Goal: Task Accomplishment & Management: Manage account settings

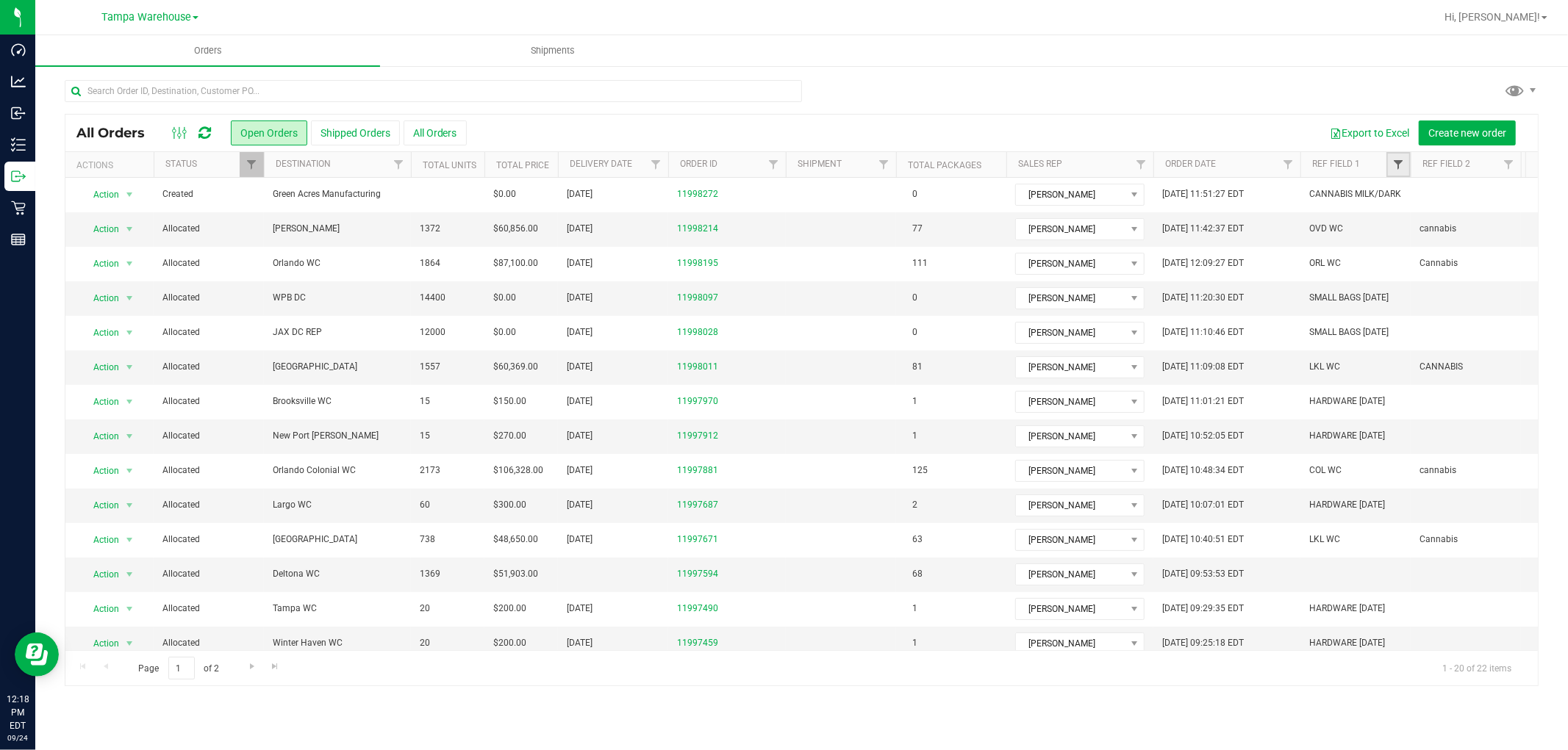
click at [1398, 168] on span "Filter" at bounding box center [1398, 165] width 12 height 12
paste input "FONA Peppermint"
type input "F"
type input "HARDWARE"
click at [1395, 219] on button "Filter" at bounding box center [1430, 236] width 70 height 33
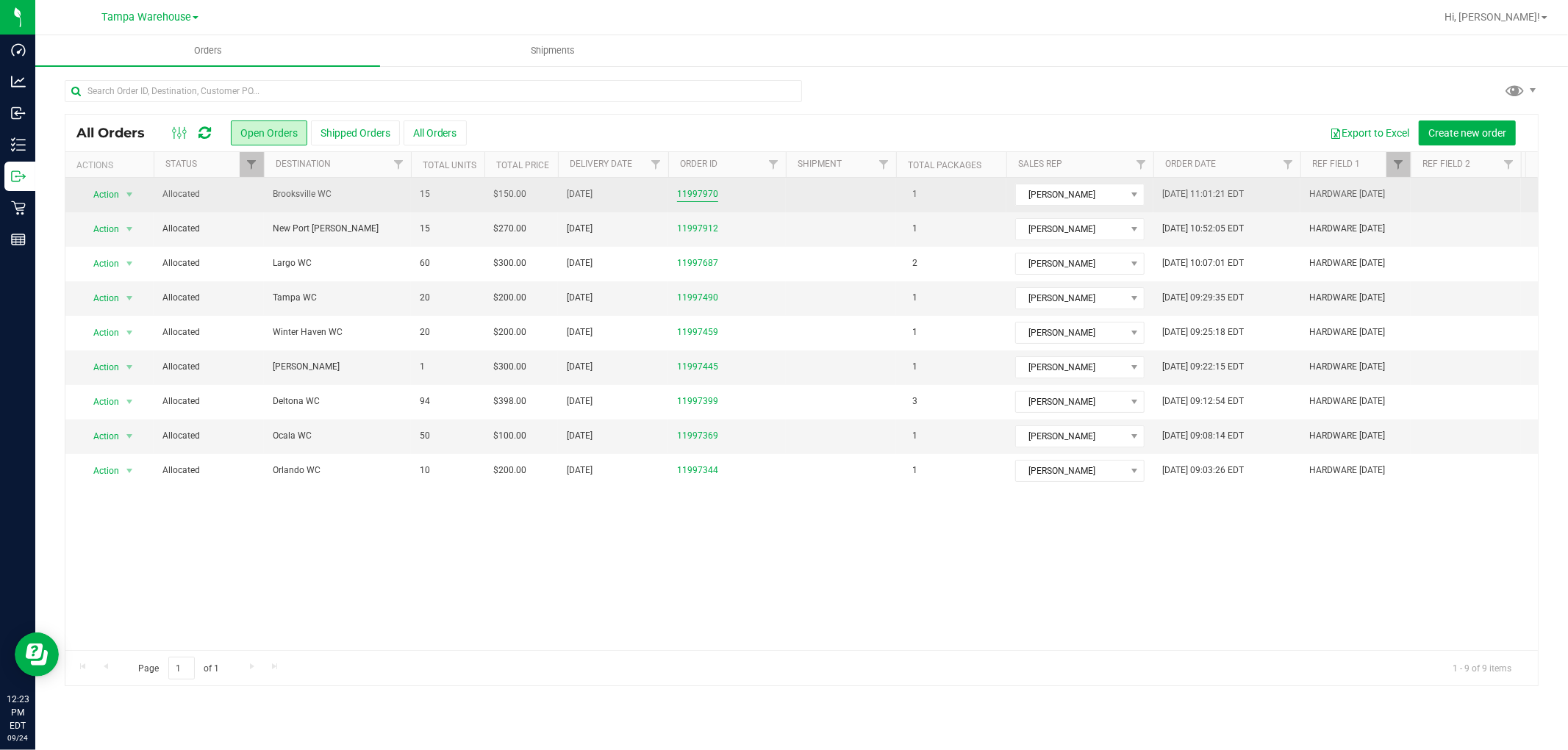
click at [699, 194] on link "11997970" at bounding box center [698, 194] width 41 height 14
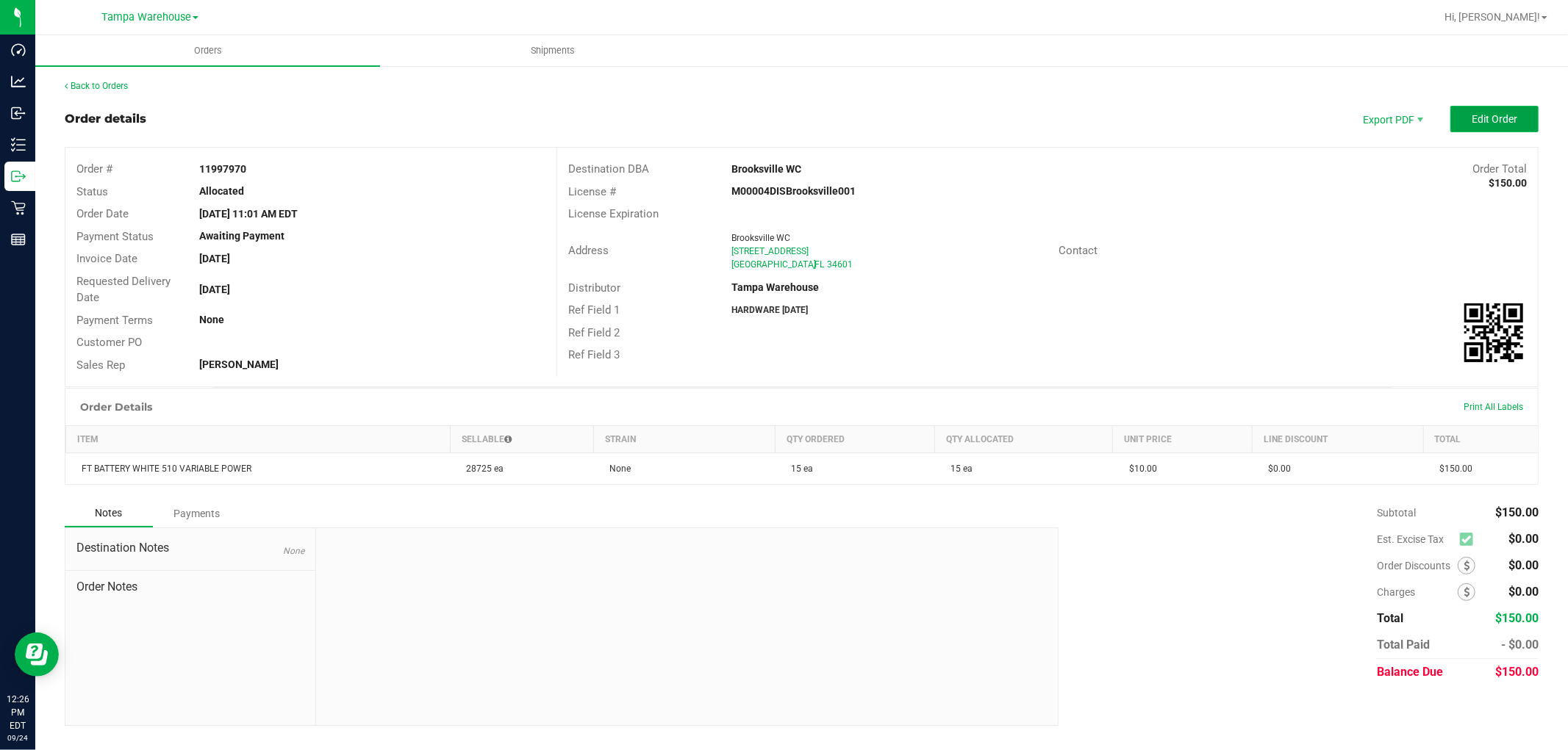
click at [1496, 111] on button "Edit Order" at bounding box center [1493, 119] width 88 height 27
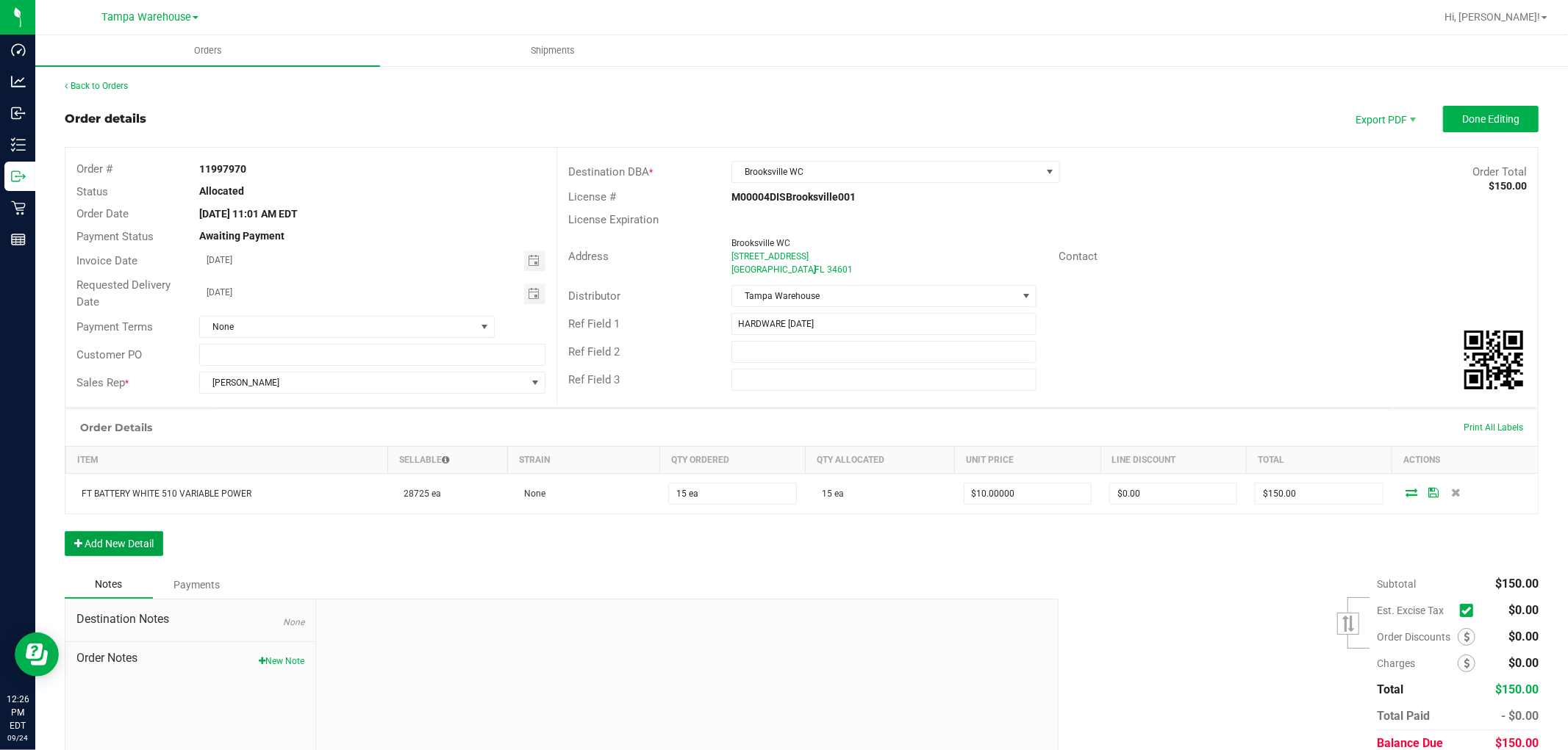
click at [143, 549] on button "Add New Detail" at bounding box center [113, 544] width 98 height 25
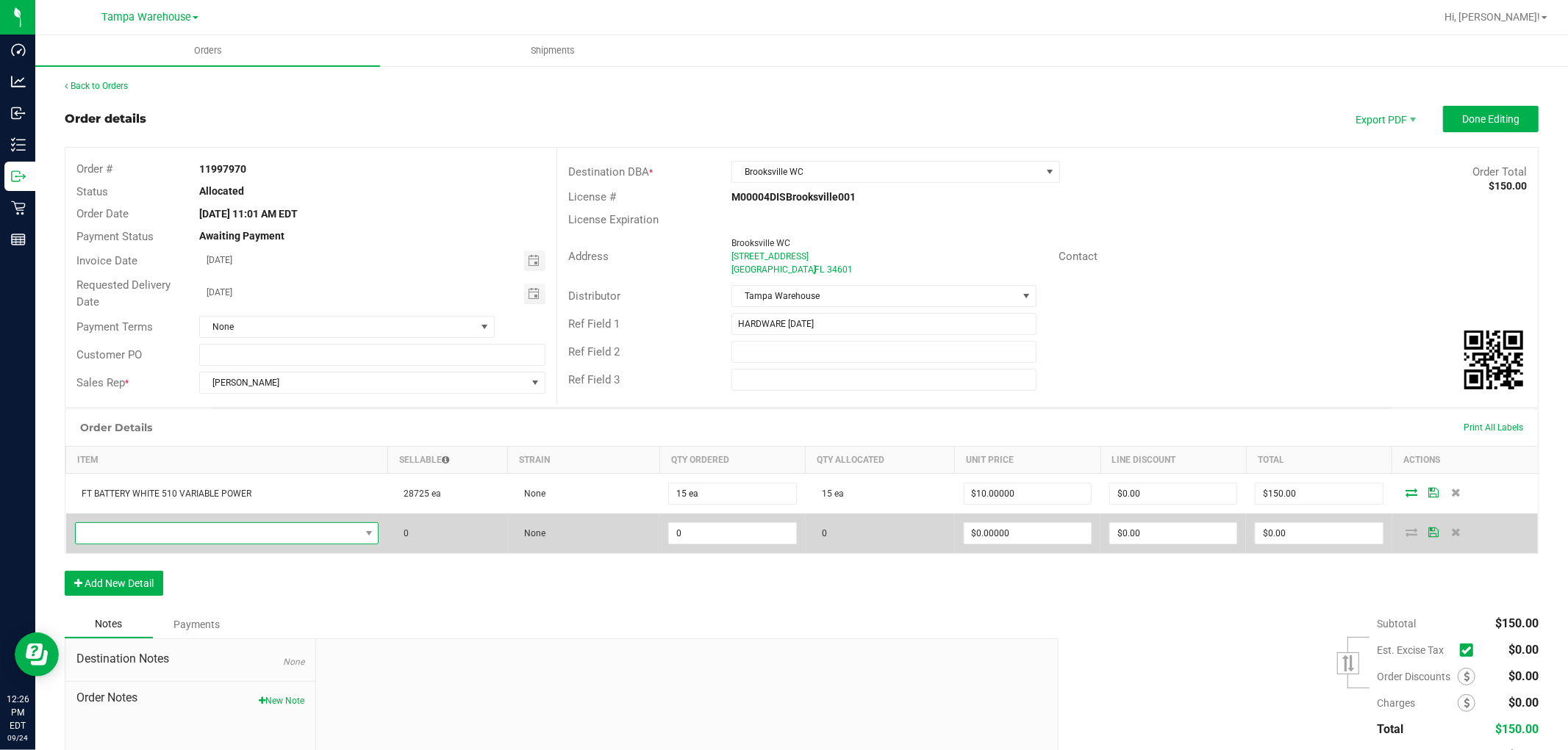
click at [223, 534] on span "NO DATA FOUND" at bounding box center [217, 533] width 285 height 21
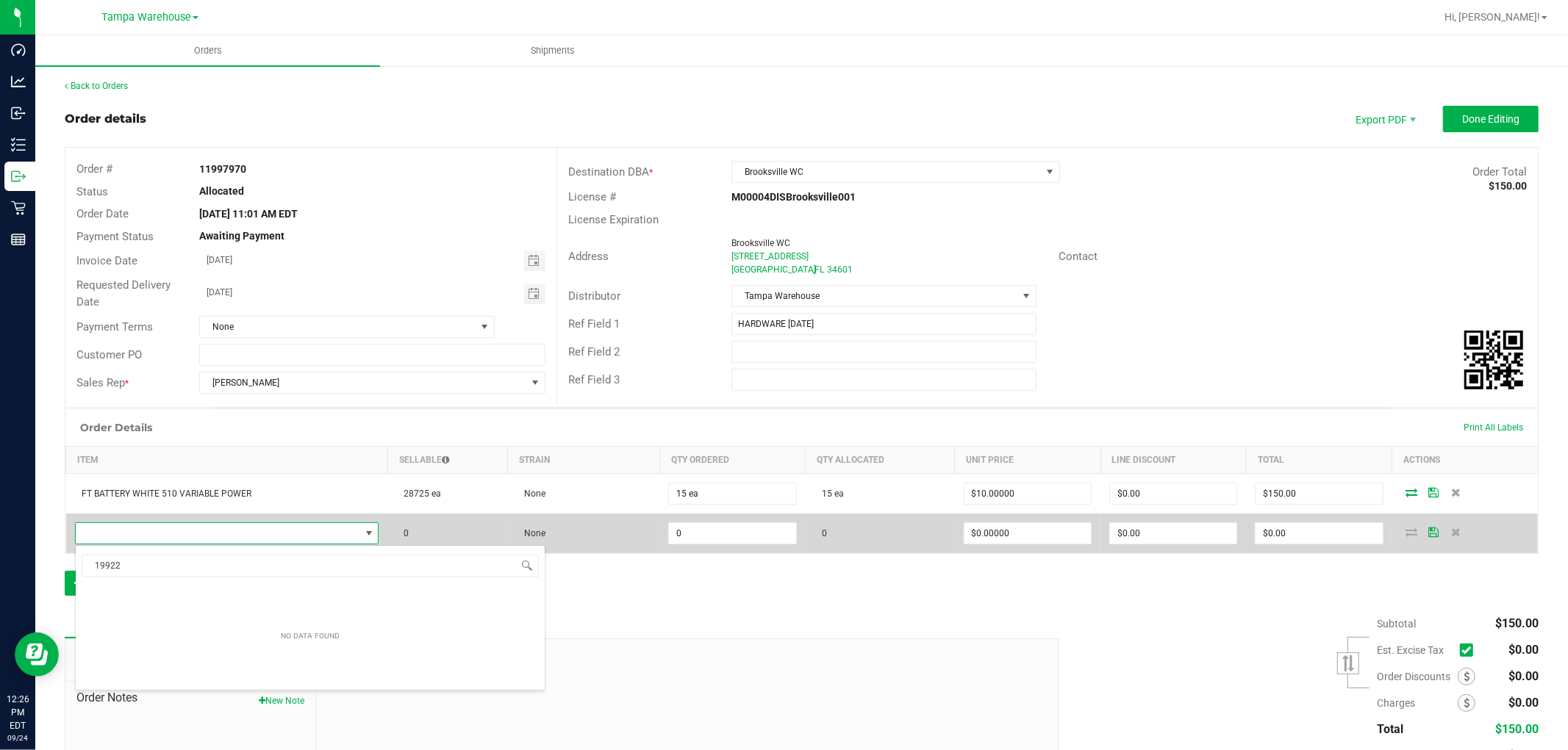
scroll to position [22, 298]
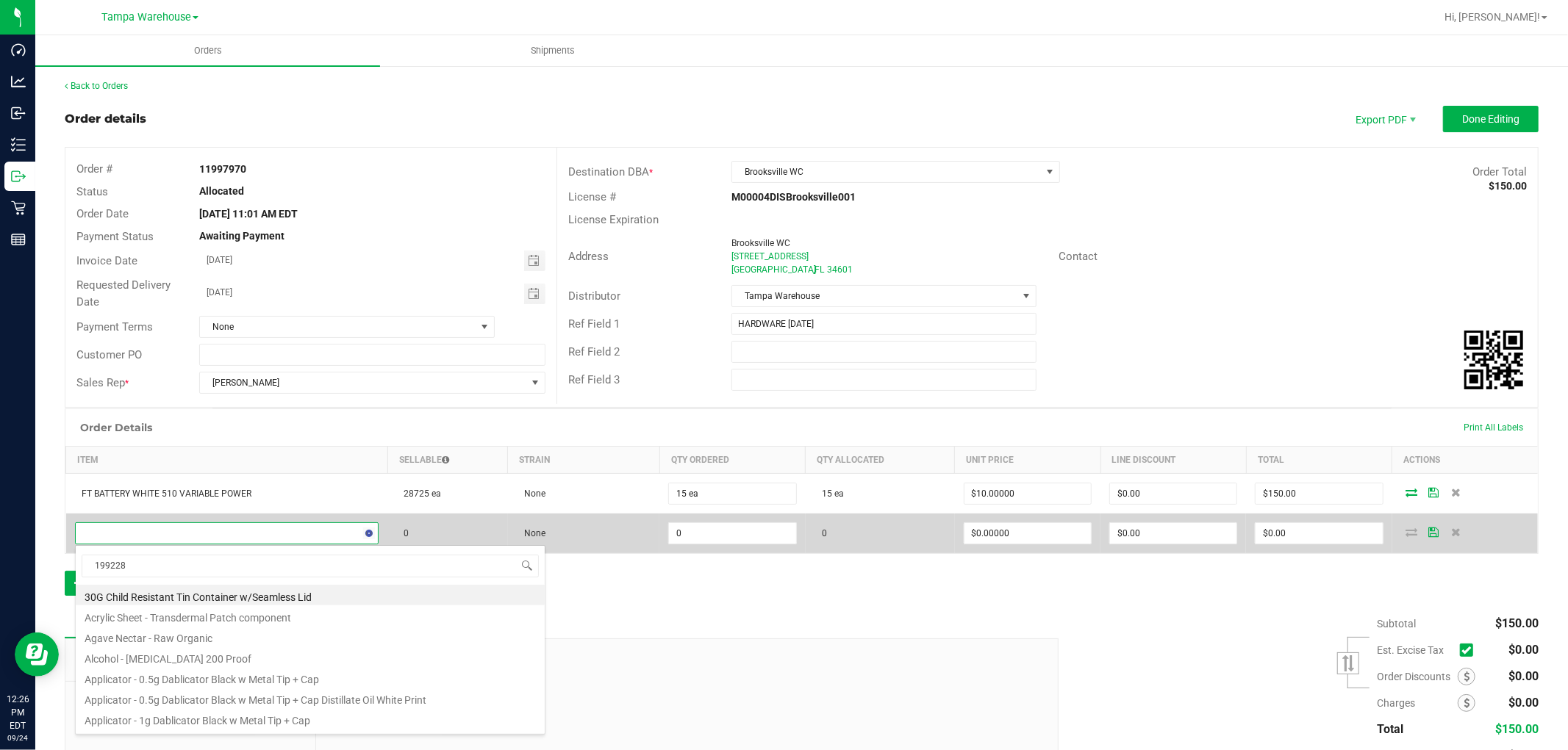
type input "1992285"
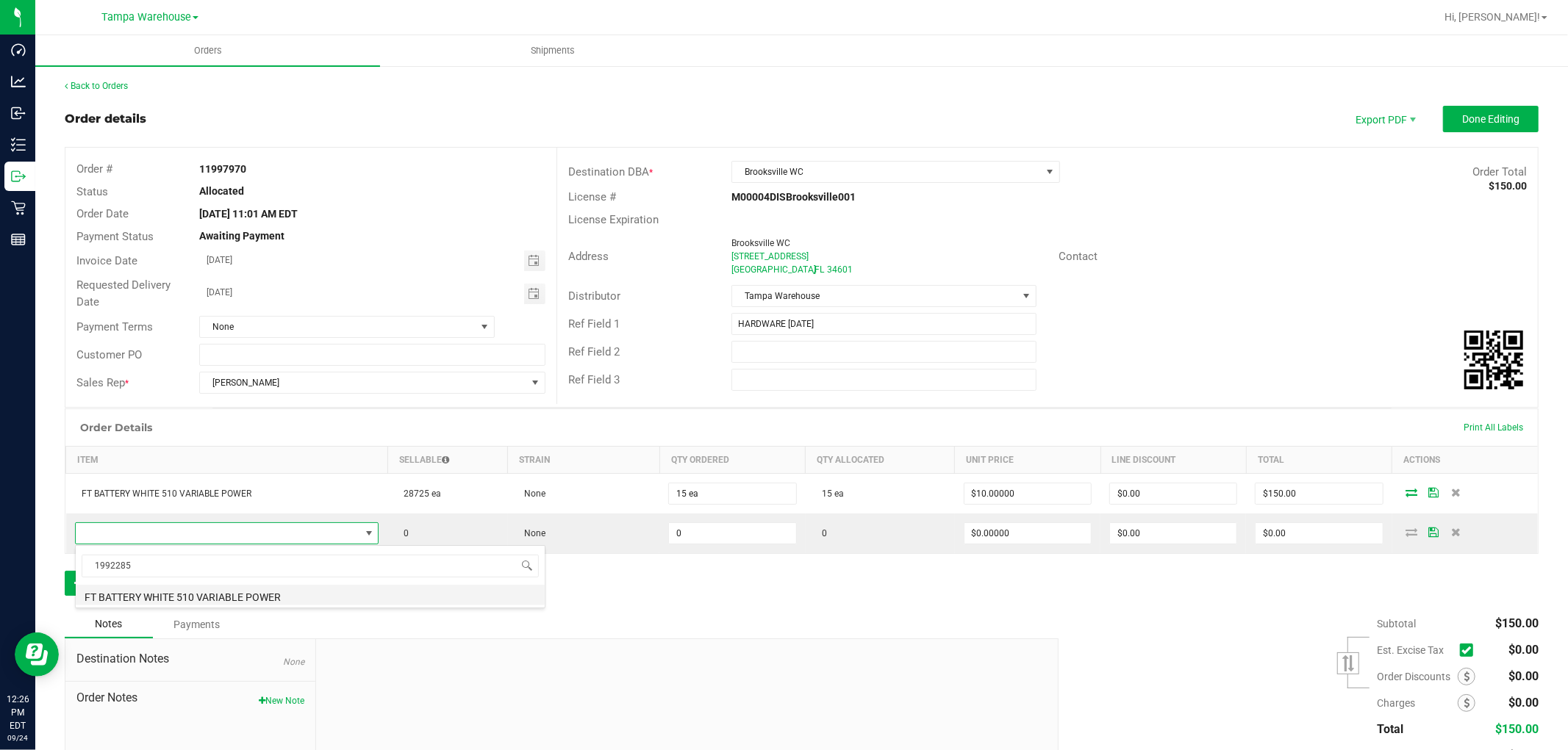
click at [245, 597] on li "FT BATTERY WHITE 510 VARIABLE POWER" at bounding box center [310, 595] width 469 height 21
type input "0 ea"
type input "$10.00000"
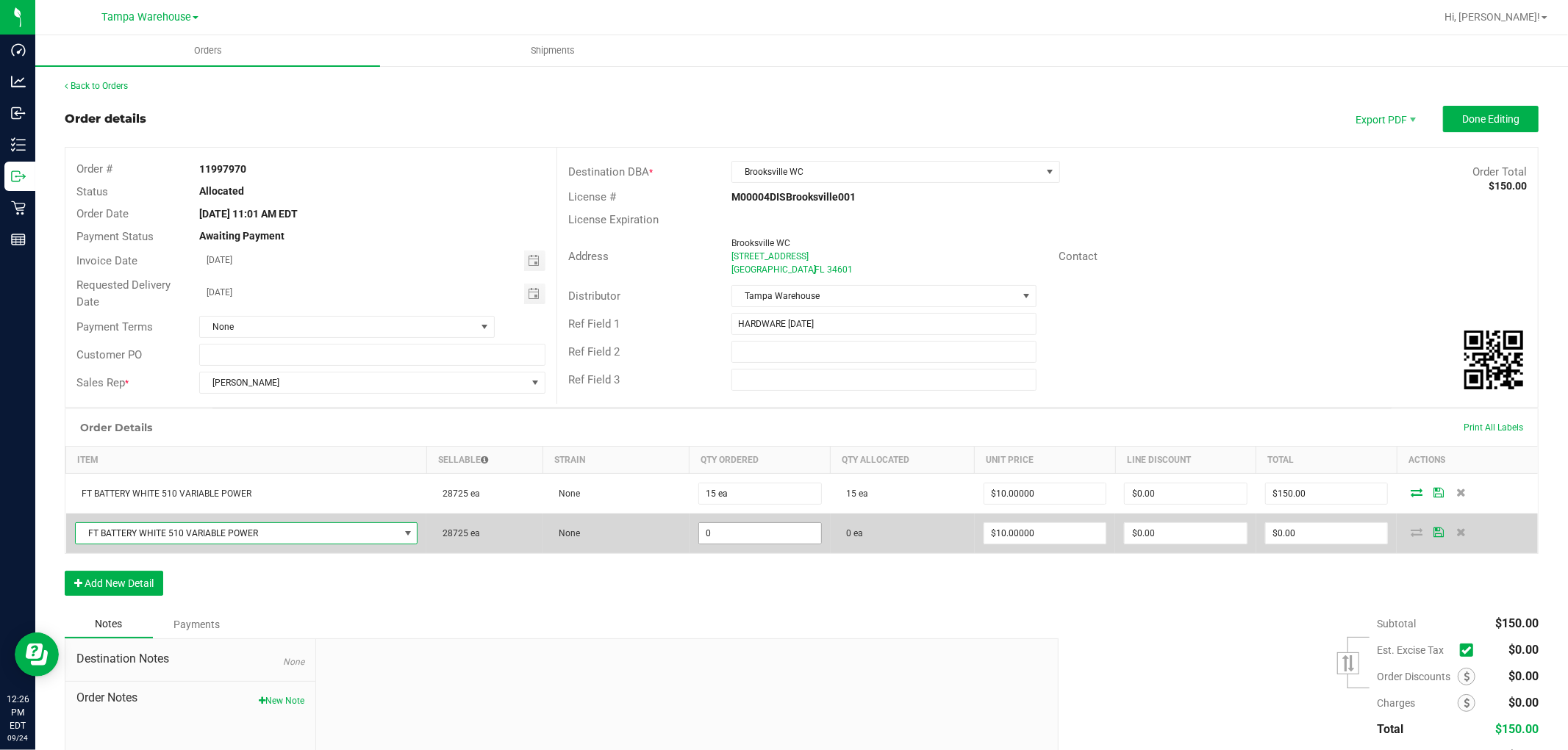
click at [720, 531] on input "0" at bounding box center [759, 533] width 122 height 21
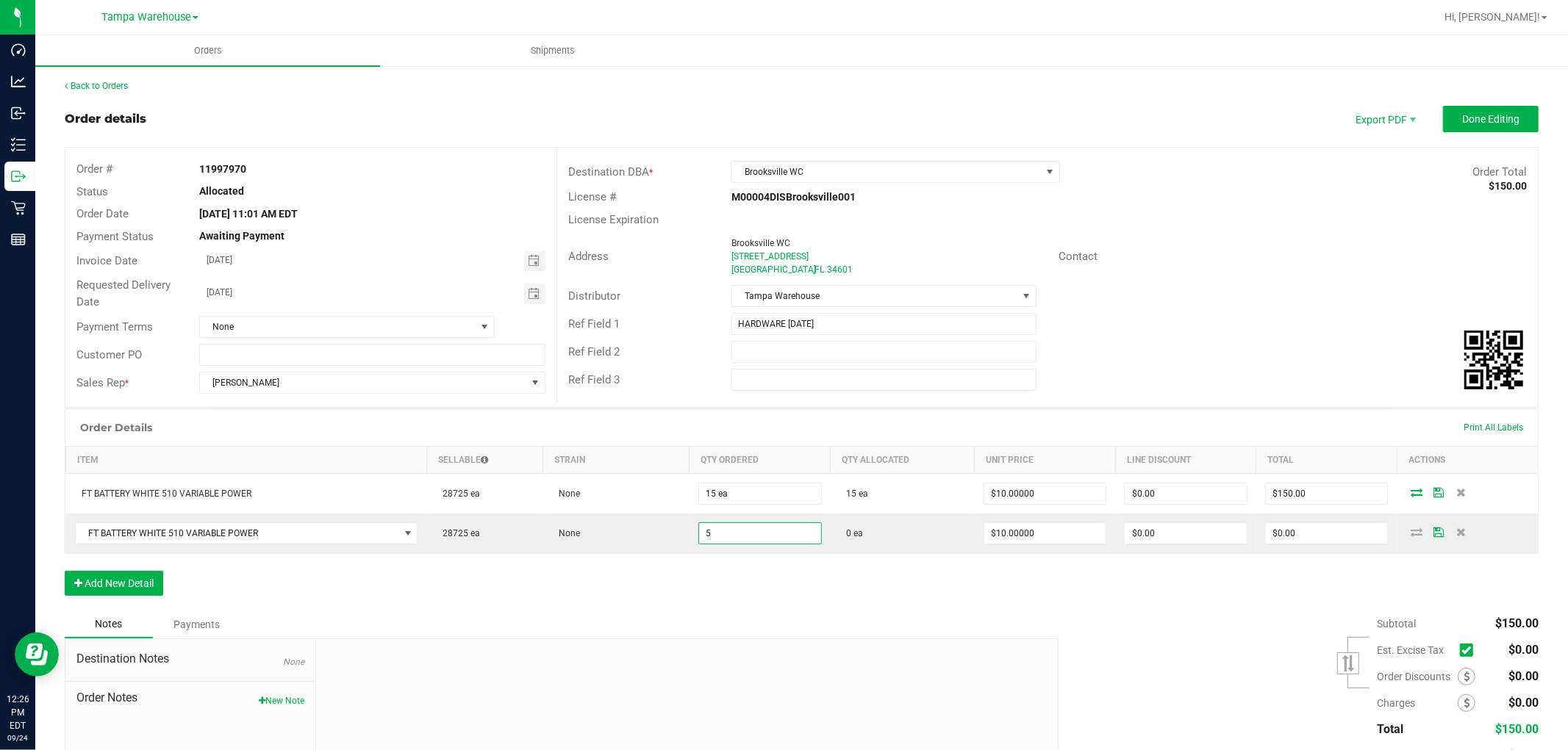
type input "5 ea"
type input "$50.00"
click at [827, 584] on div "Order Details Print All Labels Item Sellable Strain Qty Ordered Qty Allocated U…" at bounding box center [801, 509] width 1473 height 202
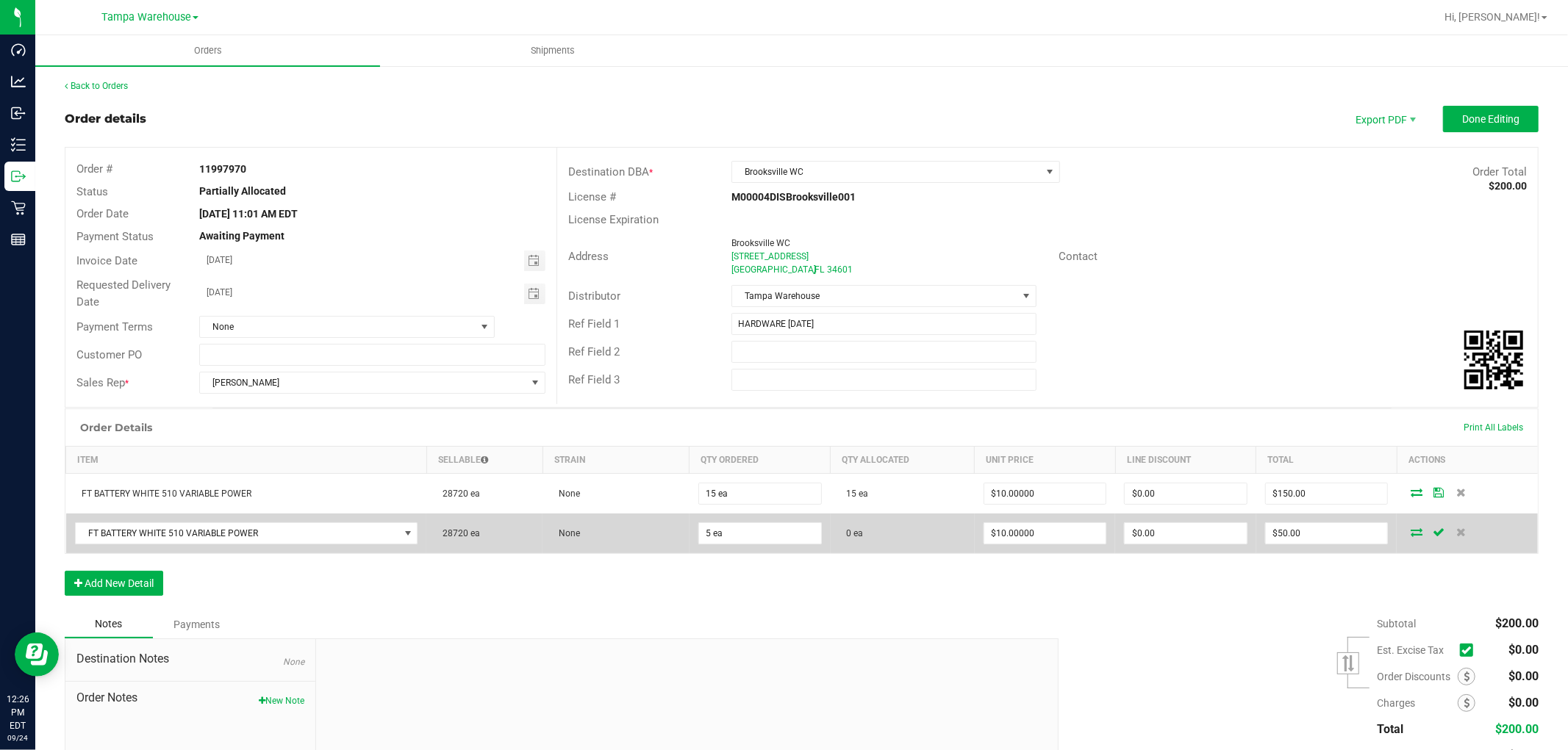
click at [1411, 534] on icon at bounding box center [1416, 532] width 12 height 9
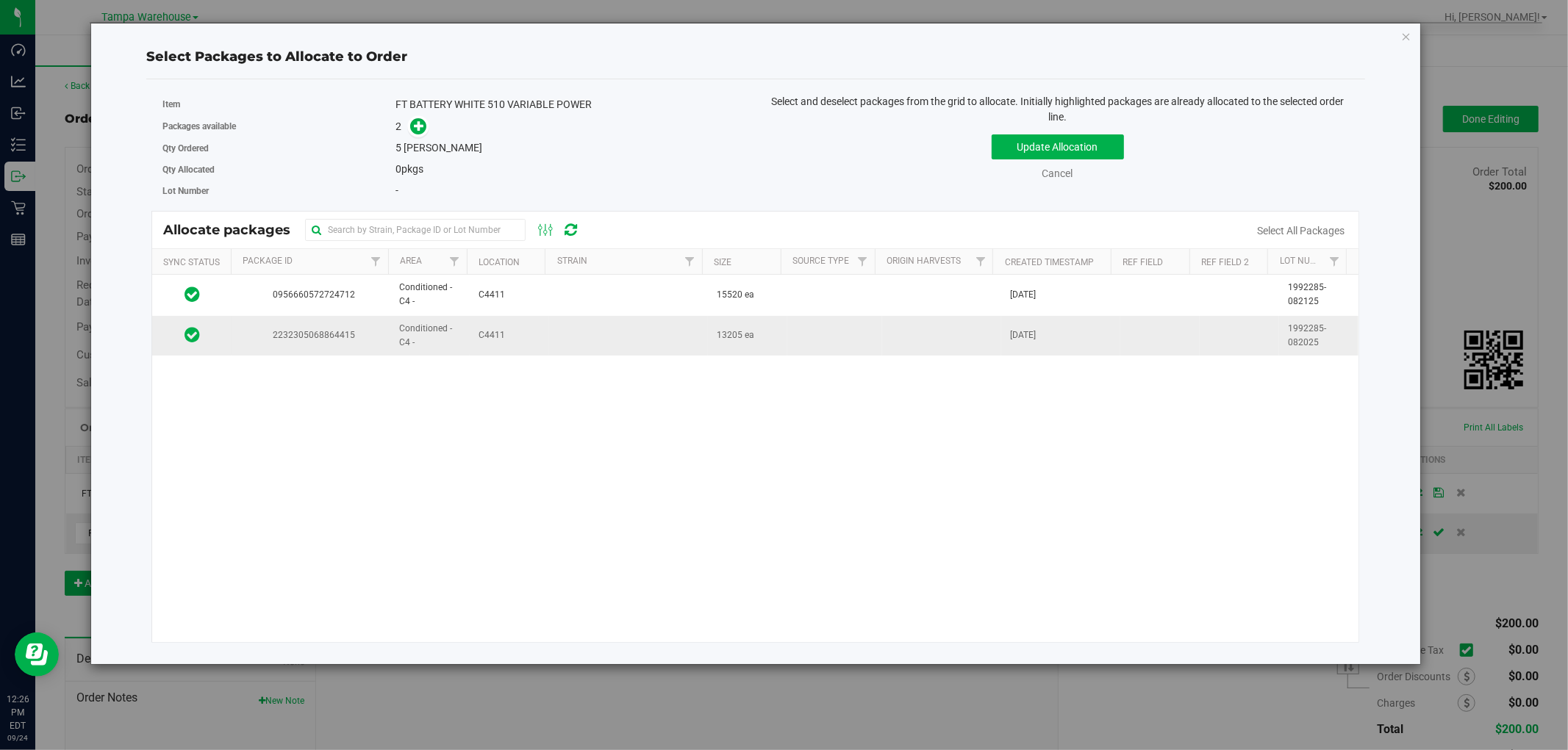
click at [668, 343] on td at bounding box center [628, 335] width 159 height 40
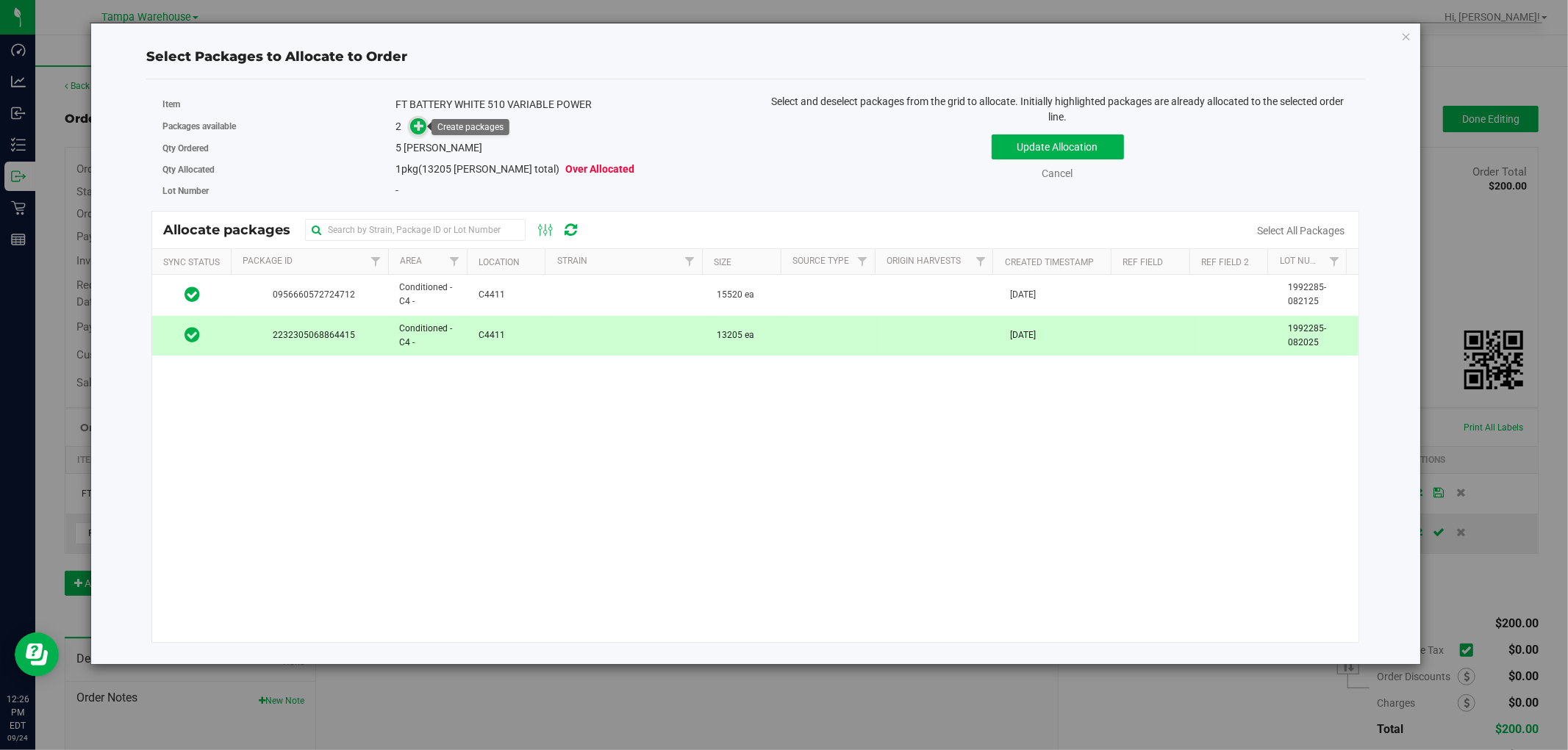
click at [419, 129] on icon at bounding box center [419, 126] width 10 height 10
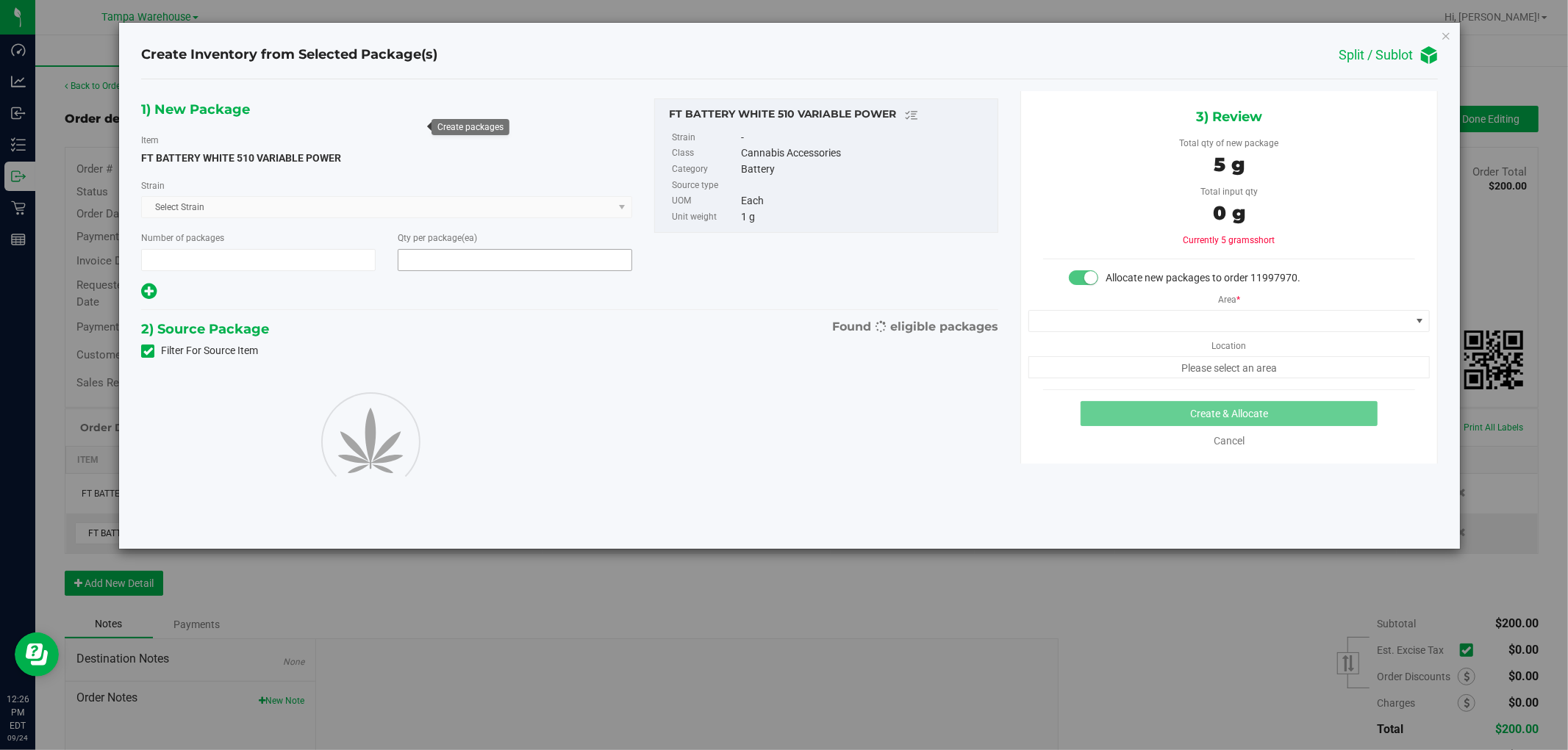
type input "1"
type input "5"
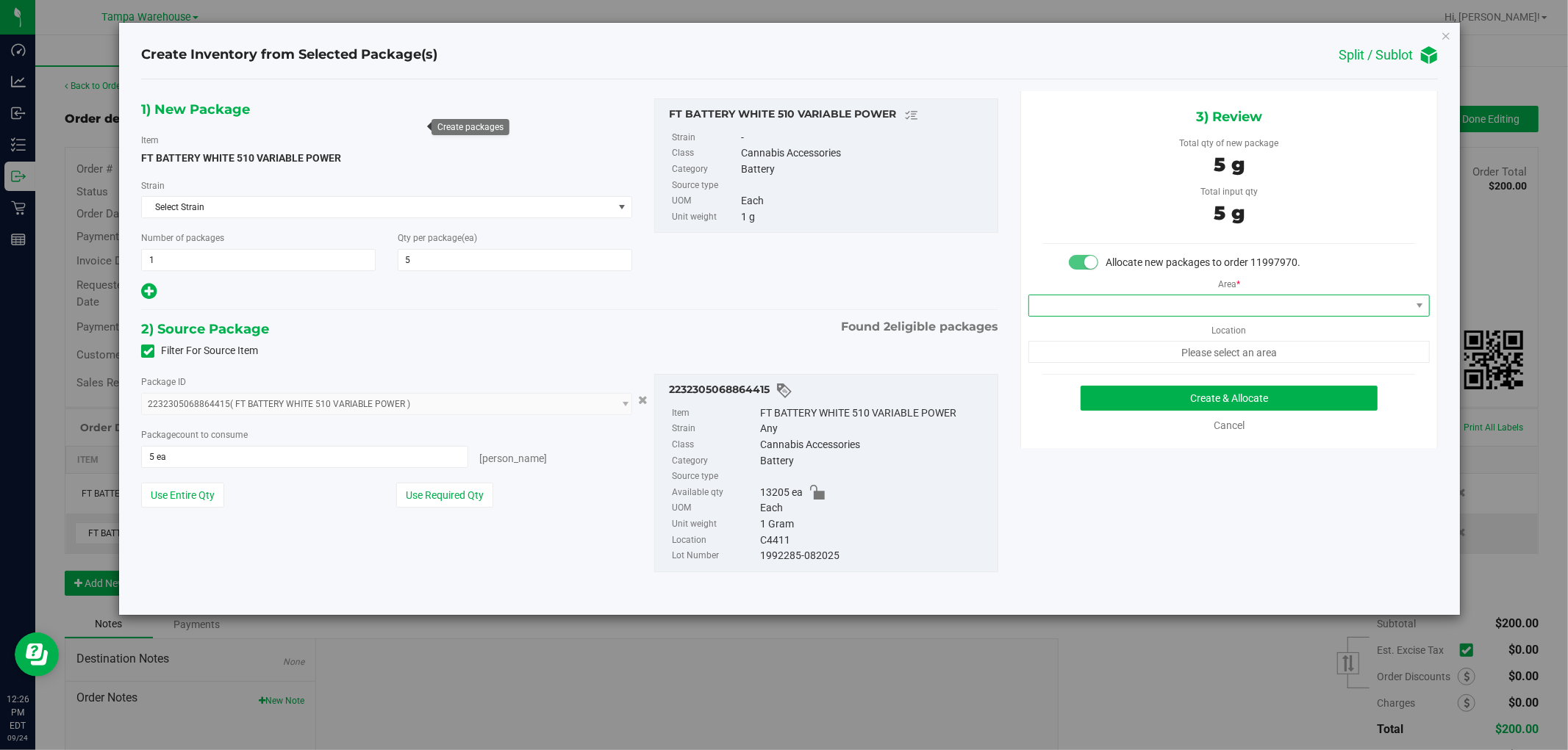
click at [1355, 306] on span at bounding box center [1220, 306] width 381 height 21
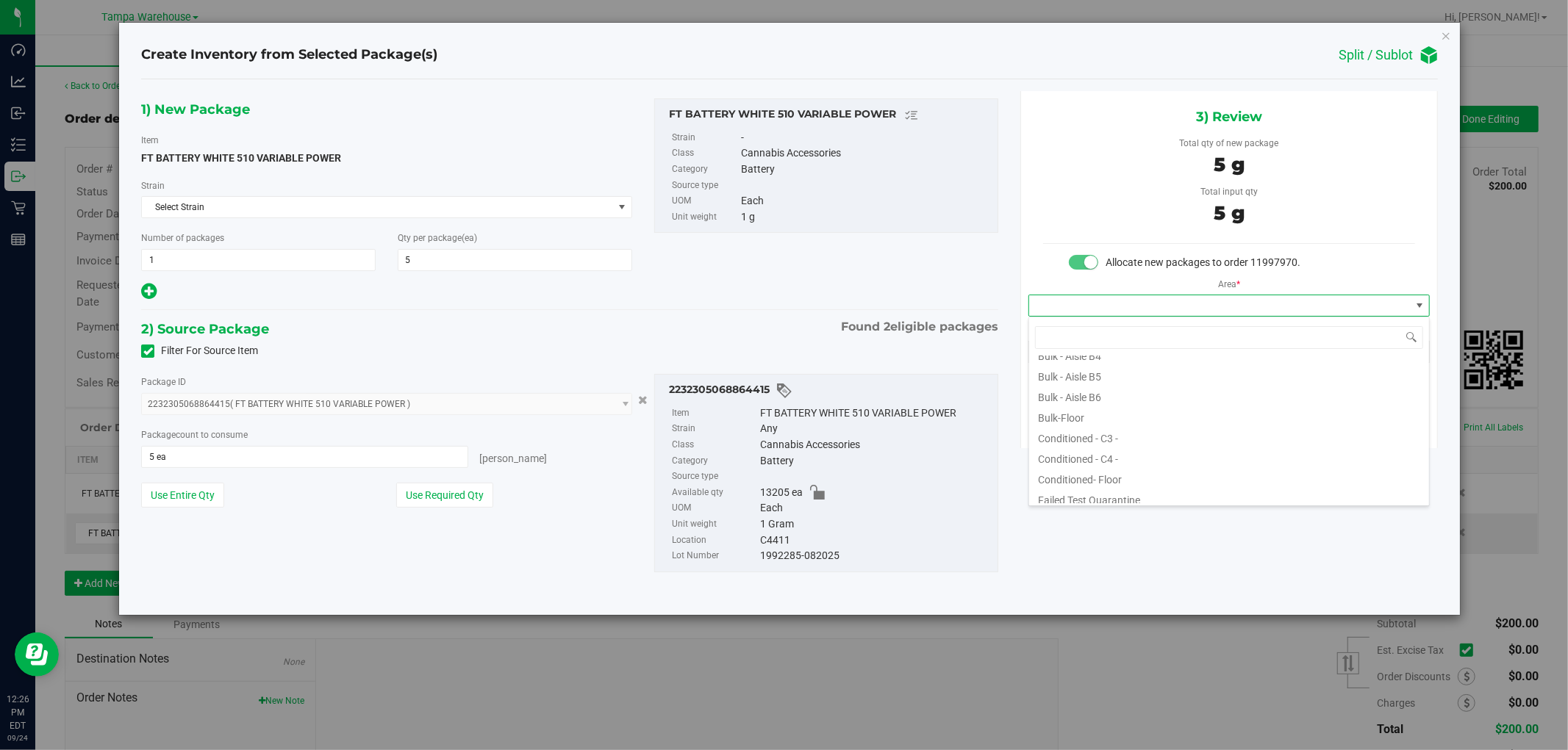
scroll to position [163, 0]
click at [1119, 432] on li "Conditioned - C4 -" at bounding box center [1229, 430] width 400 height 21
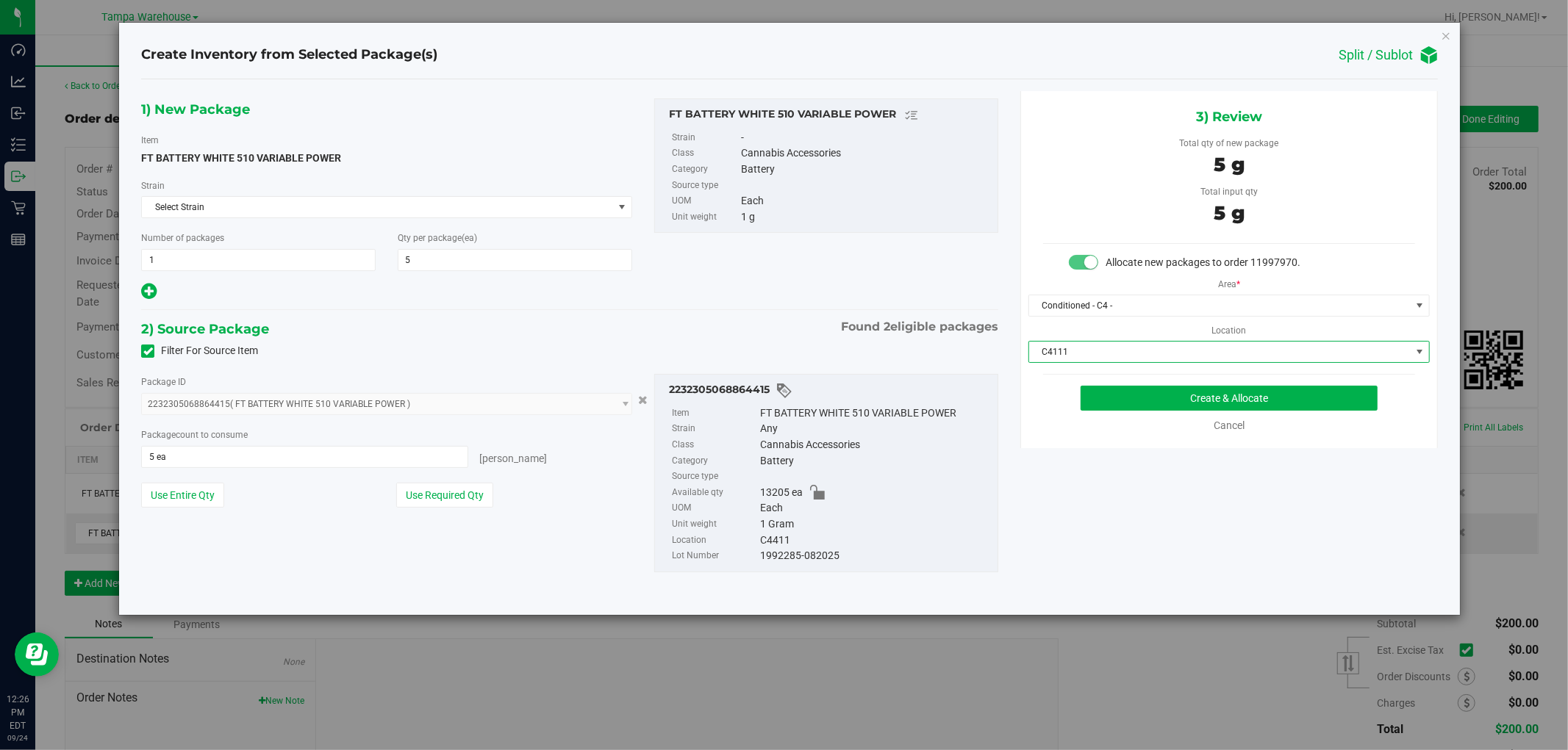
click at [1319, 358] on span "C4111" at bounding box center [1220, 352] width 381 height 21
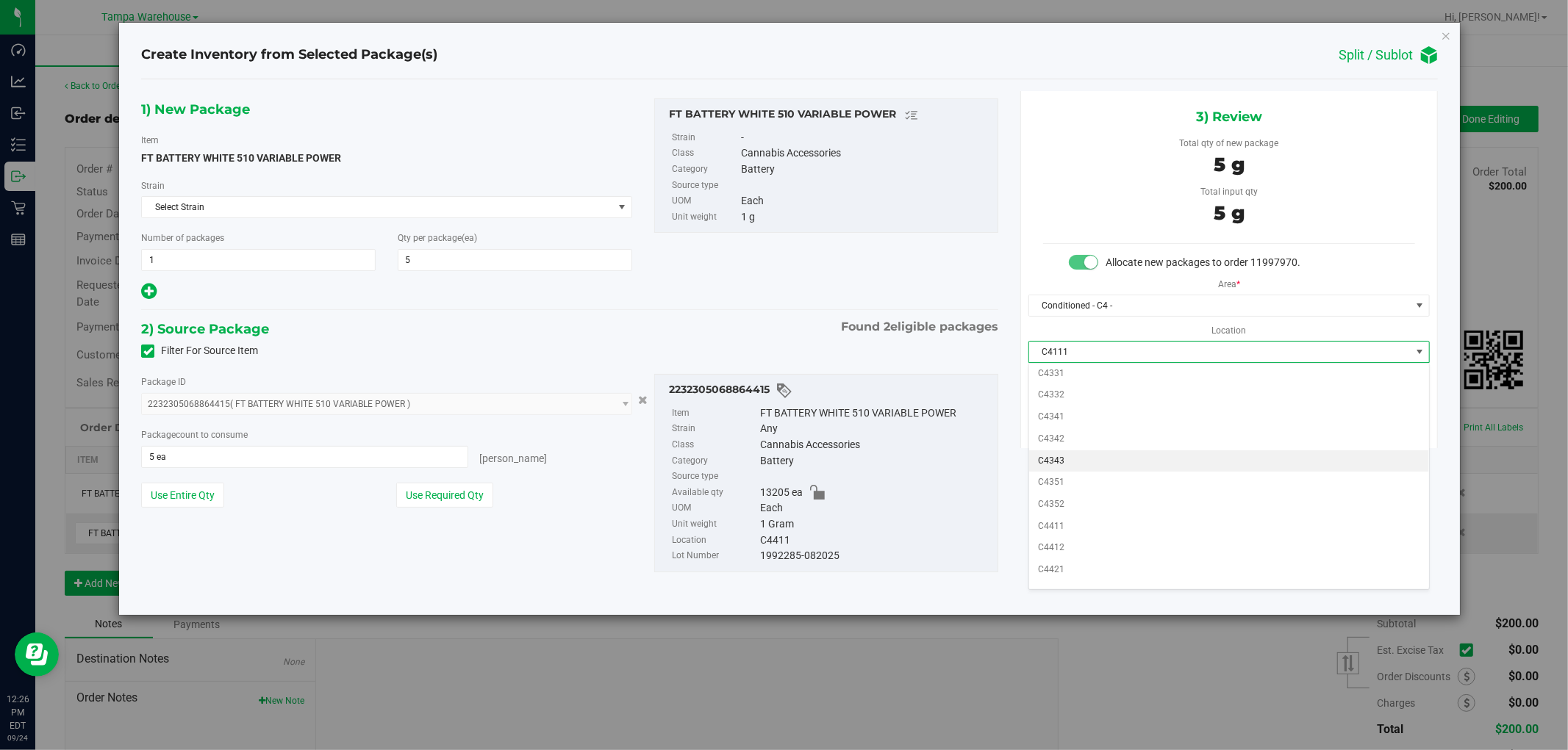
scroll to position [614, 0]
click at [1102, 465] on li "C4411" at bounding box center [1229, 467] width 400 height 22
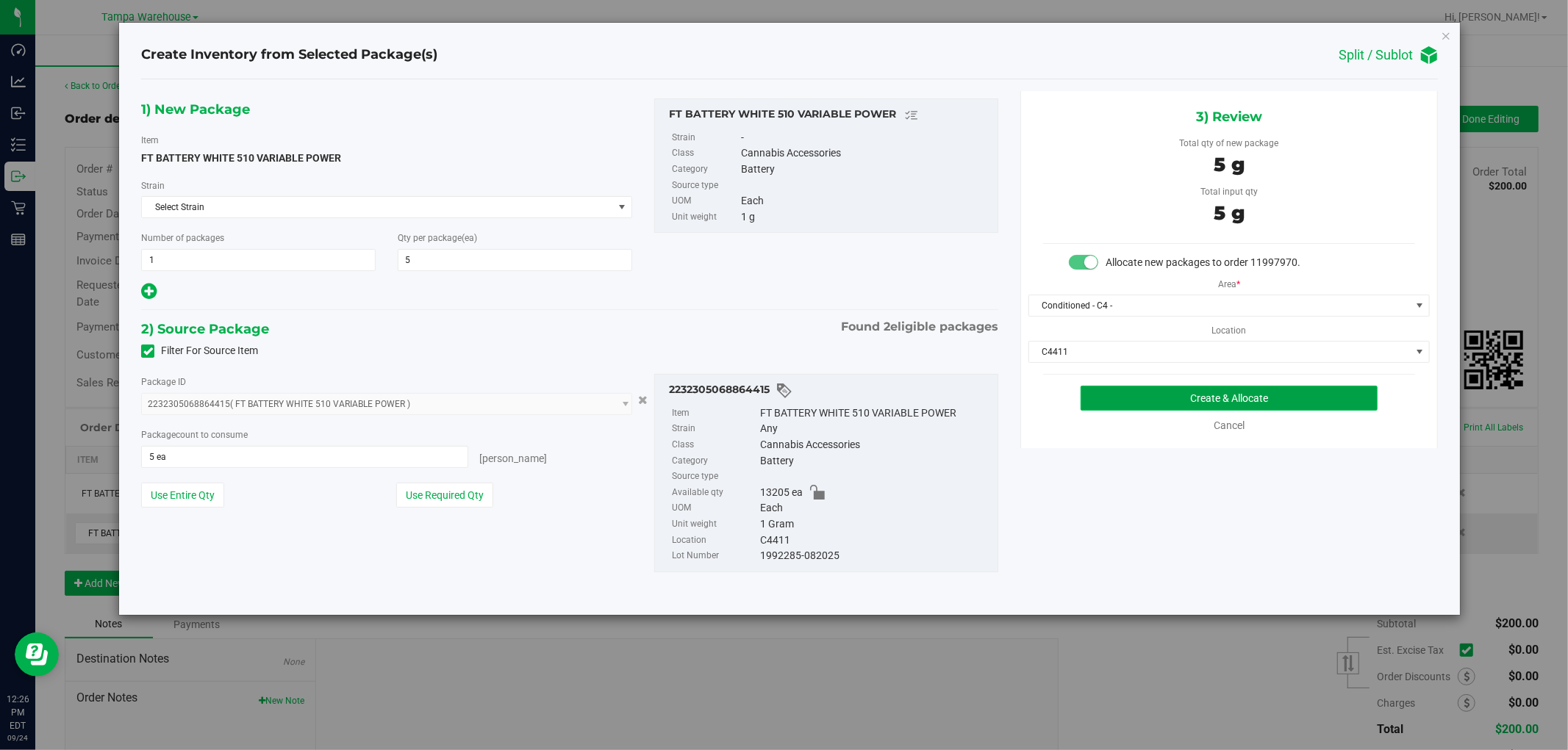
click at [1292, 399] on button "Create & Allocate" at bounding box center [1229, 398] width 298 height 25
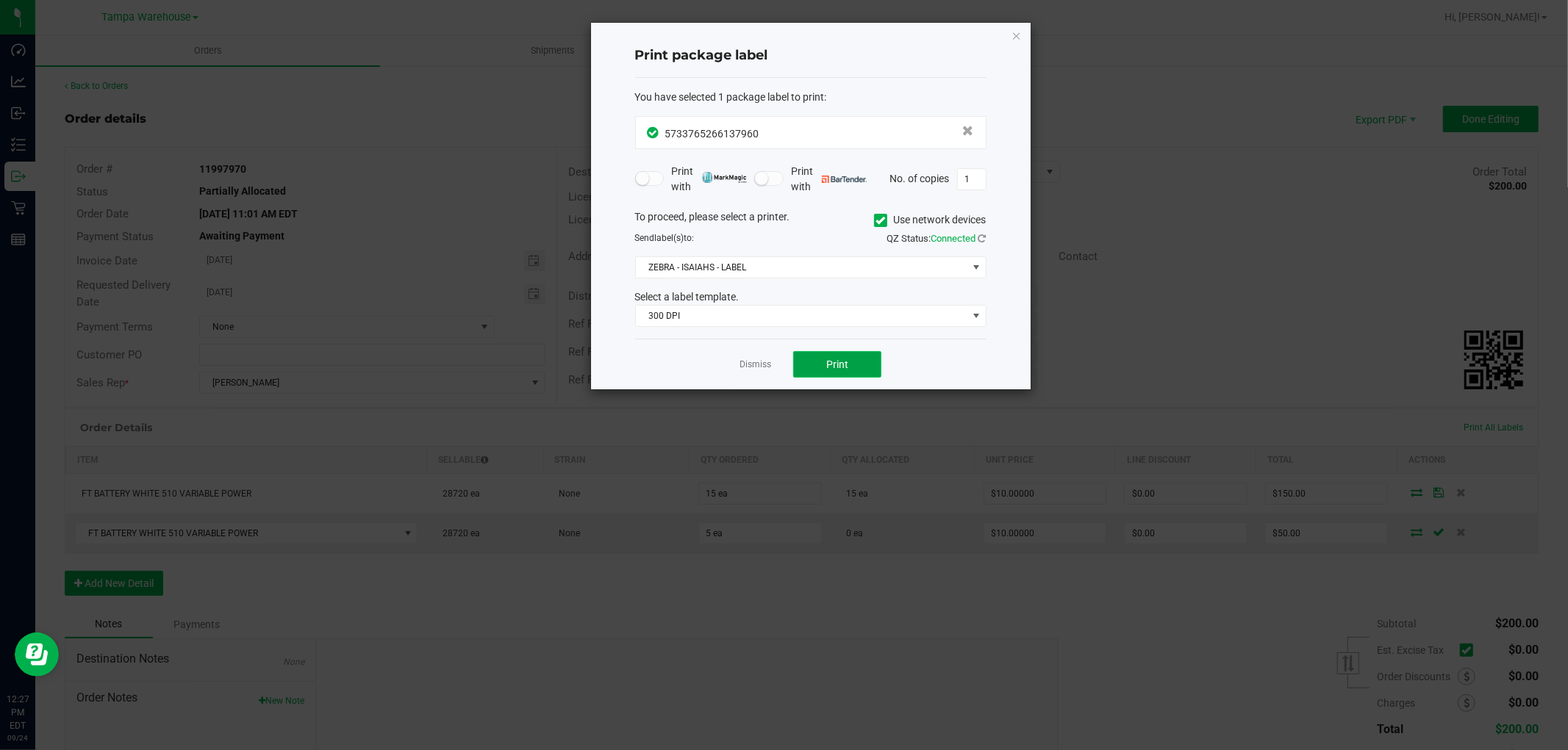
click at [855, 372] on button "Print" at bounding box center [837, 364] width 88 height 27
click at [1020, 38] on icon "button" at bounding box center [1017, 35] width 10 height 18
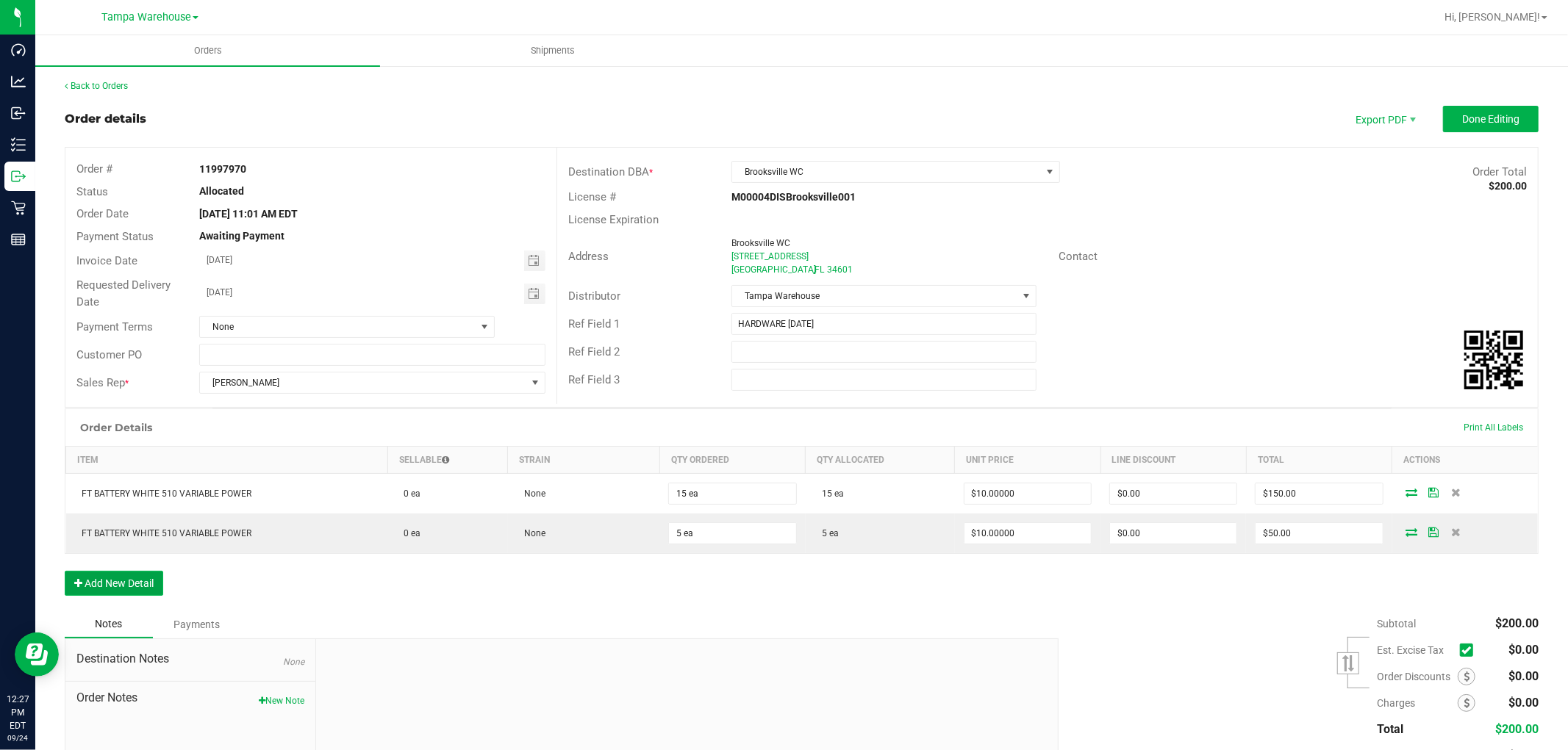
click at [131, 590] on button "Add New Detail" at bounding box center [113, 583] width 98 height 25
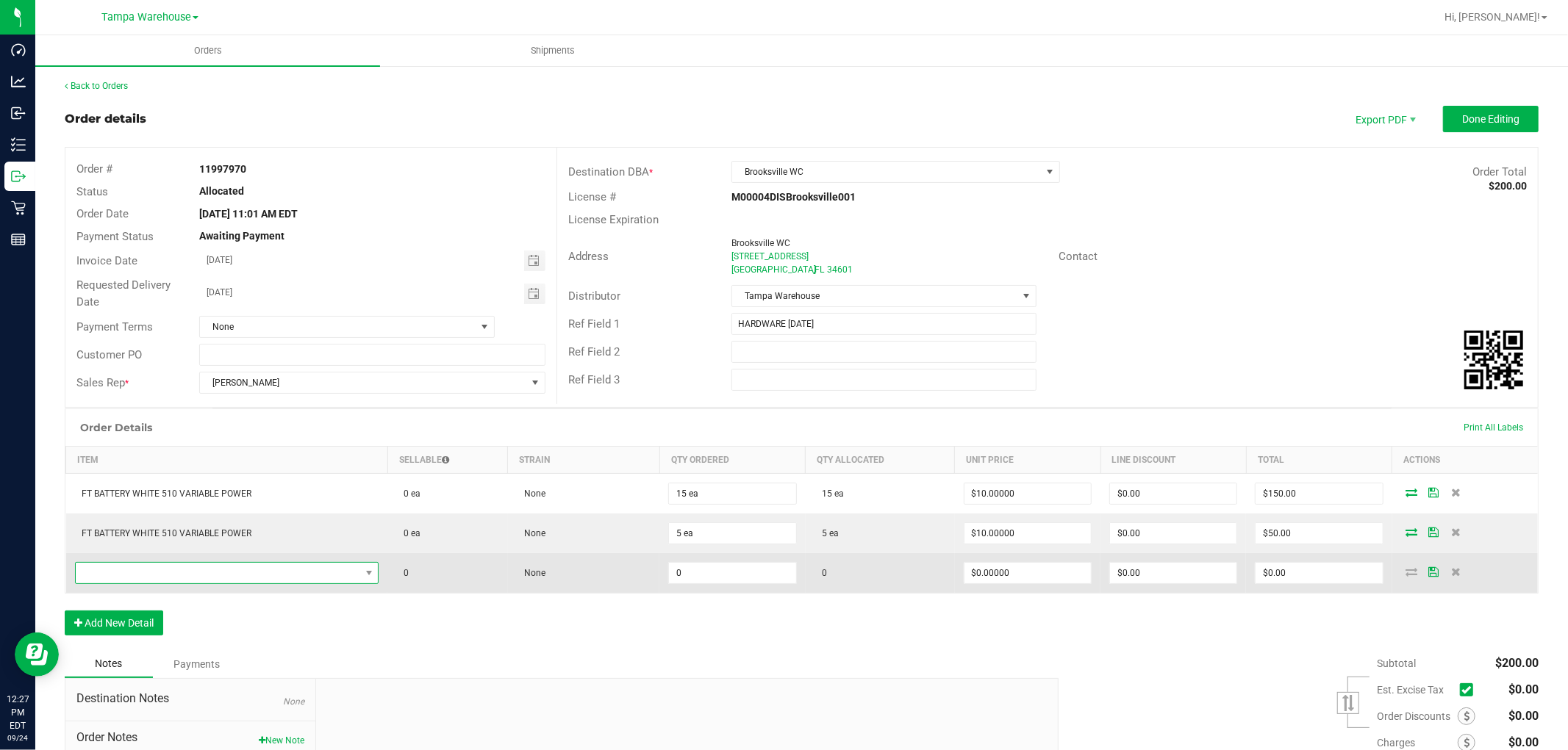
click at [185, 577] on span "NO DATA FOUND" at bounding box center [217, 573] width 285 height 21
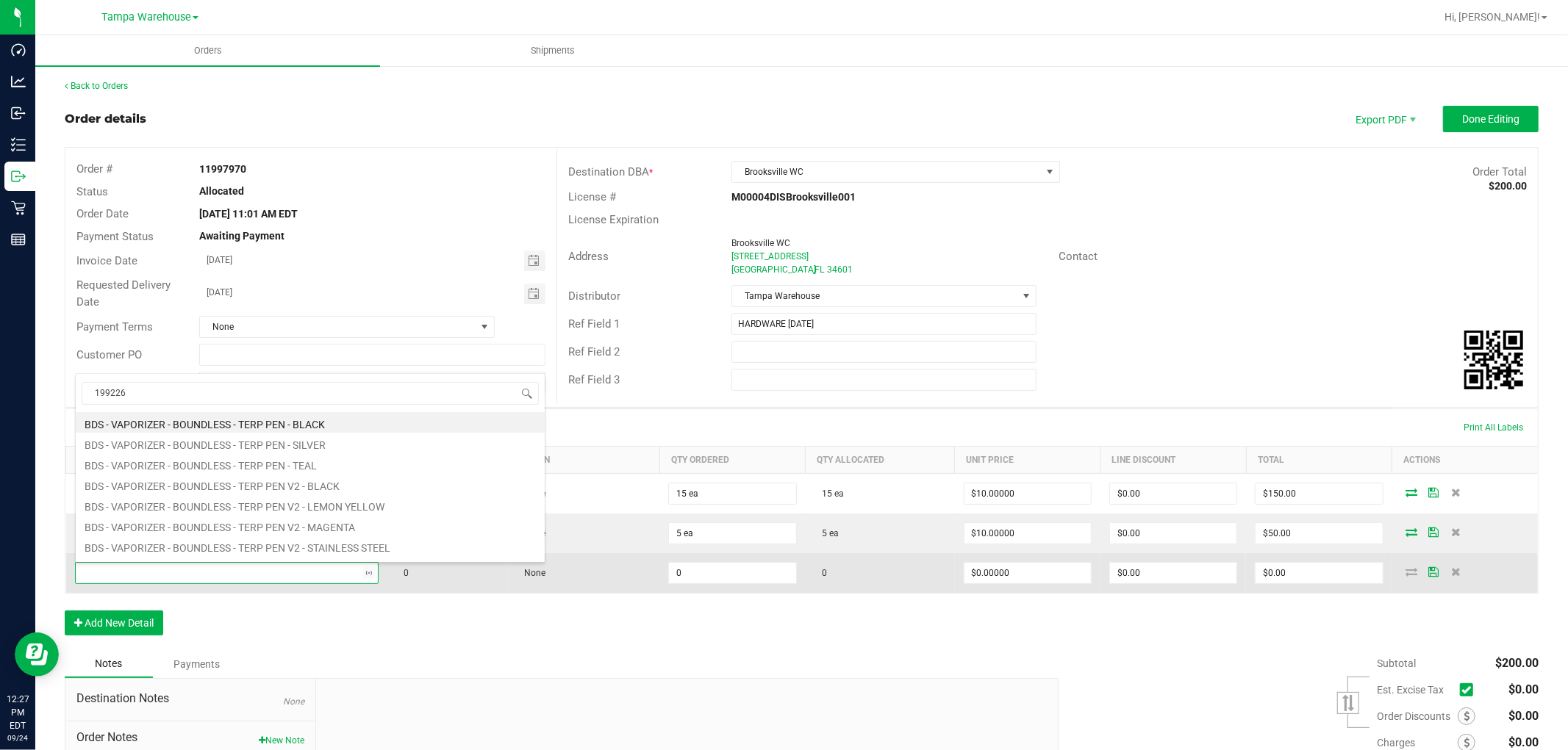
type input "1992265"
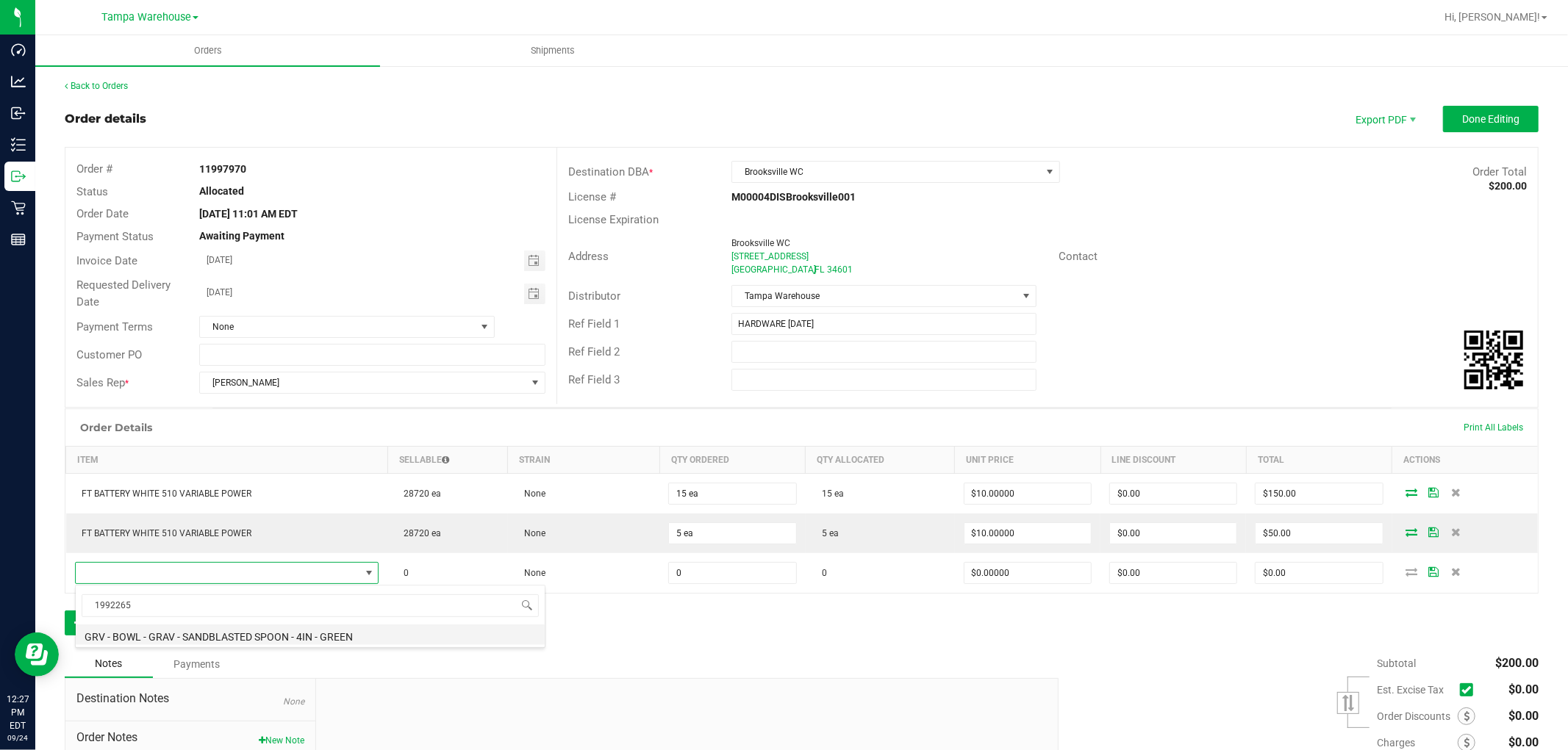
click at [324, 638] on li "GRV - BOWL - GRAV - SANDBLASTED SPOON - 4IN - GREEN" at bounding box center [310, 635] width 469 height 21
type input "0 ea"
type input "$18.00000"
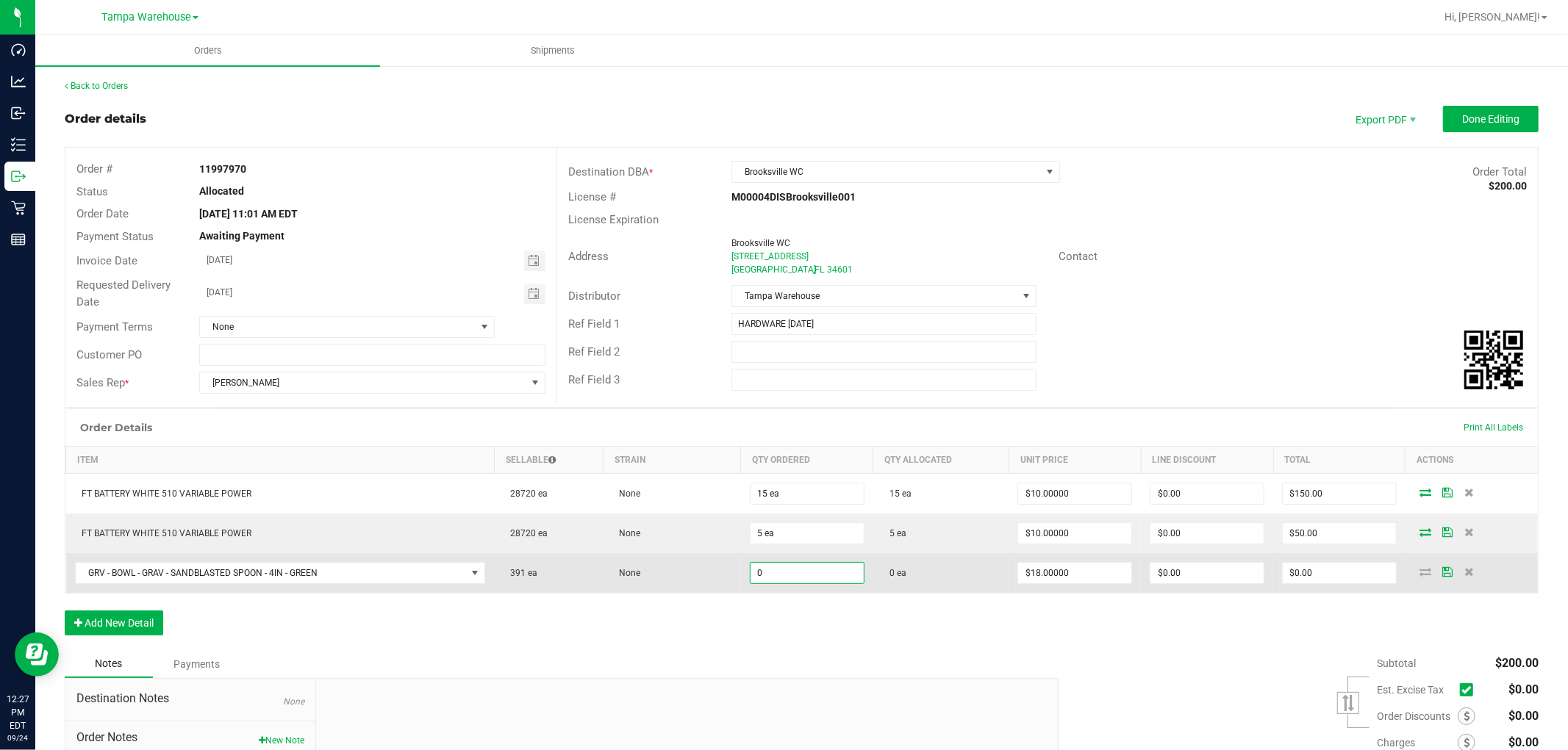
click at [781, 575] on input "0" at bounding box center [807, 573] width 113 height 21
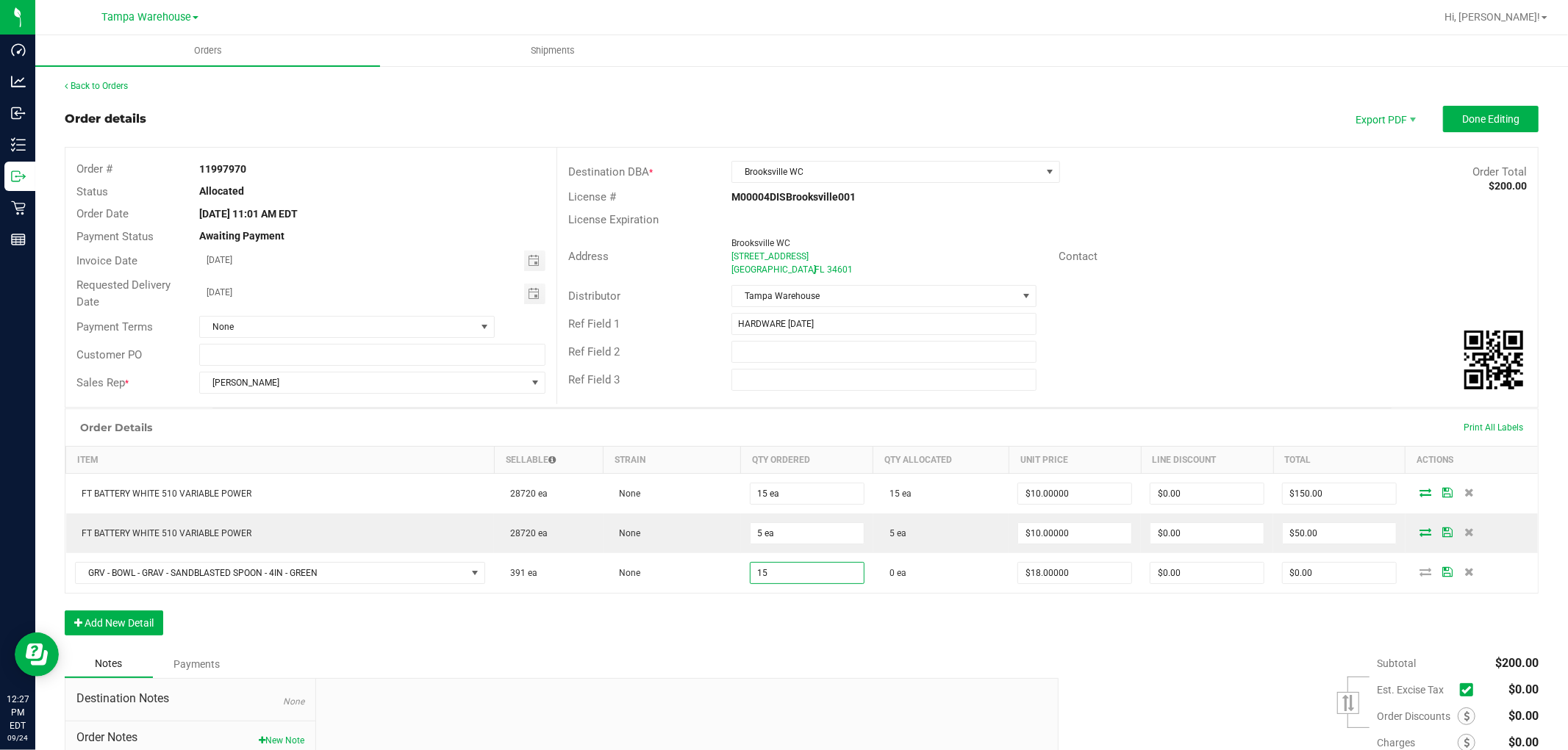
type input "15 ea"
type input "$270.00"
click at [913, 632] on div "Order Details Print All Labels Item Sellable Strain Qty Ordered Qty Allocated U…" at bounding box center [801, 529] width 1473 height 242
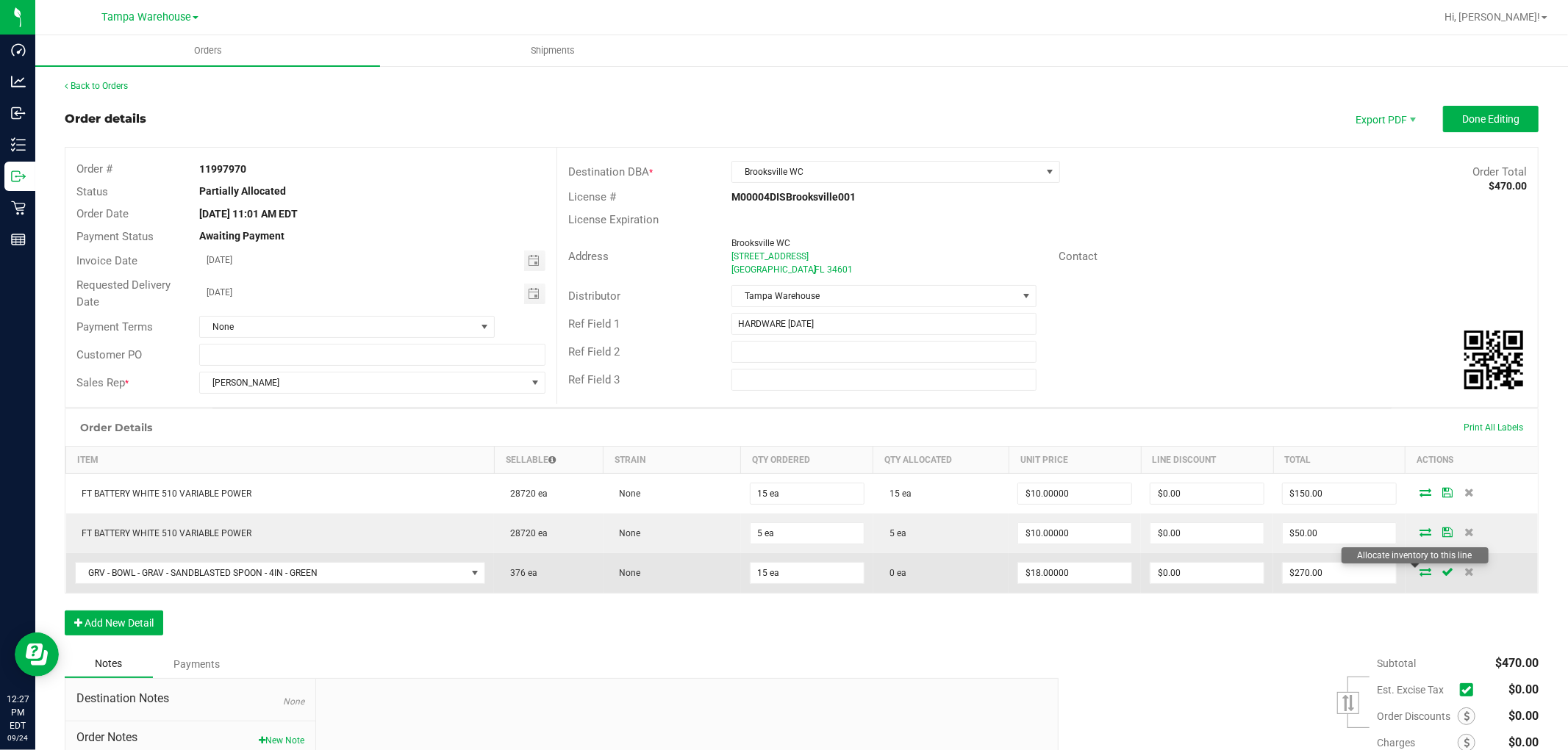
click at [1419, 575] on icon at bounding box center [1425, 571] width 12 height 9
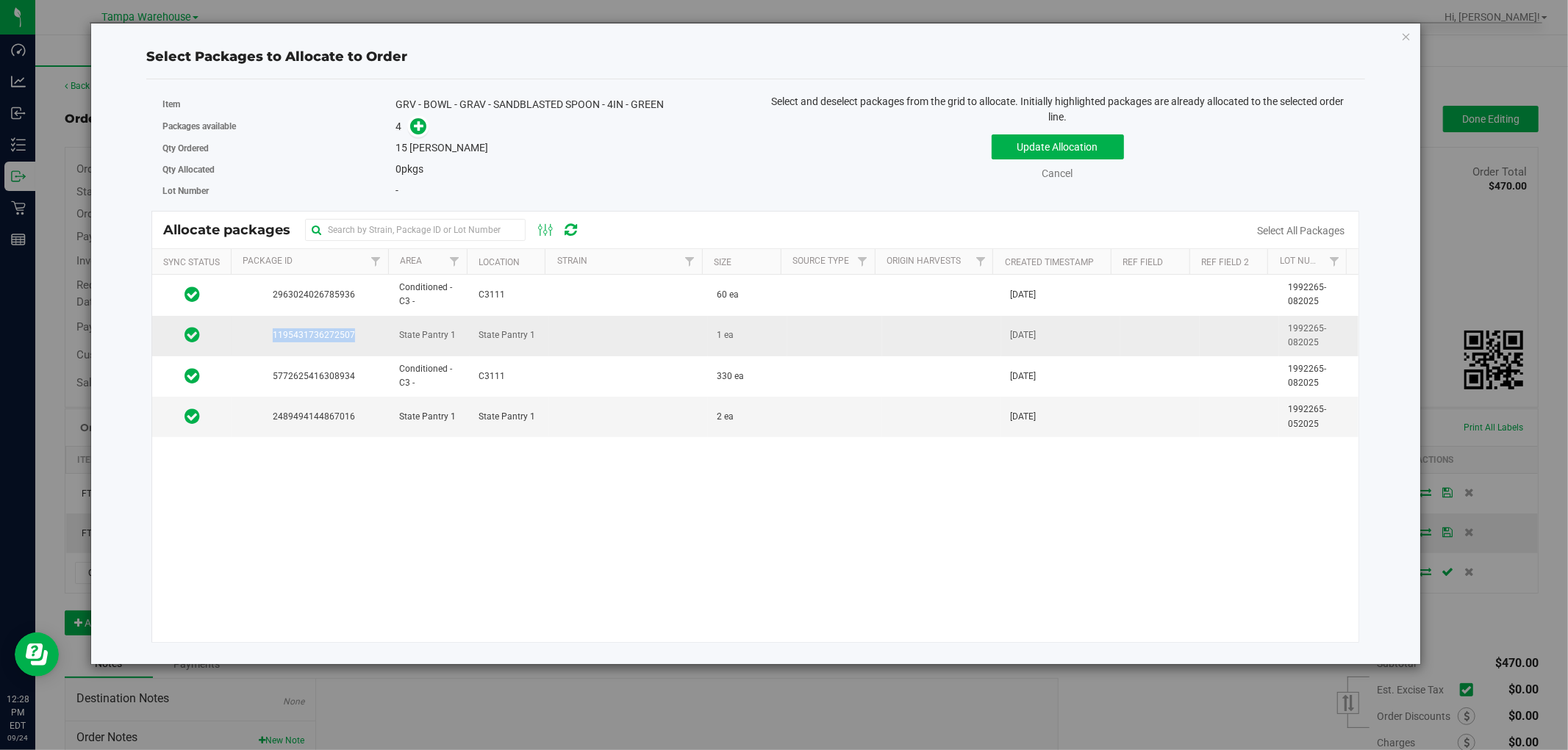
drag, startPoint x: 355, startPoint y: 335, endPoint x: 258, endPoint y: 344, distance: 97.4
click at [258, 344] on td "1195431736272507" at bounding box center [310, 335] width 159 height 41
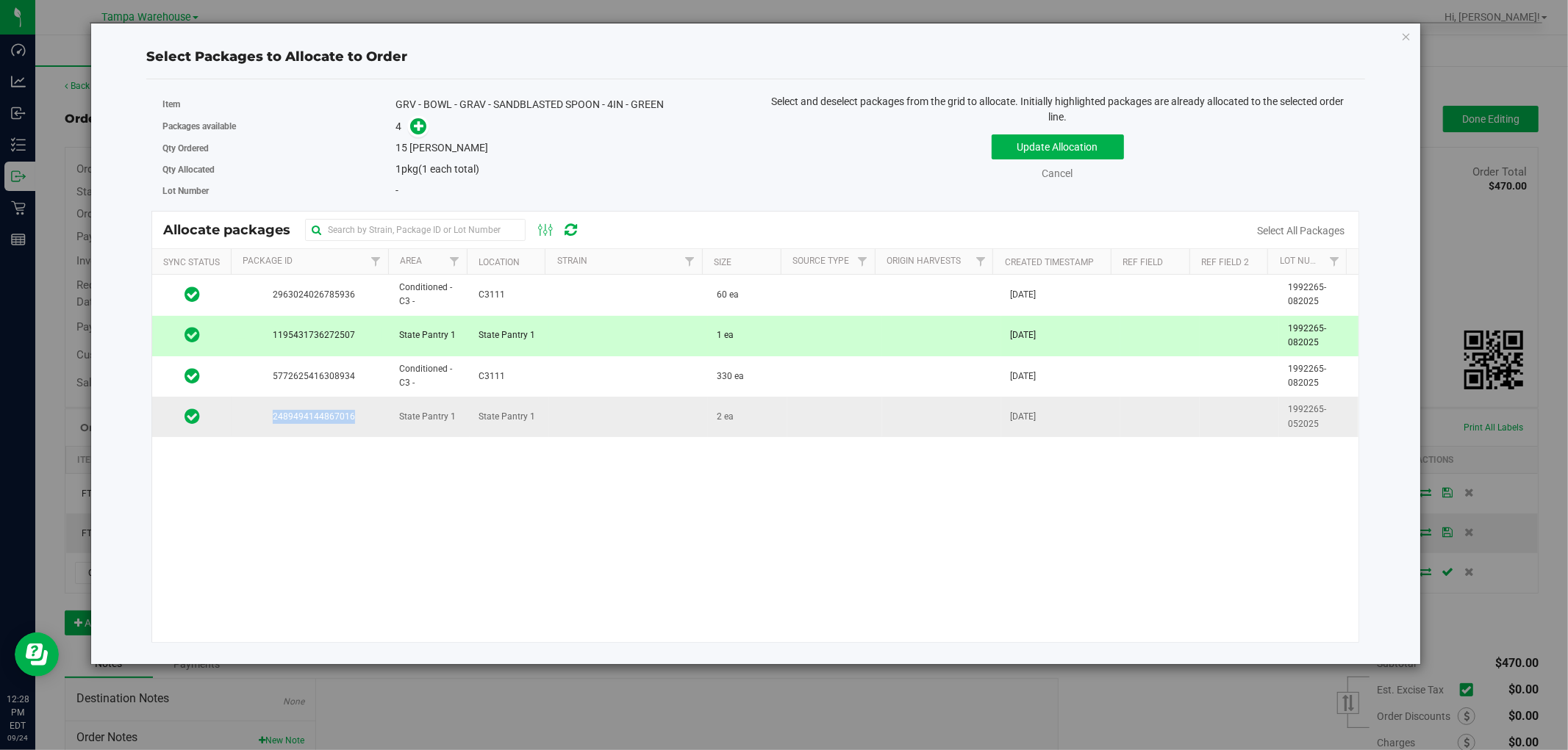
drag, startPoint x: 373, startPoint y: 412, endPoint x: 256, endPoint y: 423, distance: 117.5
click at [257, 423] on span "2489494144867016" at bounding box center [310, 417] width 141 height 14
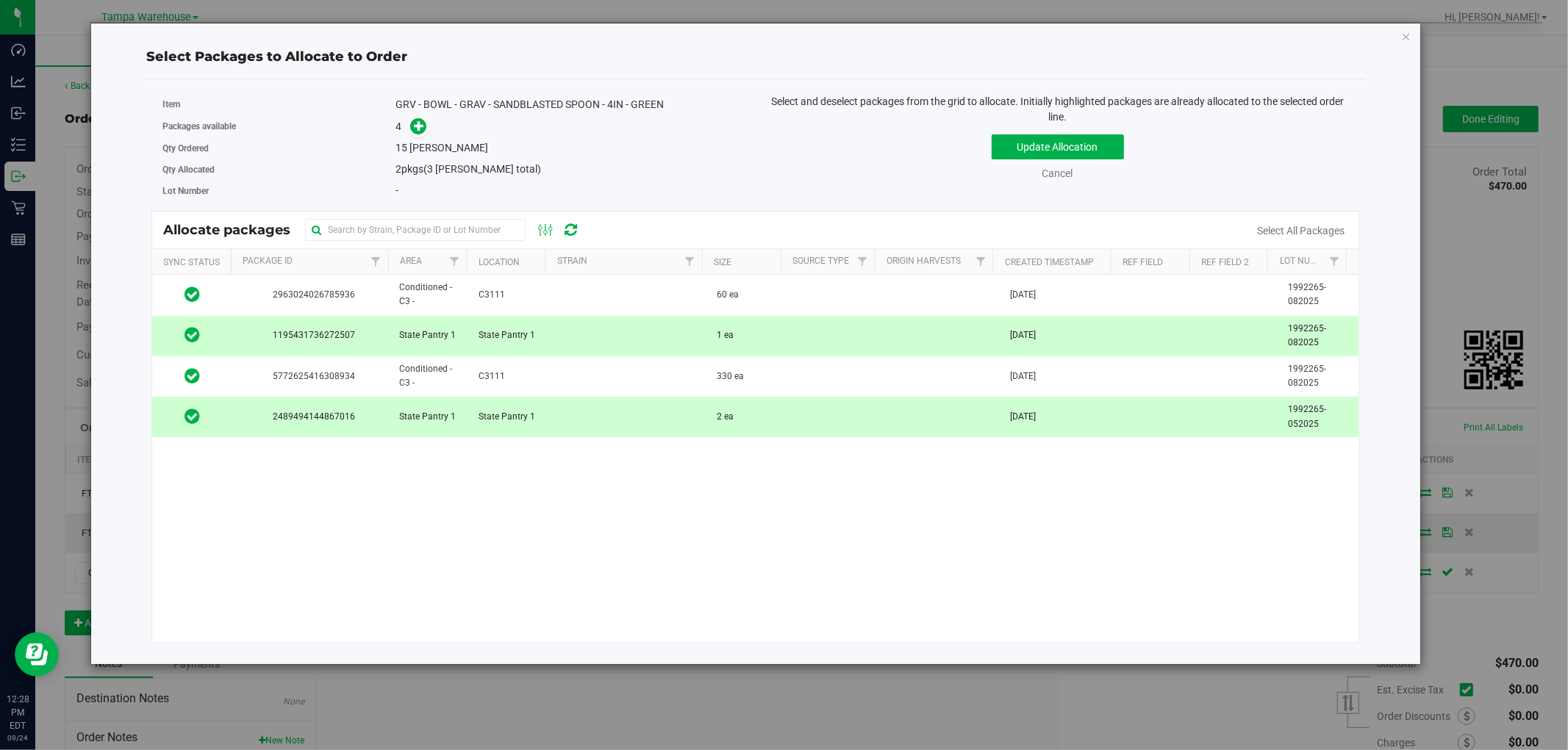
click at [682, 494] on div "2963024026785936 Conditioned - C3 - C3111 60 ea Sep 1, 2025 1992265-082025 1195…" at bounding box center [755, 458] width 1206 height 367
click at [1408, 30] on icon "button" at bounding box center [1406, 36] width 10 height 18
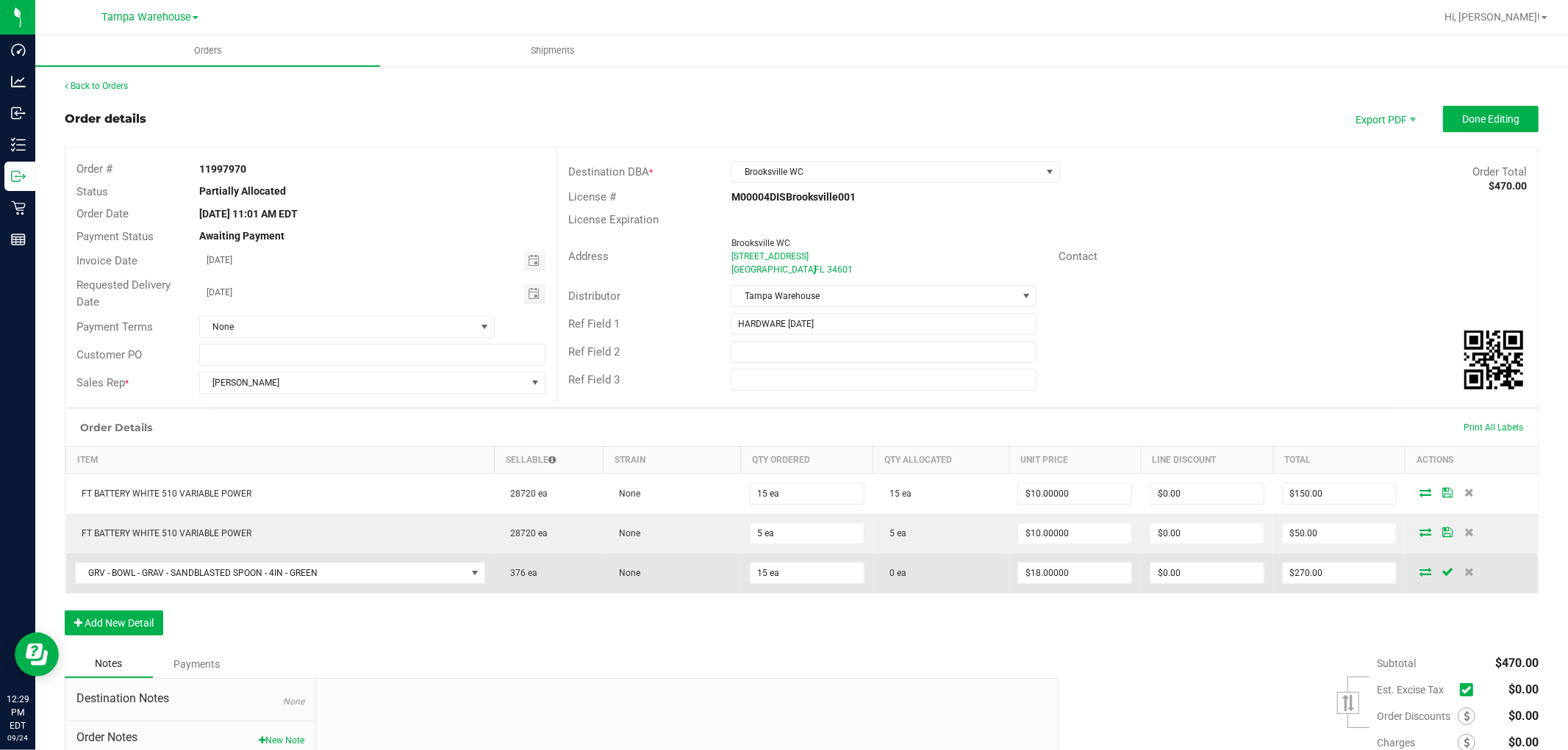
click at [1419, 576] on icon at bounding box center [1425, 571] width 12 height 9
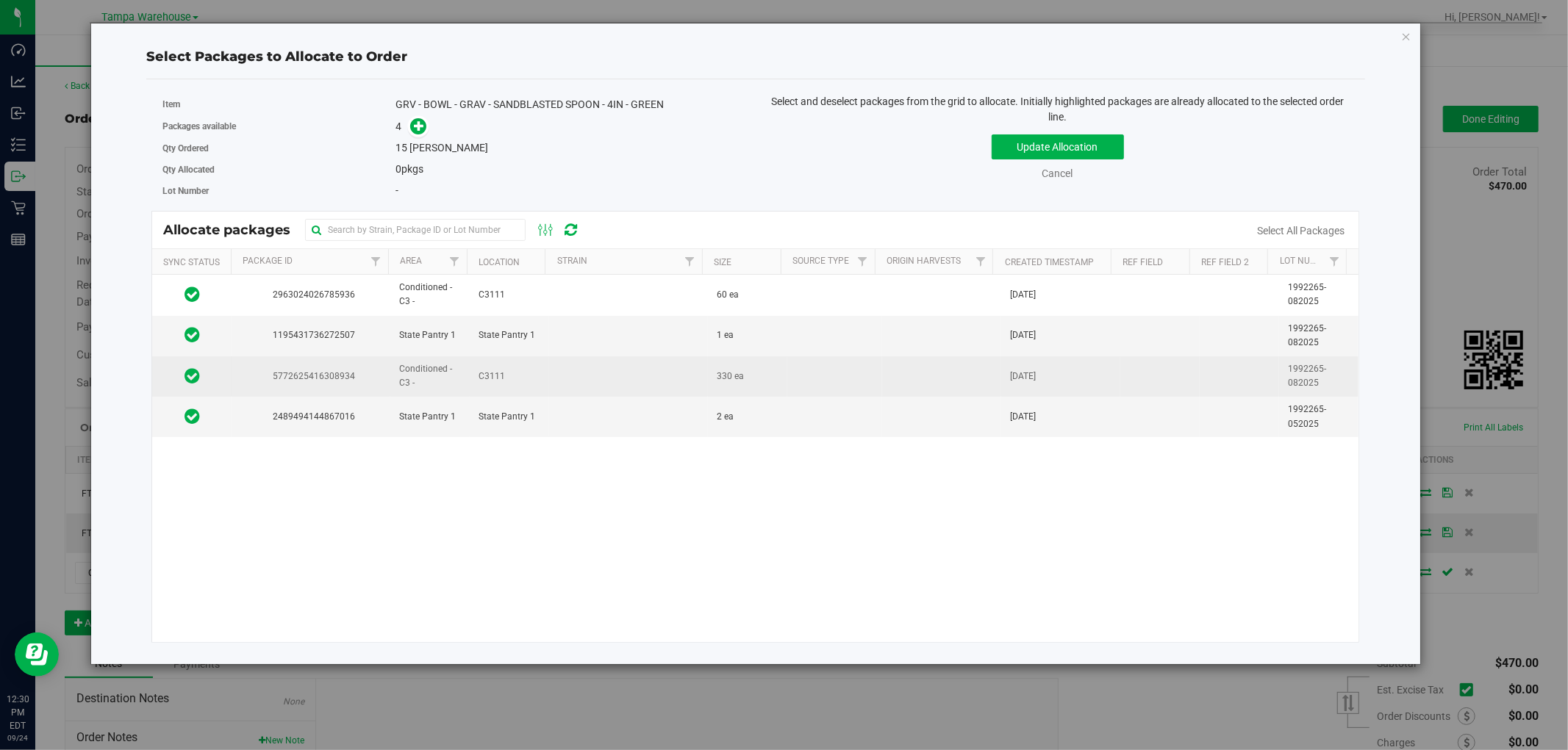
click at [246, 372] on span "5772625416308934" at bounding box center [310, 376] width 141 height 14
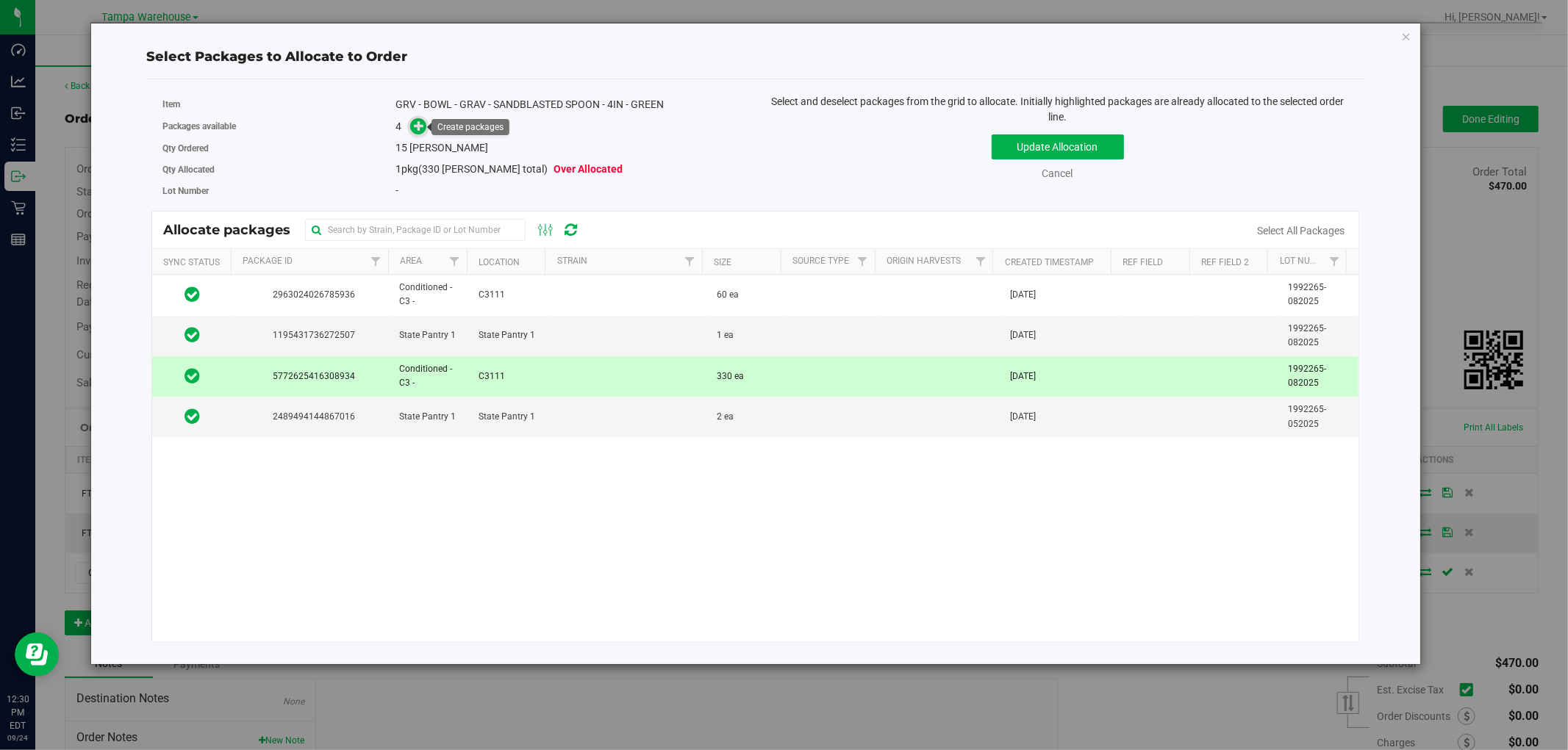
click at [417, 126] on icon at bounding box center [419, 126] width 10 height 10
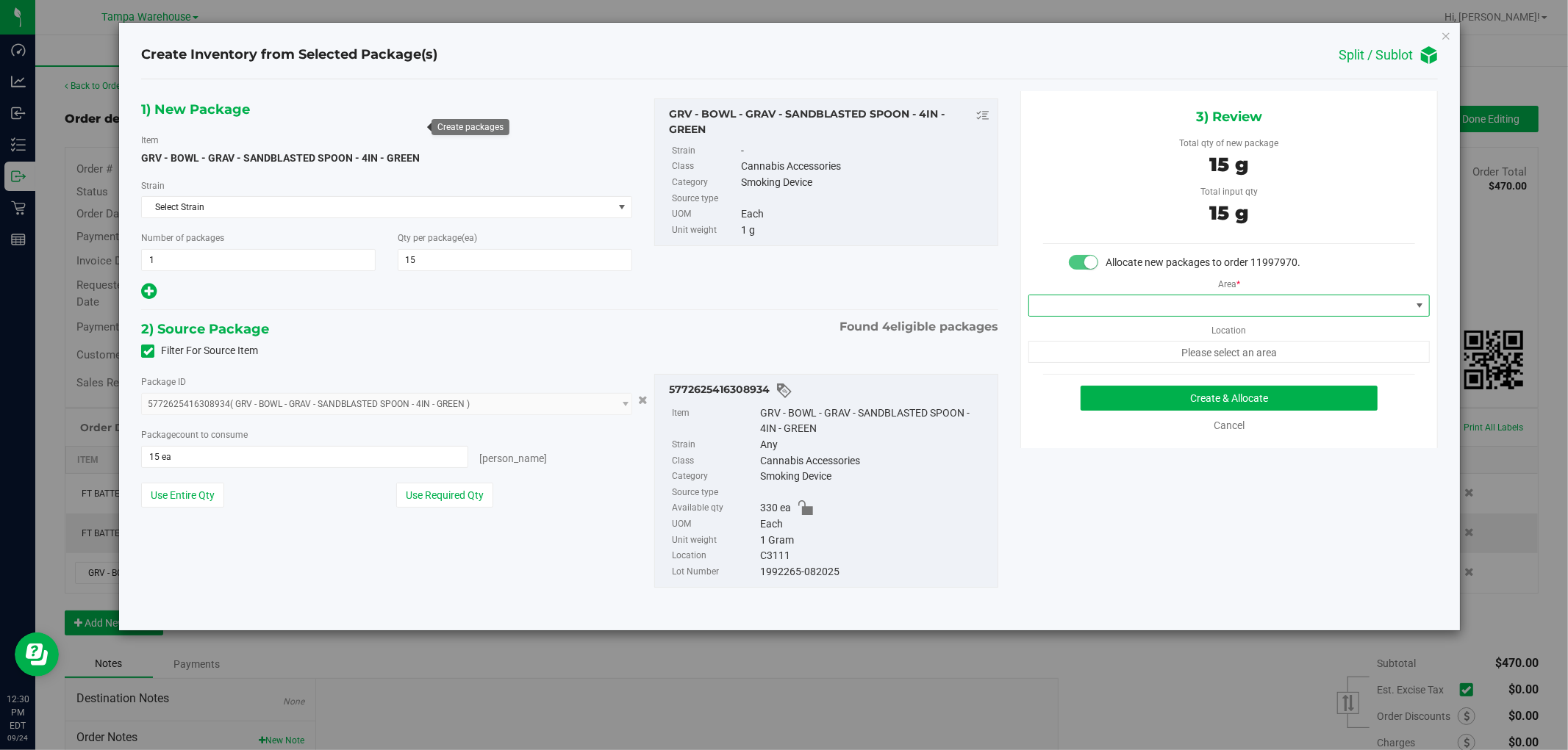
click at [1422, 304] on span at bounding box center [1419, 306] width 12 height 12
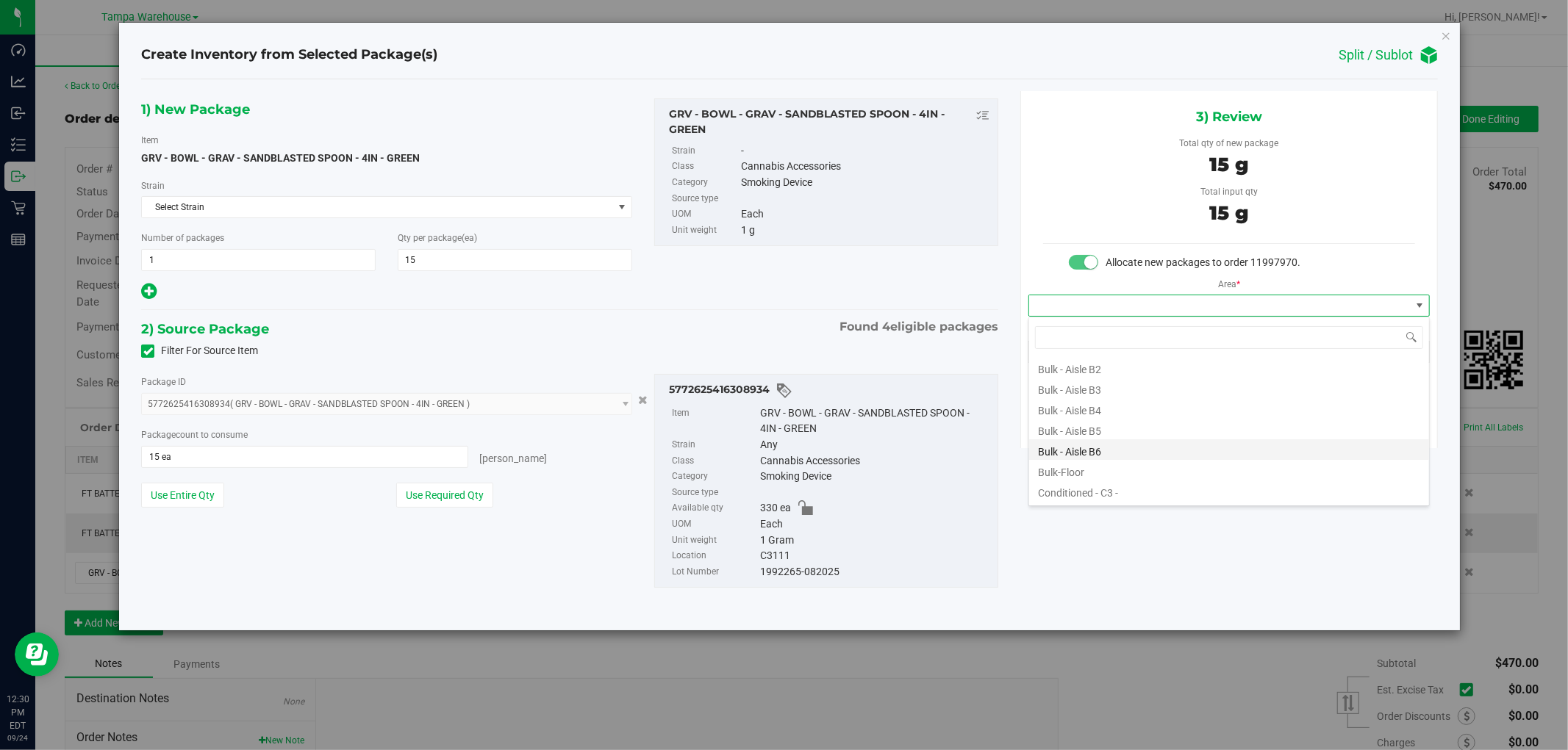
scroll to position [163, 0]
click at [1133, 412] on li "Conditioned - C3 -" at bounding box center [1229, 409] width 400 height 21
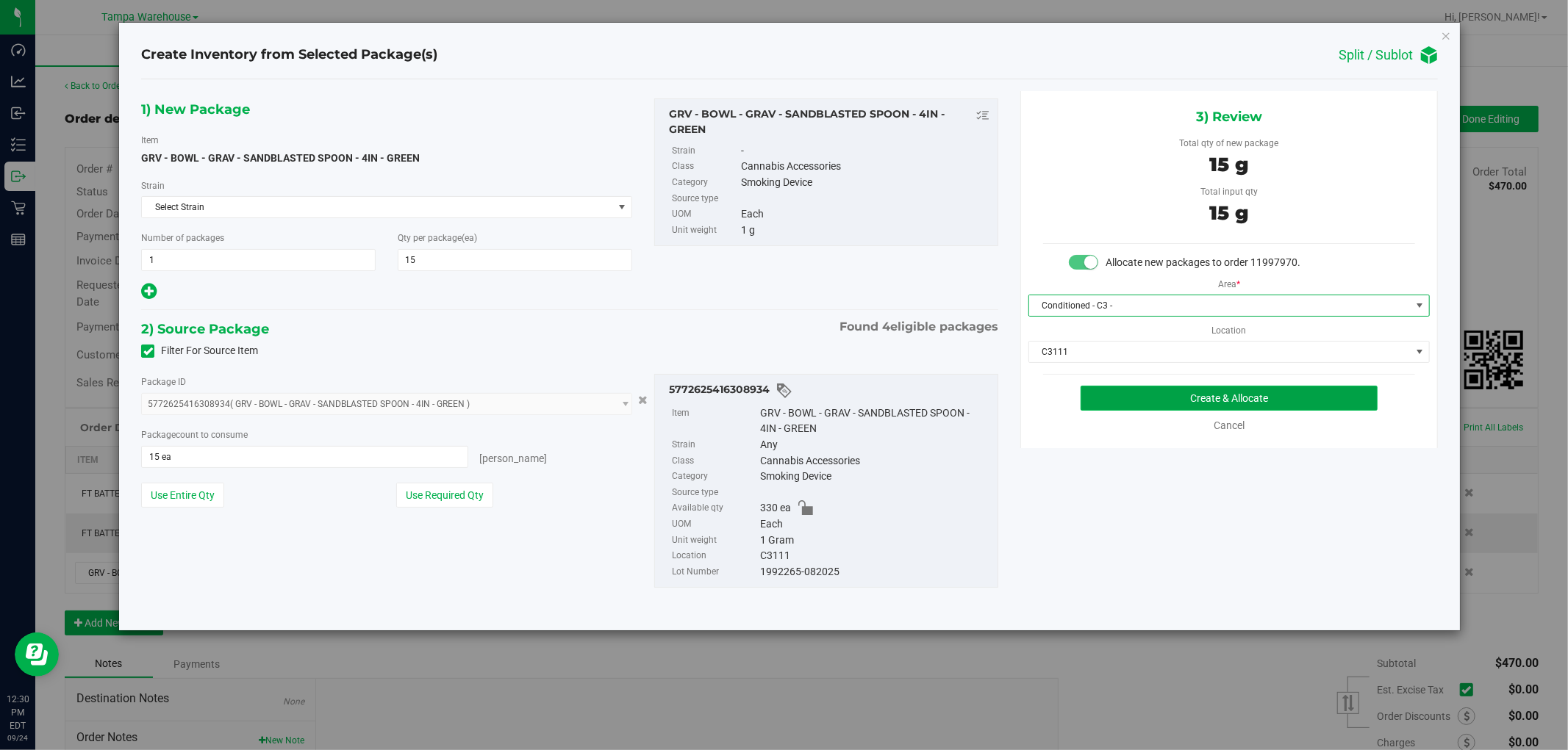
click at [1290, 395] on button "Create & Allocate" at bounding box center [1229, 398] width 298 height 25
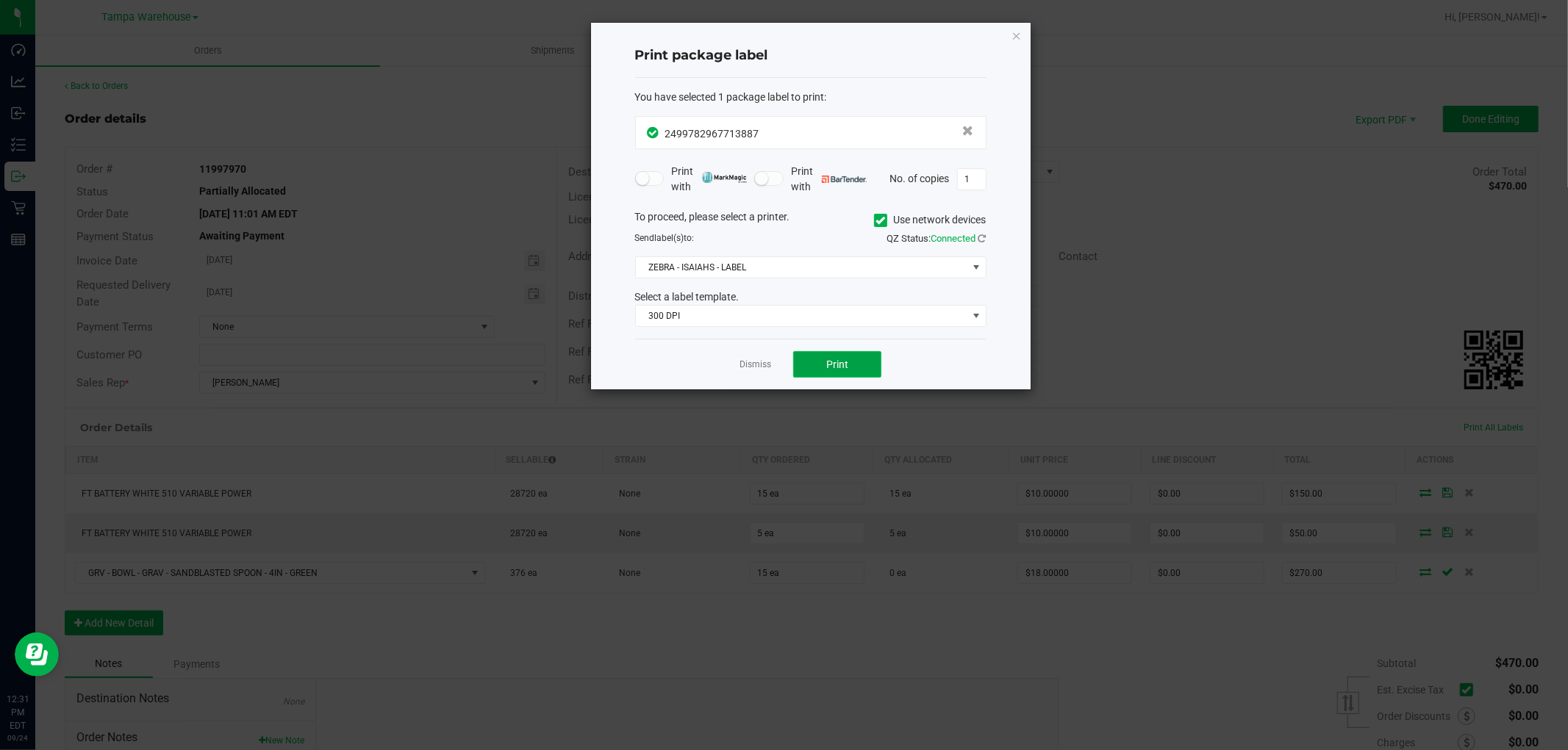
click at [820, 365] on button "Print" at bounding box center [837, 364] width 88 height 27
click at [1020, 38] on icon "button" at bounding box center [1017, 35] width 10 height 18
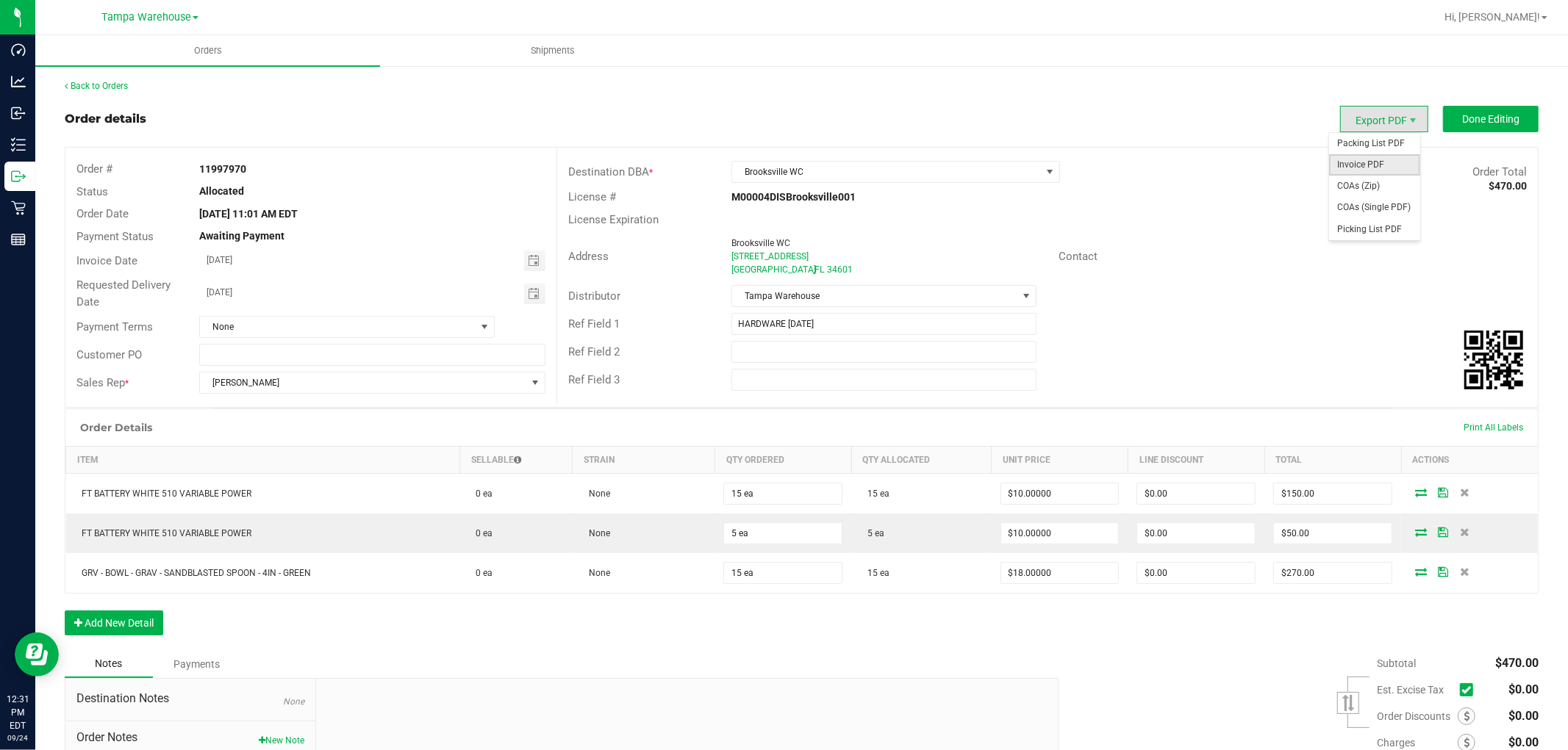
click at [1376, 163] on span "Invoice PDF" at bounding box center [1374, 165] width 91 height 21
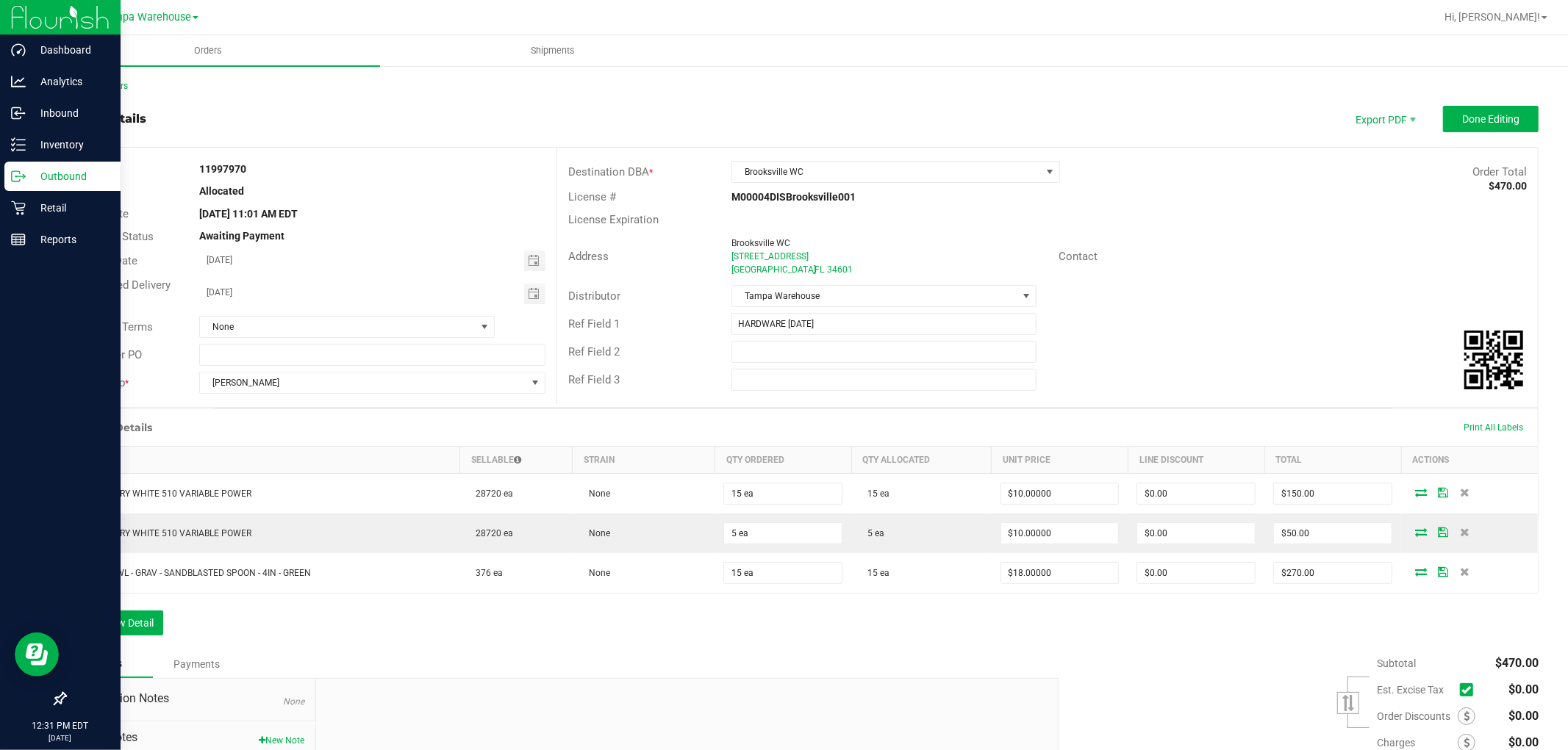
click at [73, 179] on p "Outbound" at bounding box center [69, 177] width 88 height 18
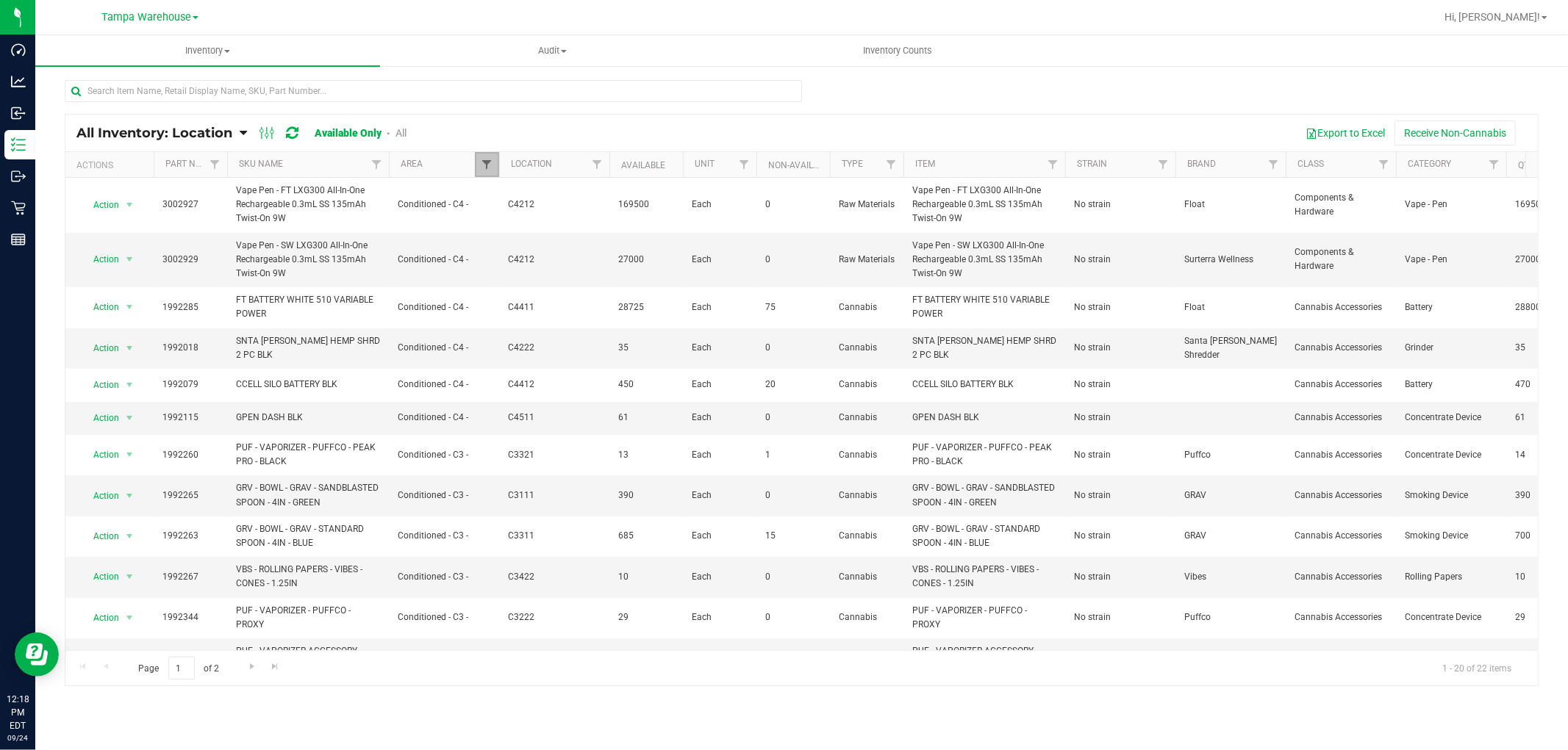
click at [489, 162] on span "Filter" at bounding box center [486, 165] width 12 height 12
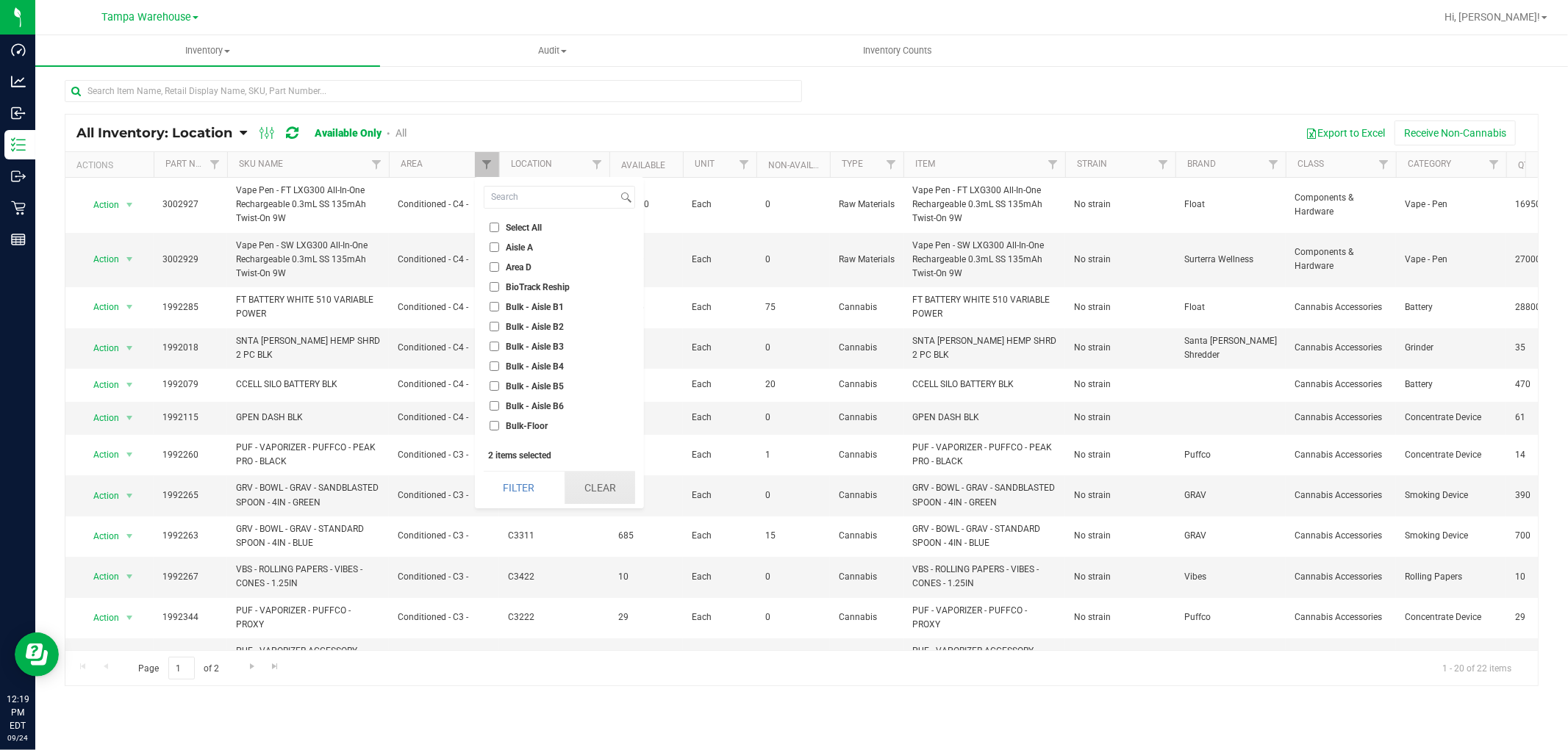
click at [604, 485] on button "Clear" at bounding box center [600, 488] width 70 height 33
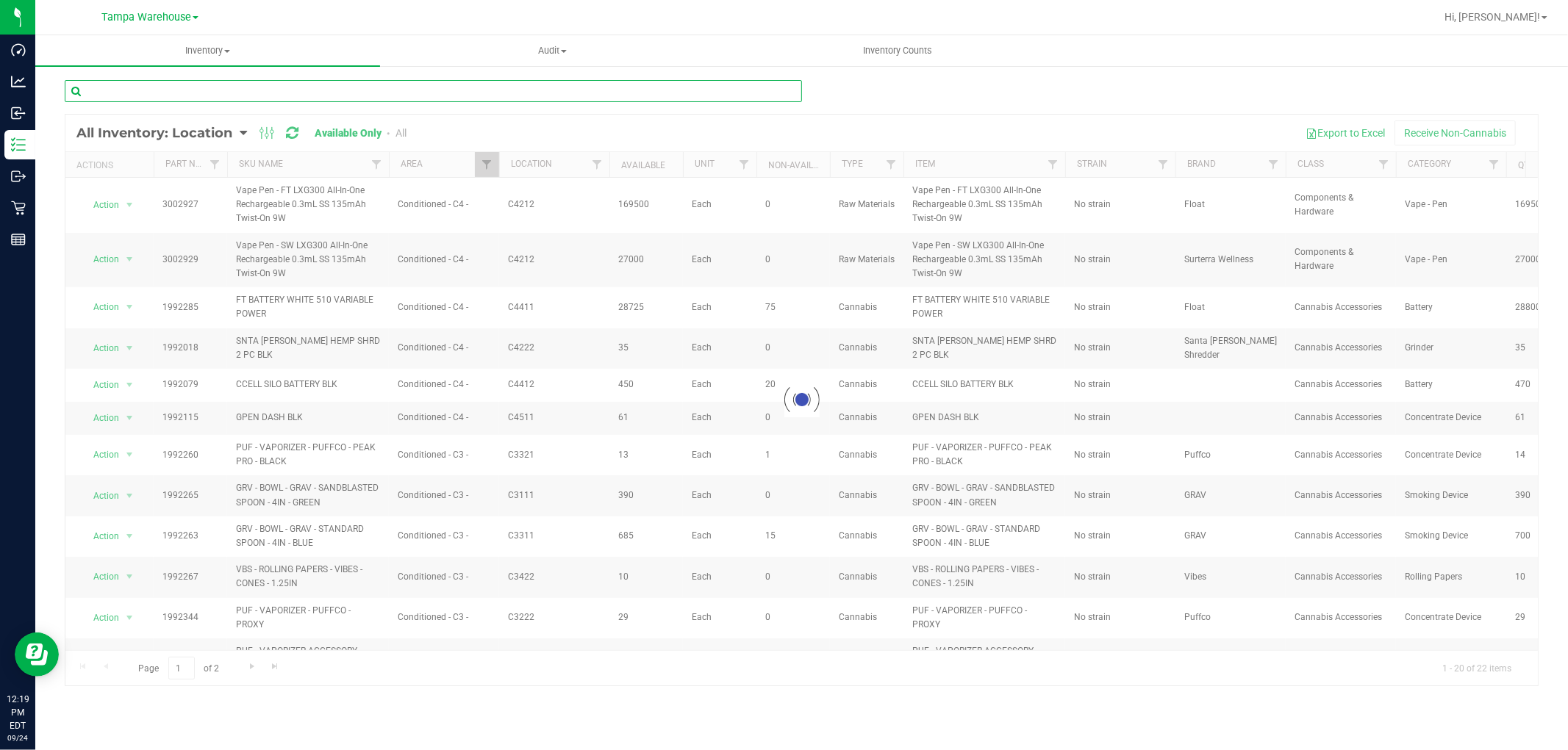
click at [299, 95] on input "text" at bounding box center [432, 91] width 737 height 22
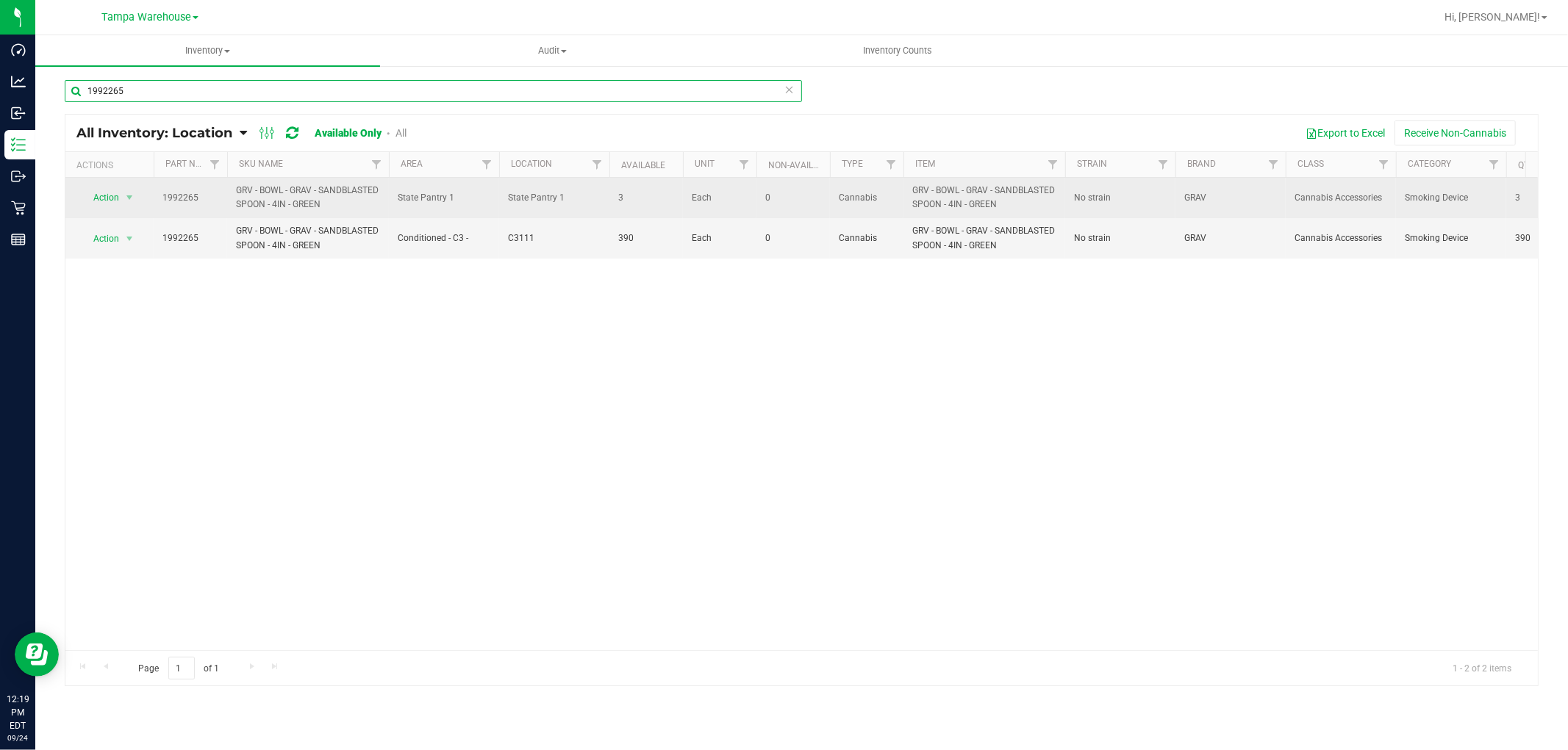
type input "1992265"
drag, startPoint x: 274, startPoint y: 223, endPoint x: 225, endPoint y: 184, distance: 62.6
click at [225, 184] on tr "Action Action Global inventory View packages 1992265 GRV - BOWL - GRAV - SANDBL…" at bounding box center [1009, 198] width 1889 height 41
copy tr "GRV - BOWL - GRAV - SANDBLASTED SPOON - 4IN - GREEN"
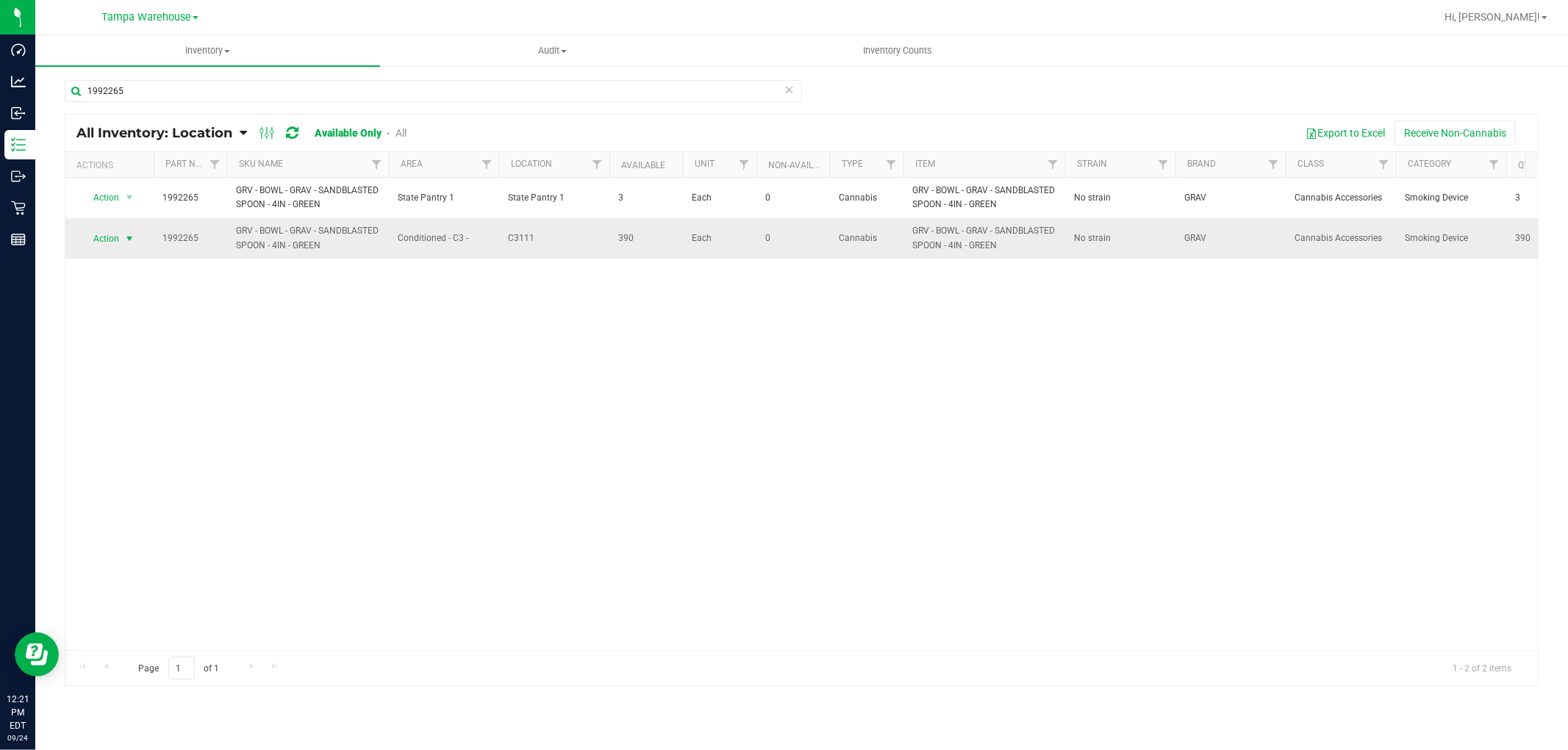
click at [126, 245] on span "select" at bounding box center [129, 239] width 12 height 12
click at [136, 330] on li "View packages" at bounding box center [121, 326] width 81 height 22
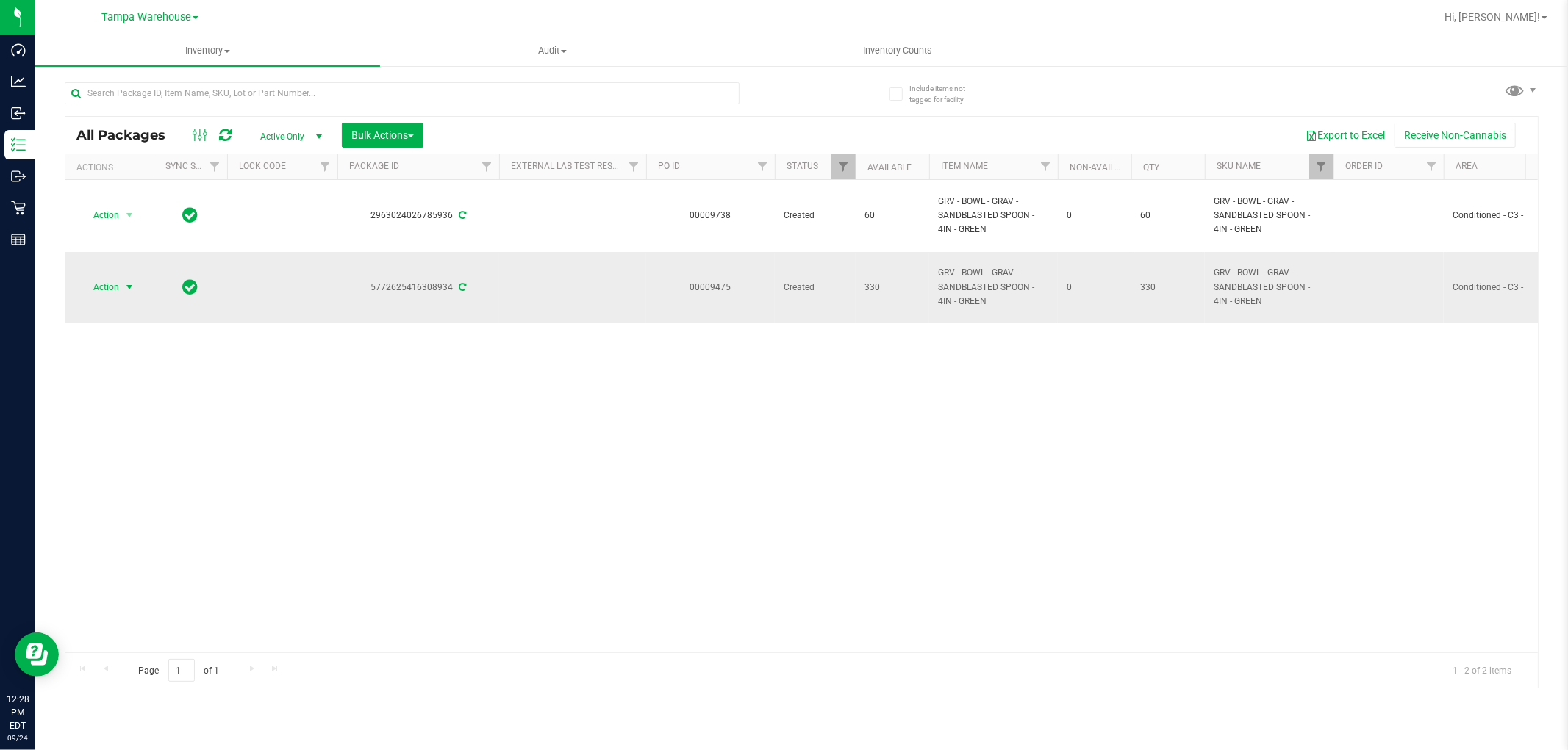
click at [129, 293] on span "select" at bounding box center [129, 287] width 12 height 12
click at [162, 467] on li "Print package label" at bounding box center [138, 465] width 114 height 22
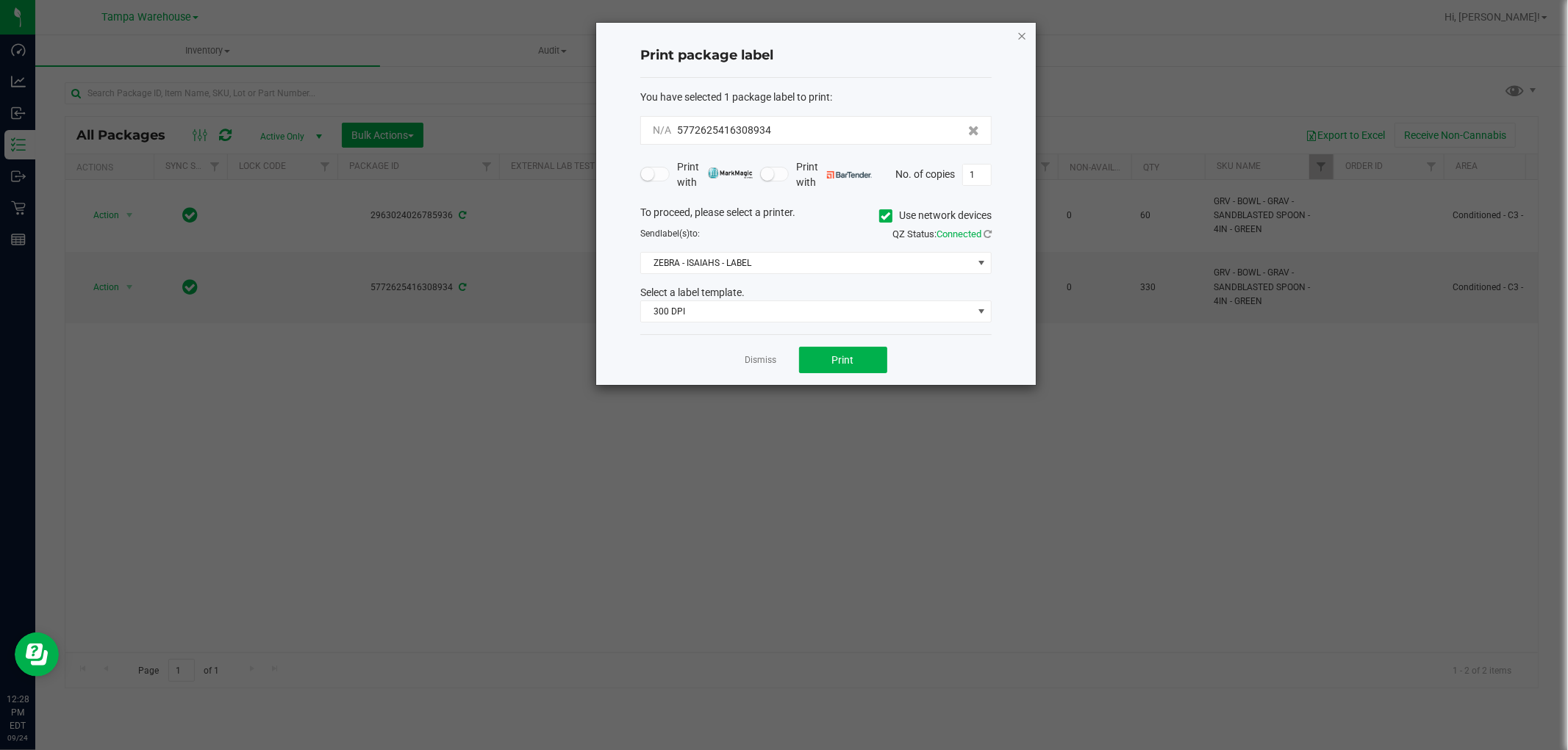
click at [1019, 35] on icon "button" at bounding box center [1022, 35] width 10 height 18
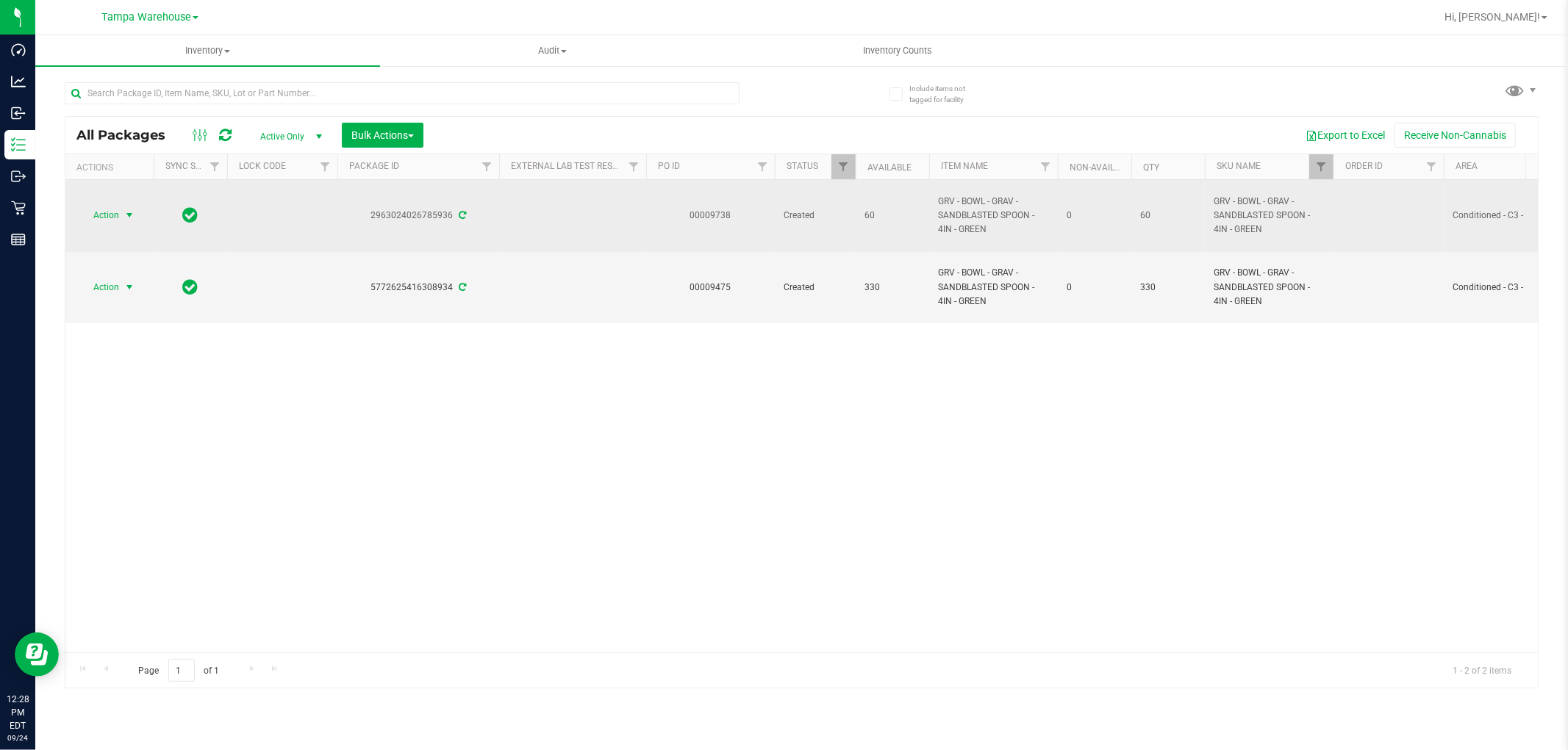
click at [123, 215] on span "select" at bounding box center [129, 215] width 12 height 12
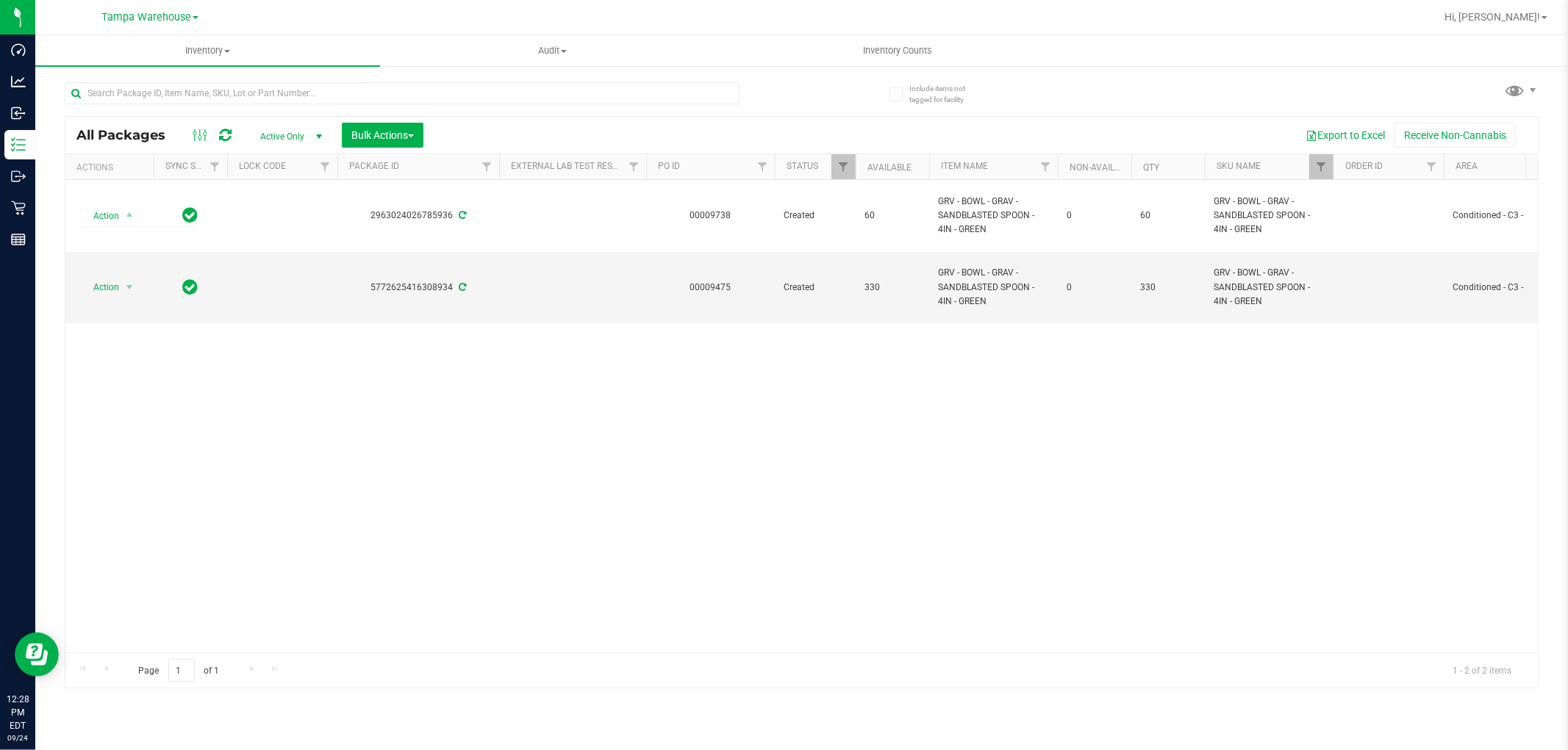
click at [577, 542] on div "Action Action Adjust qty Create package Edit attributes Global inventory Locate…" at bounding box center [801, 416] width 1472 height 472
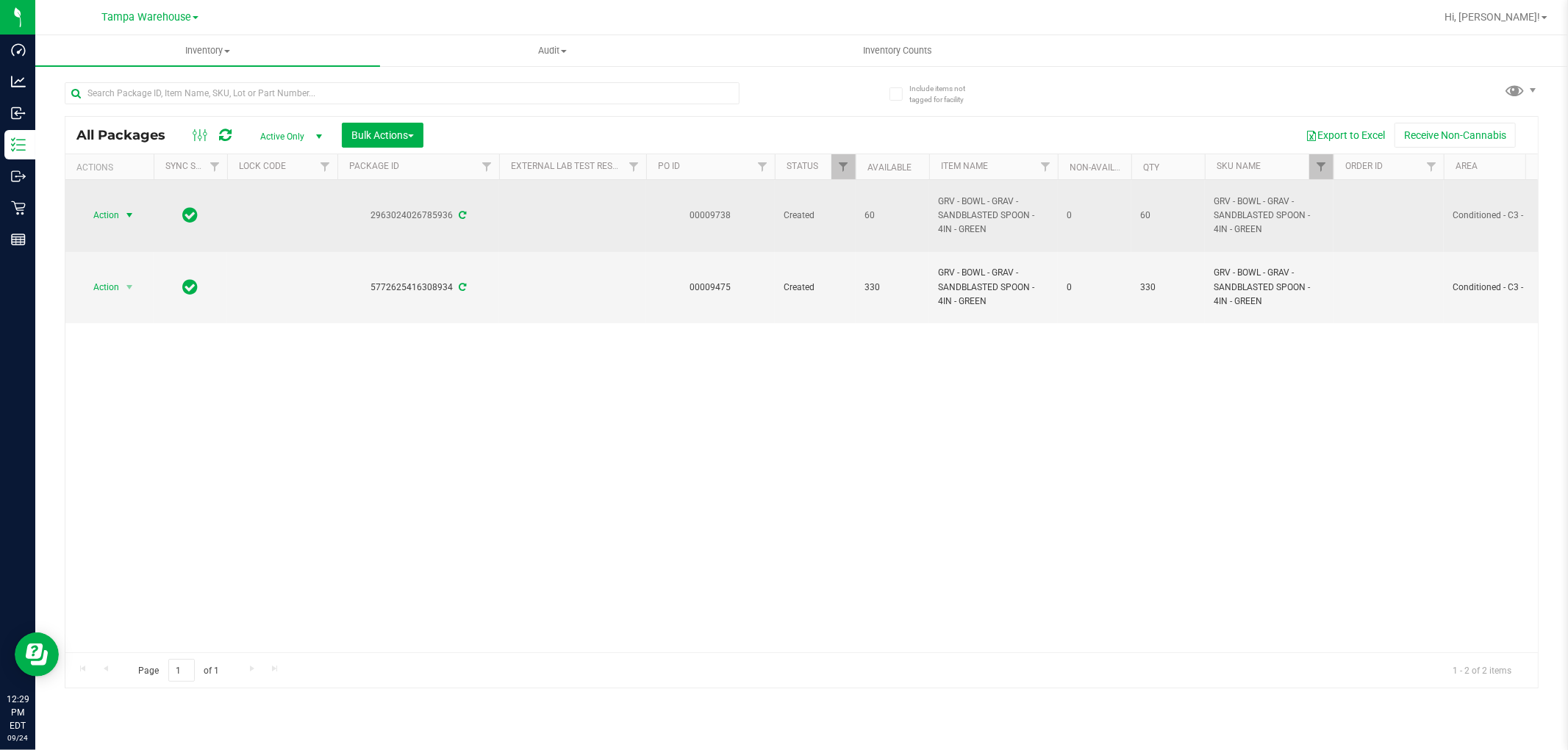
click at [121, 217] on span "select" at bounding box center [129, 215] width 18 height 21
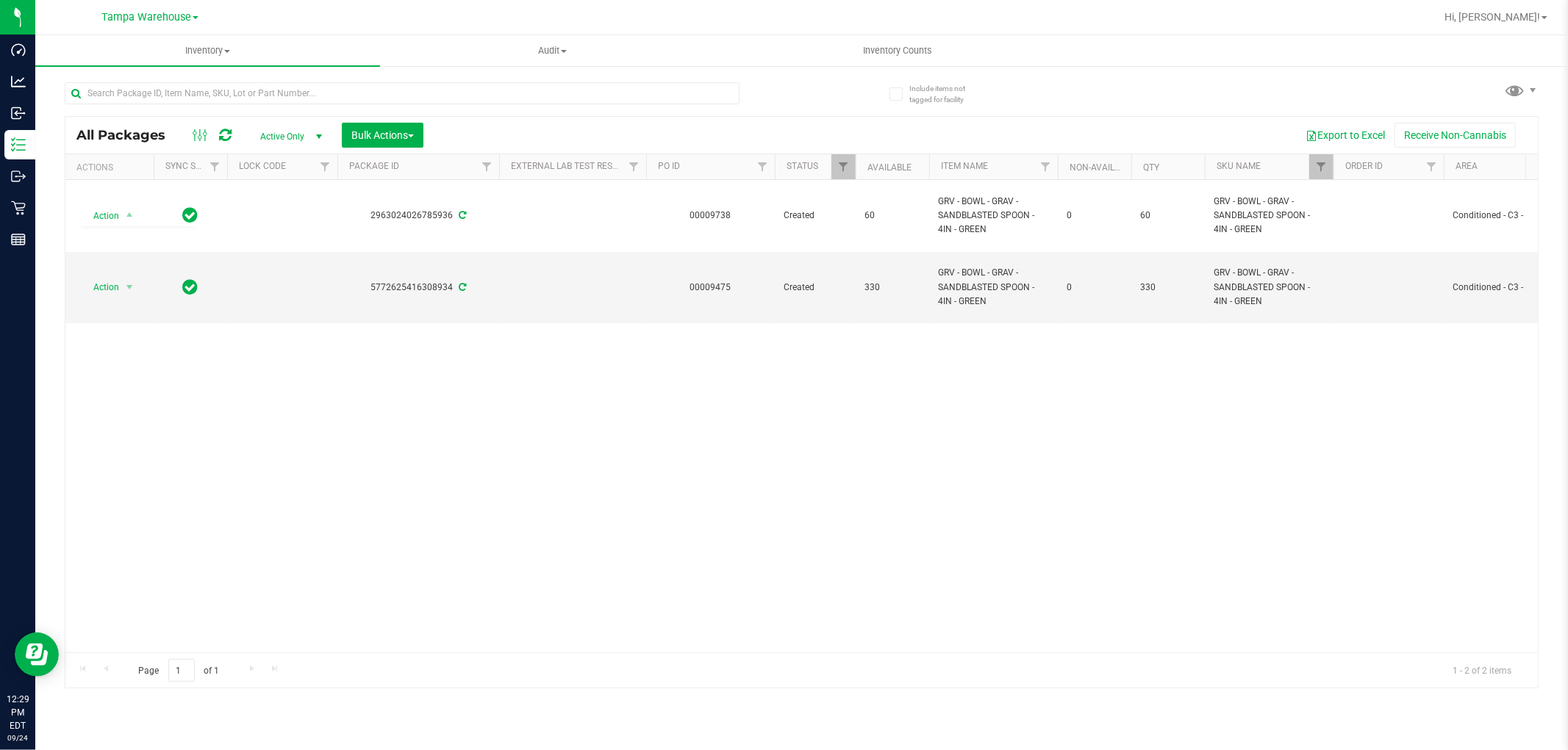
click at [732, 356] on div "Action Action Adjust qty Create package Edit attributes Global inventory Locate…" at bounding box center [801, 416] width 1472 height 472
click at [213, 52] on span "Inventory" at bounding box center [208, 51] width 345 height 13
click at [123, 108] on span "All inventory" at bounding box center [85, 106] width 99 height 13
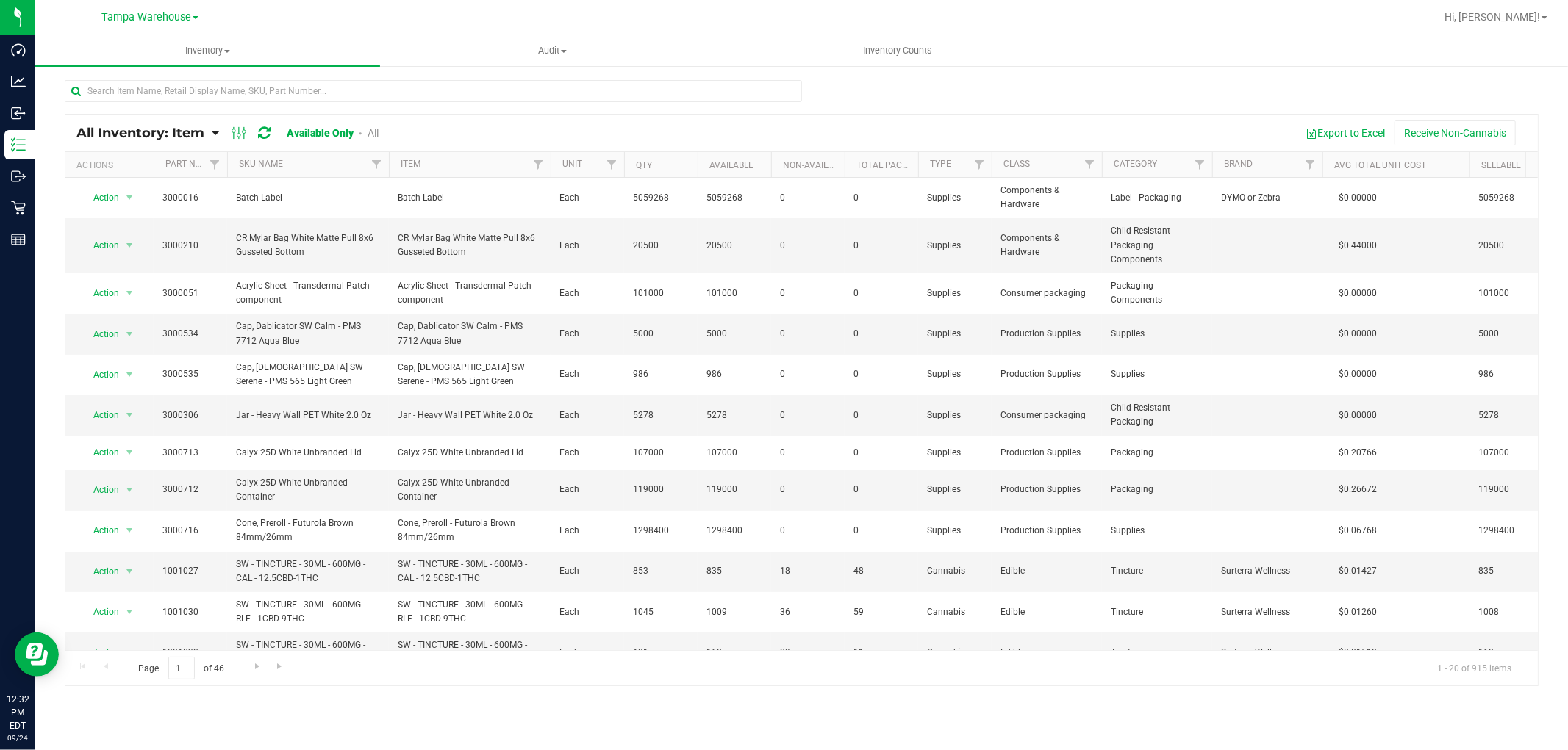
click at [218, 134] on icon at bounding box center [215, 133] width 7 height 13
click at [143, 244] on span "Item by Location" at bounding box center [109, 242] width 80 height 13
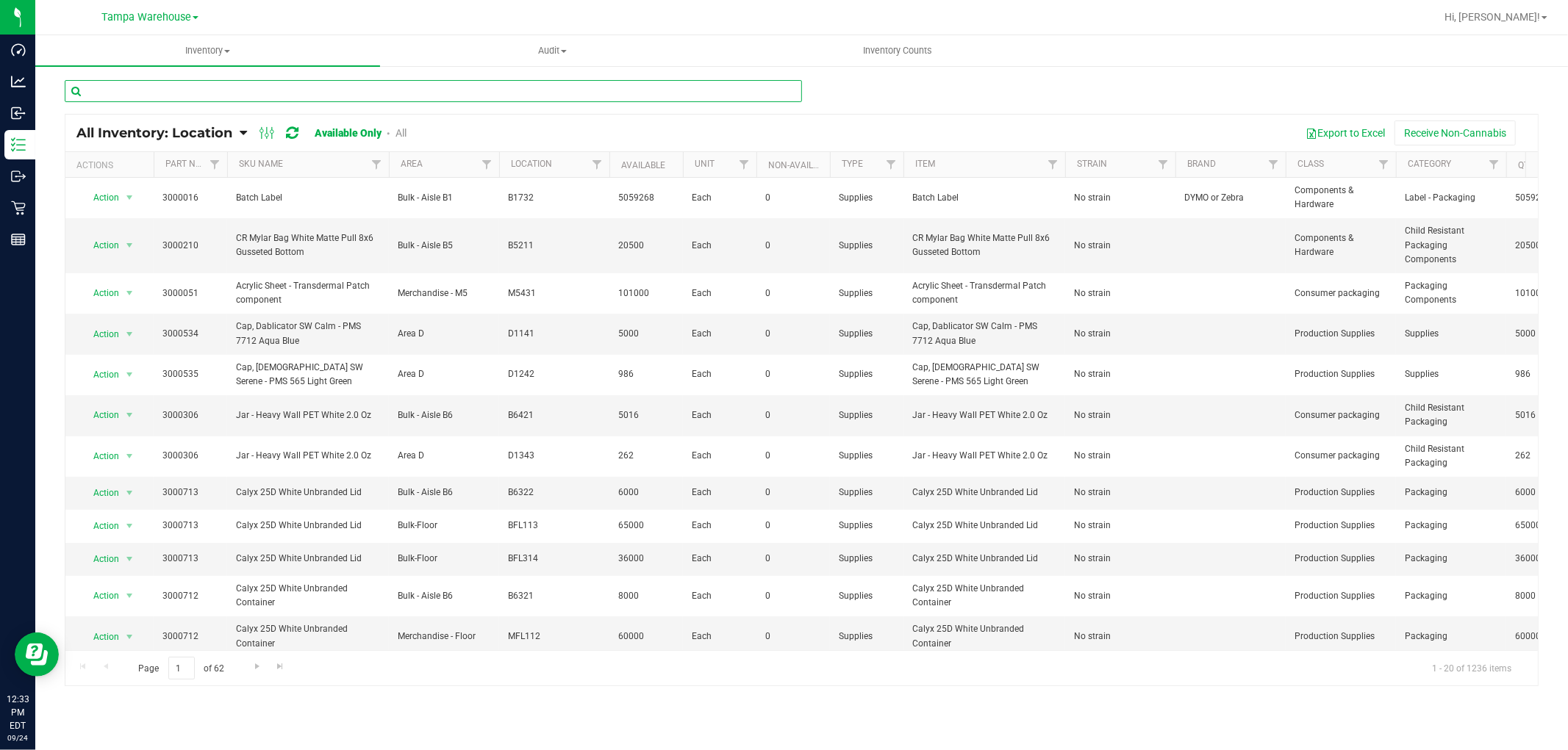
click at [280, 86] on input "text" at bounding box center [432, 91] width 737 height 22
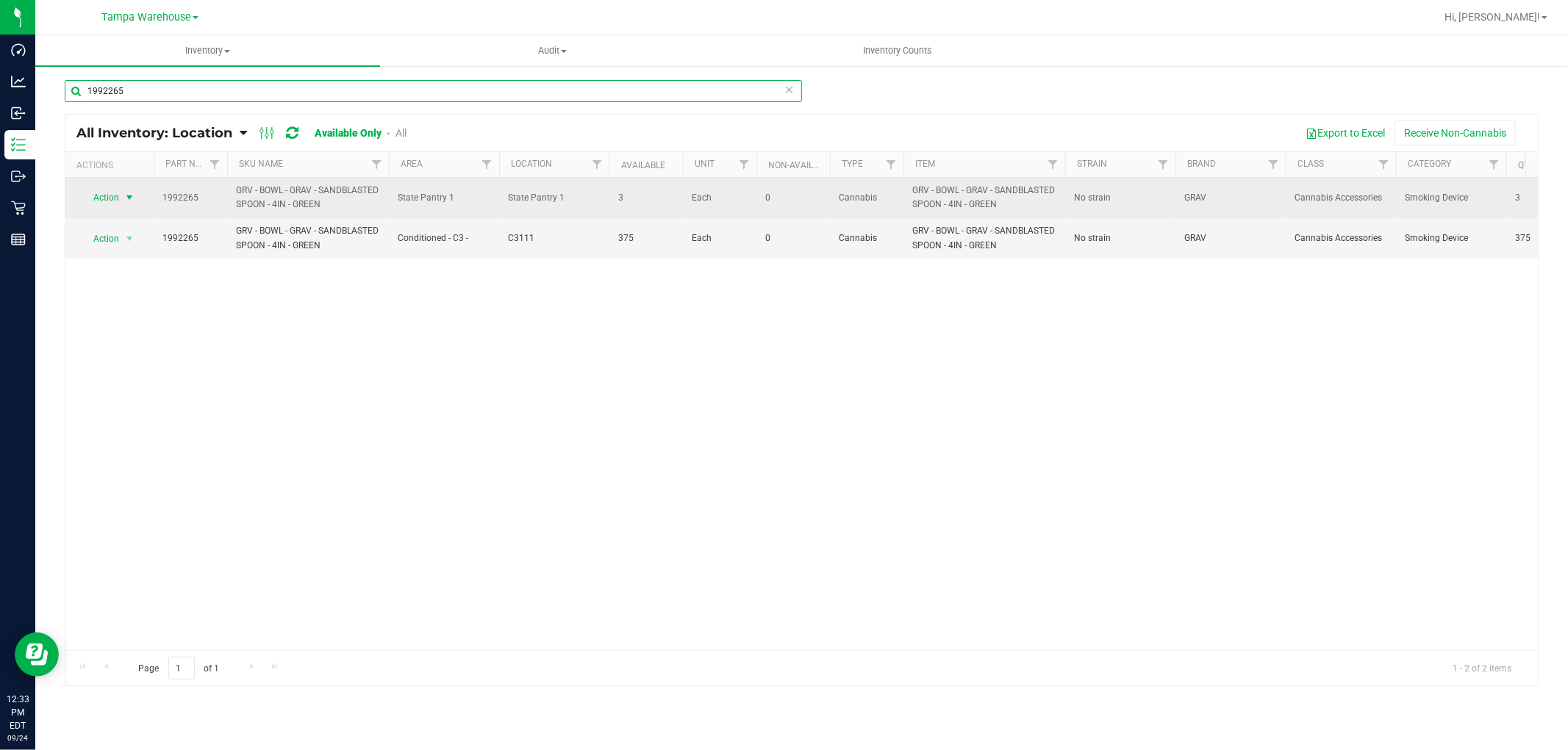
type input "1992265"
click at [134, 203] on span "select" at bounding box center [129, 197] width 12 height 12
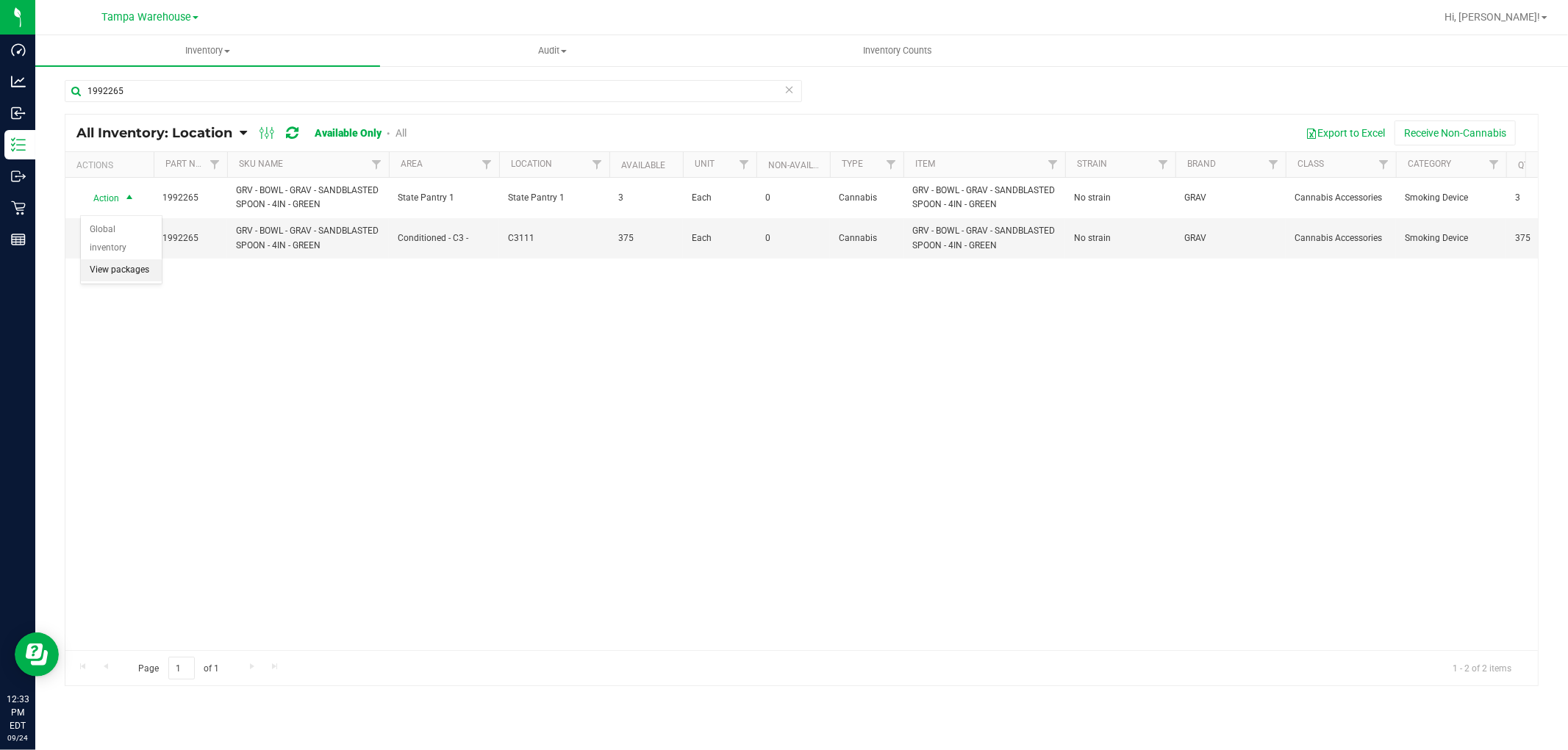
click at [130, 267] on li "View packages" at bounding box center [121, 270] width 81 height 22
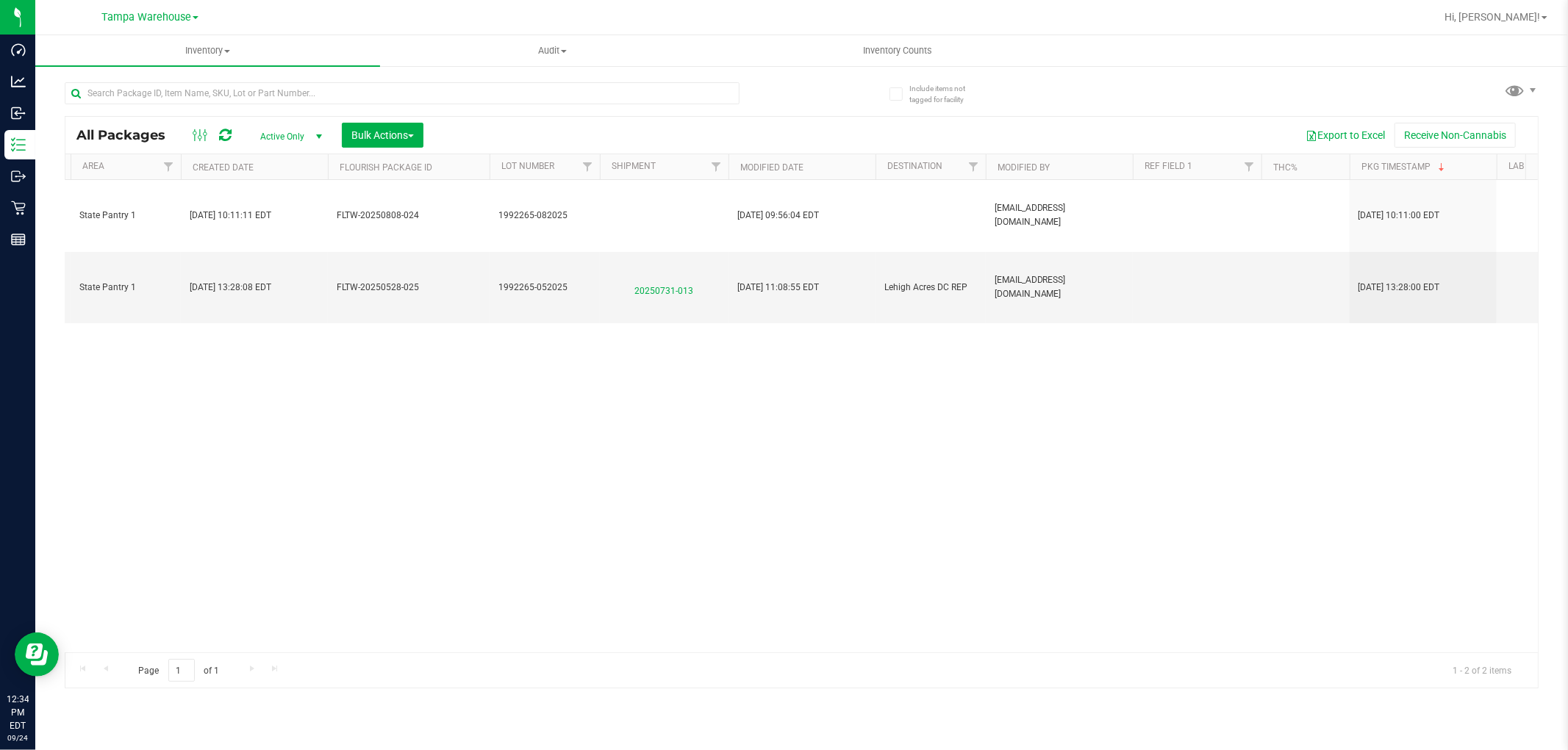
scroll to position [0, 1377]
click at [215, 48] on span "Inventory" at bounding box center [208, 51] width 345 height 13
click at [123, 106] on span "All inventory" at bounding box center [85, 106] width 99 height 13
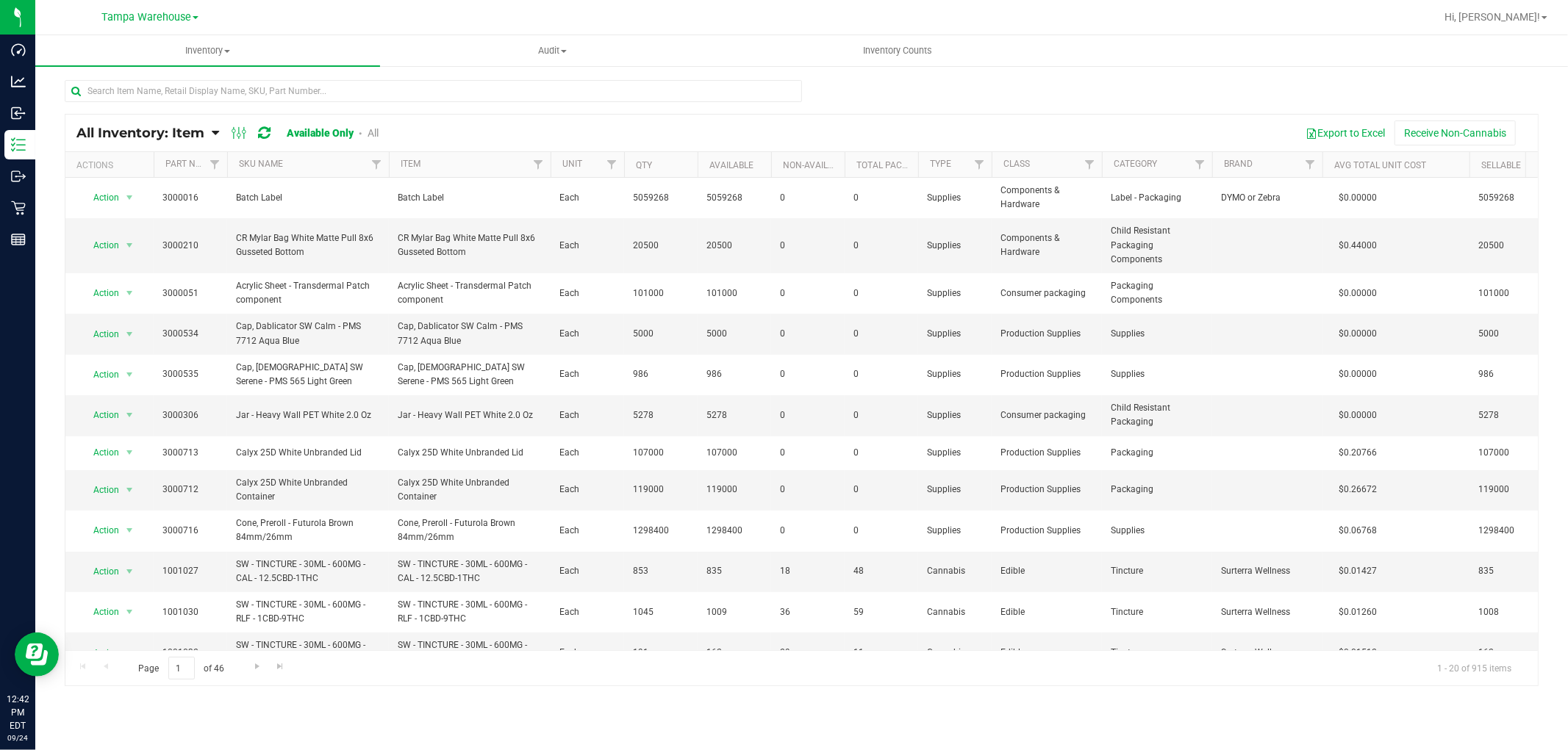
click at [217, 134] on icon at bounding box center [215, 133] width 7 height 13
click at [125, 242] on span "Item by Location" at bounding box center [109, 242] width 80 height 13
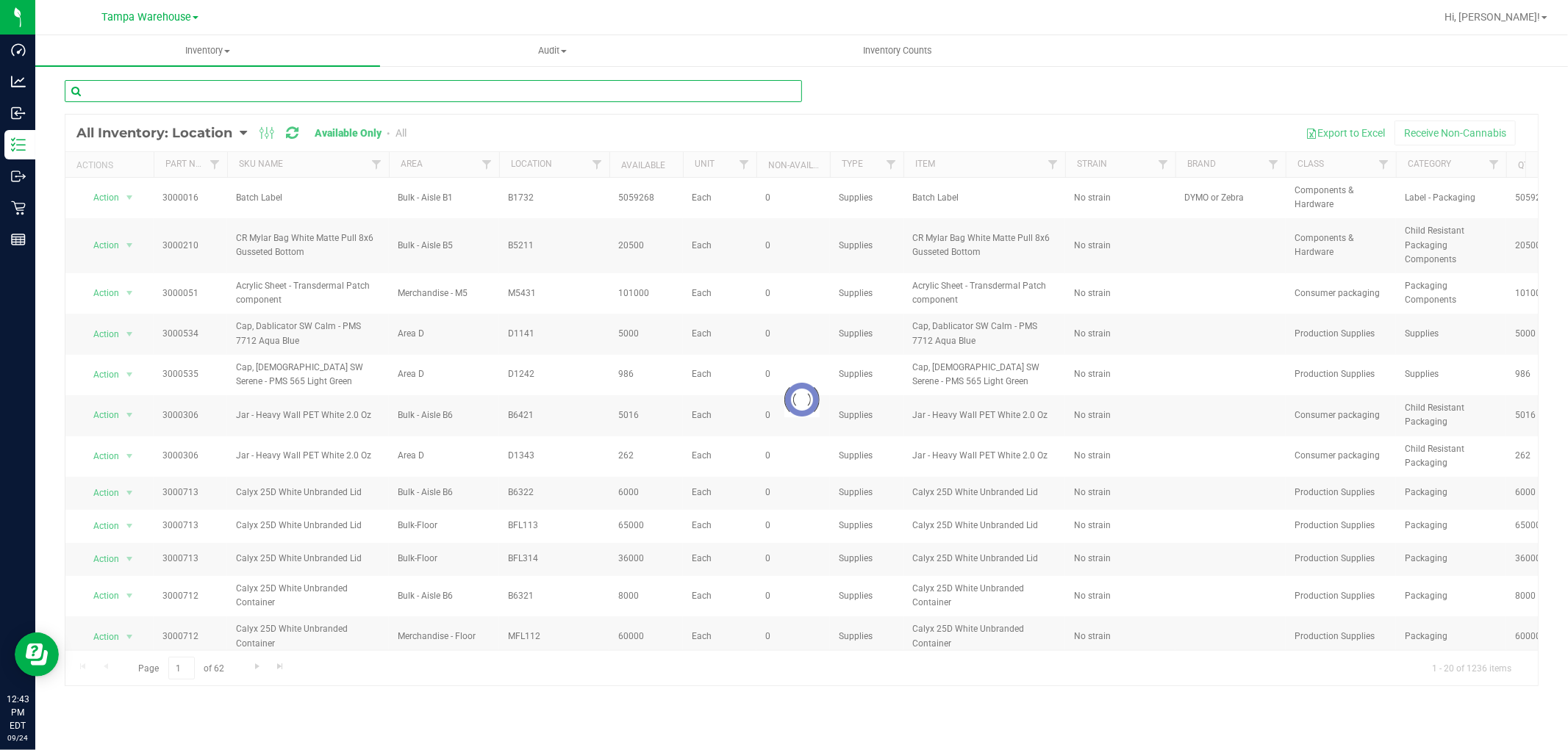
click at [231, 92] on input "text" at bounding box center [432, 91] width 737 height 22
paste input "3000050"
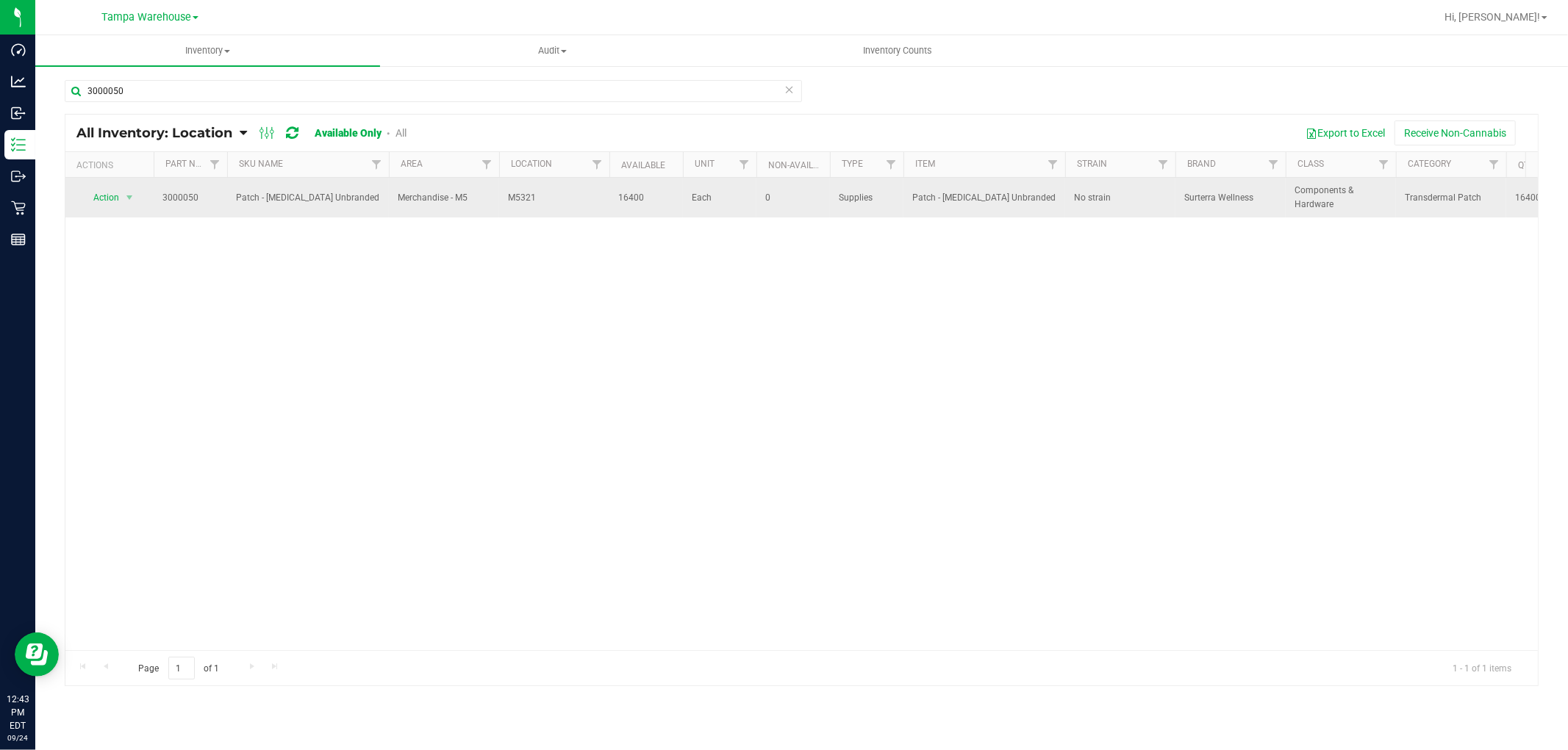
drag, startPoint x: 509, startPoint y: 198, endPoint x: 540, endPoint y: 200, distance: 31.1
click at [540, 200] on span "M5321" at bounding box center [554, 197] width 92 height 14
copy span "M5321"
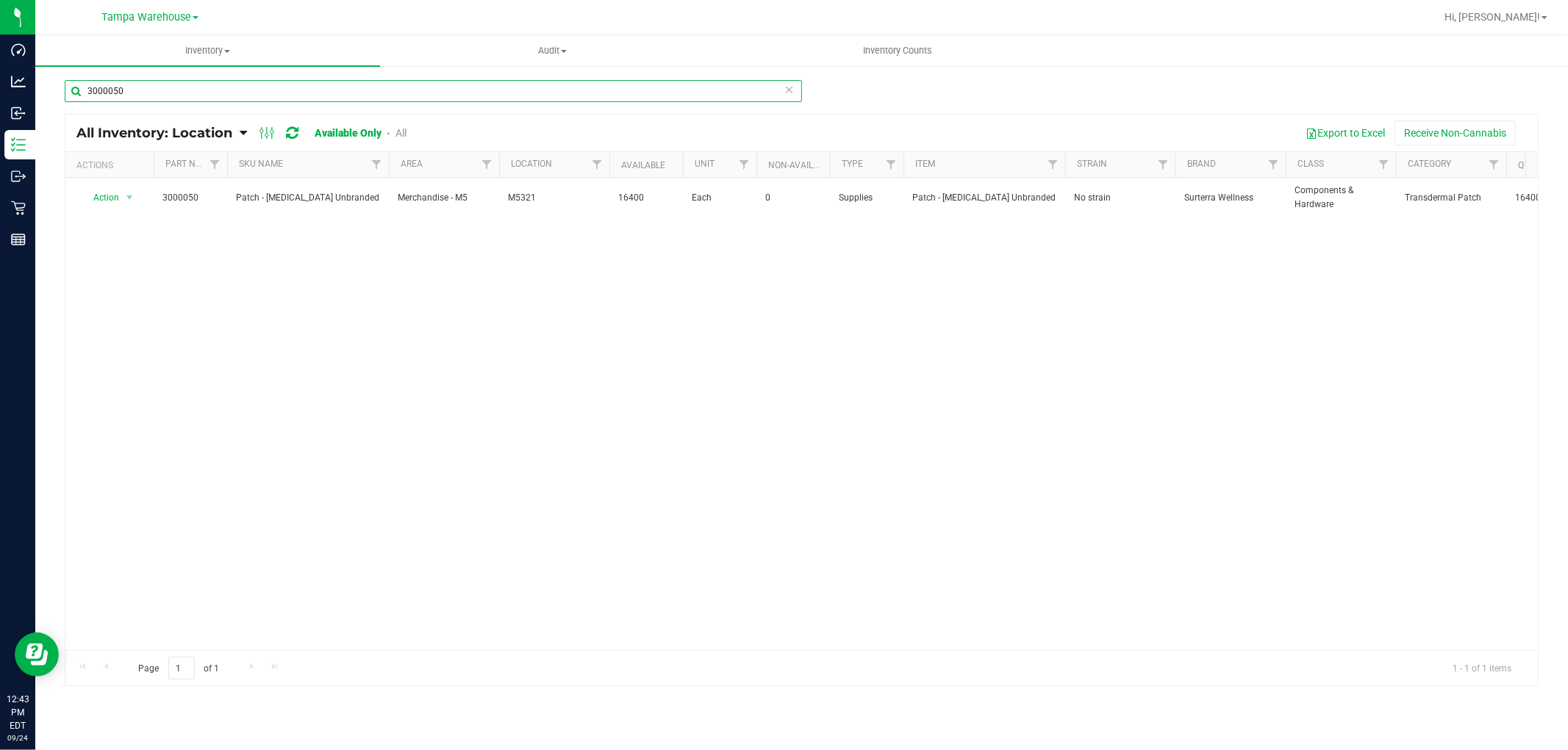
click at [130, 91] on input "3000050" at bounding box center [432, 91] width 737 height 22
paste input "2627"
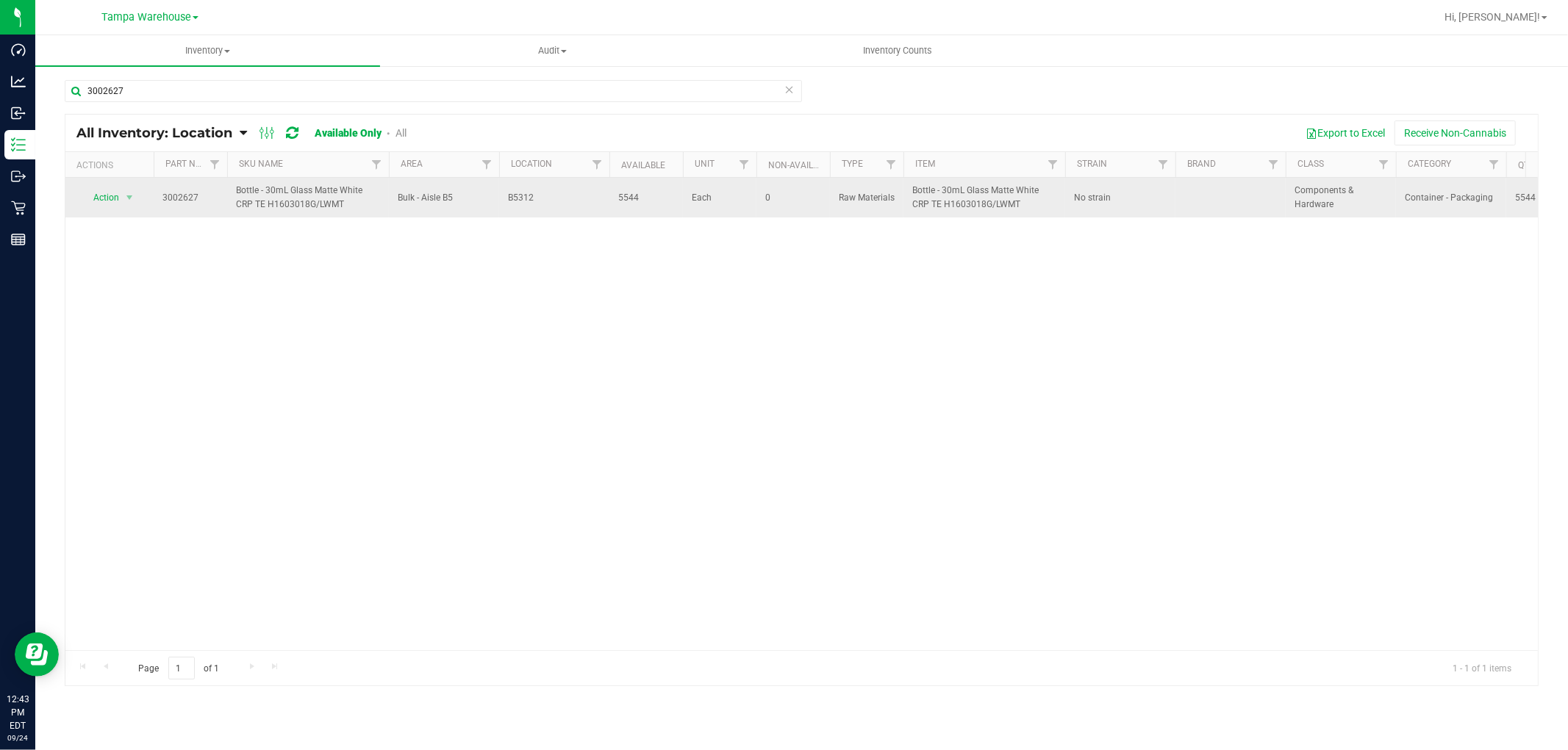
drag, startPoint x: 506, startPoint y: 198, endPoint x: 542, endPoint y: 198, distance: 36.0
click at [542, 198] on td "B5312" at bounding box center [554, 198] width 110 height 40
copy span "B5312"
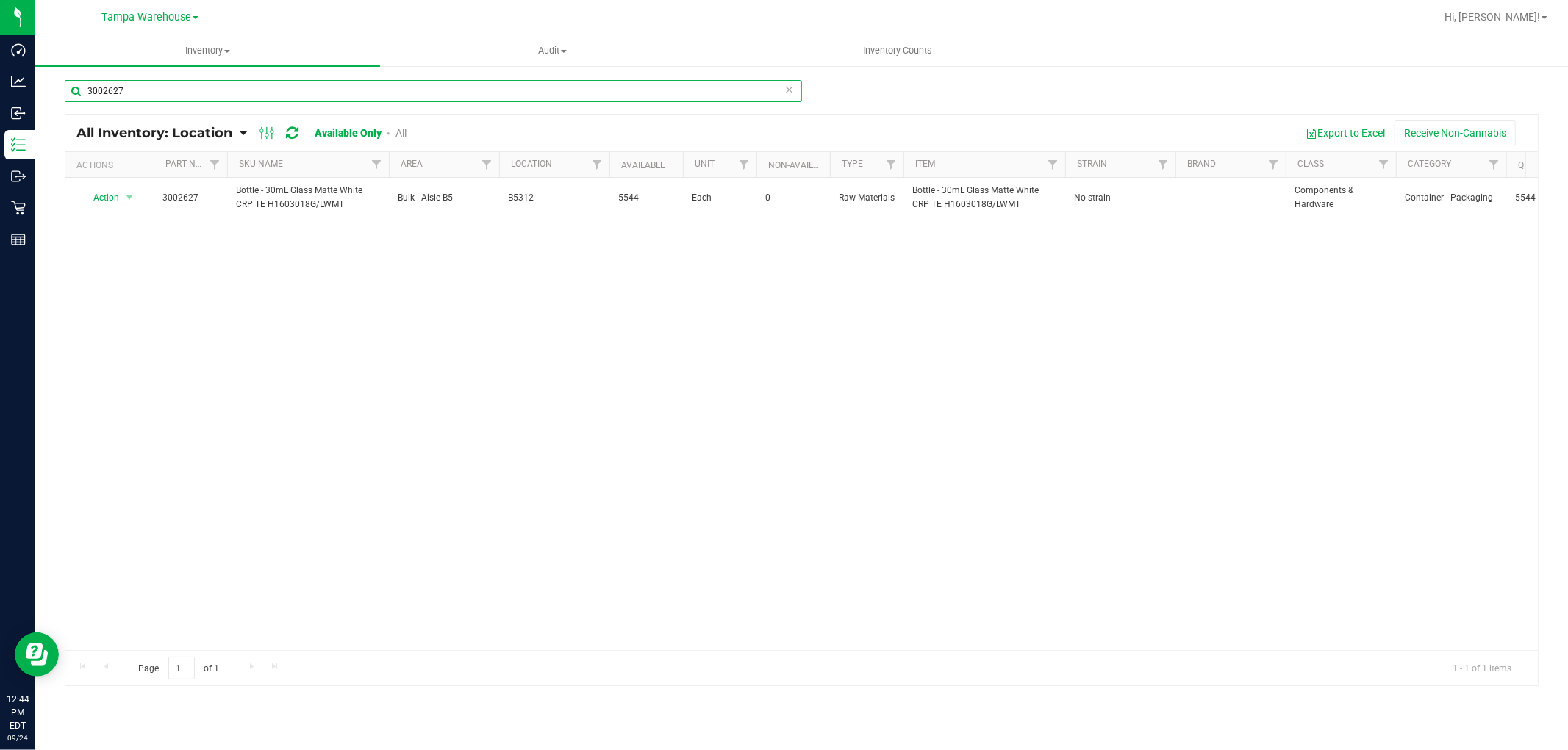
click at [130, 86] on input "3002627" at bounding box center [432, 91] width 737 height 22
paste input "4396"
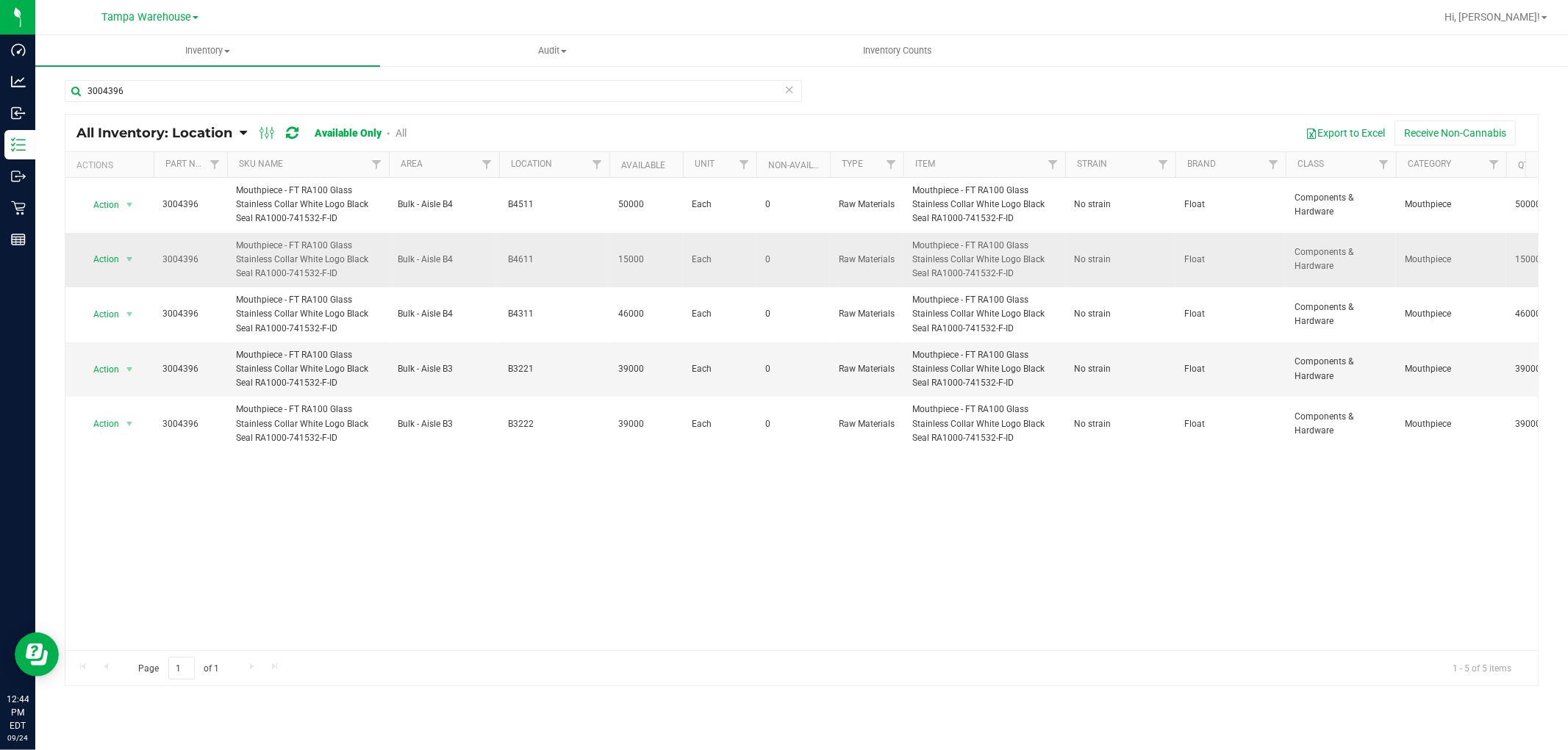
drag, startPoint x: 502, startPoint y: 257, endPoint x: 554, endPoint y: 256, distance: 52.0
click at [554, 256] on td "B4611" at bounding box center [554, 260] width 110 height 55
copy span "B4611"
click at [150, 92] on input "3004396" at bounding box center [432, 91] width 737 height 22
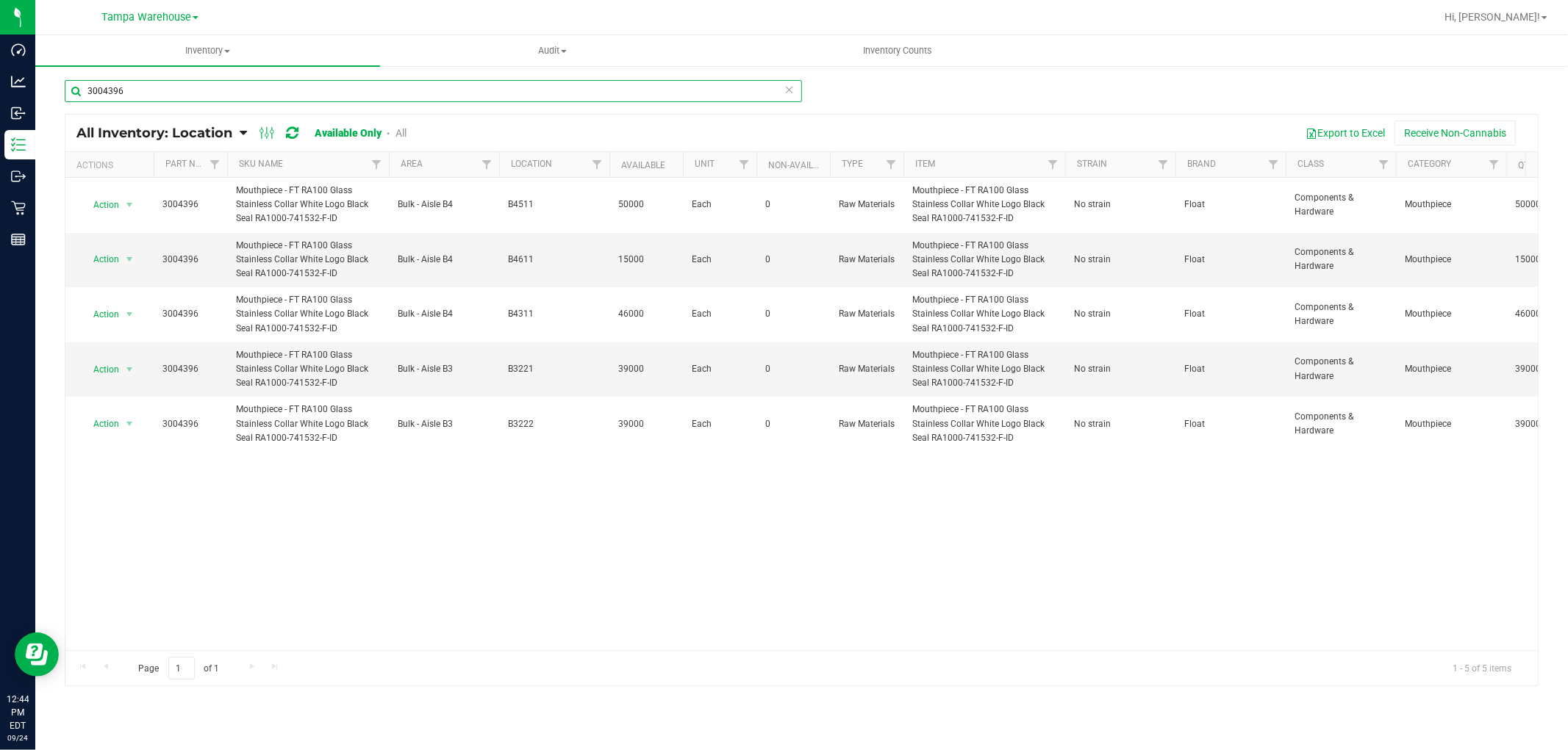
paste input "71"
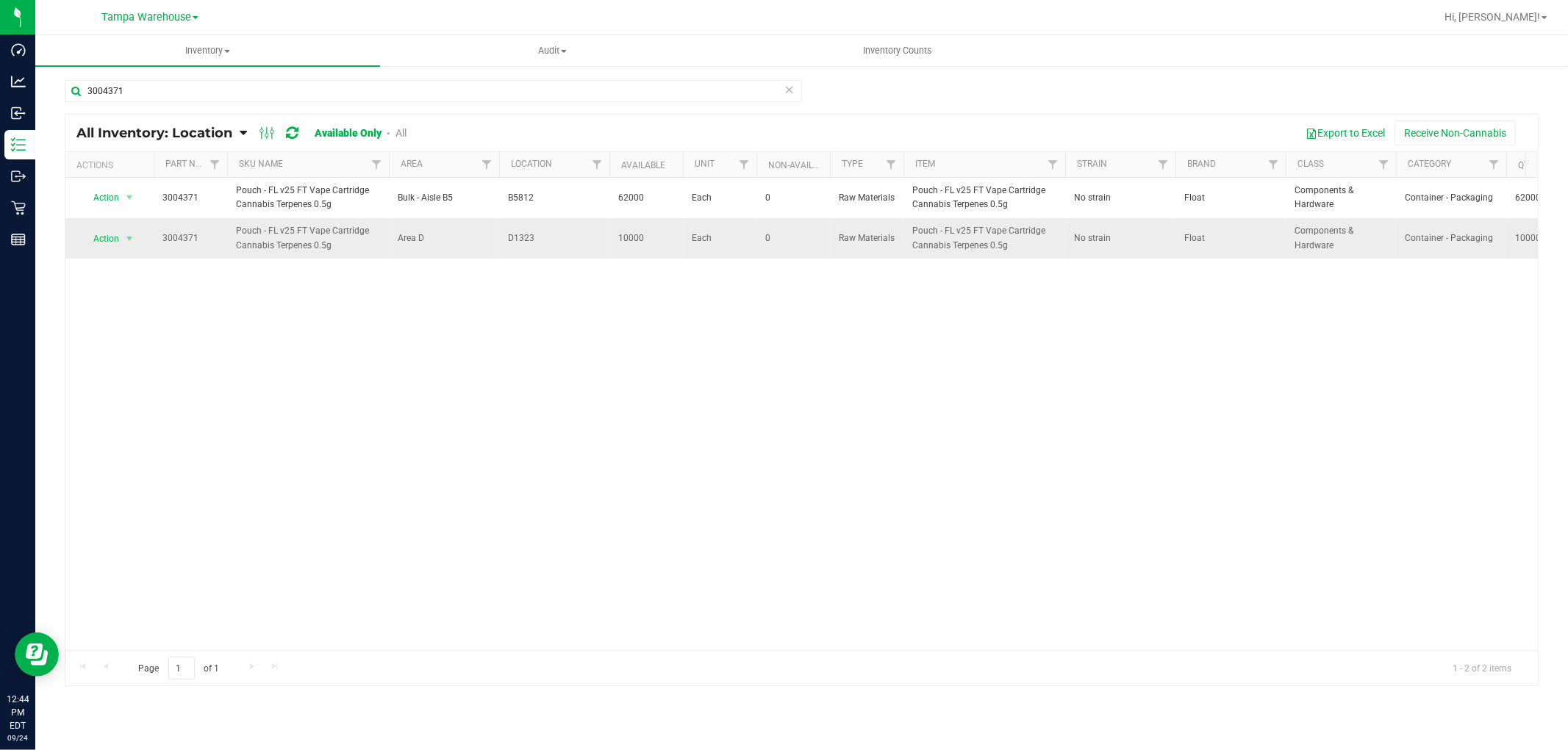
drag, startPoint x: 495, startPoint y: 236, endPoint x: 552, endPoint y: 239, distance: 57.1
click at [552, 239] on tr "Action Action Adjust qty Edit lot numbers Global inventory Locate inventory Pri…" at bounding box center [1009, 238] width 1889 height 40
copy tr "D1323"
click at [138, 91] on input "3004371" at bounding box center [432, 91] width 737 height 22
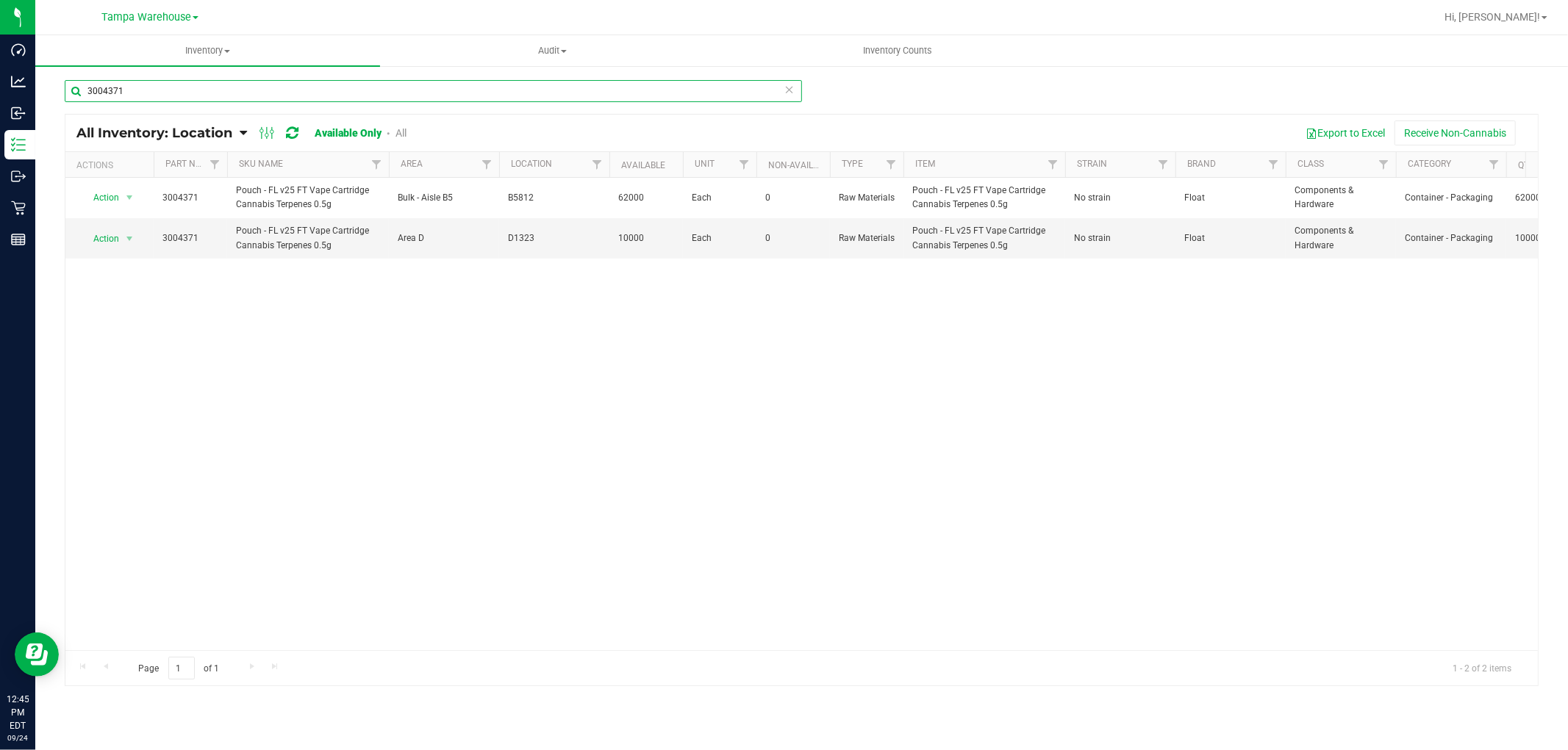
paste input "479"
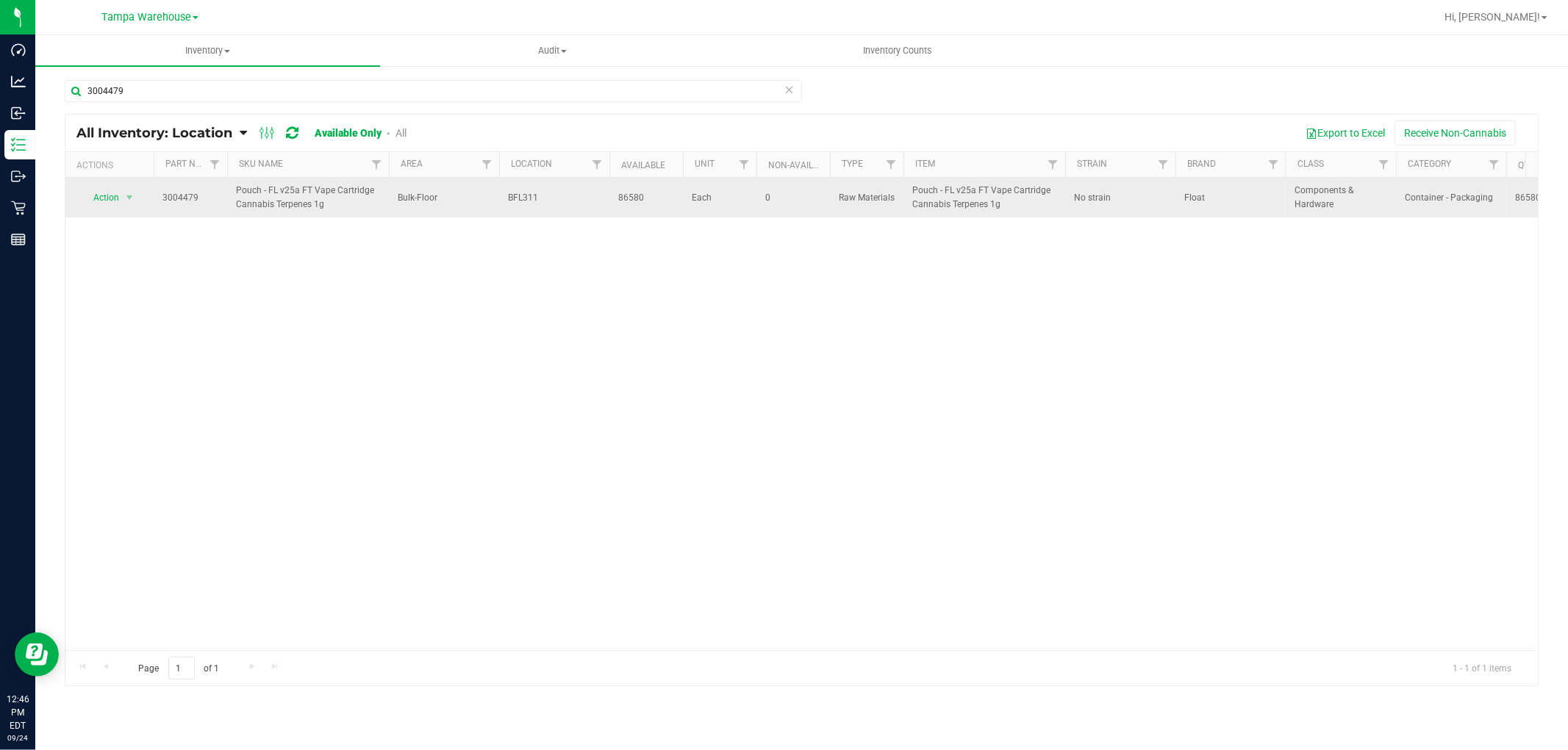
drag, startPoint x: 500, startPoint y: 201, endPoint x: 549, endPoint y: 201, distance: 49.0
click at [549, 201] on td "BFL311" at bounding box center [554, 198] width 110 height 40
copy span "BFL311"
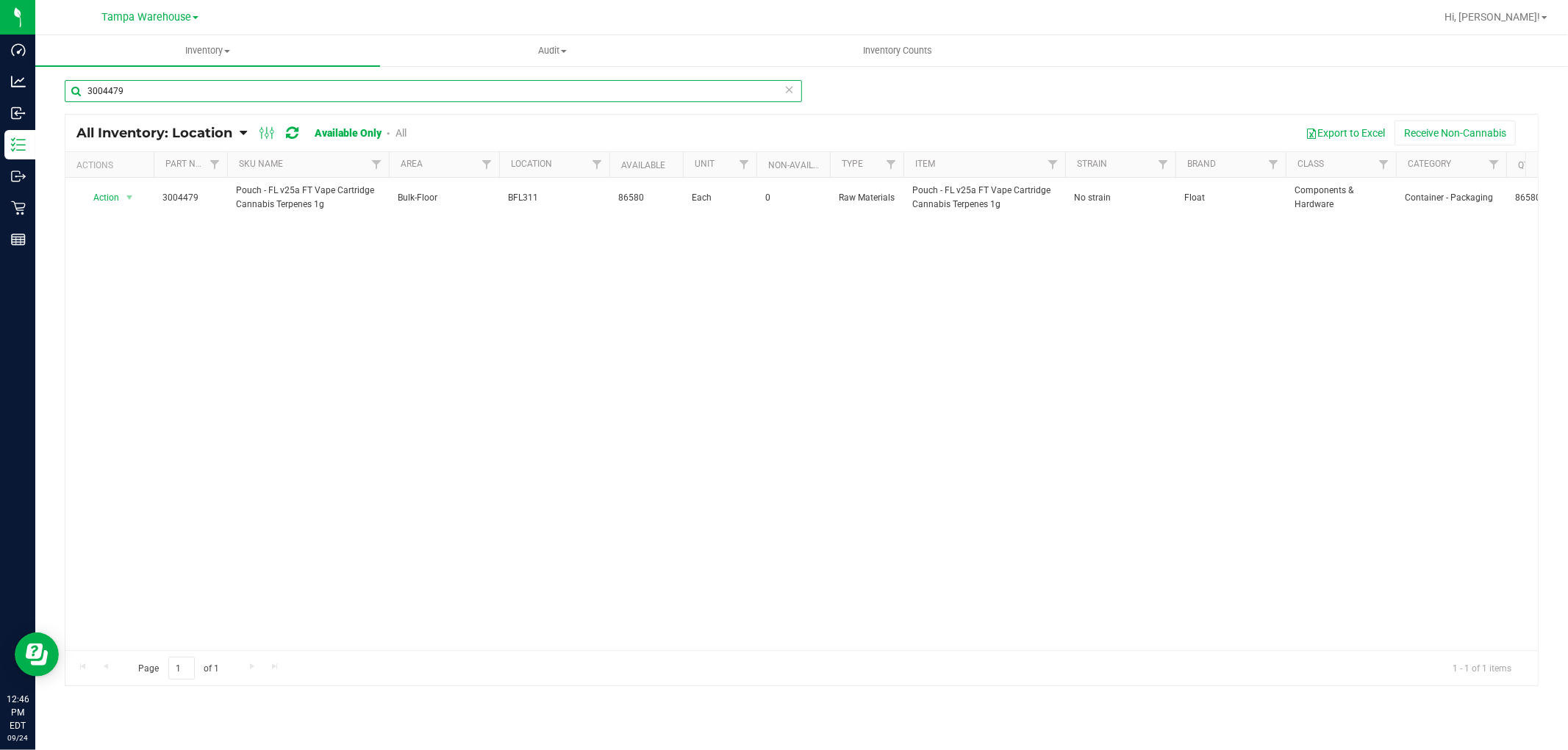
click at [148, 91] on input "3004479" at bounding box center [432, 91] width 737 height 22
paste input "2903"
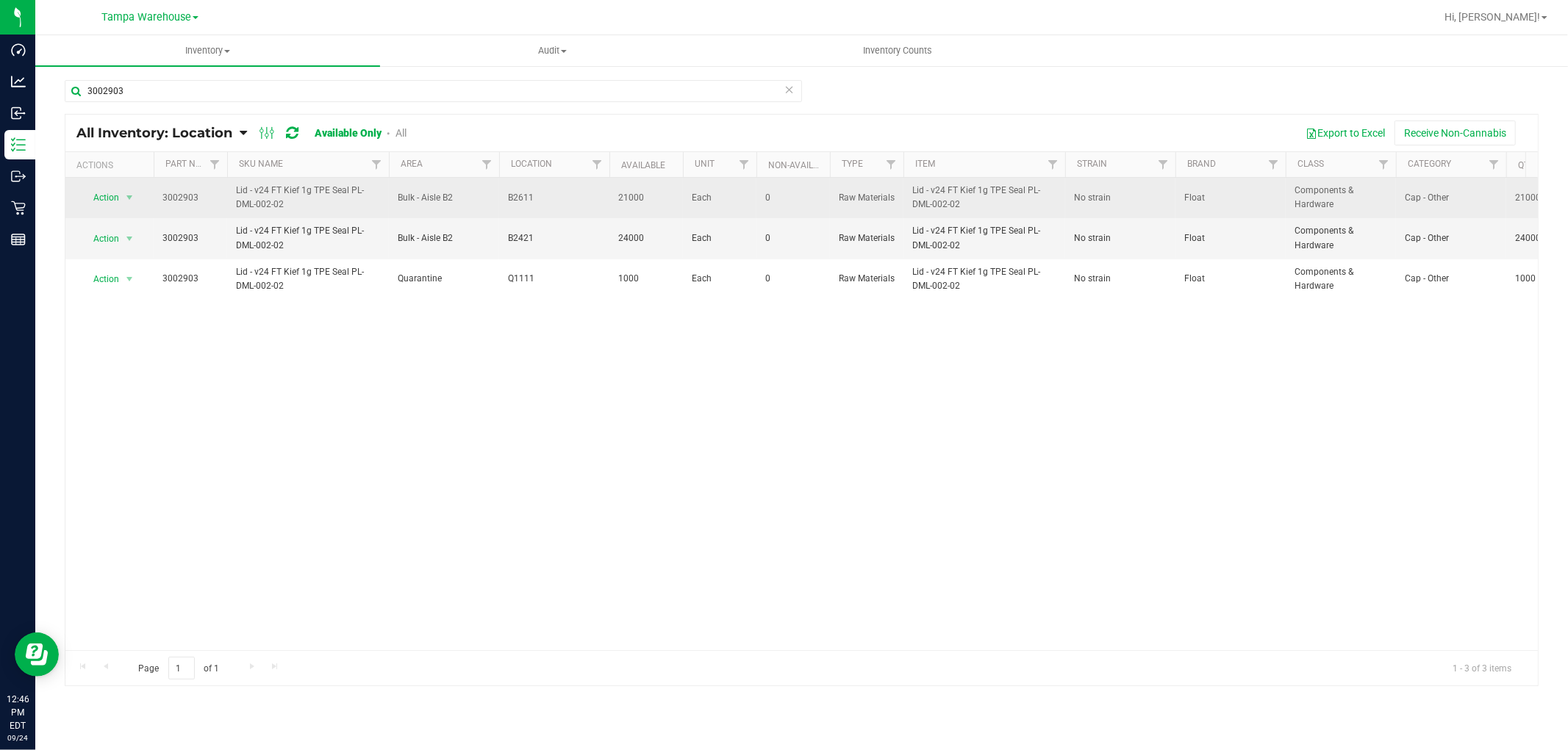
drag, startPoint x: 506, startPoint y: 202, endPoint x: 540, endPoint y: 202, distance: 34.0
click at [540, 202] on td "B2611" at bounding box center [554, 198] width 110 height 41
copy span "B2611"
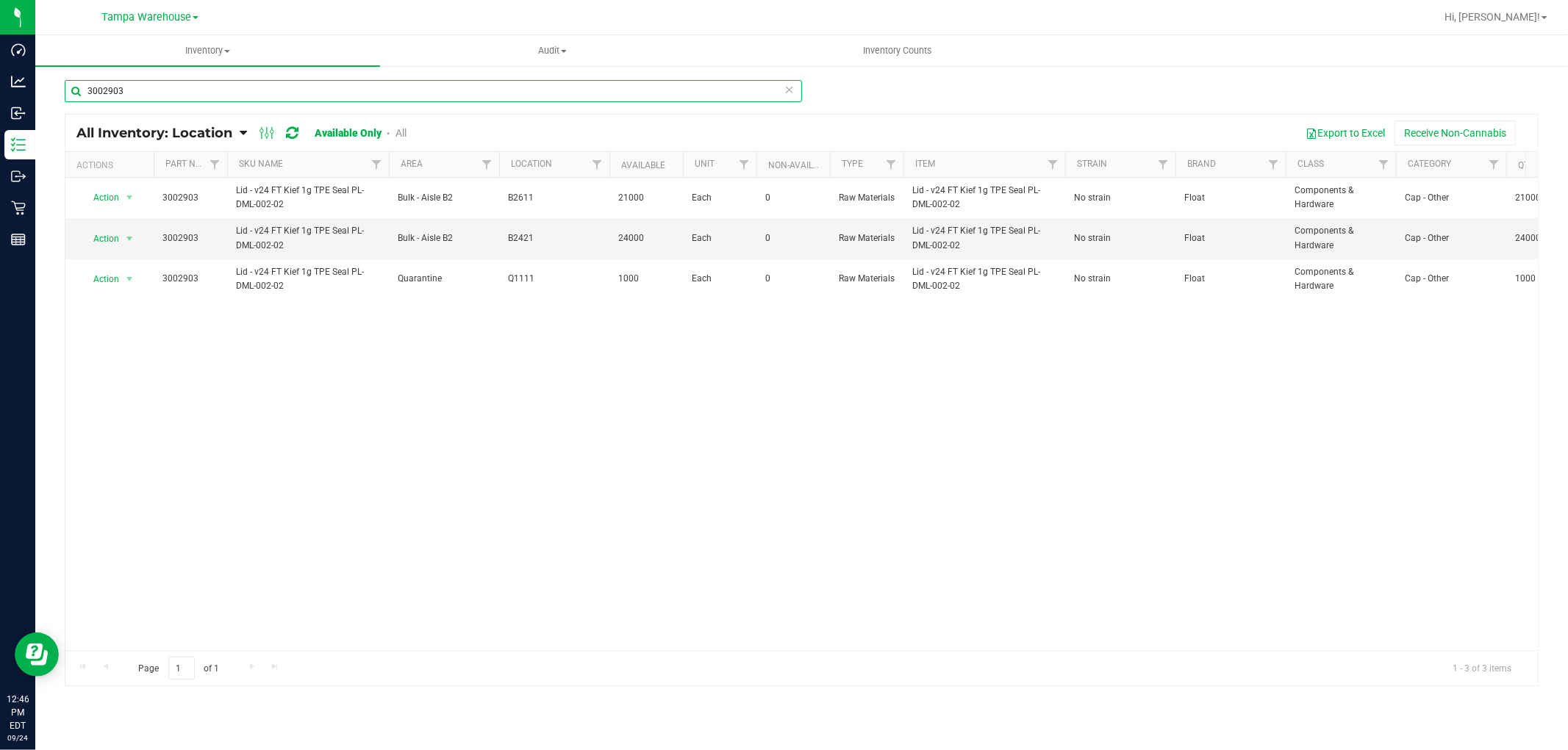
click at [129, 90] on input "3002903" at bounding box center [432, 91] width 737 height 22
paste input "98"
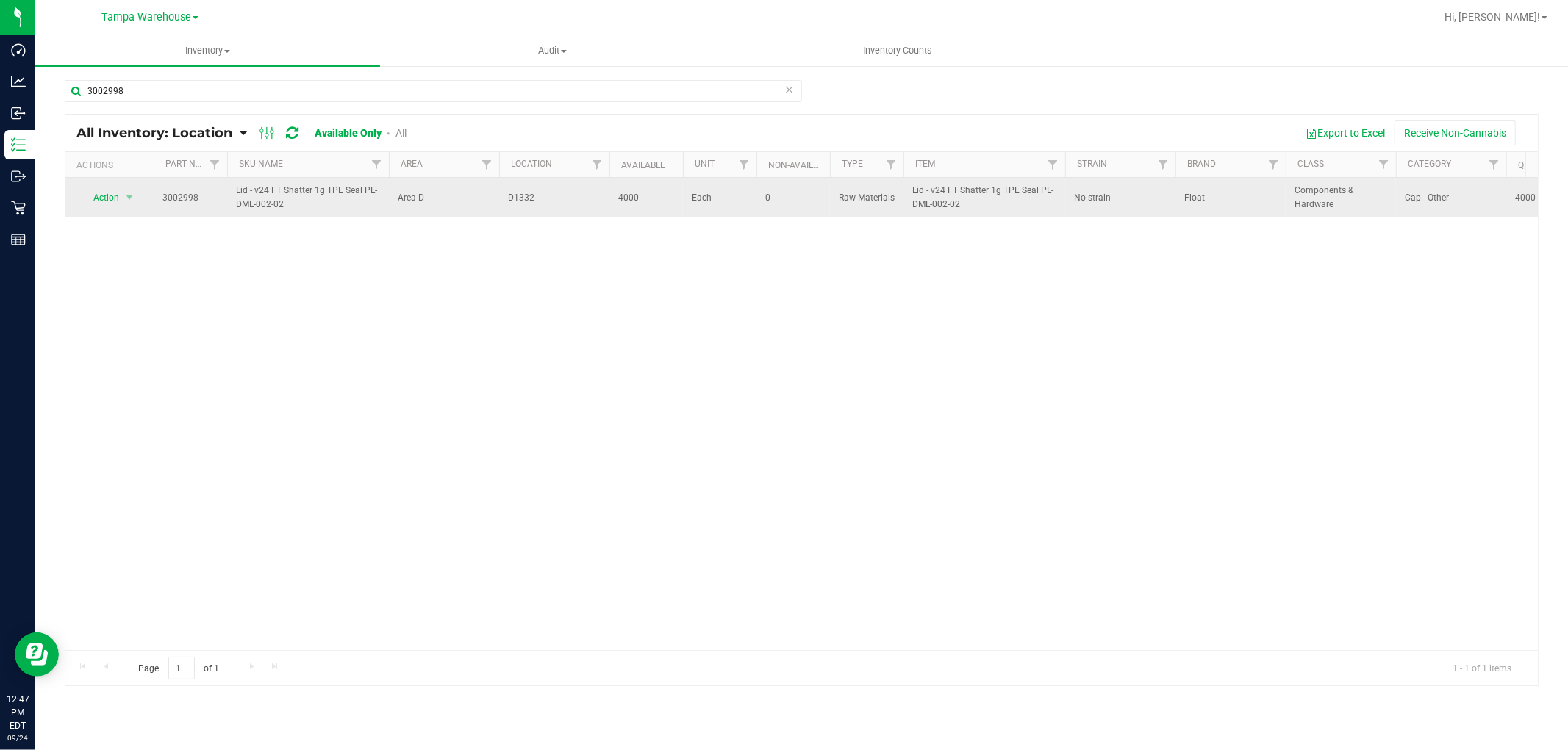
drag, startPoint x: 496, startPoint y: 199, endPoint x: 545, endPoint y: 198, distance: 49.0
click at [545, 198] on tr "Action Action Adjust qty Edit lot numbers Global inventory Locate inventory Pri…" at bounding box center [1009, 198] width 1889 height 40
copy tr "D1332"
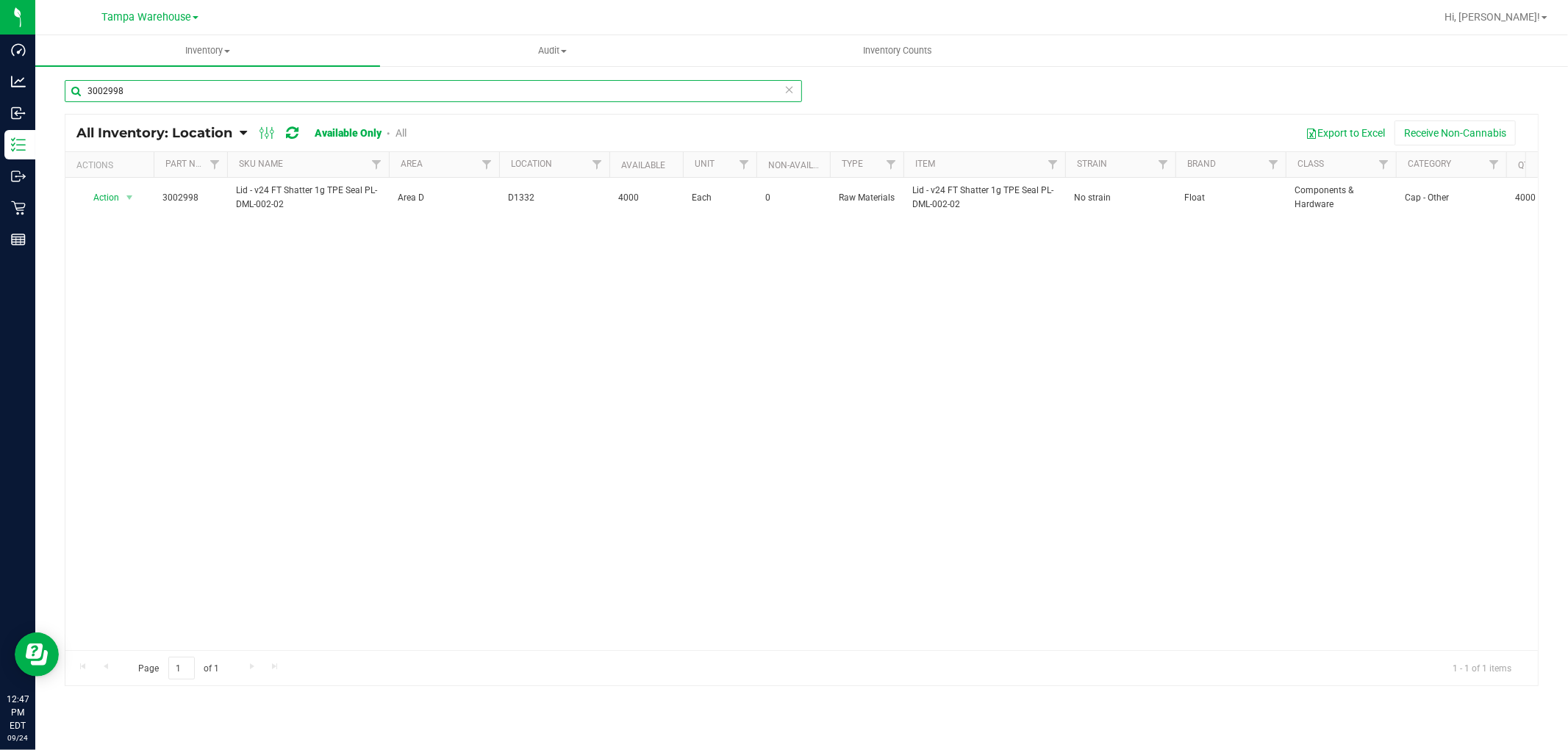
click at [339, 92] on input "3002998" at bounding box center [432, 91] width 737 height 22
paste input "4400"
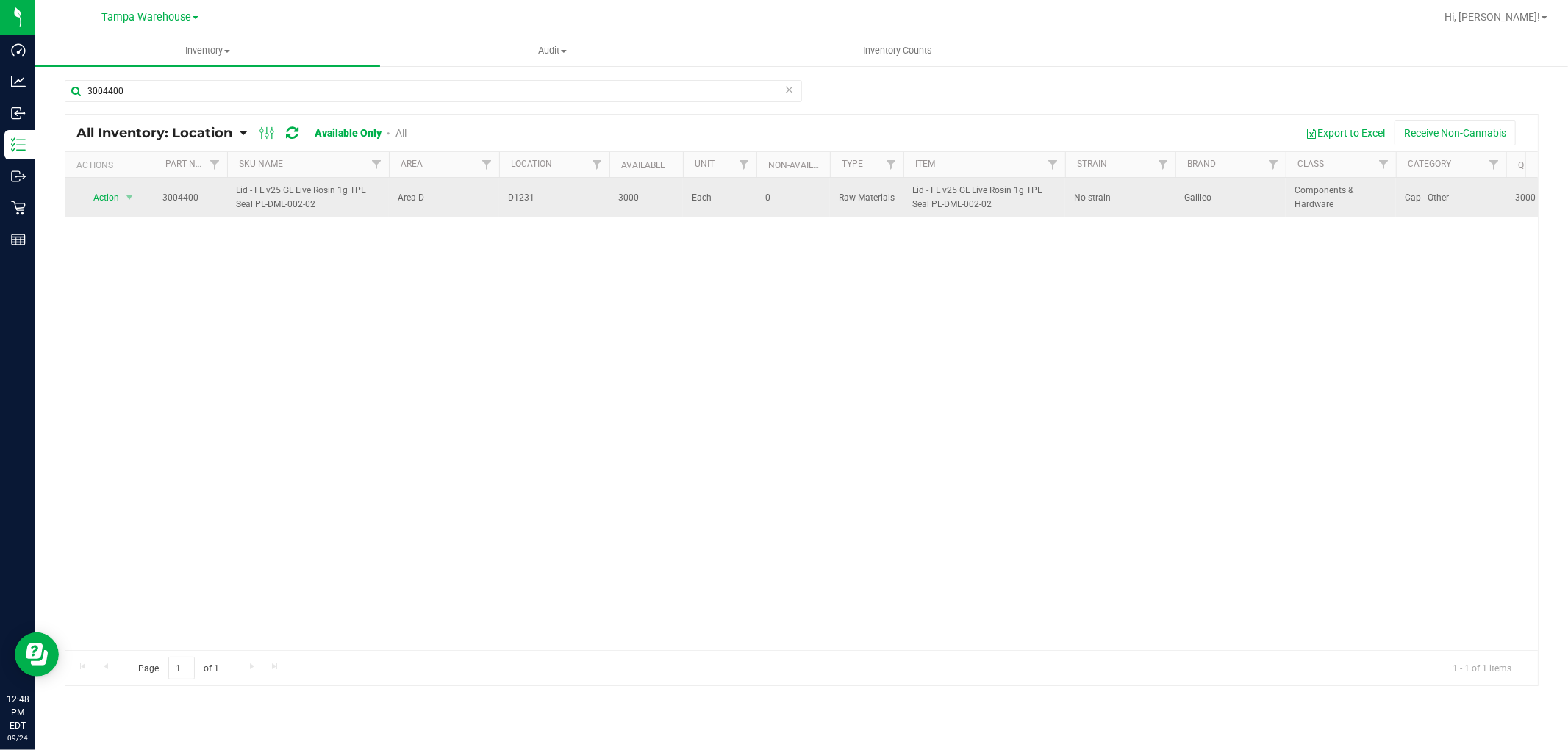
drag, startPoint x: 507, startPoint y: 199, endPoint x: 540, endPoint y: 199, distance: 33.0
click at [540, 199] on span "D1231" at bounding box center [554, 197] width 92 height 14
copy span "D1231"
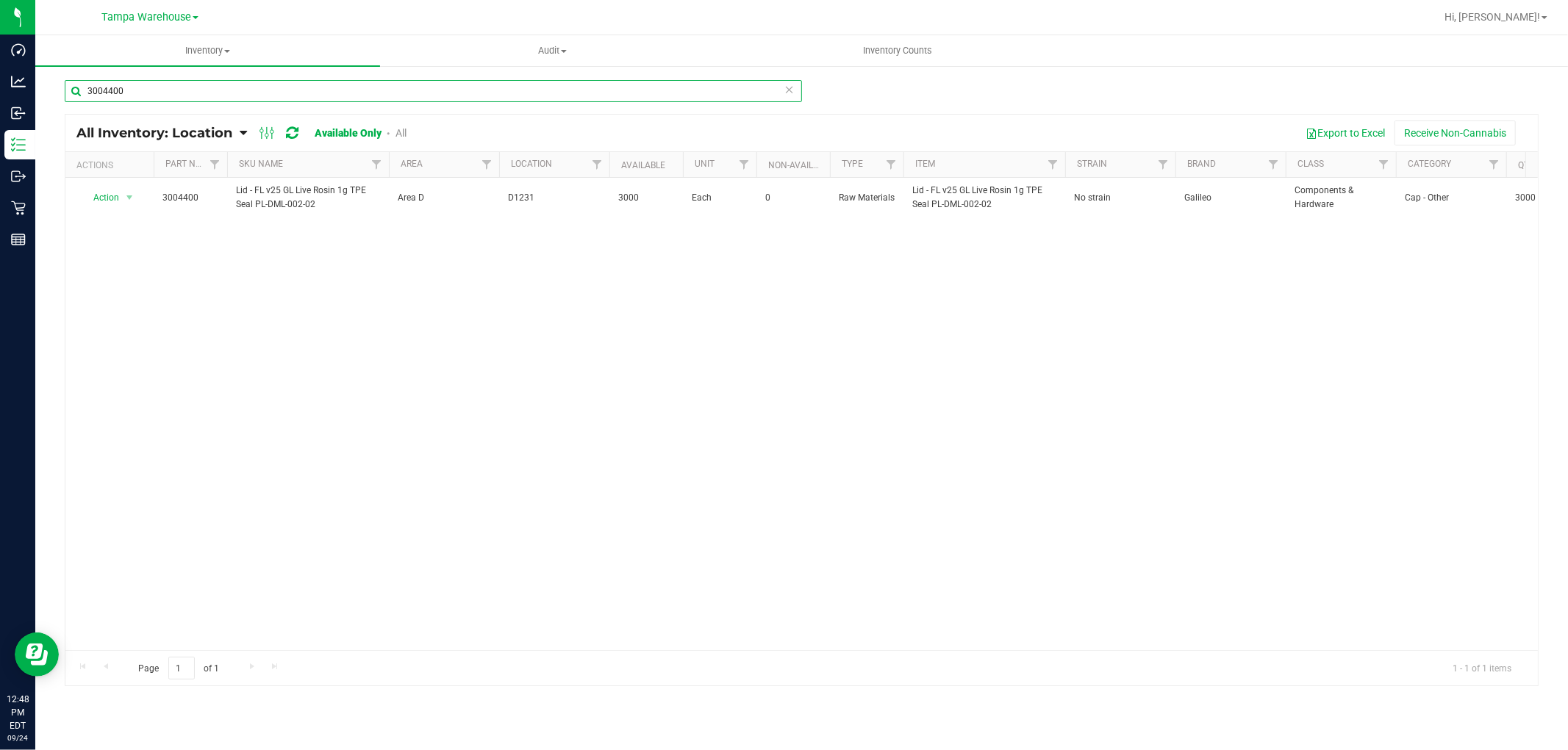
click at [128, 89] on input "3004400" at bounding box center [432, 91] width 737 height 22
paste input "265"
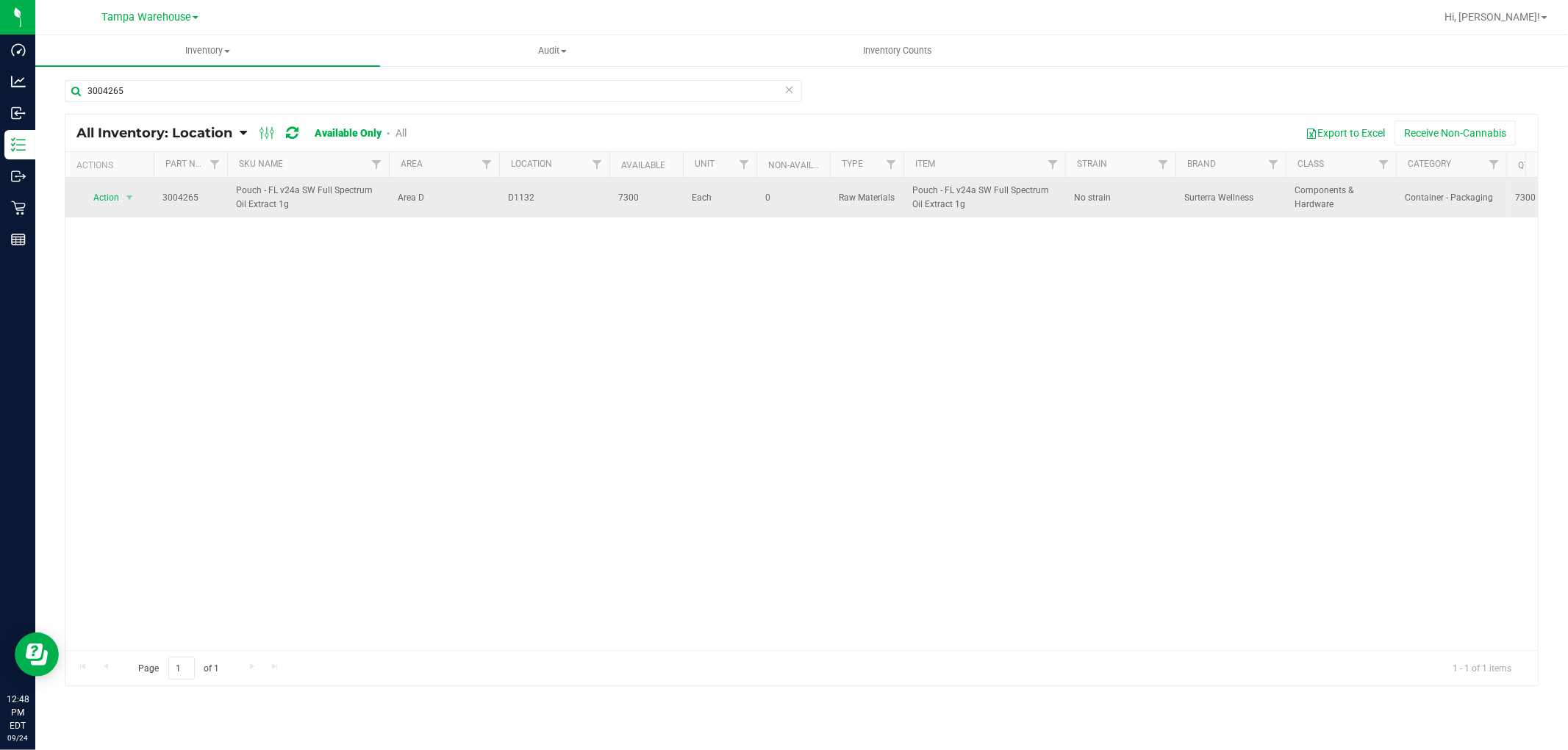
drag, startPoint x: 505, startPoint y: 197, endPoint x: 548, endPoint y: 198, distance: 43.0
click at [548, 198] on td "D1132" at bounding box center [554, 198] width 110 height 40
copy span "D1132"
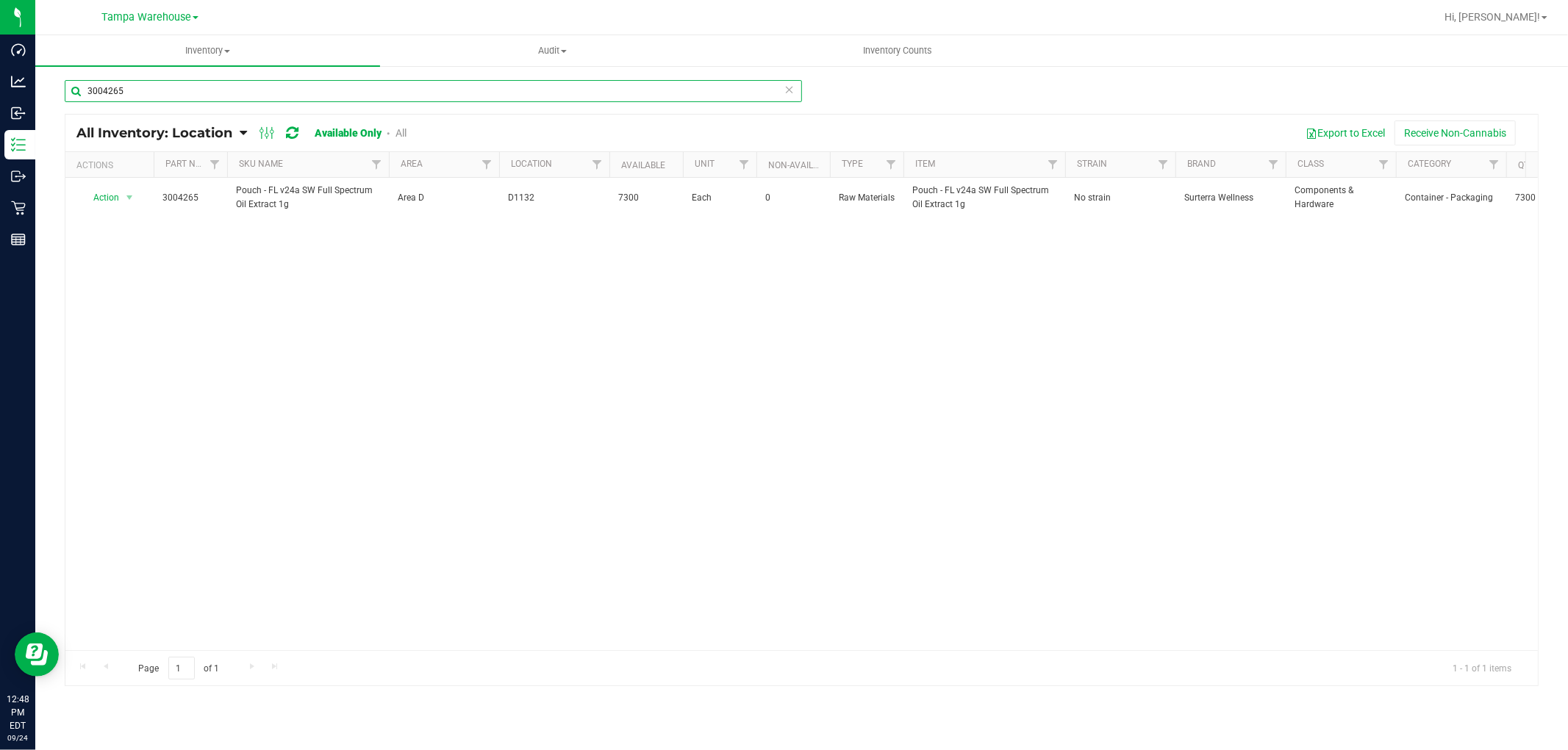
click at [149, 91] on input "3004265" at bounding box center [432, 91] width 737 height 22
paste input "454"
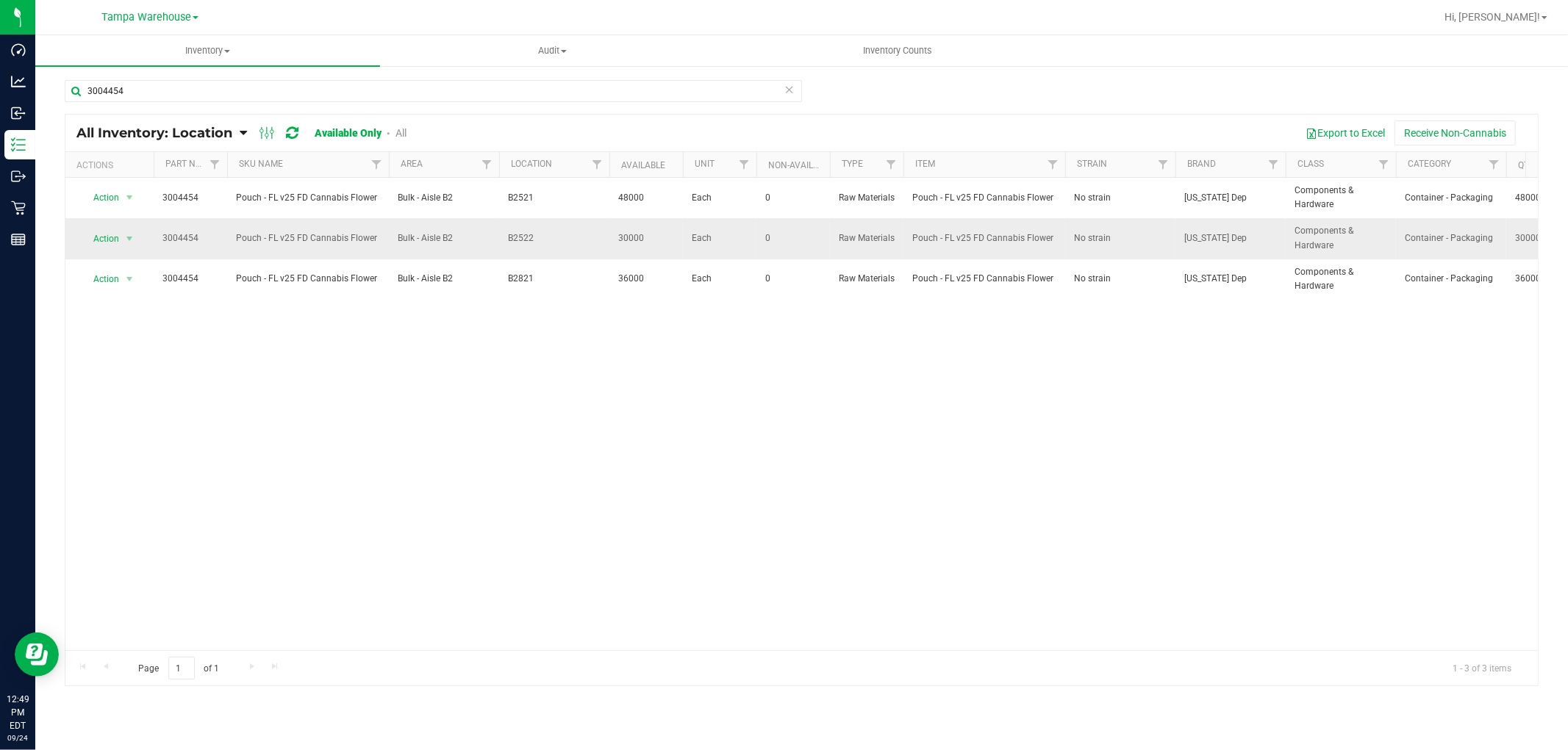
drag, startPoint x: 502, startPoint y: 231, endPoint x: 550, endPoint y: 233, distance: 48.0
click at [550, 233] on td "B2522" at bounding box center [554, 238] width 110 height 41
click at [127, 91] on input "3004454" at bounding box center [432, 91] width 737 height 22
click at [127, 90] on input "3004454" at bounding box center [432, 91] width 737 height 22
paste input "2960"
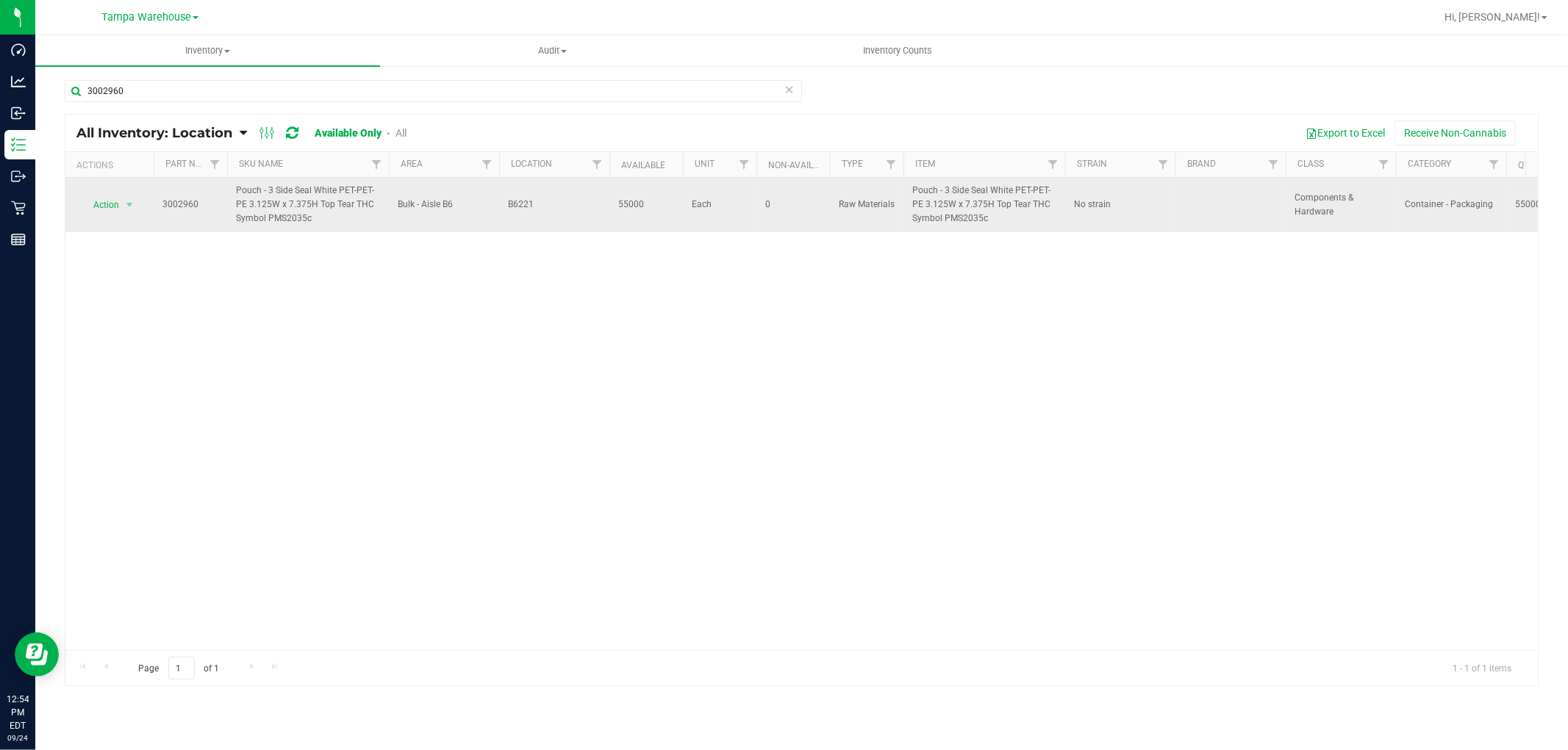
drag, startPoint x: 506, startPoint y: 201, endPoint x: 556, endPoint y: 208, distance: 50.5
click at [556, 208] on td "B6221" at bounding box center [554, 205] width 110 height 55
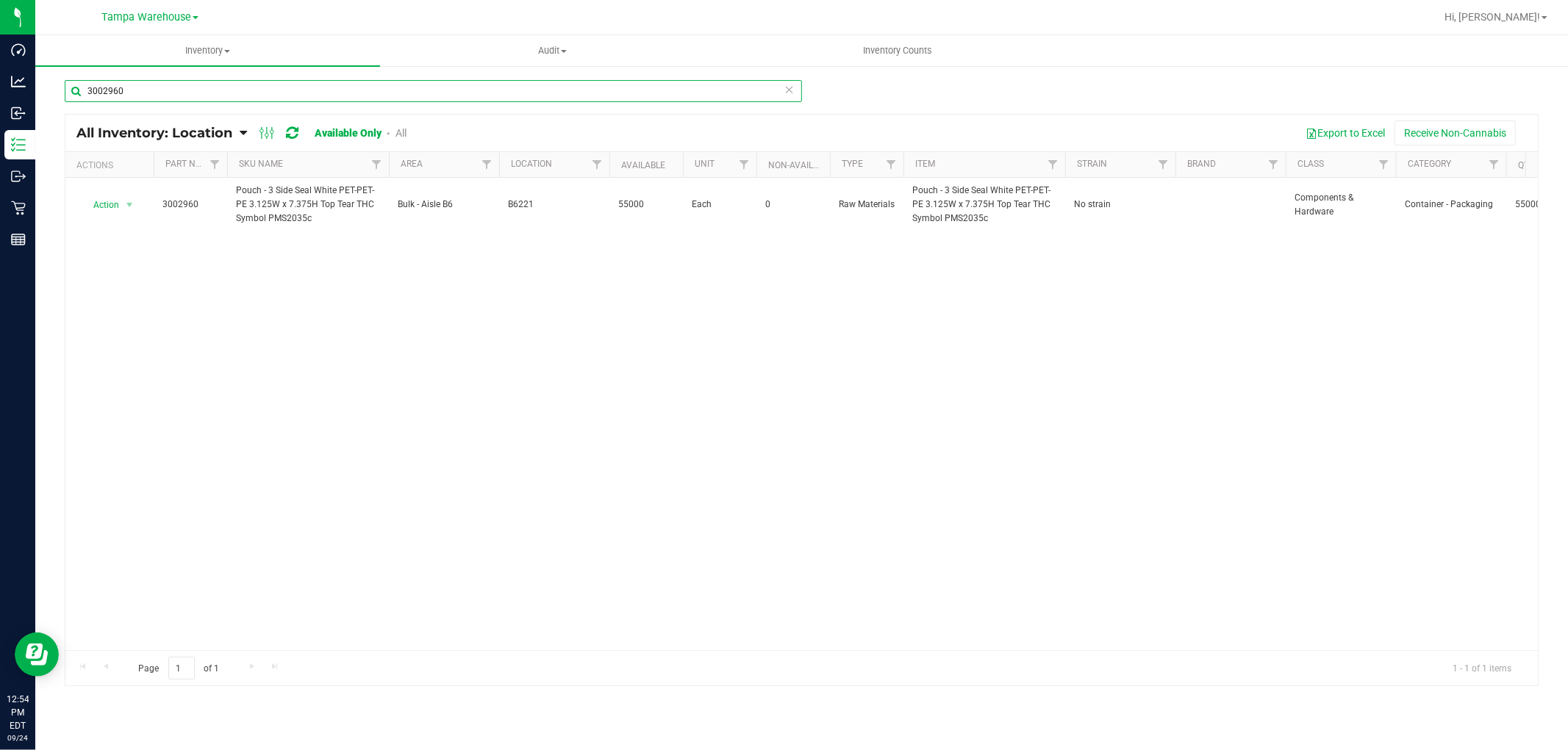
click at [141, 91] on input "3002960" at bounding box center [432, 91] width 737 height 22
paste input "4482"
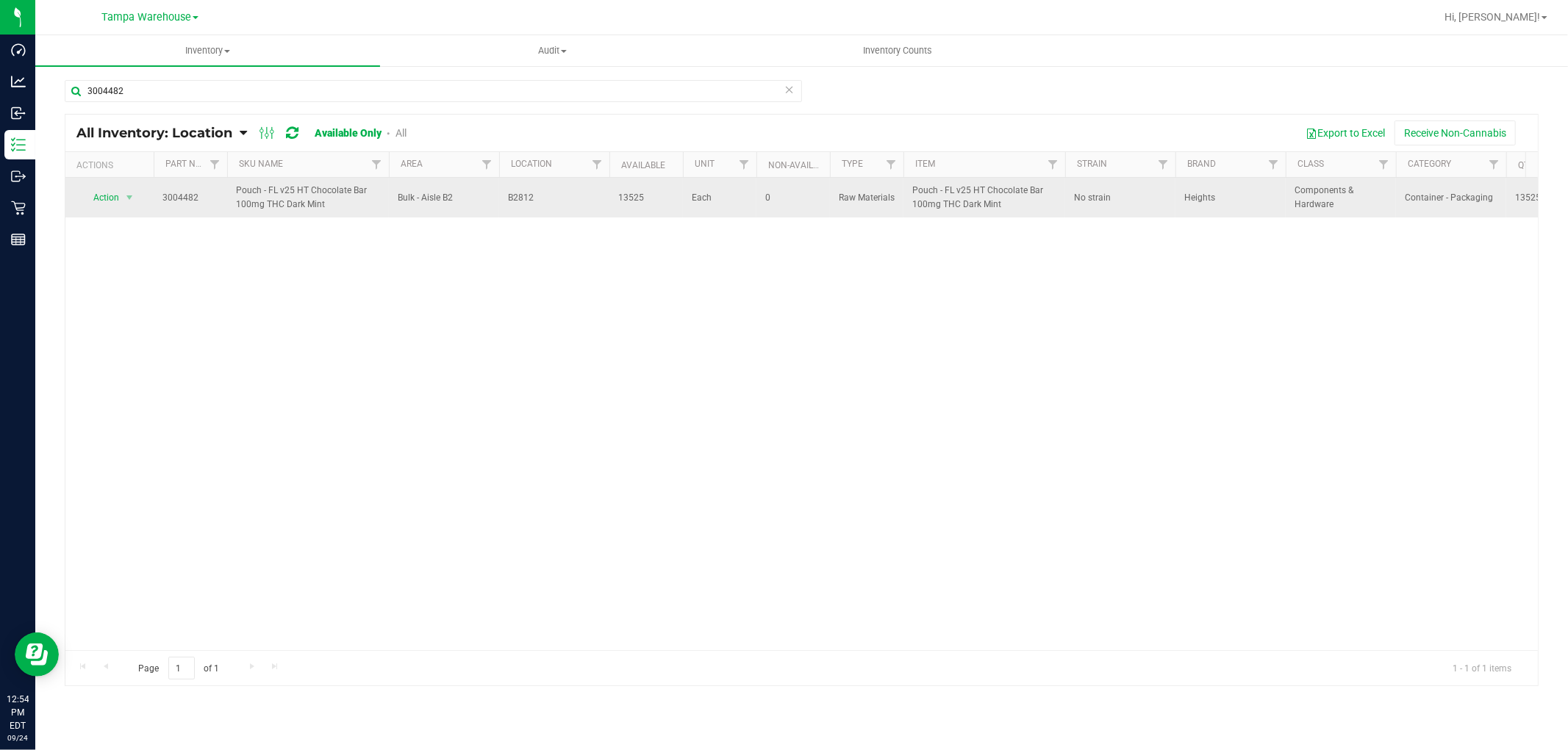
drag, startPoint x: 504, startPoint y: 200, endPoint x: 541, endPoint y: 200, distance: 37.0
click at [541, 200] on td "B2812" at bounding box center [554, 198] width 110 height 40
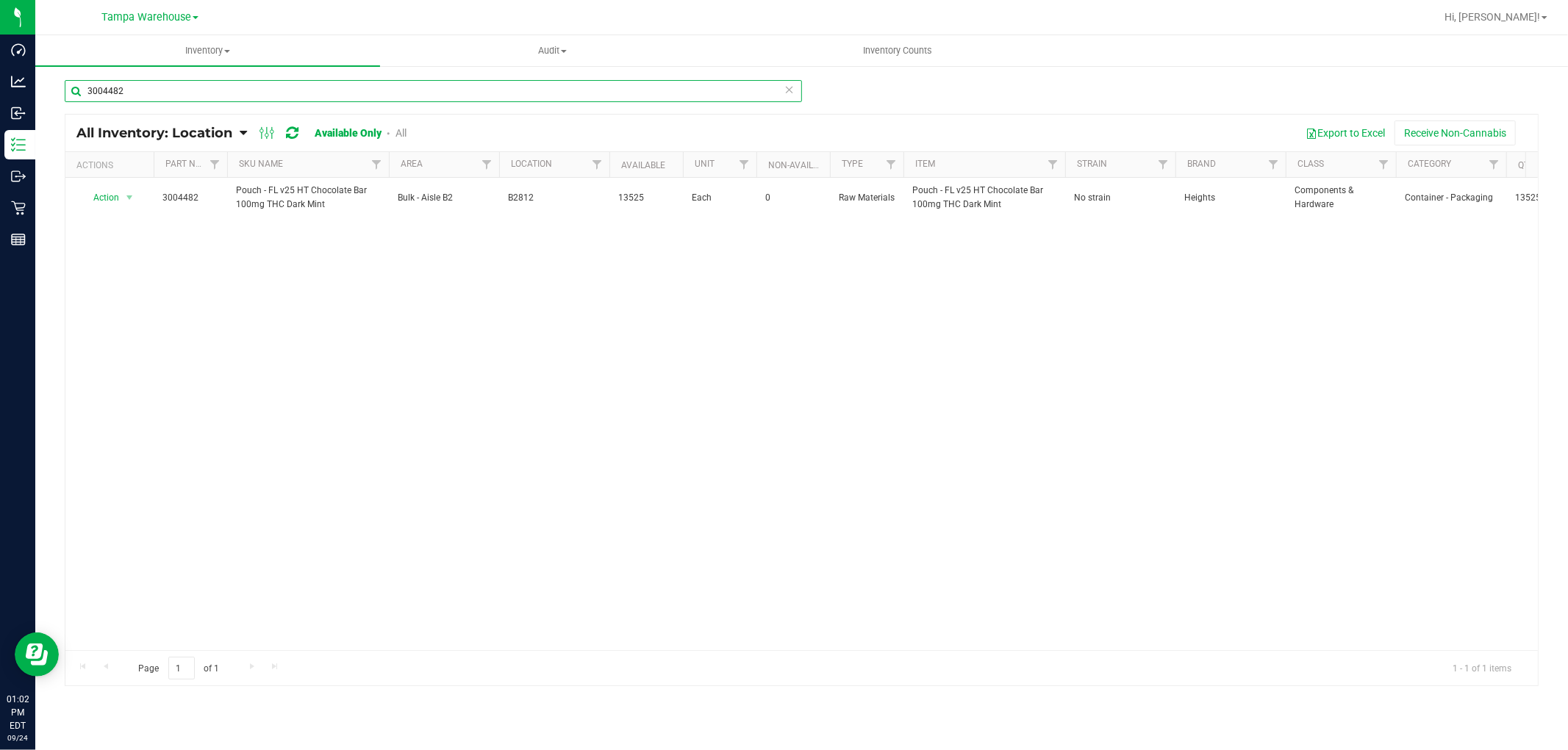
click at [250, 97] on input "3004482" at bounding box center [432, 91] width 737 height 22
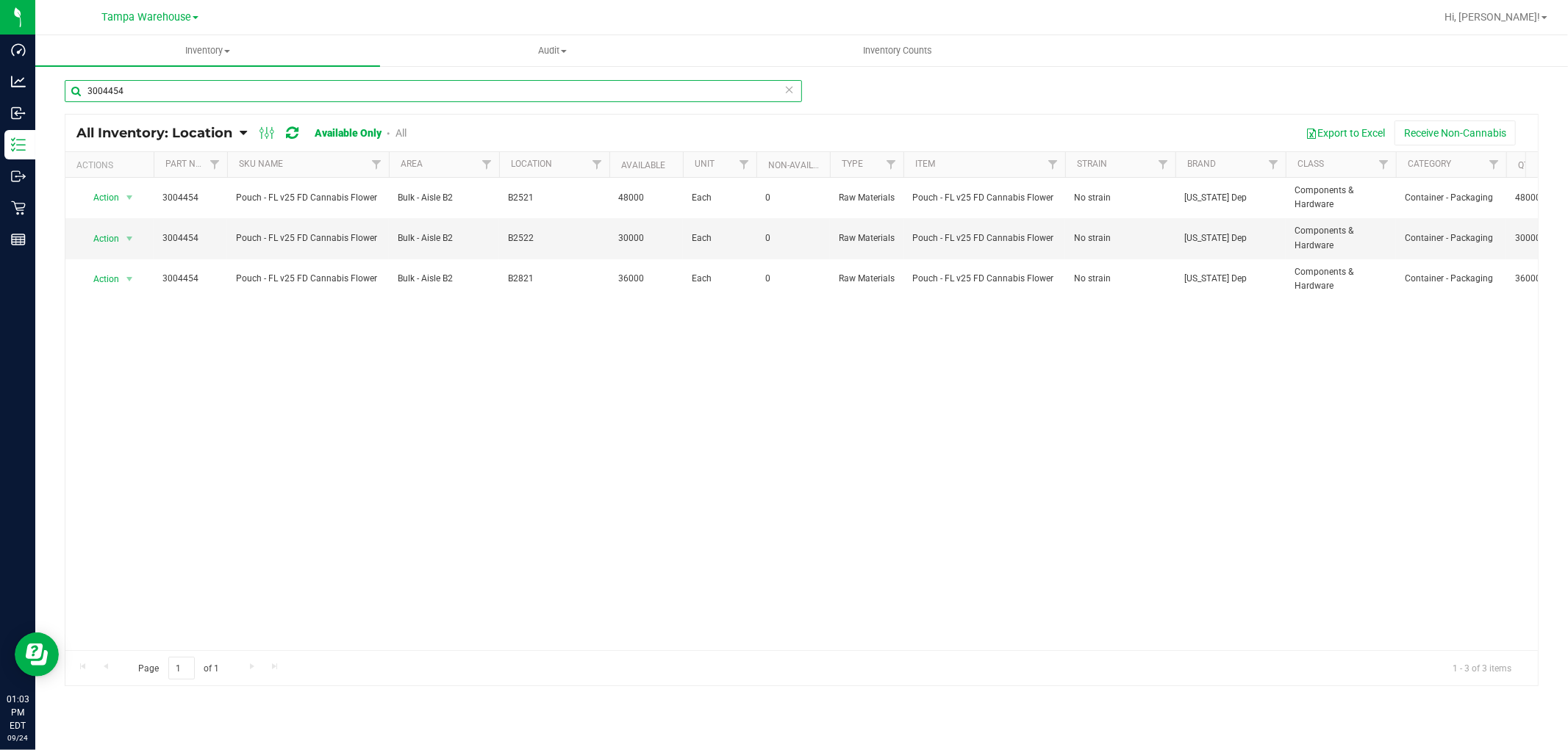
type input "3004454"
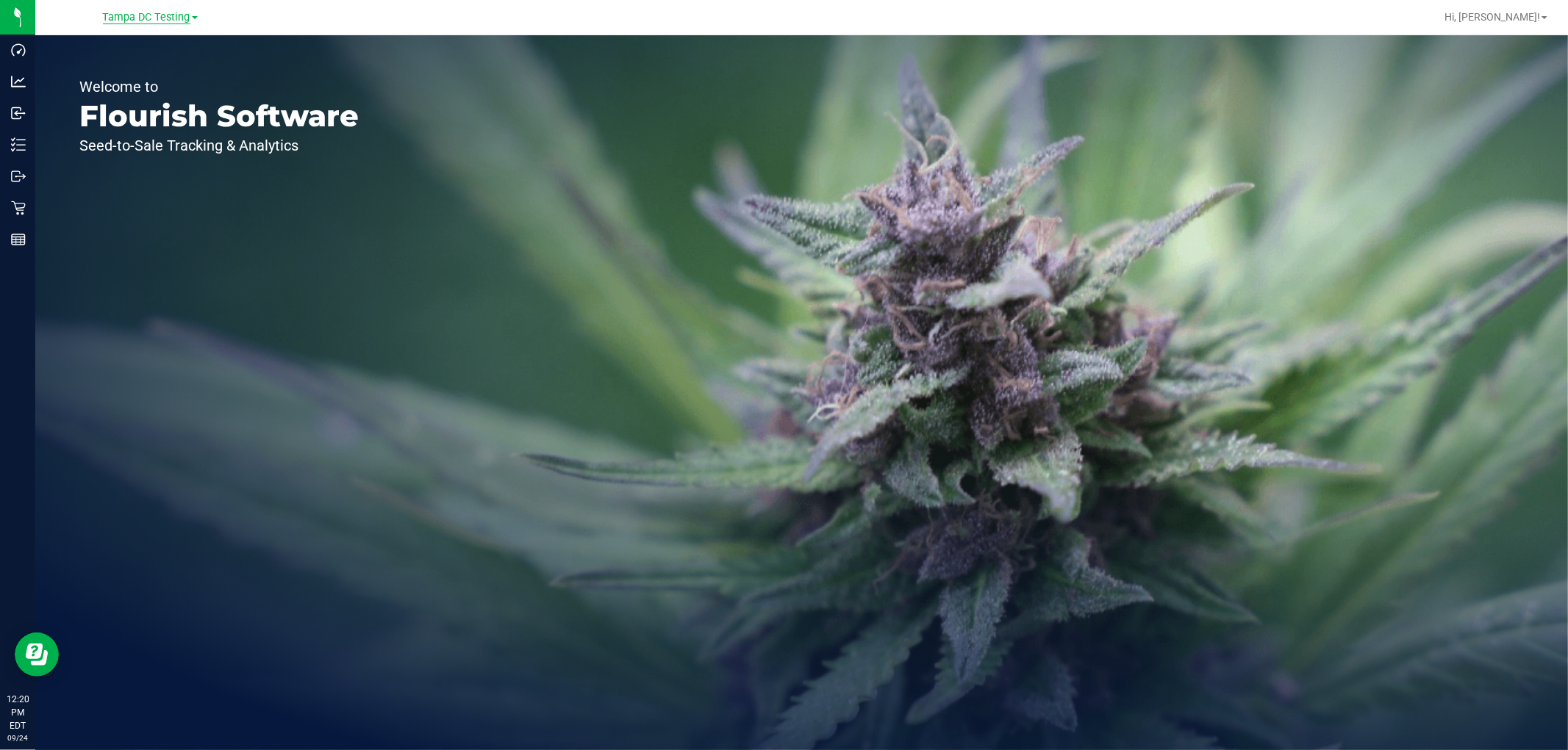
click at [156, 18] on span "Tampa DC Testing" at bounding box center [146, 18] width 87 height 13
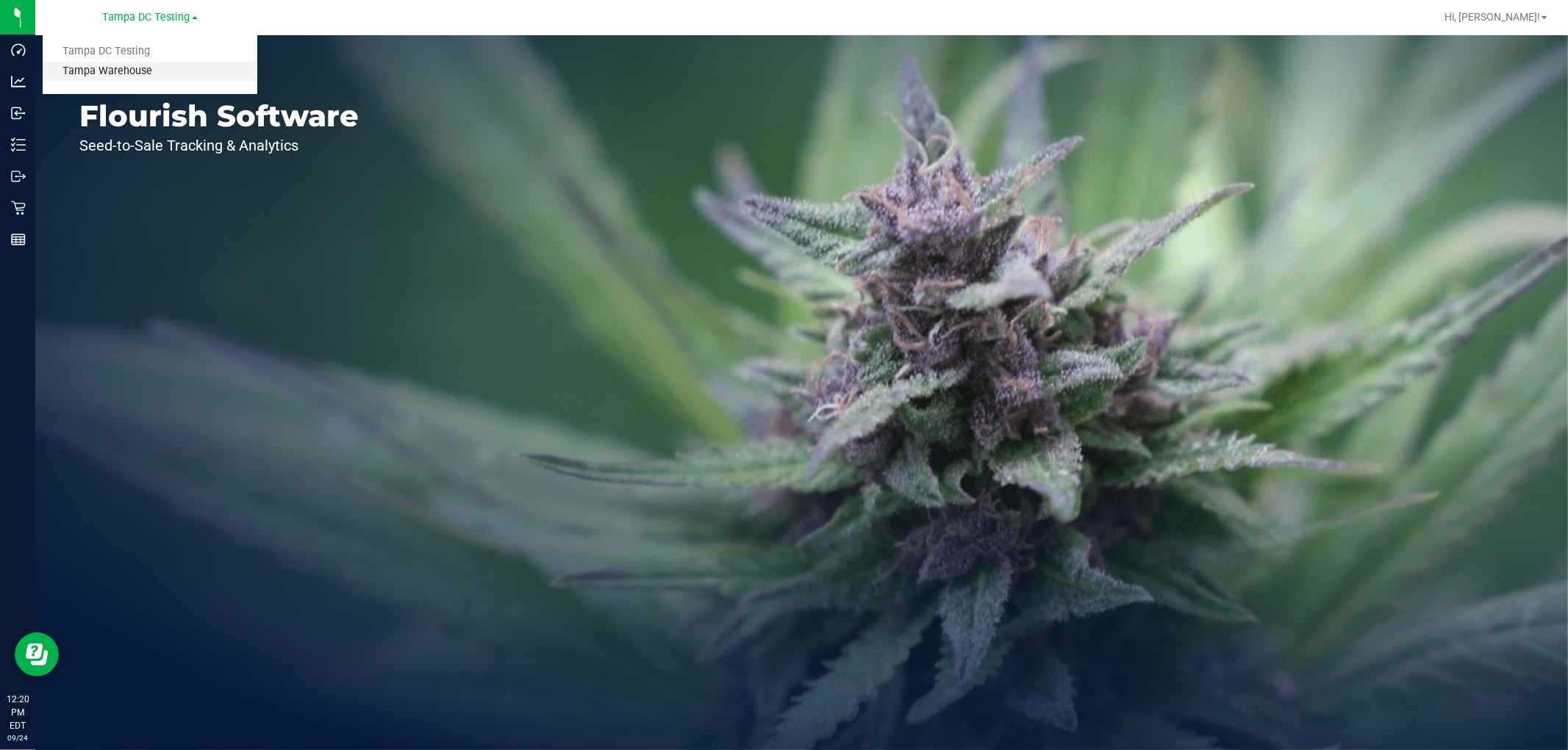
click at [136, 67] on link "Tampa Warehouse" at bounding box center [150, 72] width 214 height 20
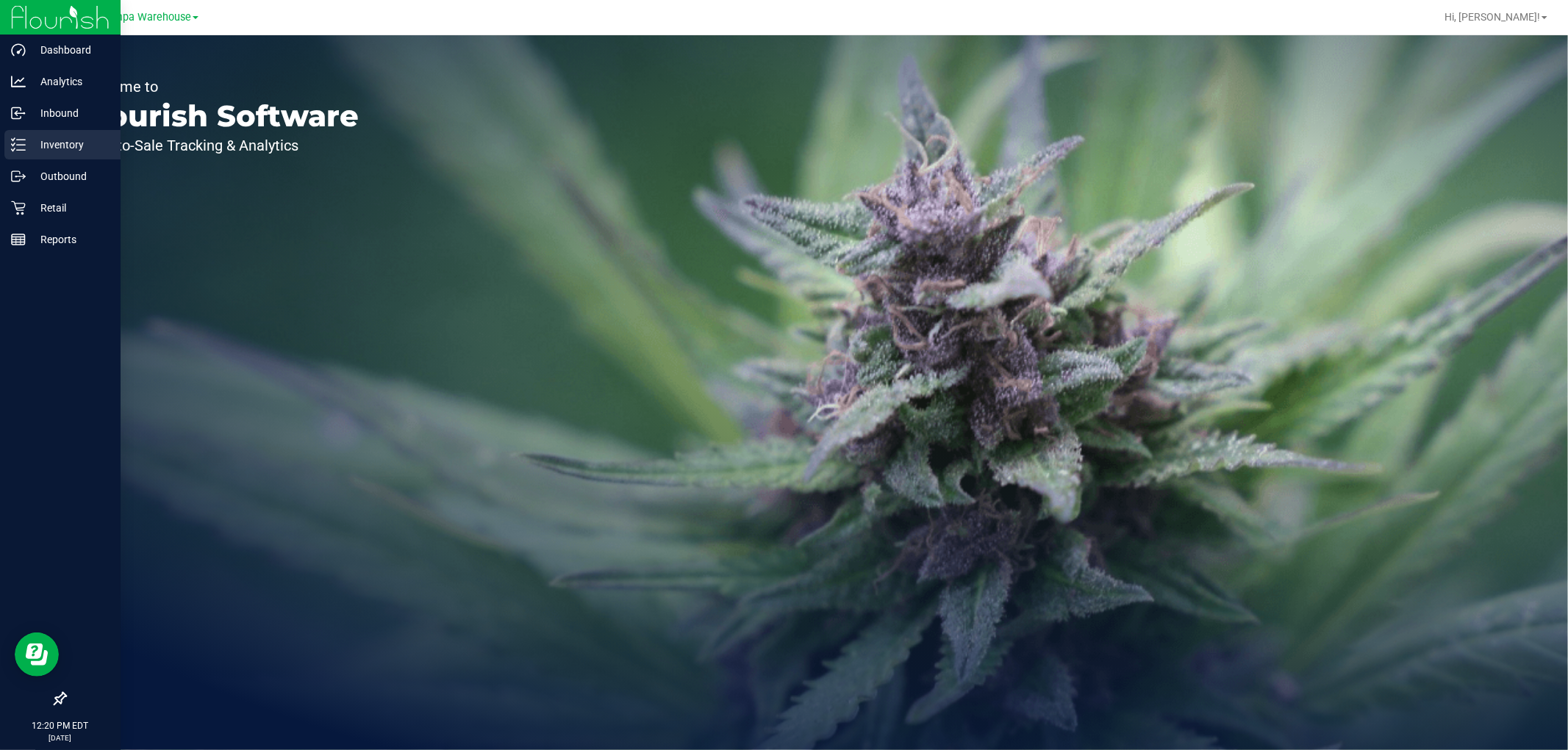
click at [81, 142] on p "Inventory" at bounding box center [69, 145] width 88 height 18
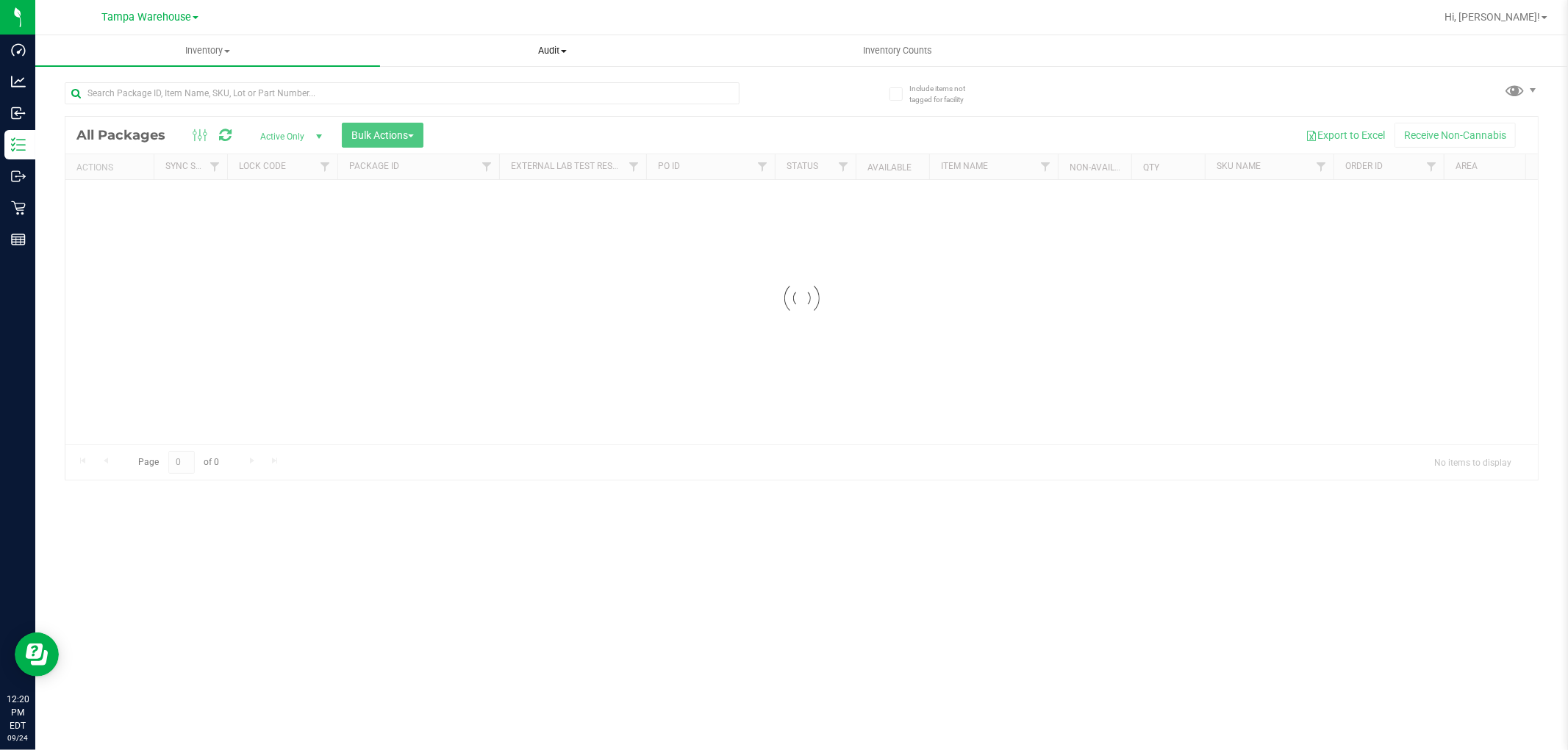
click at [544, 50] on span "Audit" at bounding box center [552, 51] width 343 height 13
click at [478, 86] on span "Inventory auditing" at bounding box center [443, 88] width 126 height 13
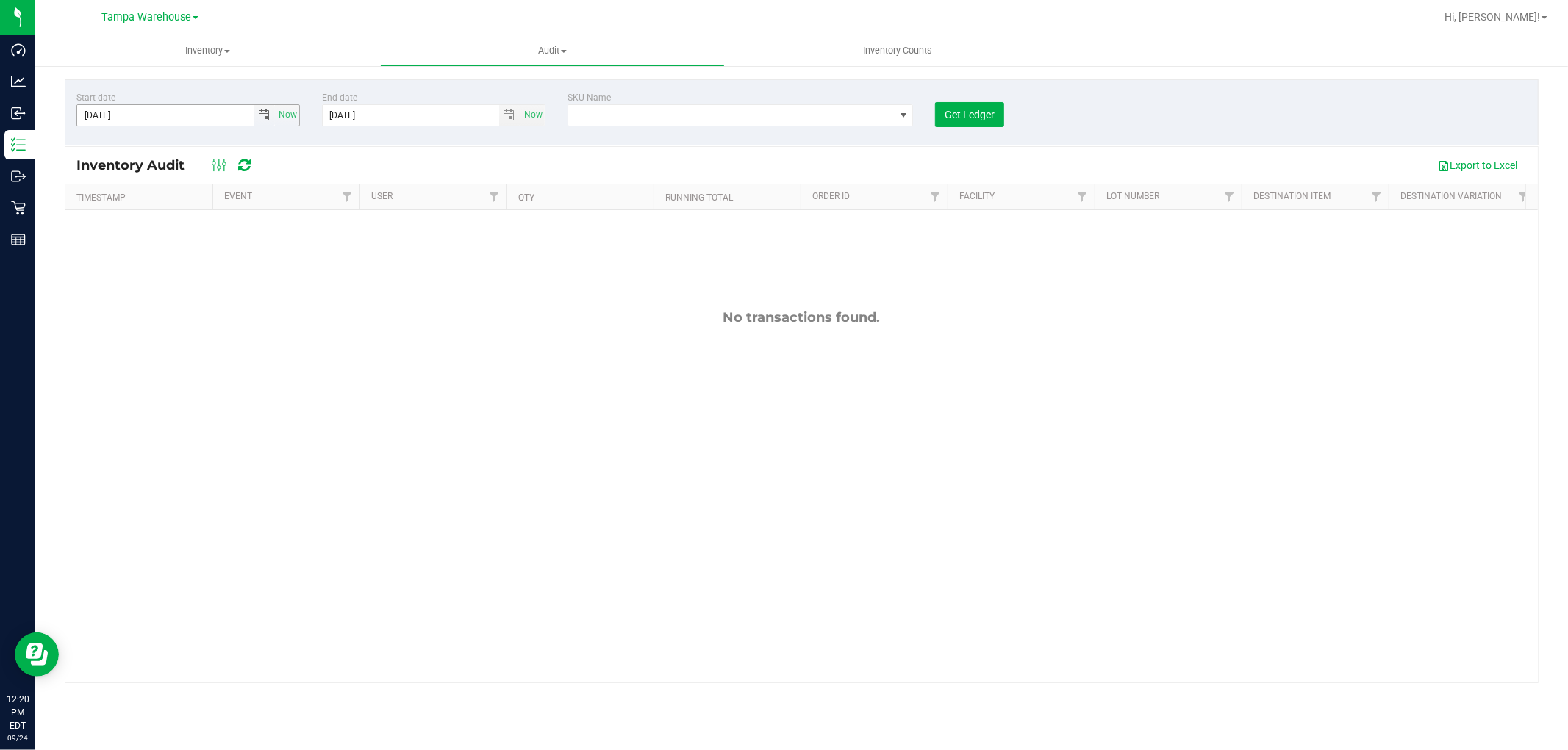
click at [259, 112] on span "select" at bounding box center [264, 115] width 12 height 12
click at [90, 137] on link "[DATE]" at bounding box center [155, 144] width 158 height 23
click at [209, 221] on link "Aug" at bounding box center [210, 225] width 38 height 38
click at [194, 193] on link "1" at bounding box center [197, 197] width 21 height 23
type input "[DATE]"
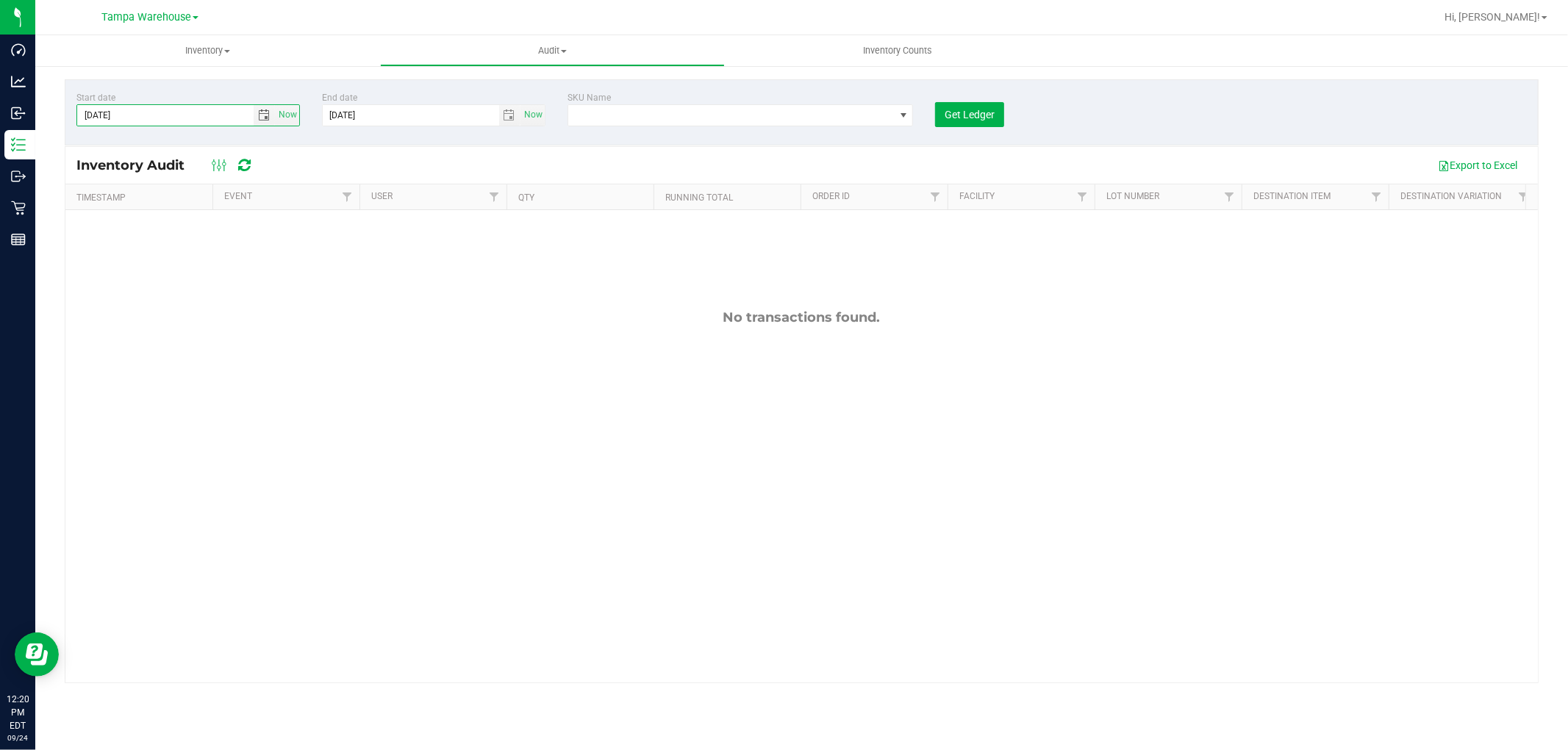
click at [607, 103] on div "SKU Name" at bounding box center [740, 98] width 346 height 13
click at [613, 110] on span "NO DATA FOUND" at bounding box center [730, 115] width 326 height 21
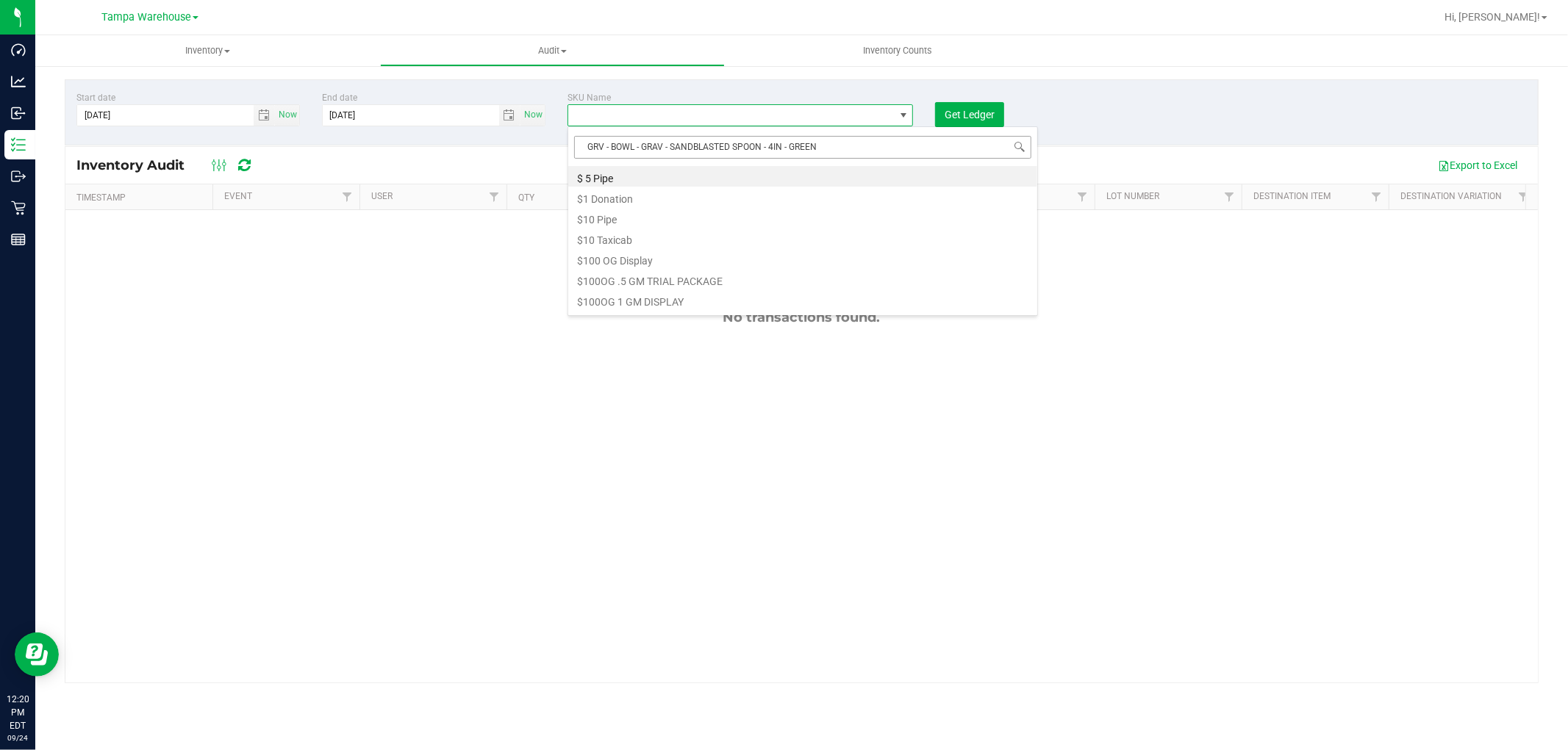
click at [591, 151] on input "GRV - BOWL - GRAV - SANDBLASTED SPOON - 4IN - GREEN" at bounding box center [802, 147] width 457 height 23
click at [589, 144] on input "GRV - BOWL - GRAV - SANDBLASTED SPOON - 4IN - GREEN" at bounding box center [802, 147] width 457 height 23
type input "GRV - BOWL - GRAV - SANDBLASTED SPOON - 4IN - GREEN"
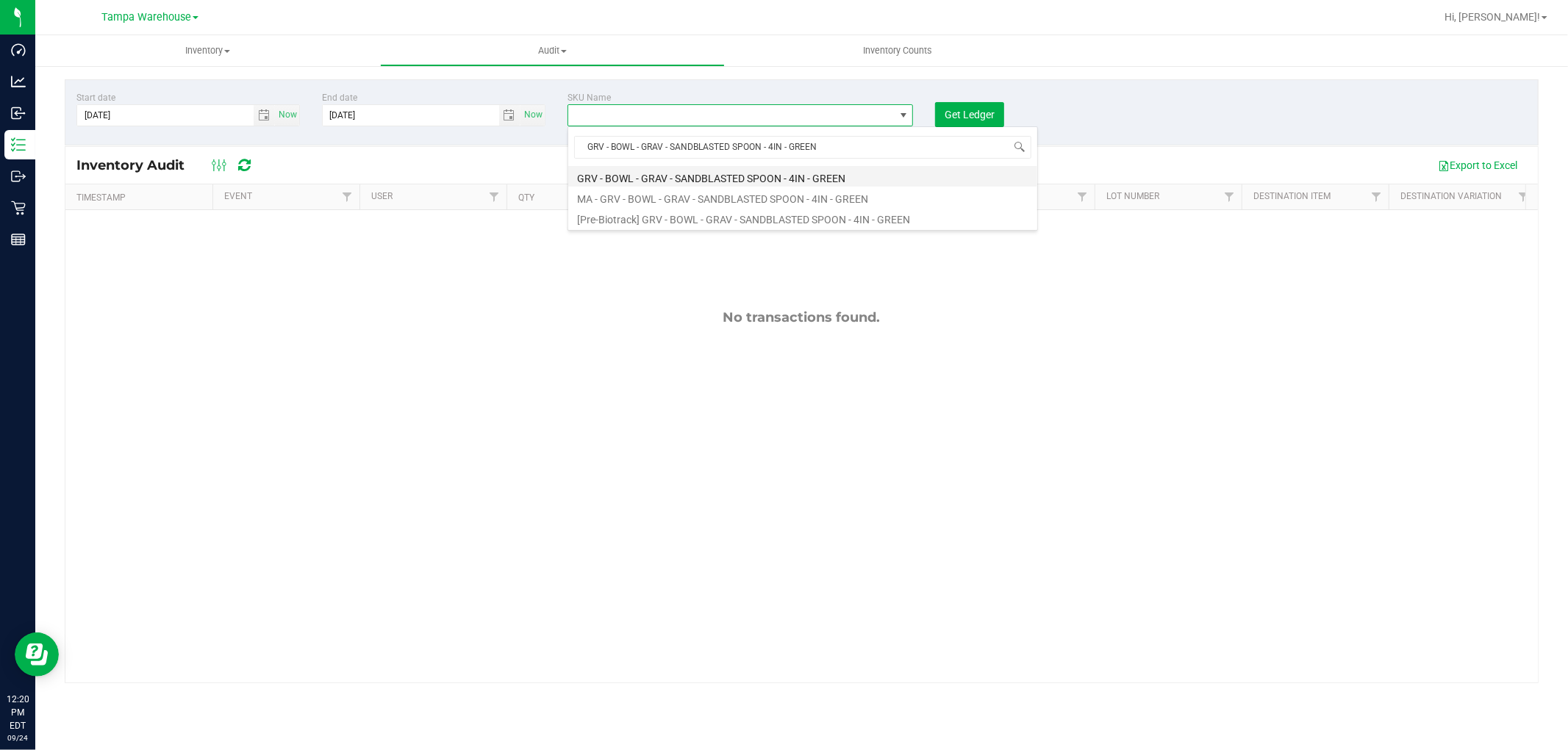
click at [730, 175] on li "GRV - BOWL - GRAV - SANDBLASTED SPOON - 4IN - GREEN" at bounding box center [802, 177] width 469 height 21
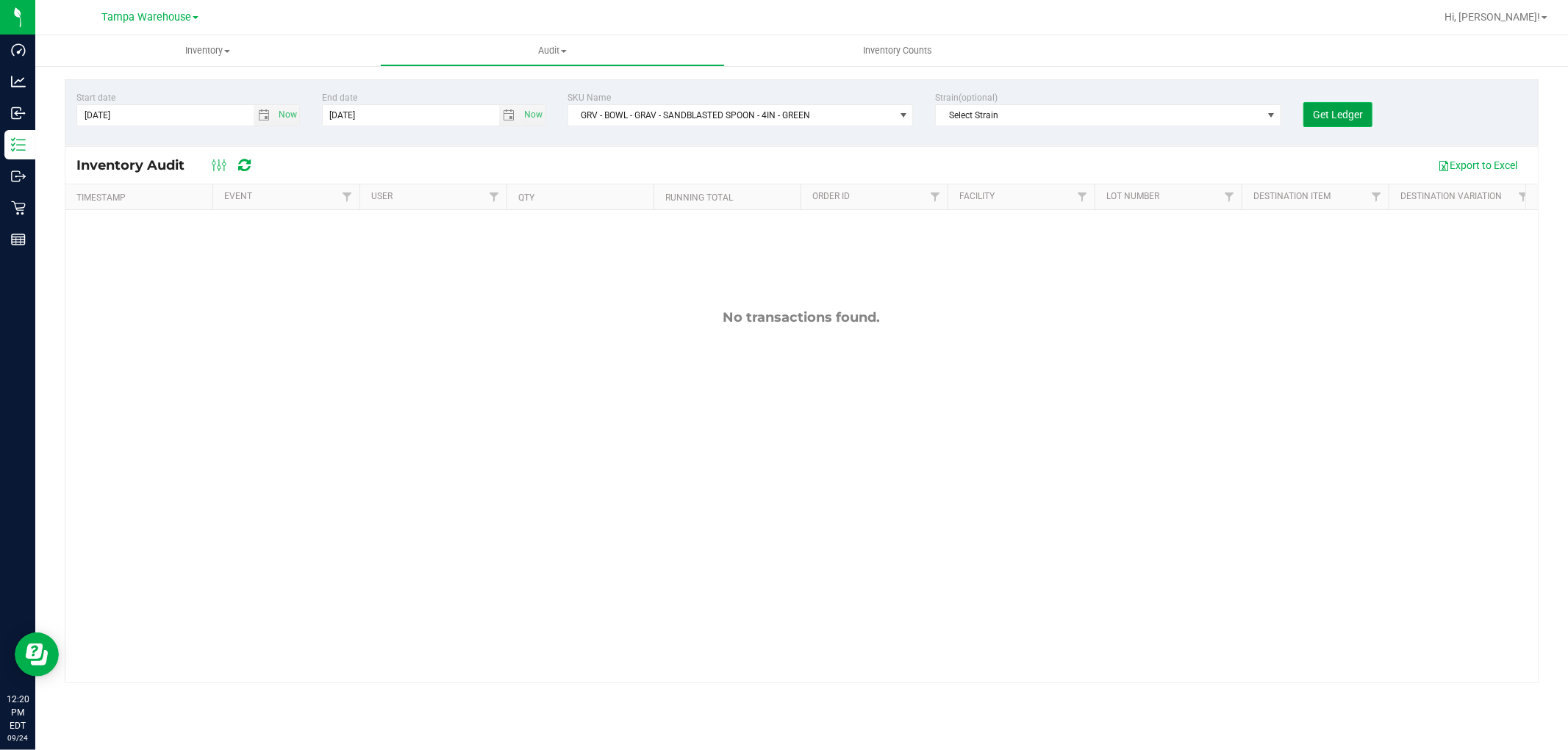
click at [1343, 120] on span "Get Ledger" at bounding box center [1338, 115] width 50 height 12
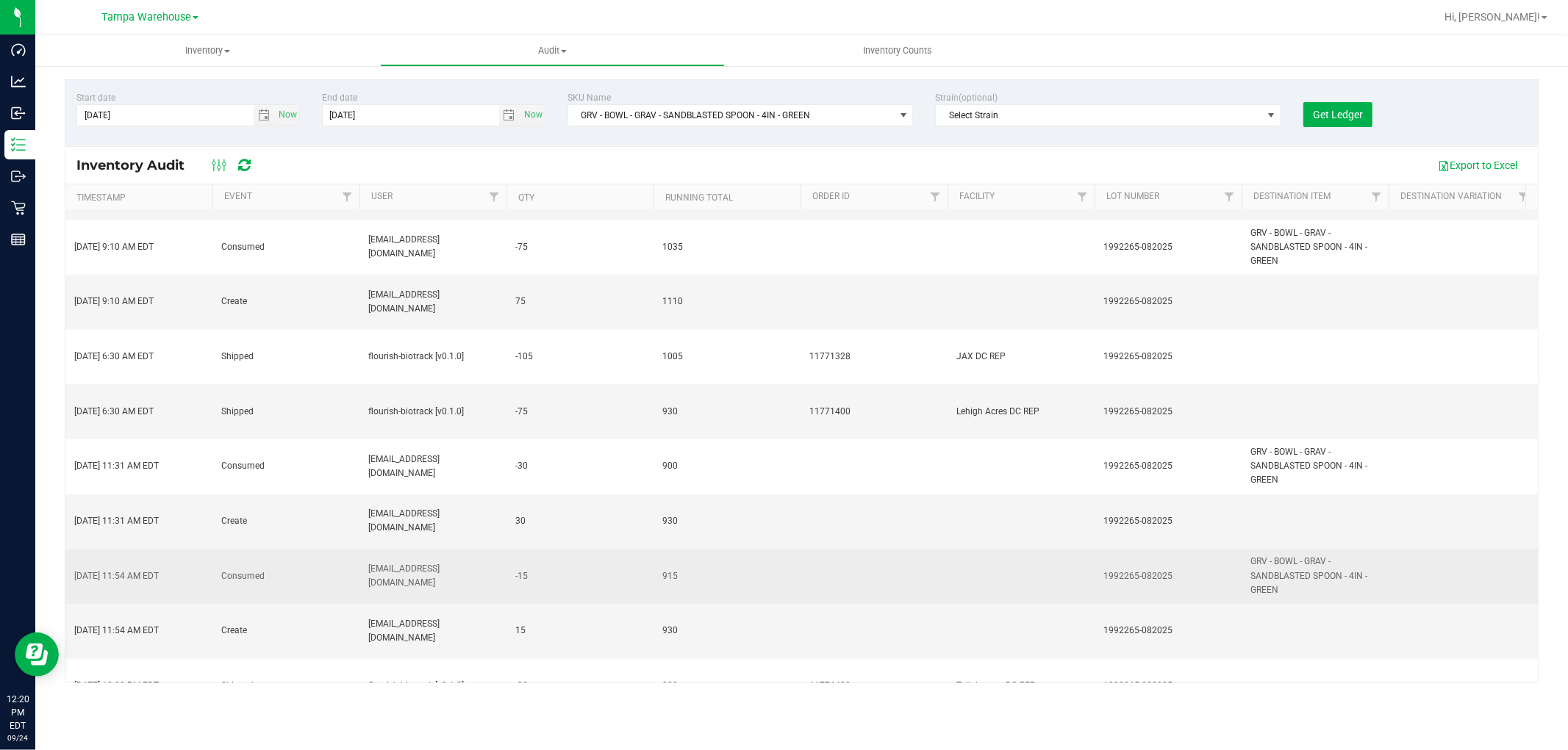
scroll to position [1796, 0]
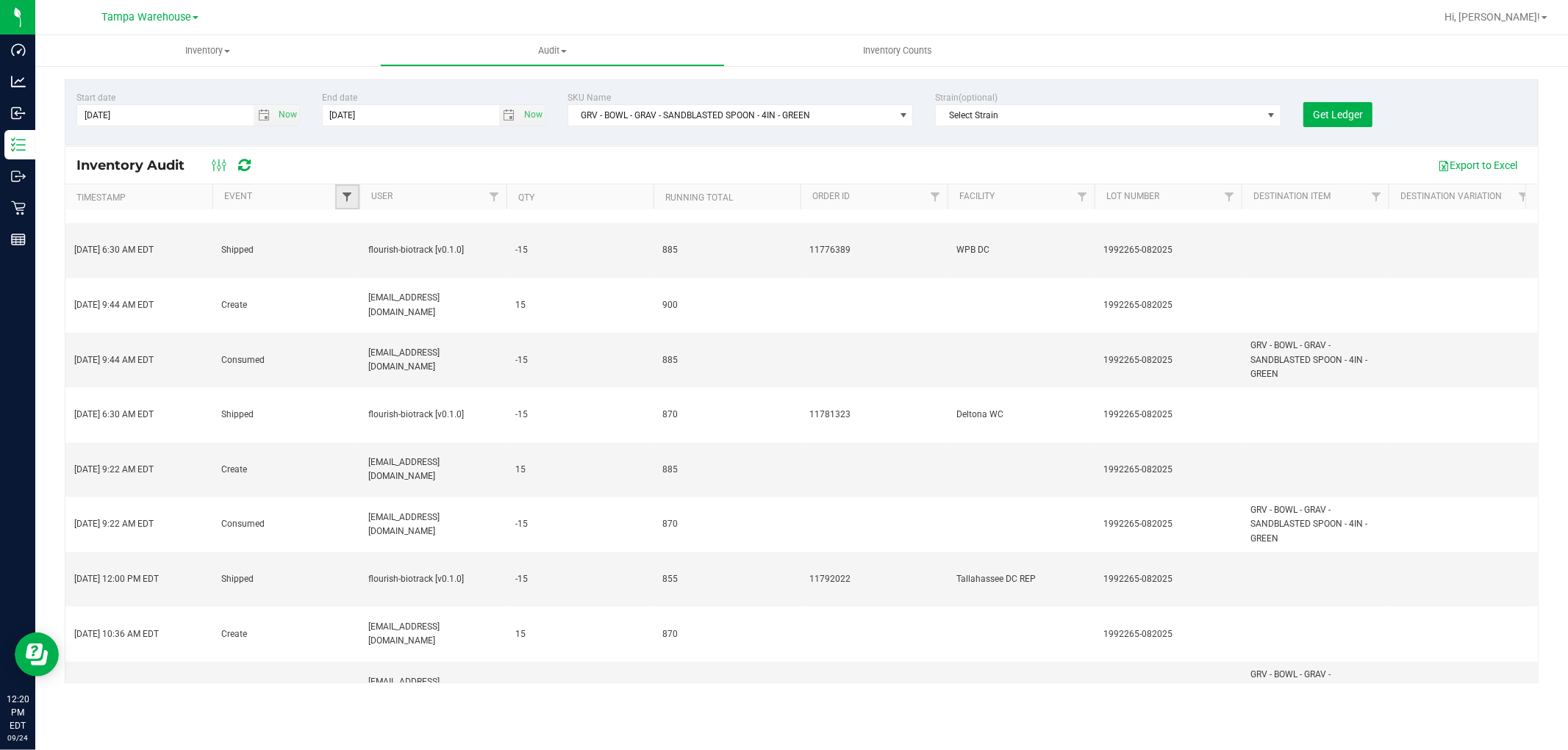
click at [350, 196] on span "Filter" at bounding box center [347, 197] width 12 height 12
click at [354, 300] on input "Receive" at bounding box center [354, 299] width 10 height 10
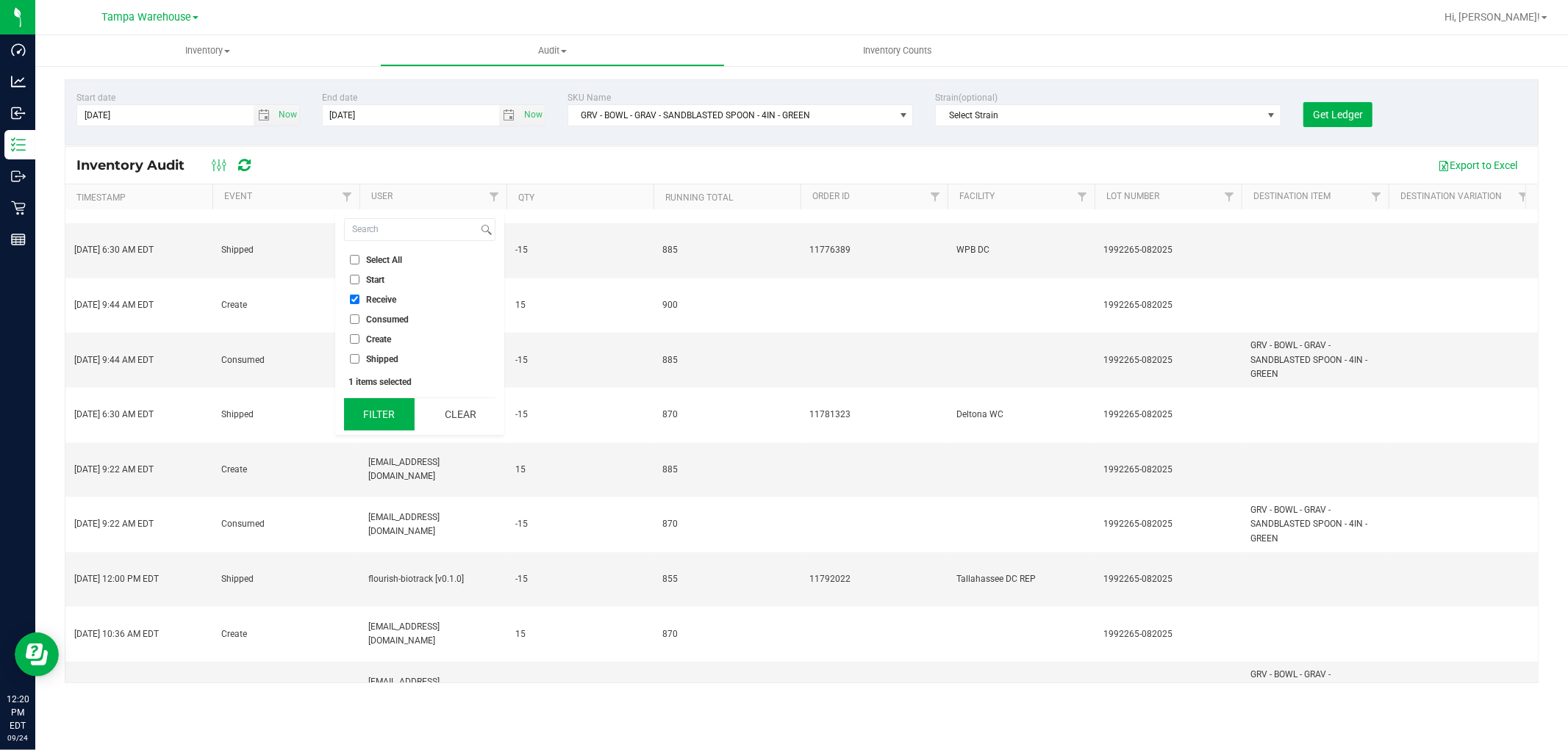
click at [388, 413] on button "Filter" at bounding box center [379, 415] width 70 height 33
checkbox input "true"
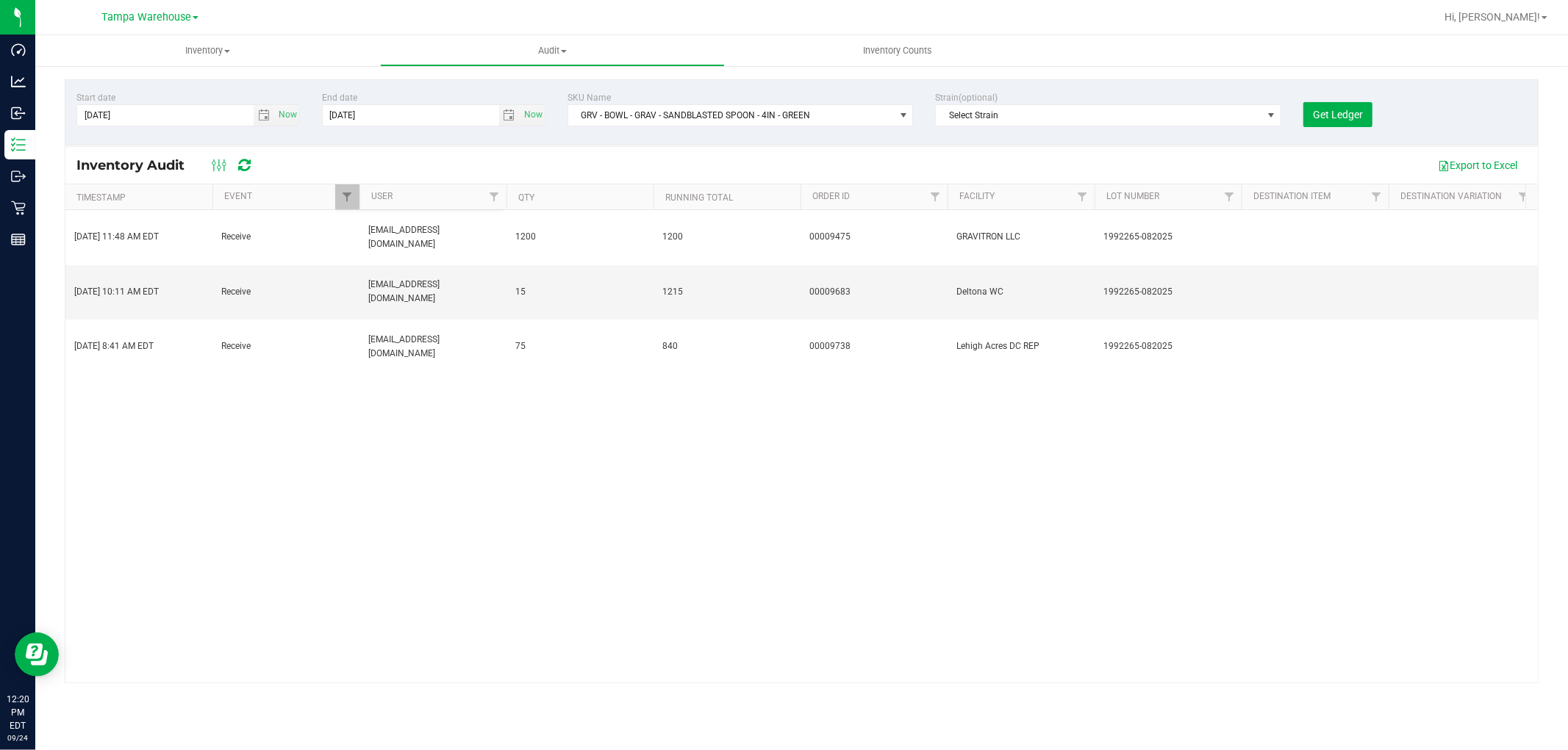
scroll to position [0, 0]
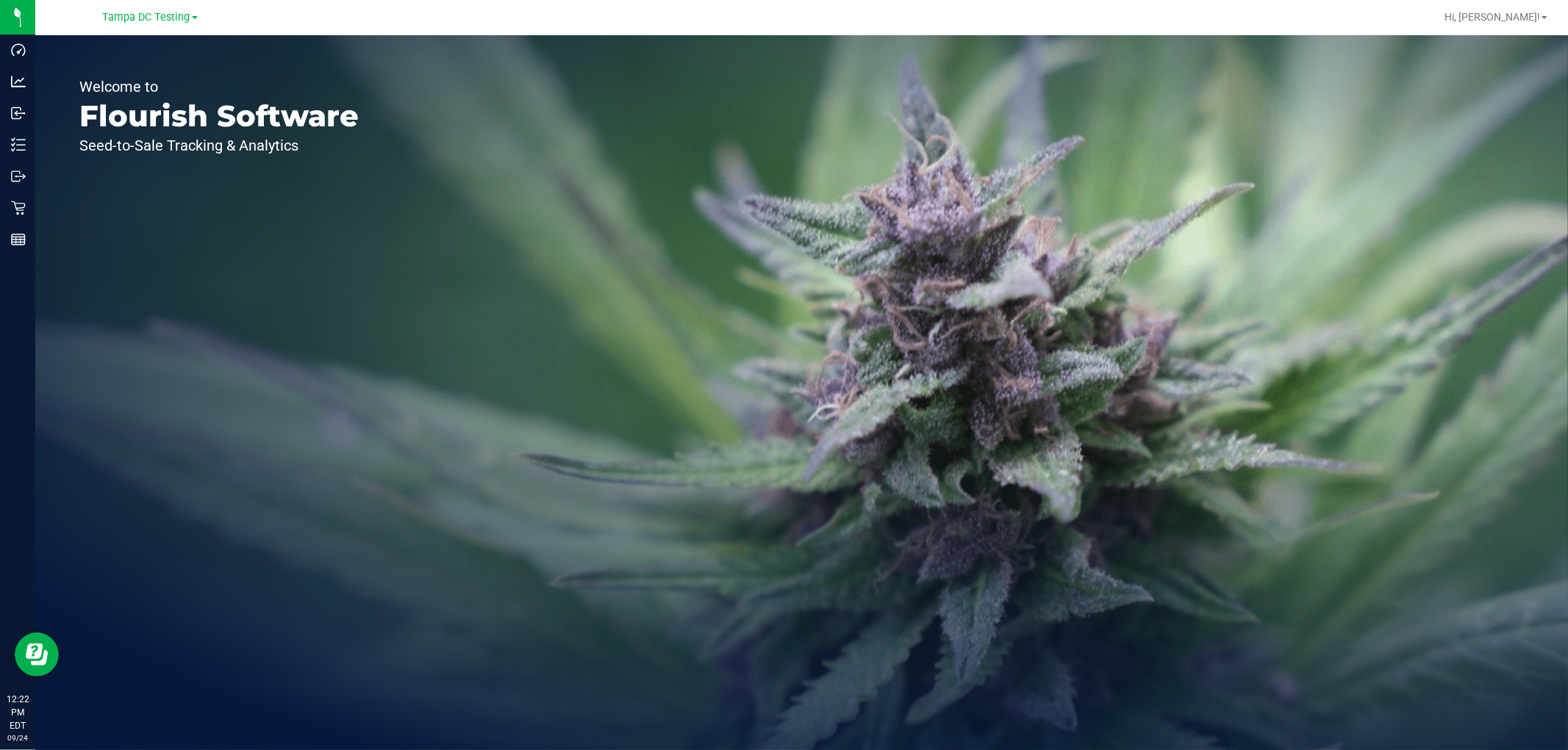
click at [158, 6] on div "Tampa DC Testing" at bounding box center [150, 17] width 214 height 23
click at [157, 22] on span "Tampa DC Testing" at bounding box center [146, 18] width 87 height 13
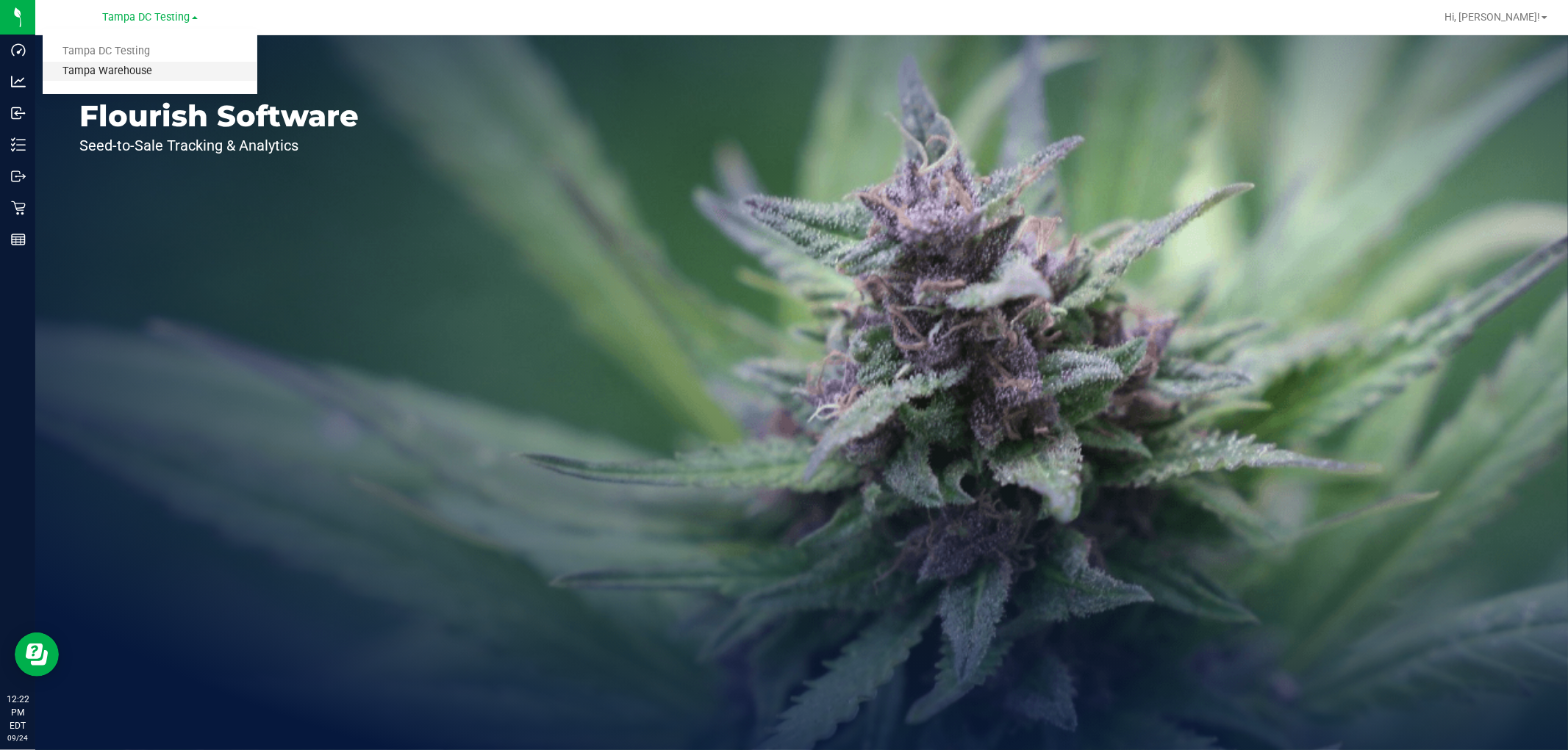
click at [132, 66] on link "Tampa Warehouse" at bounding box center [150, 72] width 214 height 20
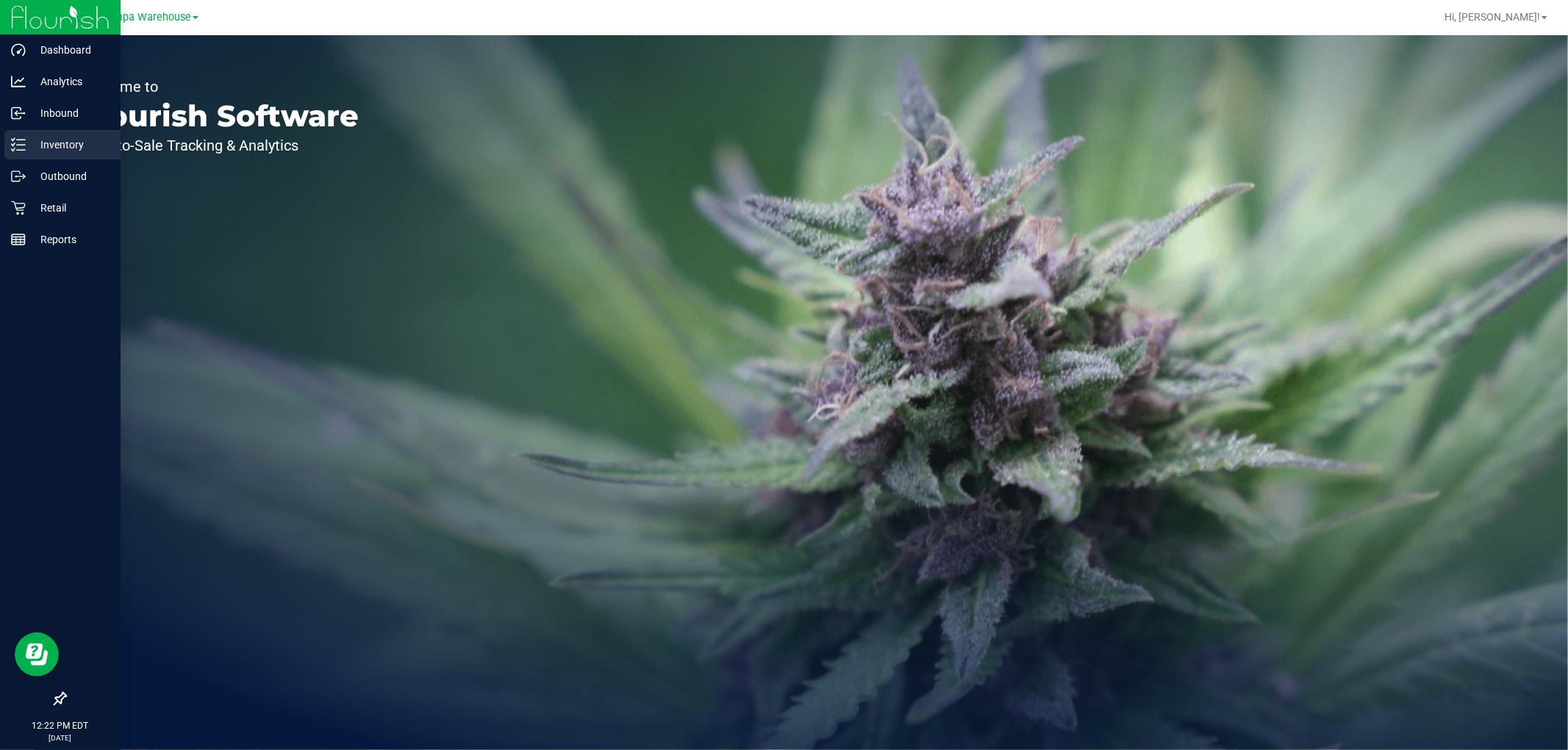
click at [57, 142] on p "Inventory" at bounding box center [69, 145] width 88 height 18
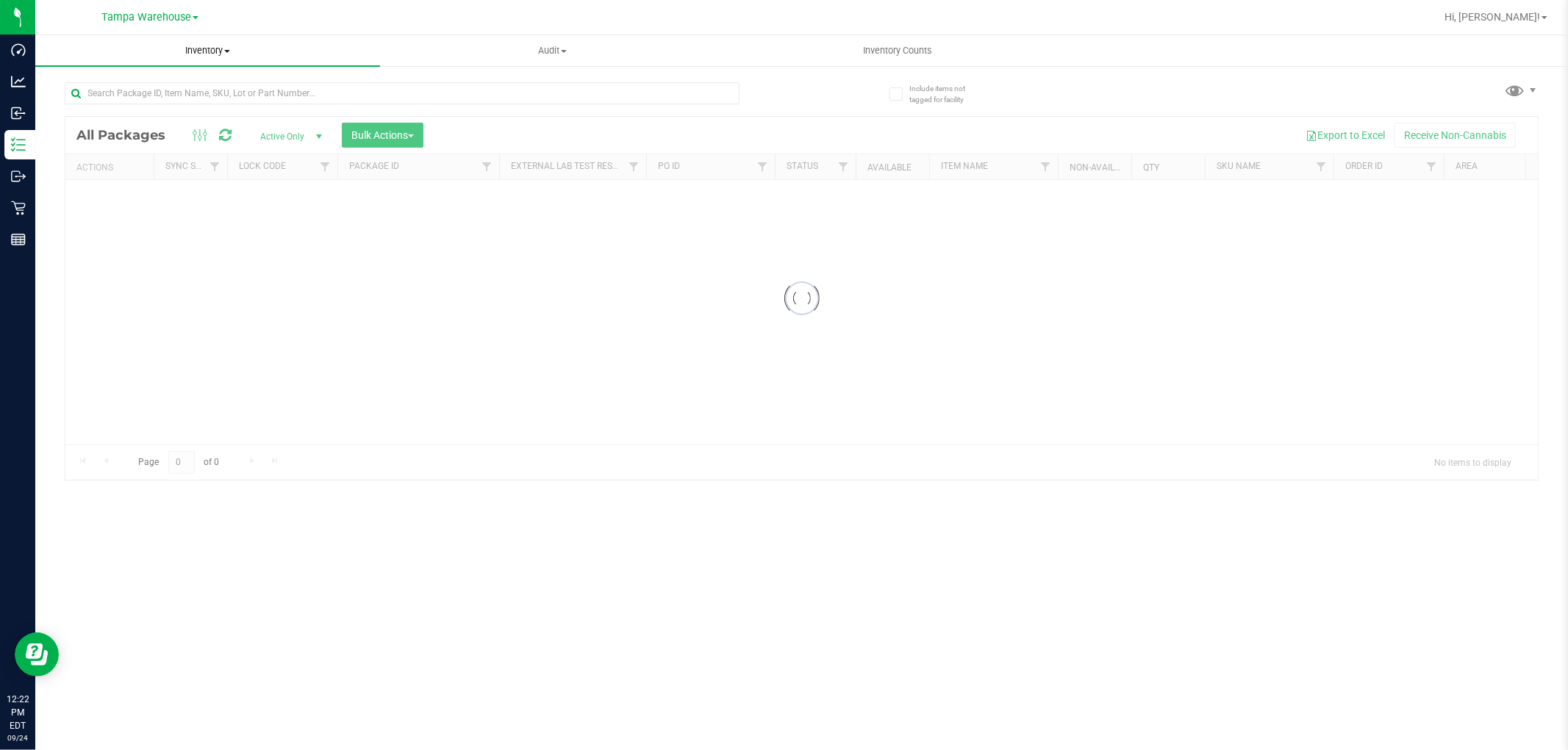
click at [225, 53] on span "Inventory" at bounding box center [208, 51] width 345 height 13
click at [123, 106] on span "All inventory" at bounding box center [85, 106] width 99 height 13
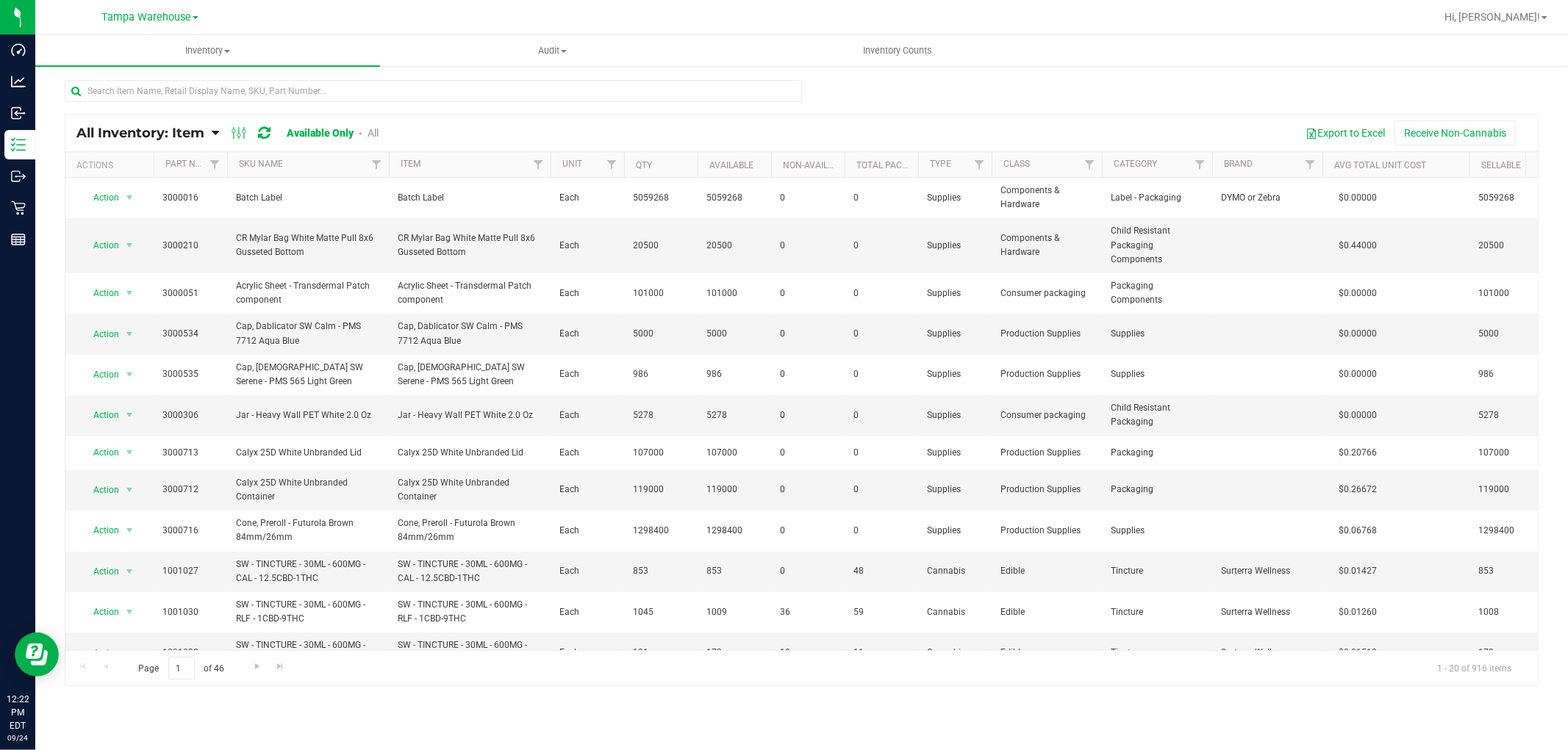
click at [215, 134] on icon at bounding box center [215, 133] width 7 height 13
click at [140, 241] on span "Item by Location" at bounding box center [109, 242] width 80 height 13
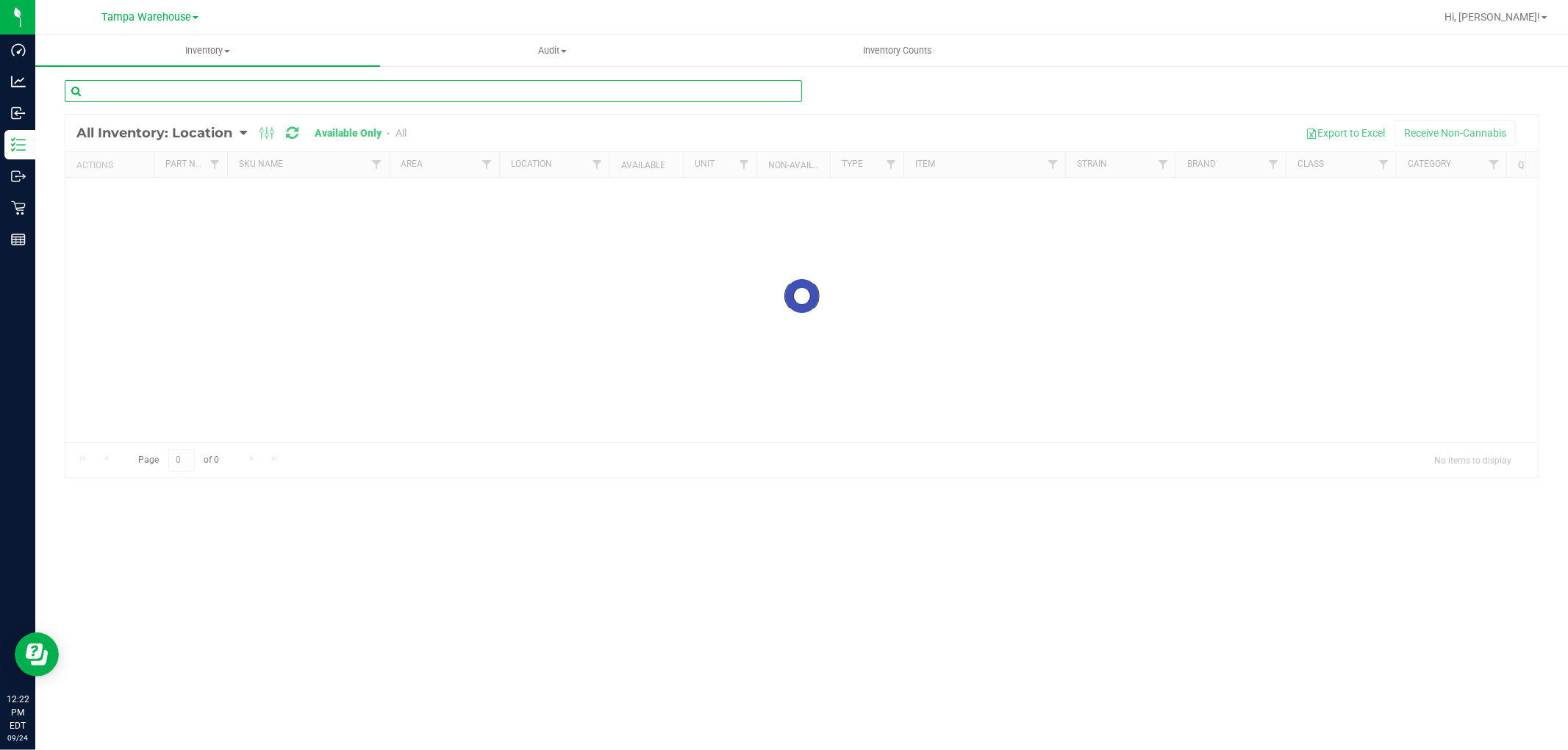
click at [265, 88] on input "text" at bounding box center [432, 91] width 737 height 22
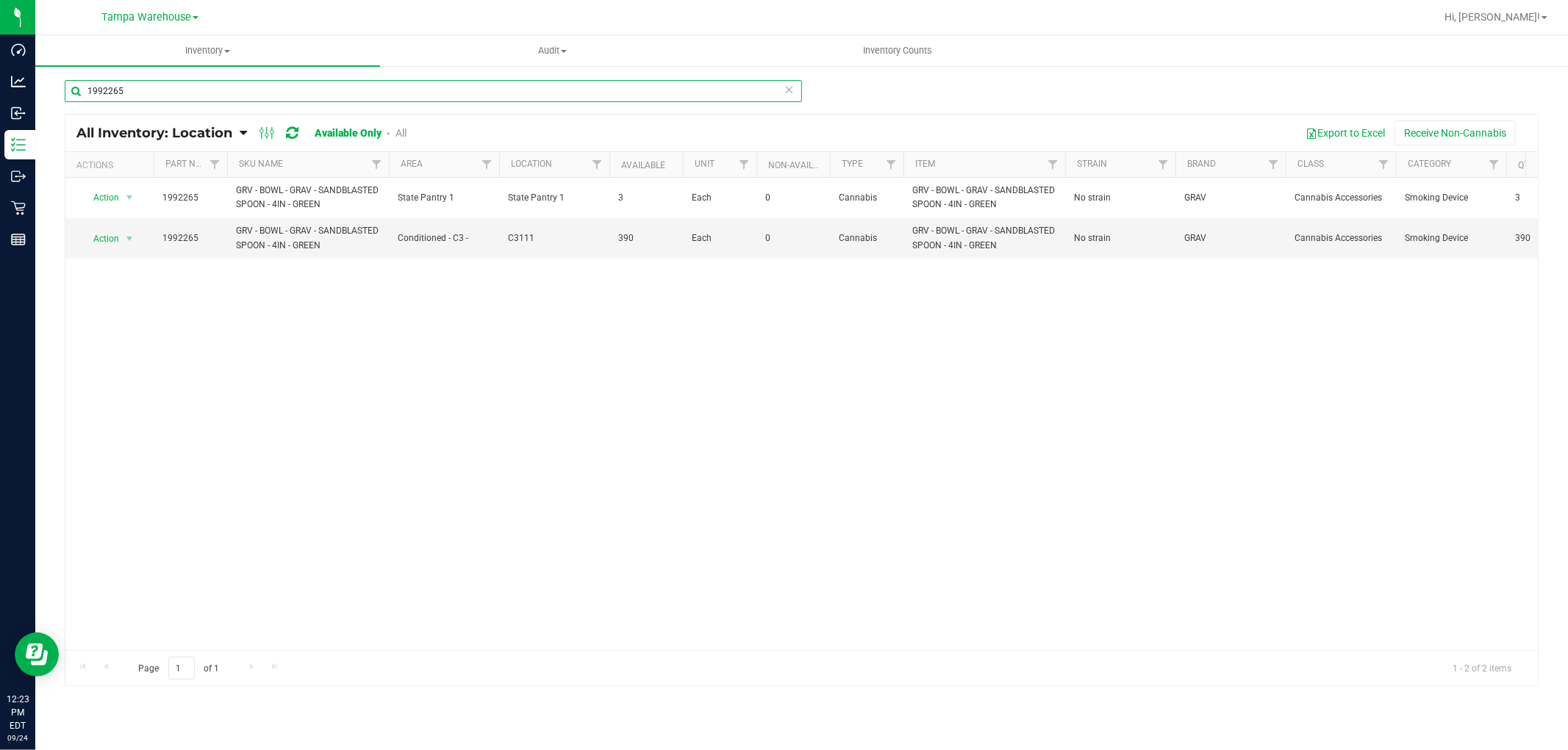
type input "1992265"
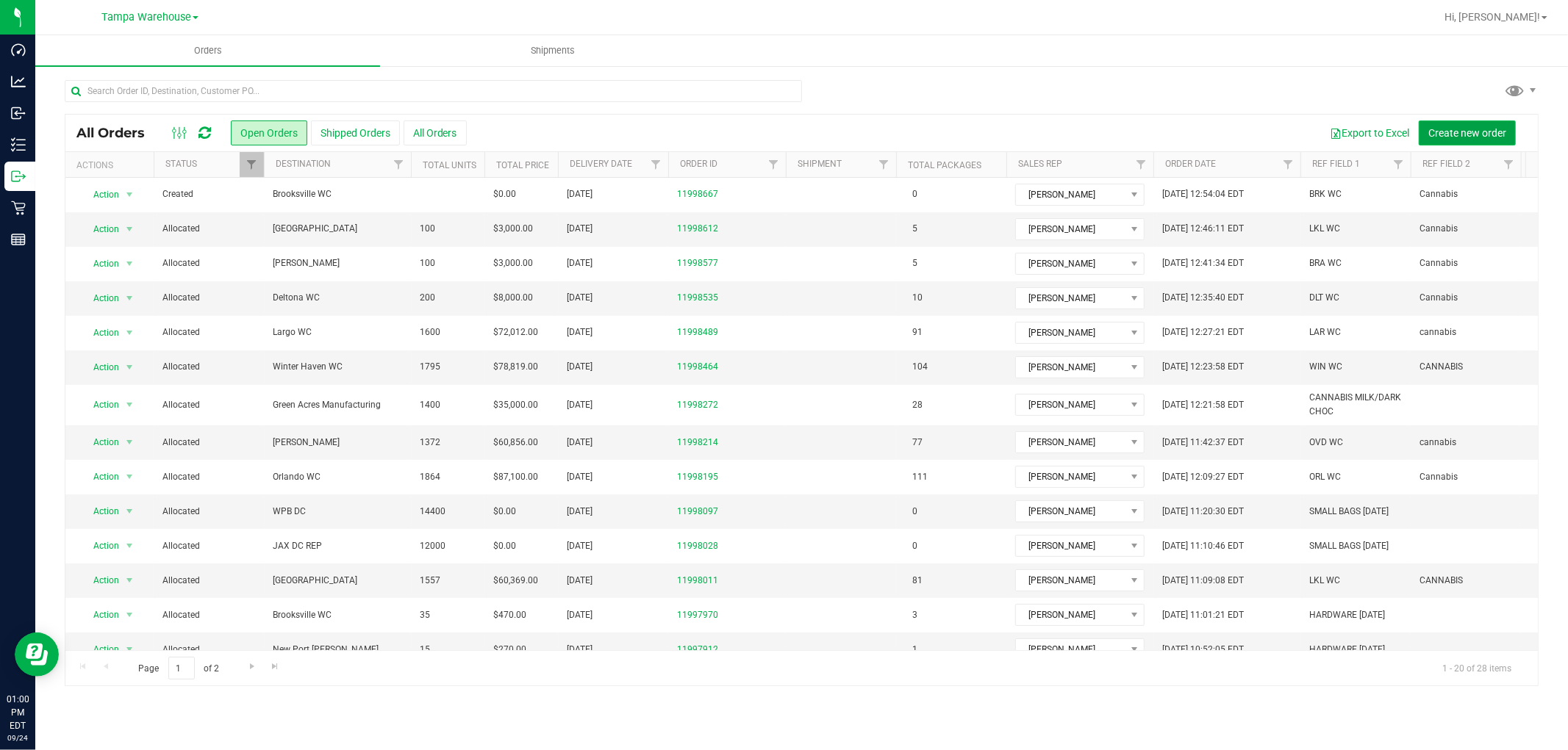
click at [1477, 133] on span "Create new order" at bounding box center [1467, 133] width 78 height 12
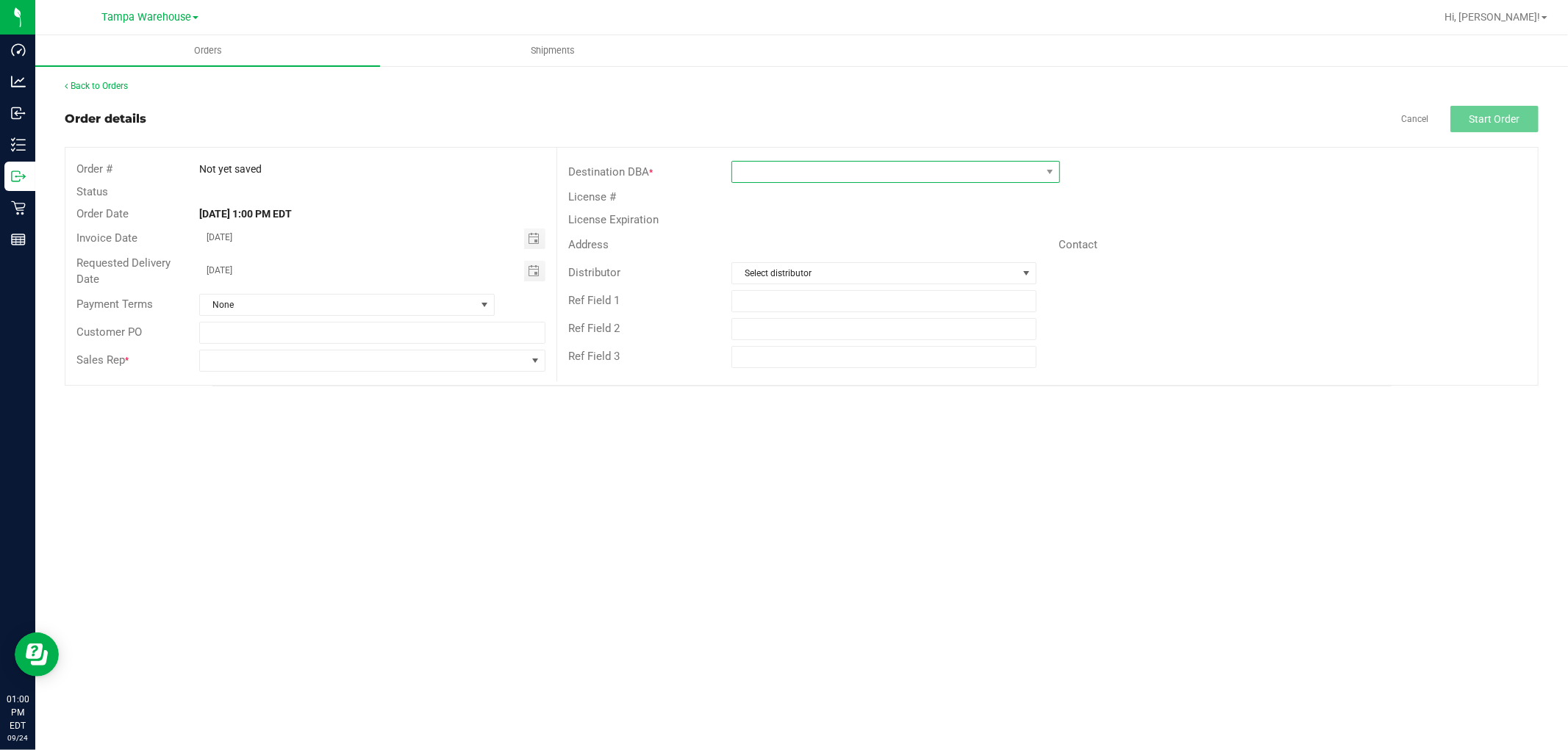
click at [831, 166] on span at bounding box center [886, 172] width 309 height 21
type input "GR"
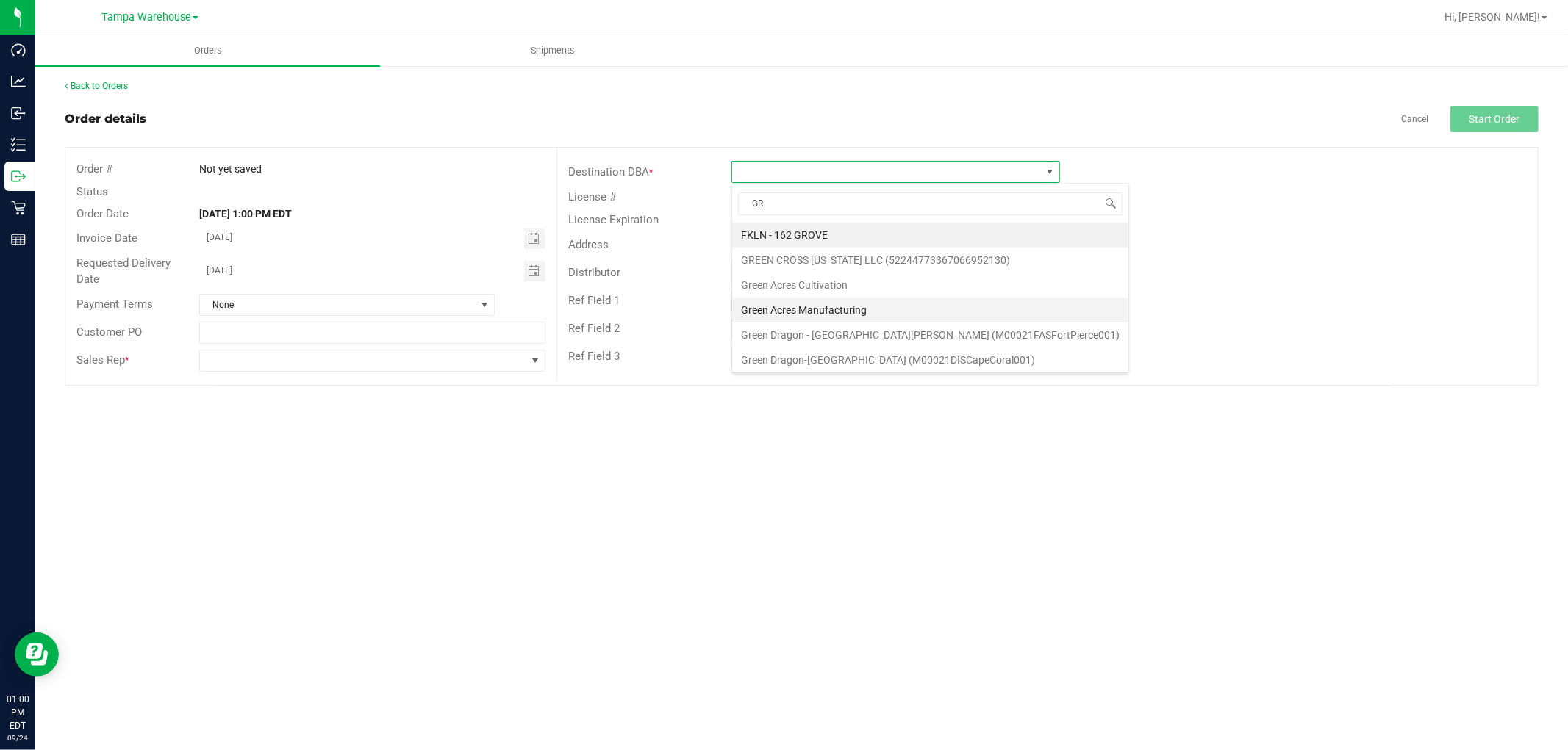
click at [828, 310] on li "Green Acres Manufacturing" at bounding box center [930, 310] width 396 height 25
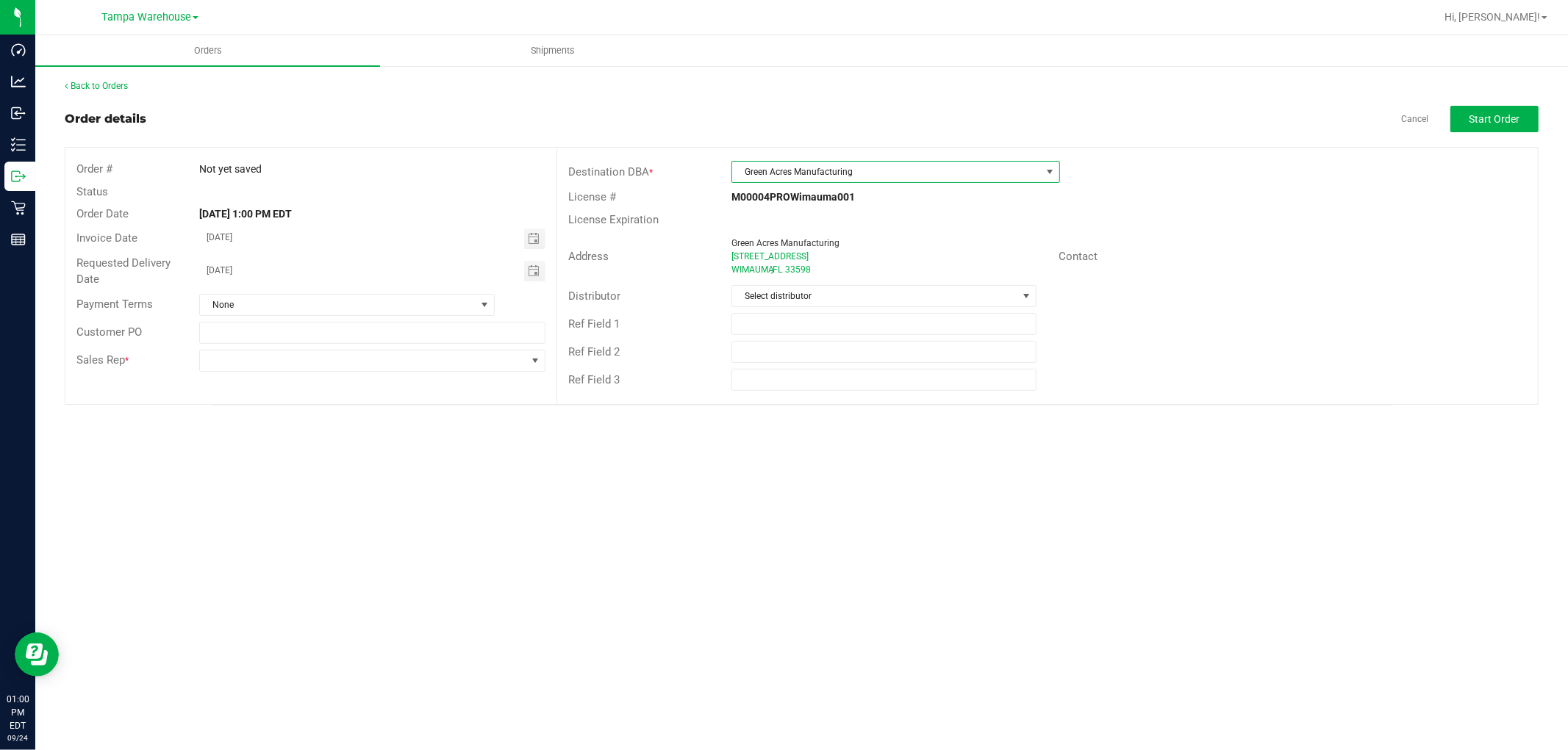
click at [827, 282] on div "Distributor Select distributor" at bounding box center [1048, 296] width 980 height 28
click at [827, 290] on span "Select distributor" at bounding box center [875, 296] width 285 height 21
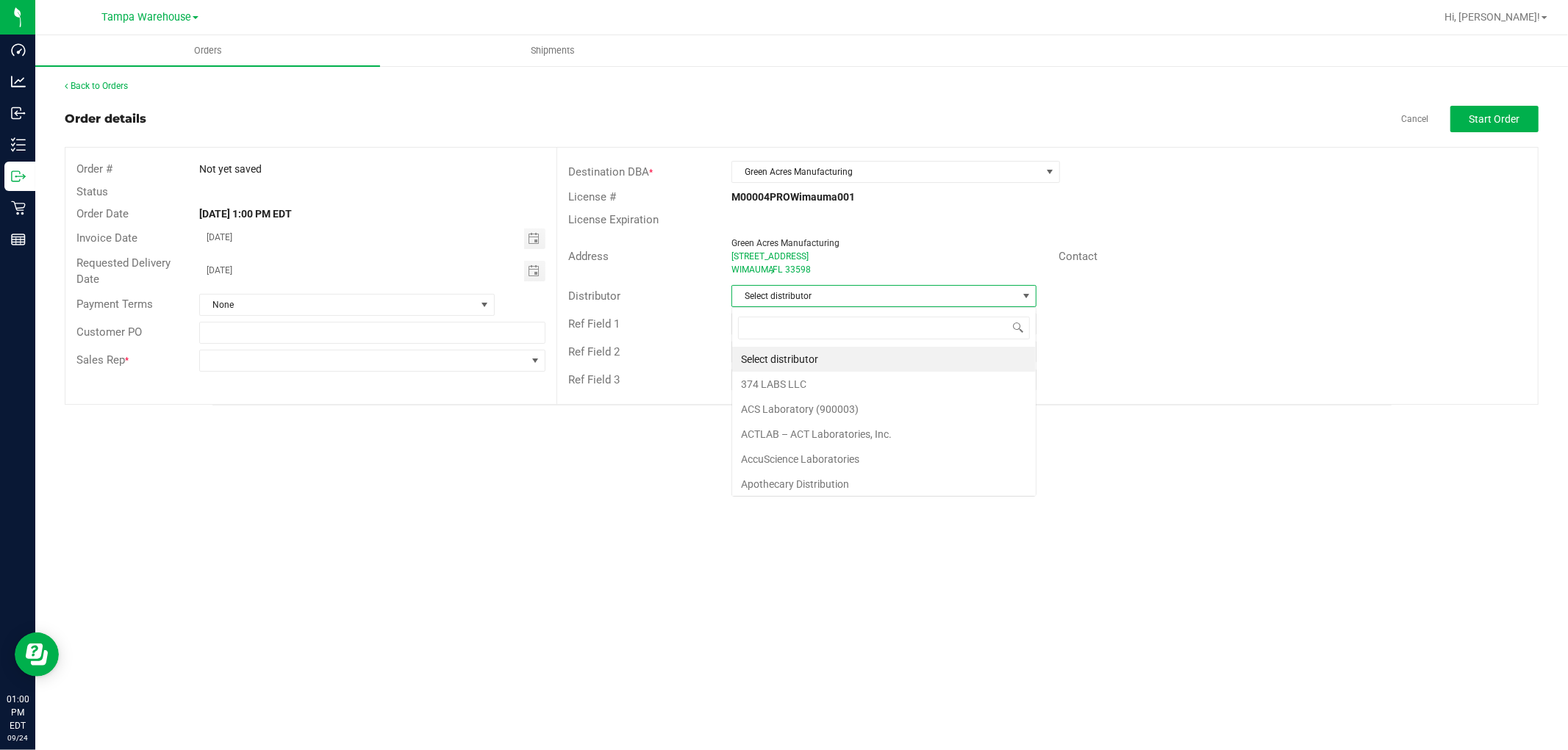
scroll to position [22, 305]
type input "TAM"
click at [821, 388] on li "Tampa Warehouse" at bounding box center [883, 384] width 304 height 25
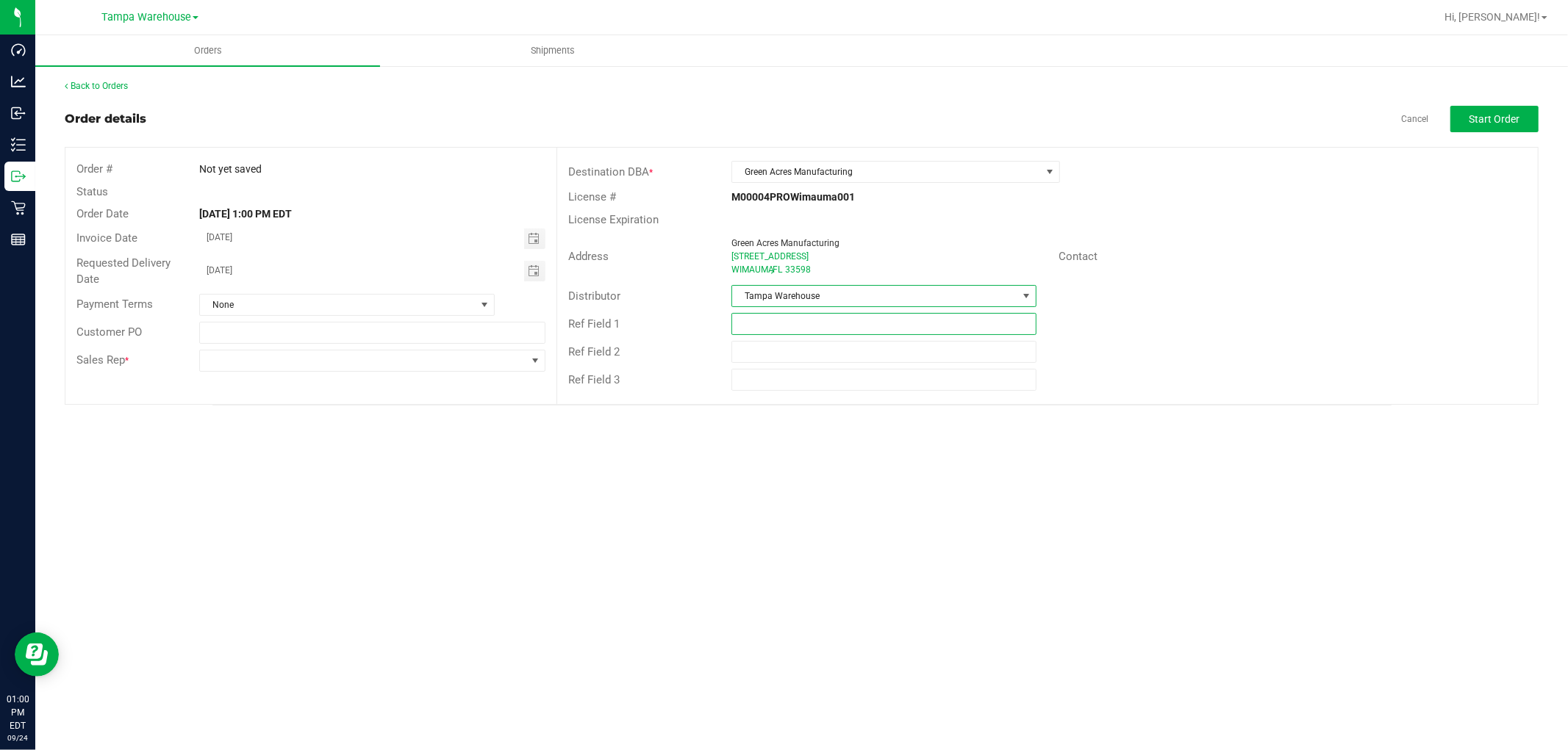
click at [809, 326] on input "text" at bounding box center [883, 324] width 305 height 22
type input "GA EDIBLES REQUEST [DATE]"
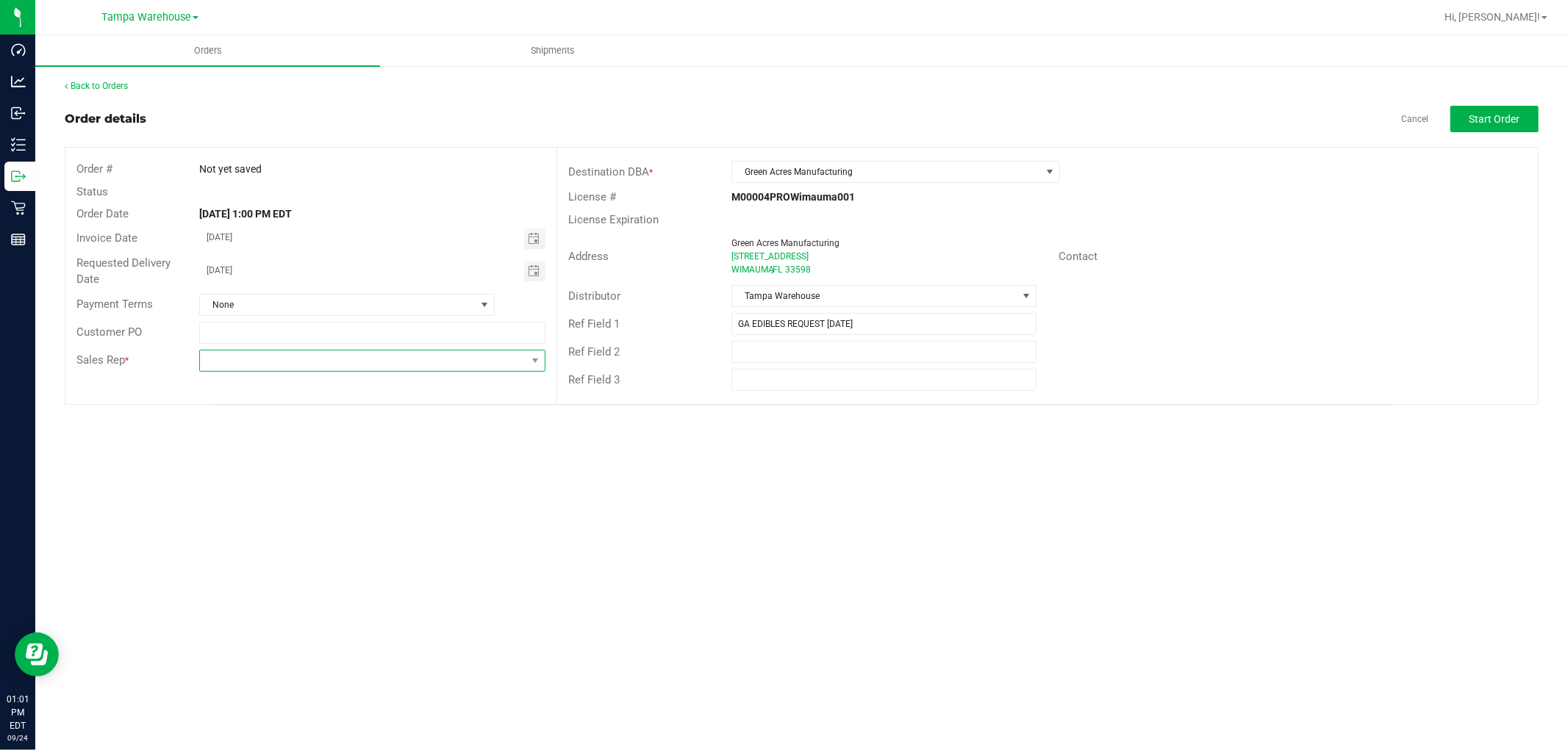
click at [464, 366] on span at bounding box center [362, 361] width 326 height 21
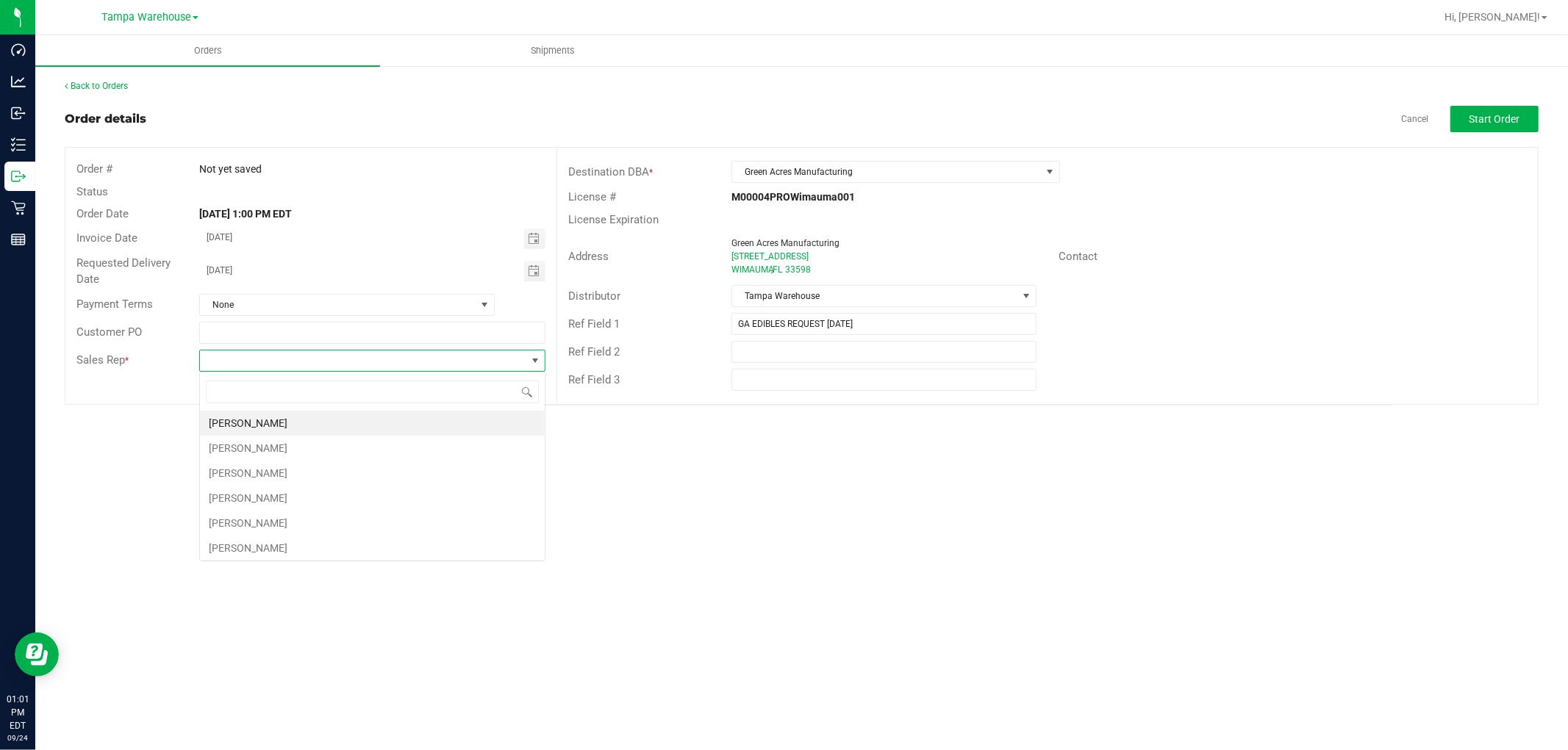
scroll to position [22, 345]
type input "ISAIA"
click at [306, 426] on li "[PERSON_NAME]" at bounding box center [372, 423] width 345 height 25
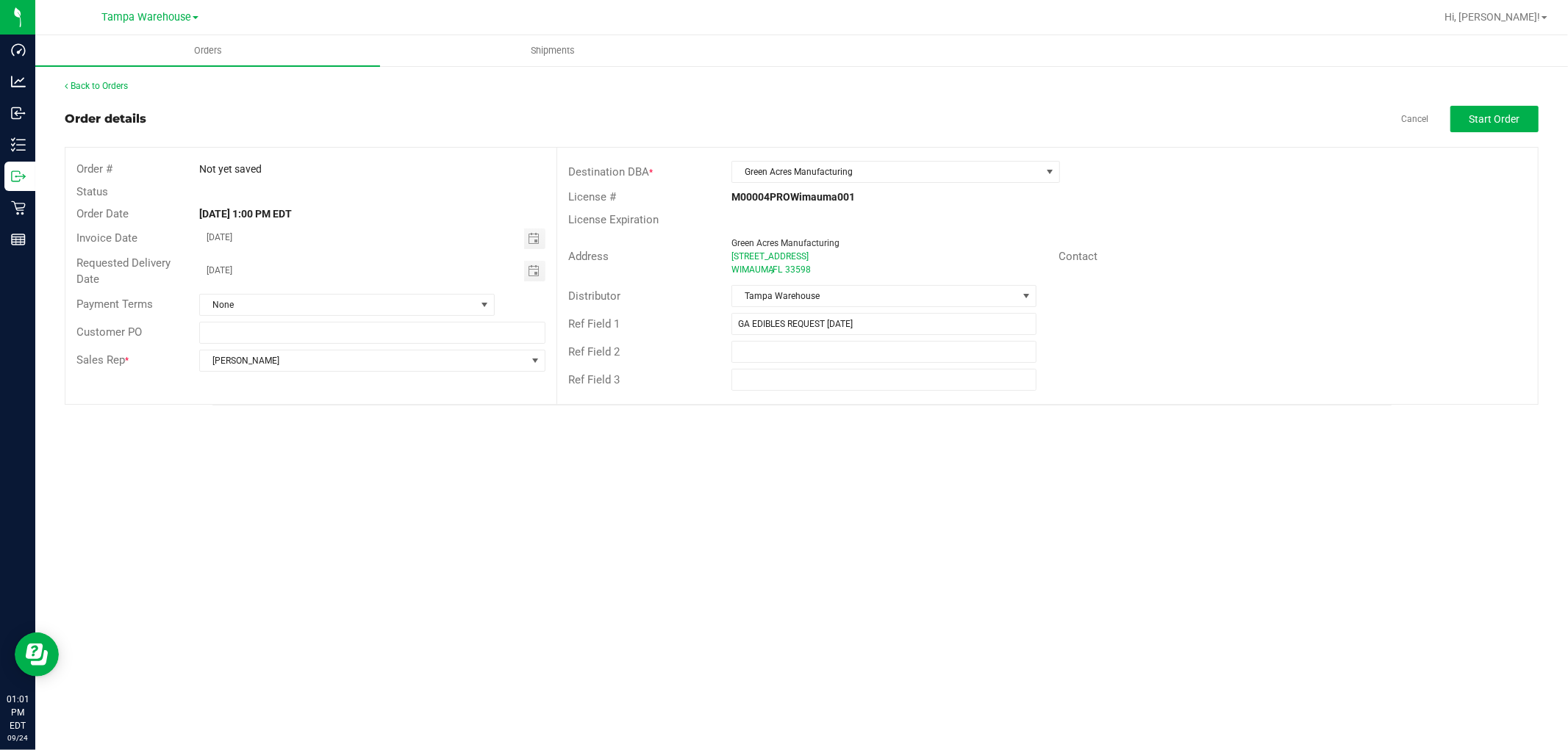
click at [977, 441] on div "Orders Shipments Back to Orders Order details Cancel Start Order Order # Not ye…" at bounding box center [801, 392] width 1533 height 715
click at [1510, 122] on span "Start Order" at bounding box center [1494, 119] width 51 height 12
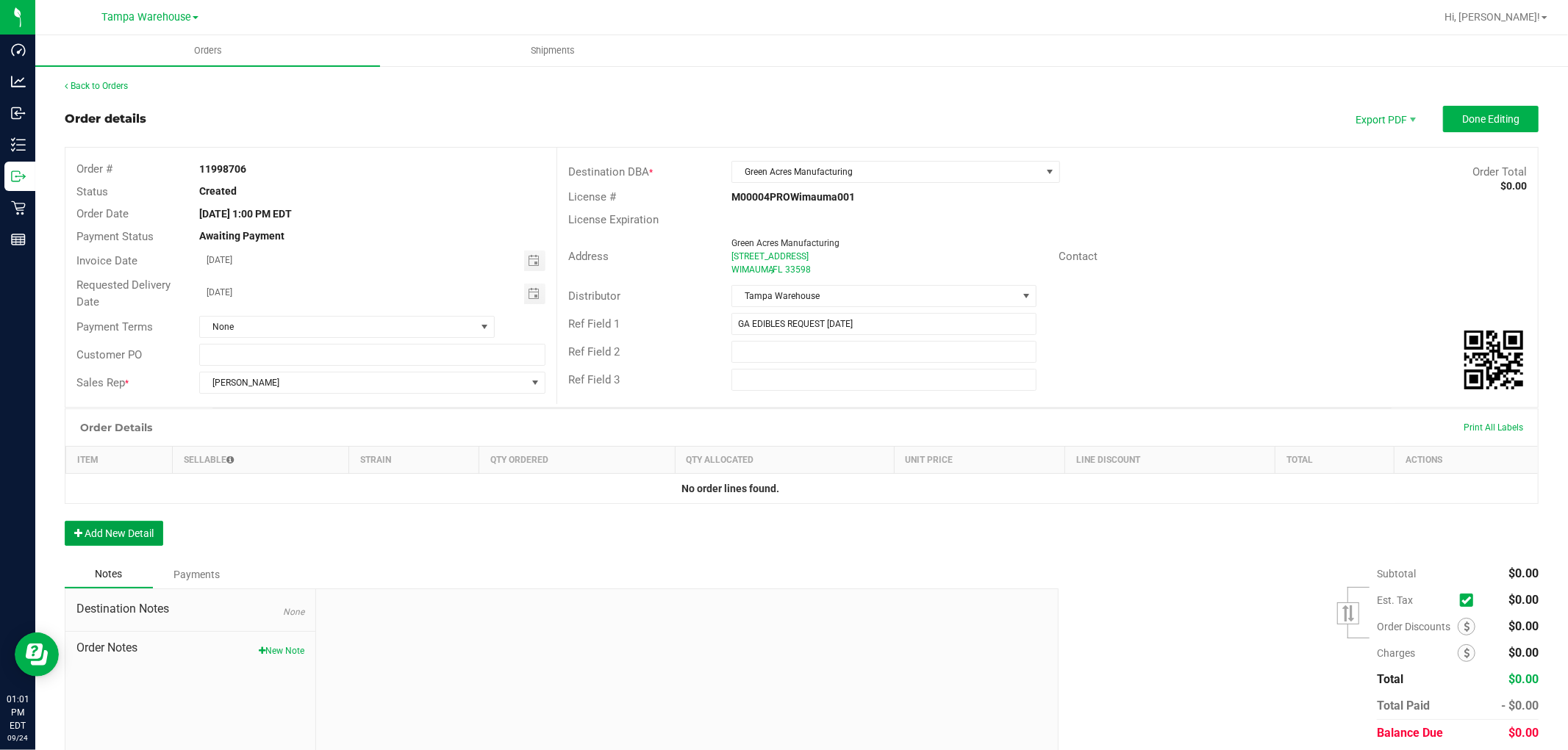
click at [148, 523] on button "Add New Detail" at bounding box center [113, 533] width 98 height 25
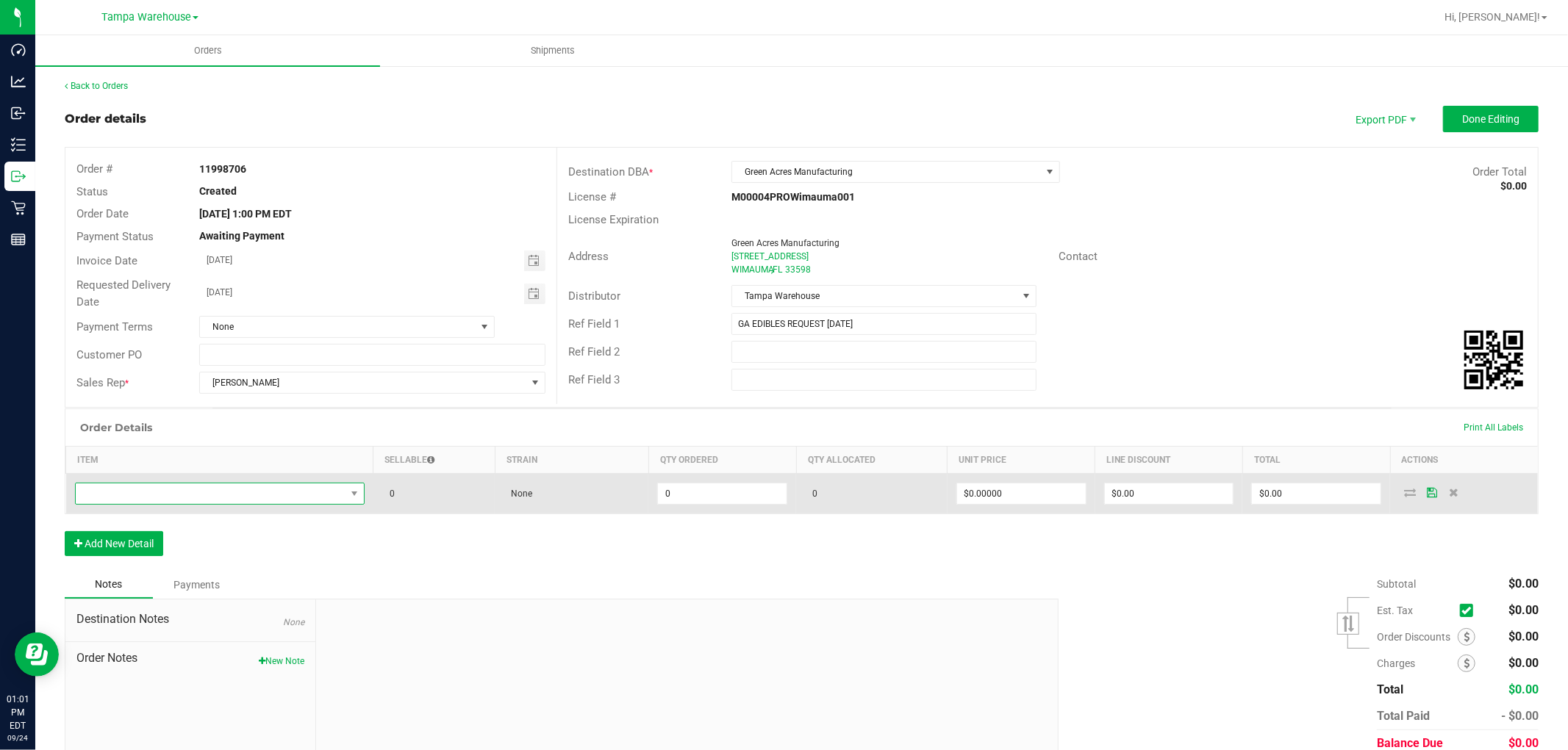
click at [183, 492] on span "NO DATA FOUND" at bounding box center [210, 494] width 270 height 21
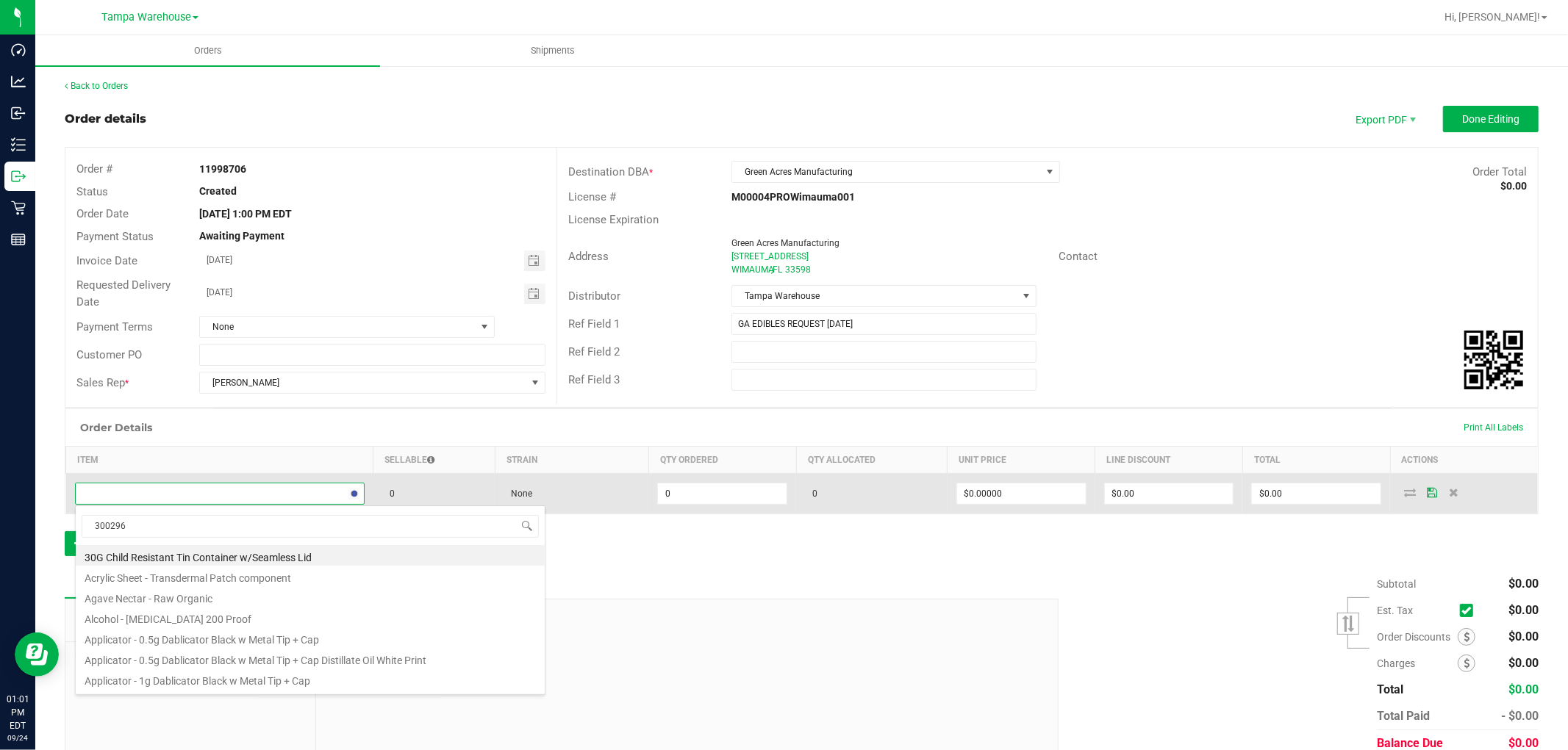
type input "3002960"
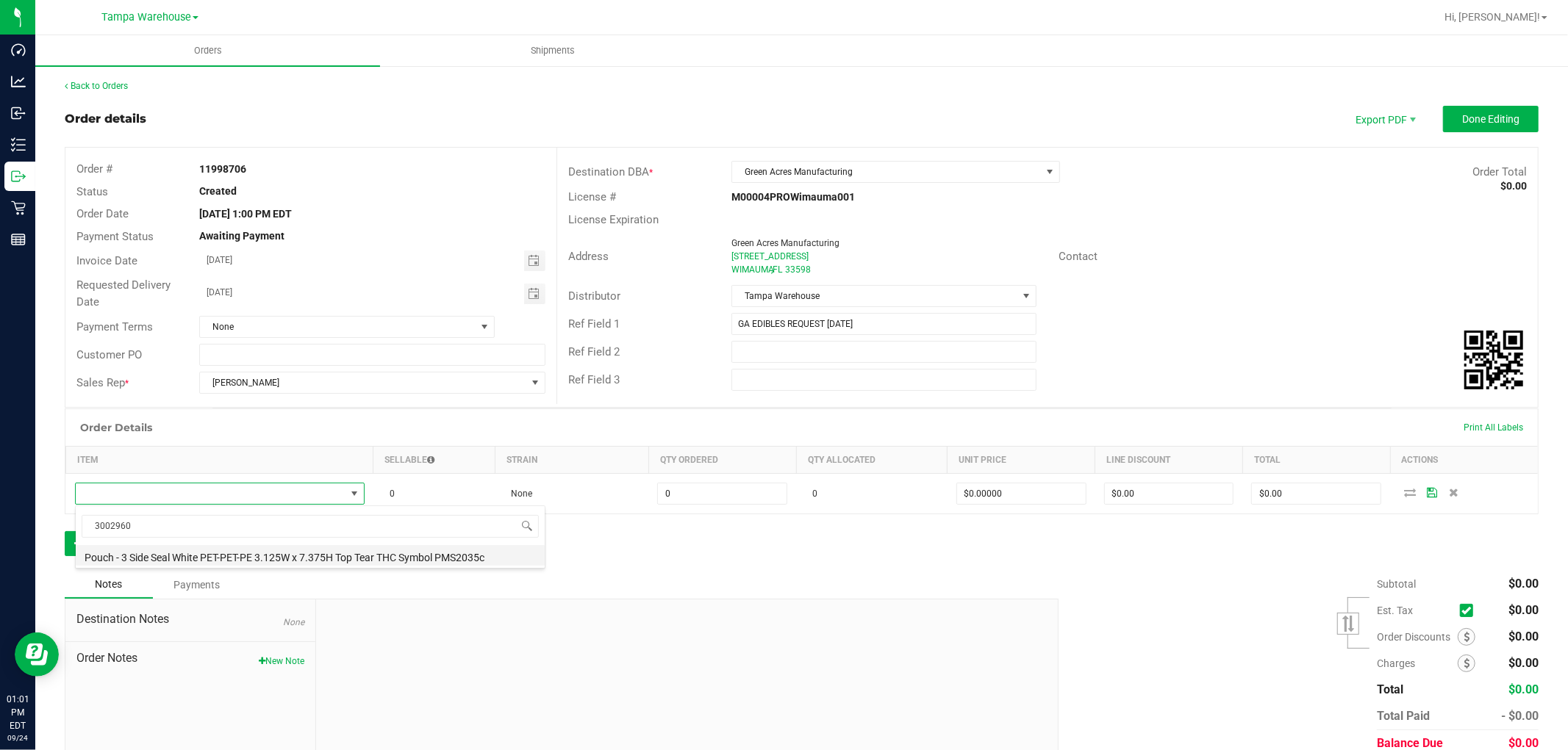
click at [307, 560] on li "Pouch - 3 Side Seal White PET-PET-PE 3.125W x 7.375H Top Tear THC Symbol PMS203…" at bounding box center [310, 556] width 469 height 21
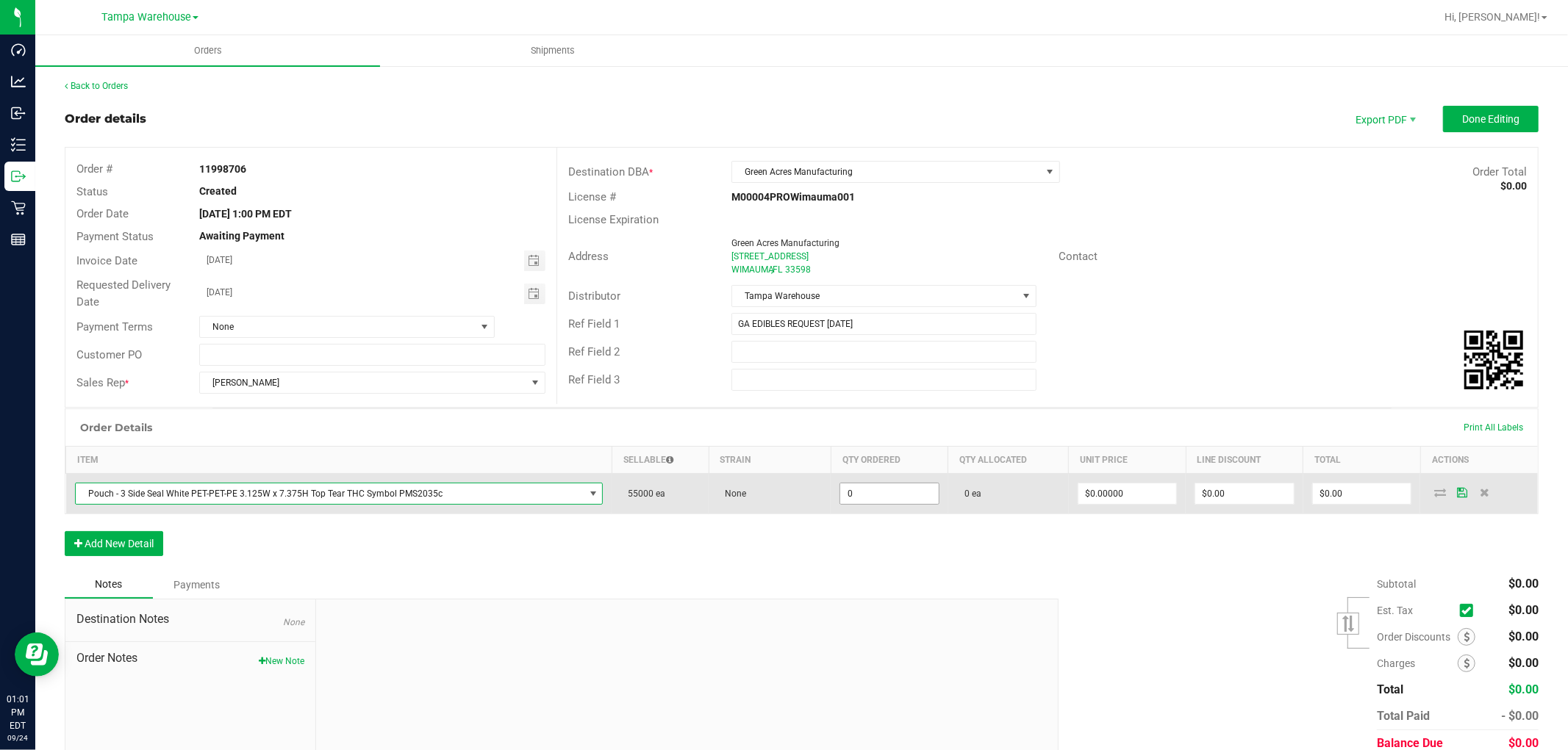
click at [867, 489] on input "0" at bounding box center [889, 494] width 98 height 21
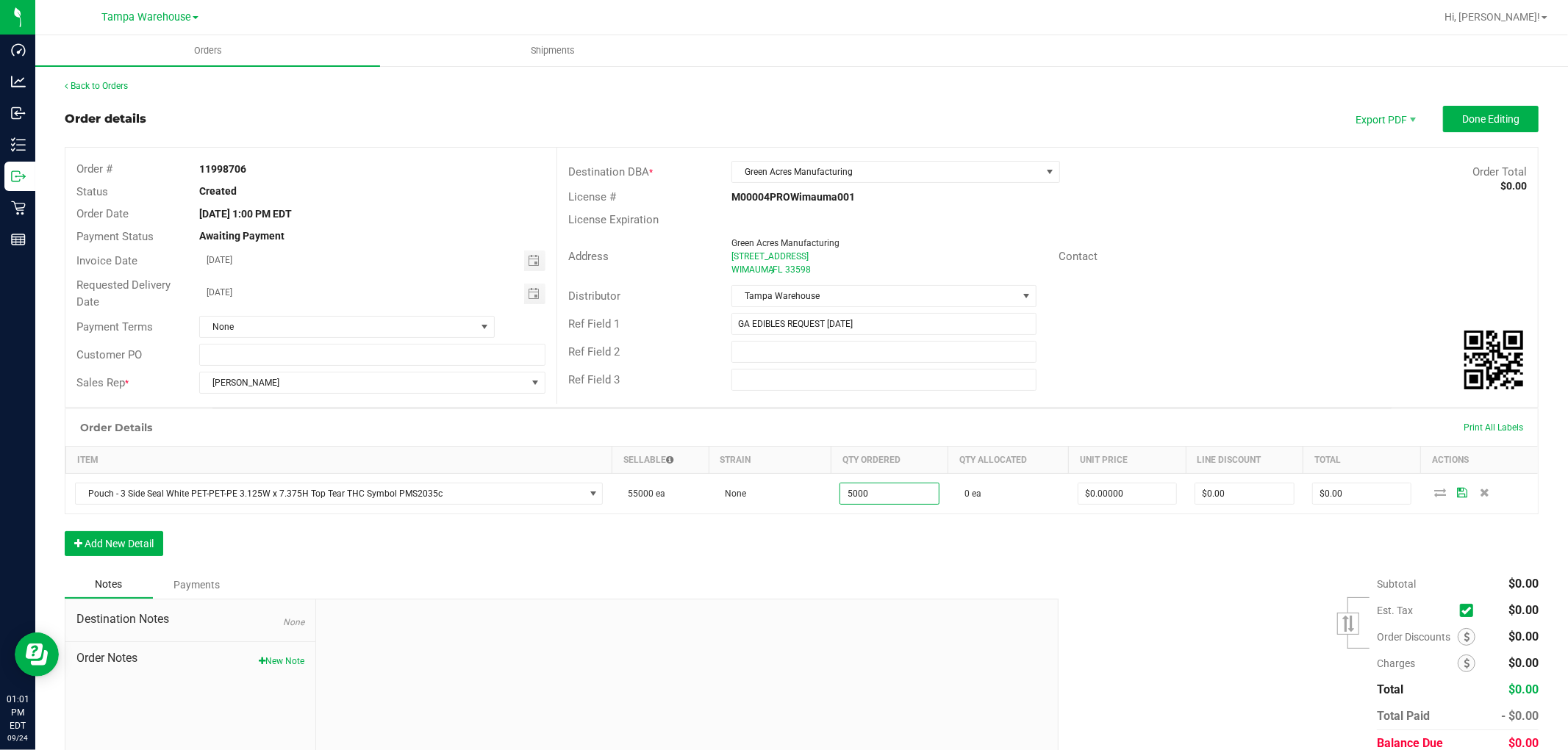
type input "5000 ea"
click at [816, 559] on div "Order Details Print All Labels Item Sellable Strain Qty Ordered Qty Allocated U…" at bounding box center [801, 490] width 1473 height 163
click at [157, 545] on button "Add New Detail" at bounding box center [113, 544] width 98 height 25
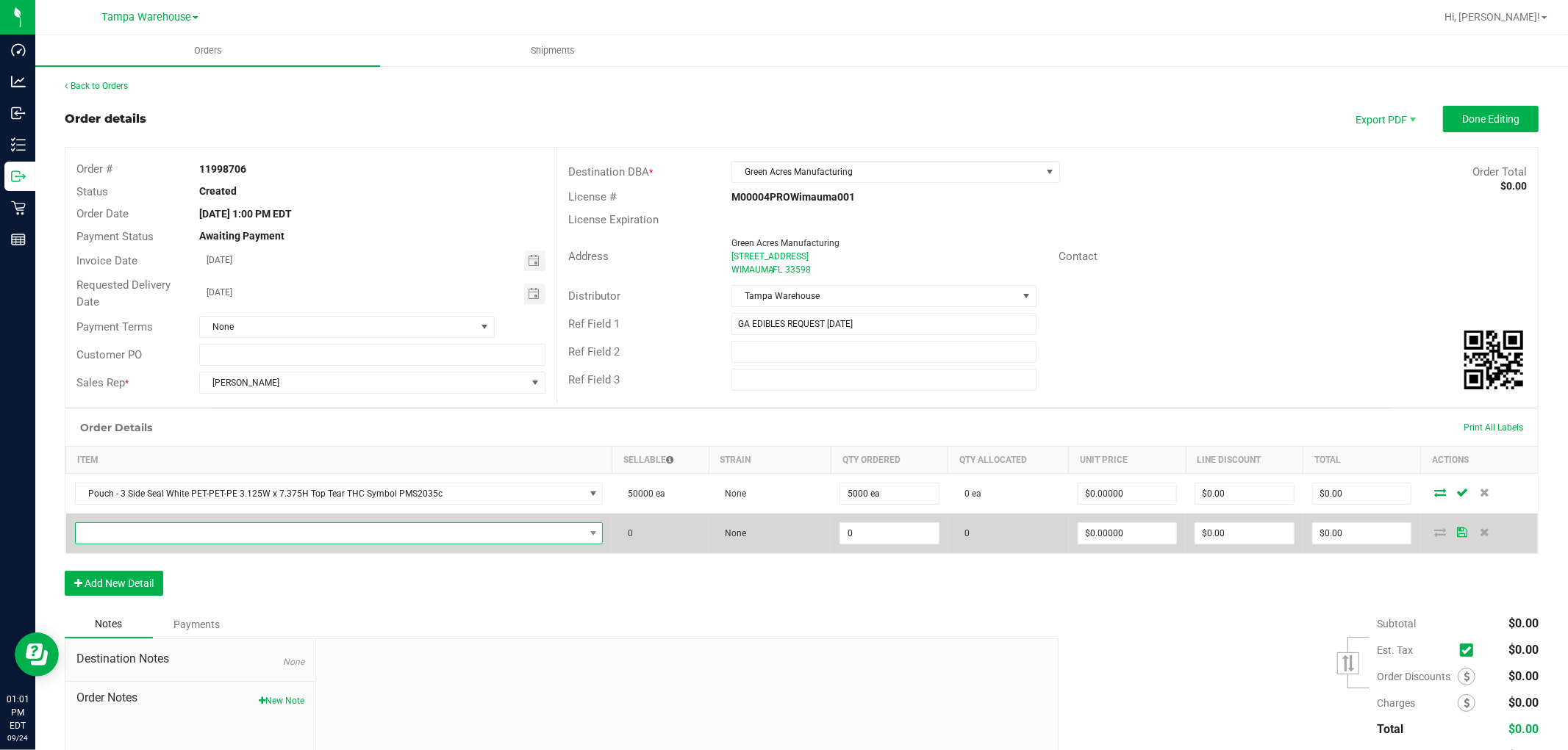
click at [174, 533] on span "NO DATA FOUND" at bounding box center [330, 533] width 509 height 21
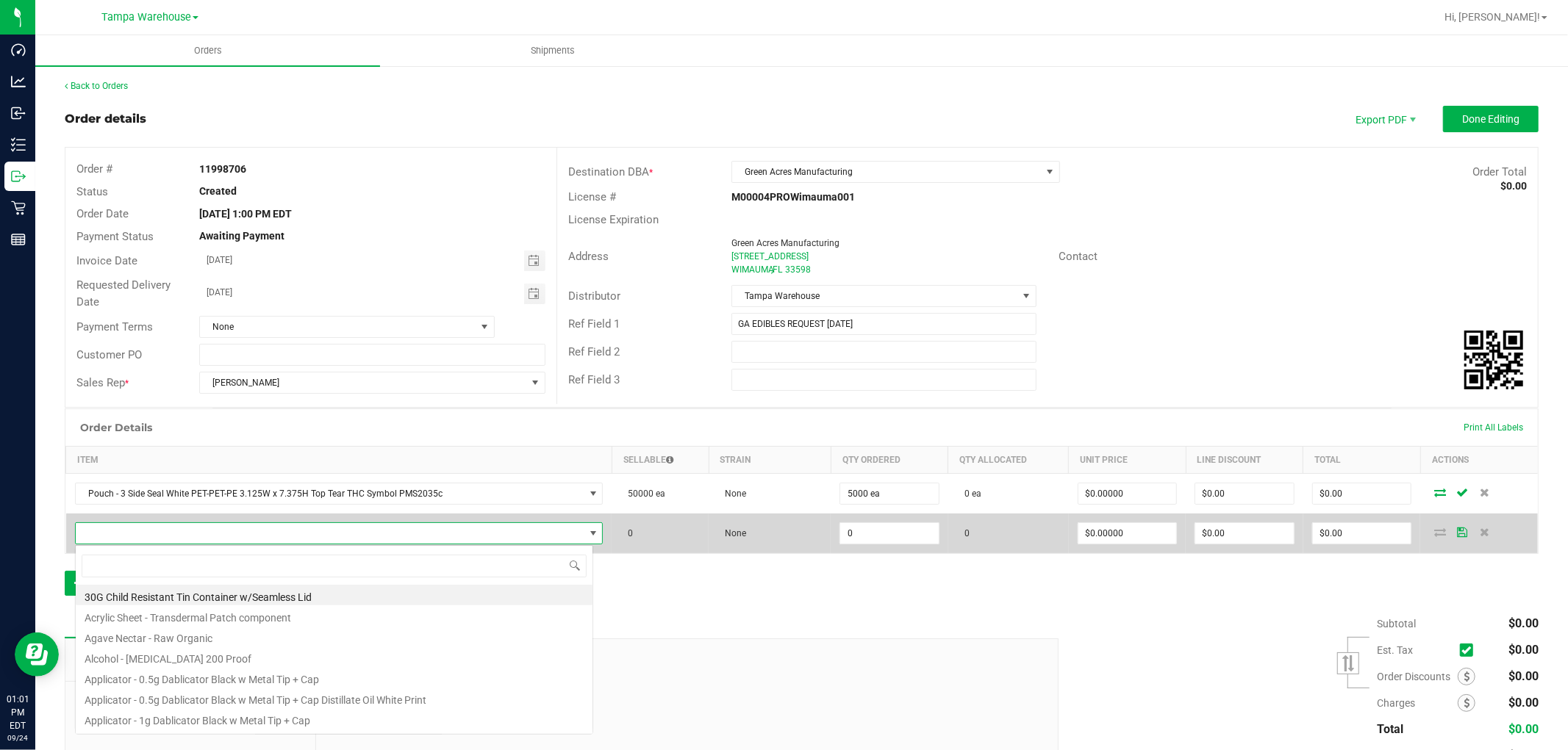
scroll to position [22, 513]
type input "3004482"
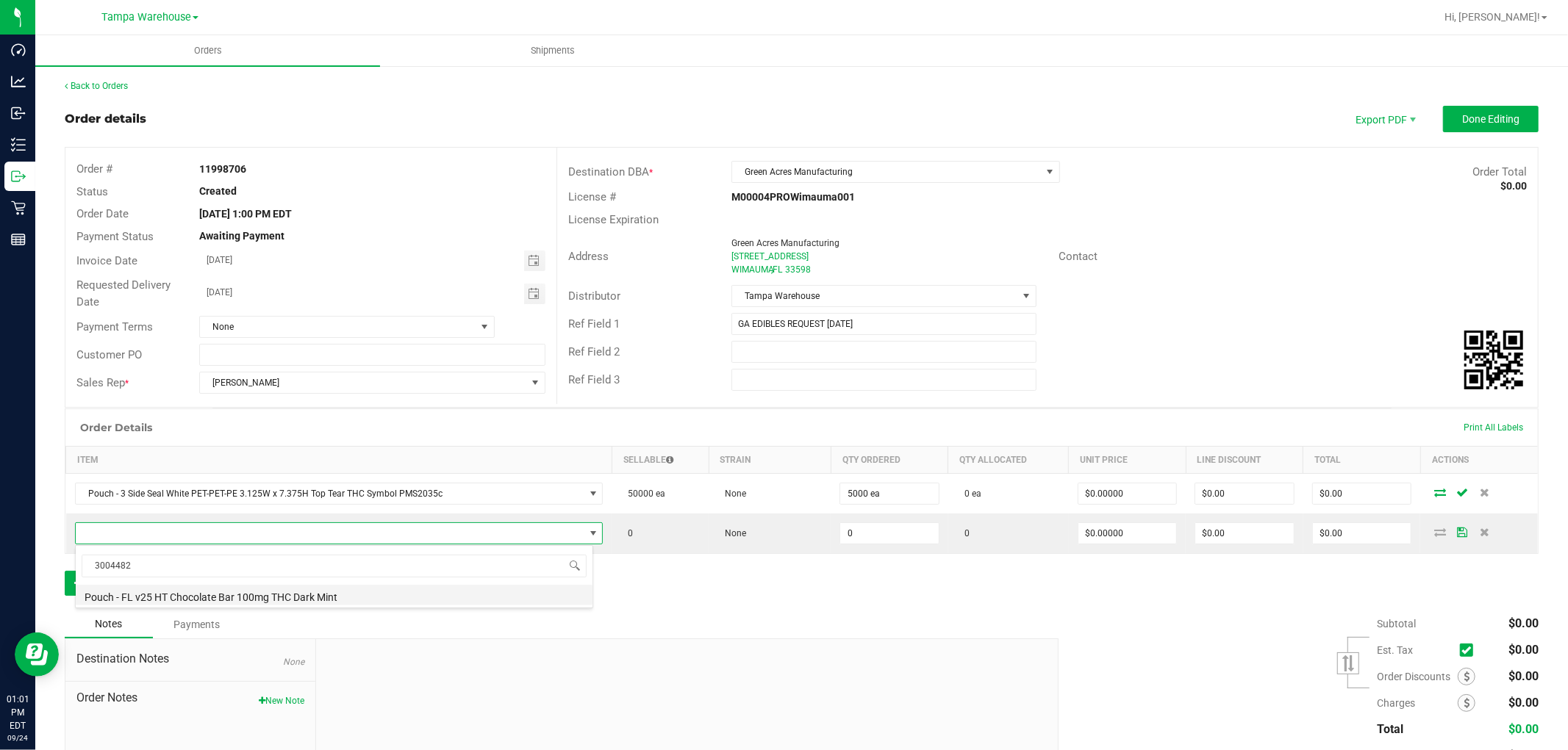
click at [356, 587] on li "Pouch - FL v25 HT Chocolate Bar 100mg THC Dark Mint" at bounding box center [333, 595] width 517 height 21
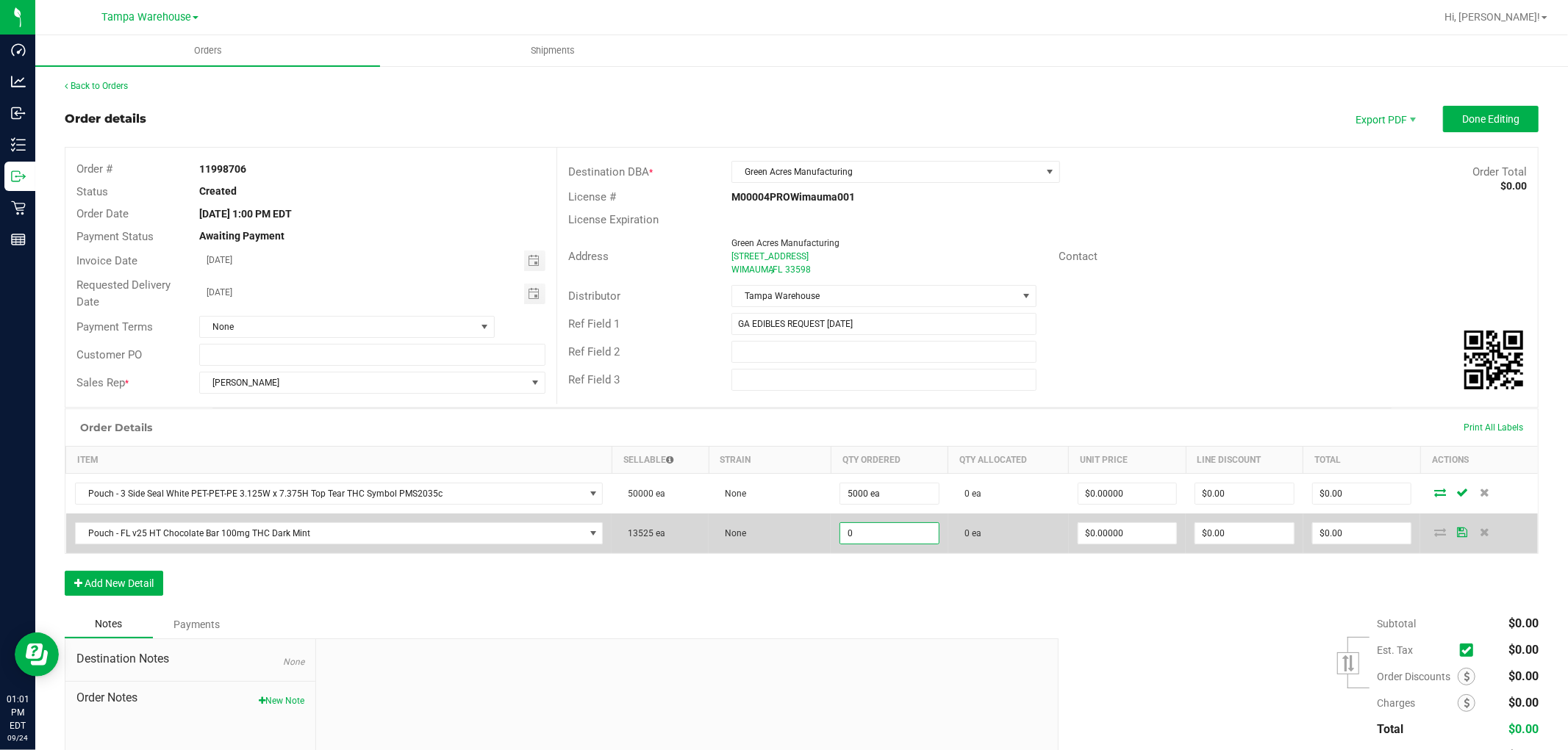
click at [880, 531] on input "0" at bounding box center [889, 533] width 98 height 21
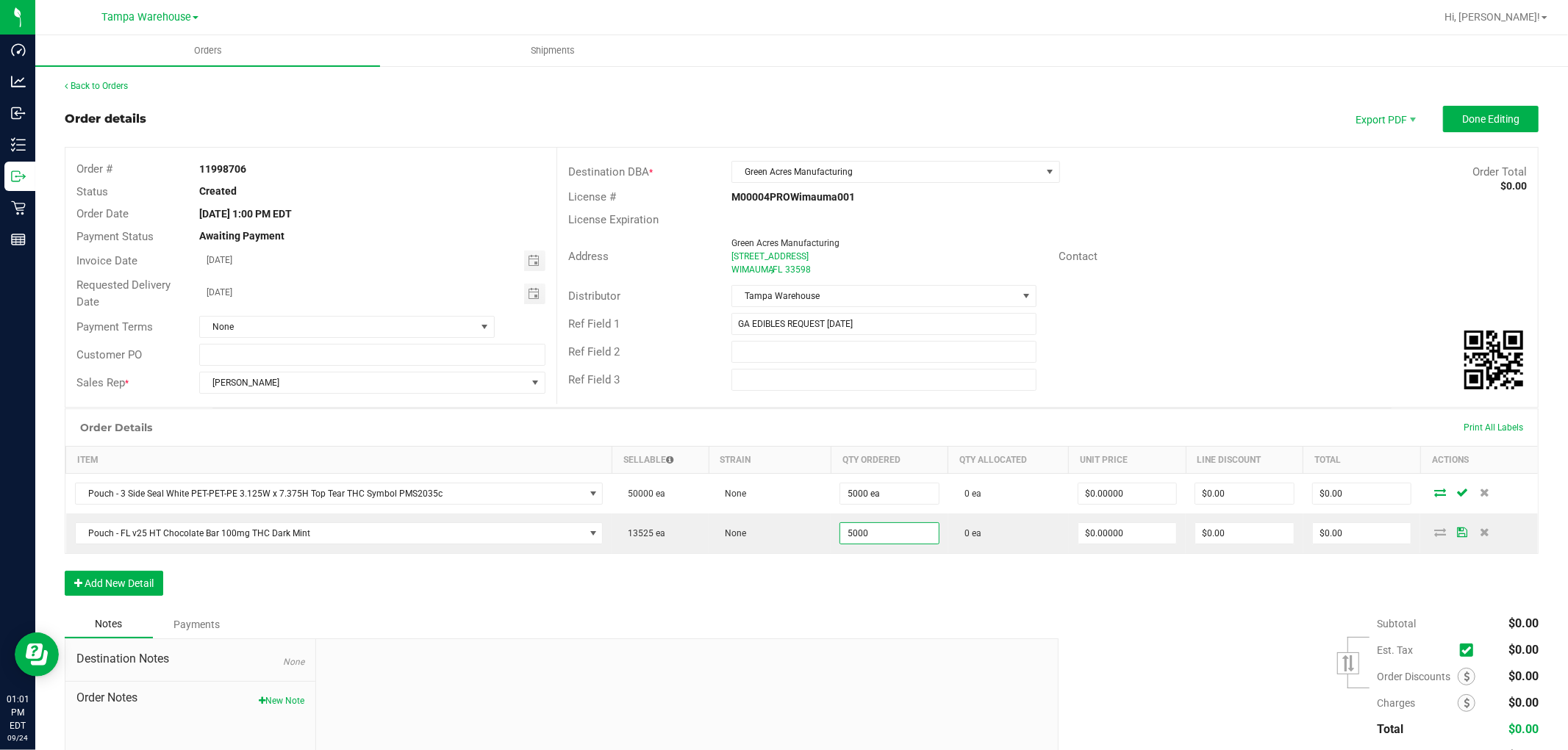
type input "5000 ea"
click at [907, 581] on div "Order Details Print All Labels Item Sellable Strain Qty Ordered Qty Allocated U…" at bounding box center [801, 509] width 1473 height 202
click at [1492, 119] on span "Done Editing" at bounding box center [1490, 119] width 58 height 12
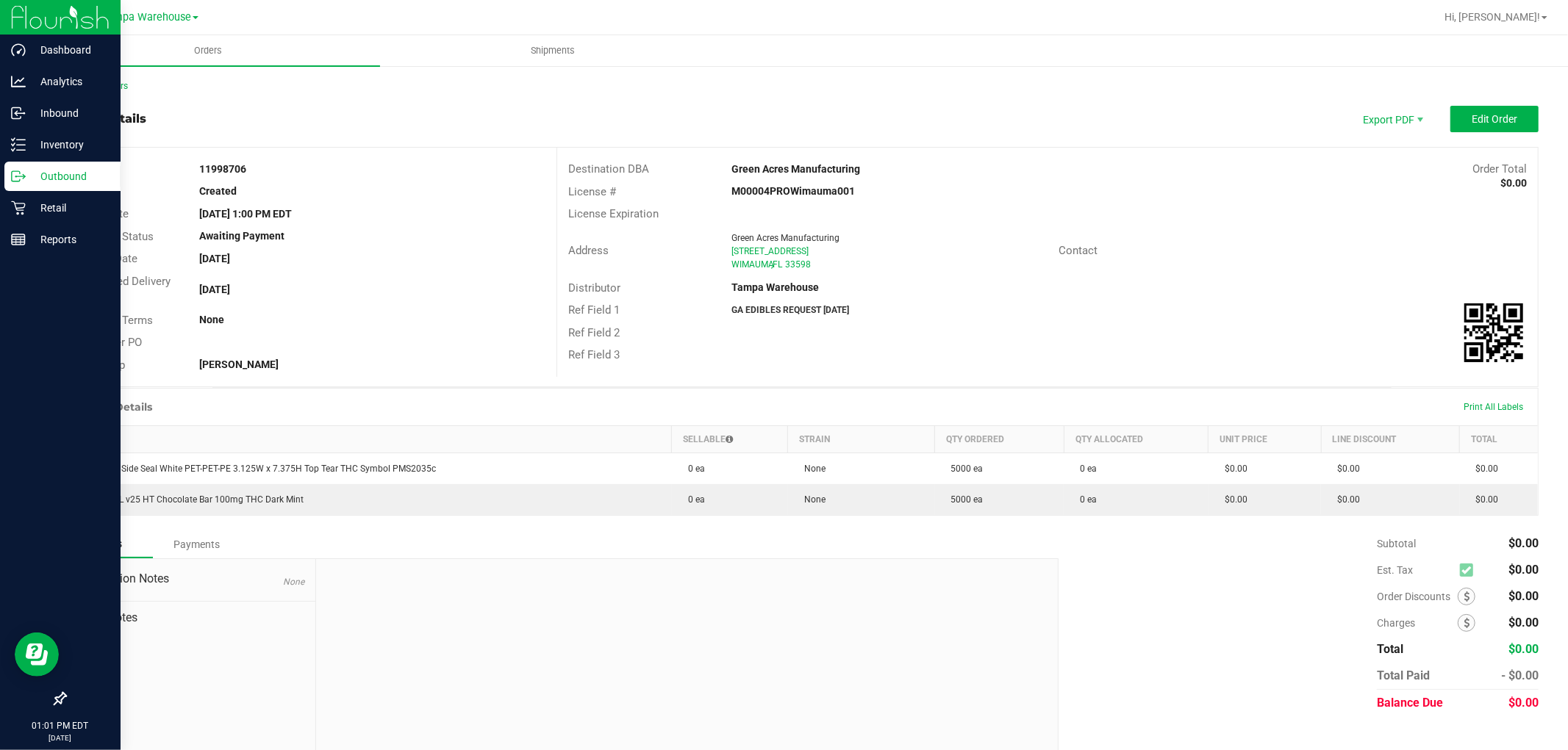
click at [84, 170] on p "Outbound" at bounding box center [69, 177] width 88 height 18
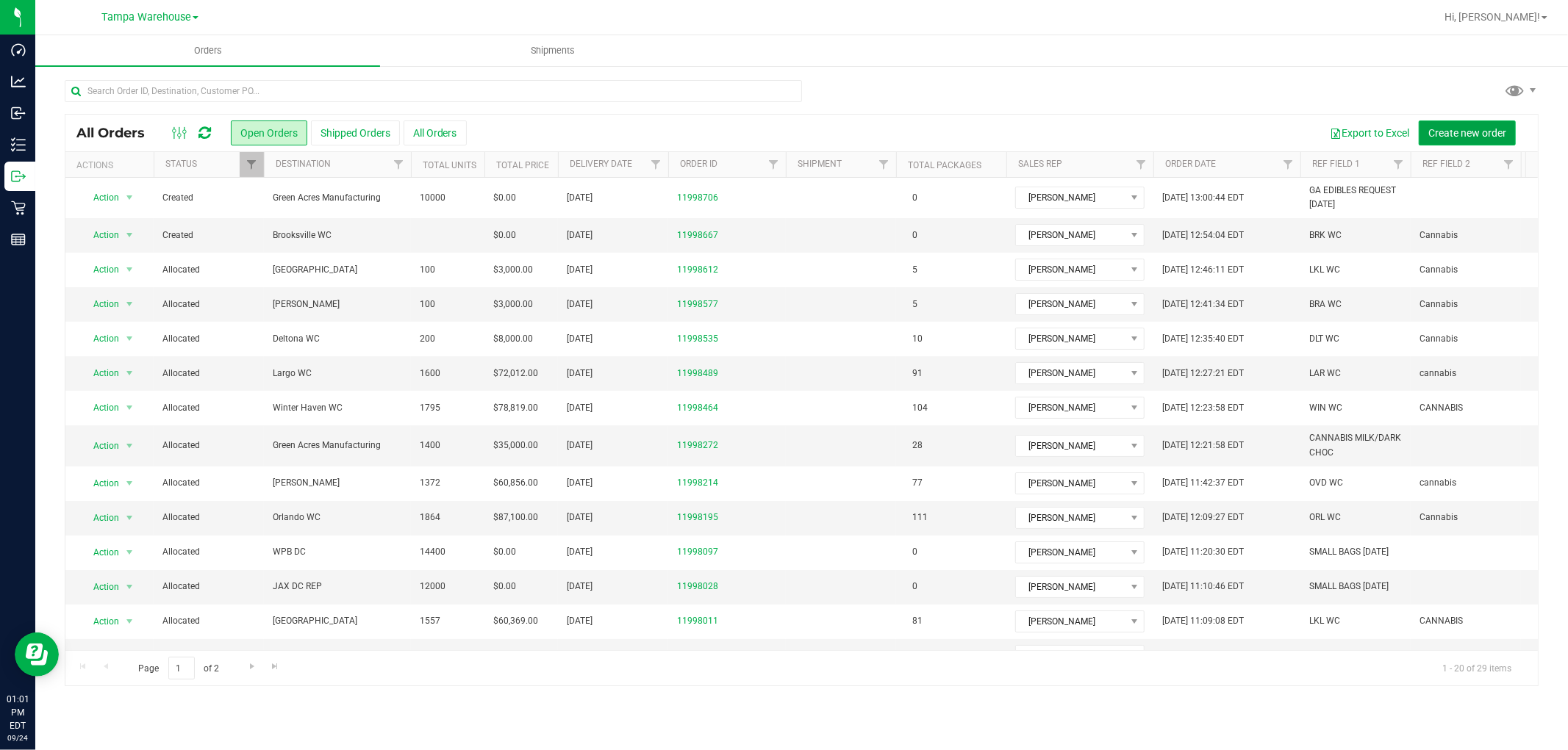
click at [1467, 125] on button "Create new order" at bounding box center [1467, 133] width 97 height 25
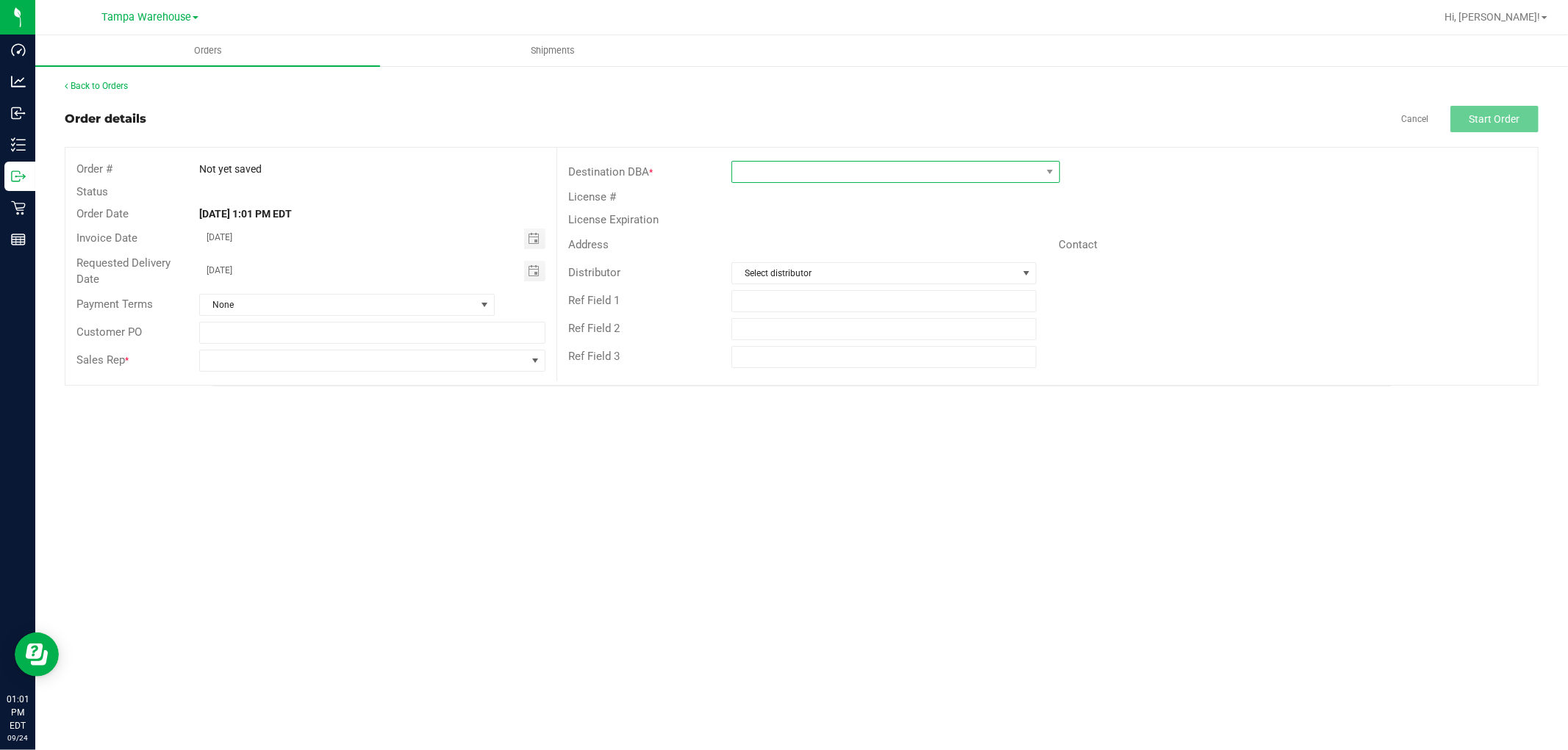
click at [845, 173] on span at bounding box center [886, 172] width 309 height 21
type input "GR"
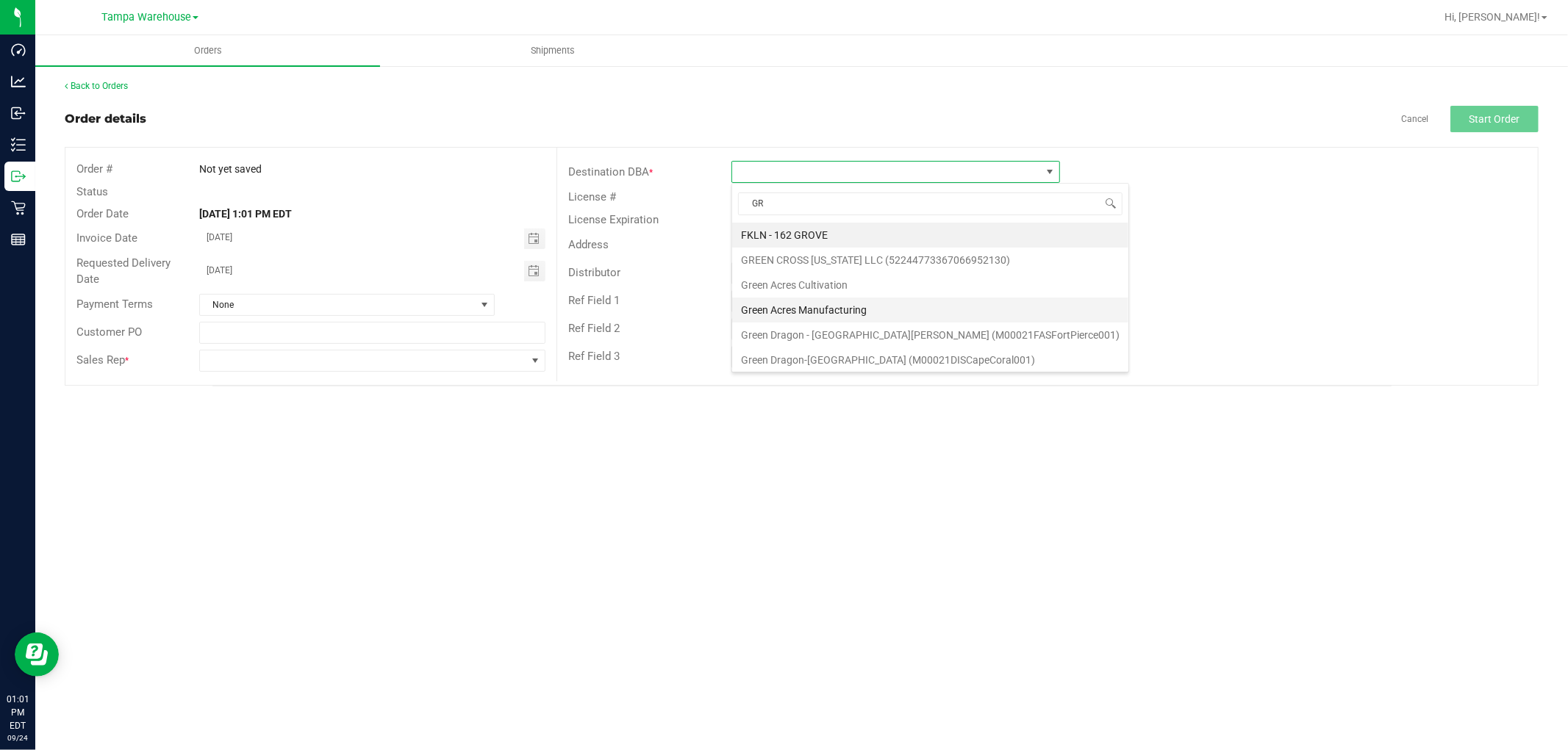
click at [858, 304] on li "Green Acres Manufacturing" at bounding box center [930, 310] width 396 height 25
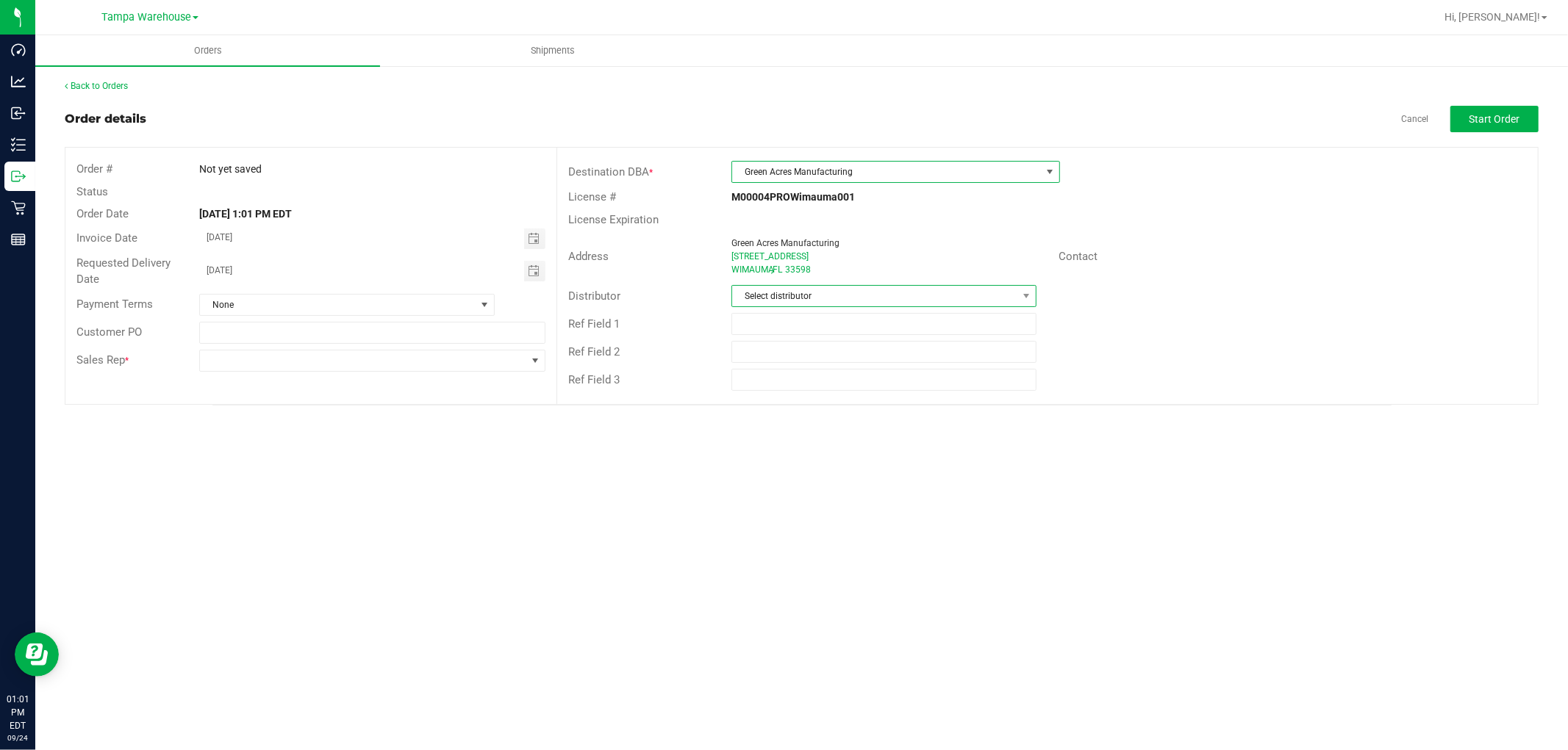
click at [853, 292] on span "Select distributor" at bounding box center [875, 296] width 285 height 21
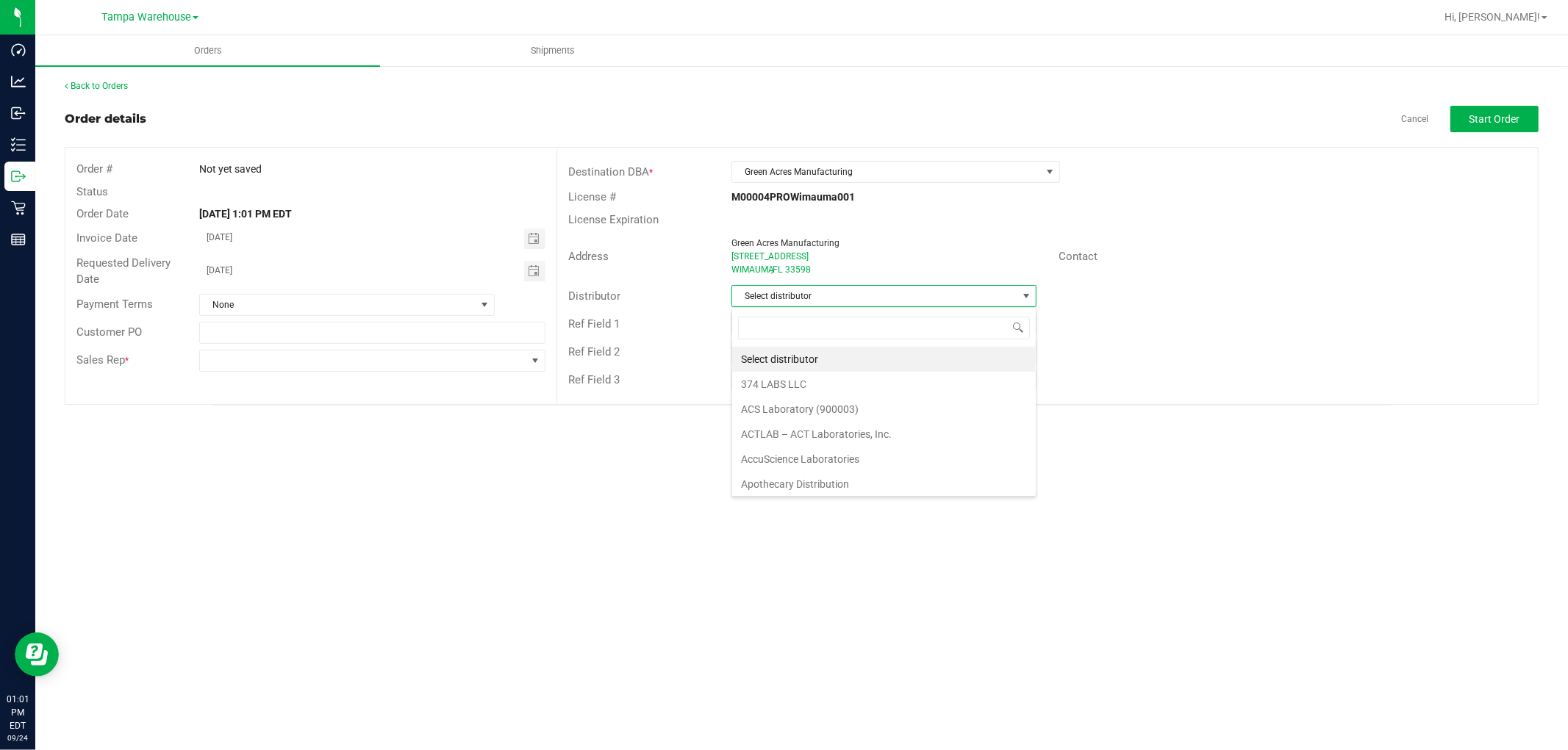
scroll to position [22, 305]
type input "TAM"
click at [794, 379] on li "Tampa Warehouse" at bounding box center [883, 384] width 304 height 25
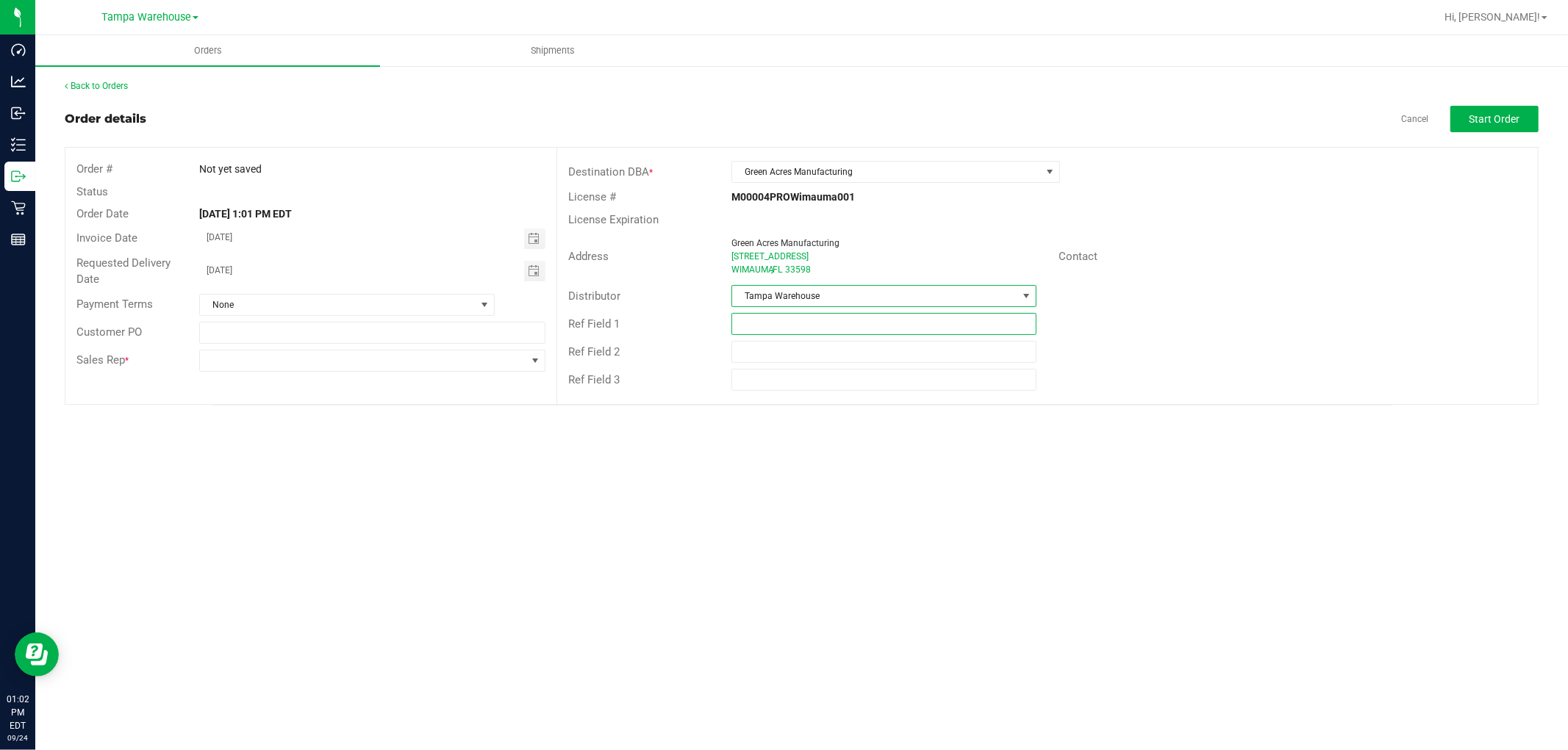
click at [809, 320] on input "text" at bounding box center [883, 324] width 305 height 22
type input "GA RAW MATERIAL REQUEST [DATE]"
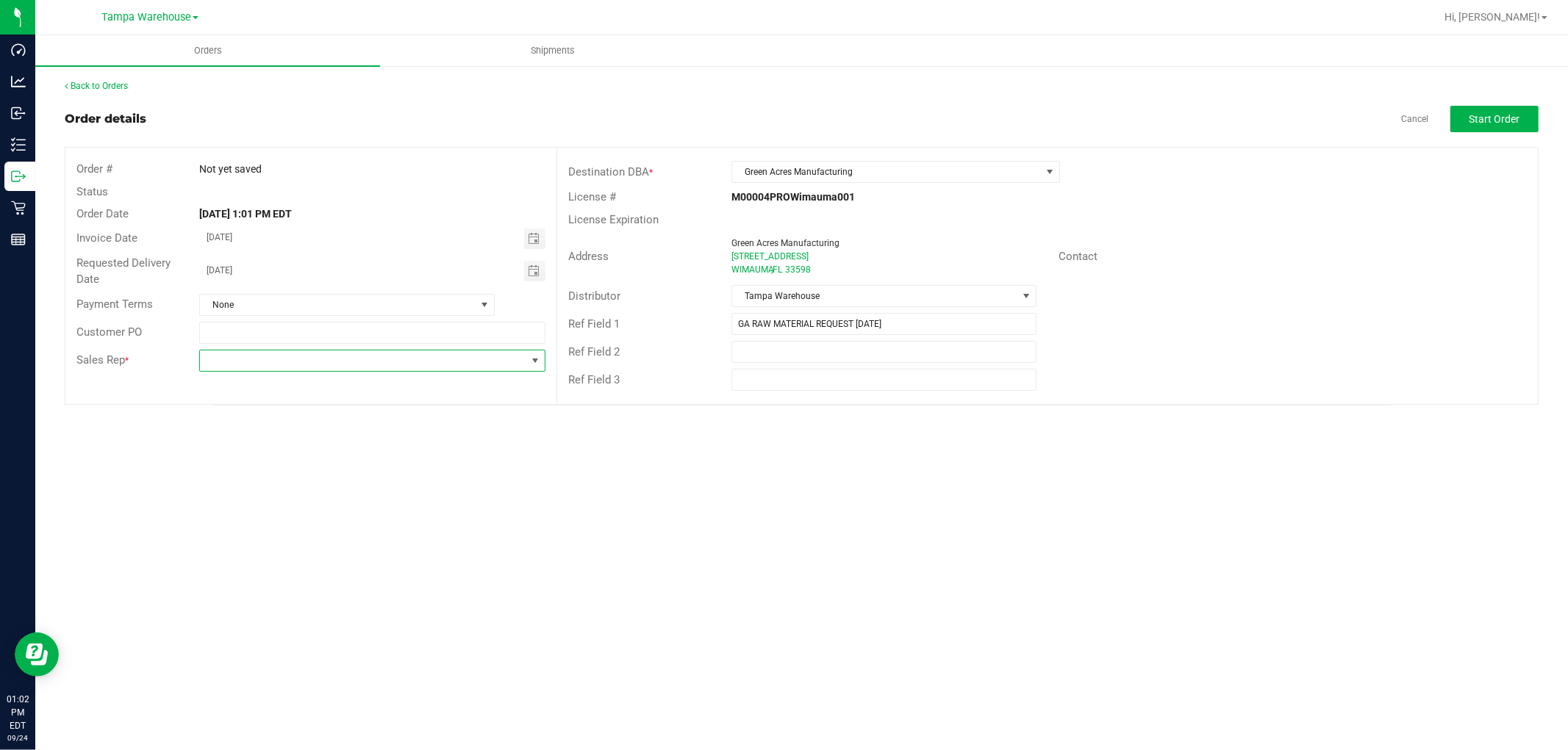
click at [332, 362] on span at bounding box center [362, 361] width 326 height 21
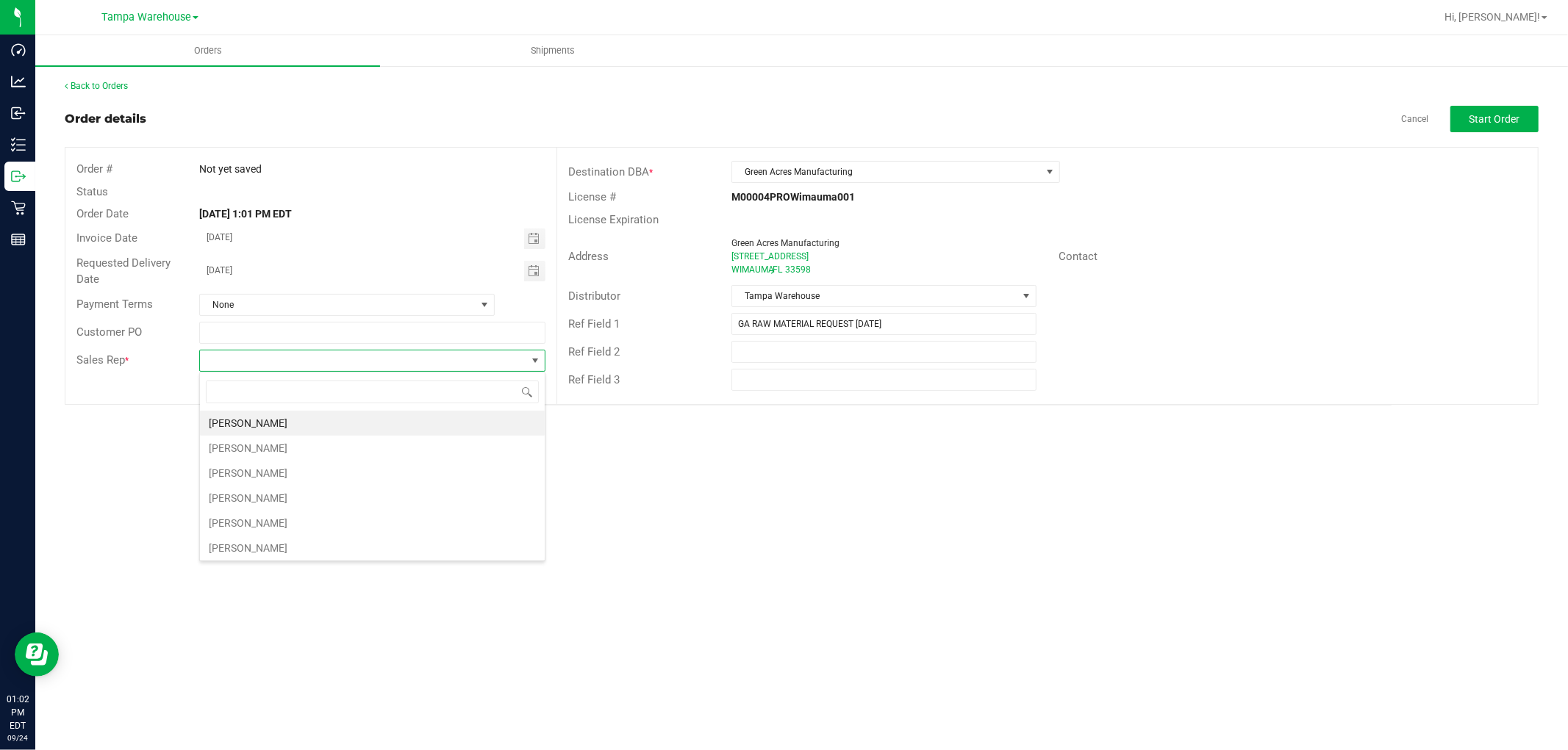
scroll to position [22, 345]
type input "ISAIA"
click at [294, 423] on li "[PERSON_NAME]" at bounding box center [372, 423] width 345 height 25
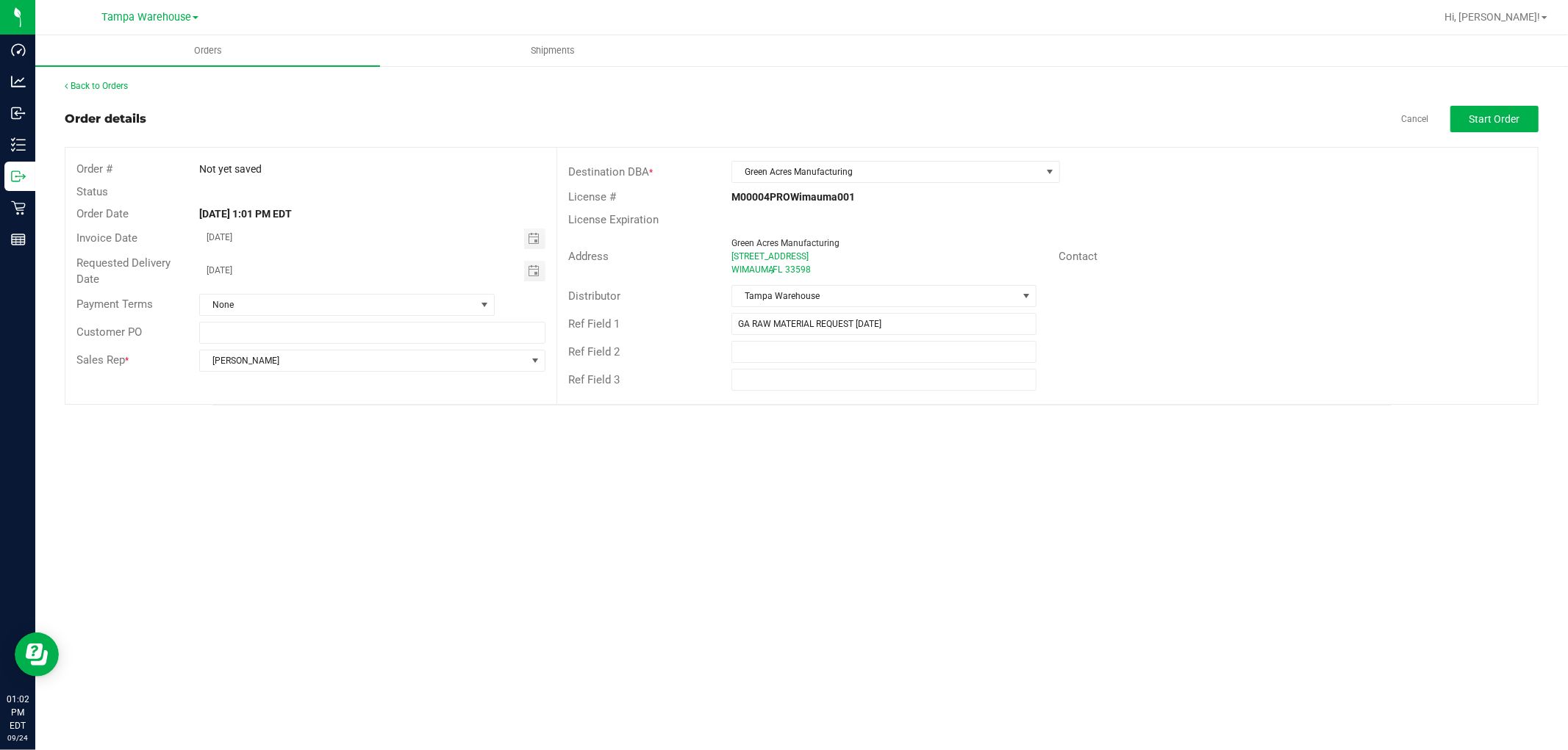
click at [1341, 199] on div "License # M00004PROWimauma001" at bounding box center [1048, 197] width 980 height 23
click at [1514, 115] on span "Start Order" at bounding box center [1494, 119] width 51 height 12
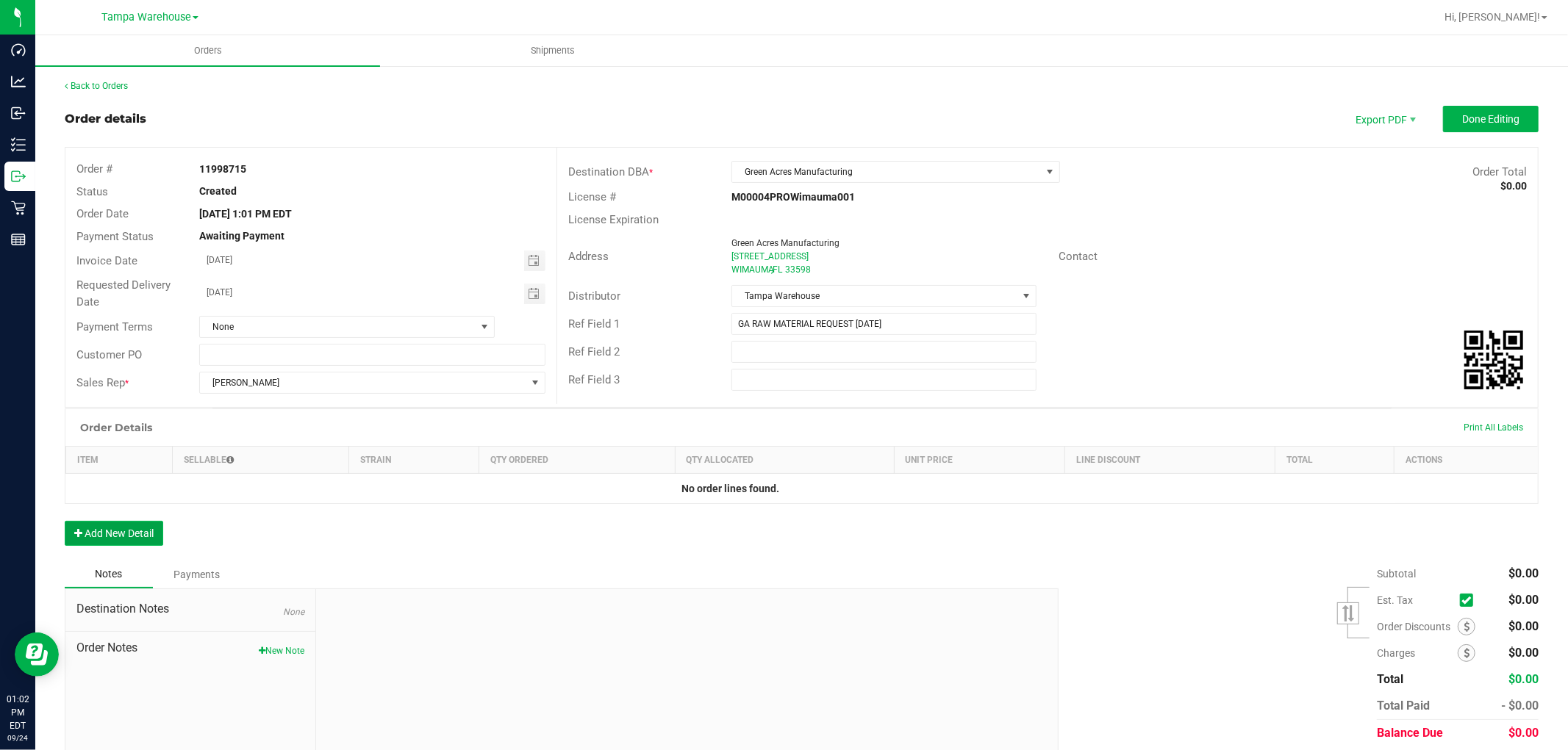
click at [128, 542] on button "Add New Detail" at bounding box center [113, 533] width 98 height 25
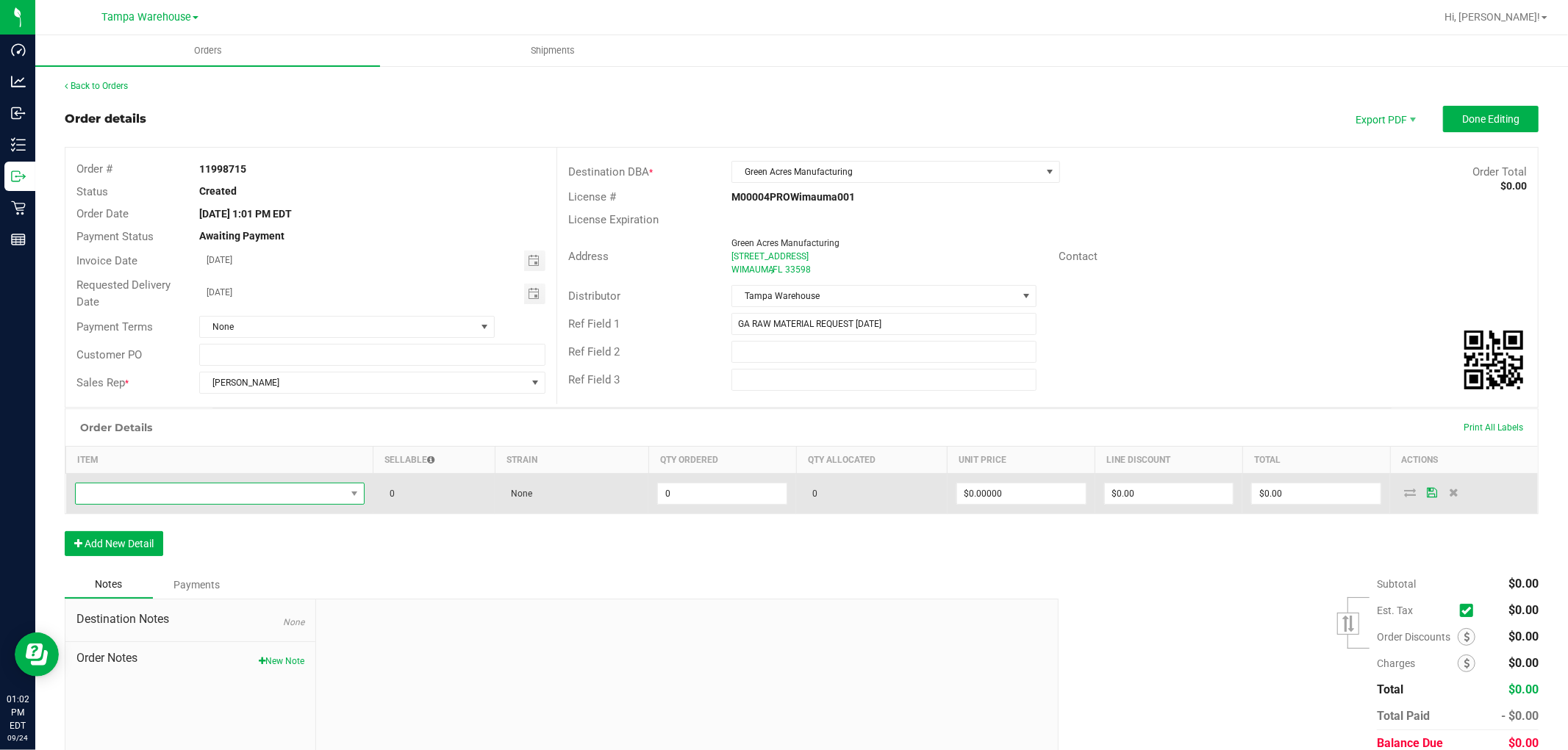
click at [165, 501] on span "NO DATA FOUND" at bounding box center [210, 494] width 270 height 21
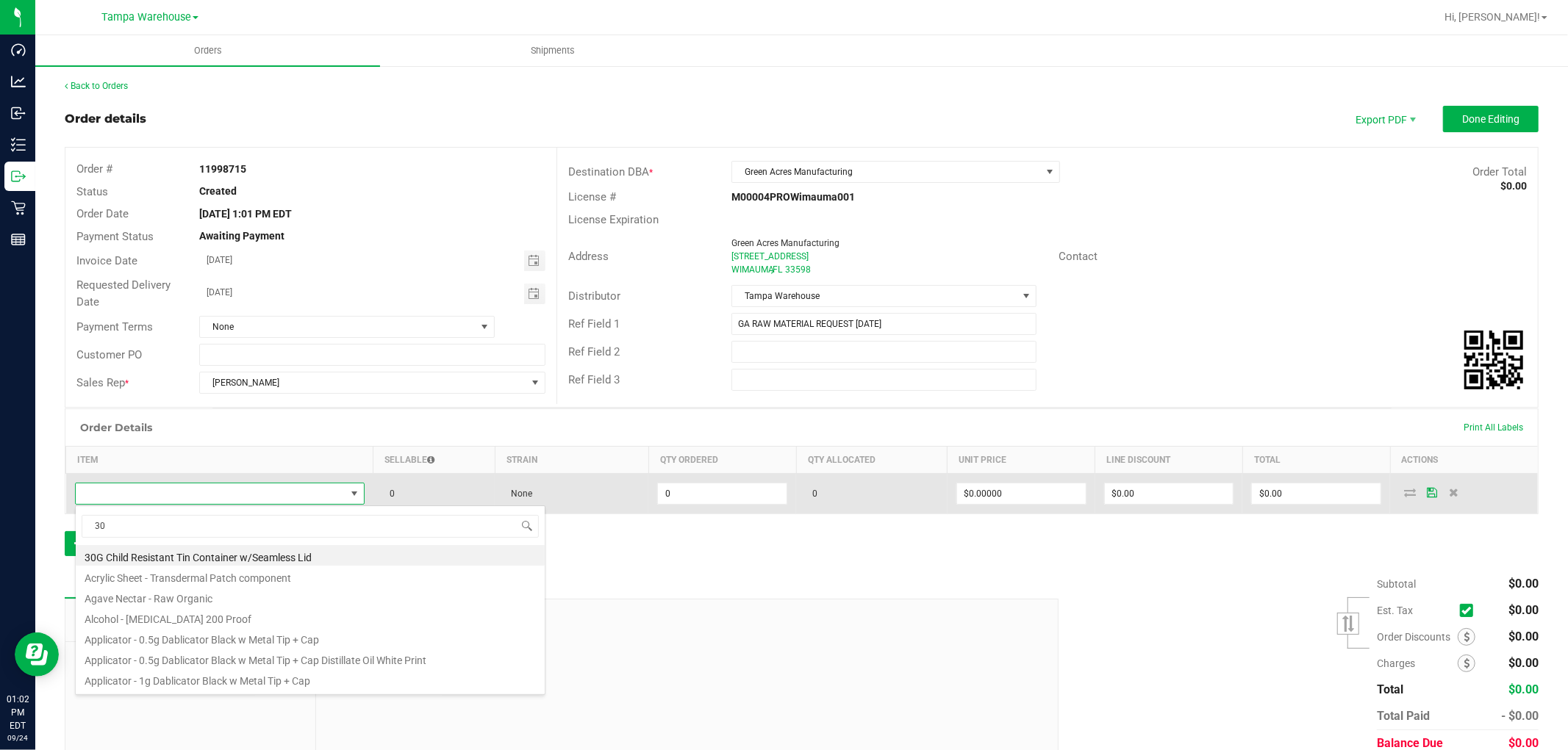
scroll to position [22, 284]
type input "3004371"
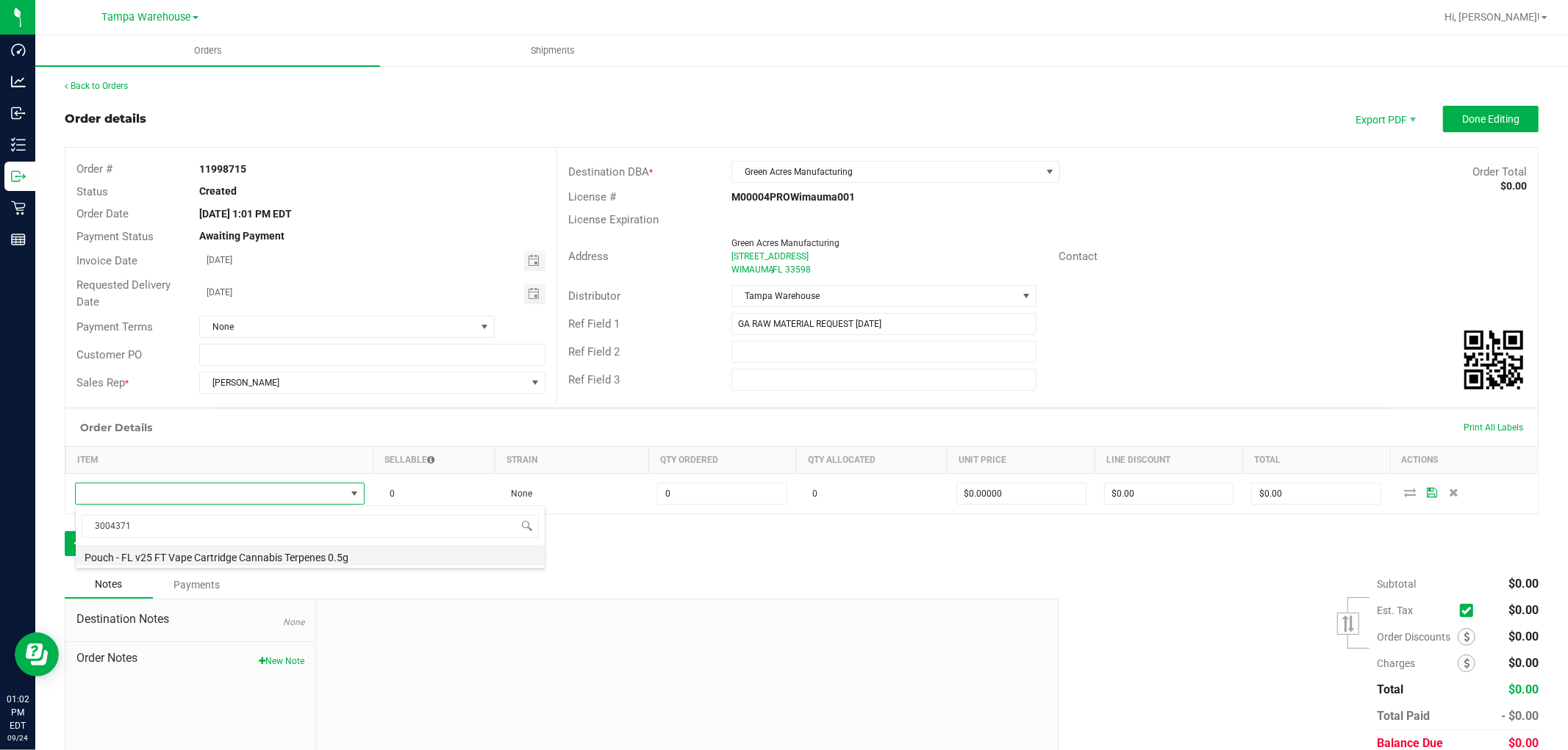
click at [241, 552] on li "Pouch - FL v25 FT Vape Cartridge Cannabis Terpenes 0.5g" at bounding box center [310, 556] width 469 height 21
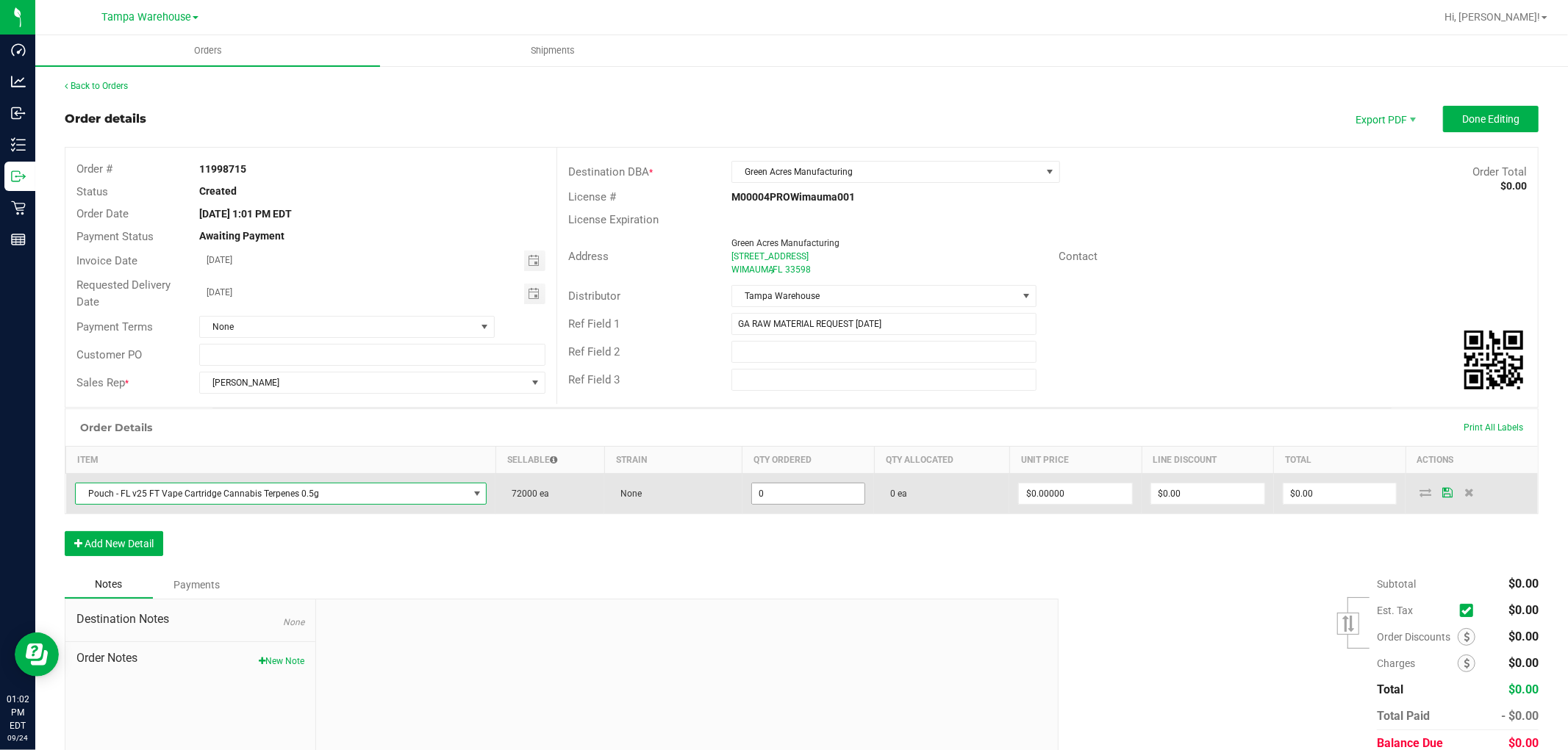
click at [761, 497] on input "0" at bounding box center [808, 494] width 113 height 21
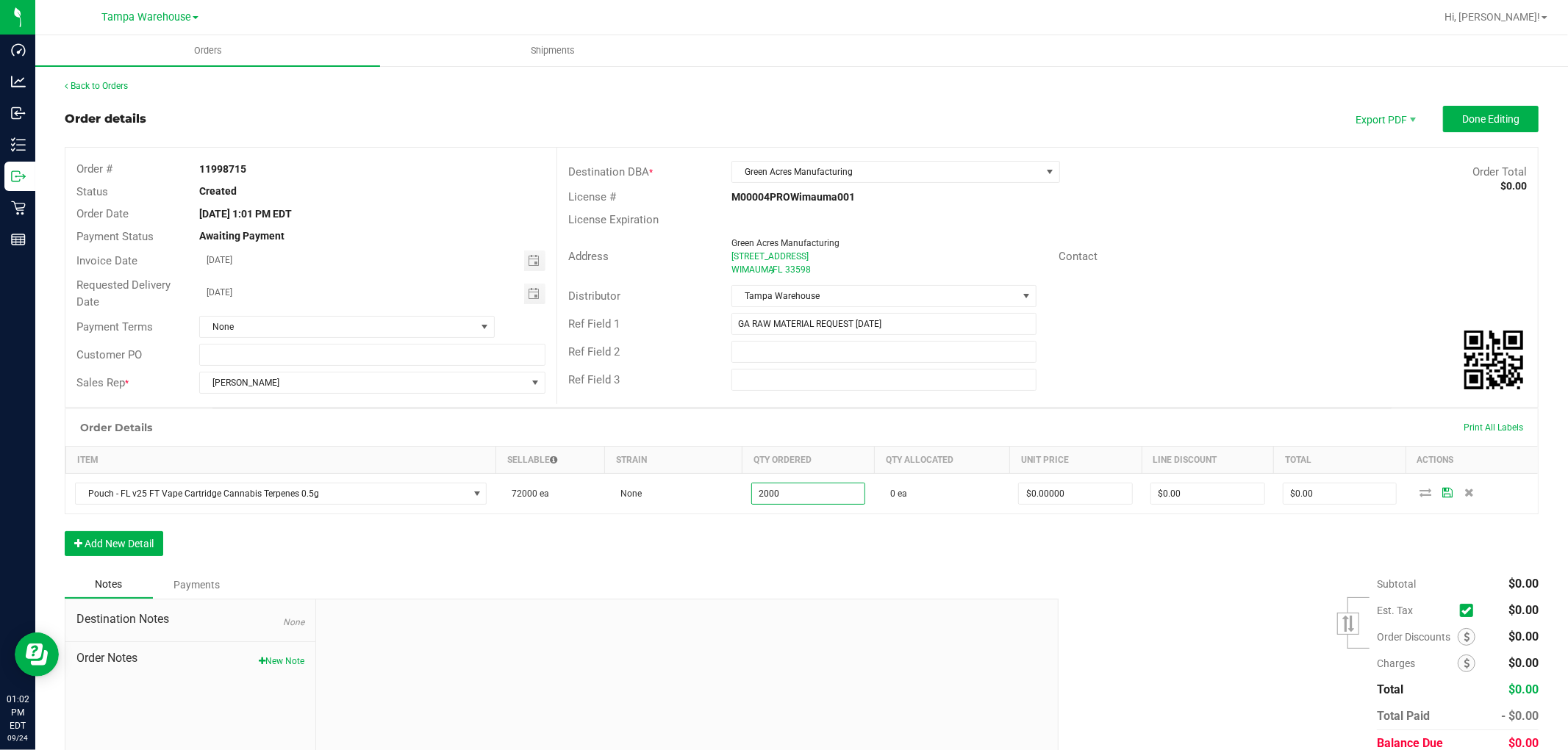
type input "2000 ea"
click at [746, 529] on div "Order Details Print All Labels Item Sellable Strain Qty Ordered Qty Allocated U…" at bounding box center [801, 490] width 1473 height 163
click at [113, 552] on button "Add New Detail" at bounding box center [113, 544] width 98 height 25
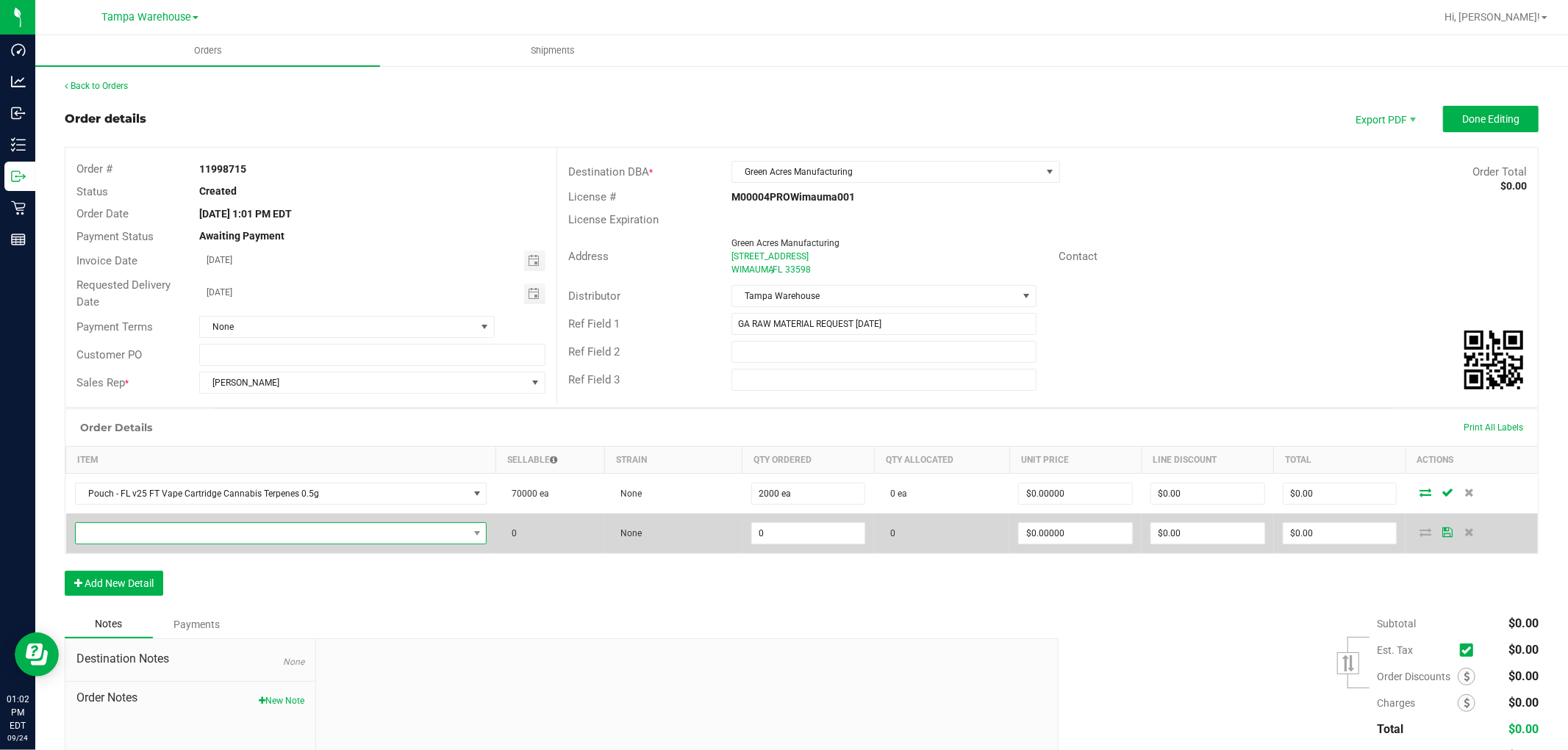
click at [182, 537] on span "NO DATA FOUND" at bounding box center [271, 533] width 393 height 21
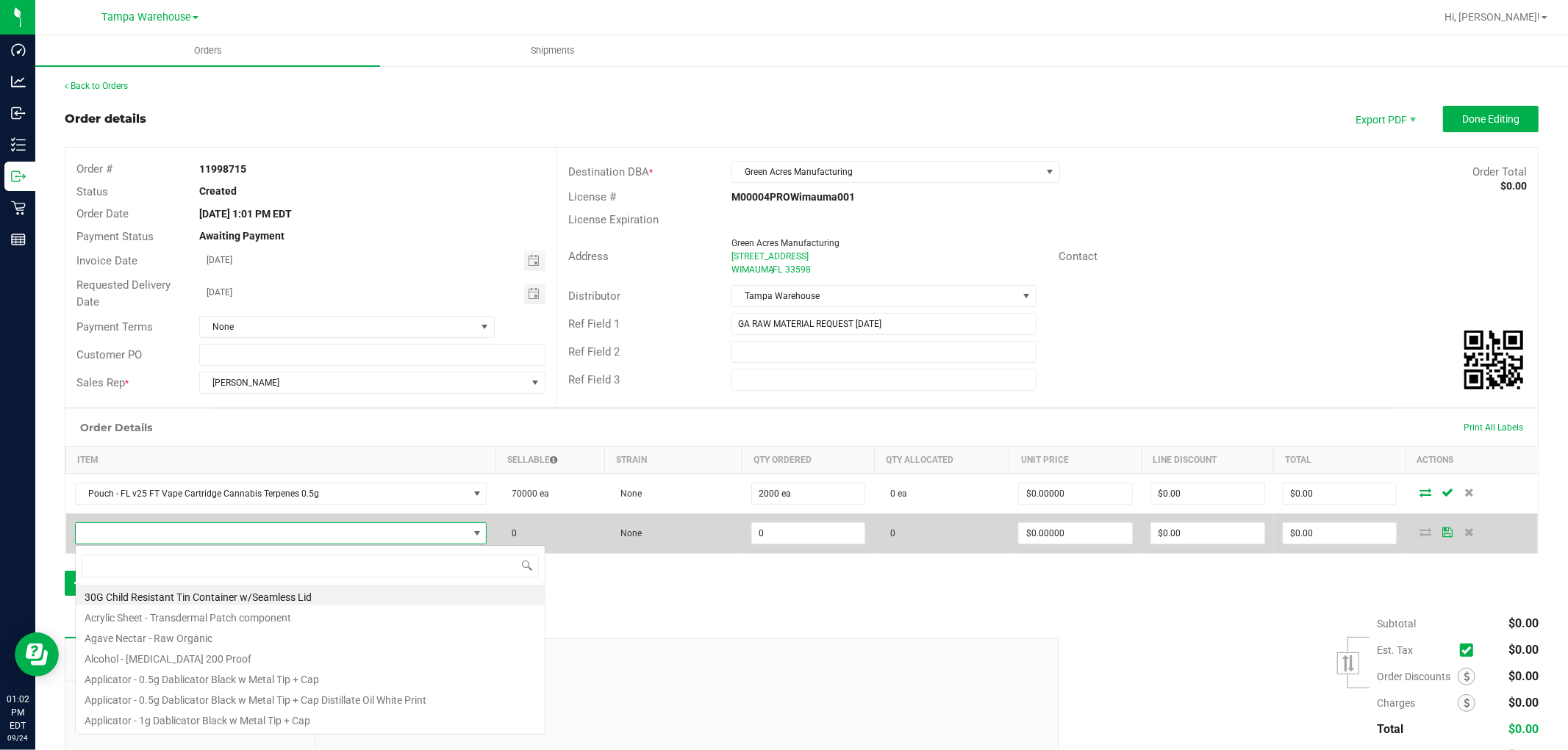
scroll to position [22, 401]
type input "3002998"
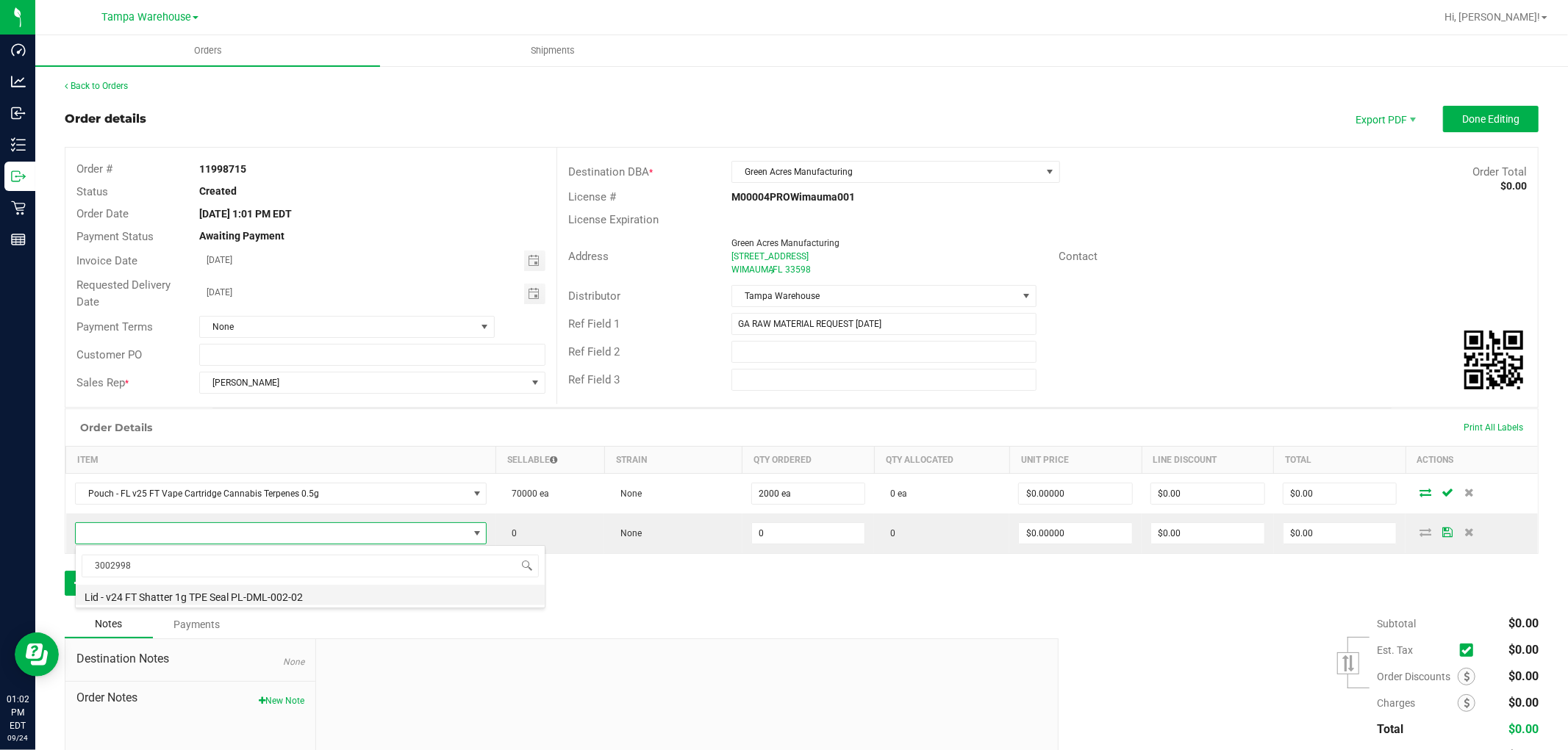
click at [294, 596] on li "Lid - v24 FT Shatter 1g TPE Seal PL-DML-002-02" at bounding box center [310, 595] width 469 height 21
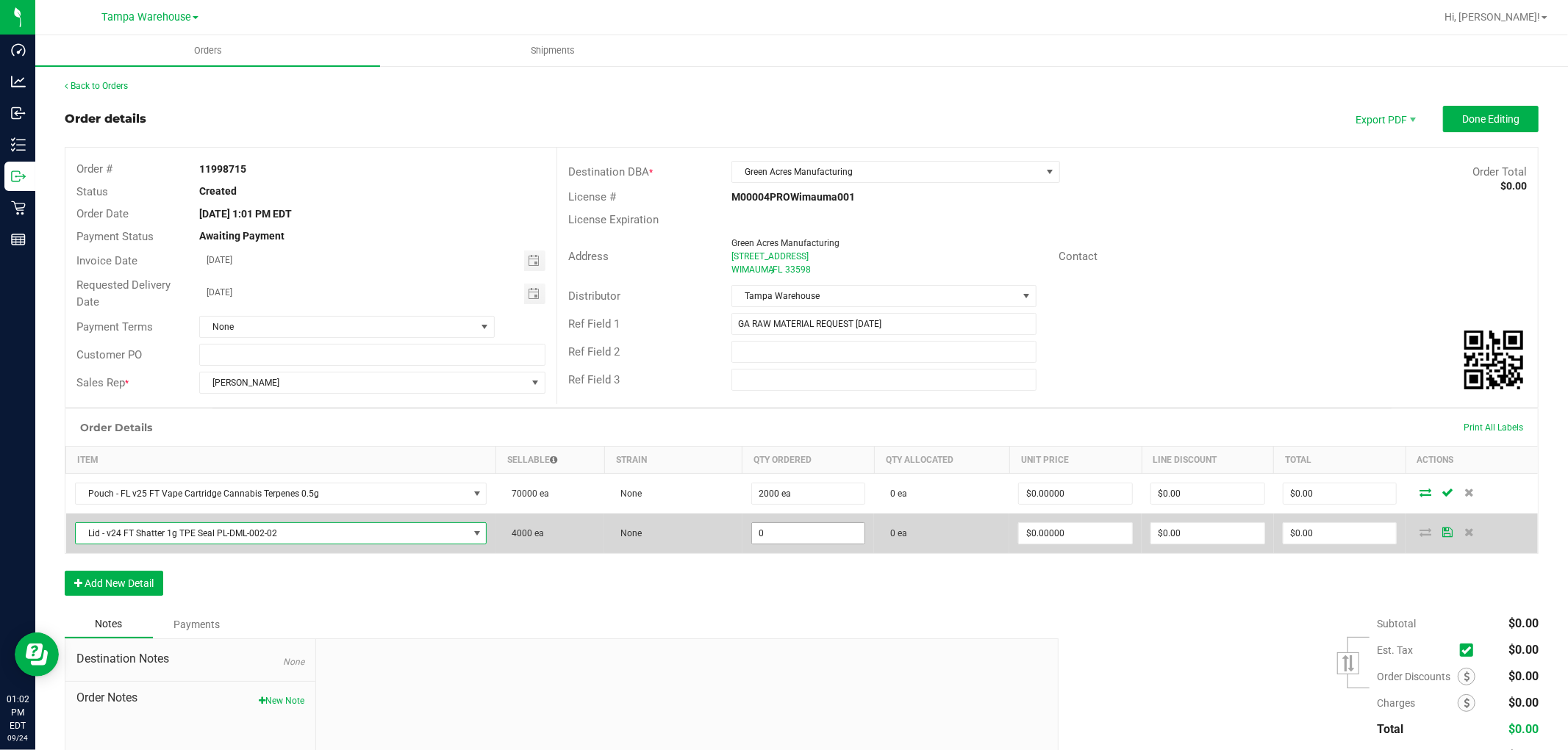
click at [802, 531] on input "0" at bounding box center [808, 533] width 113 height 21
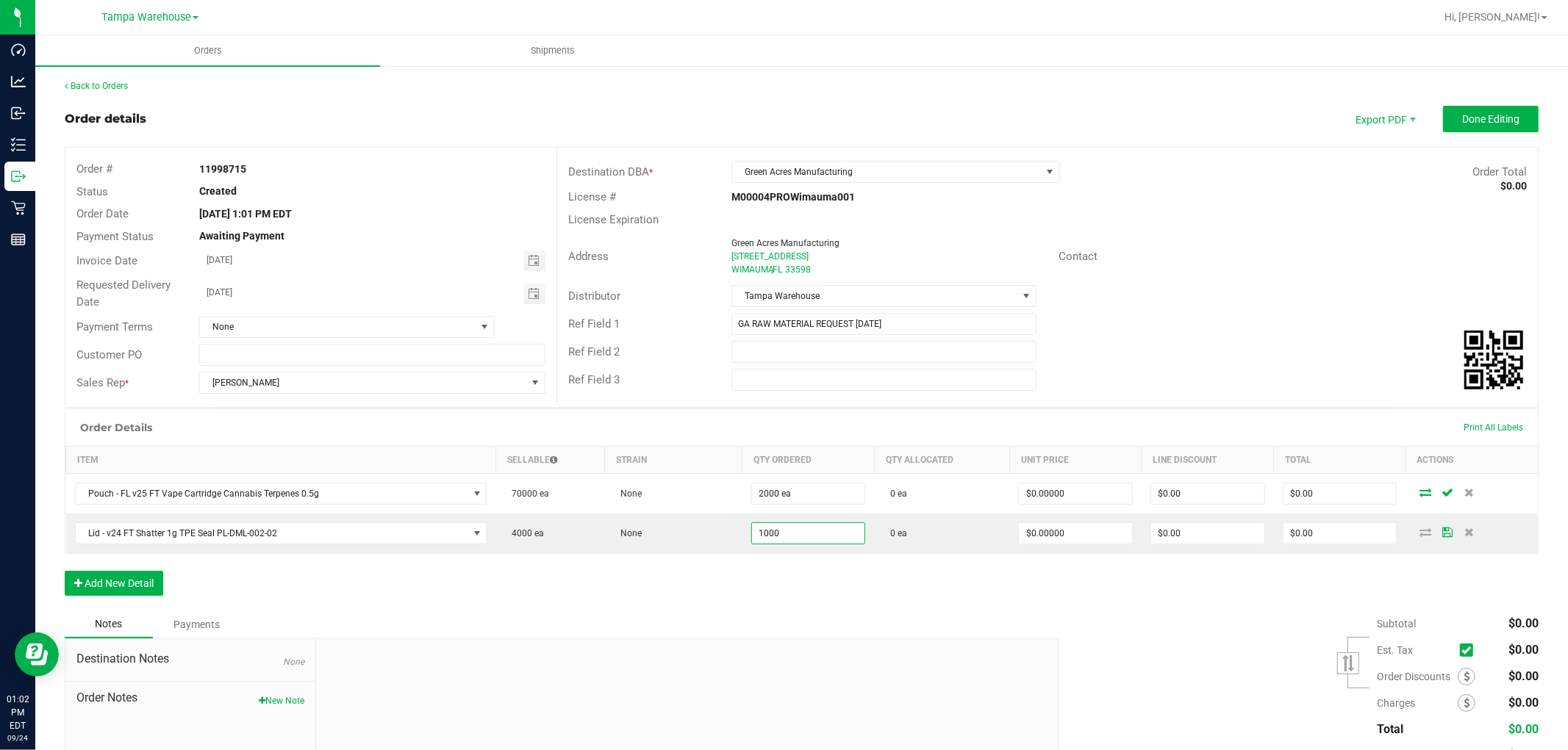
type input "1000 ea"
click at [790, 582] on div "Order Details Print All Labels Item Sellable Strain Qty Ordered Qty Allocated U…" at bounding box center [801, 509] width 1473 height 202
click at [152, 579] on button "Add New Detail" at bounding box center [113, 583] width 98 height 25
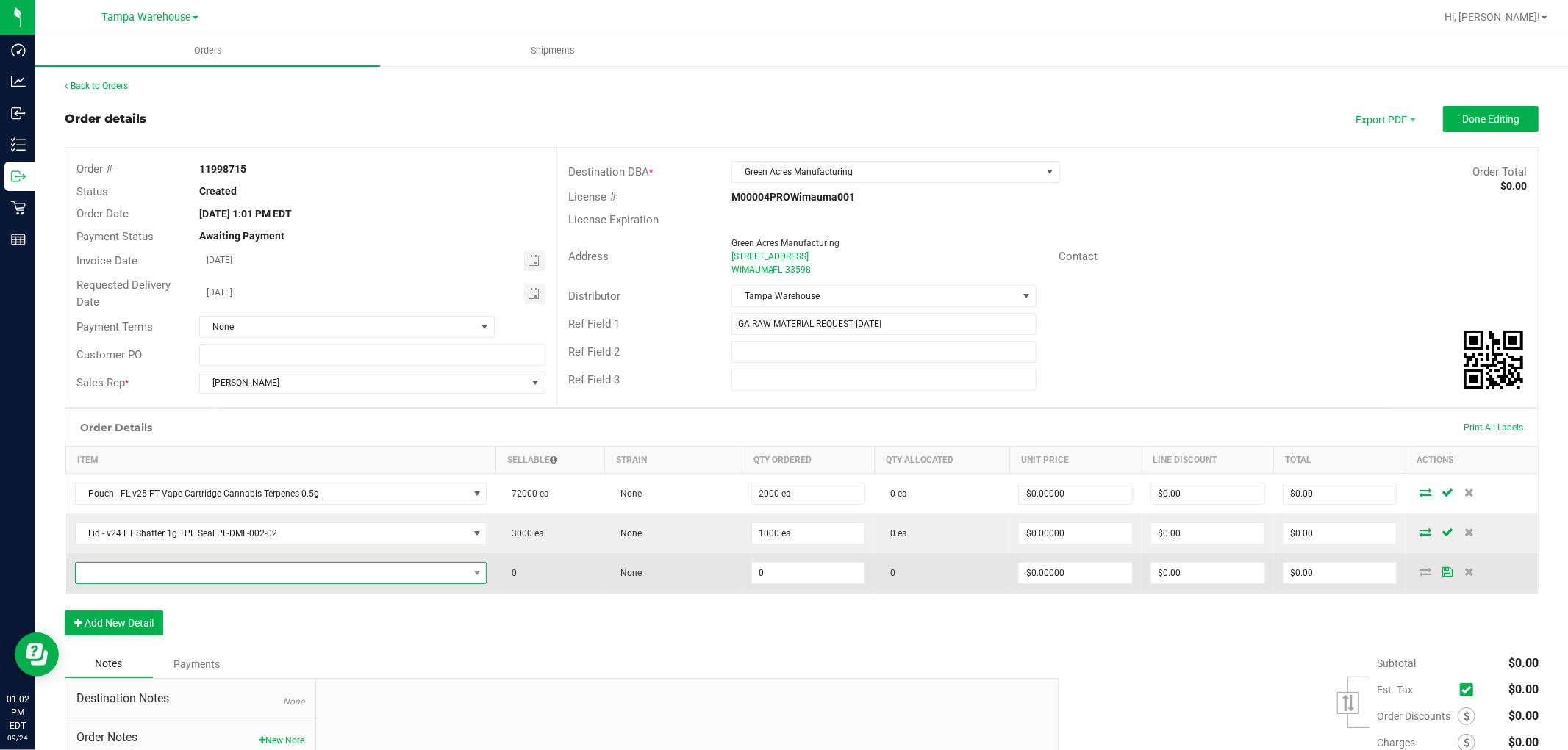
click at [162, 573] on span "NO DATA FOUND" at bounding box center [271, 573] width 393 height 21
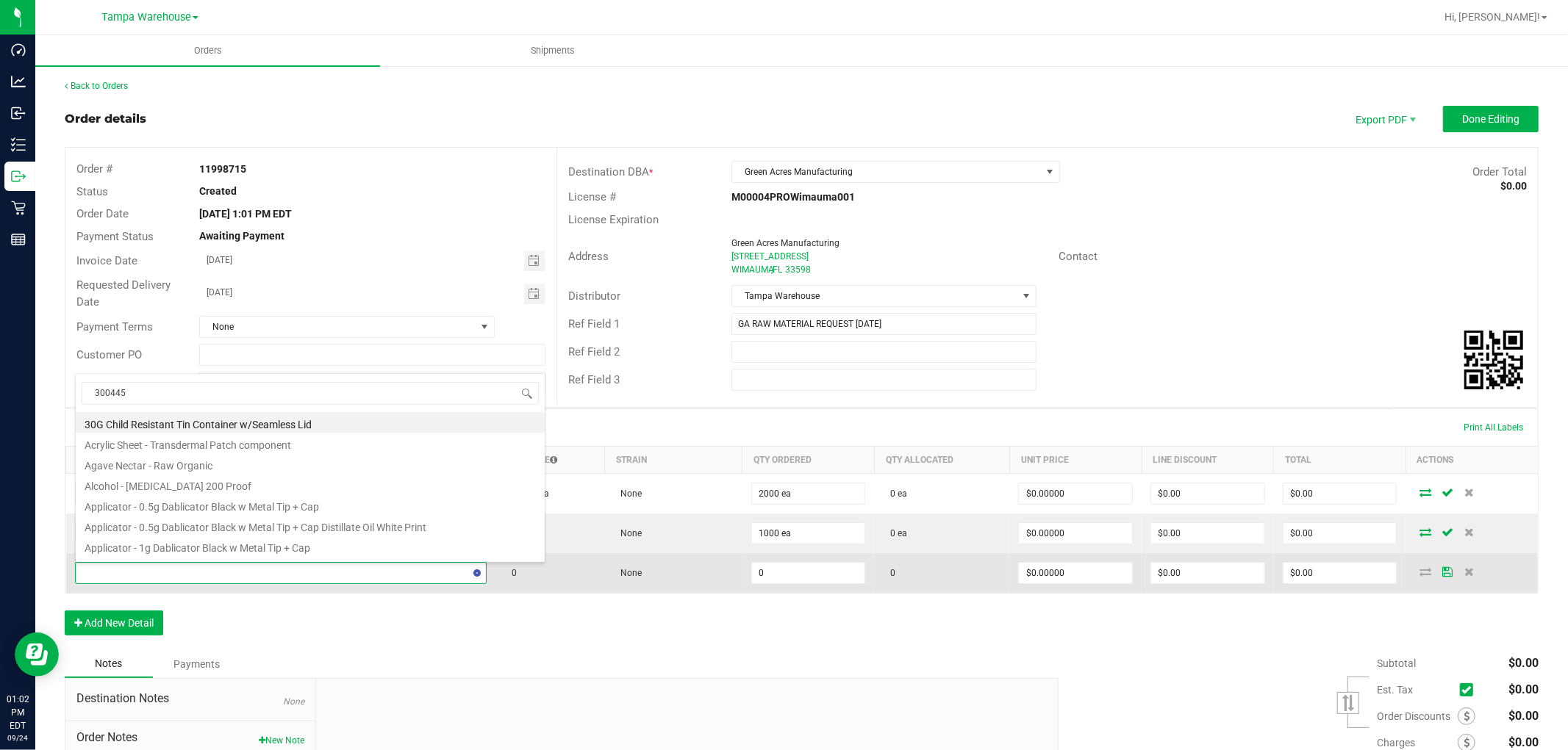
type input "3004454"
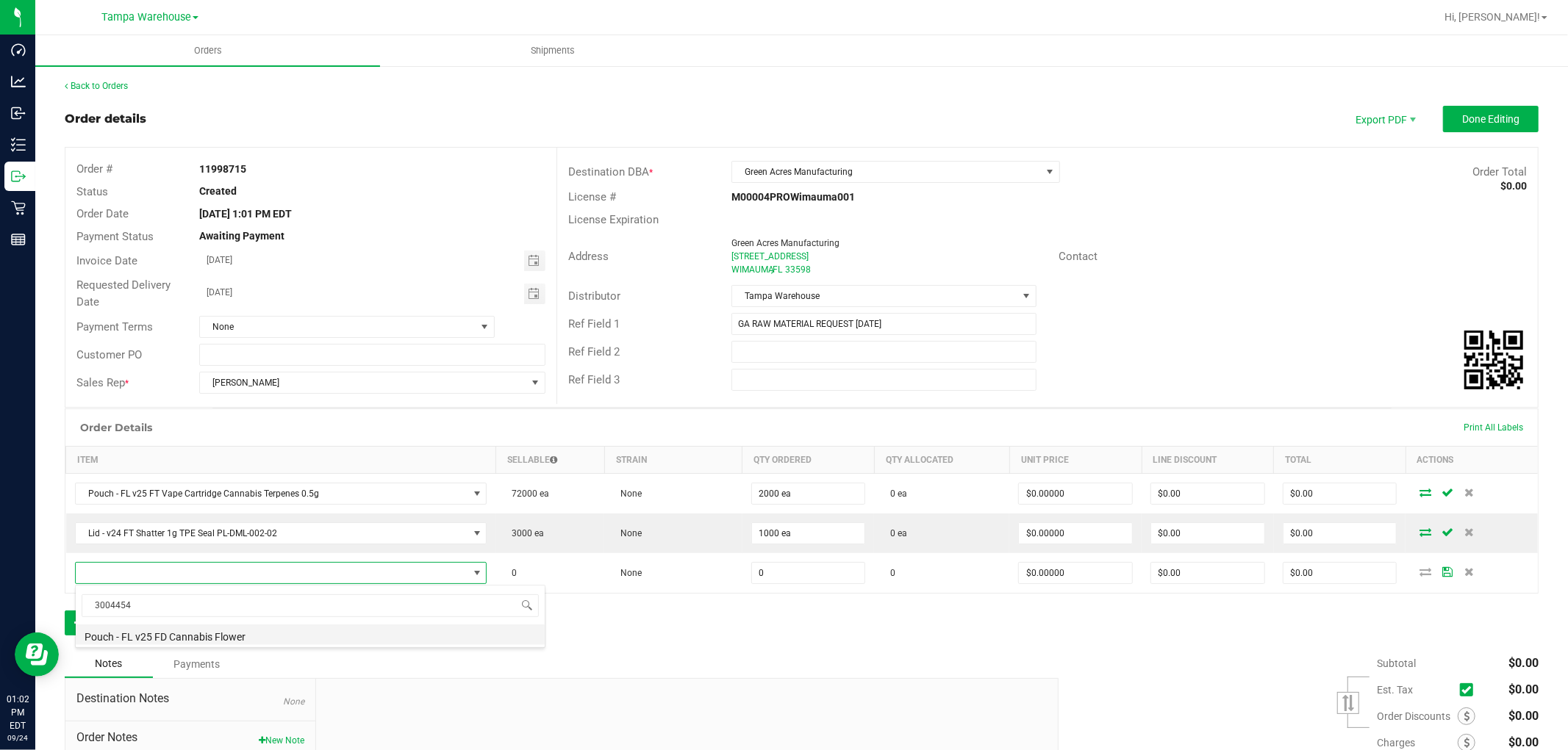
click at [262, 629] on li "Pouch - FL v25 FD Cannabis Flower" at bounding box center [310, 635] width 469 height 21
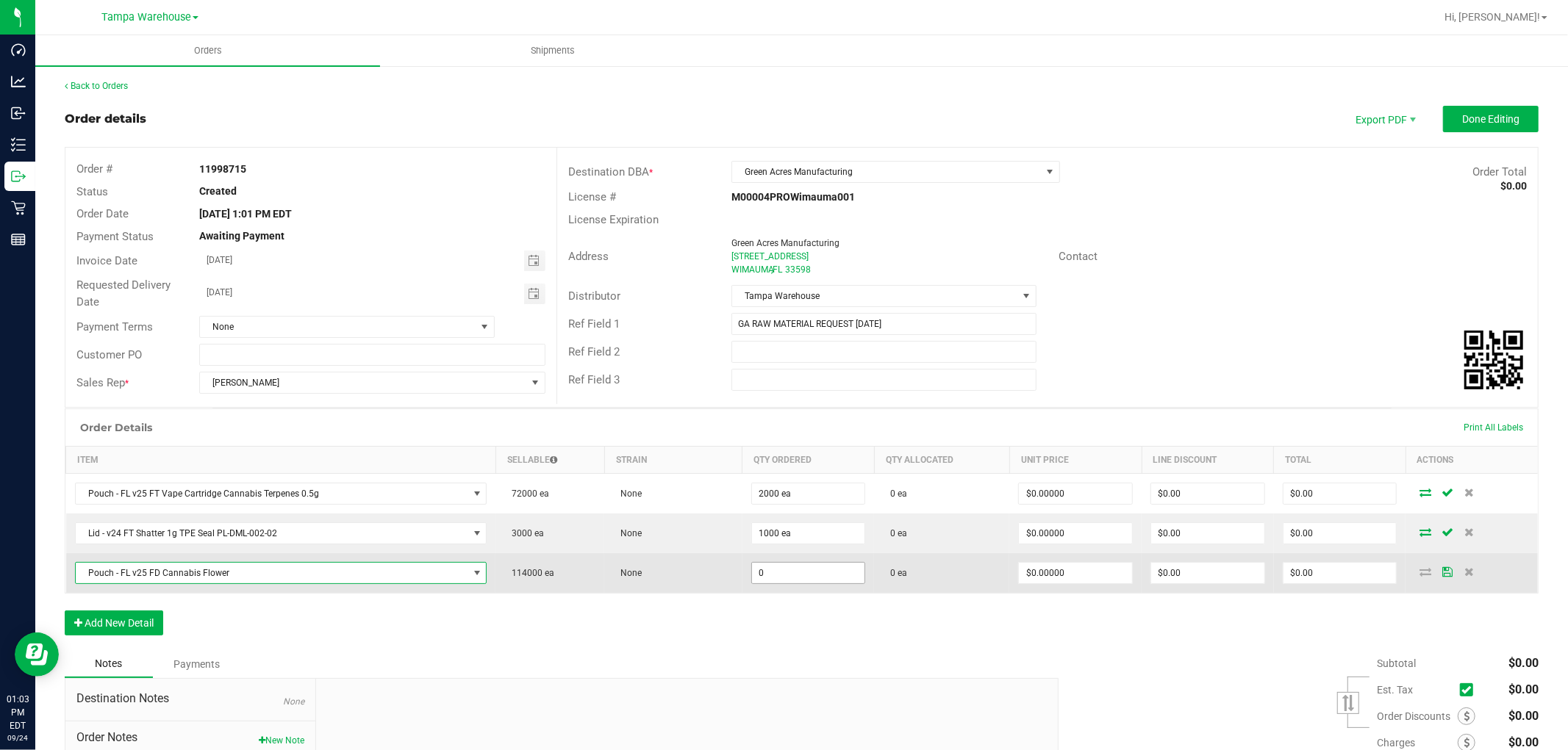
click at [755, 579] on input "0" at bounding box center [808, 573] width 113 height 21
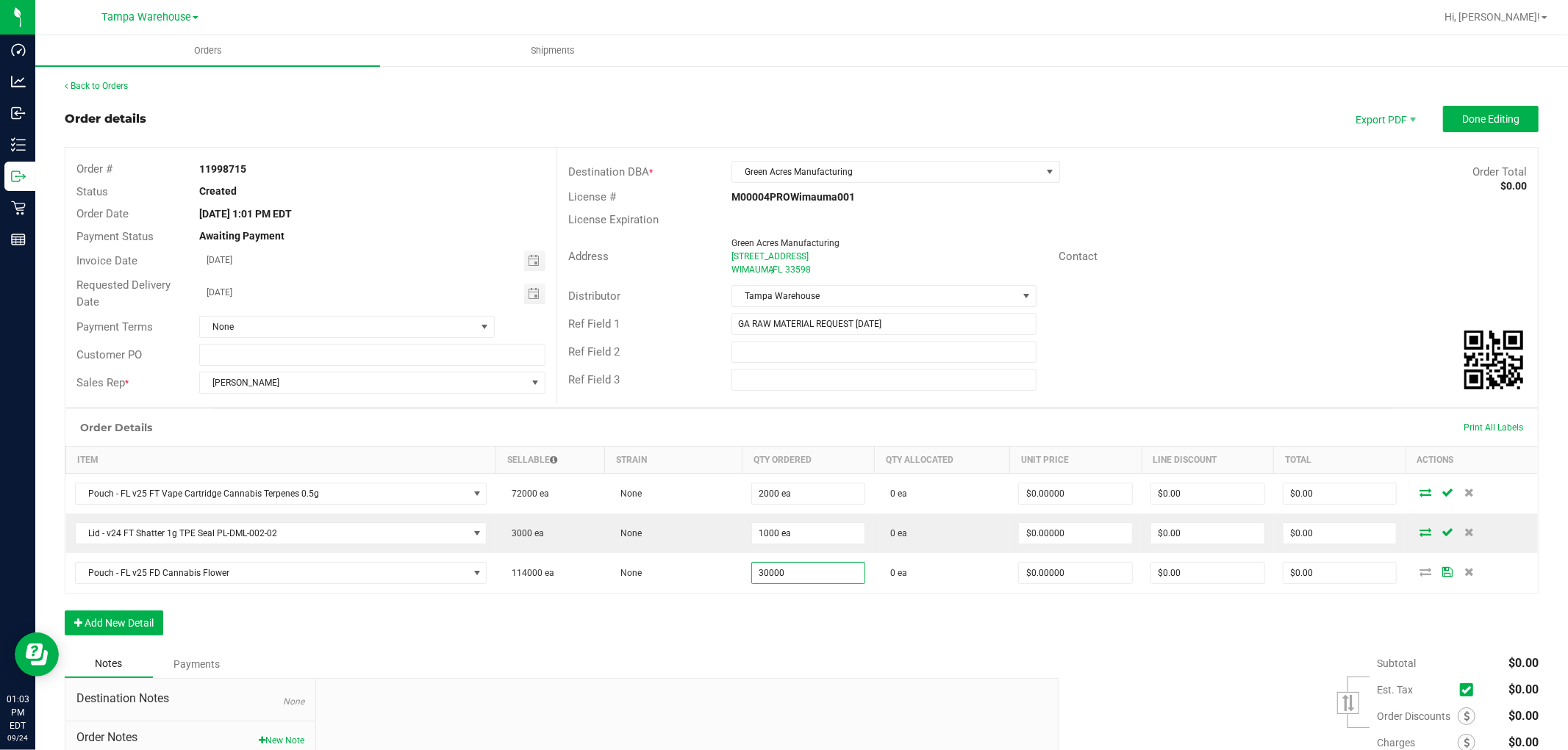
type input "30000 ea"
click at [755, 637] on div "Order Details Print All Labels Item Sellable Strain Qty Ordered Qty Allocated U…" at bounding box center [801, 529] width 1473 height 242
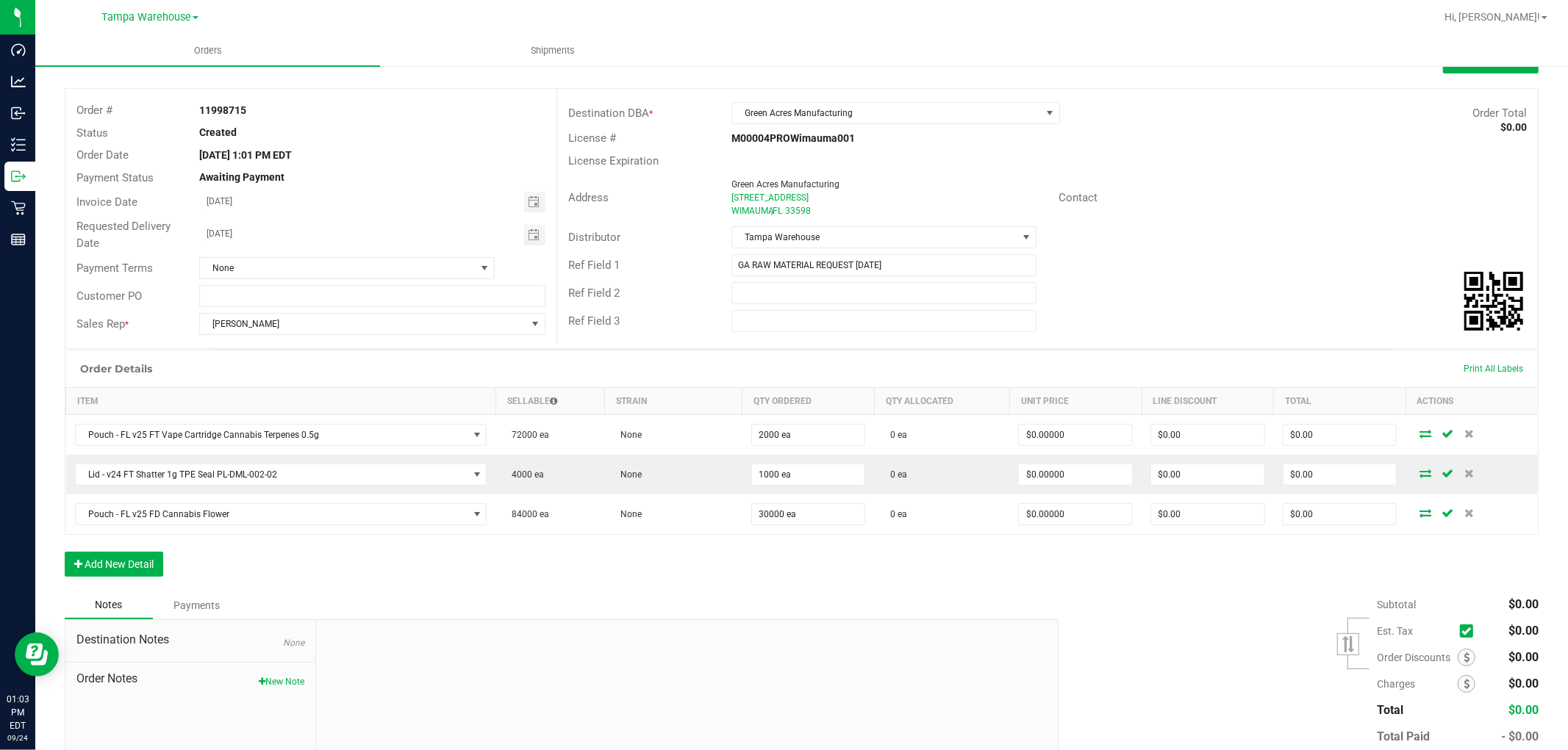
scroll to position [141, 0]
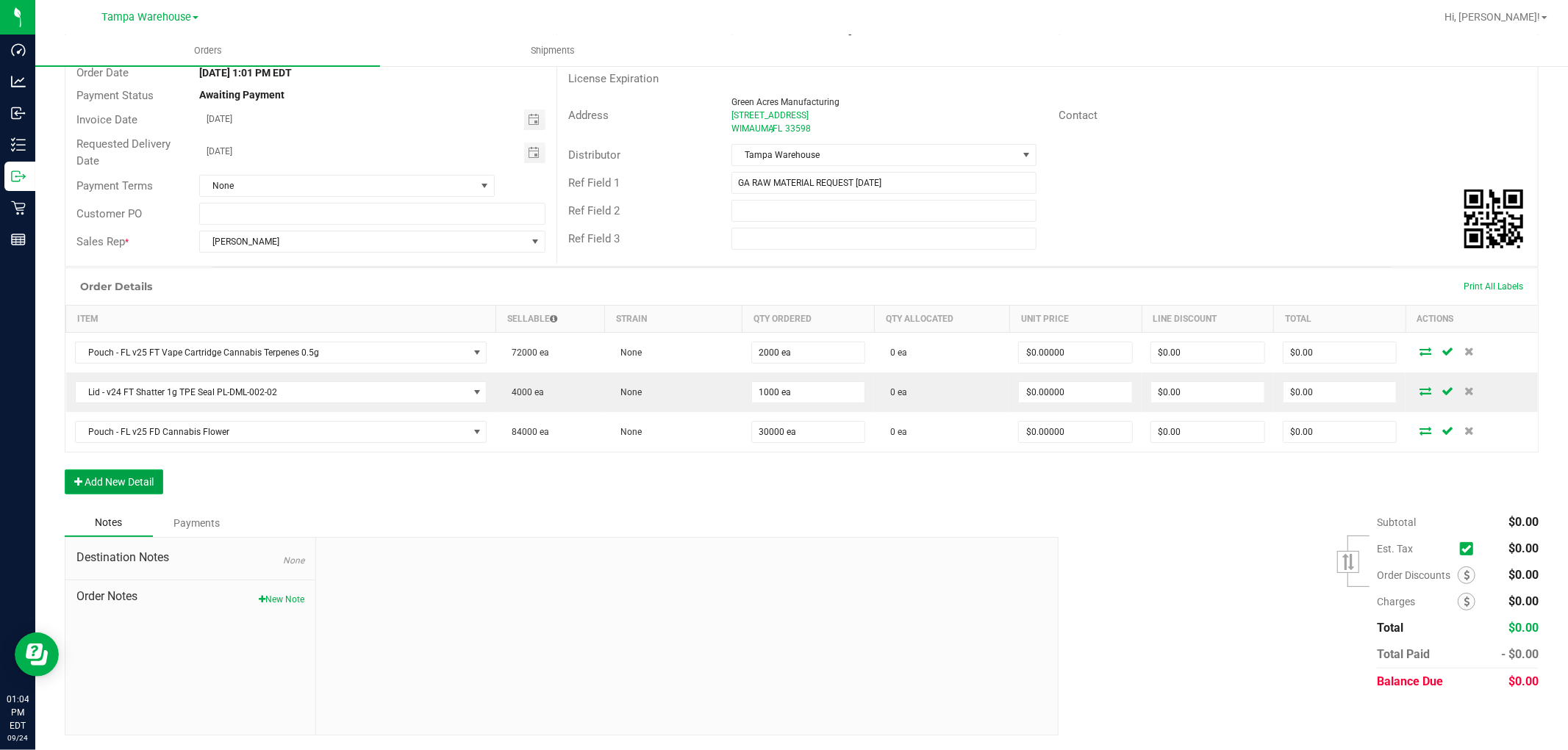
click at [153, 481] on button "Add New Detail" at bounding box center [113, 482] width 98 height 25
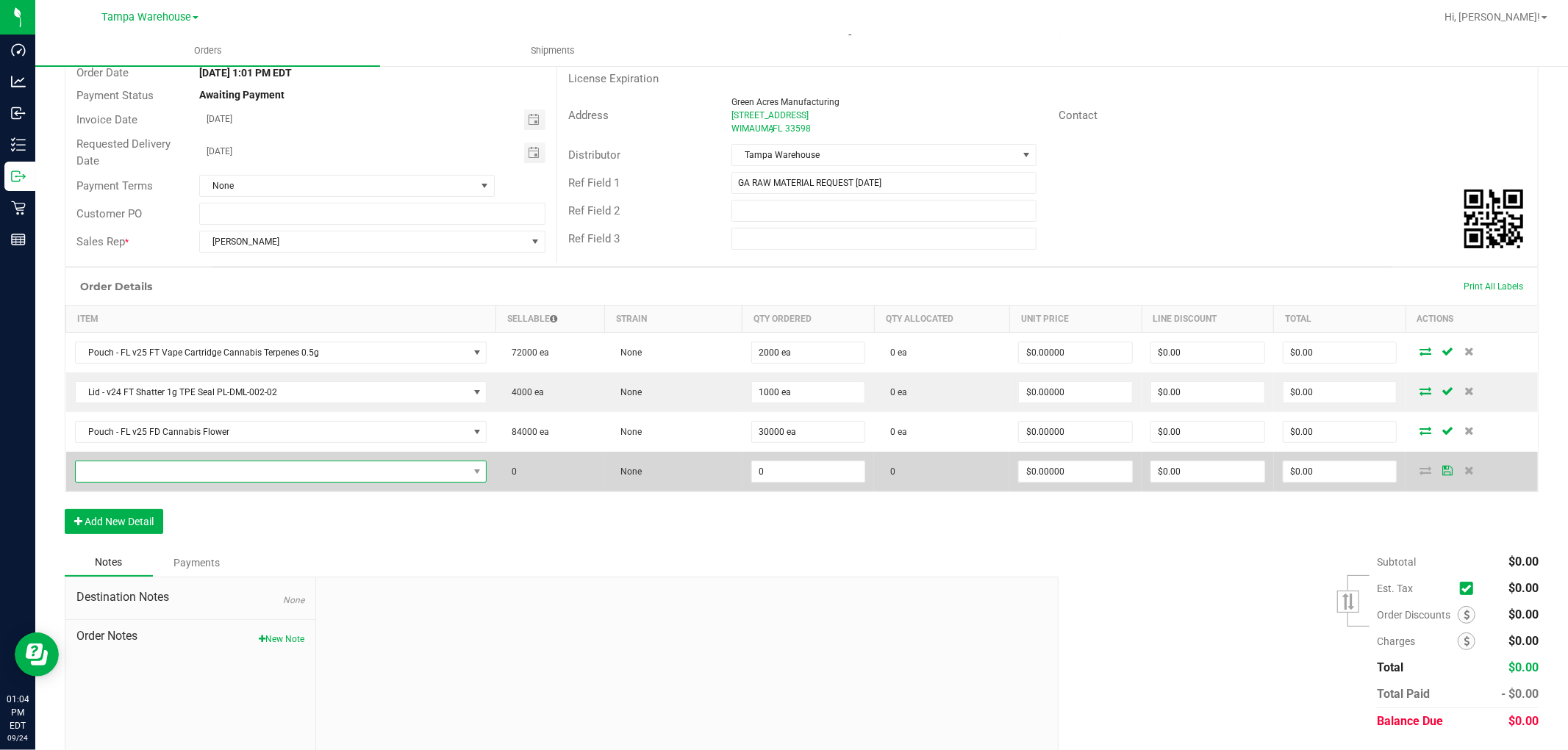
click at [183, 466] on span "NO DATA FOUND" at bounding box center [271, 471] width 393 height 21
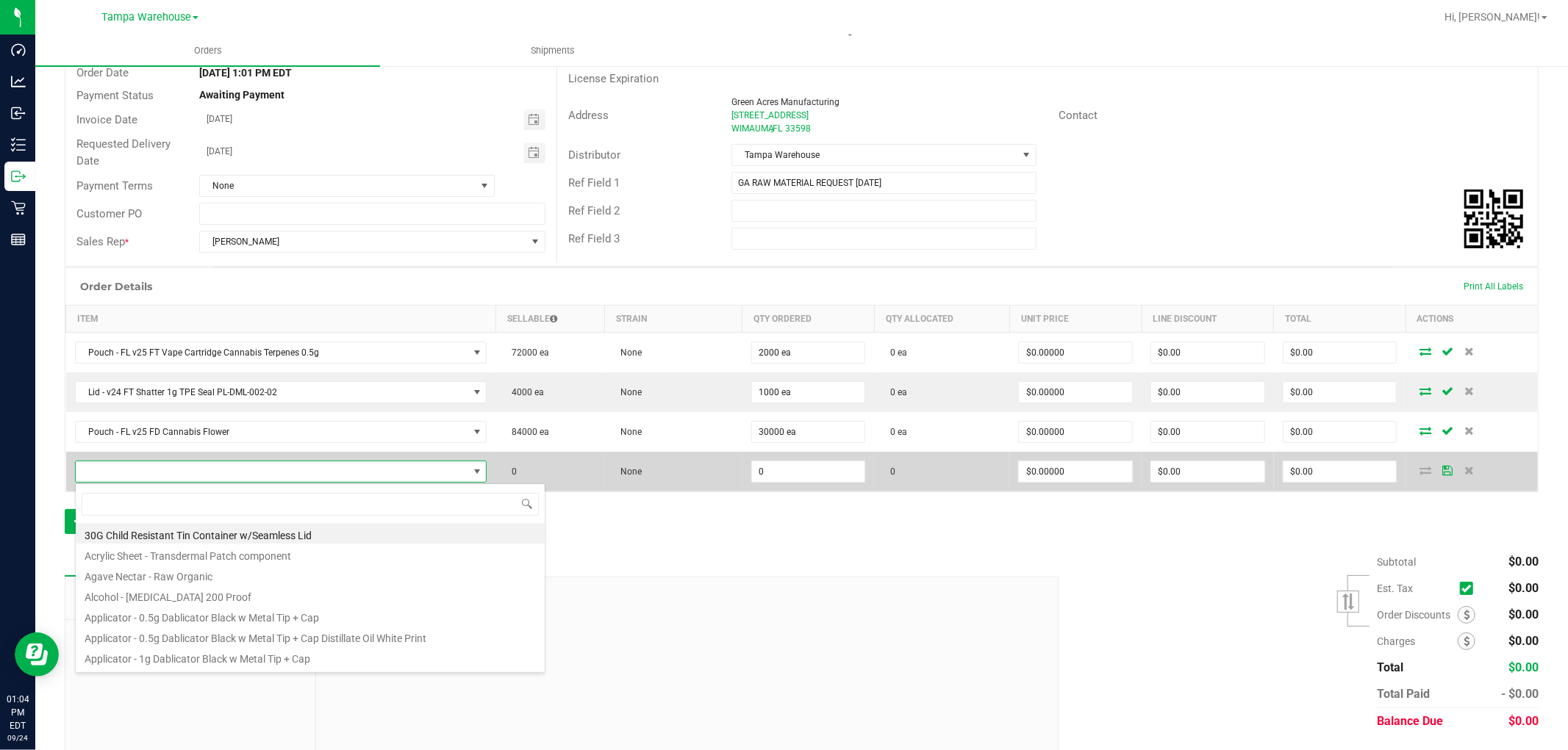
scroll to position [22, 401]
type input "3002903"
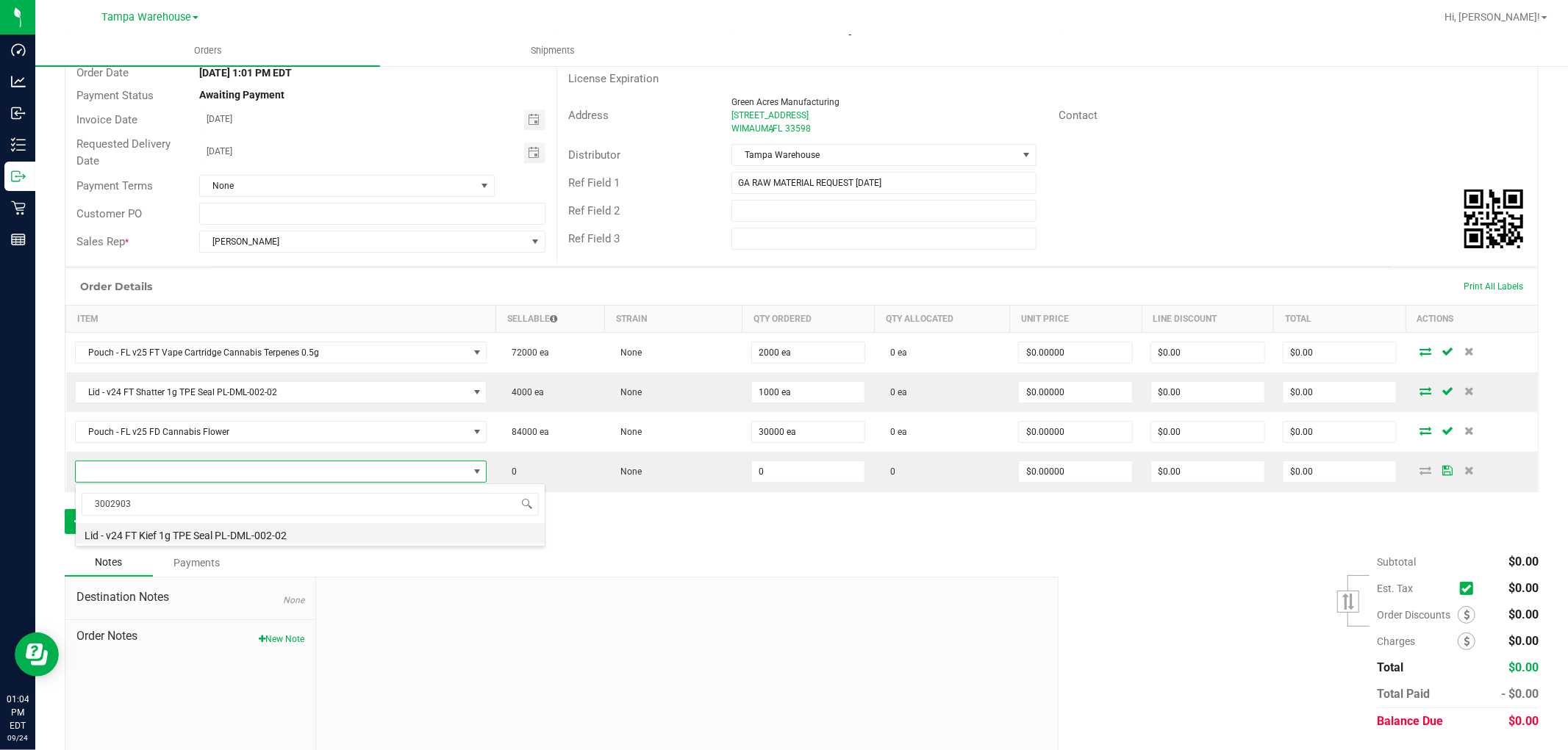
click at [284, 539] on li "Lid - v24 FT Kief 1g TPE Seal PL-DML-002-02" at bounding box center [310, 533] width 469 height 21
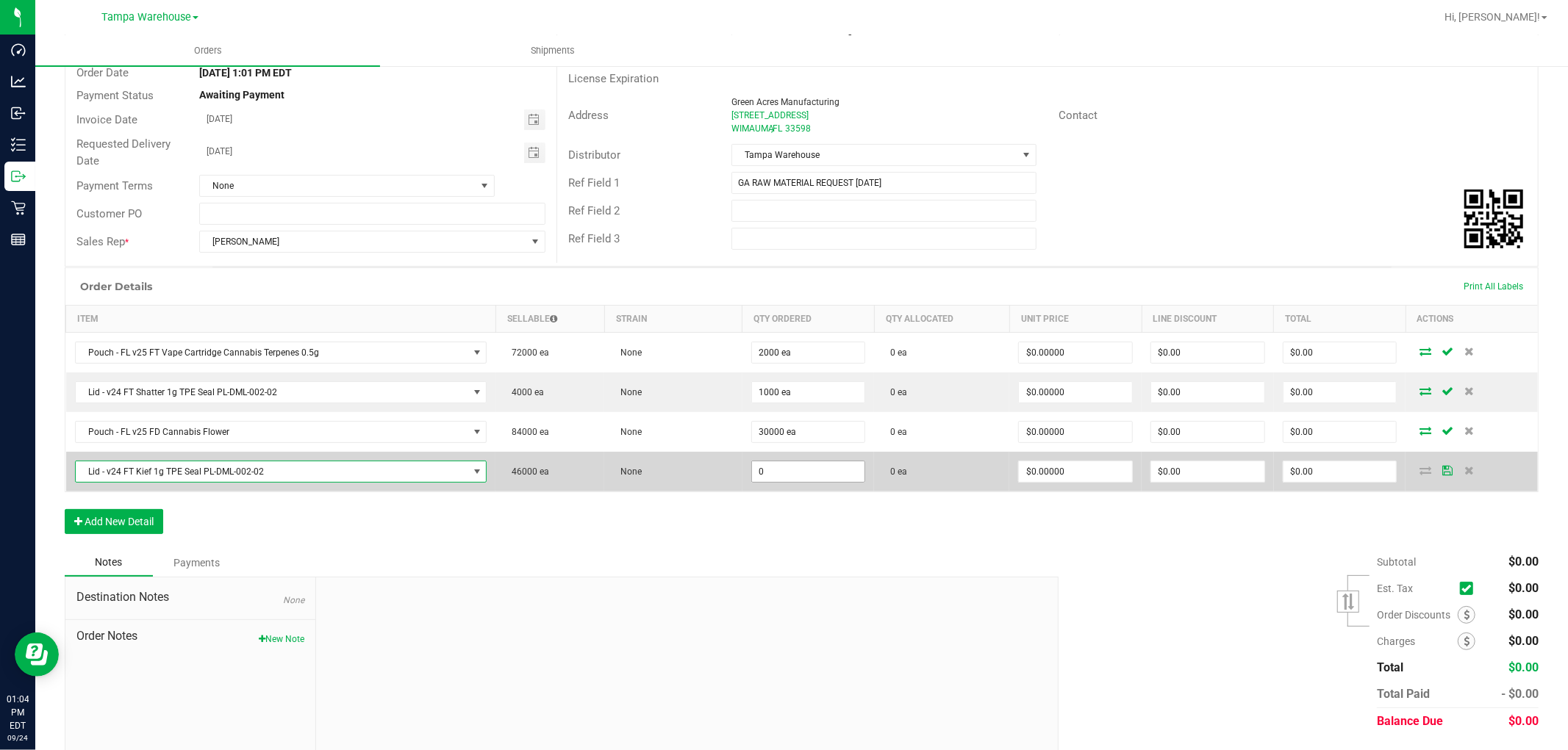
click at [780, 476] on input "0" at bounding box center [808, 471] width 113 height 21
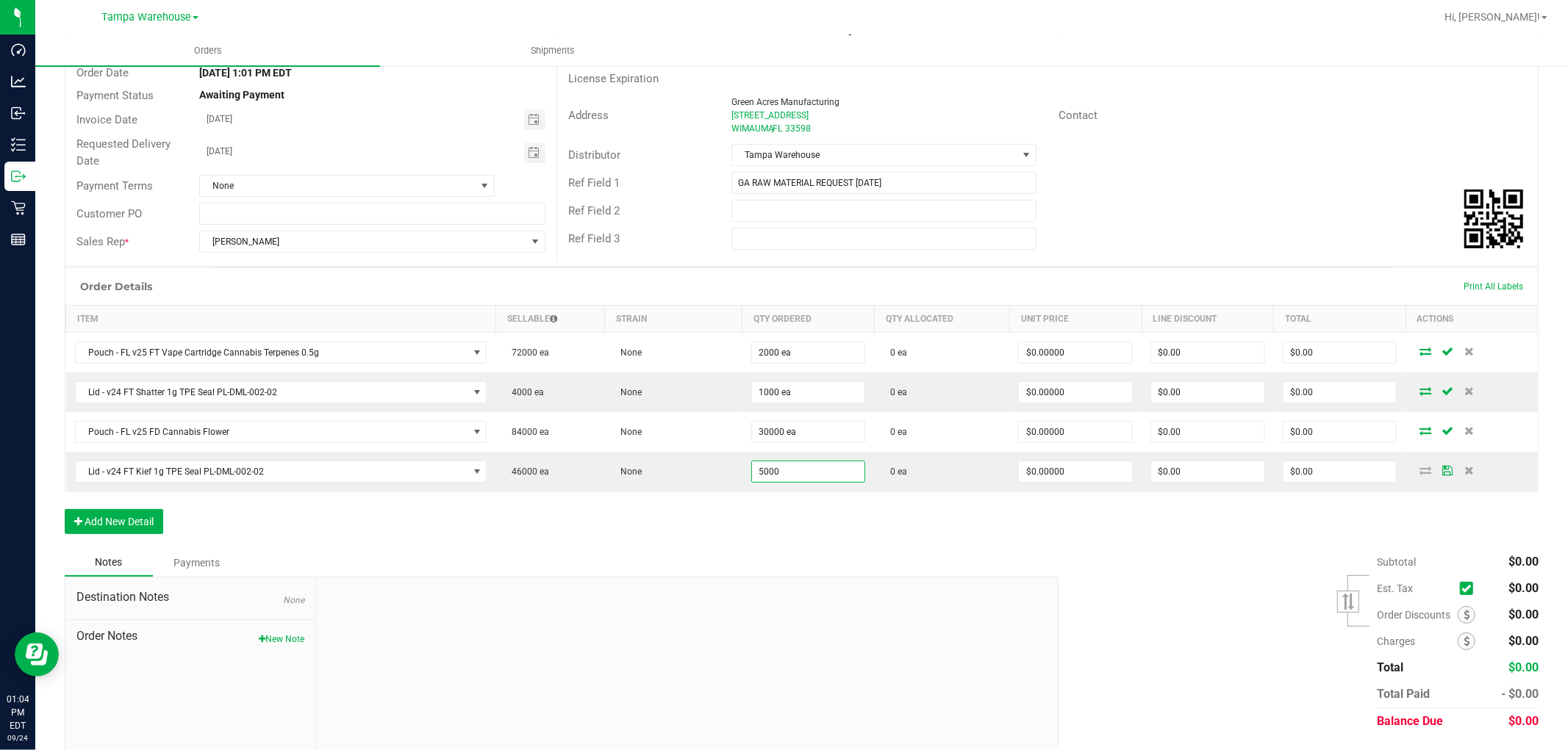
type input "5000 ea"
click at [767, 524] on div "Order Details Print All Labels Item Sellable Strain Qty Ordered Qty Allocated U…" at bounding box center [801, 408] width 1473 height 282
click at [155, 532] on button "Add New Detail" at bounding box center [113, 522] width 98 height 25
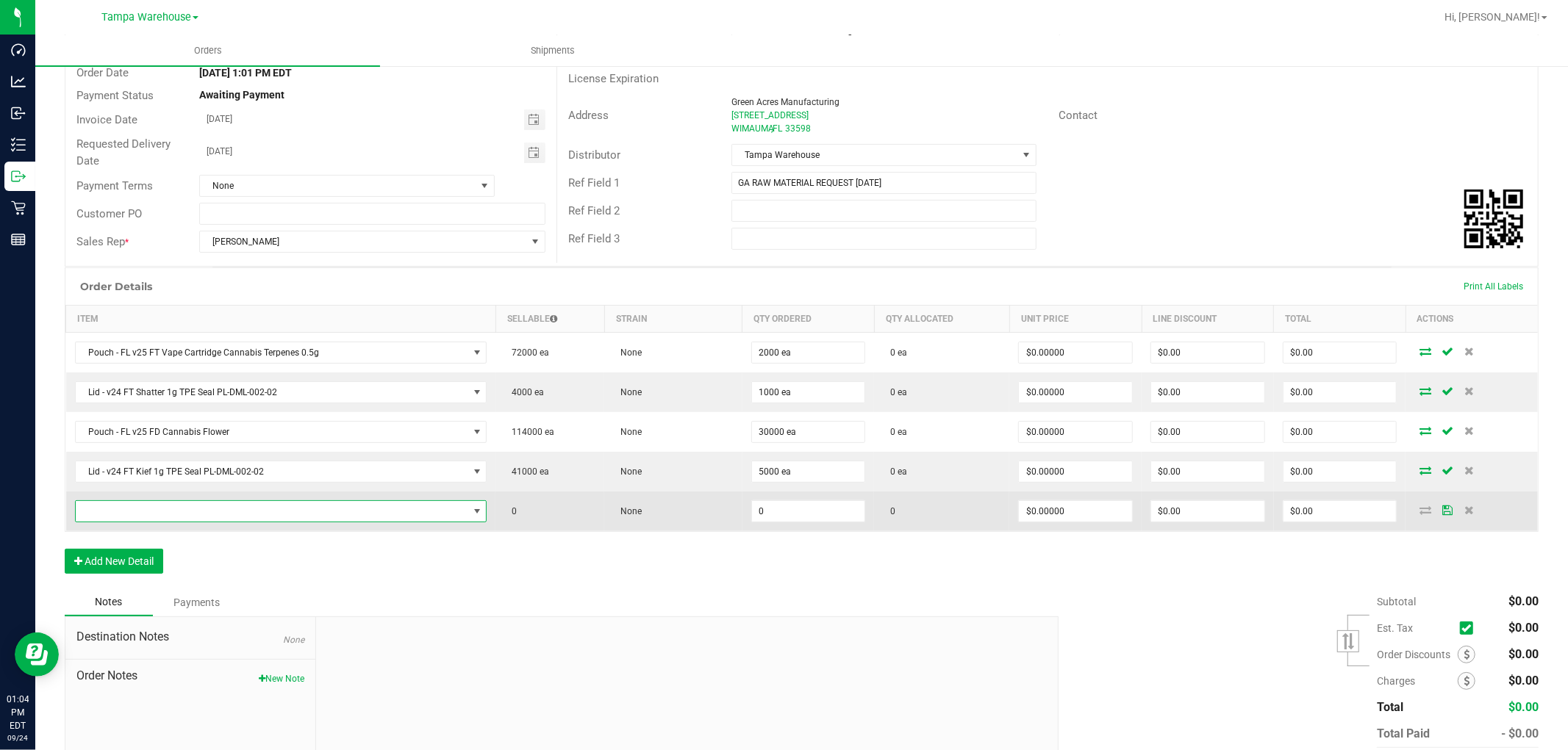
click at [187, 514] on span "NO DATA FOUND" at bounding box center [271, 511] width 393 height 21
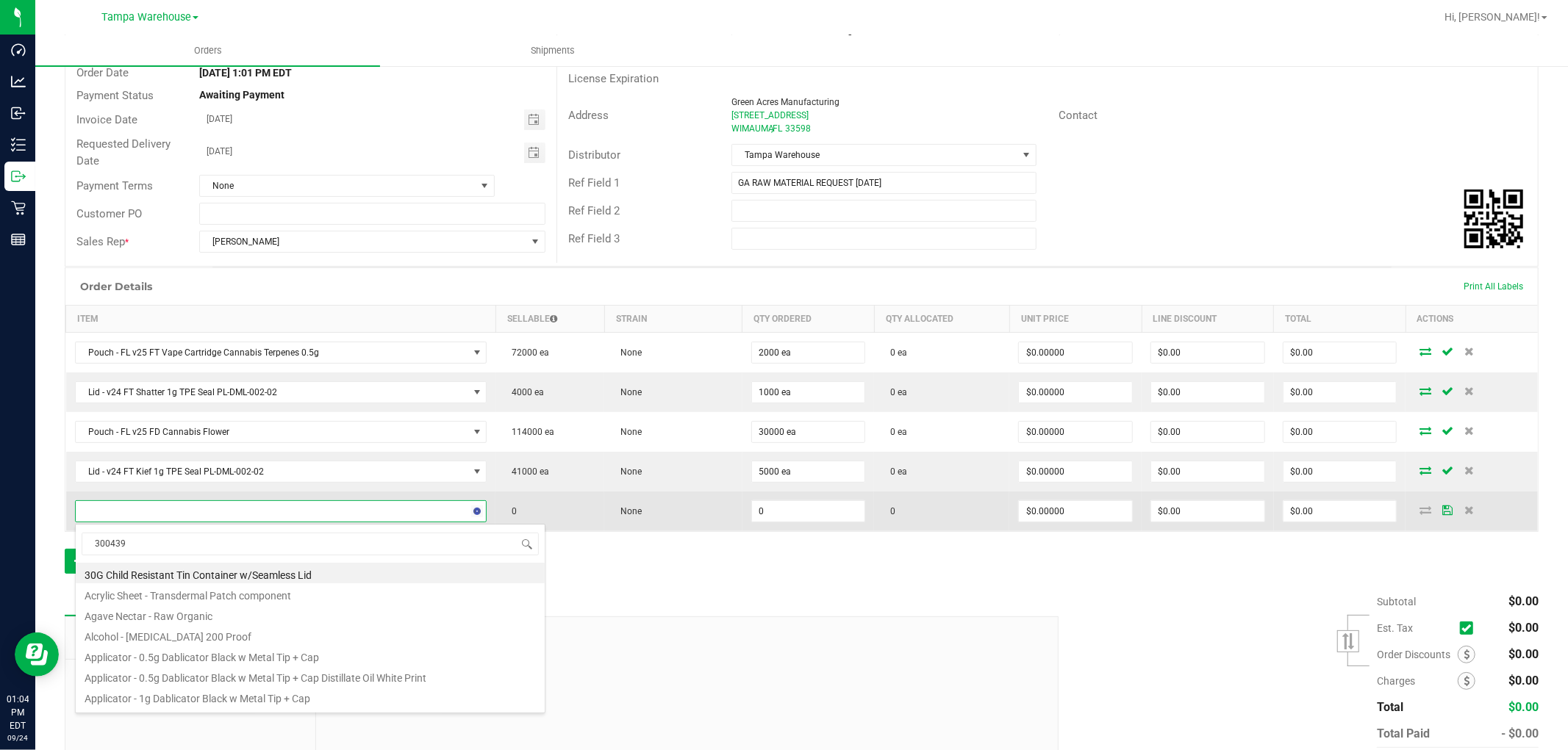
type input "3004396"
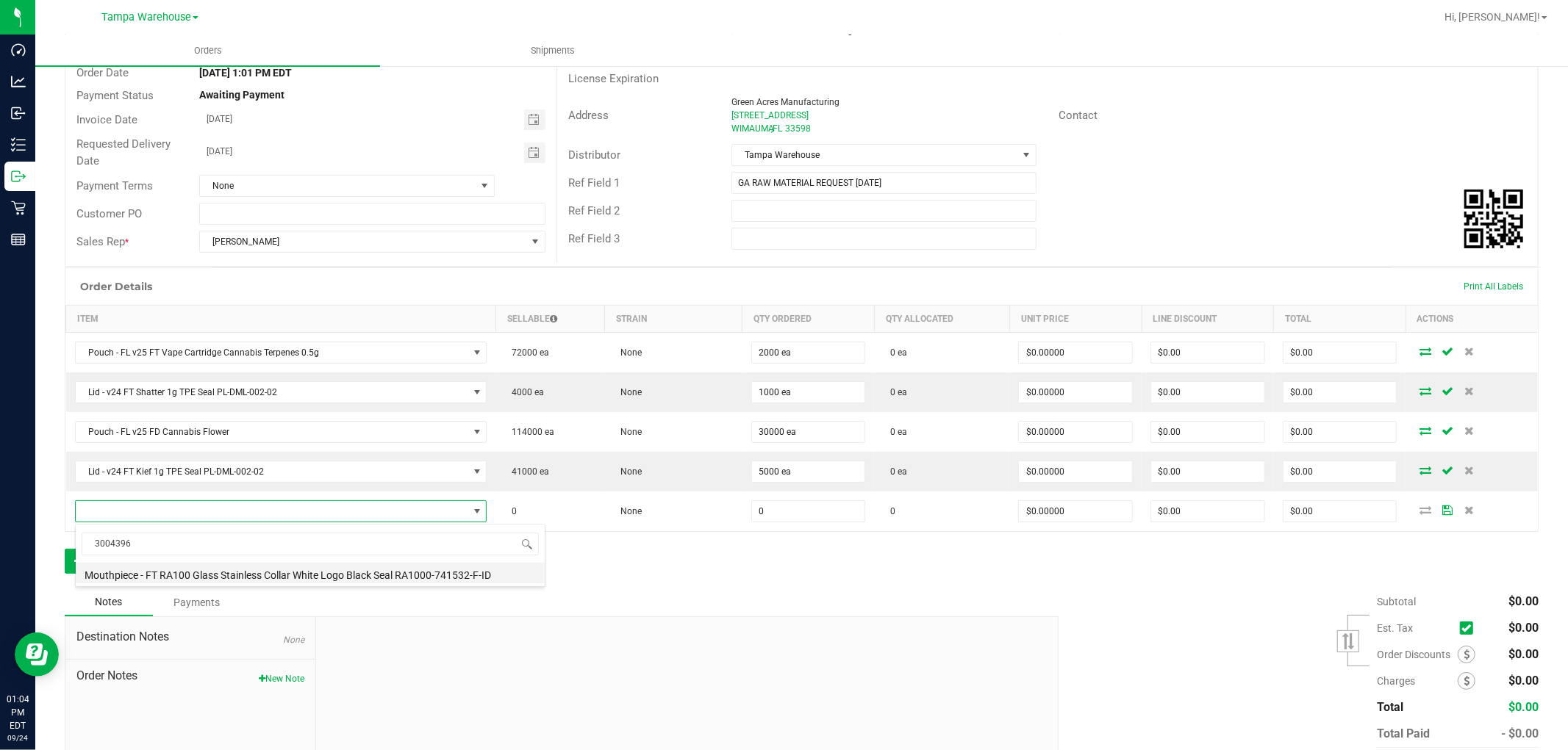
click at [284, 570] on li "Mouthpiece - FT RA100 Glass Stainless Collar White Logo Black Seal RA1000-74153…" at bounding box center [310, 573] width 469 height 21
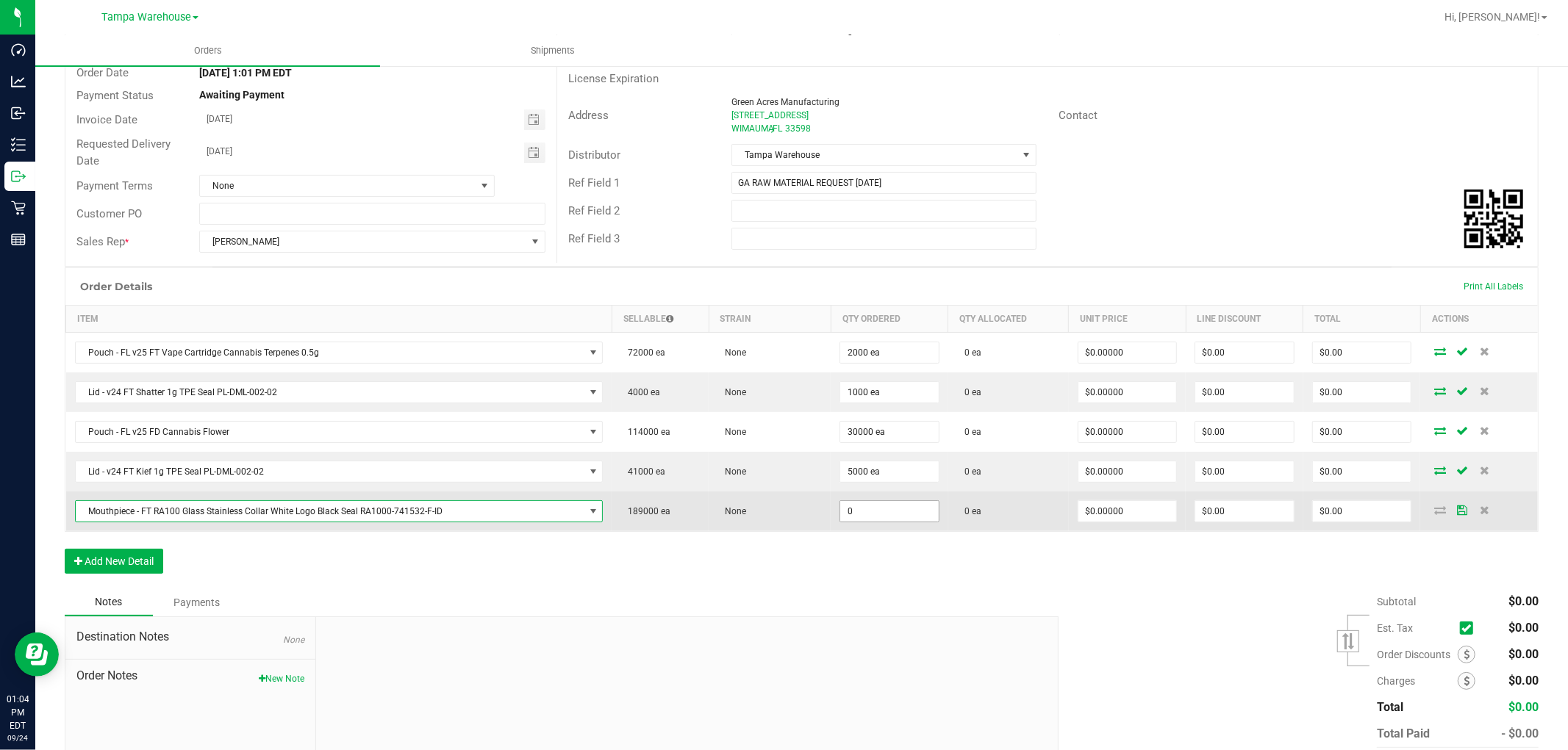
click at [875, 511] on input "0" at bounding box center [889, 511] width 98 height 21
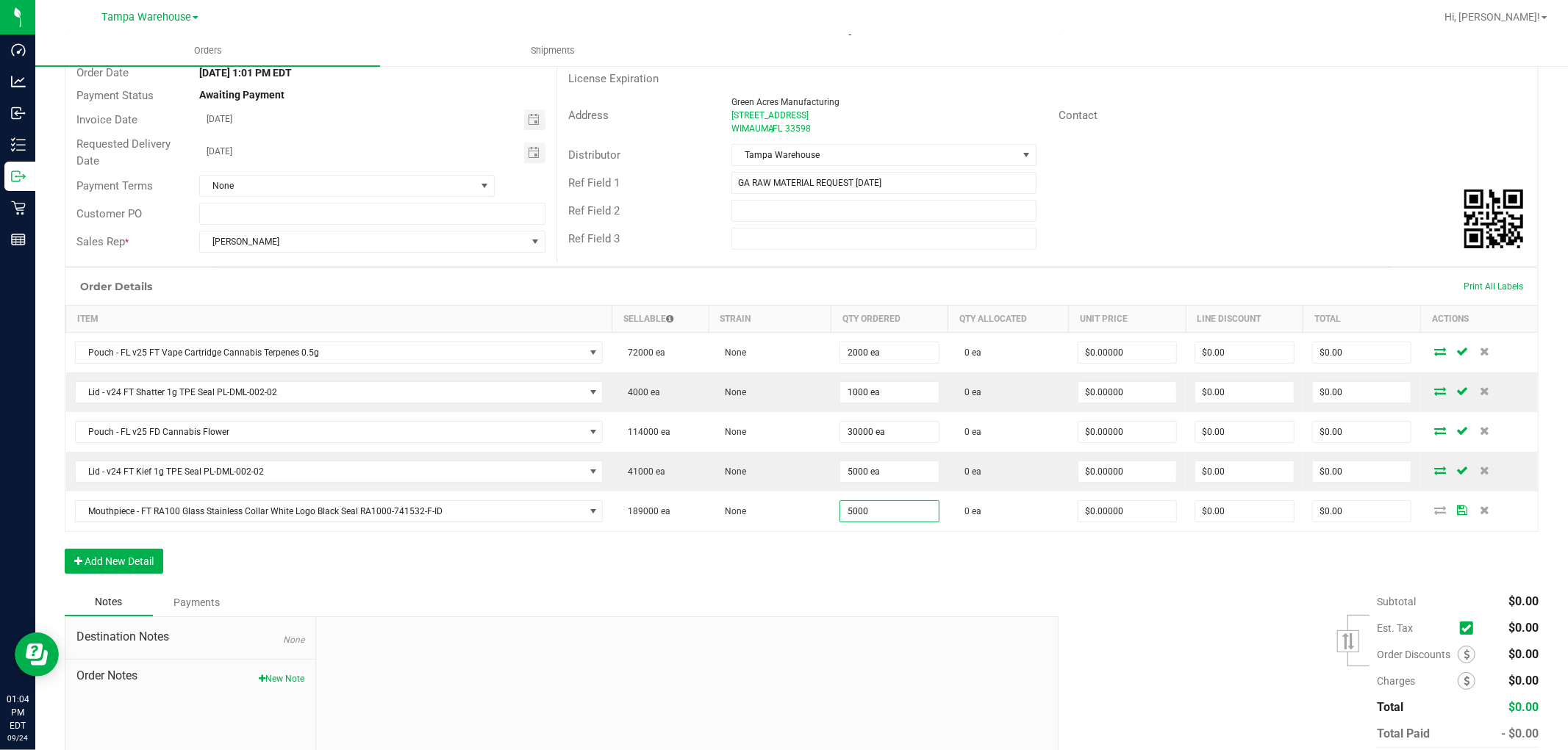
type input "5000 ea"
click at [821, 566] on div "Order Details Print All Labels Item Sellable Strain Qty Ordered Qty Allocated U…" at bounding box center [801, 428] width 1473 height 321
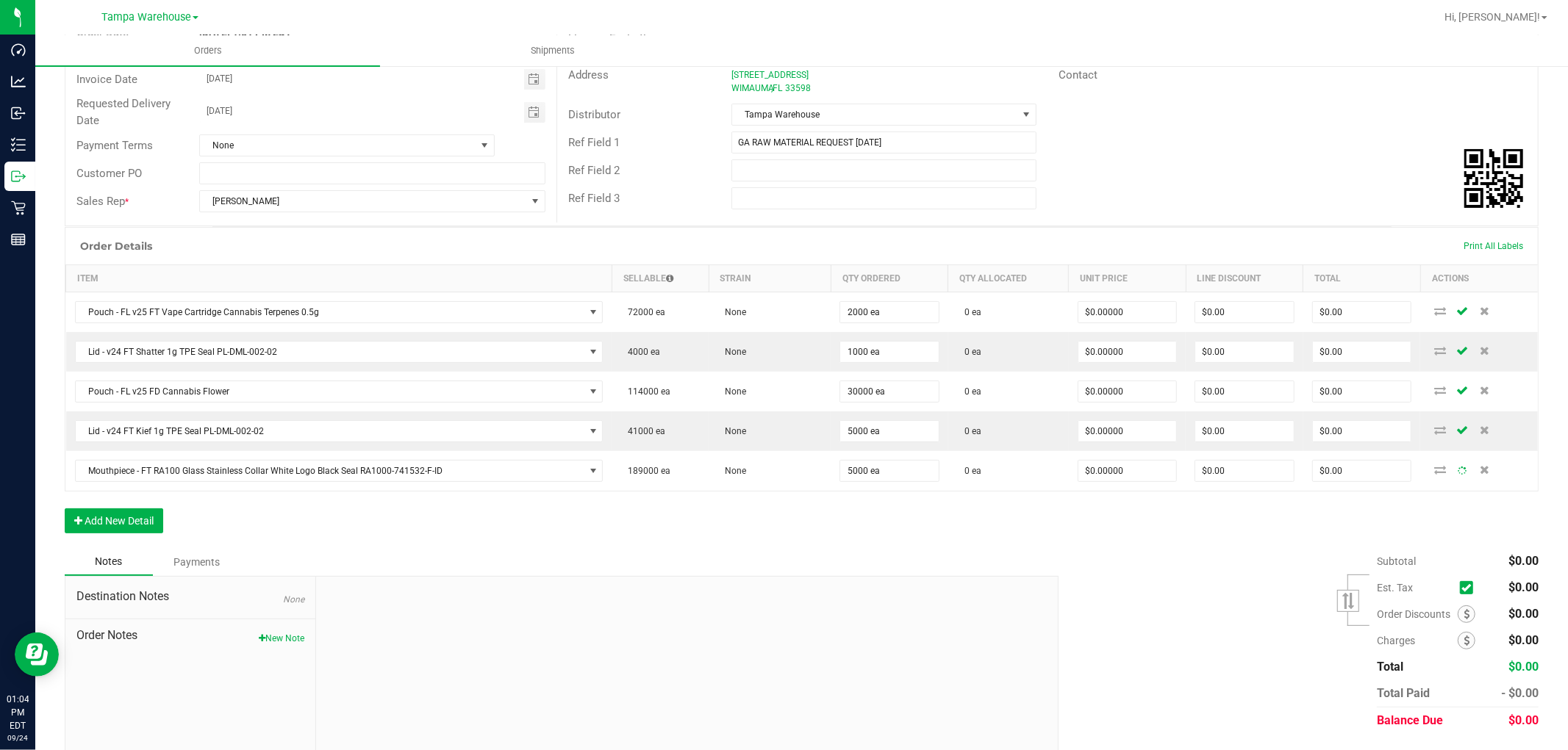
scroll to position [221, 0]
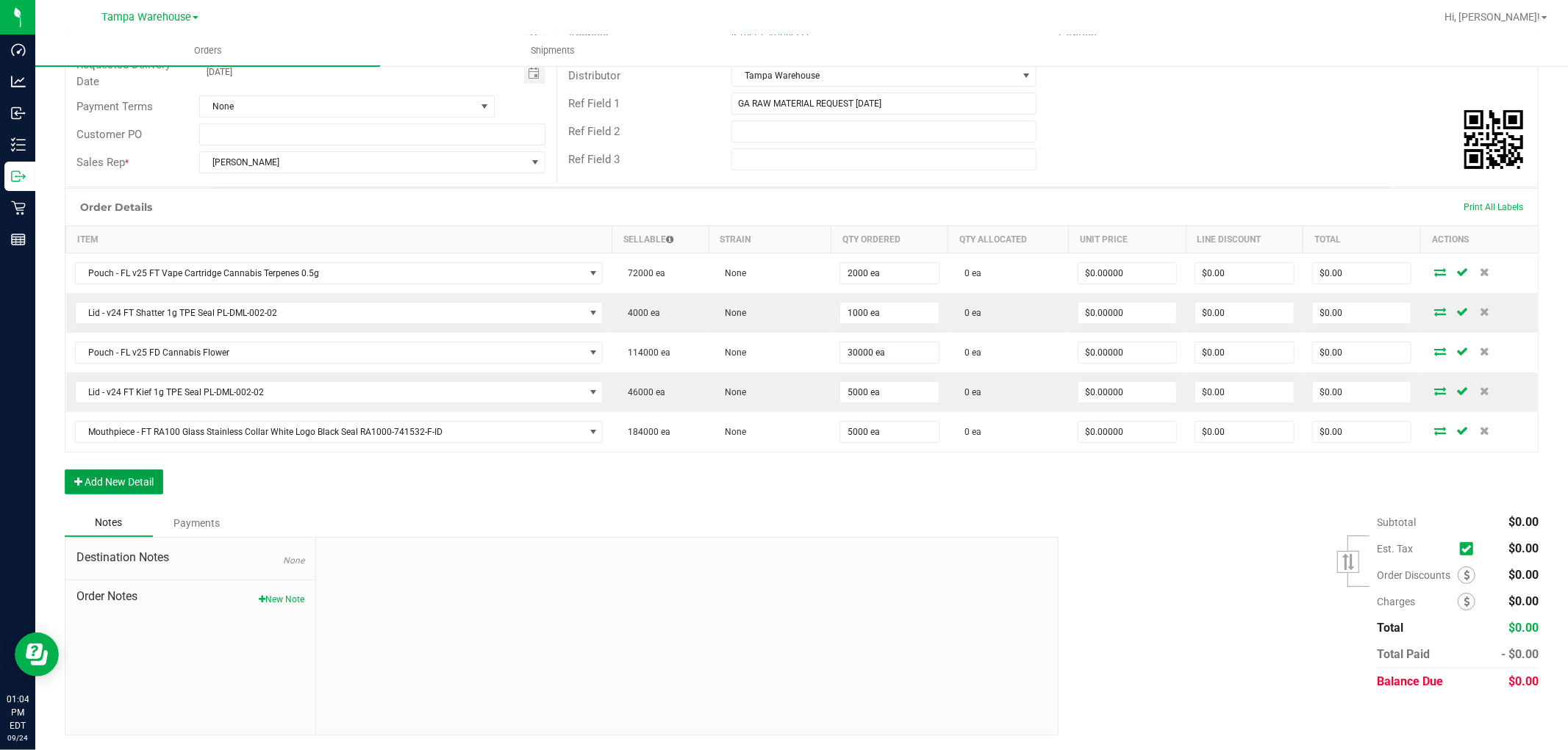
click at [138, 493] on button "Add New Detail" at bounding box center [113, 482] width 98 height 25
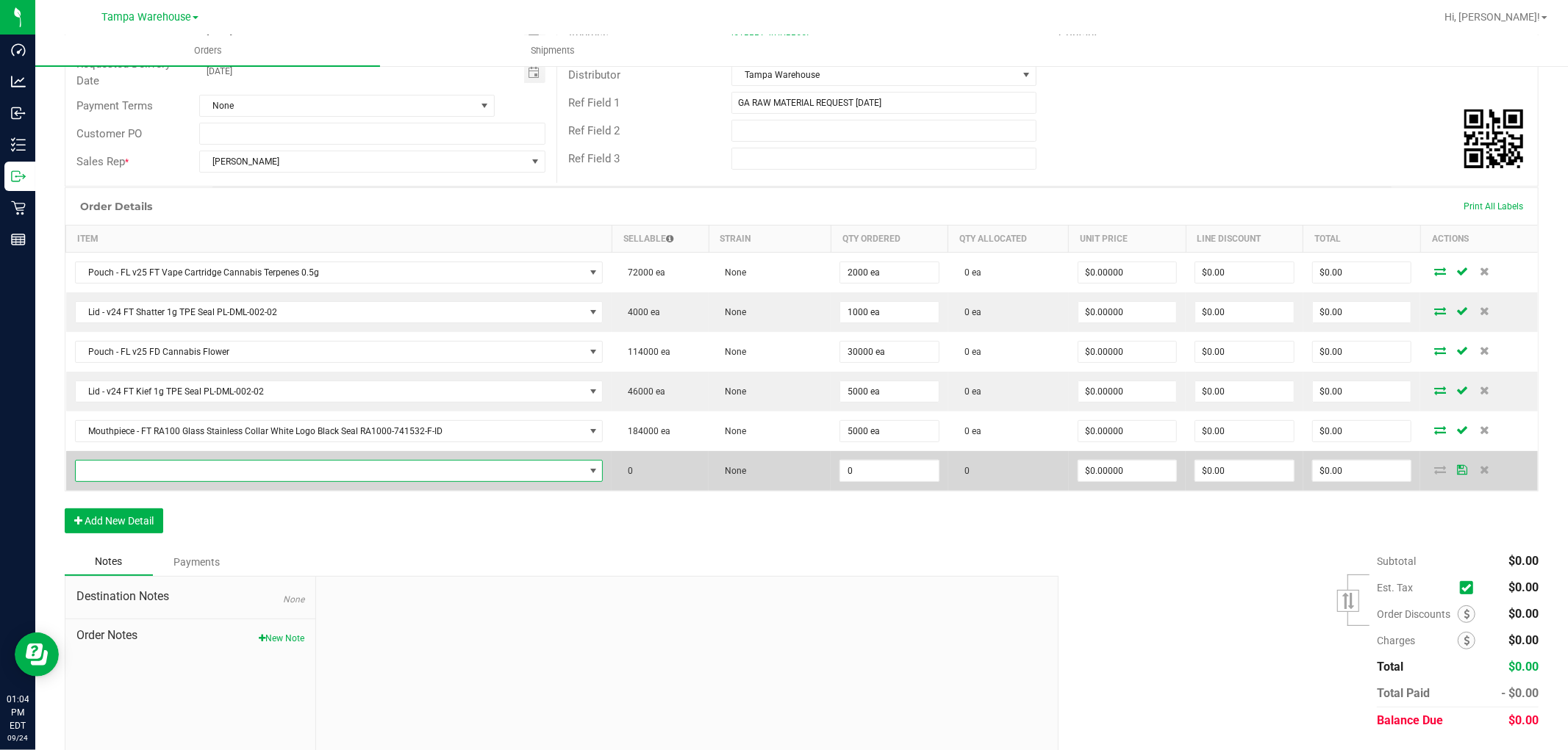
click at [156, 466] on span "NO DATA FOUND" at bounding box center [330, 471] width 509 height 21
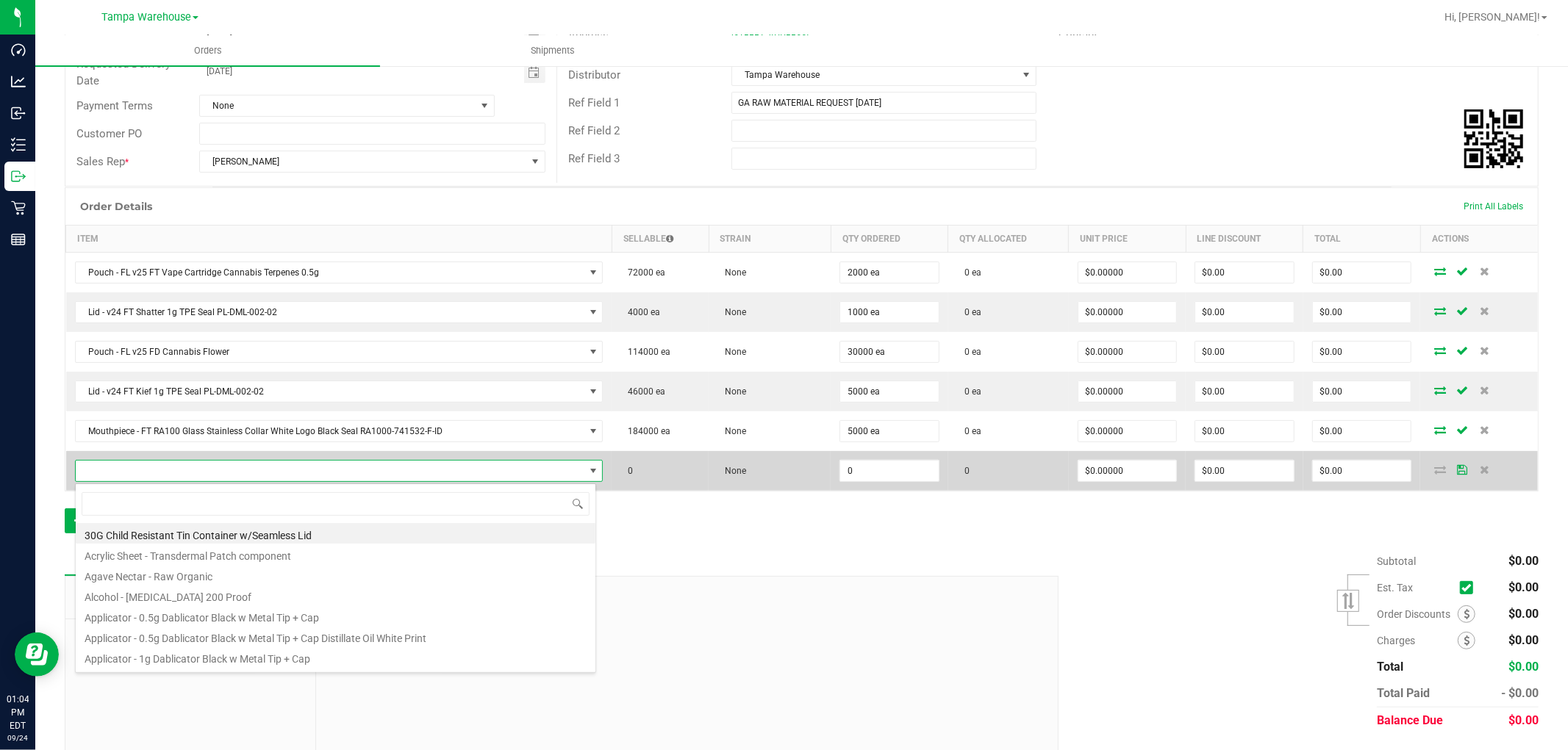
scroll to position [22, 516]
type input "3002627"
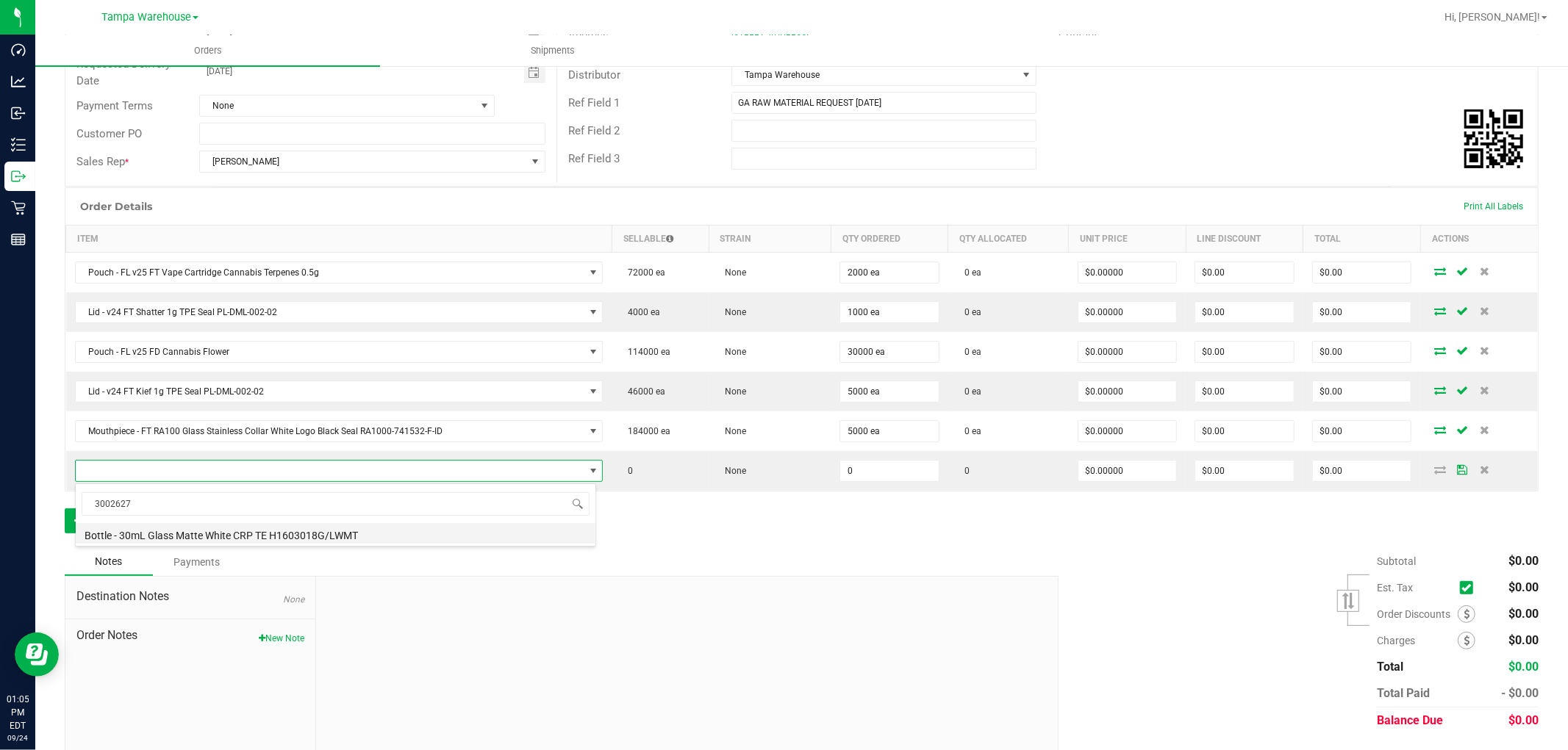
click at [327, 536] on li "Bottle - 30mL Glass Matte White CRP TE H1603018G/LWMT" at bounding box center [335, 533] width 520 height 21
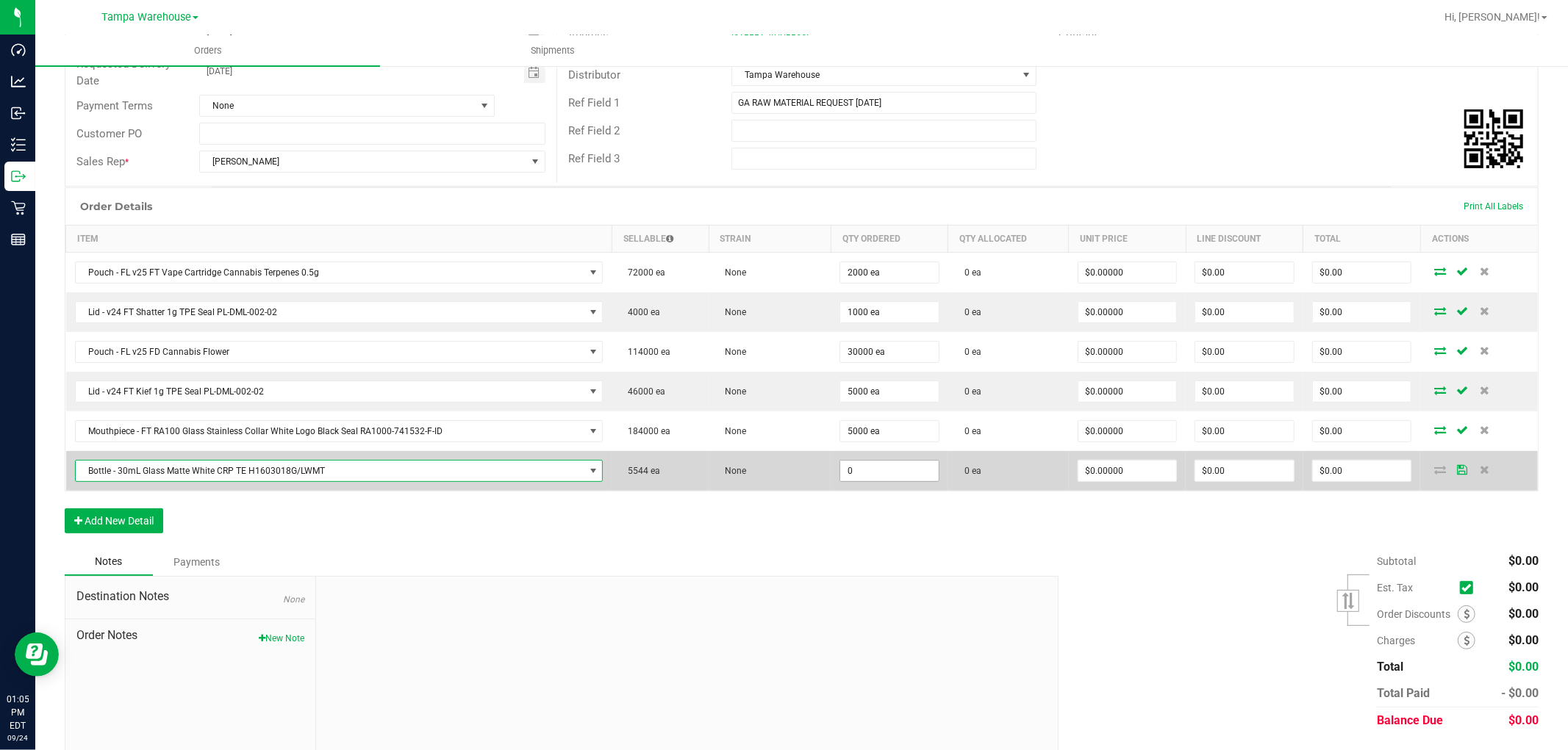
click at [861, 474] on input "0" at bounding box center [889, 471] width 98 height 21
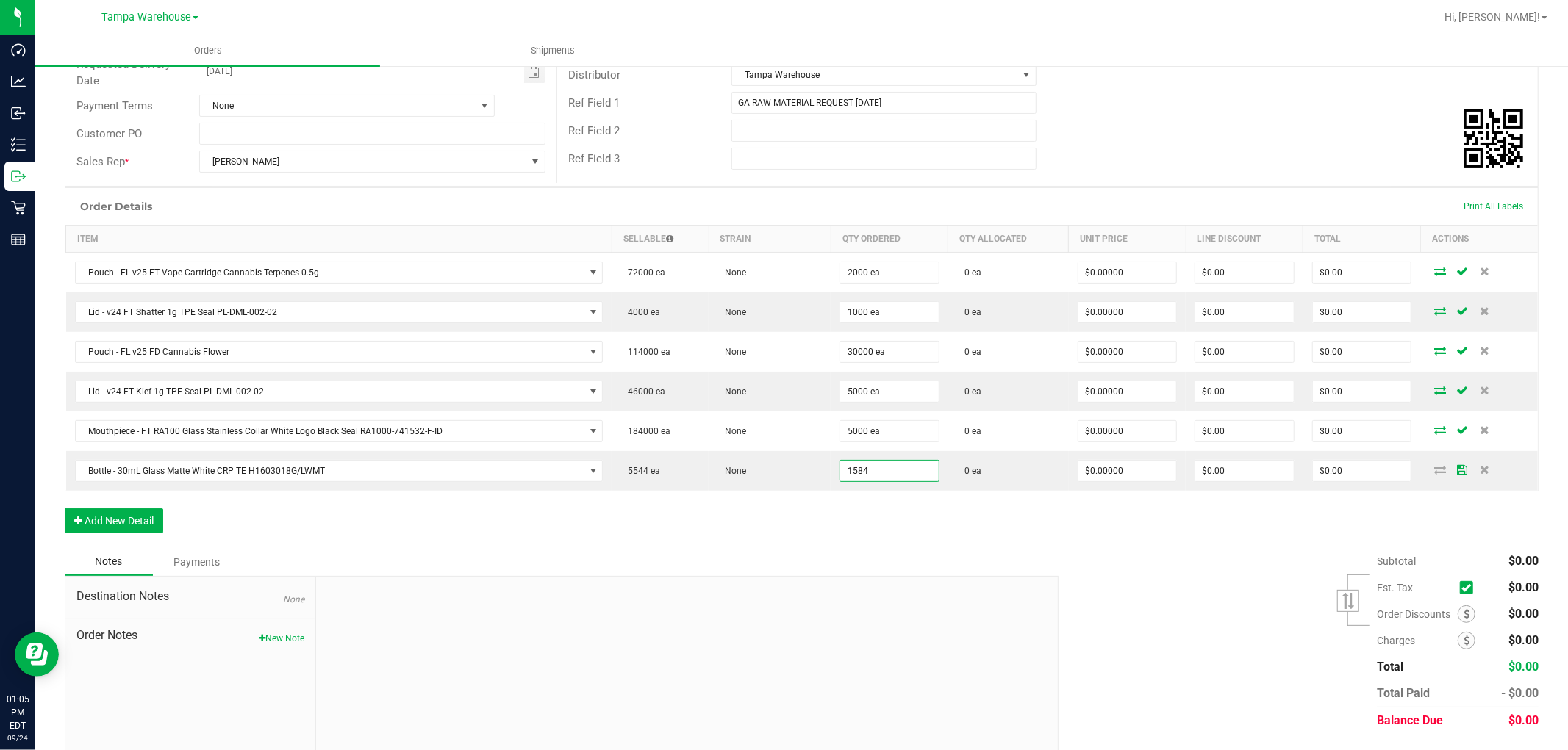
type input "1584 ea"
click at [744, 525] on div "Order Details Print All Labels Item Sellable Strain Qty Ordered Qty Allocated U…" at bounding box center [801, 368] width 1473 height 361
click at [153, 519] on button "Add New Detail" at bounding box center [113, 521] width 98 height 25
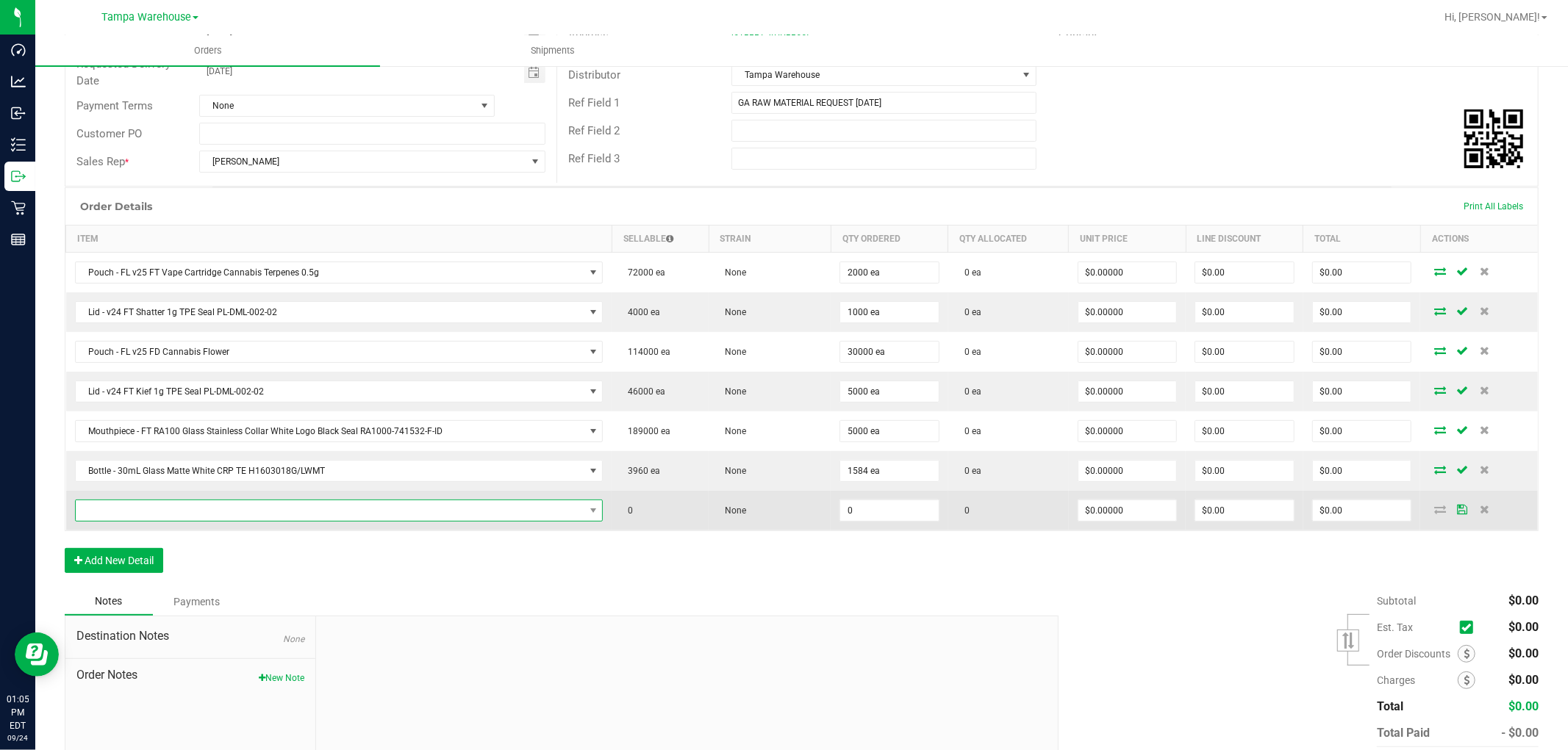
click at [192, 508] on span "NO DATA FOUND" at bounding box center [330, 511] width 509 height 21
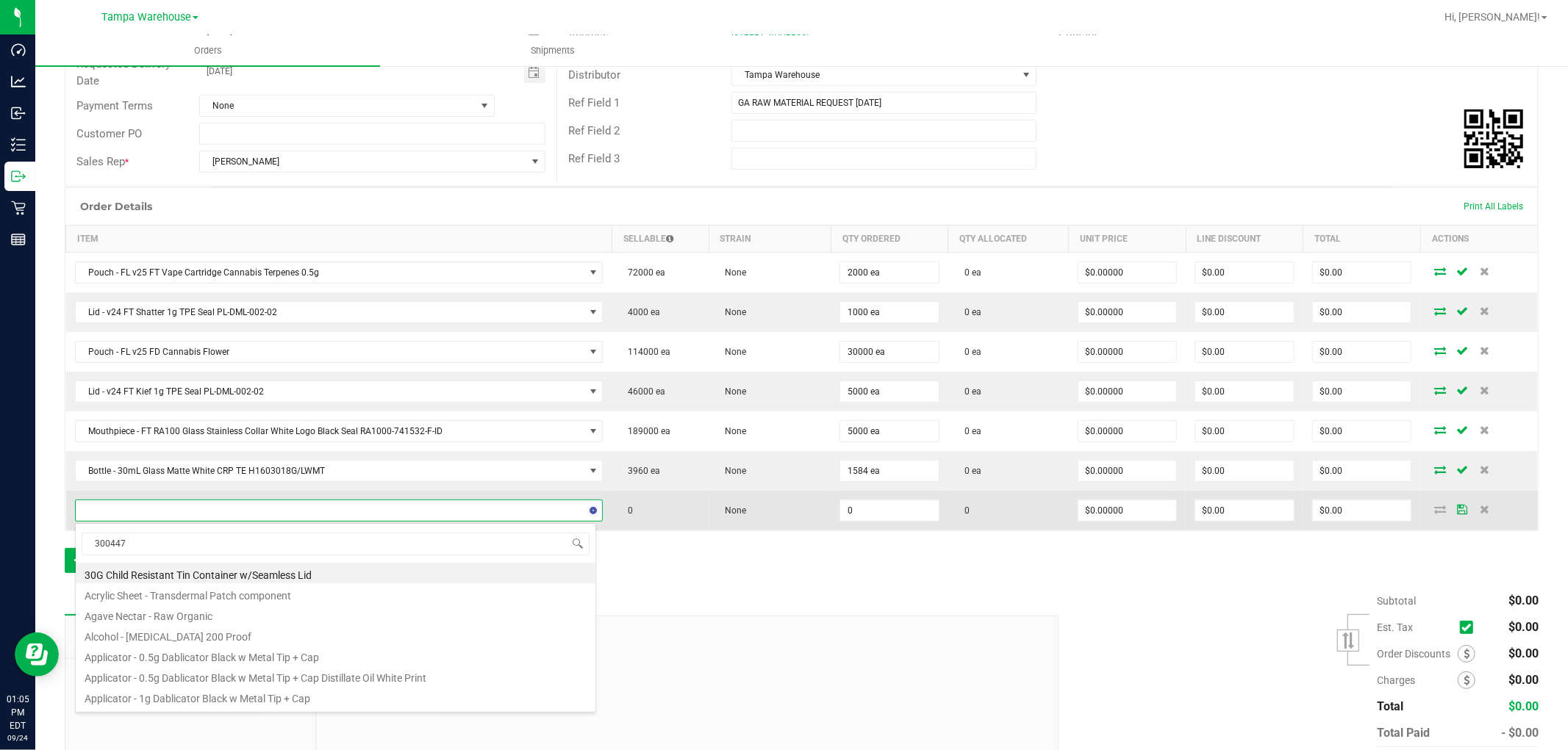
type input "3004479"
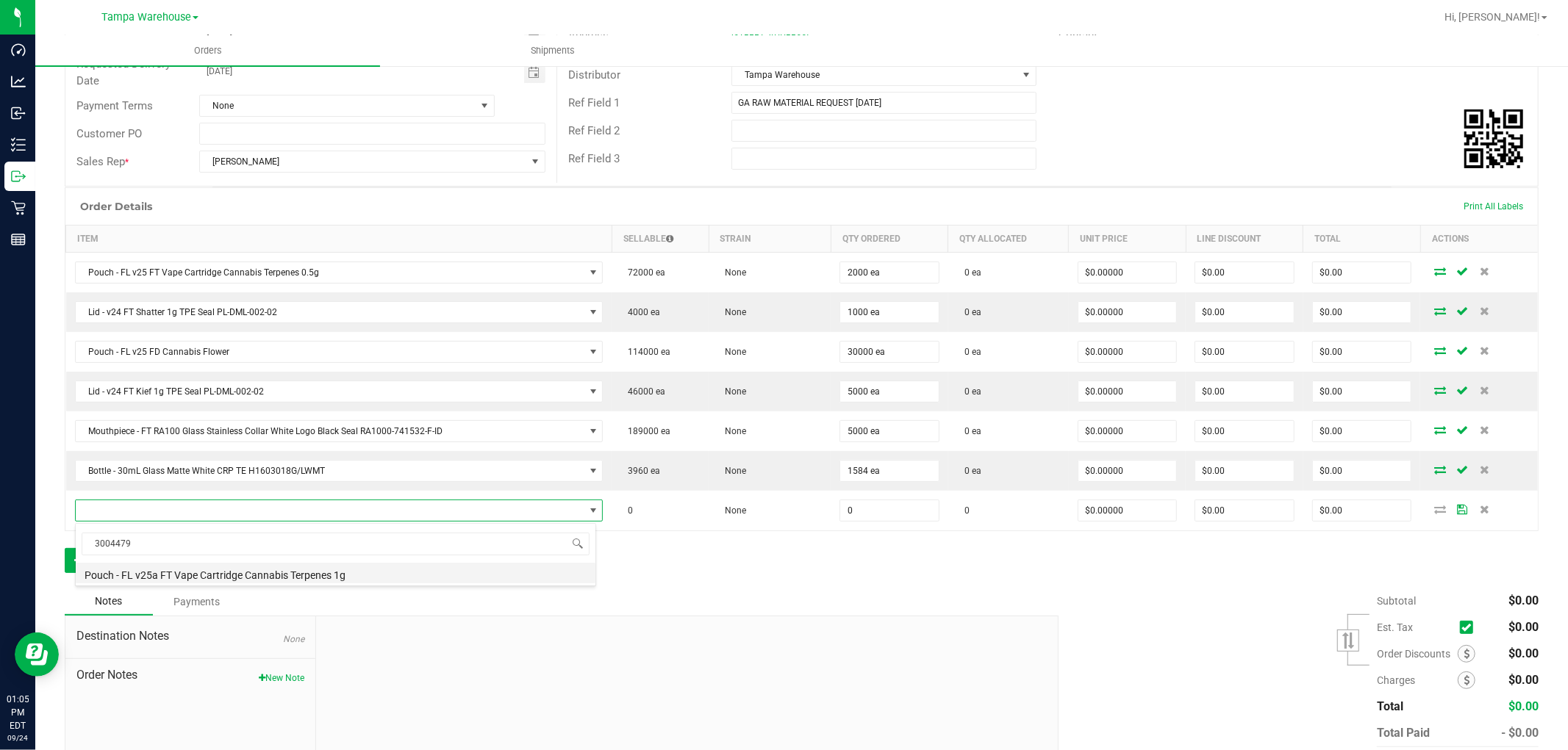
click at [325, 567] on li "Pouch - FL v25a FT Vape Cartridge Cannabis Terpenes 1g" at bounding box center [335, 573] width 520 height 21
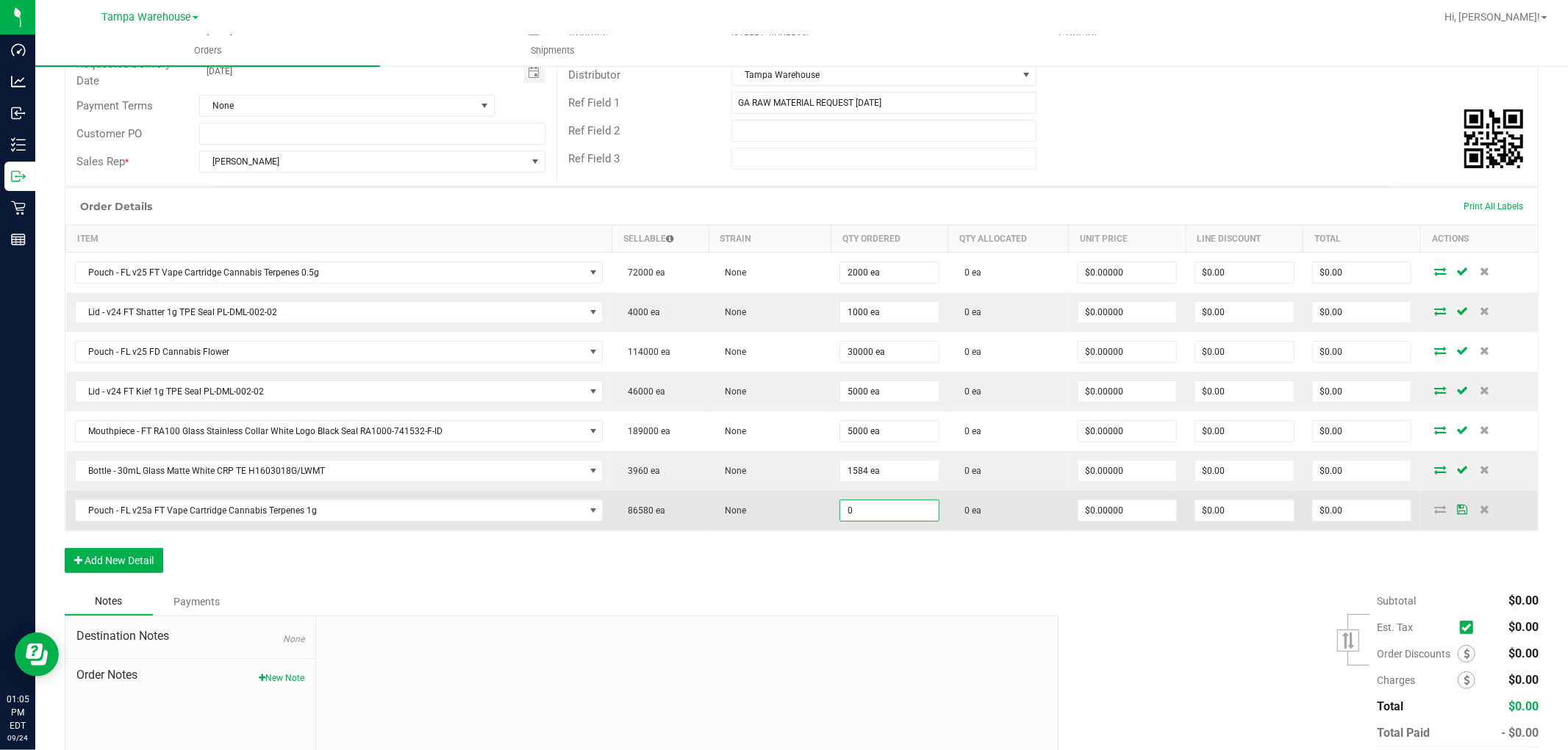
click at [873, 516] on input "0" at bounding box center [889, 511] width 98 height 21
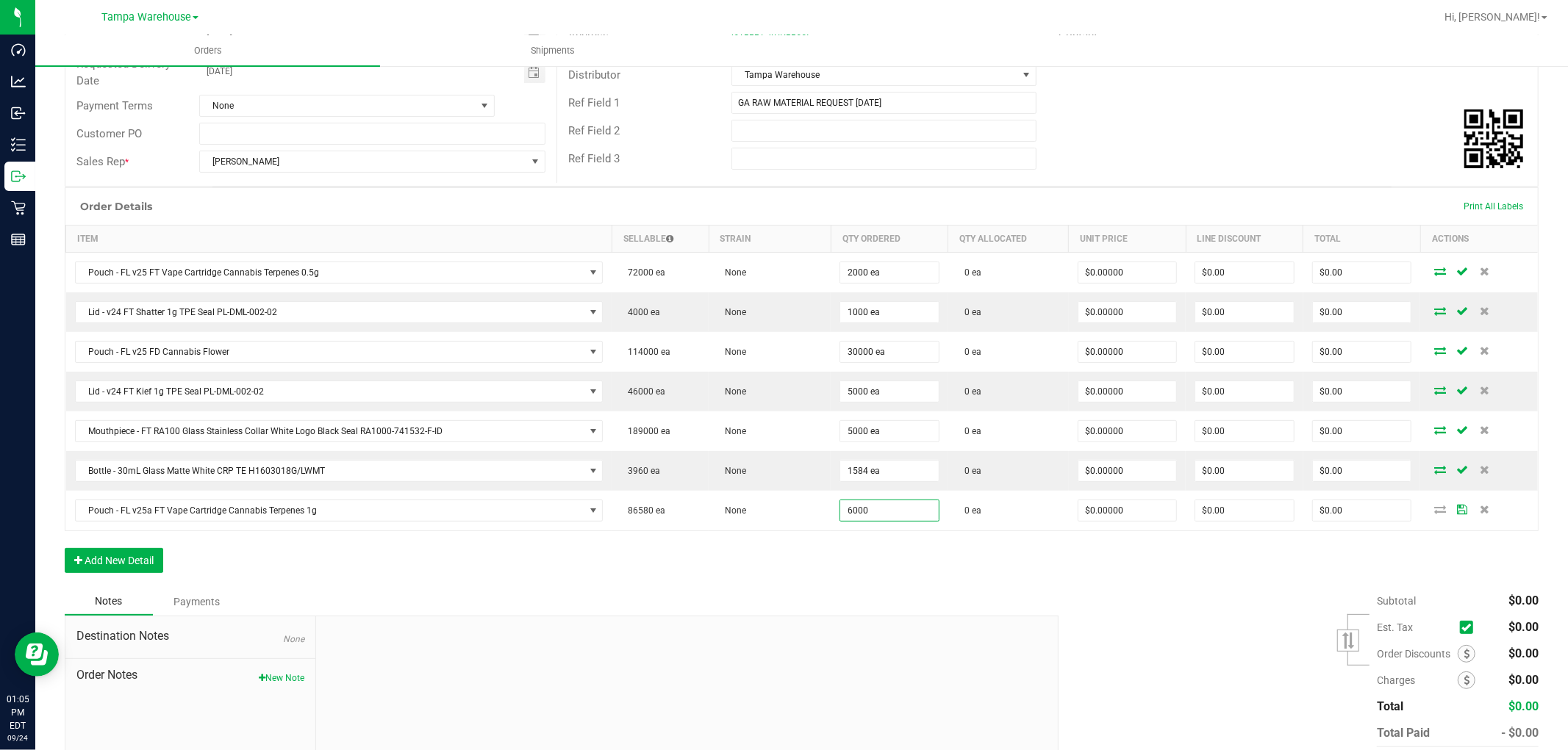
type input "6000 ea"
click at [872, 599] on div "Notes Payments" at bounding box center [555, 601] width 982 height 28
click at [155, 567] on button "Add New Detail" at bounding box center [113, 561] width 98 height 25
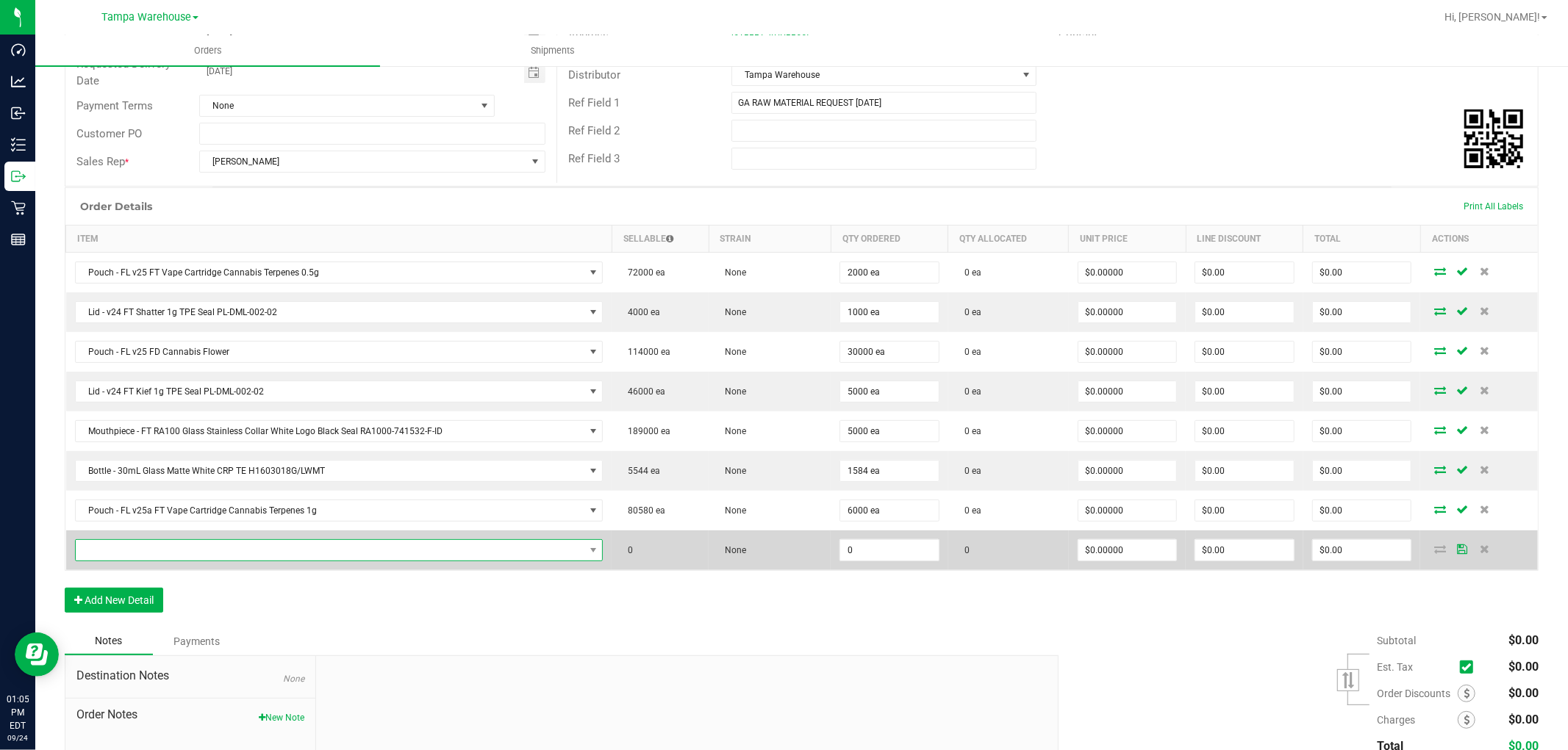
click at [177, 552] on span "NO DATA FOUND" at bounding box center [330, 550] width 509 height 21
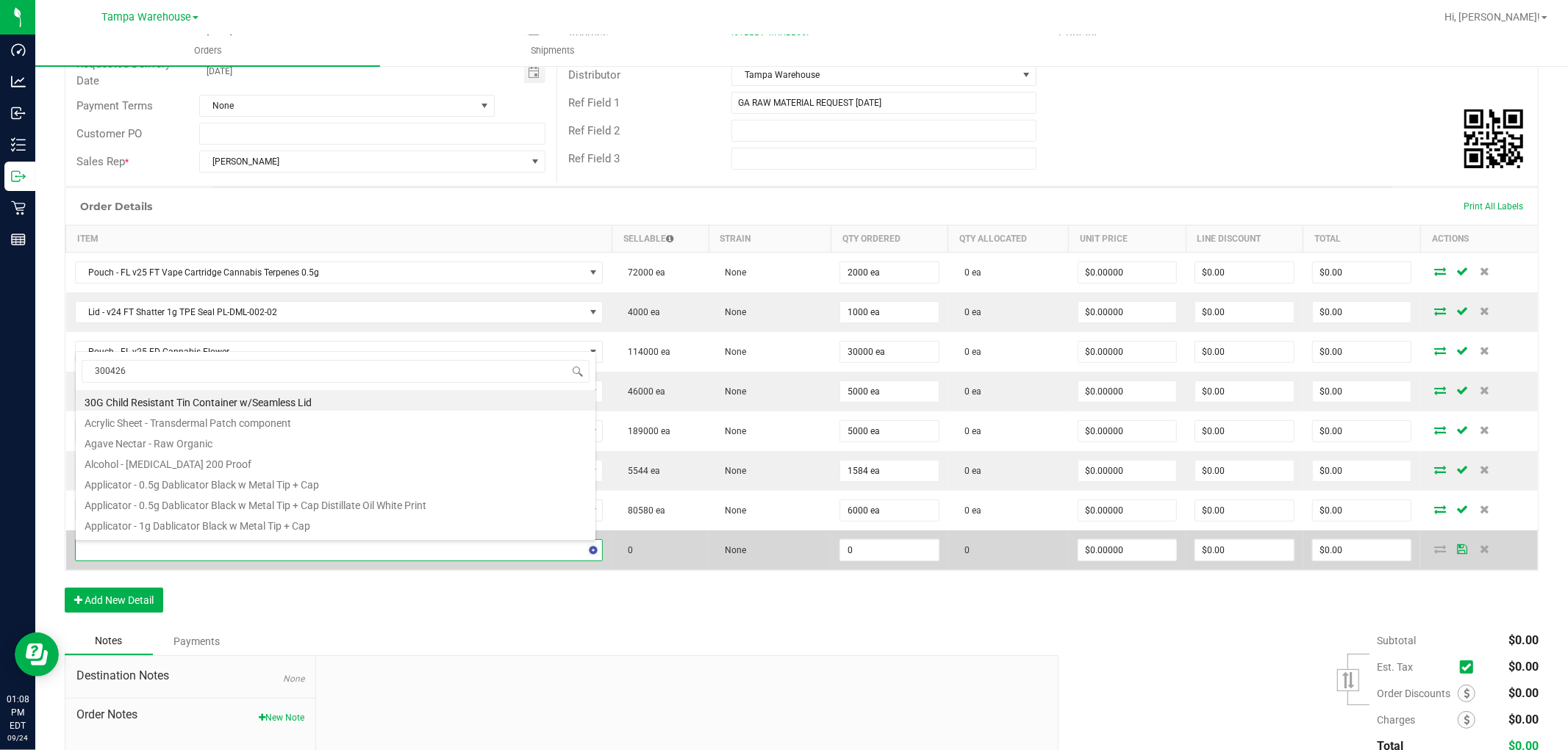
type input "3004265"
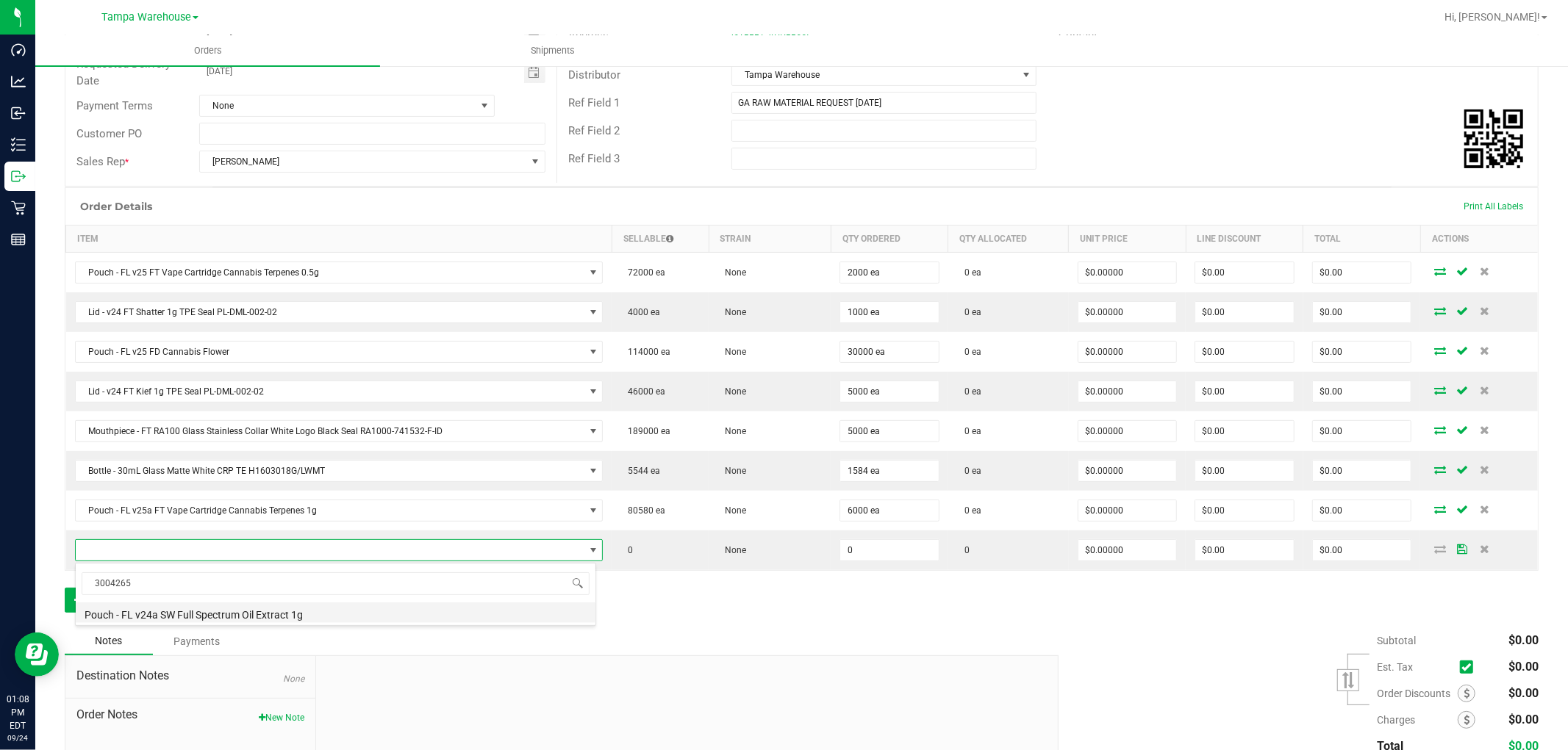
click at [275, 610] on li "Pouch - FL v24a SW Full Spectrum Oil Extract 1g" at bounding box center [335, 613] width 520 height 21
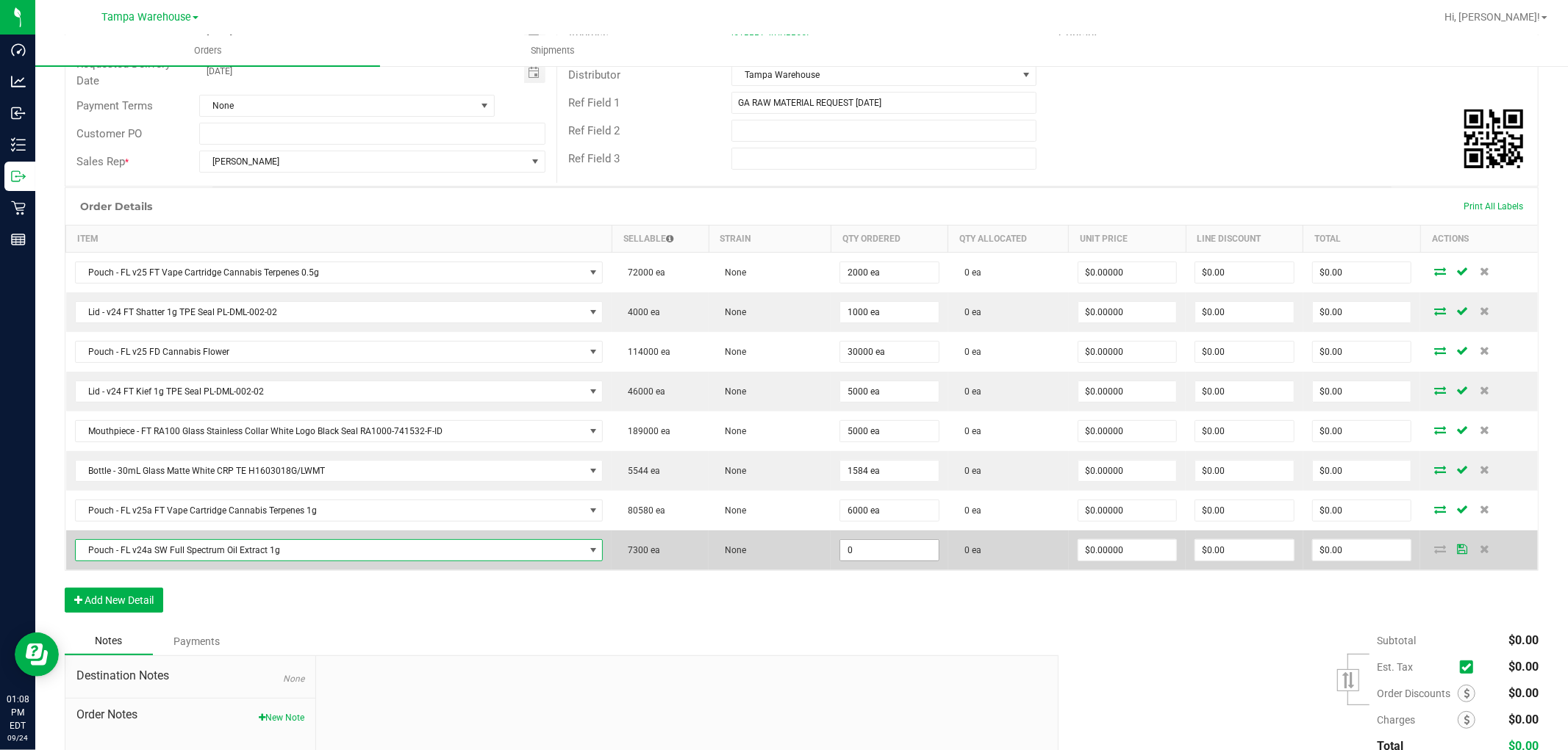
click at [863, 551] on input "0" at bounding box center [889, 550] width 98 height 21
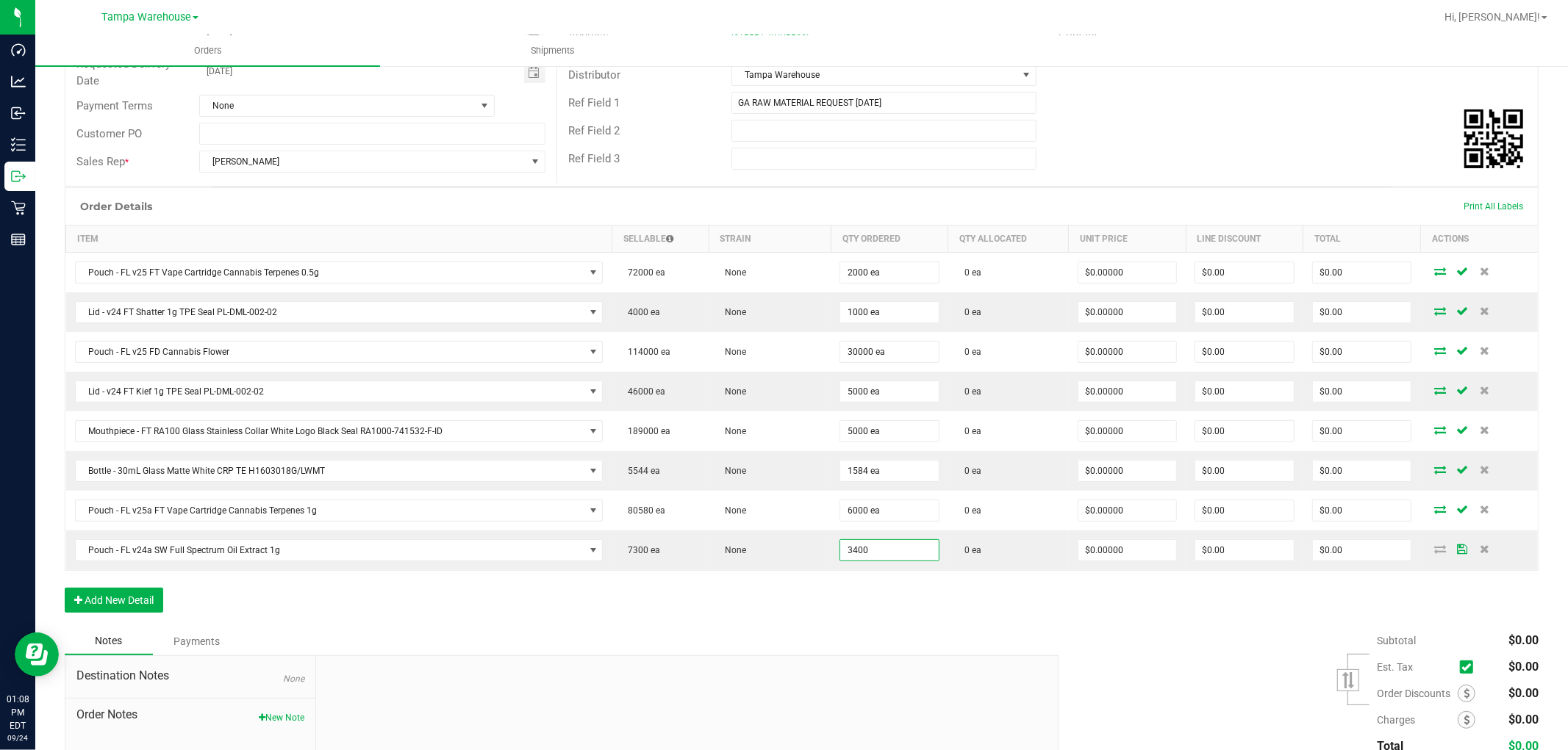
type input "3400 ea"
click at [879, 584] on div "Order Details Print All Labels Item Sellable Strain Qty Ordered Qty Allocated U…" at bounding box center [801, 408] width 1473 height 440
click at [149, 597] on button "Add New Detail" at bounding box center [113, 600] width 98 height 25
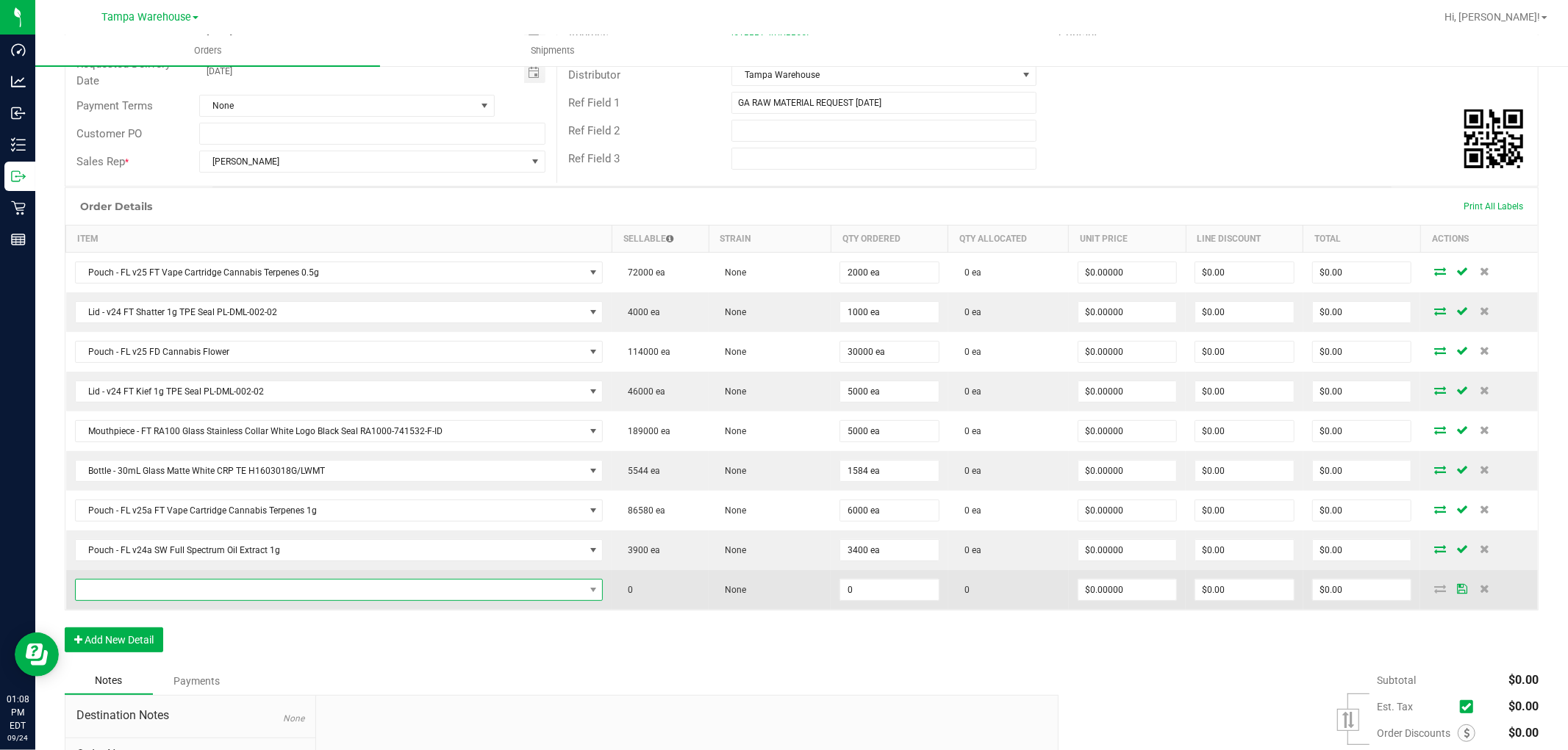
click at [177, 589] on span "NO DATA FOUND" at bounding box center [330, 590] width 509 height 21
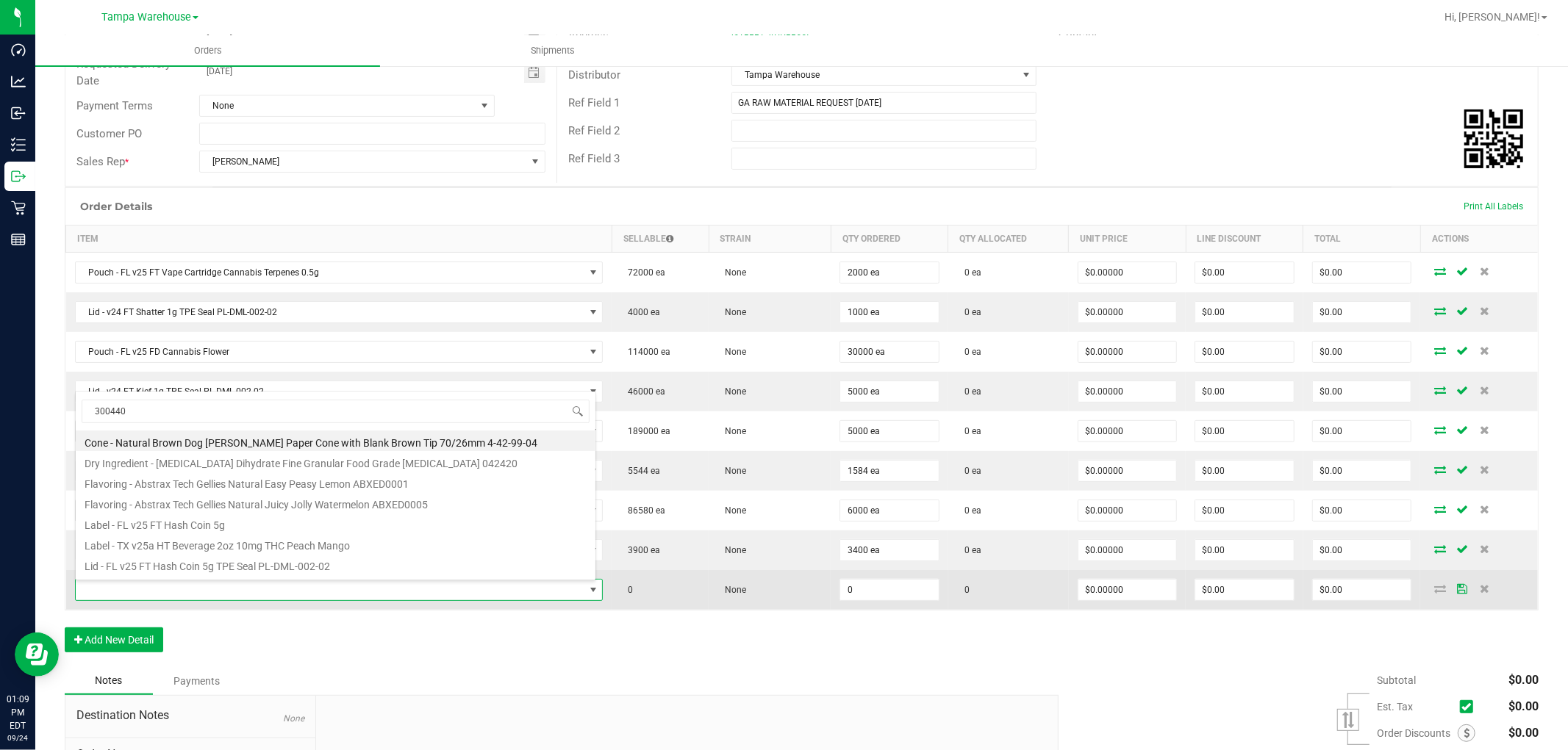
type input "3004400"
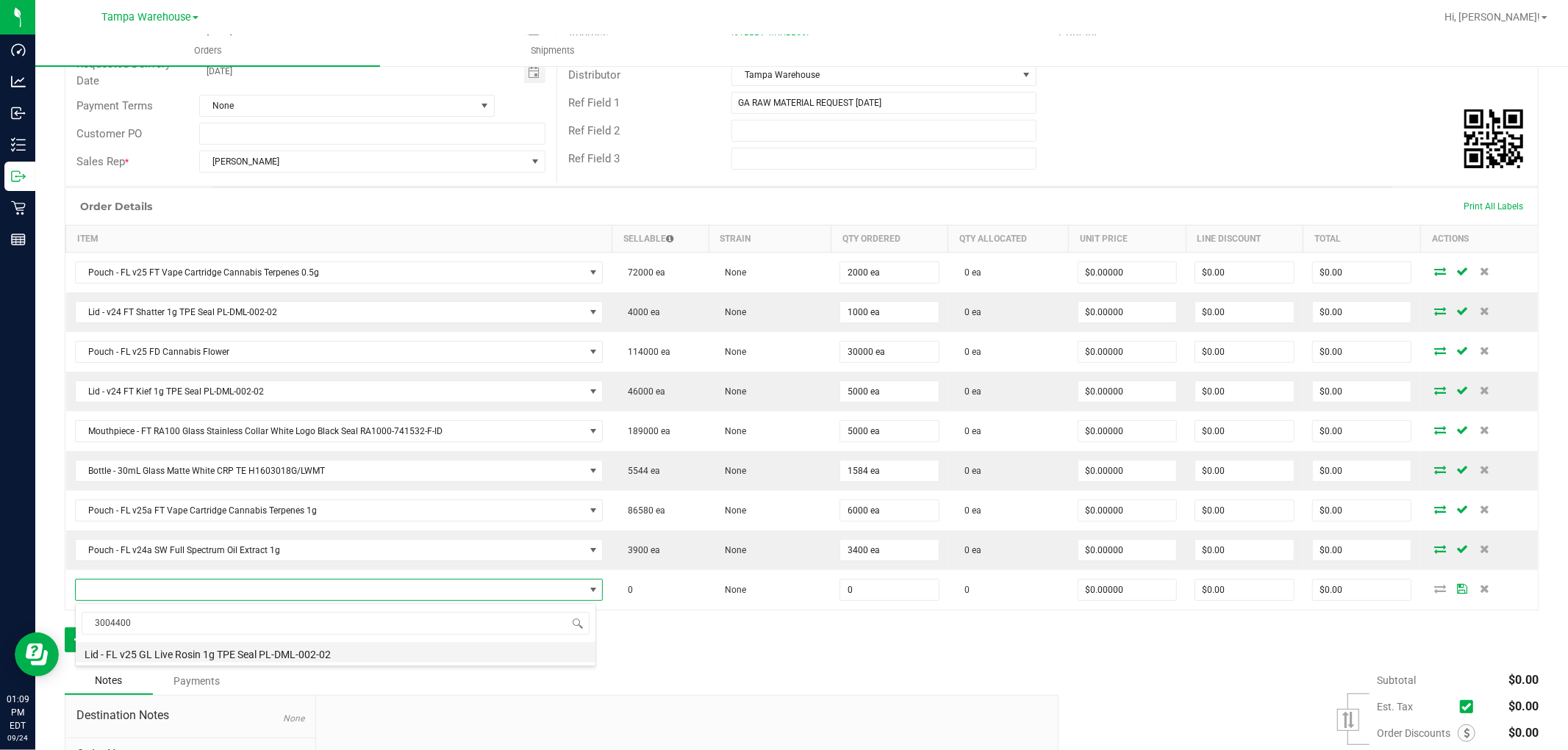
click at [309, 652] on li "Lid - FL v25 GL Live Rosin 1g TPE Seal PL-DML-002-02" at bounding box center [335, 652] width 520 height 21
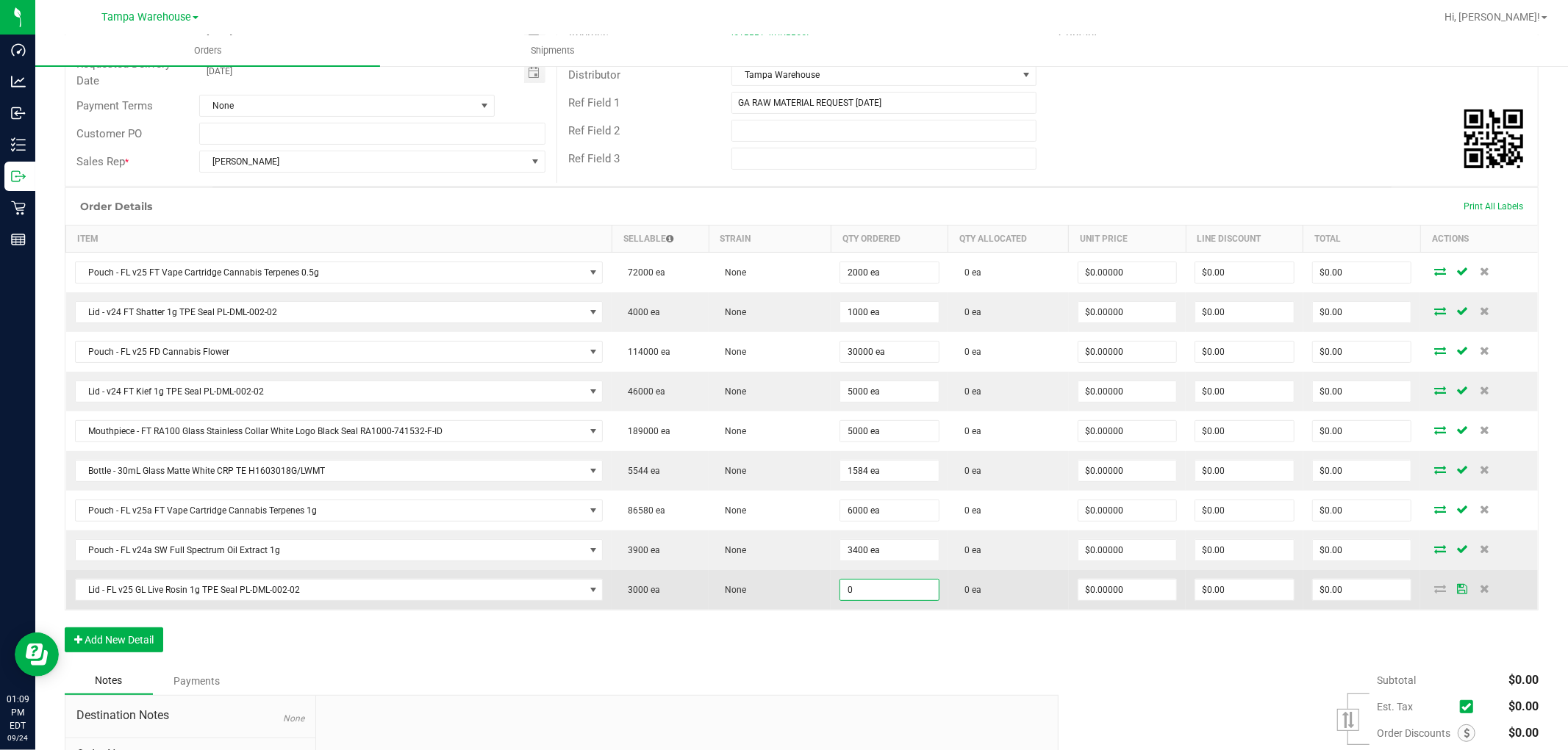
click at [862, 596] on input "0" at bounding box center [889, 590] width 98 height 21
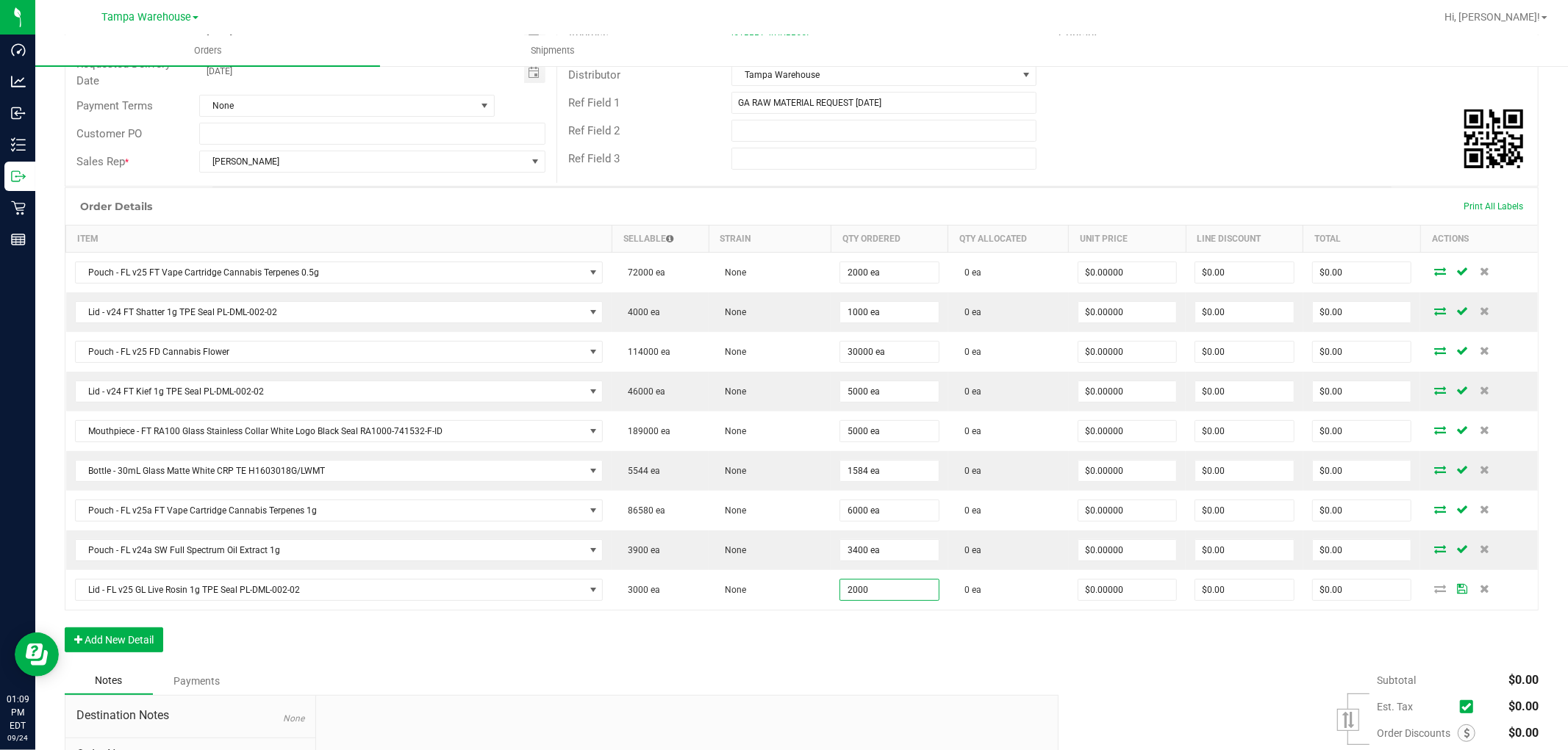
type input "2000 ea"
click at [841, 640] on div "Order Details Print All Labels Item Sellable Strain Qty Ordered Qty Allocated U…" at bounding box center [801, 427] width 1473 height 480
click at [685, 641] on div "Order Details Print All Labels Item Sellable Strain Qty Ordered Qty Allocated U…" at bounding box center [801, 427] width 1473 height 480
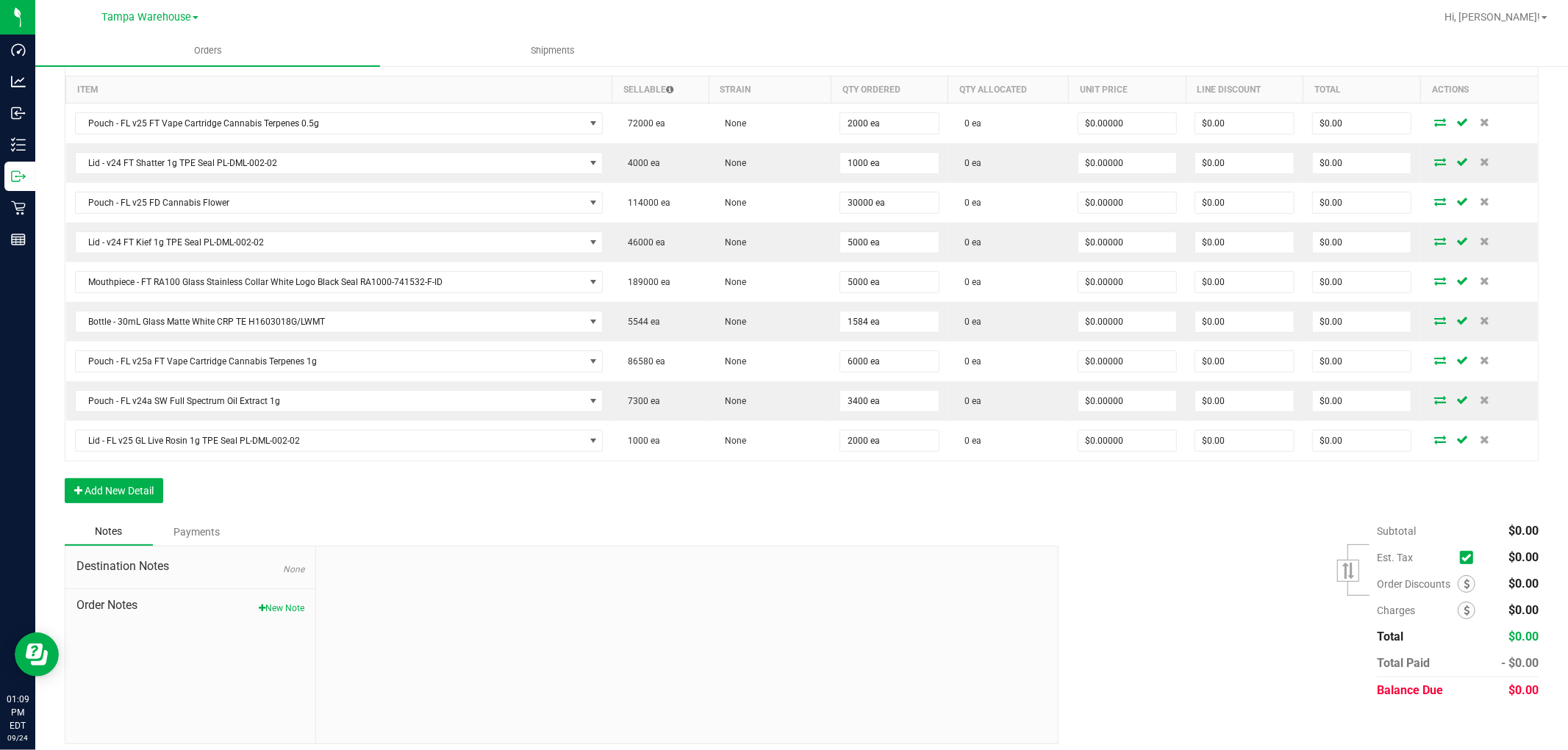
scroll to position [380, 0]
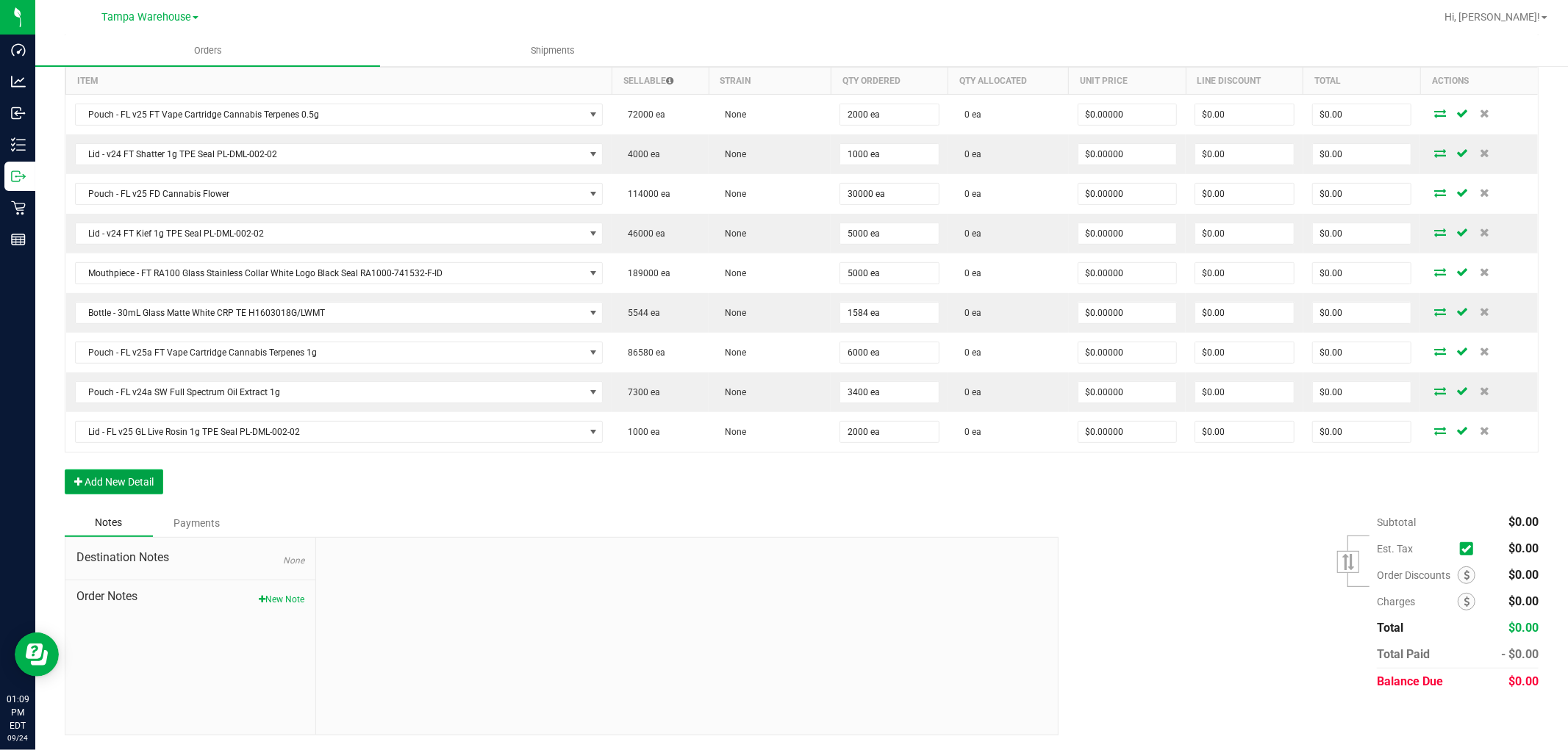
click at [147, 488] on button "Add New Detail" at bounding box center [113, 482] width 98 height 25
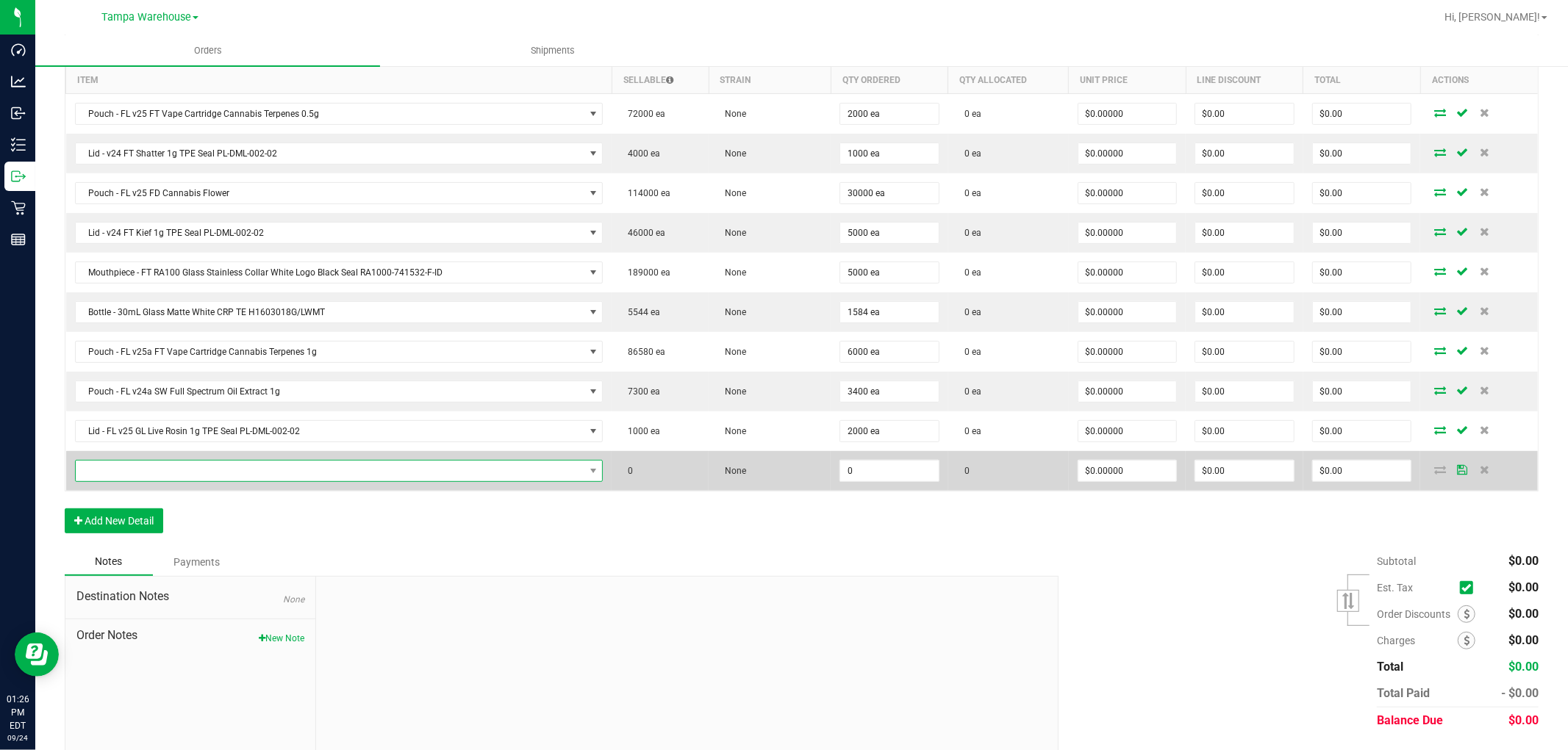
click at [191, 474] on span "NO DATA FOUND" at bounding box center [330, 471] width 509 height 21
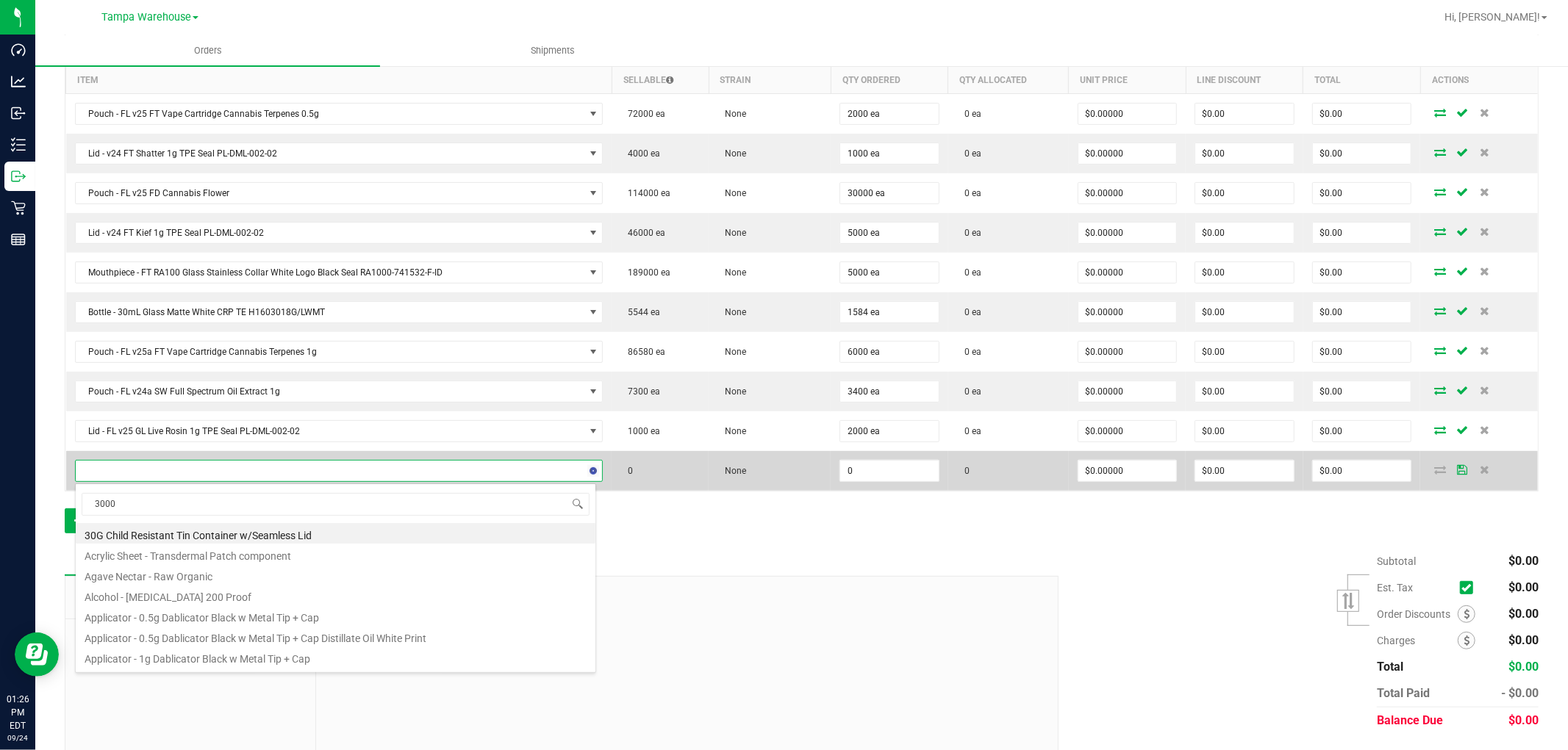
scroll to position [22, 516]
type input "3000050"
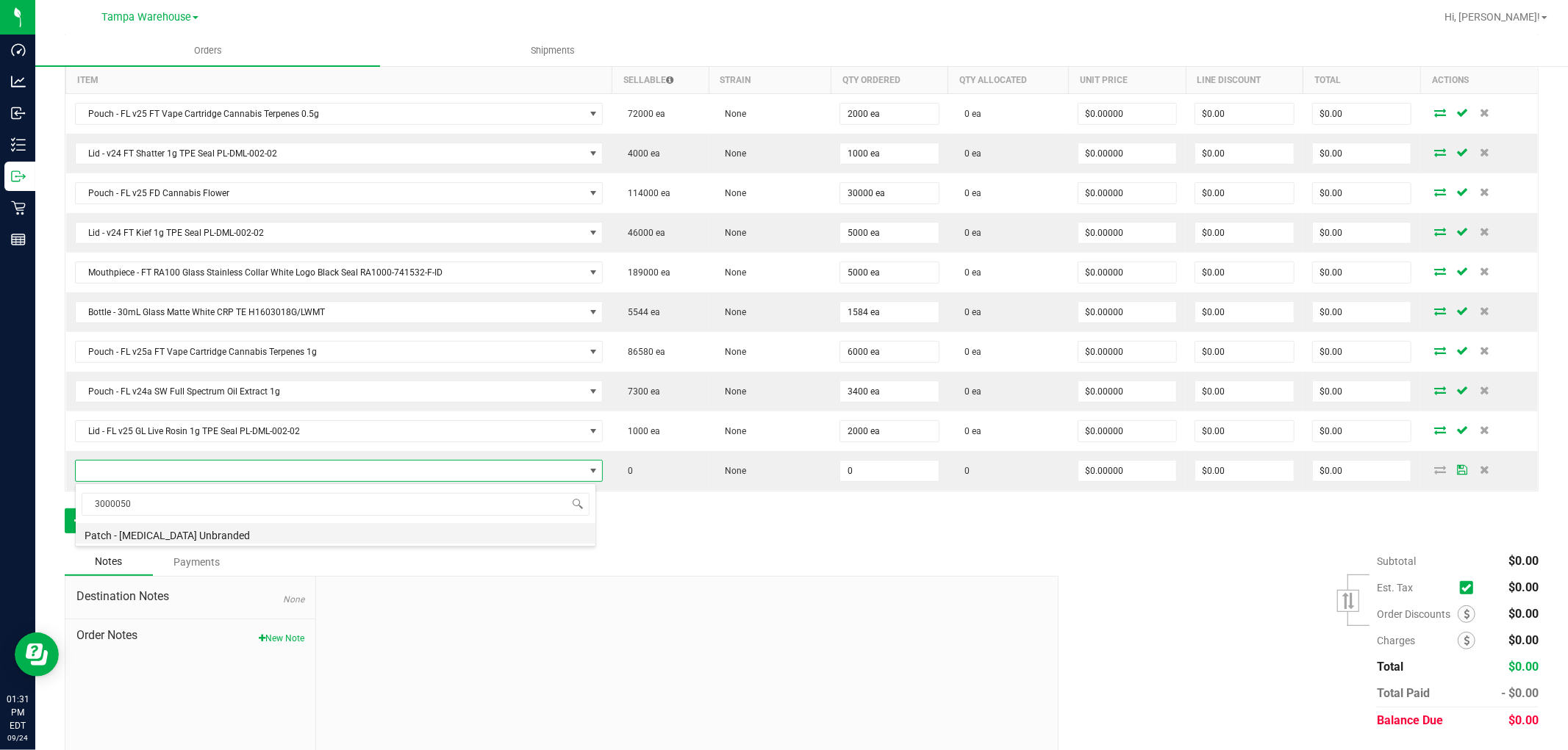
click at [230, 531] on li "Patch - Menthol Unbranded" at bounding box center [335, 533] width 520 height 21
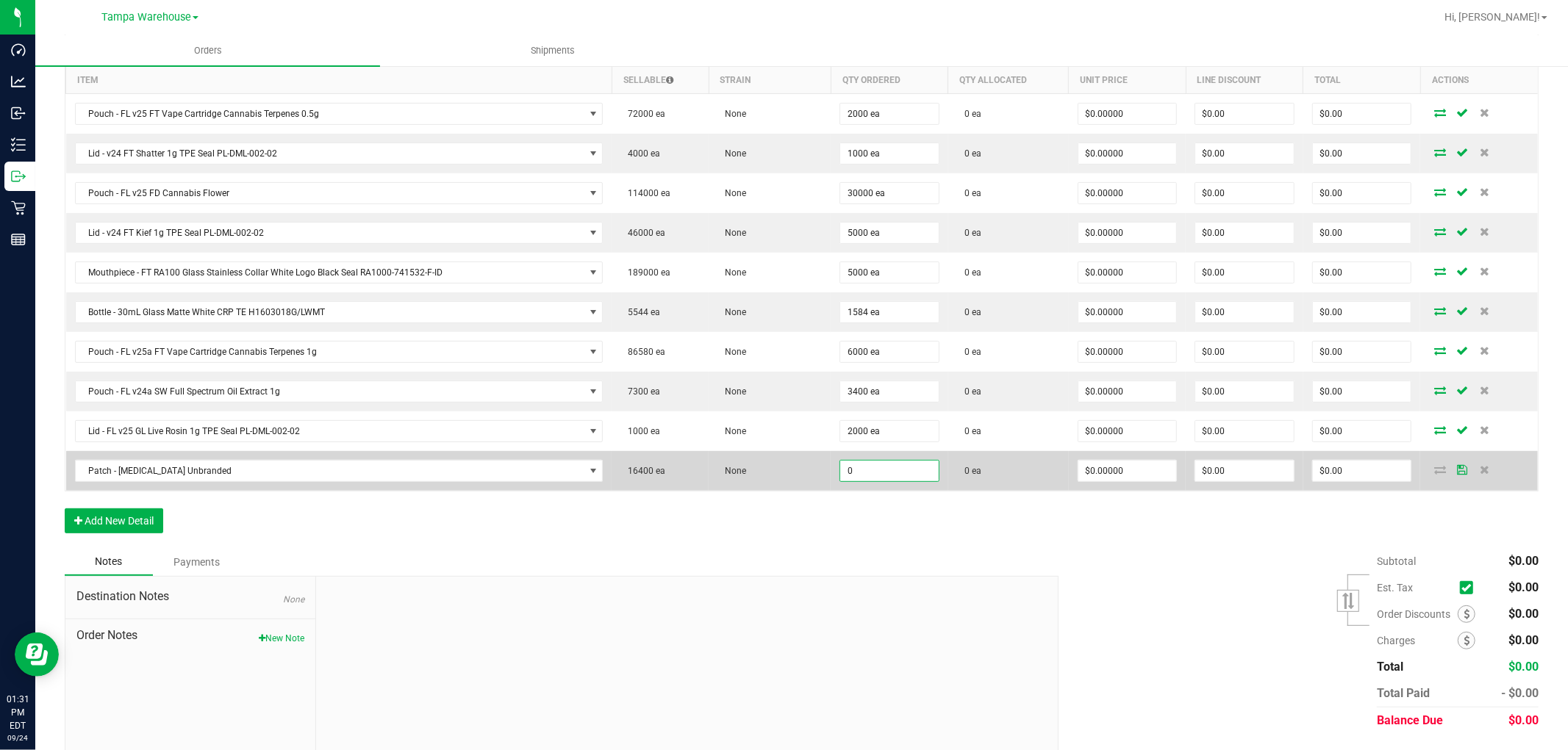
click at [856, 474] on input "0" at bounding box center [889, 471] width 98 height 21
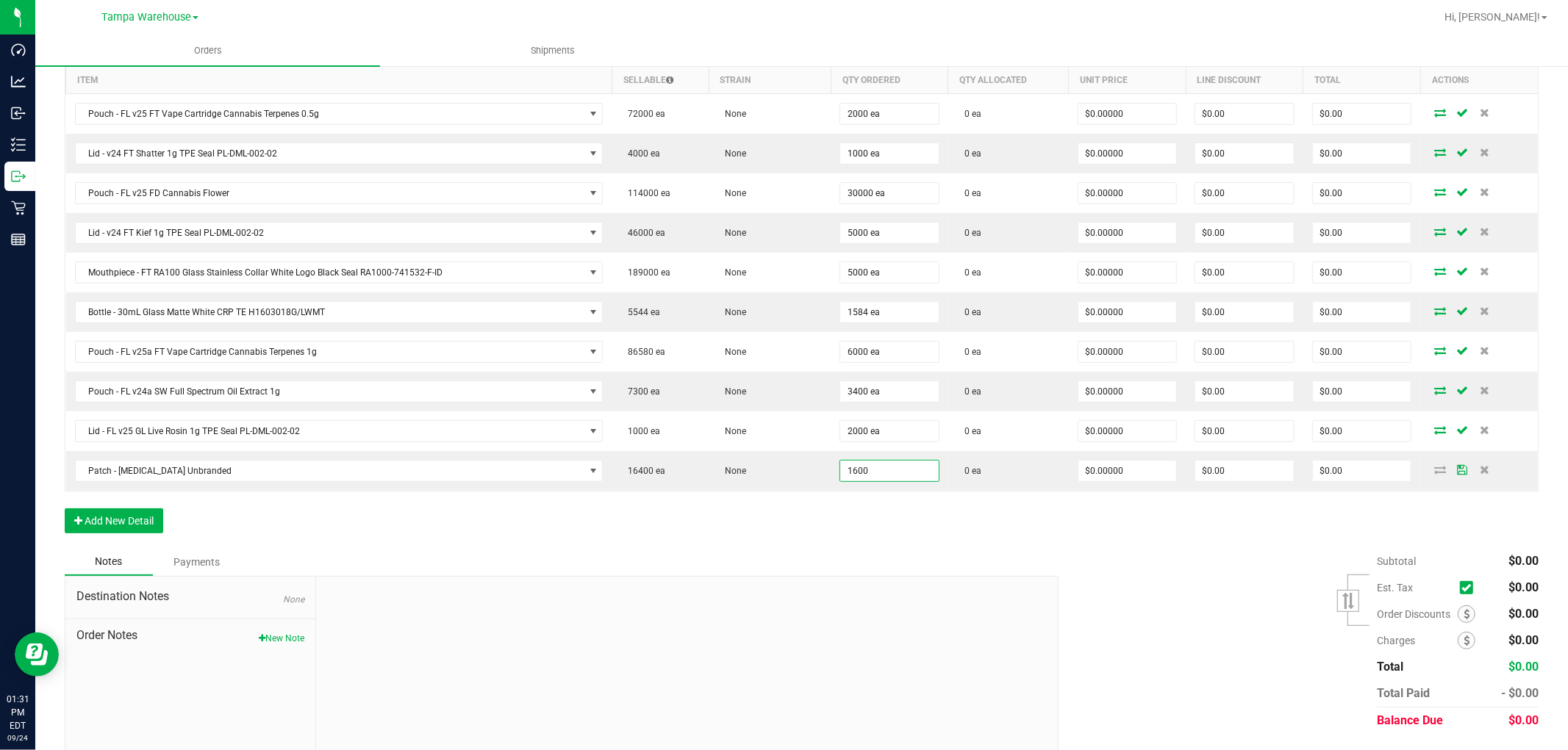
type input "1600 ea"
click at [900, 536] on div "Order Details Print All Labels Item Sellable Strain Qty Ordered Qty Allocated U…" at bounding box center [801, 288] width 1473 height 519
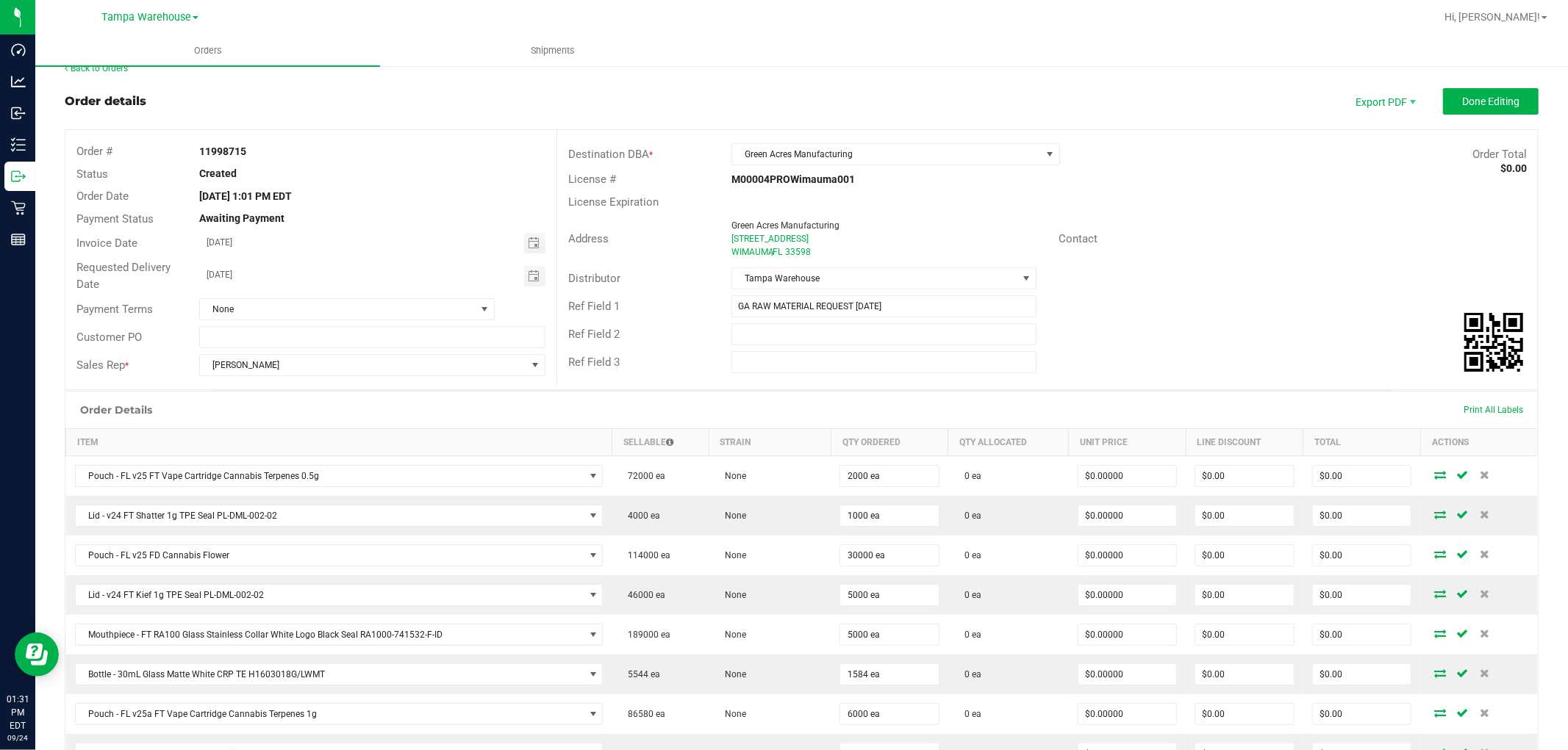
scroll to position [0, 0]
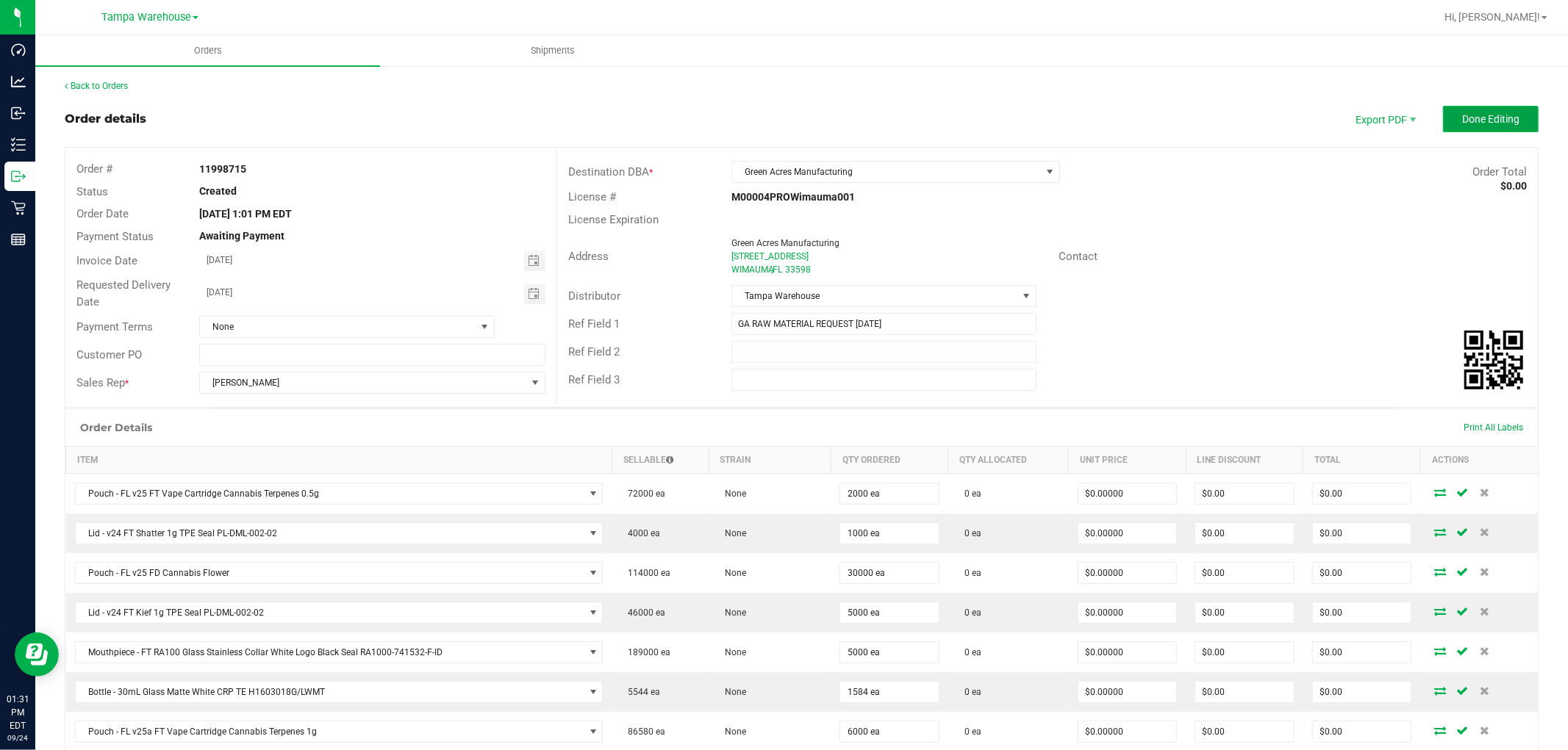
click at [1466, 128] on button "Done Editing" at bounding box center [1490, 119] width 95 height 27
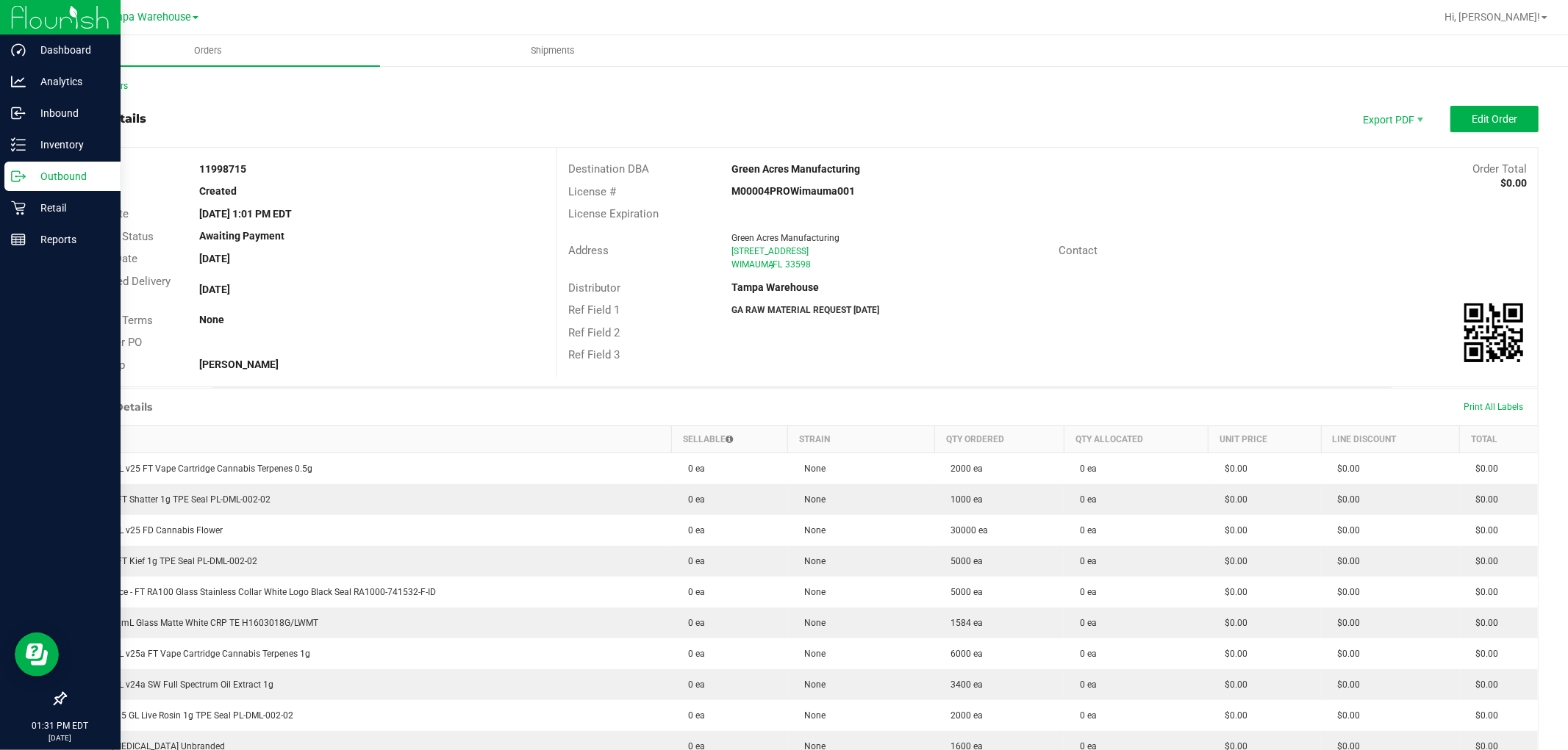
click at [66, 172] on p "Outbound" at bounding box center [69, 177] width 88 height 18
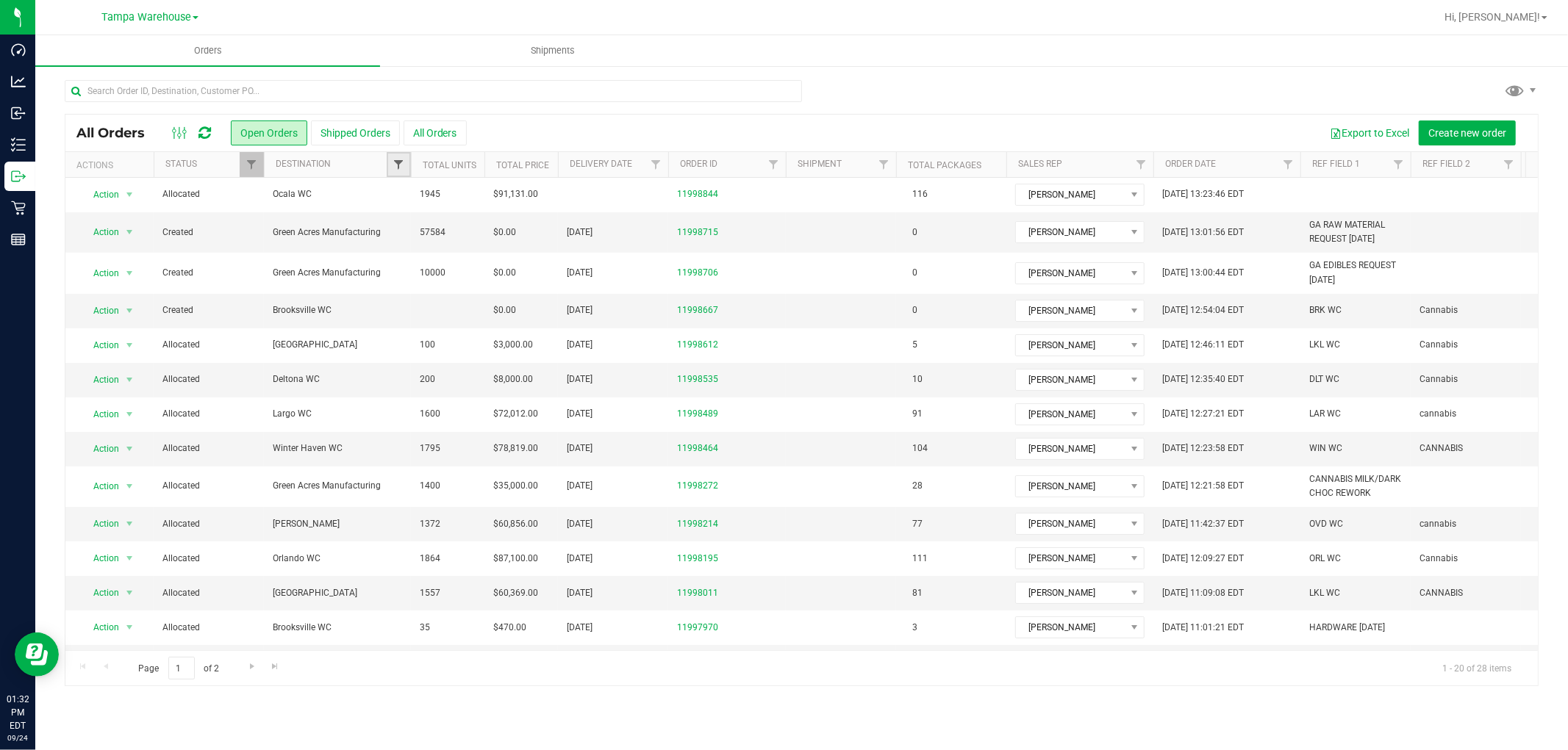
click at [404, 167] on span "Filter" at bounding box center [398, 165] width 12 height 12
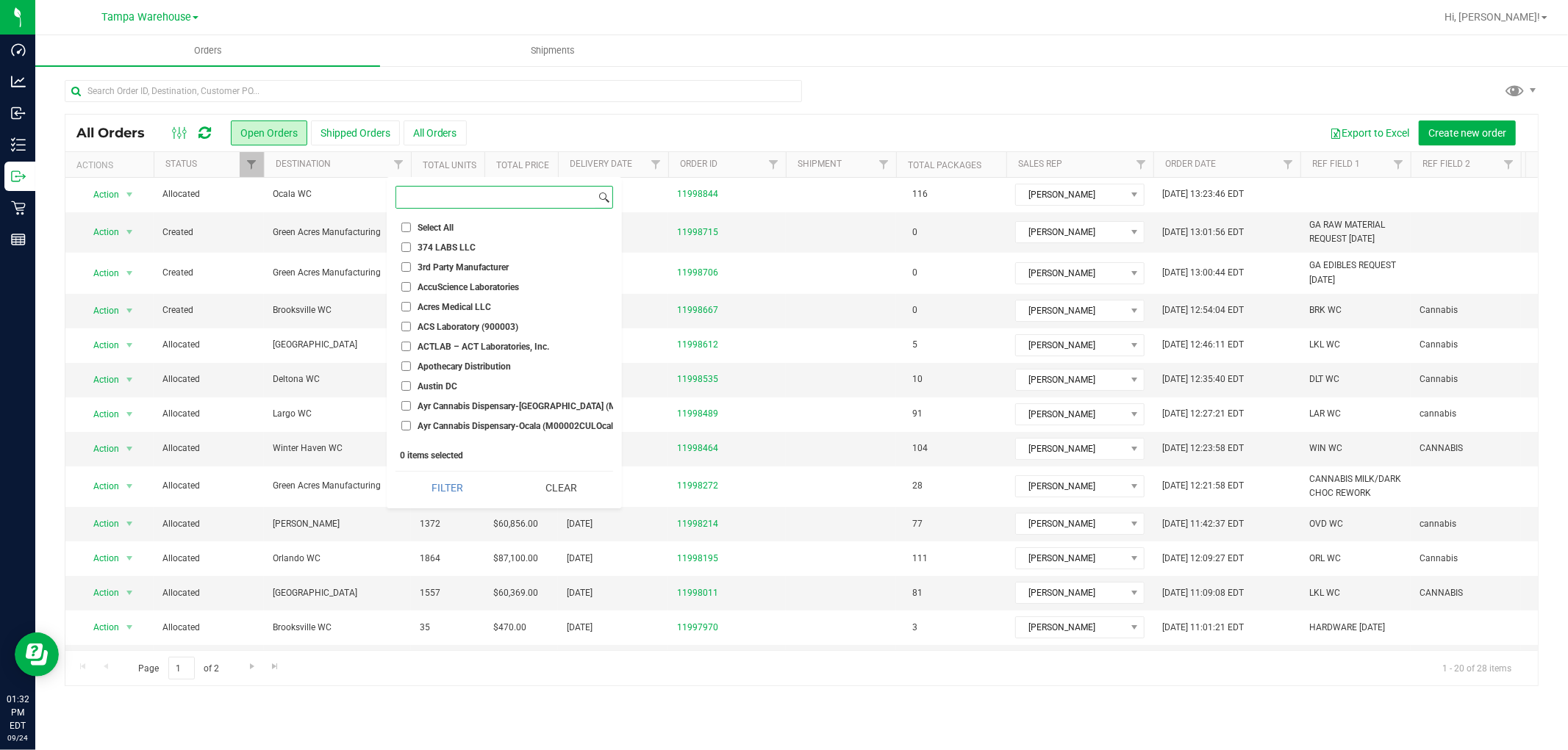
click at [438, 198] on input at bounding box center [495, 197] width 199 height 21
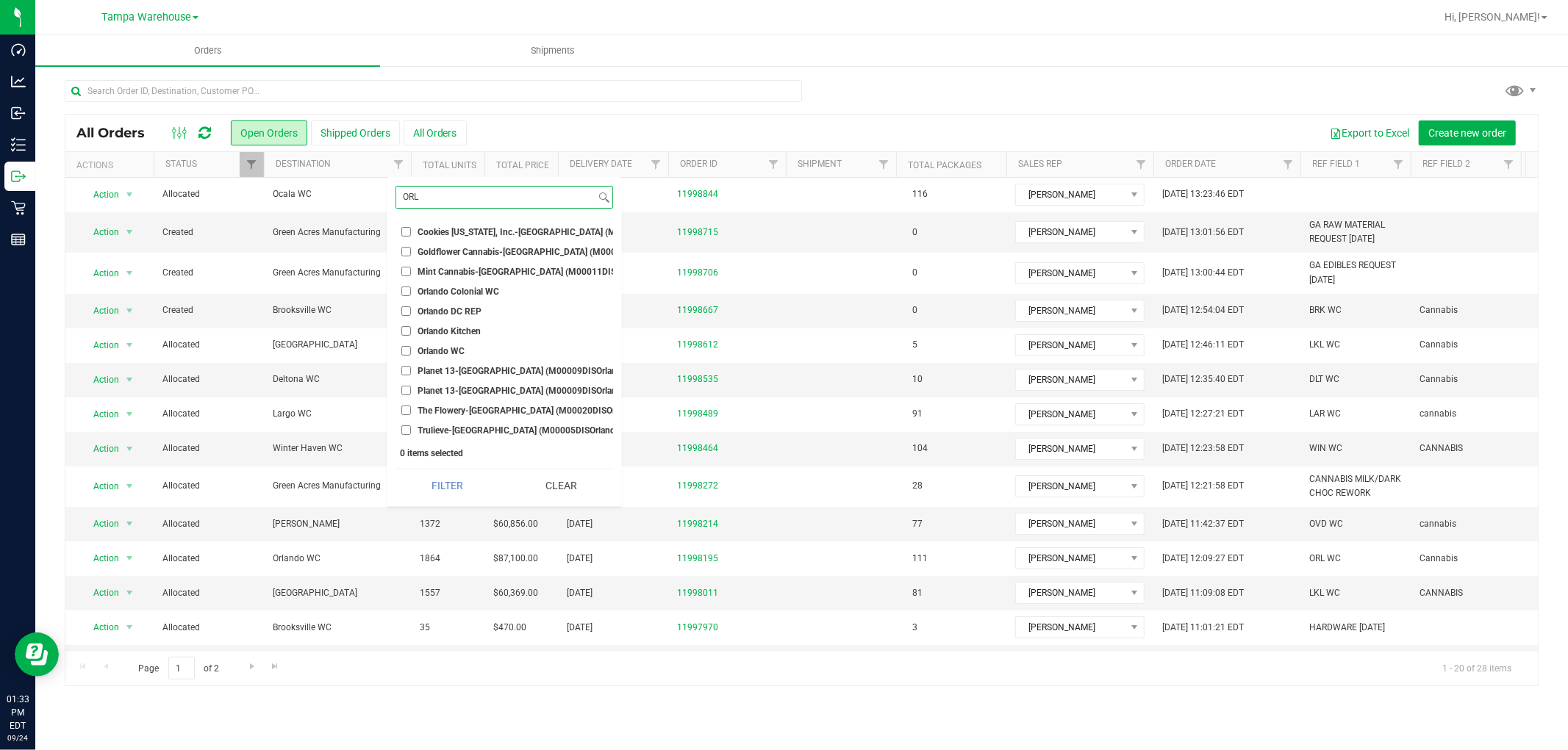
type input "ORL"
click at [408, 350] on input "Orlando WC" at bounding box center [406, 350] width 10 height 10
checkbox input "true"
click at [456, 494] on button "Filter" at bounding box center [447, 485] width 103 height 33
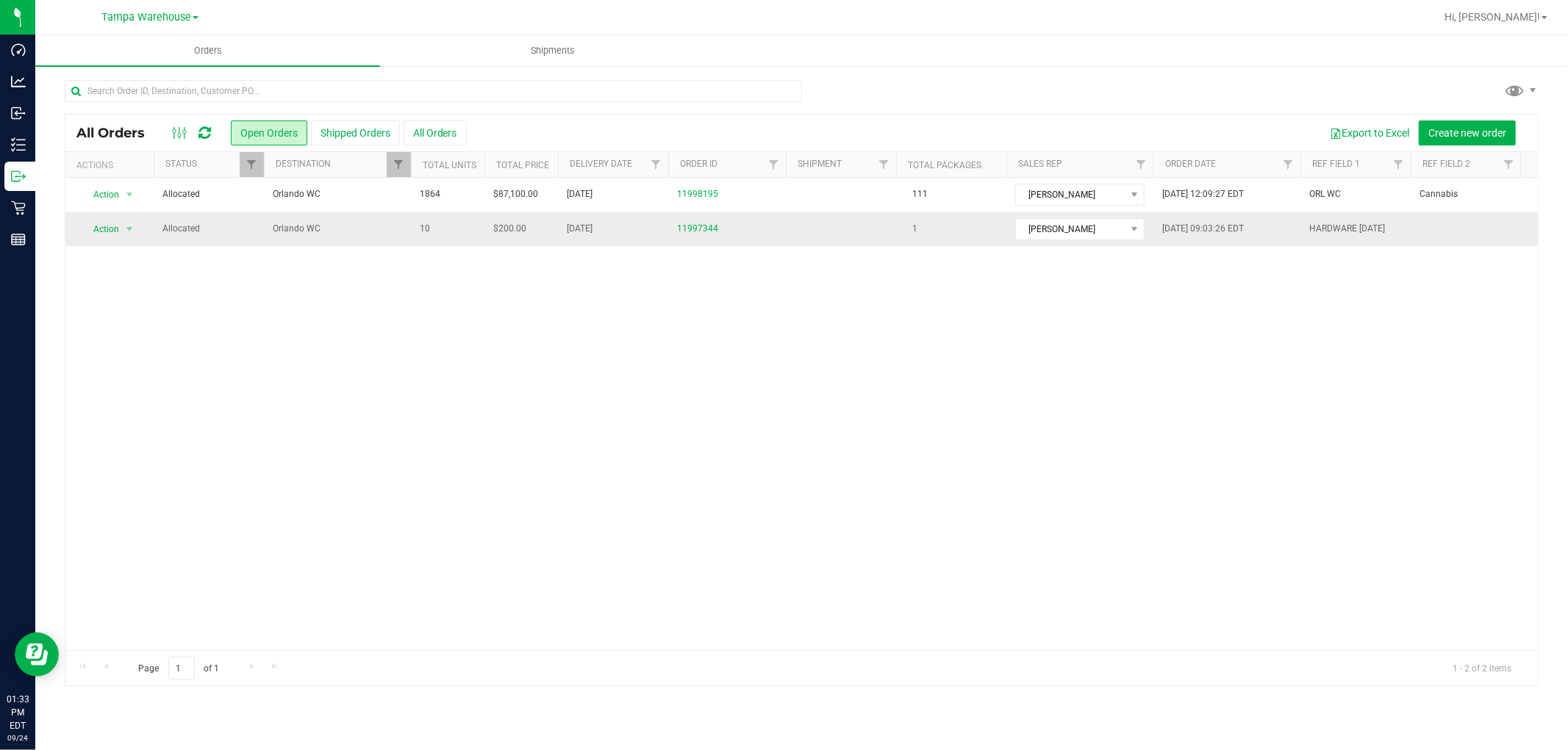
click at [390, 233] on span "Orlando WC" at bounding box center [337, 228] width 129 height 14
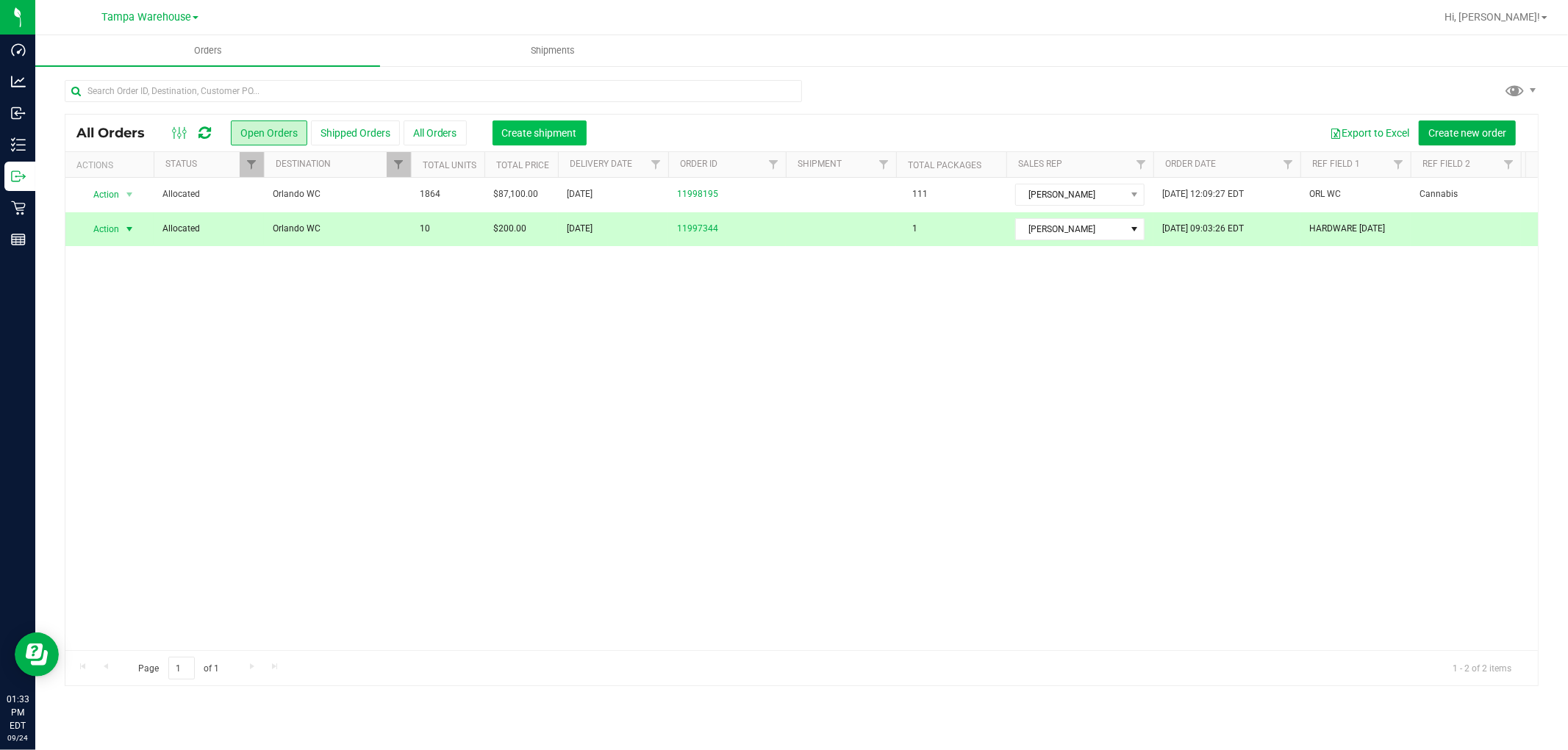
click at [554, 128] on span "Create shipment" at bounding box center [539, 133] width 75 height 12
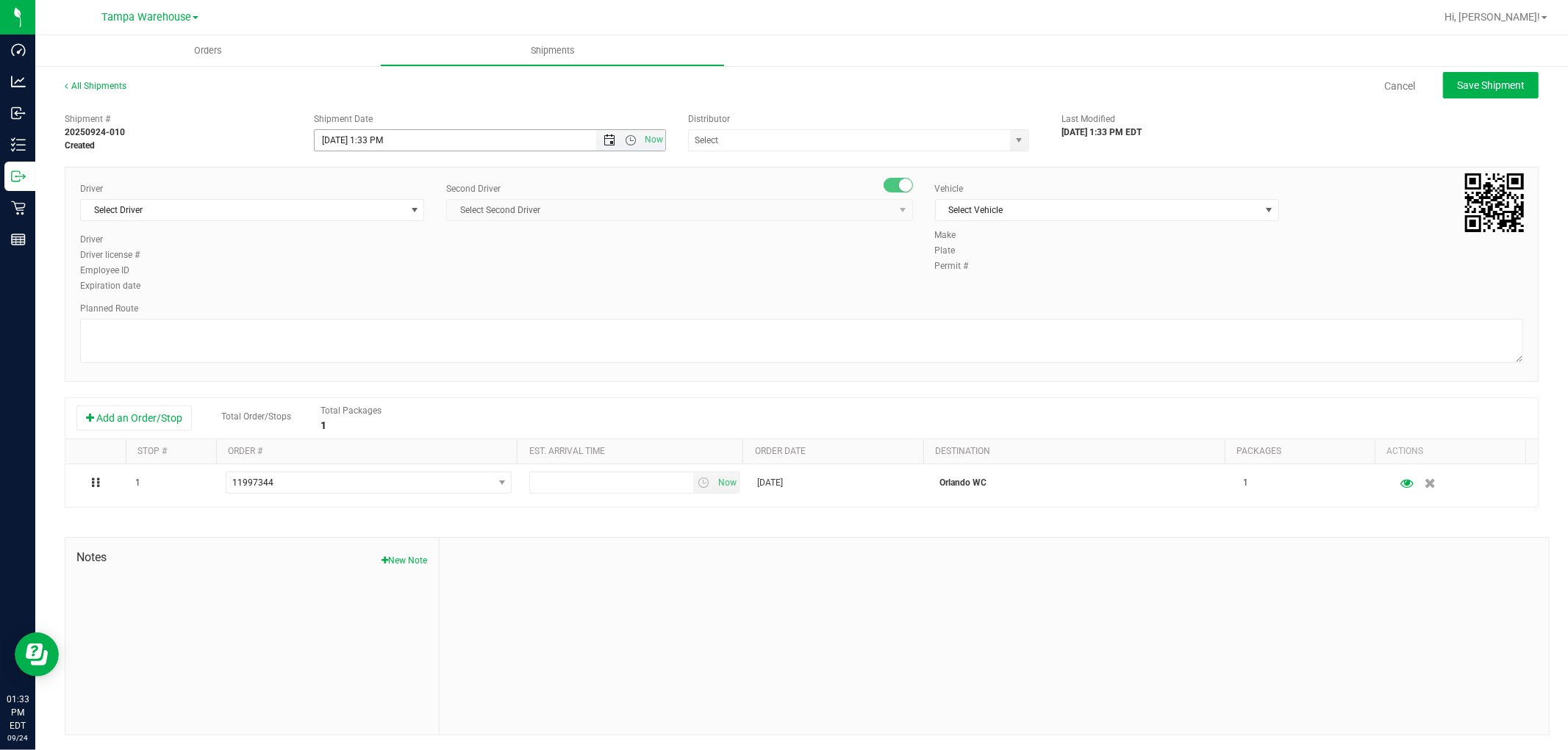
click at [605, 142] on span "Open the date view" at bounding box center [609, 140] width 12 height 12
click at [414, 287] on link "25" at bounding box center [411, 290] width 21 height 23
click at [630, 138] on span "Open the time view" at bounding box center [631, 140] width 12 height 12
click at [438, 253] on li "6:30 AM" at bounding box center [485, 247] width 345 height 19
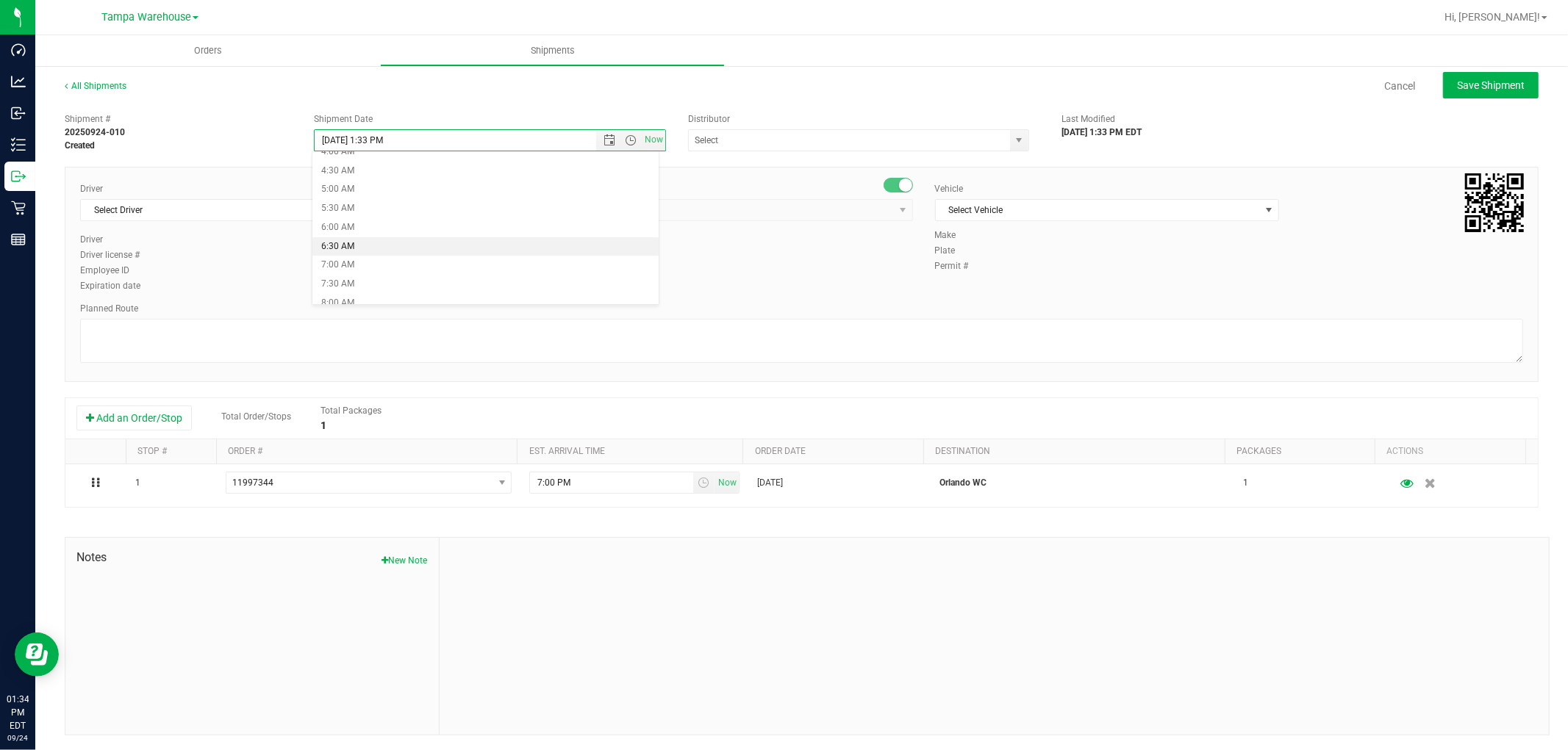
type input "9/25/2025 6:30 AM"
click at [739, 143] on input "text" at bounding box center [845, 140] width 312 height 21
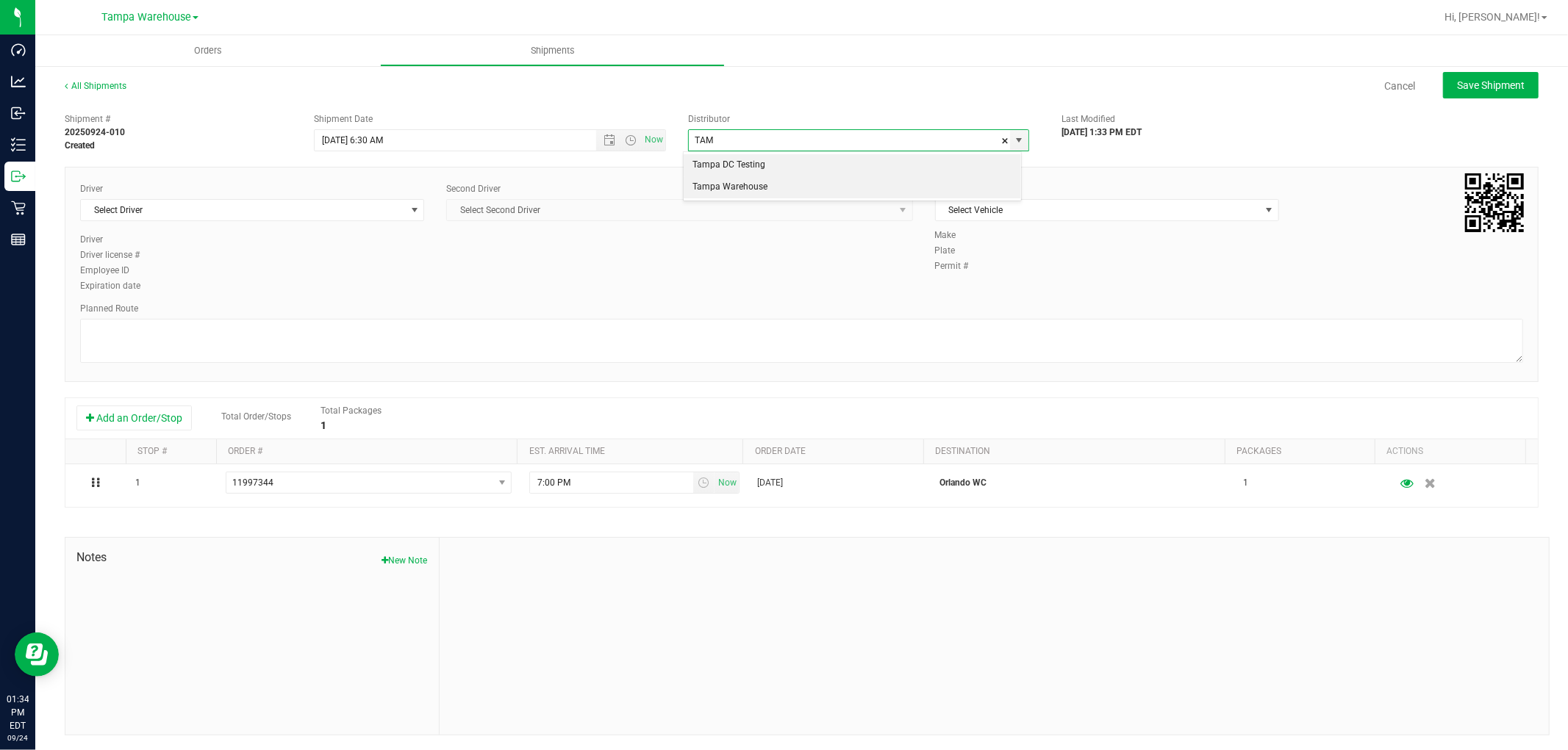
click at [762, 183] on li "Tampa Warehouse" at bounding box center [852, 188] width 336 height 22
type input "Tampa Warehouse"
click at [338, 213] on span "Select Driver" at bounding box center [242, 210] width 324 height 21
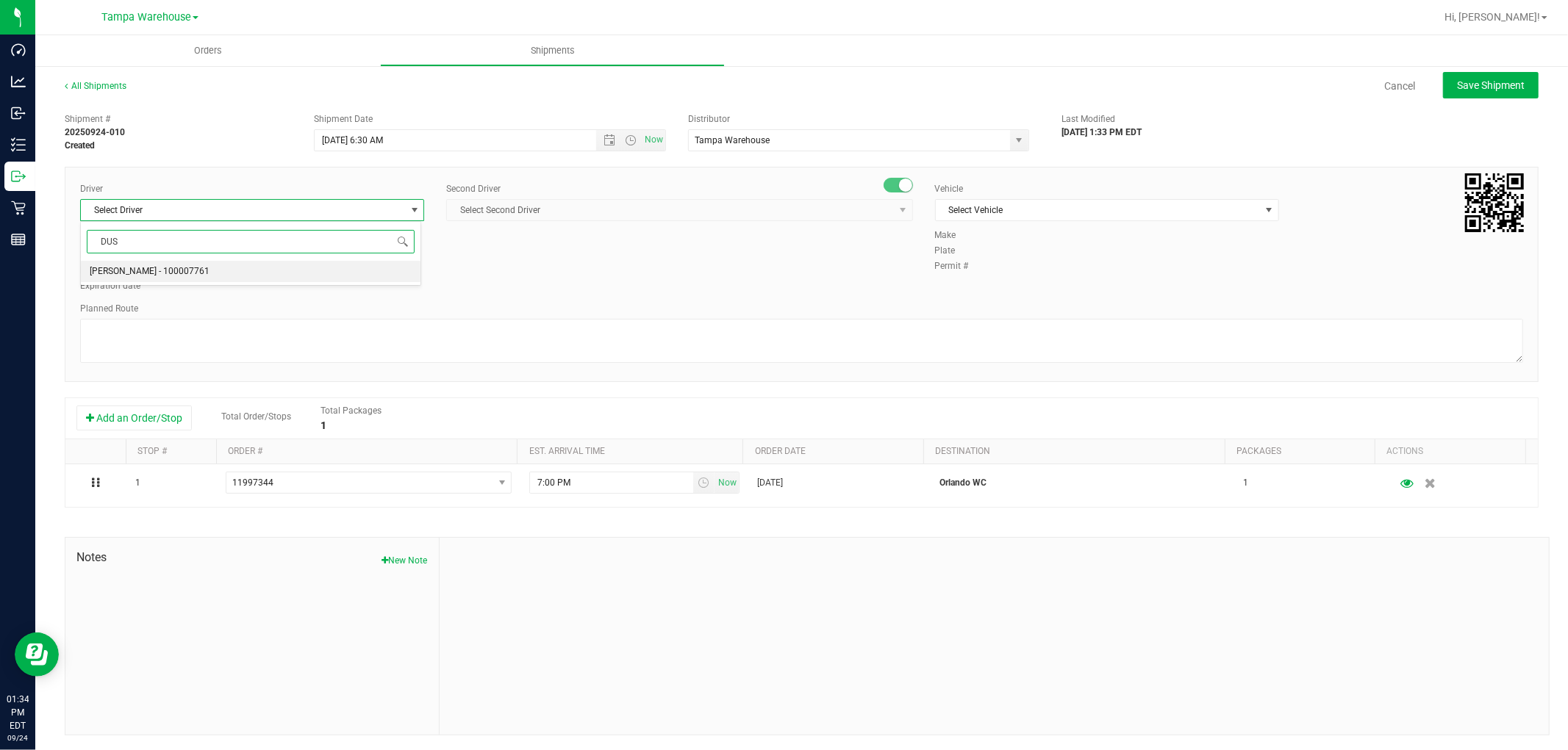
click at [189, 270] on span "Dustin Zonneville - 100007761" at bounding box center [149, 272] width 120 height 19
type input "DUS"
click at [571, 208] on span "Select Second Driver" at bounding box center [669, 210] width 446 height 21
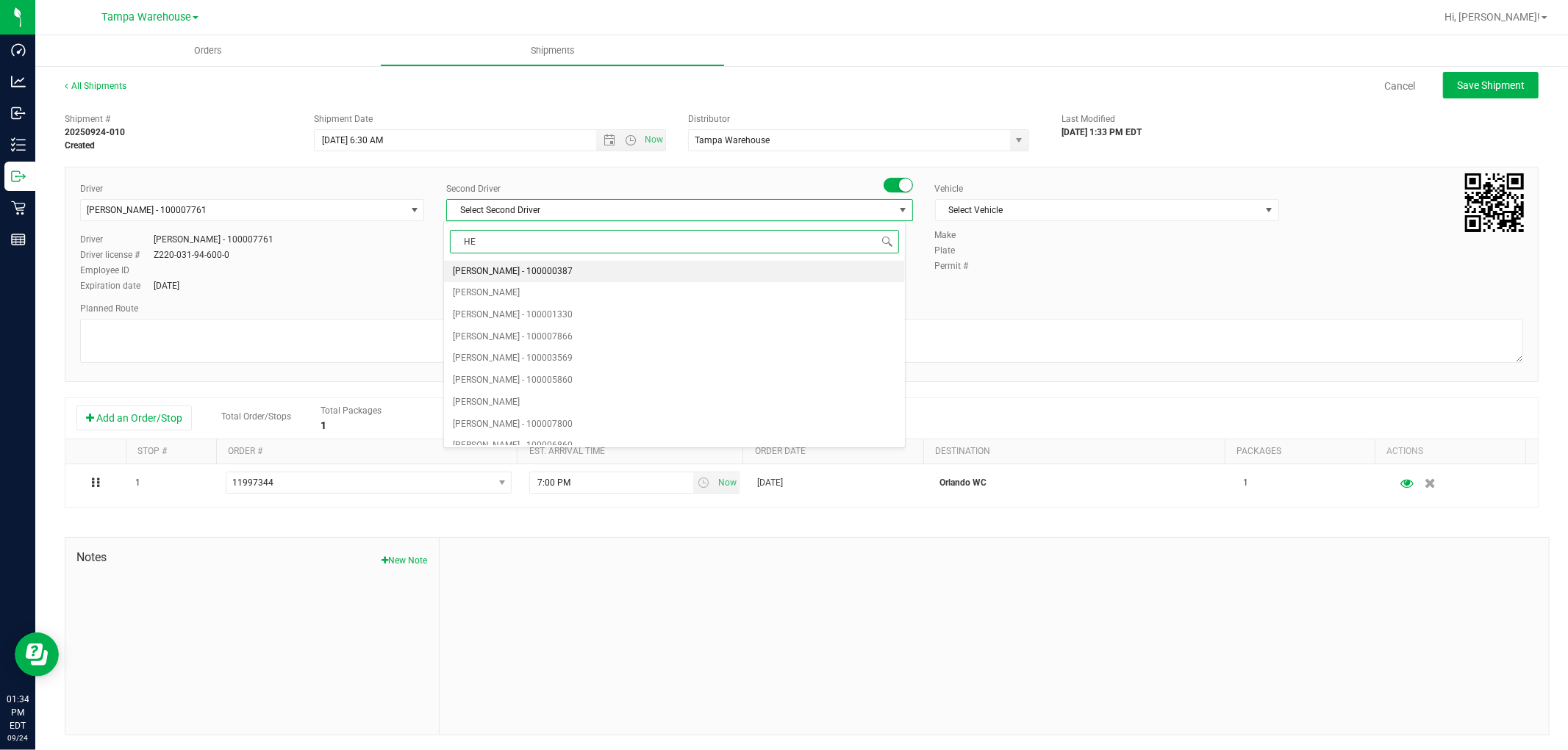
type input "HEC"
click at [540, 270] on span "Hector Ayala - 100003569" at bounding box center [512, 272] width 120 height 19
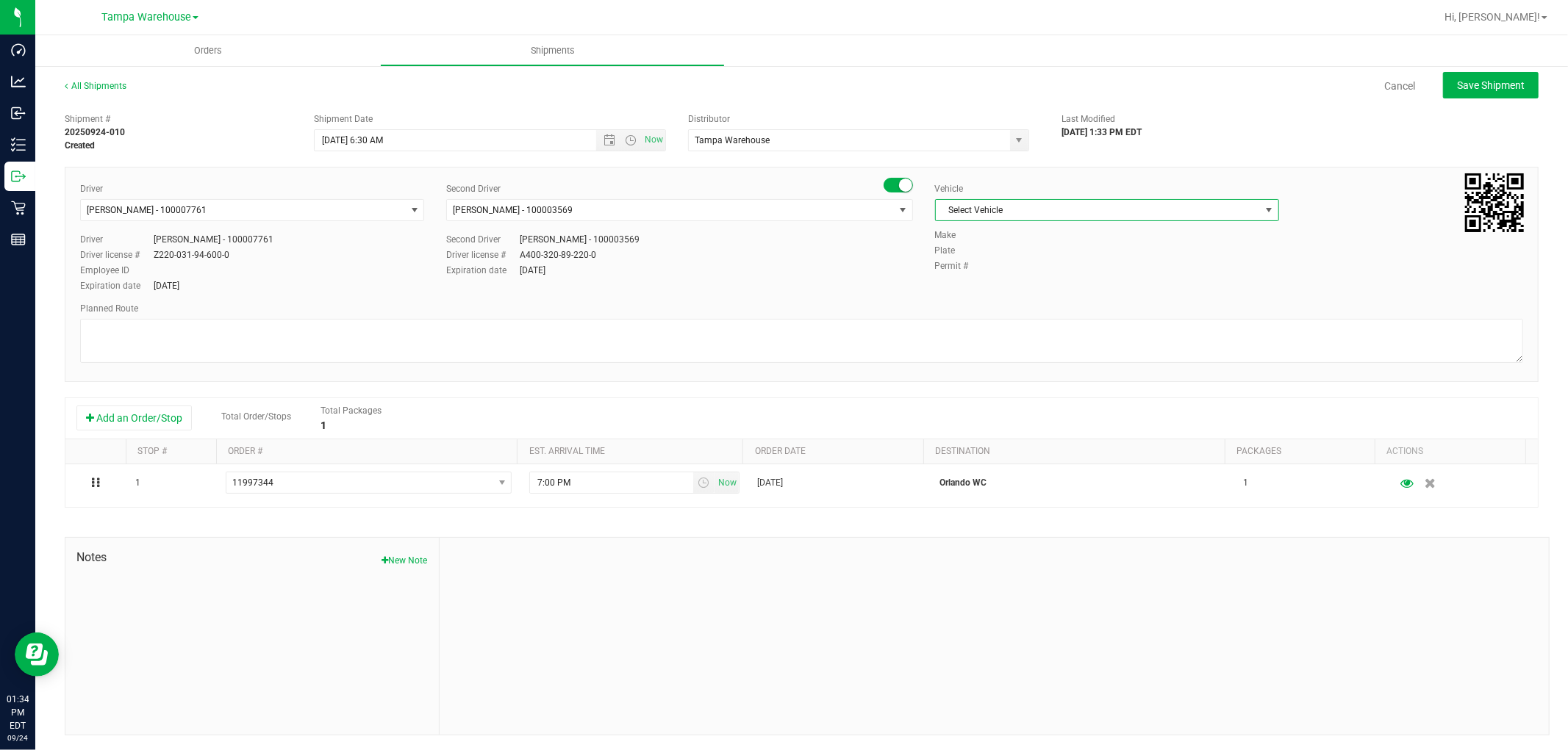
click at [1064, 201] on span "Select Vehicle" at bounding box center [1098, 210] width 324 height 21
click at [983, 346] on li "FL-EXPRESS-01" at bounding box center [1098, 346] width 339 height 22
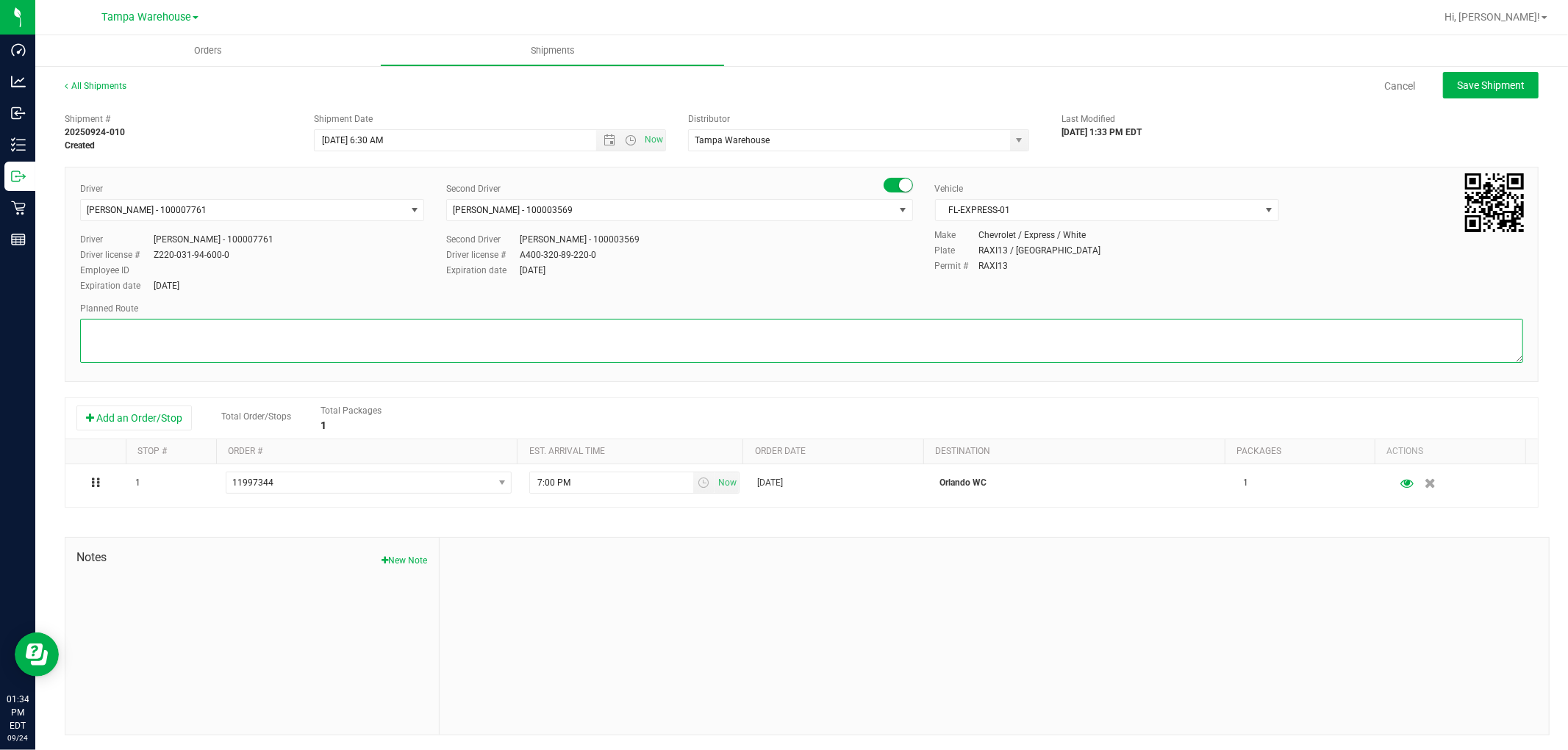
click at [608, 336] on textarea at bounding box center [801, 341] width 1443 height 44
drag, startPoint x: 185, startPoint y: 341, endPoint x: 75, endPoint y: 341, distance: 110.0
click at [75, 341] on div "Driver Dustin Zonneville - 100007761 Select Driver Dustin Zonneville - 10000776…" at bounding box center [801, 274] width 1473 height 215
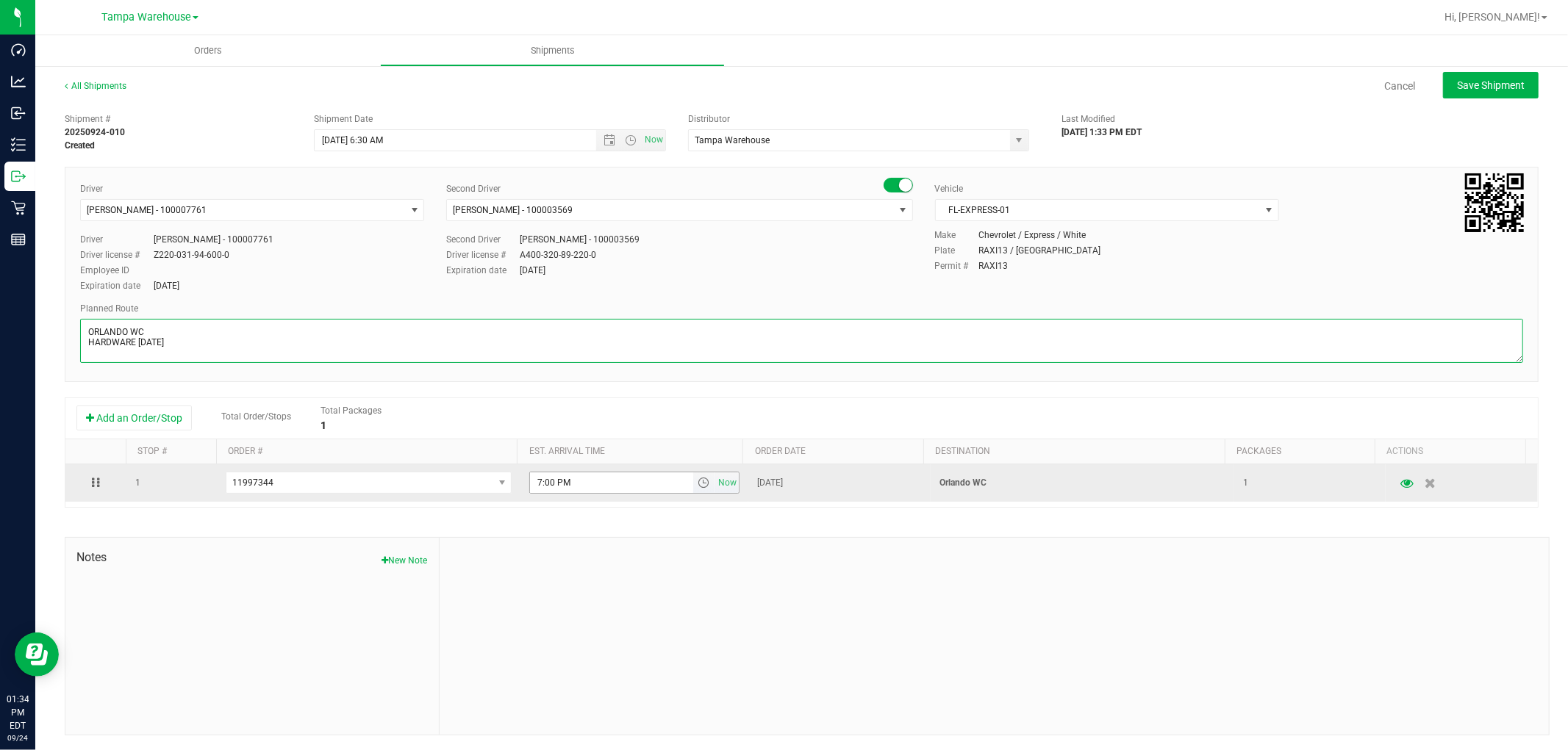
click at [697, 488] on span "select" at bounding box center [703, 483] width 12 height 12
type textarea "ORLANDO WC HARDWARE 09.24.25"
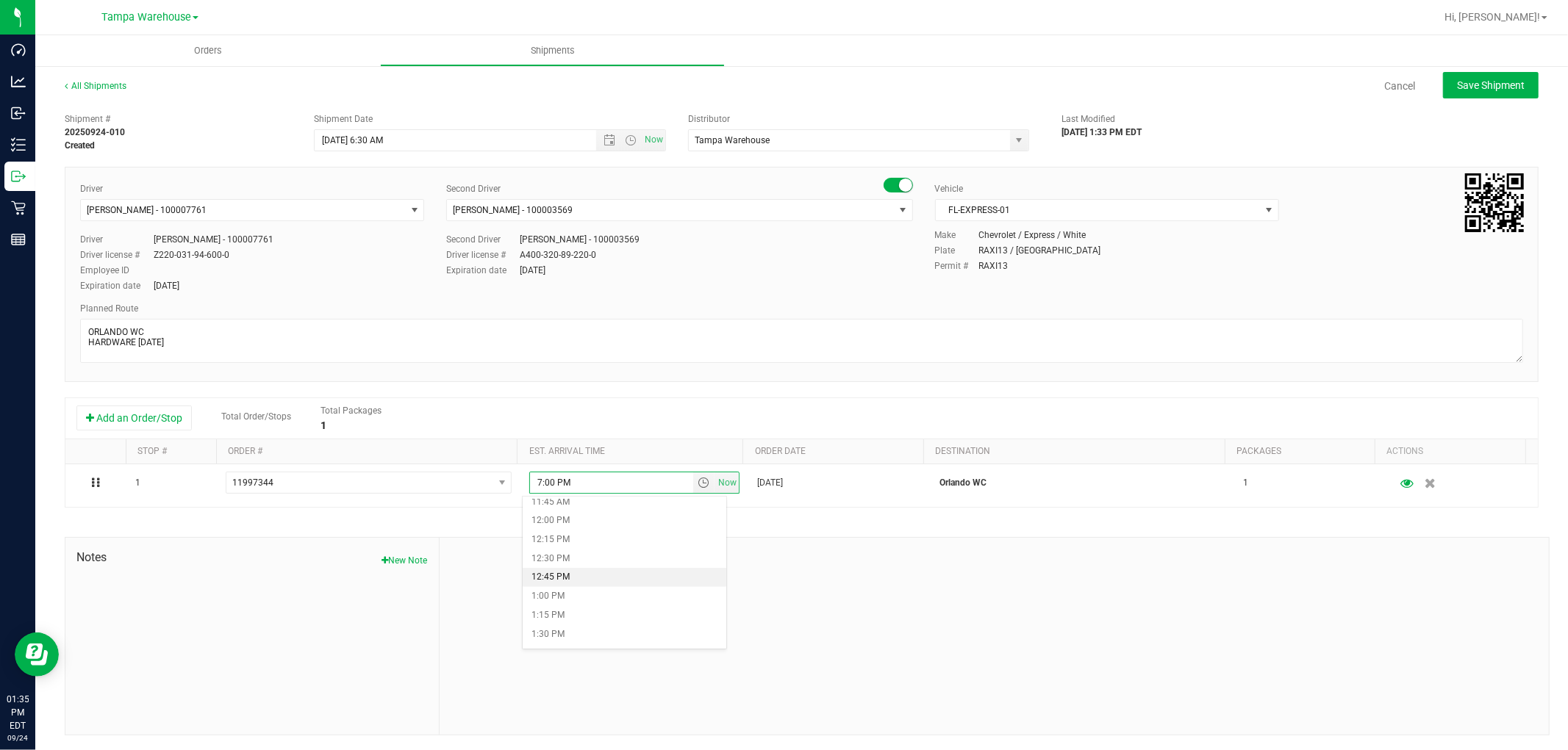
scroll to position [898, 0]
click at [596, 515] on li "12:00 PM" at bounding box center [624, 517] width 203 height 19
click at [1493, 75] on button "Save Shipment" at bounding box center [1490, 85] width 95 height 27
type input "9/25/2025 10:30 AM"
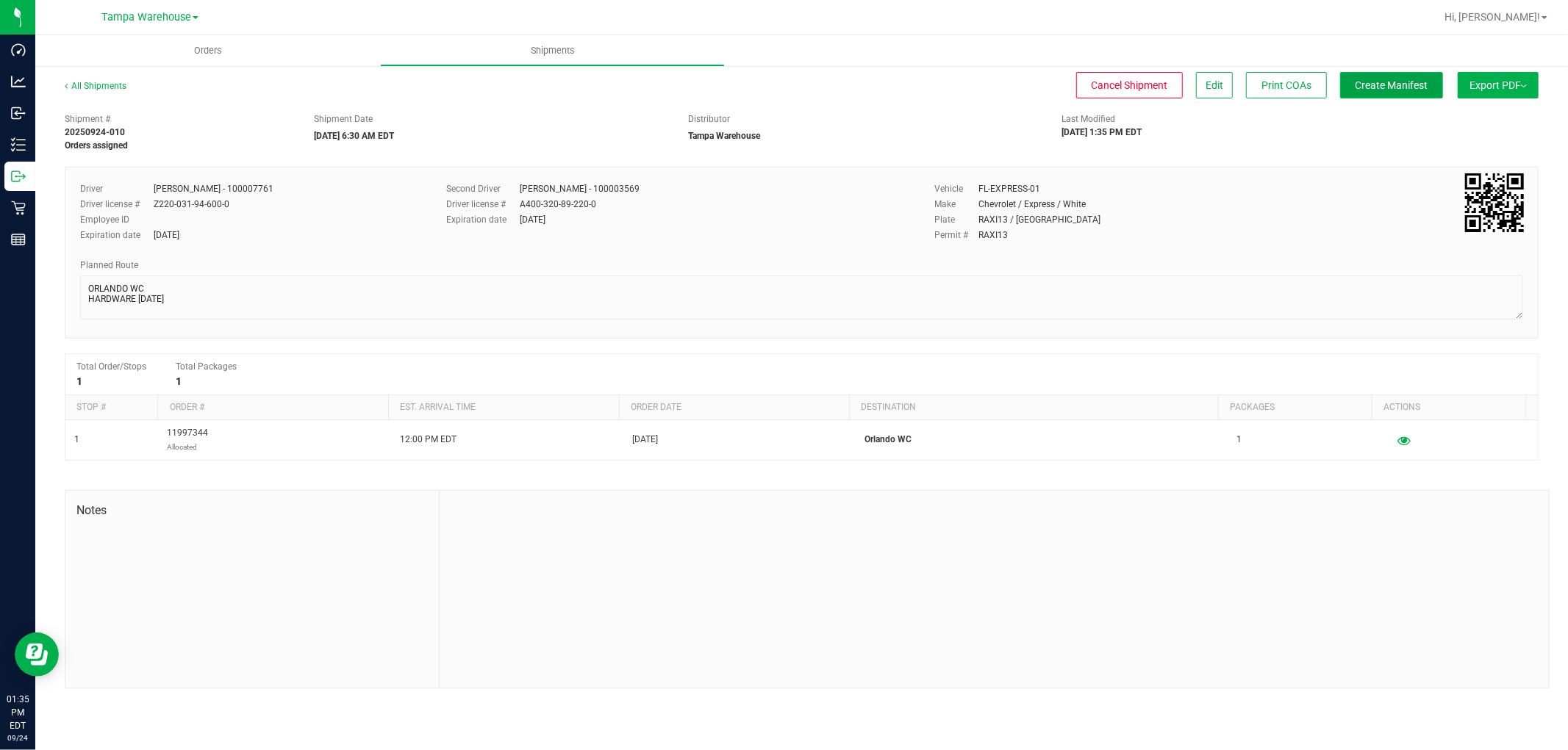
click at [1382, 79] on span "Create Manifest" at bounding box center [1391, 85] width 72 height 12
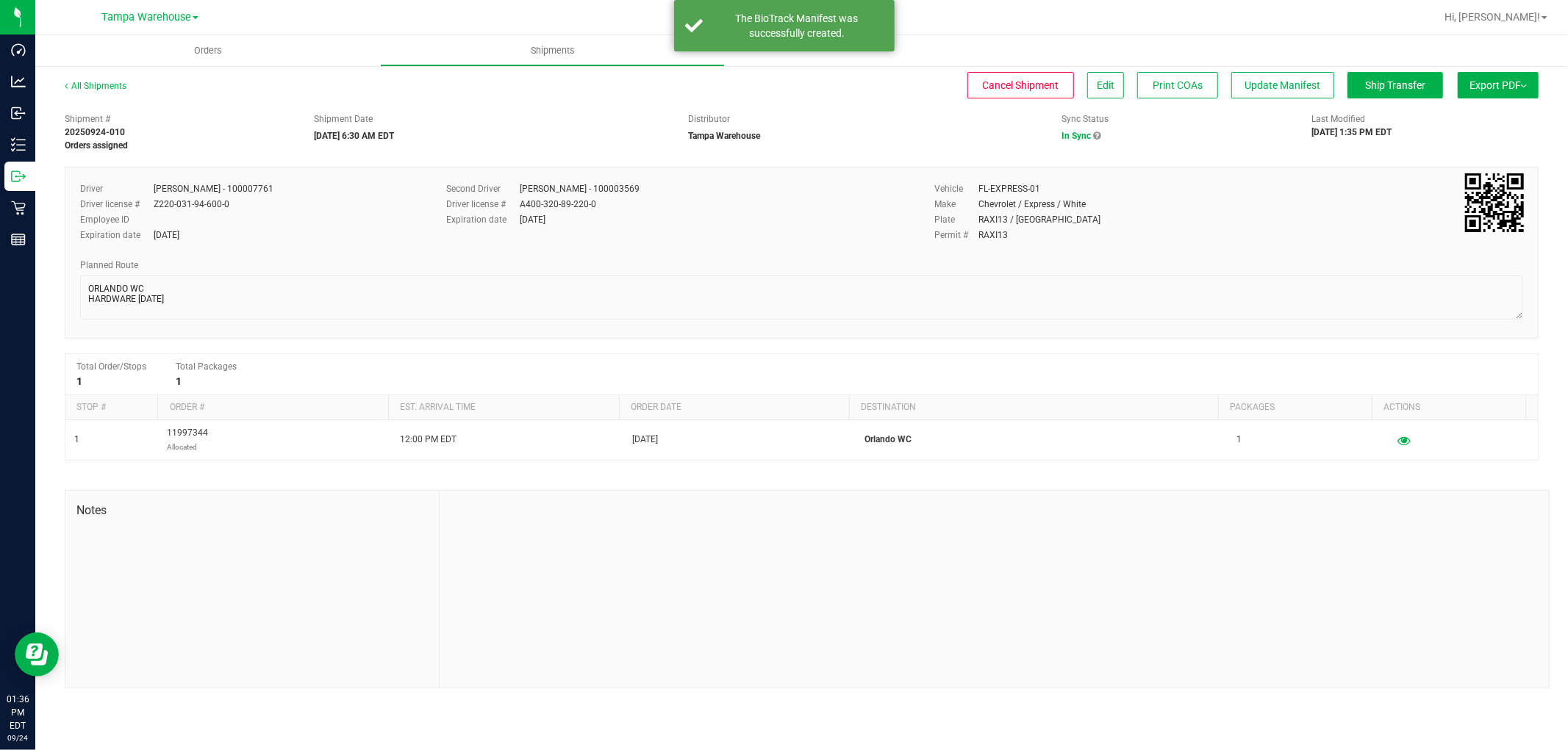
click at [1508, 90] on button "Export PDF" at bounding box center [1497, 85] width 81 height 27
click at [1482, 134] on span "Manifest by Lot" at bounding box center [1460, 140] width 61 height 10
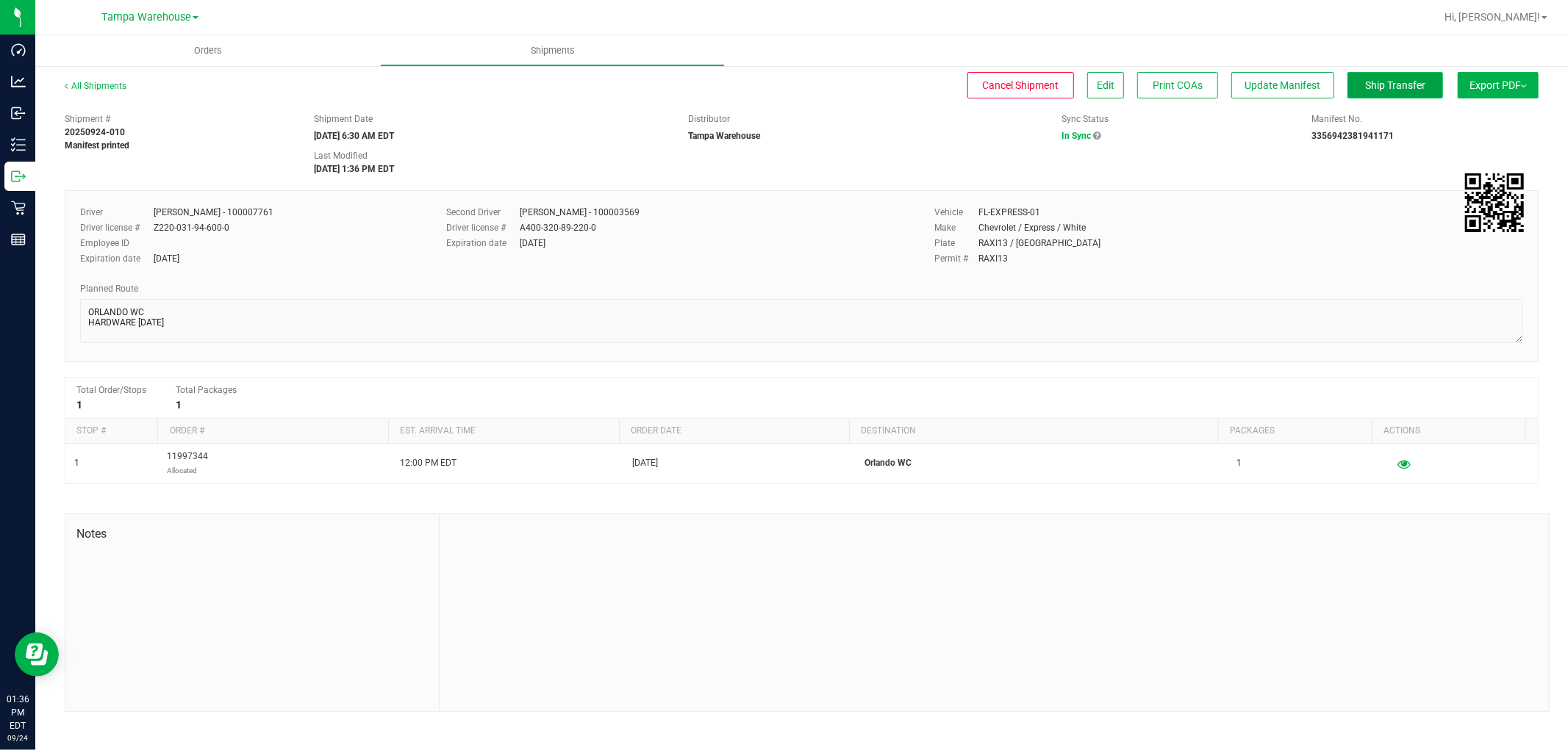
click at [1402, 83] on span "Ship Transfer" at bounding box center [1395, 85] width 61 height 12
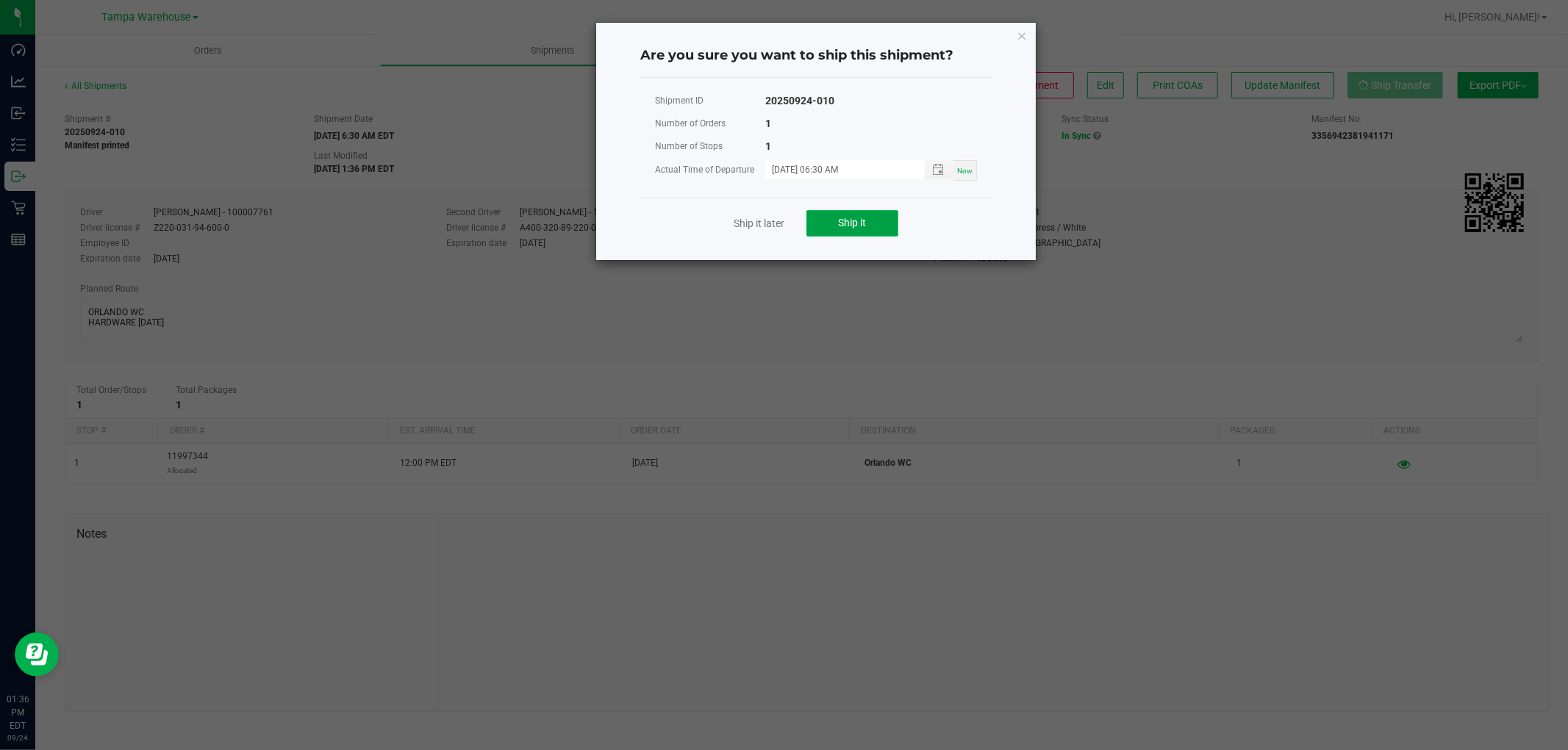
click at [855, 224] on span "Ship it" at bounding box center [852, 222] width 28 height 12
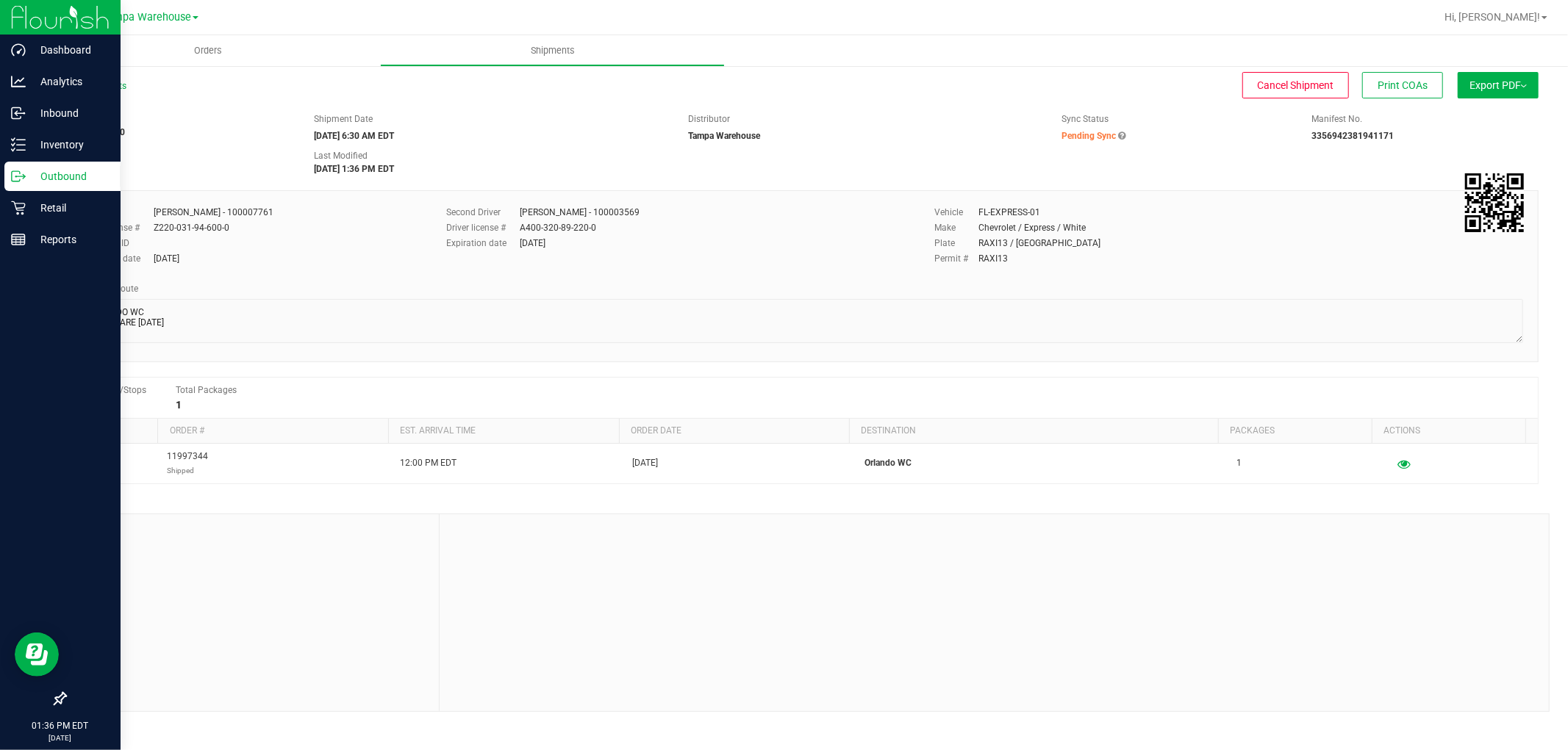
click at [84, 183] on p "Outbound" at bounding box center [69, 177] width 88 height 18
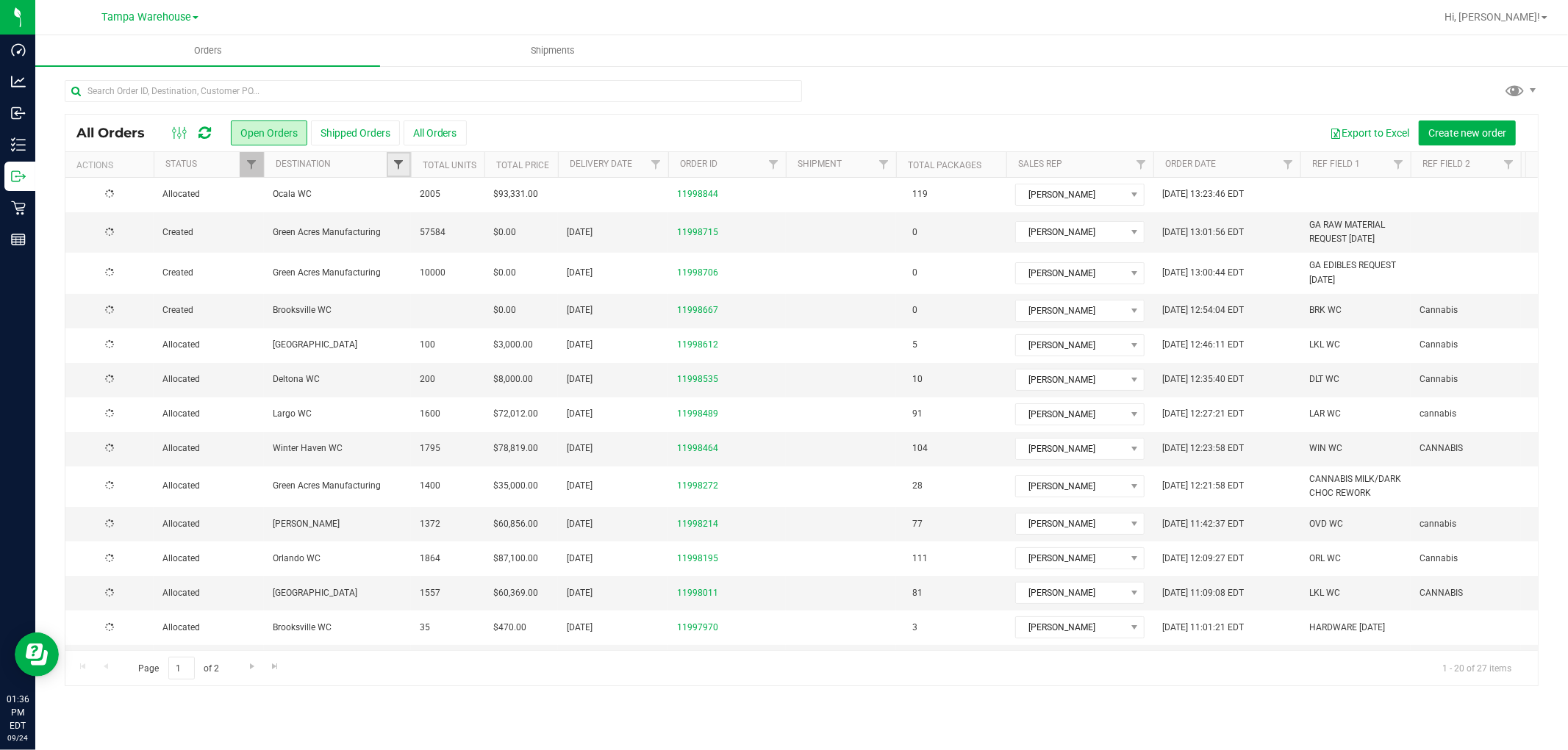
click at [398, 166] on span "Filter" at bounding box center [398, 165] width 12 height 12
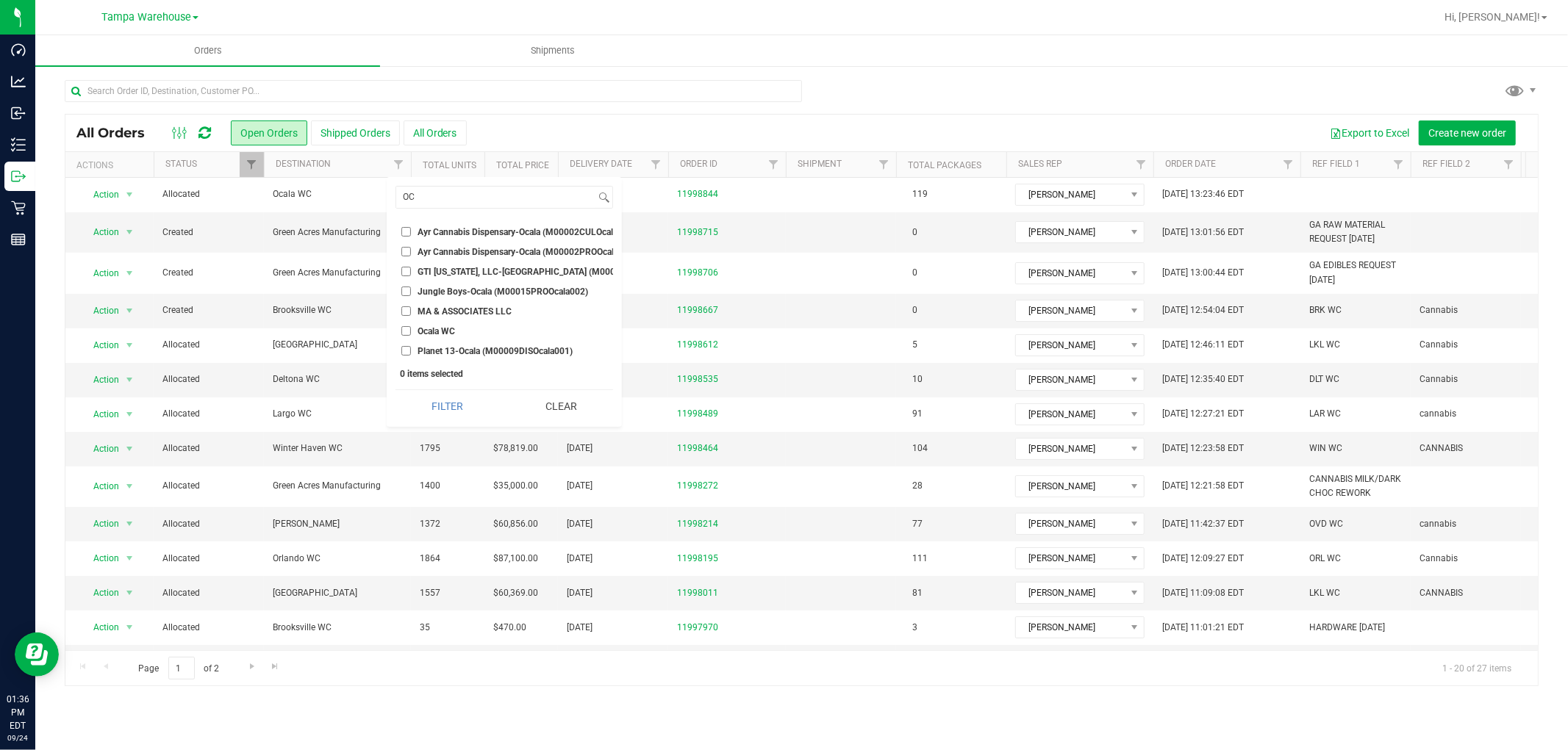
type input "OC"
click at [408, 332] on input "Ocala WC" at bounding box center [406, 330] width 10 height 10
checkbox input "true"
click at [464, 423] on button "Filter" at bounding box center [447, 406] width 103 height 33
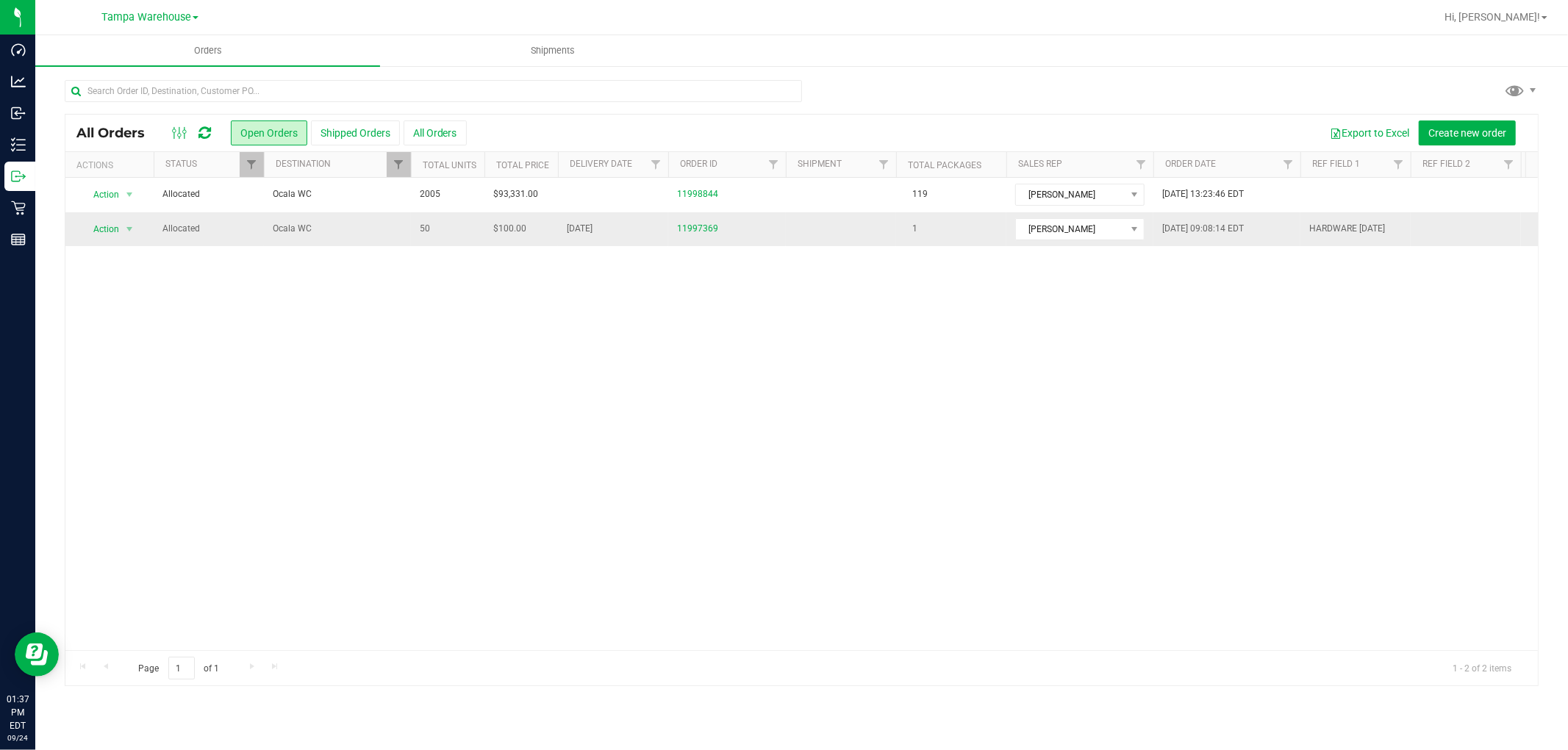
click at [393, 236] on span "Ocala WC" at bounding box center [337, 228] width 129 height 14
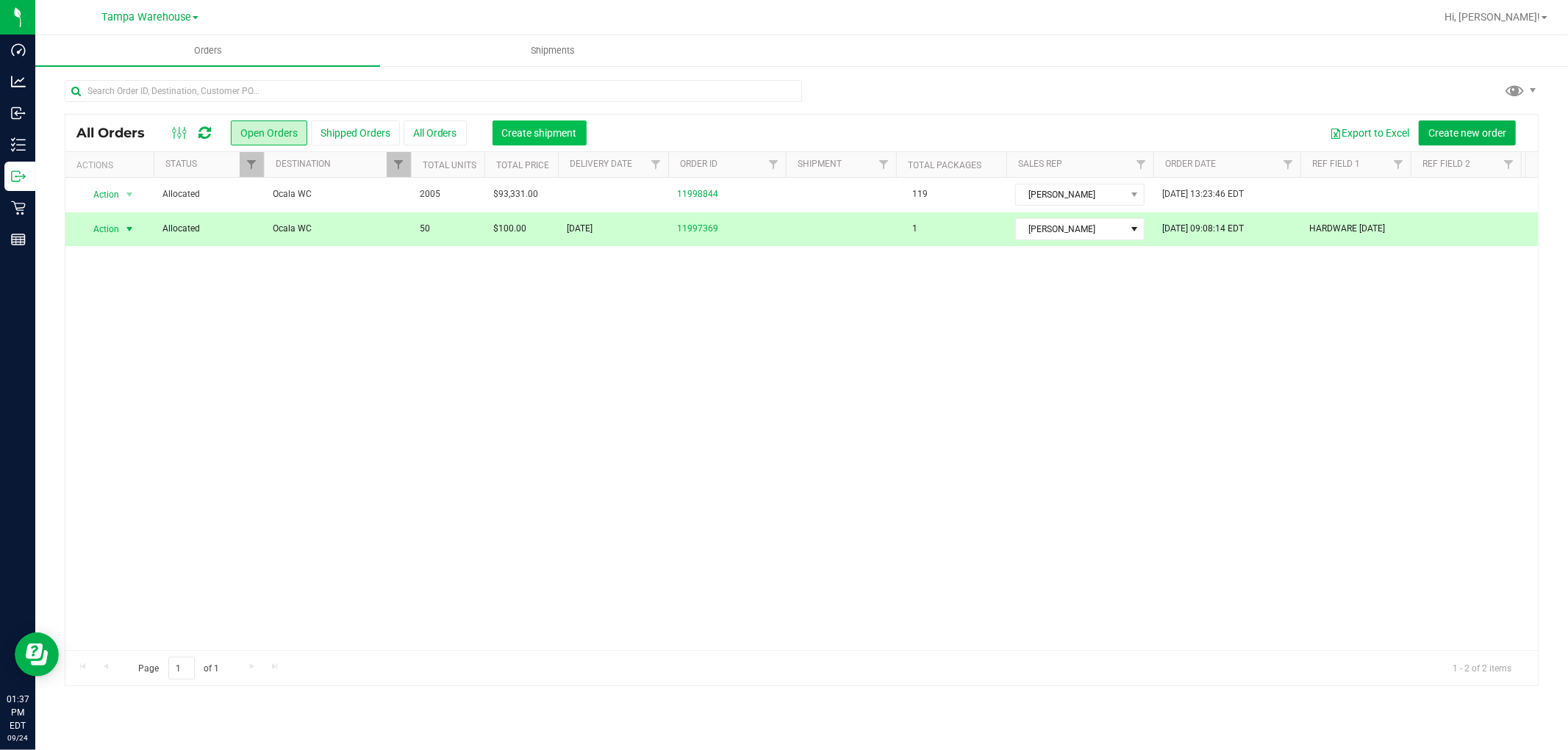
click at [560, 134] on span "Create shipment" at bounding box center [539, 133] width 75 height 12
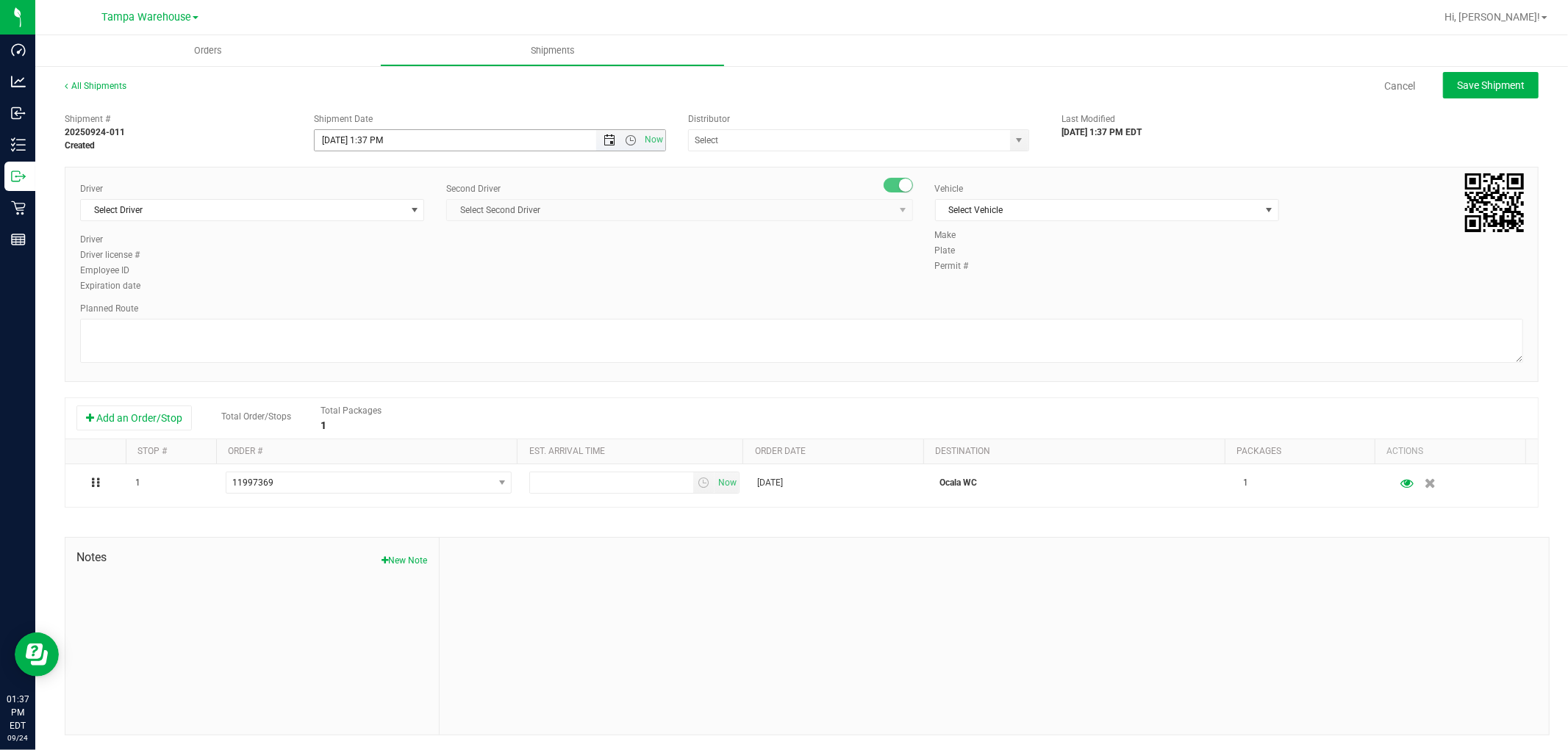
click at [603, 141] on span "Open the date view" at bounding box center [609, 140] width 12 height 12
click at [415, 287] on link "25" at bounding box center [411, 290] width 21 height 23
click at [628, 141] on span "Open the time view" at bounding box center [631, 140] width 12 height 12
click at [387, 248] on li "6:30 AM" at bounding box center [485, 247] width 345 height 19
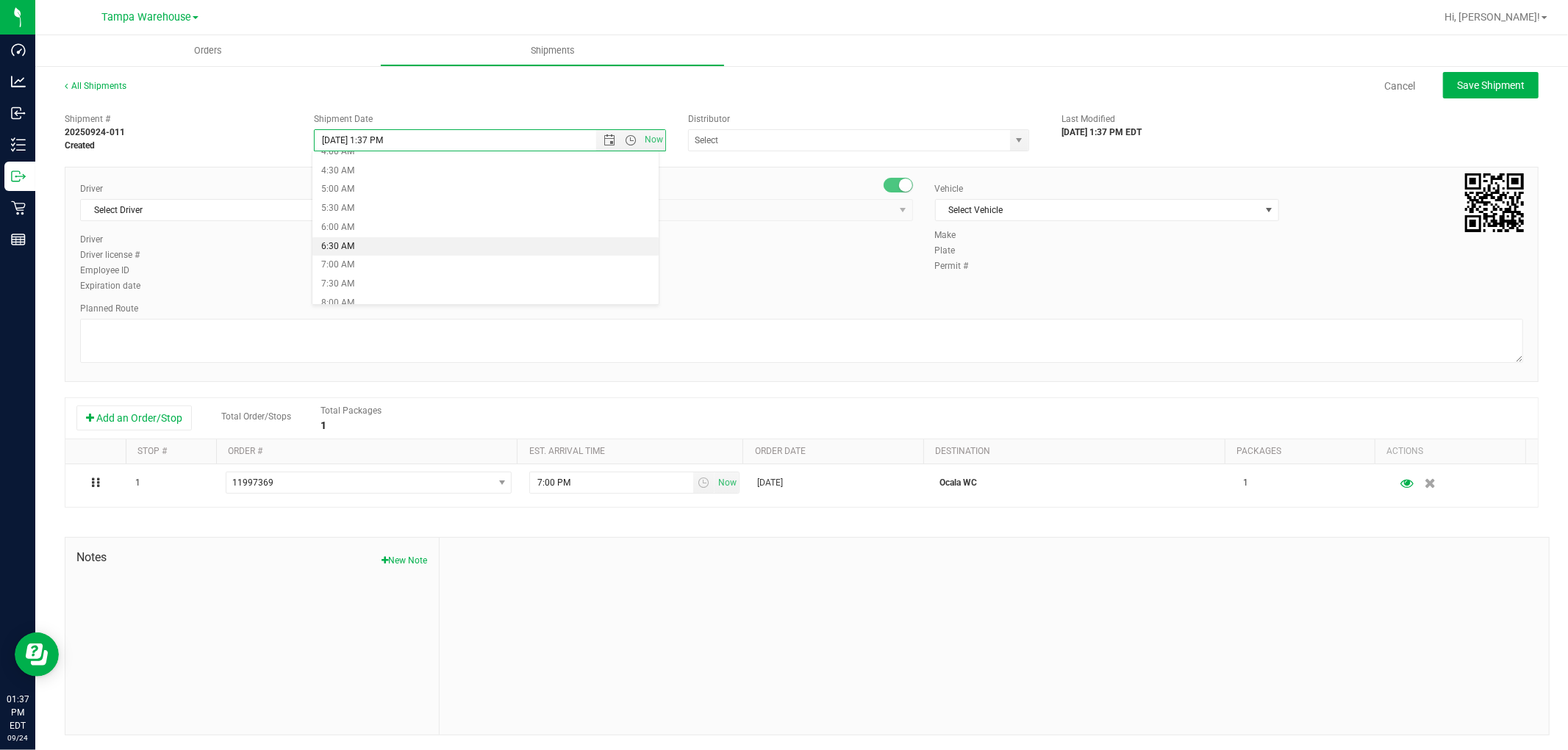
type input "9/25/2025 6:30 AM"
click at [724, 143] on input "text" at bounding box center [845, 140] width 312 height 21
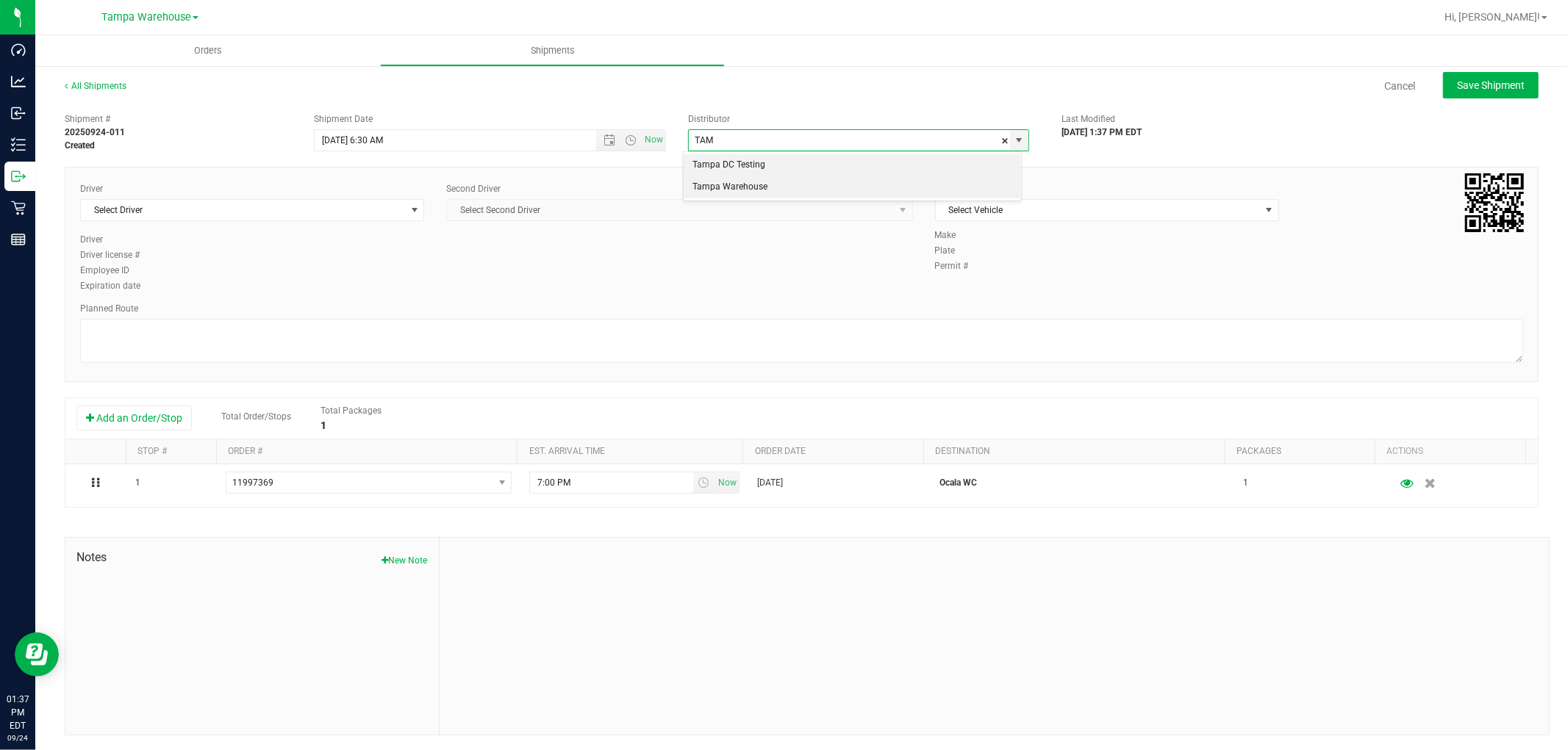
click at [761, 194] on li "Tampa Warehouse" at bounding box center [852, 188] width 336 height 22
type input "Tampa Warehouse"
click at [311, 218] on span "Select Driver" at bounding box center [242, 210] width 324 height 21
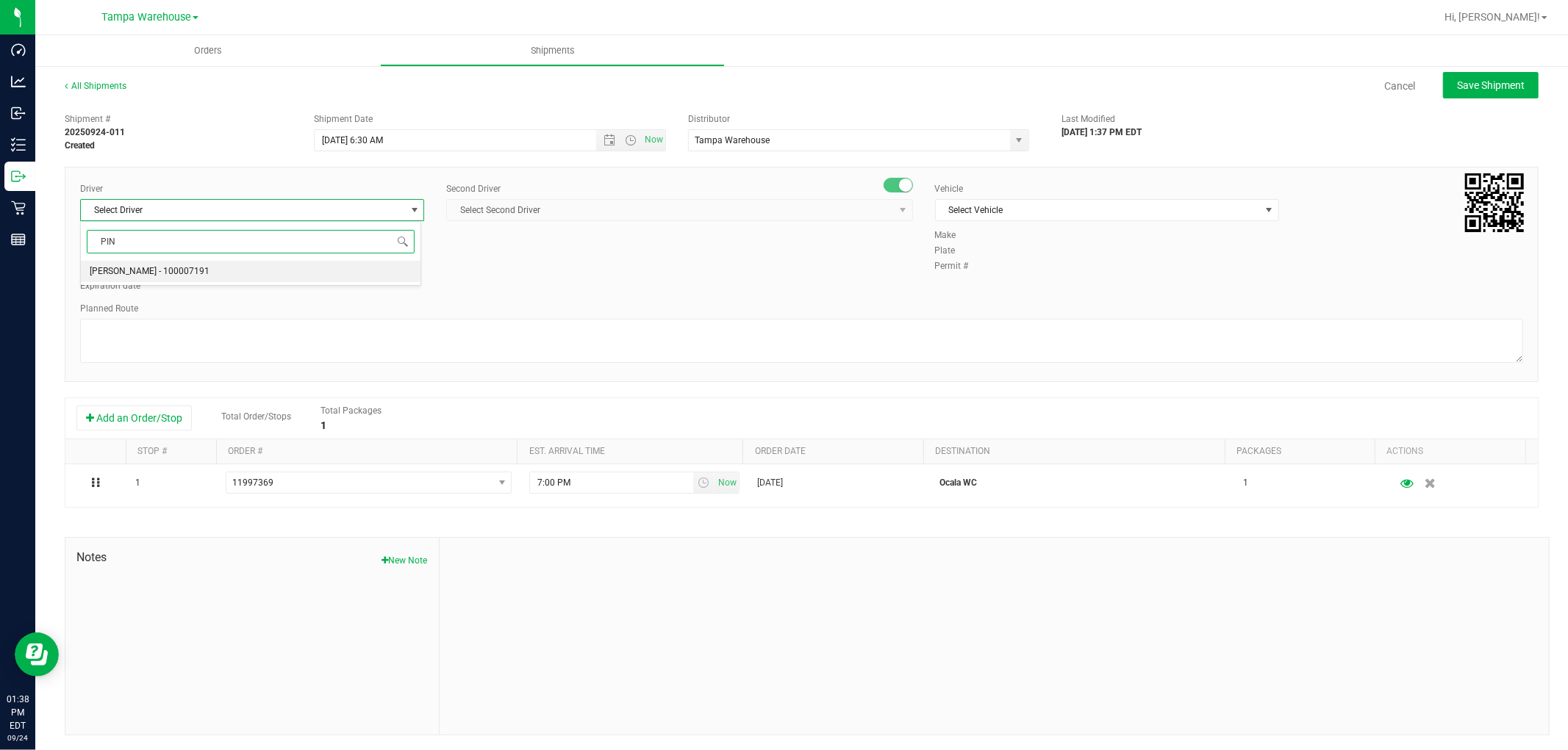
click at [185, 273] on span "Nicholas Pinero - 100007191" at bounding box center [149, 272] width 120 height 19
type input "PIN"
click at [545, 209] on span "Select Second Driver" at bounding box center [669, 210] width 446 height 21
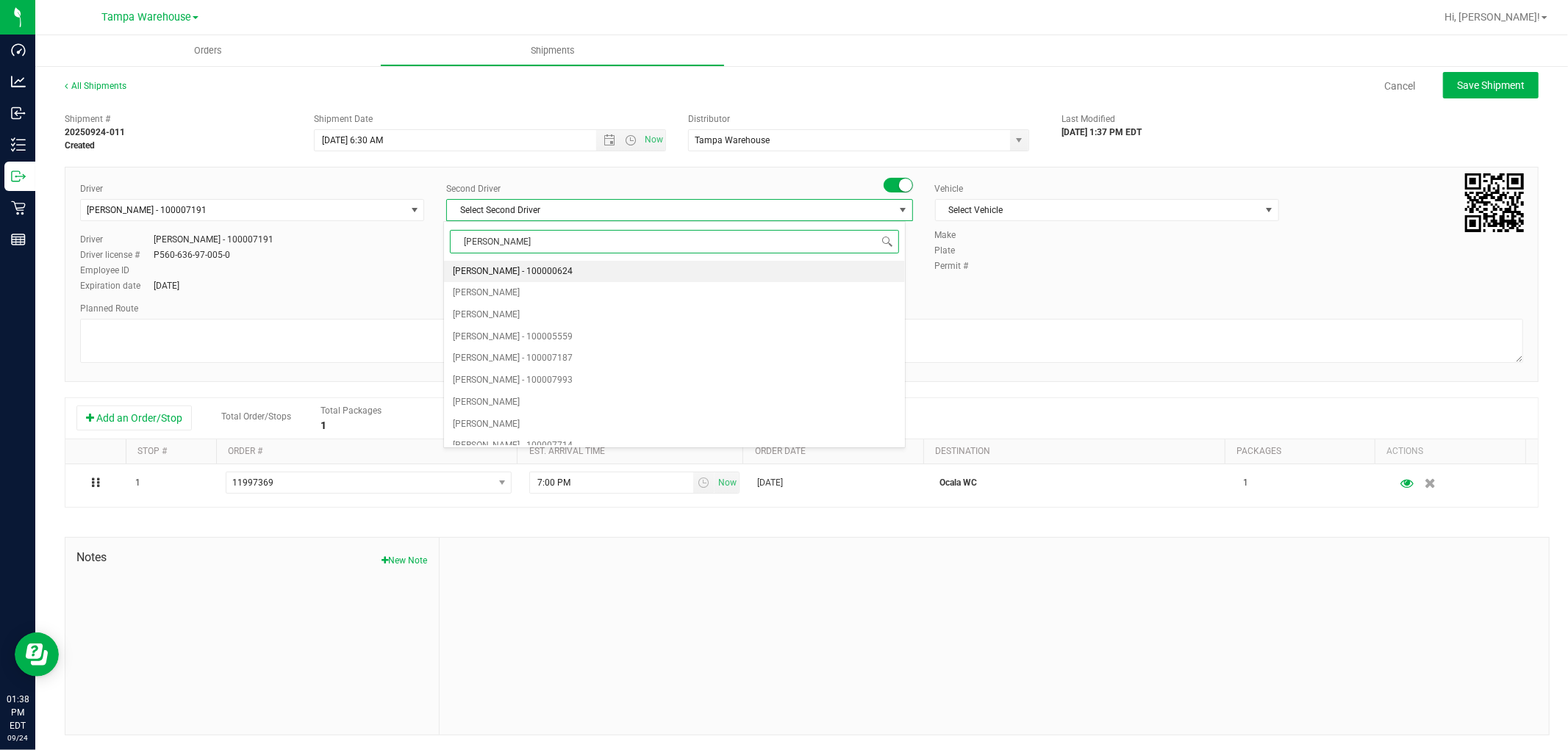
type input "DANN"
click at [544, 270] on span "Danny Vickers - 100004355" at bounding box center [512, 272] width 120 height 19
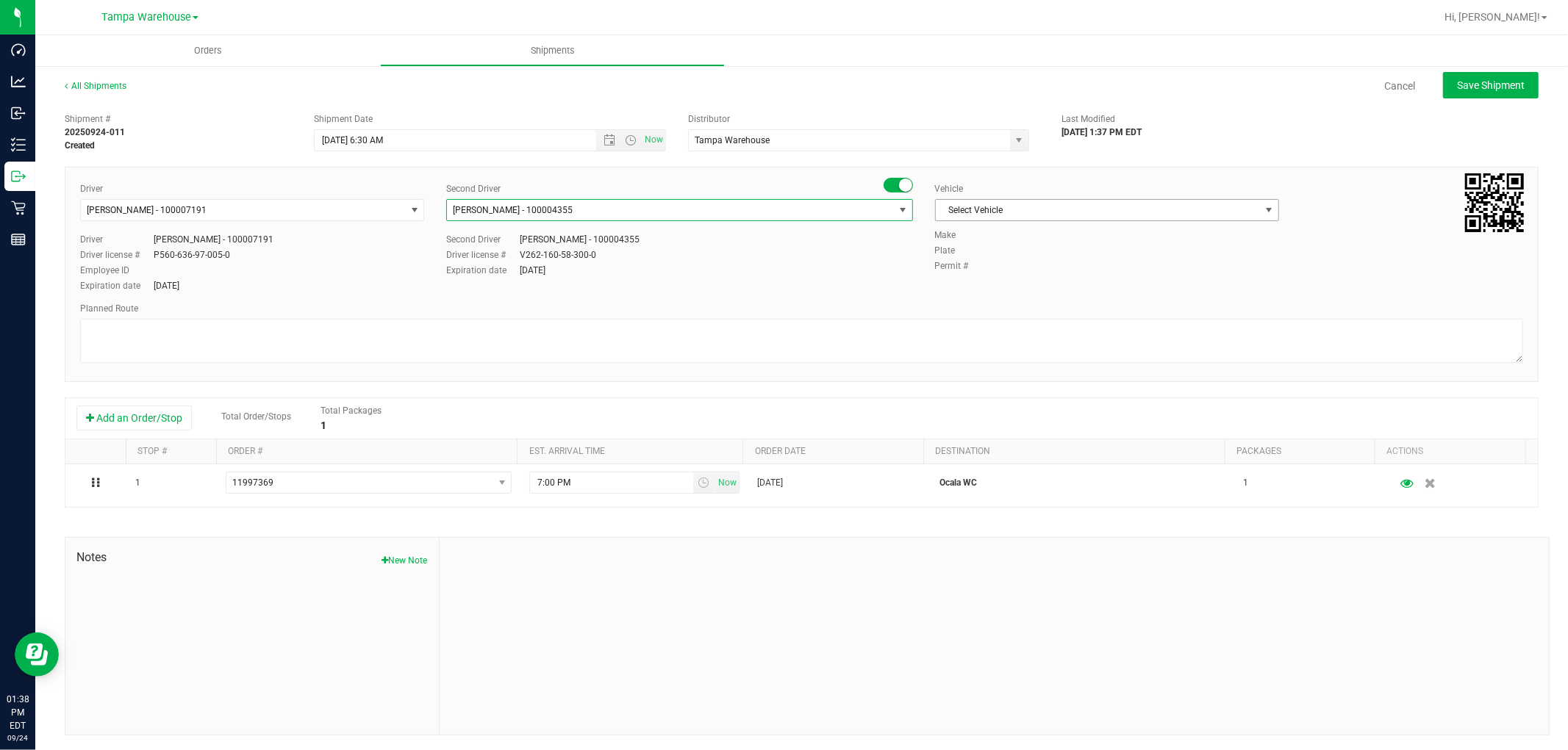
click at [1104, 211] on span "Select Vehicle" at bounding box center [1098, 210] width 324 height 21
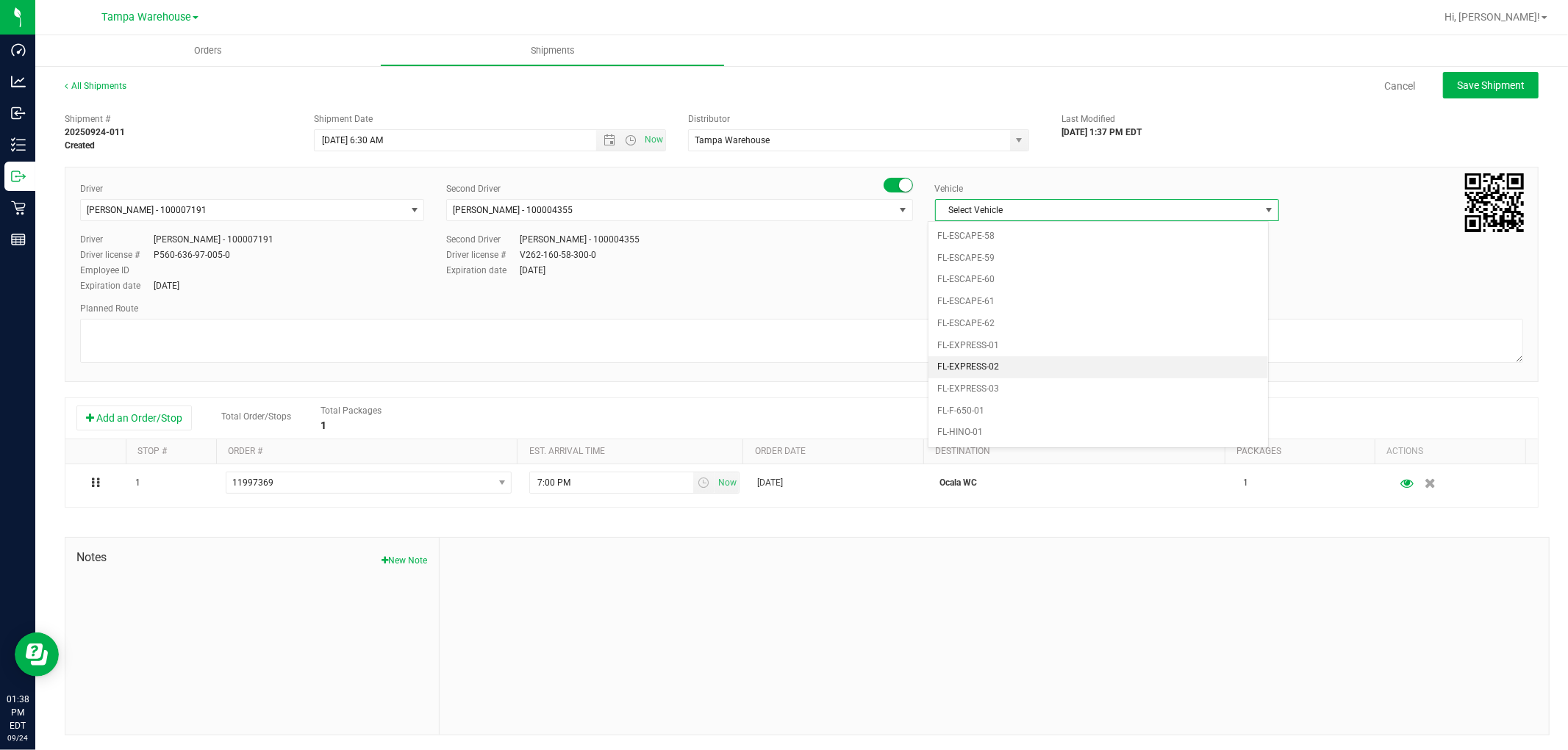
click at [980, 378] on li "FL-EXPRESS-02" at bounding box center [1098, 367] width 339 height 22
click at [1263, 211] on span "select" at bounding box center [1269, 210] width 12 height 12
click at [995, 389] on li "FL-EXPRESS-03" at bounding box center [1098, 389] width 339 height 22
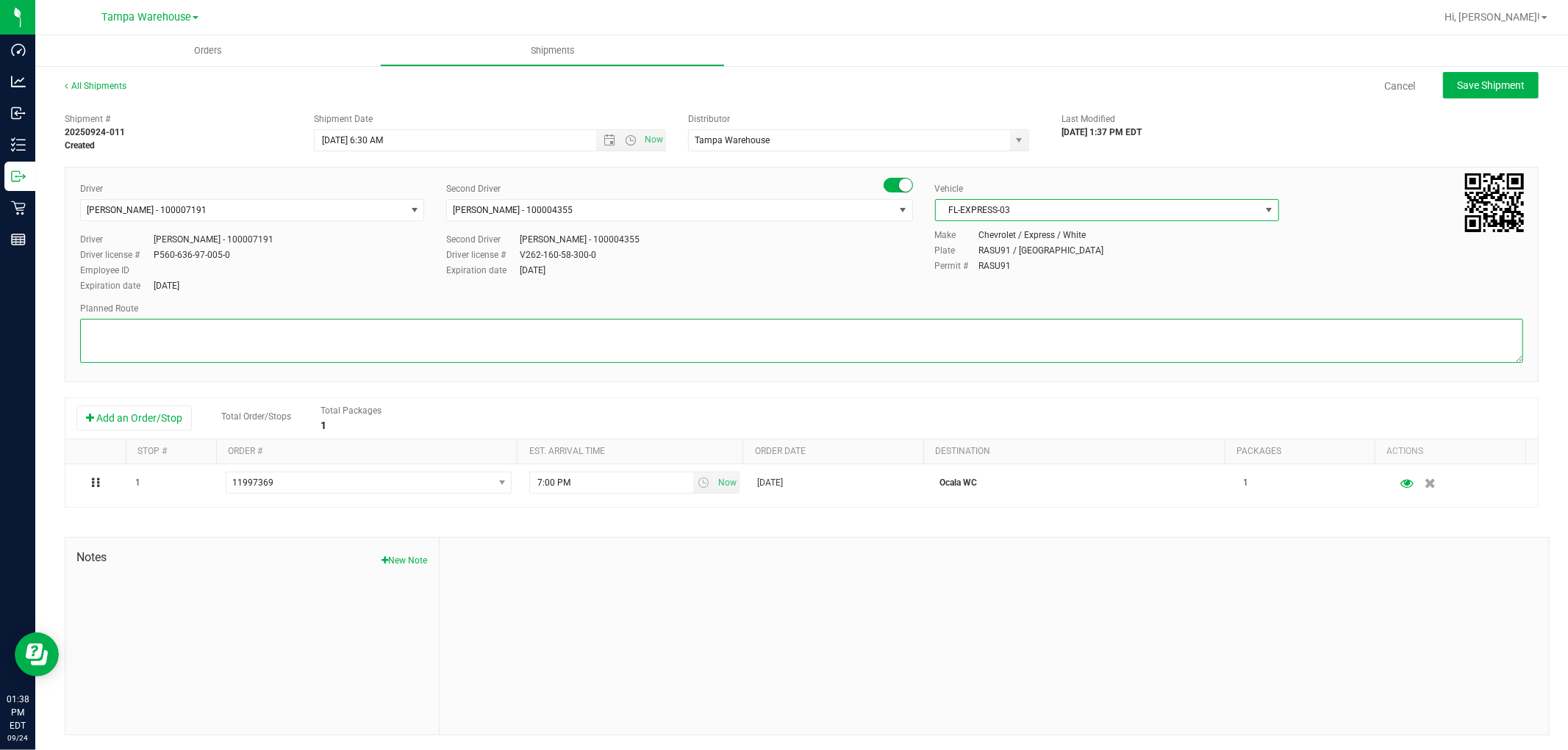
click at [726, 331] on textarea at bounding box center [801, 341] width 1443 height 44
paste textarea "HARDWARE 09.24.25"
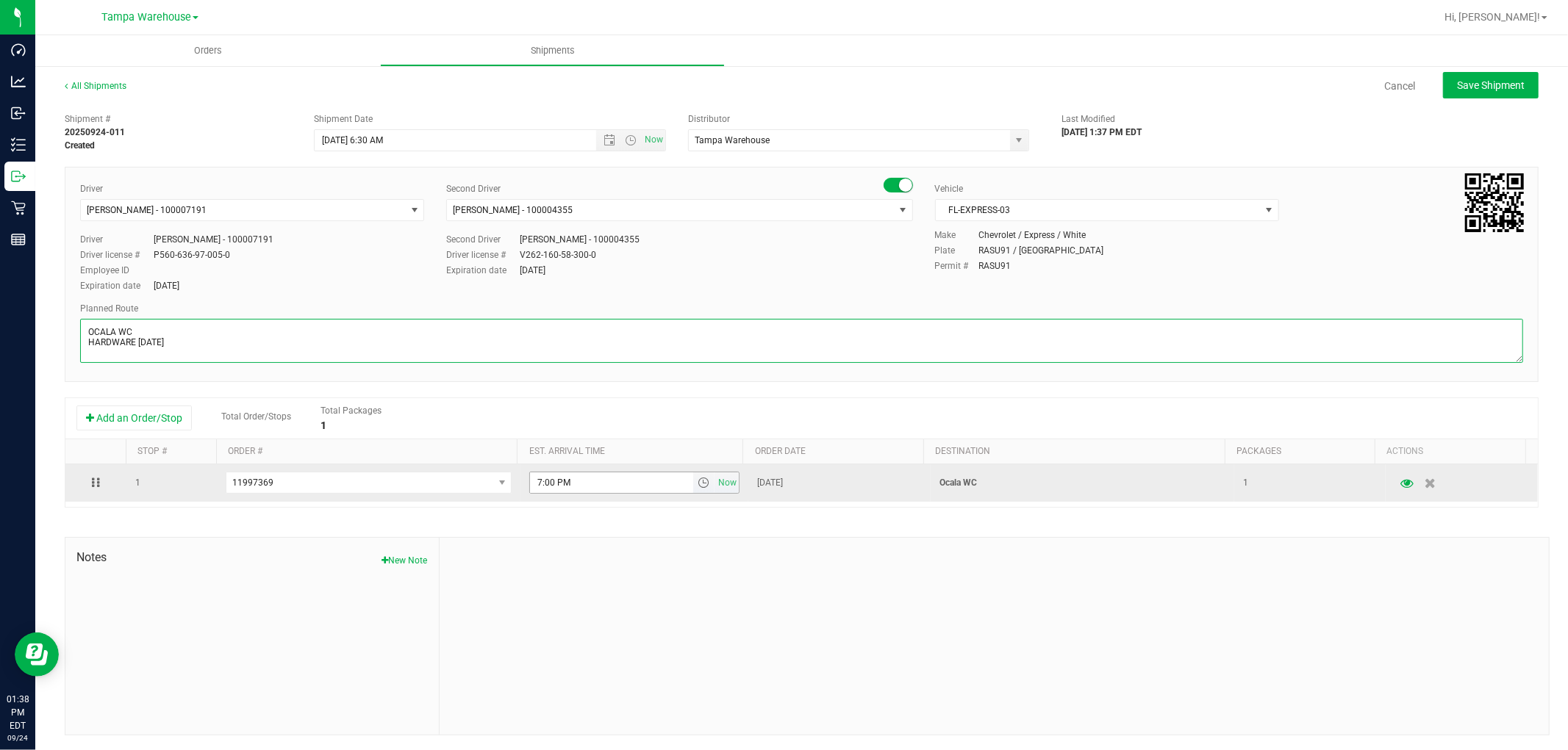
click at [699, 482] on span "select" at bounding box center [703, 483] width 21 height 21
type textarea "OCALA WC HARDWARE 09.24.25"
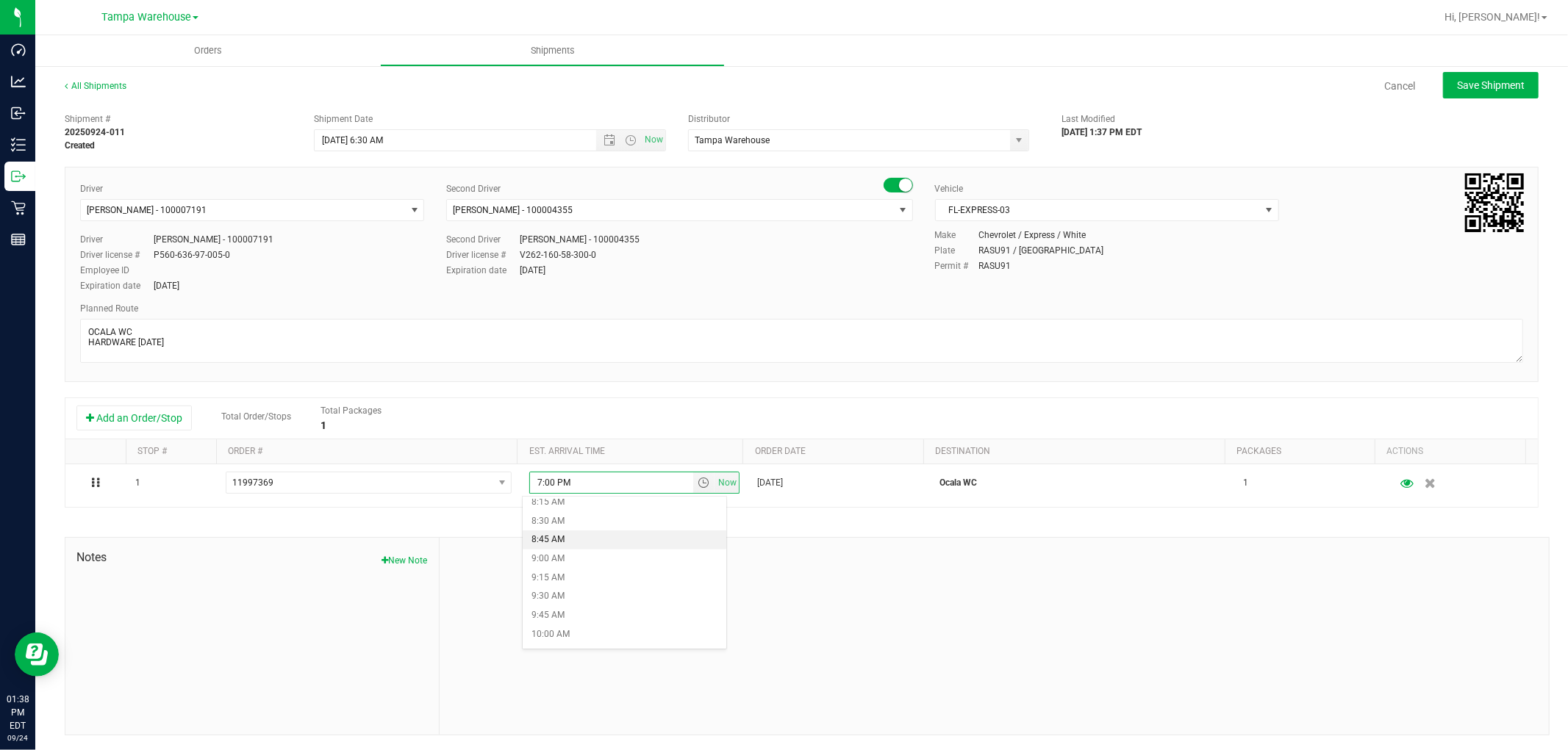
scroll to position [652, 0]
click at [576, 610] on li "10:00 AM" at bounding box center [624, 612] width 203 height 19
click at [848, 615] on div at bounding box center [994, 636] width 1109 height 197
click at [1494, 86] on span "Save Shipment" at bounding box center [1490, 85] width 67 height 12
type input "9/25/2025 10:30 AM"
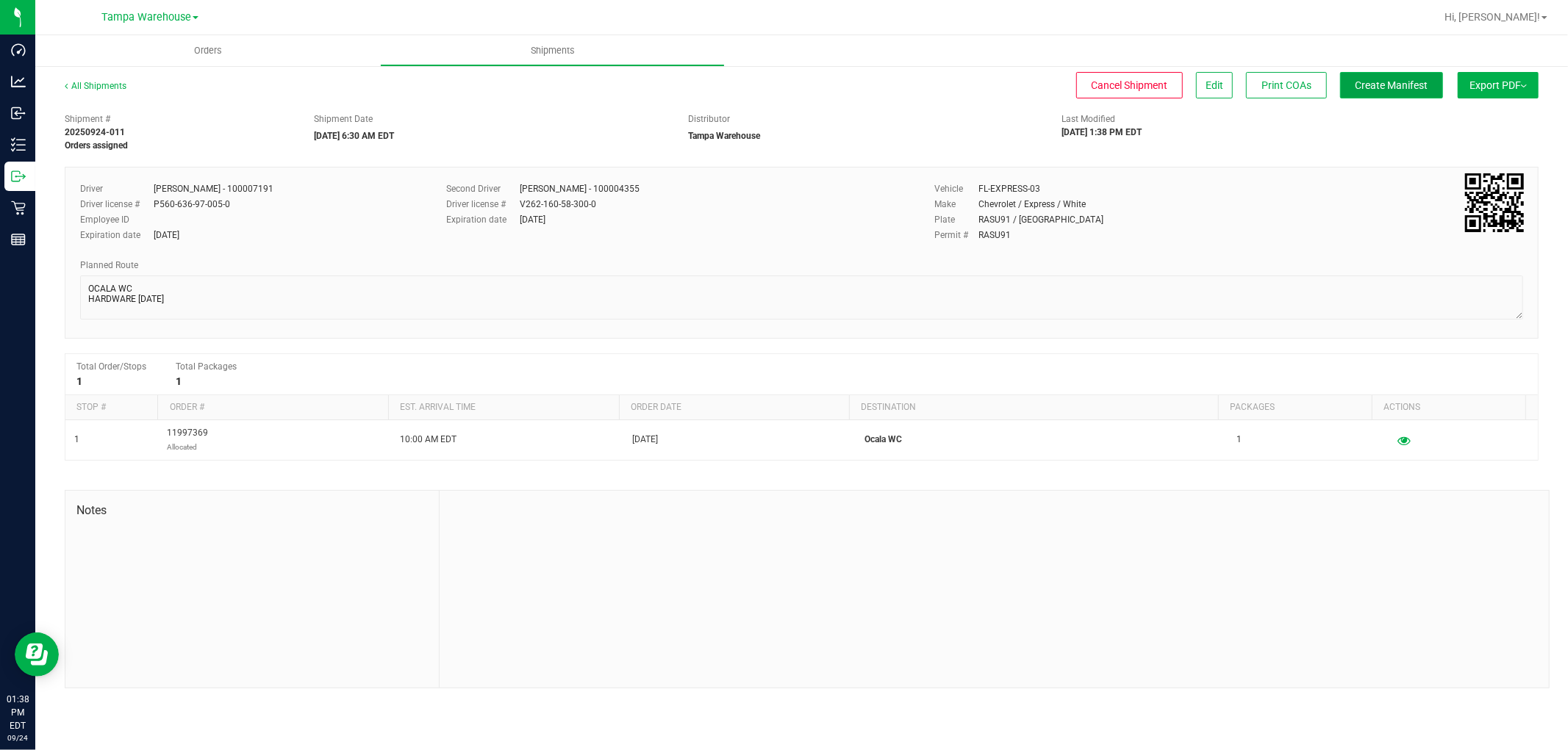
click at [1408, 86] on span "Create Manifest" at bounding box center [1391, 85] width 72 height 12
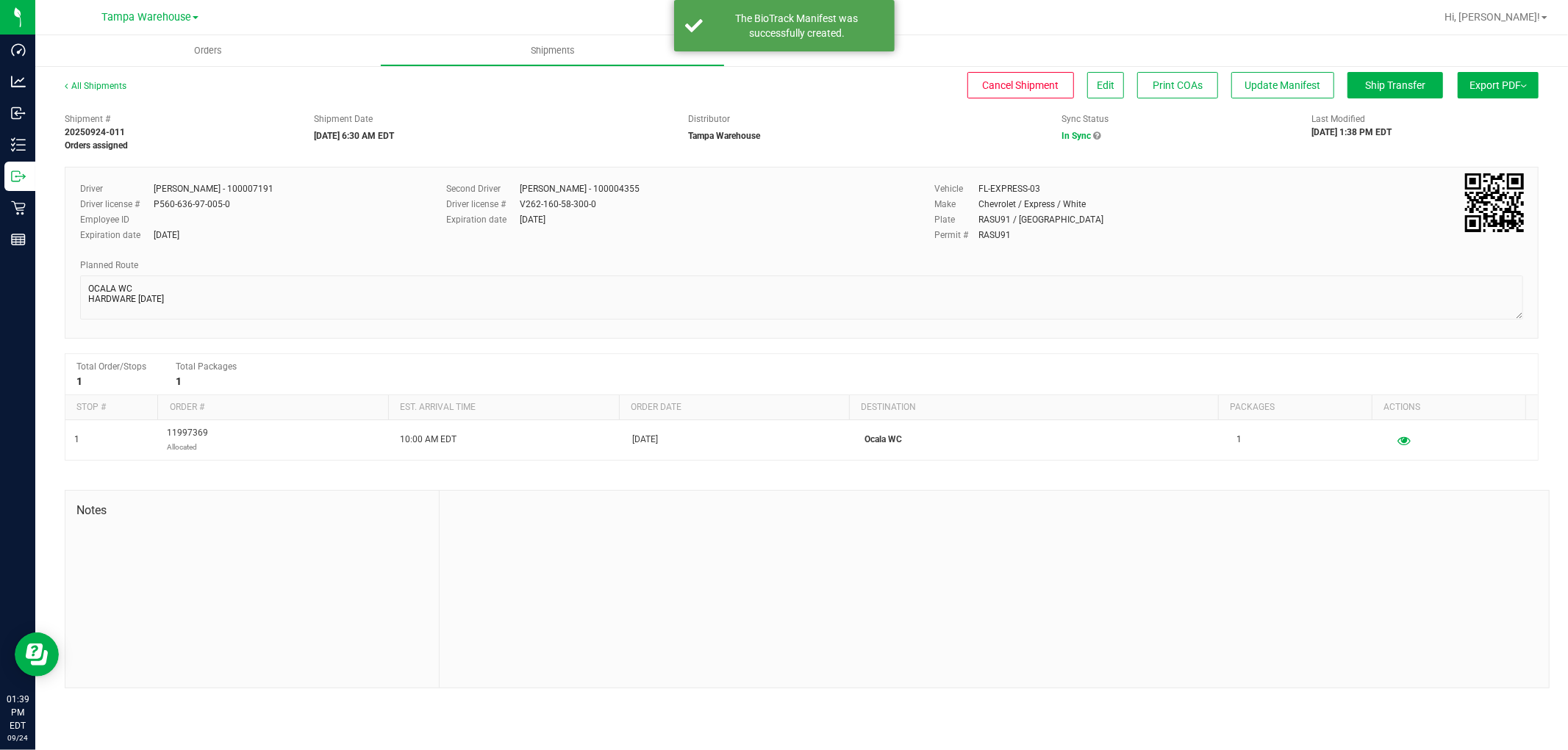
click at [1507, 91] on button "Export PDF" at bounding box center [1497, 85] width 81 height 27
click at [1487, 143] on span "Manifest by Lot" at bounding box center [1460, 140] width 61 height 10
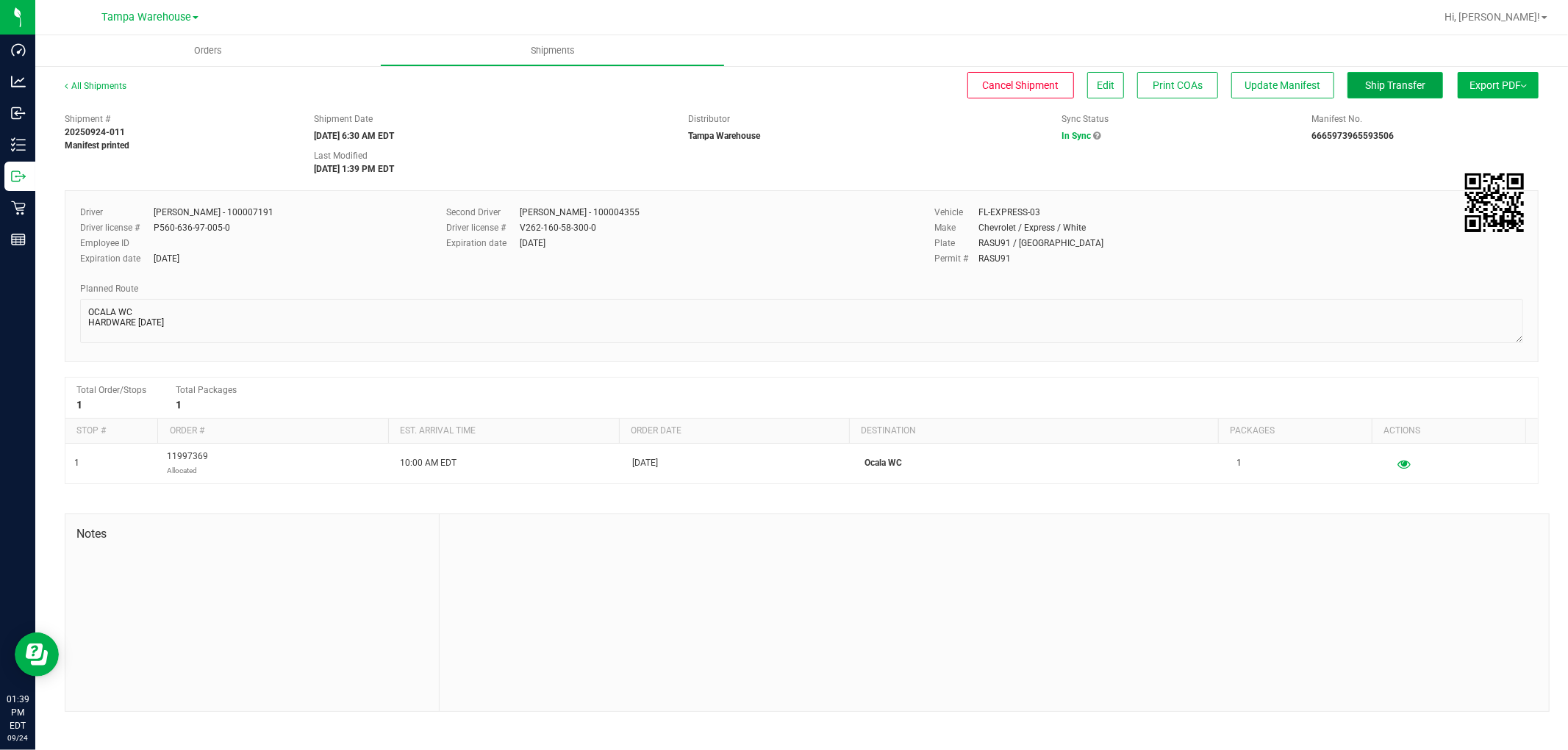
click at [1416, 89] on span "Ship Transfer" at bounding box center [1395, 85] width 61 height 12
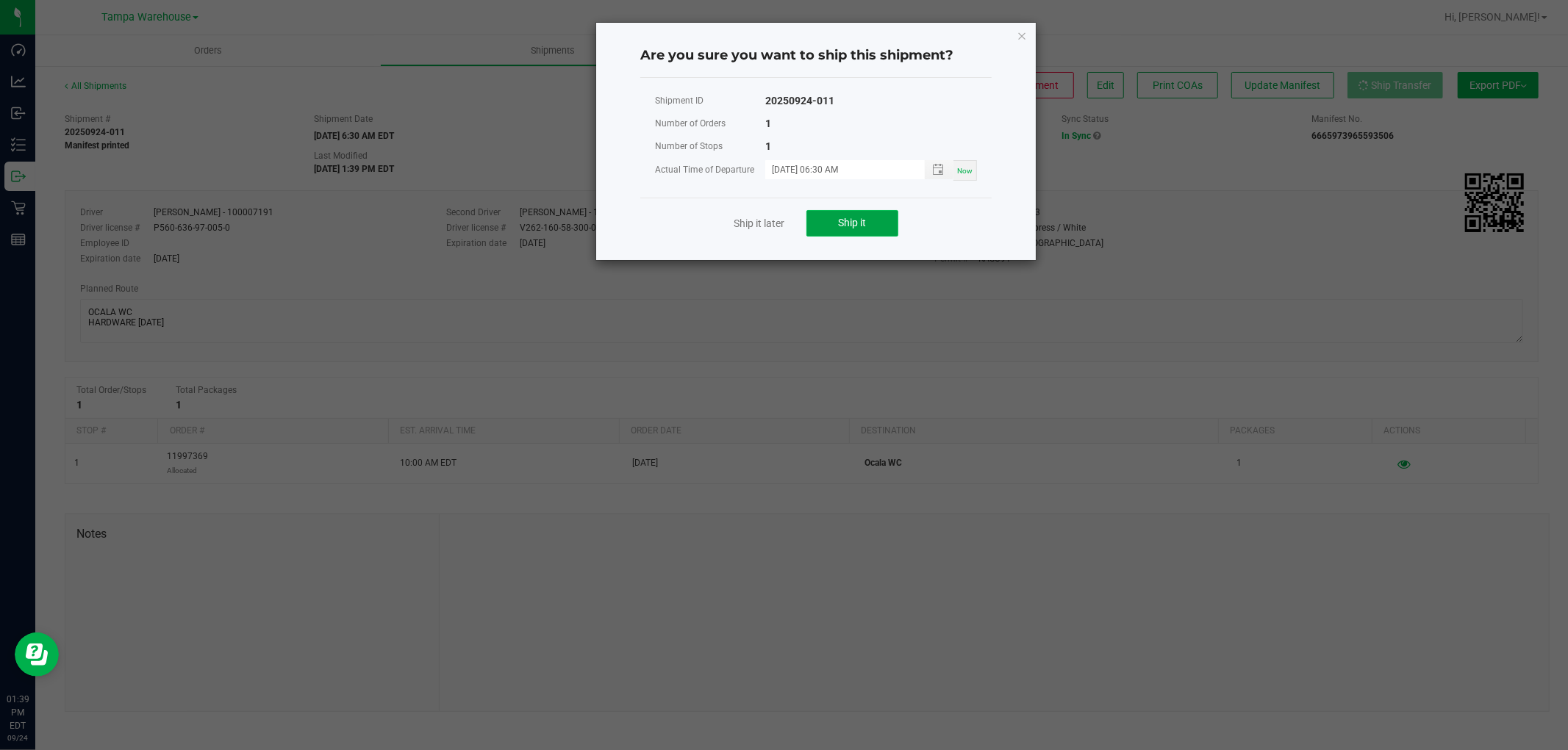
click at [873, 229] on button "Ship it" at bounding box center [852, 223] width 92 height 27
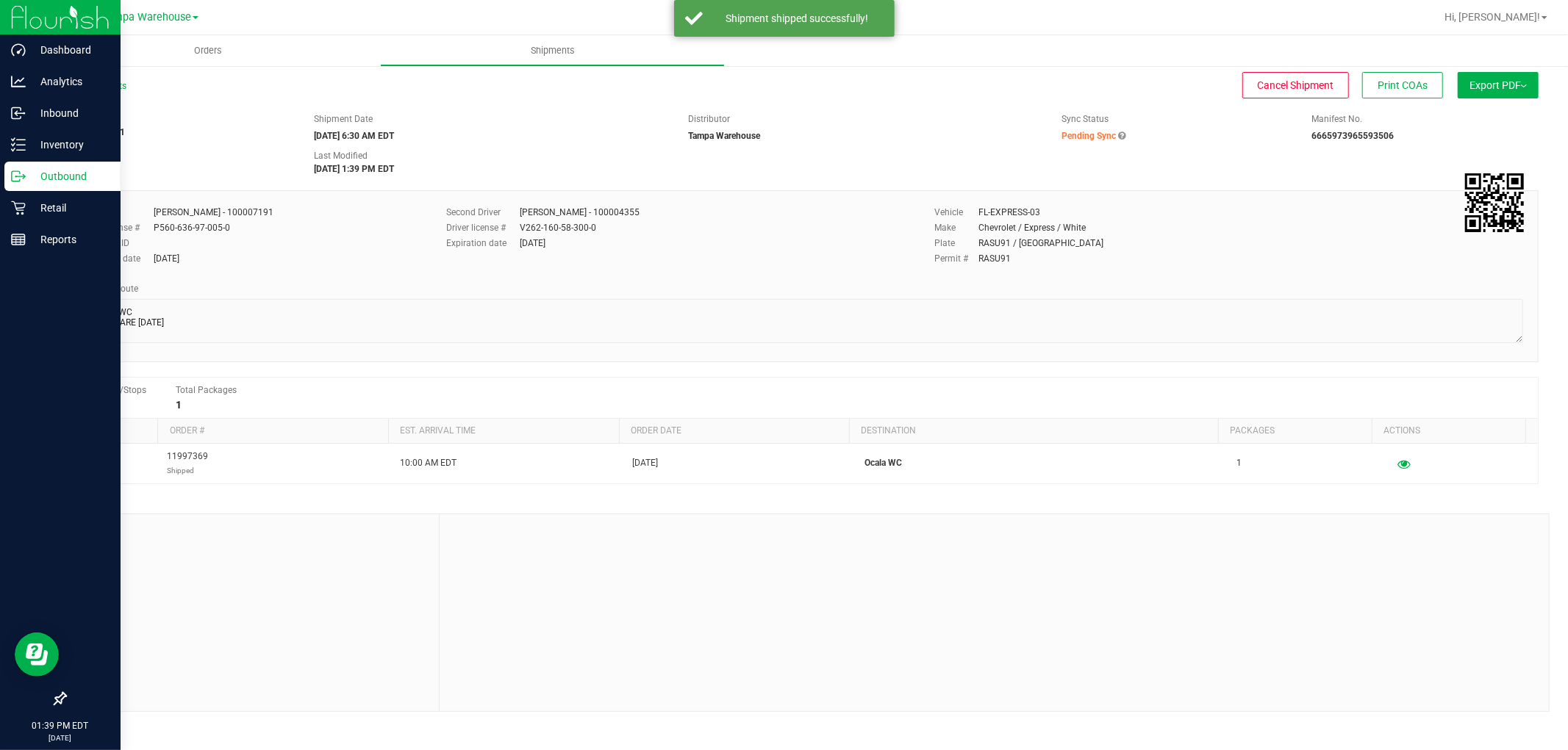
click at [66, 170] on p "Outbound" at bounding box center [69, 177] width 88 height 18
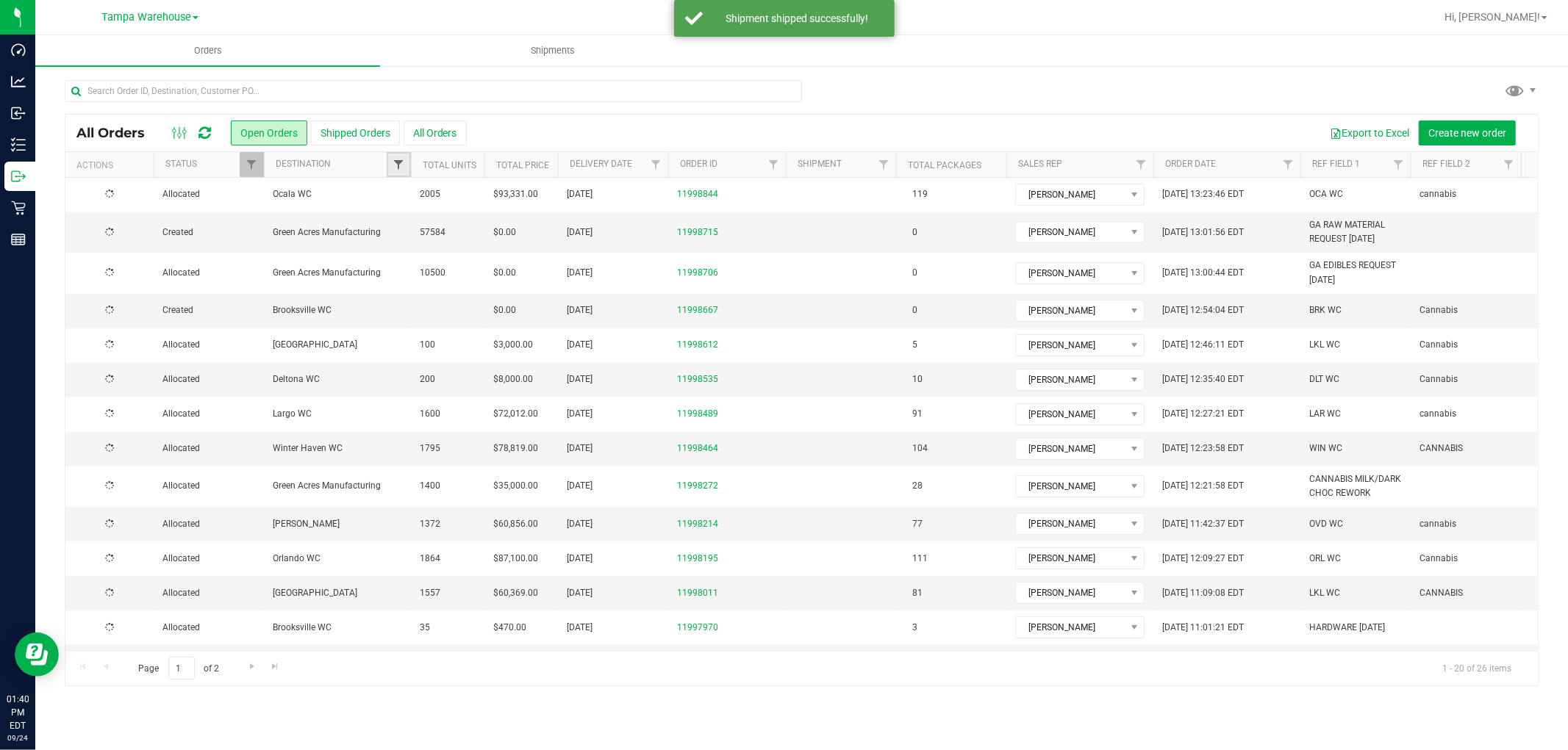
click at [394, 167] on span "Filter" at bounding box center [398, 165] width 12 height 12
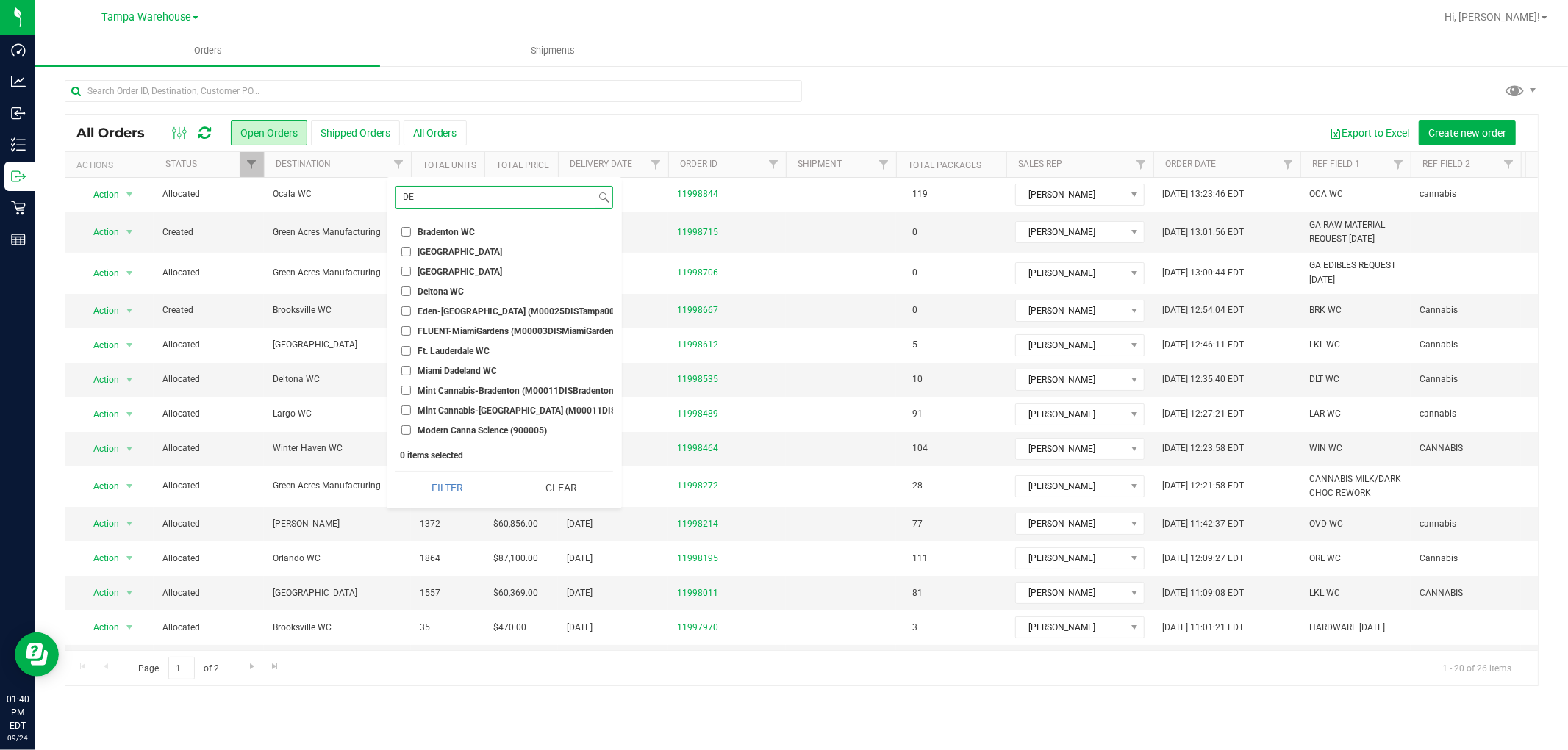
type input "DE"
click at [407, 285] on li "Deltona WC" at bounding box center [504, 291] width 217 height 16
click at [407, 291] on input "Deltona WC" at bounding box center [406, 291] width 10 height 10
checkbox input "true"
click at [459, 491] on button "Filter" at bounding box center [447, 488] width 103 height 33
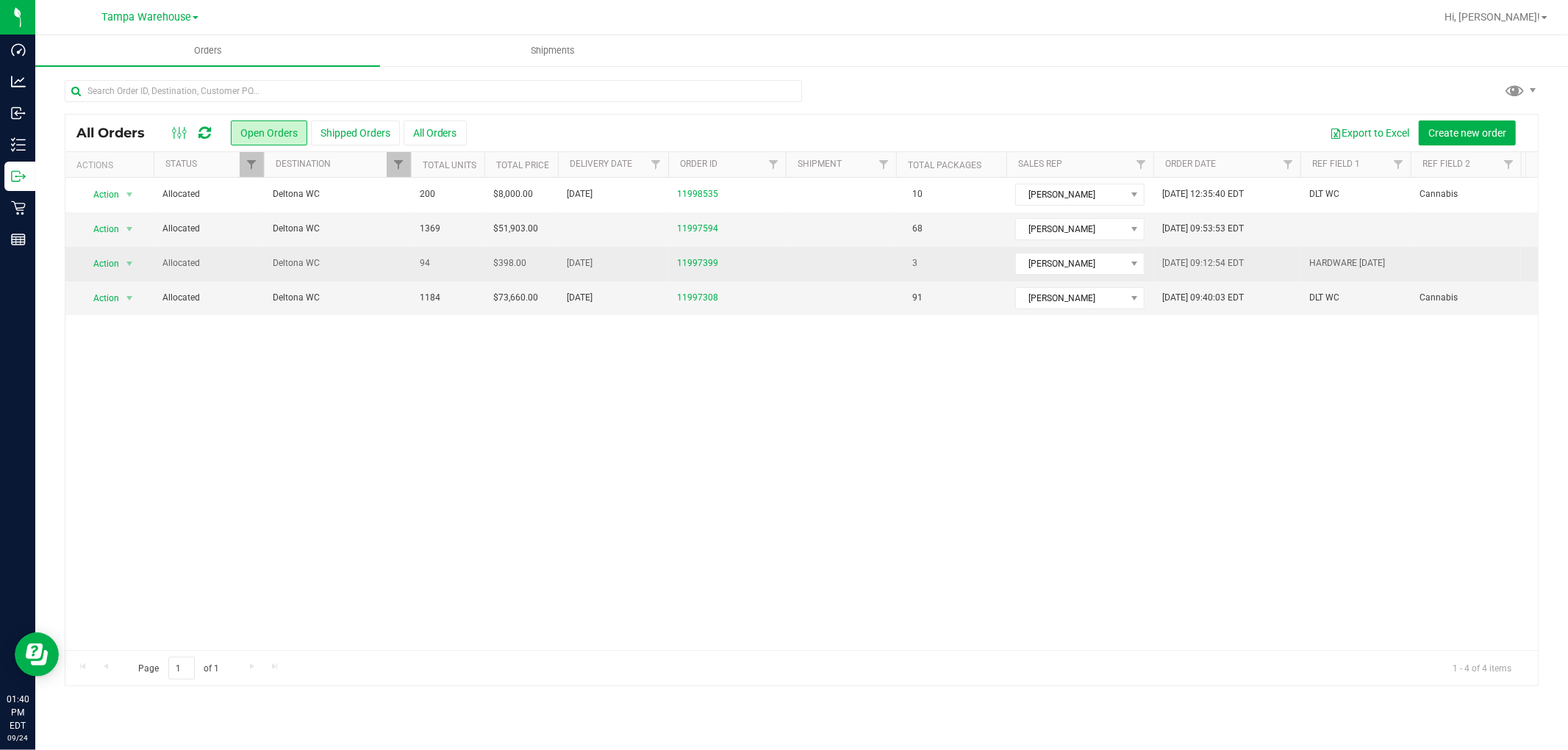
click at [392, 265] on span "Deltona WC" at bounding box center [337, 263] width 129 height 14
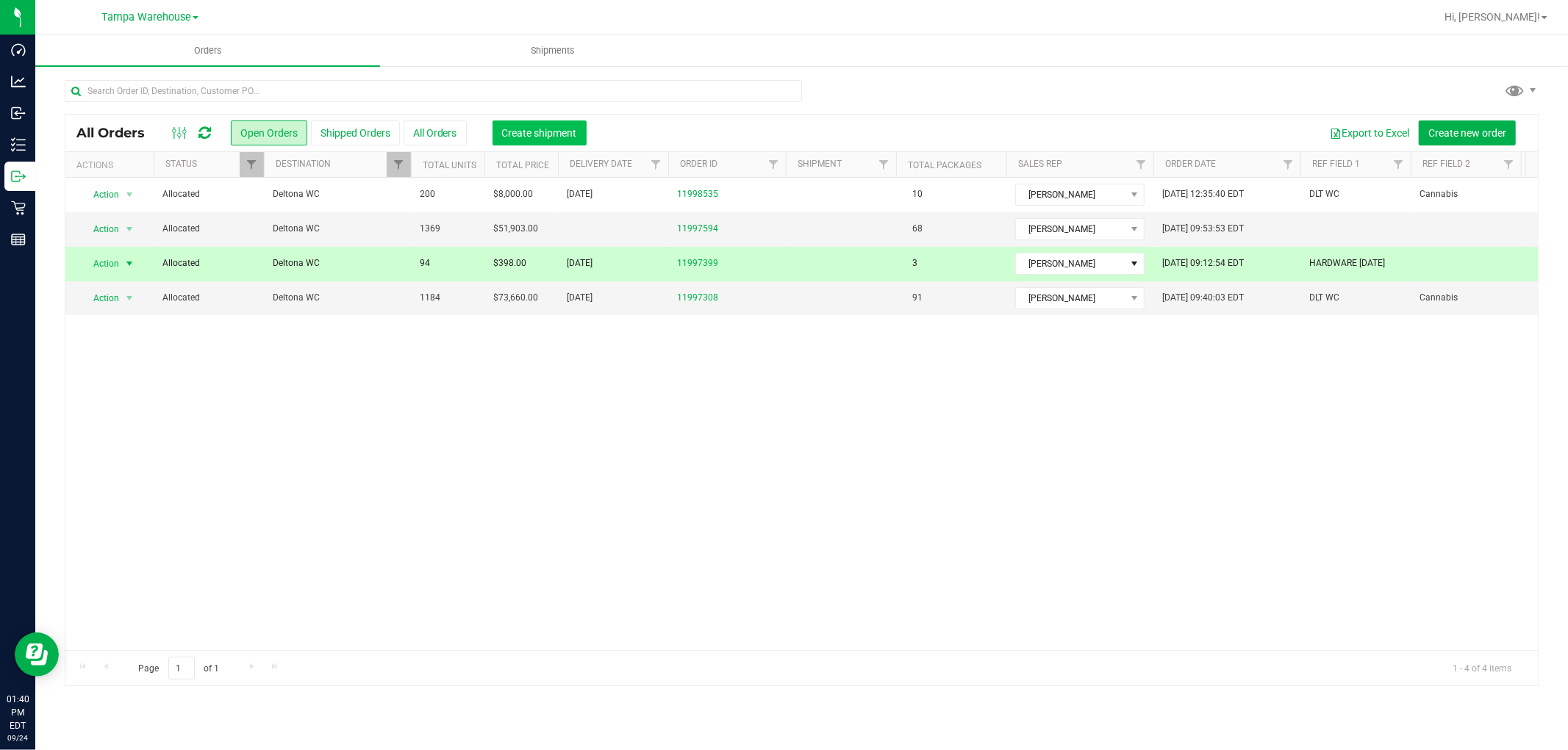
click at [557, 129] on span "Create shipment" at bounding box center [539, 133] width 75 height 12
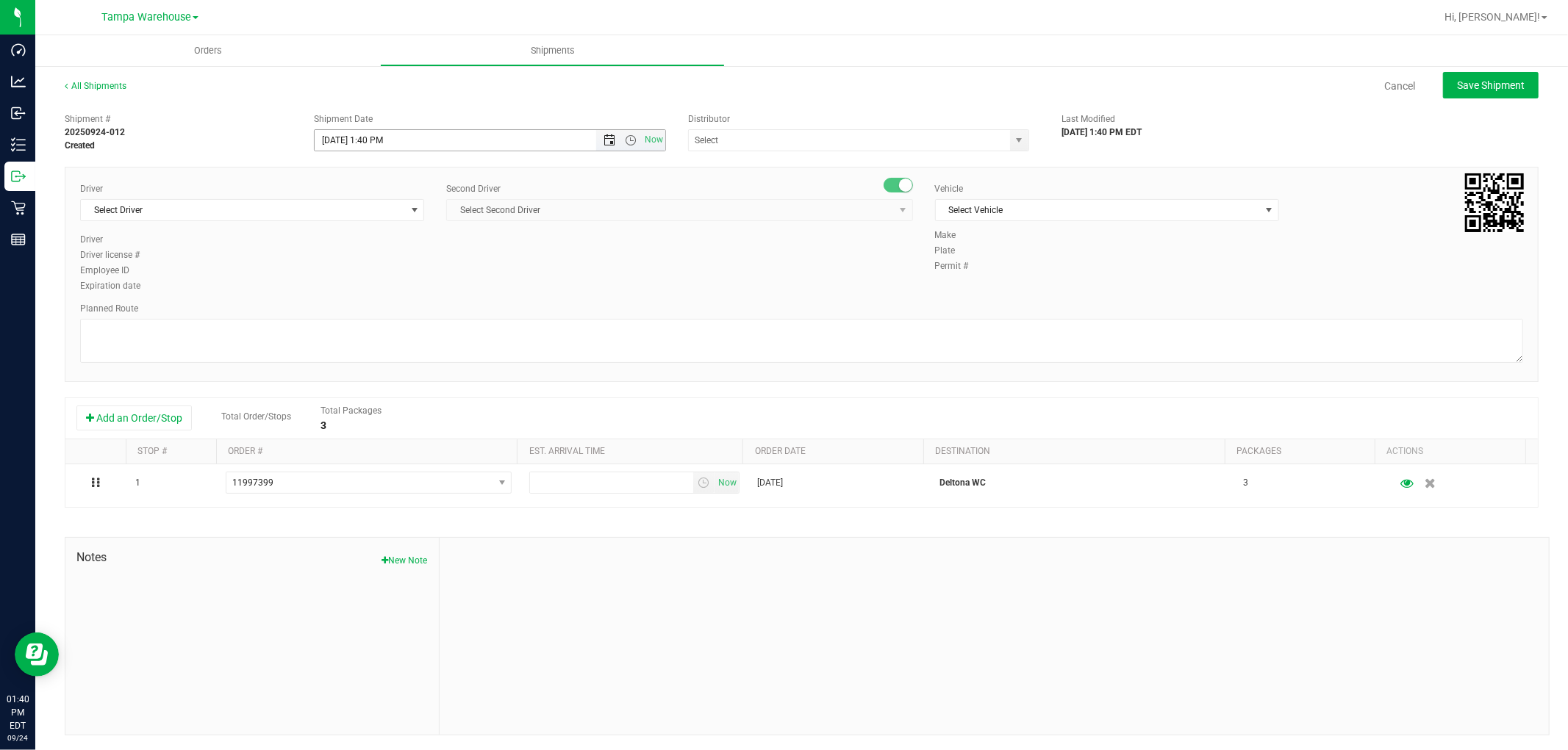
click at [605, 142] on span "Open the date view" at bounding box center [609, 140] width 12 height 12
click at [410, 290] on link "25" at bounding box center [411, 290] width 21 height 23
click at [618, 138] on span "Open the time view" at bounding box center [631, 140] width 25 height 12
click at [378, 250] on li "6:30 AM" at bounding box center [485, 247] width 345 height 19
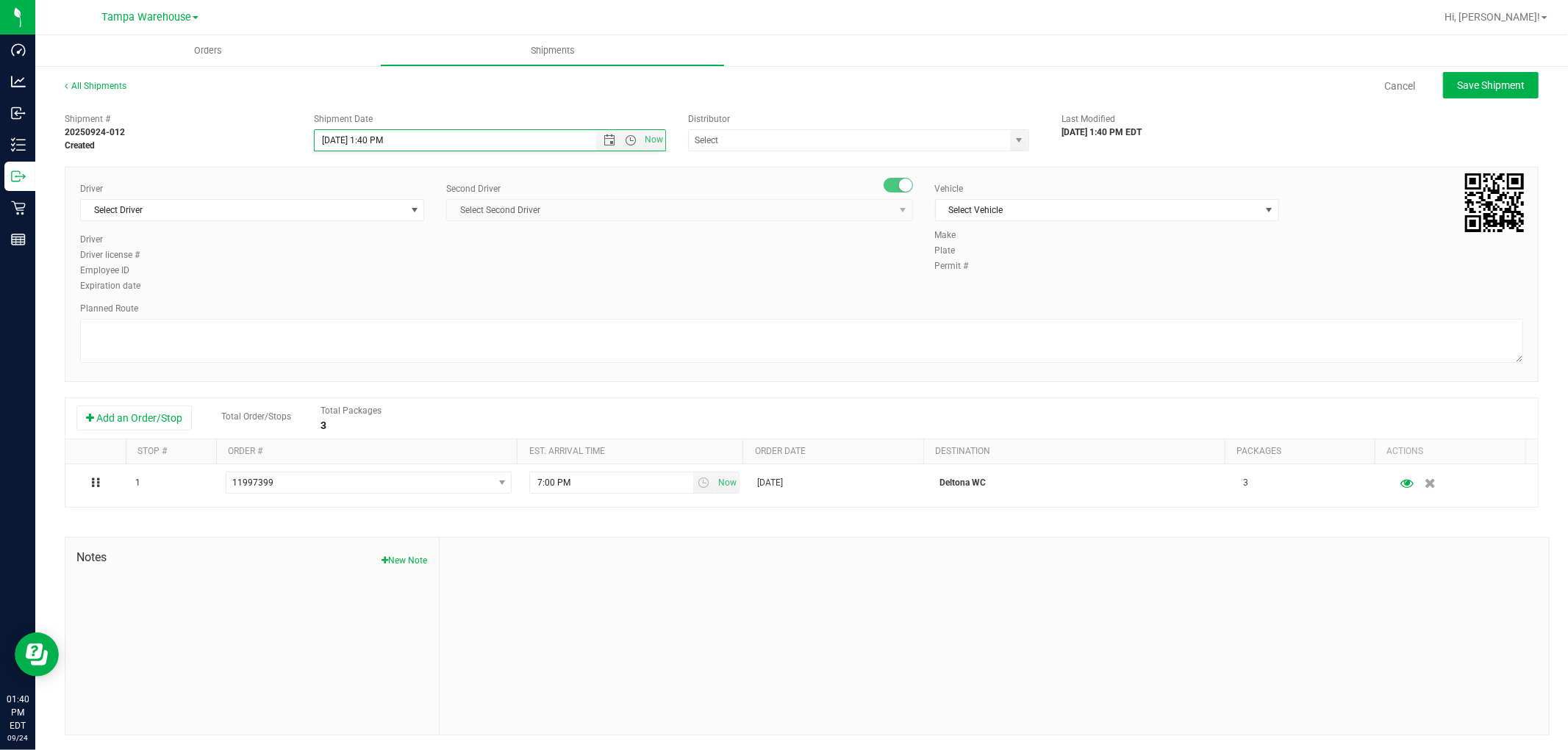
type input "9/25/2025 6:30 AM"
click at [770, 143] on input "text" at bounding box center [845, 140] width 312 height 21
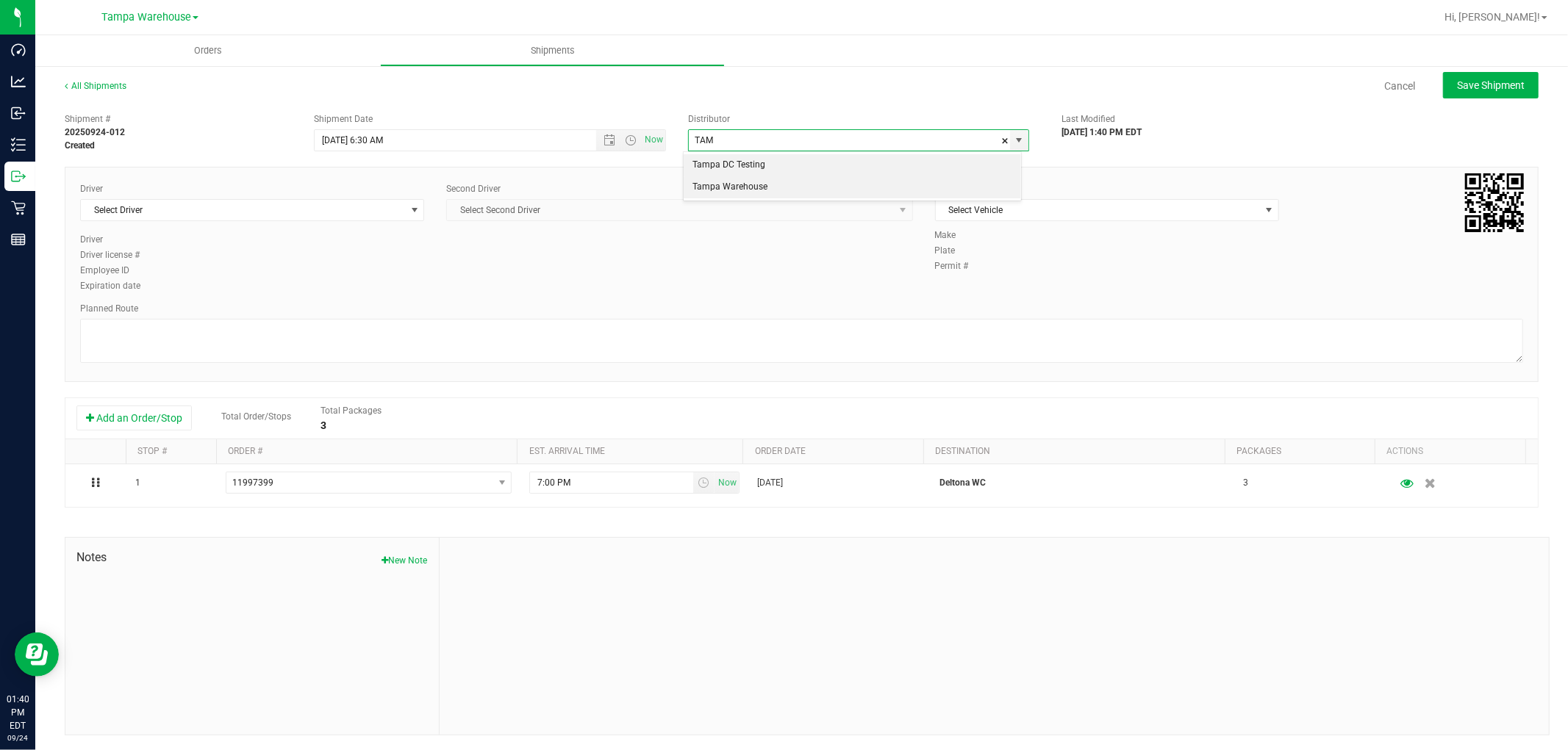
click at [747, 185] on li "Tampa Warehouse" at bounding box center [852, 188] width 336 height 22
type input "Tampa Warehouse"
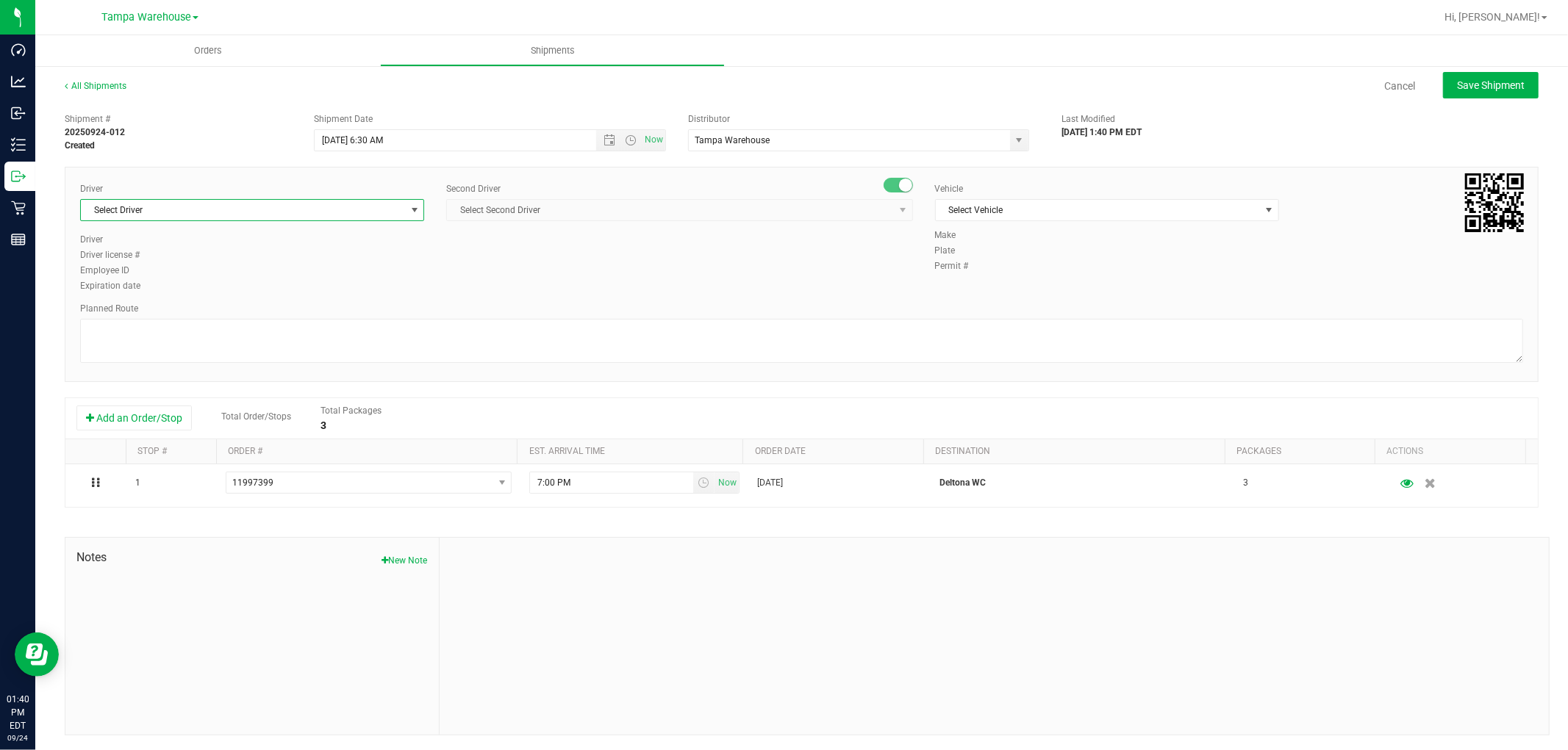
click at [362, 209] on span "Select Driver" at bounding box center [242, 210] width 324 height 21
click at [125, 336] on span "Dustin Zonneville - 100007761" at bounding box center [149, 337] width 120 height 19
type input "DU"
click at [579, 208] on span "Select Second Driver" at bounding box center [669, 210] width 446 height 21
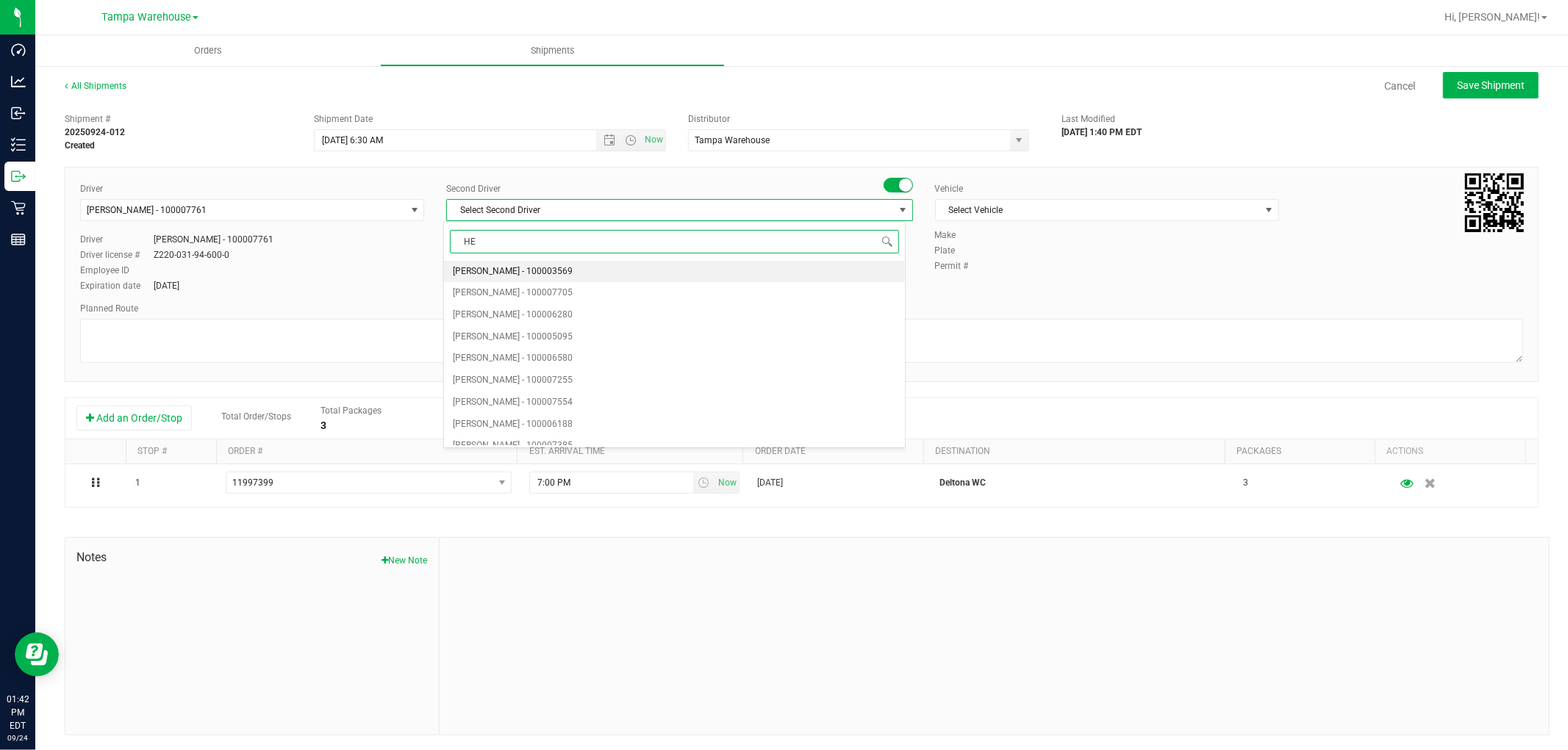
type input "HEC"
click at [564, 269] on li "Hector Ayala - 100003569" at bounding box center [673, 272] width 461 height 22
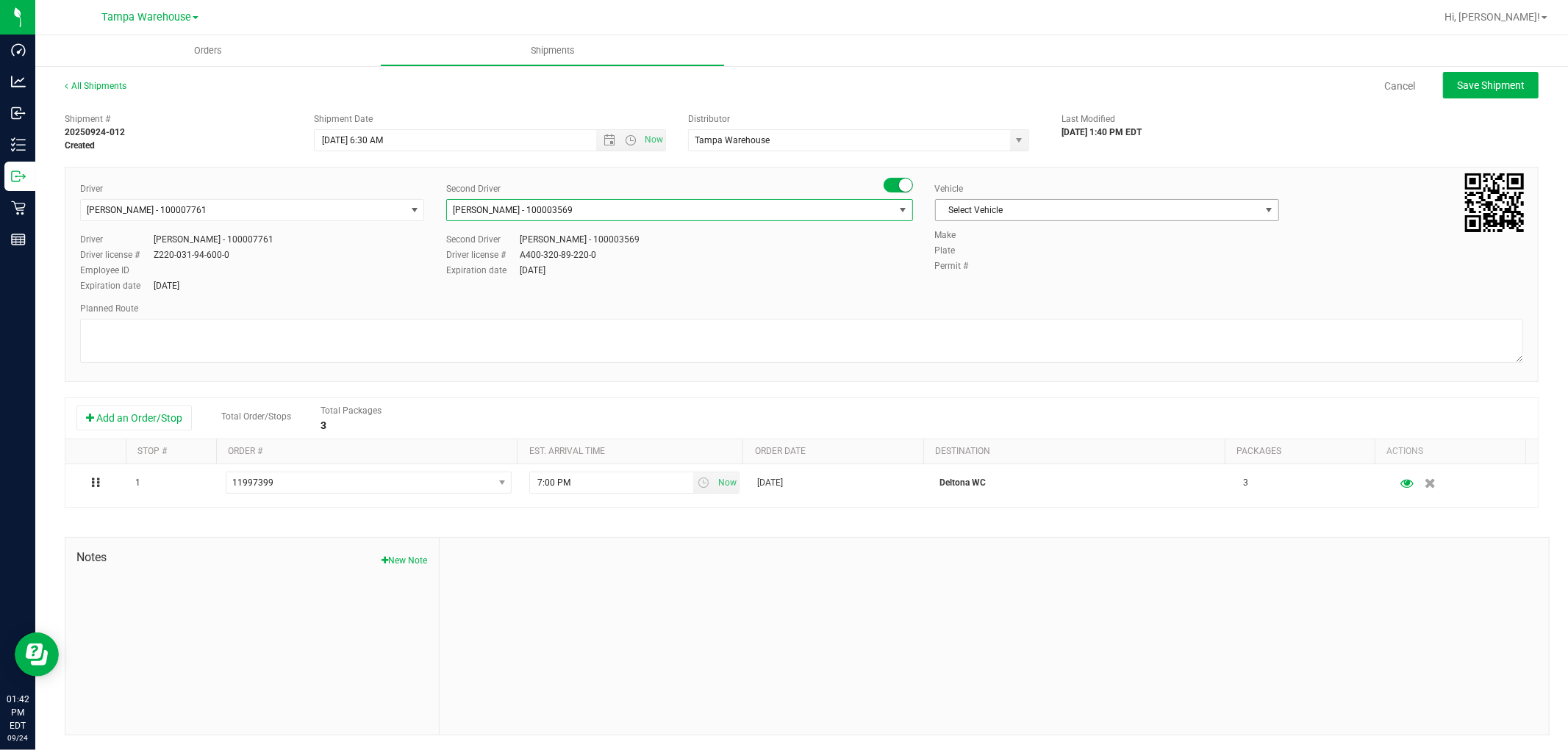
click at [1205, 211] on span "Select Vehicle" at bounding box center [1098, 210] width 324 height 21
click at [1022, 375] on li "FL-EXPRESS-01" at bounding box center [1098, 378] width 339 height 22
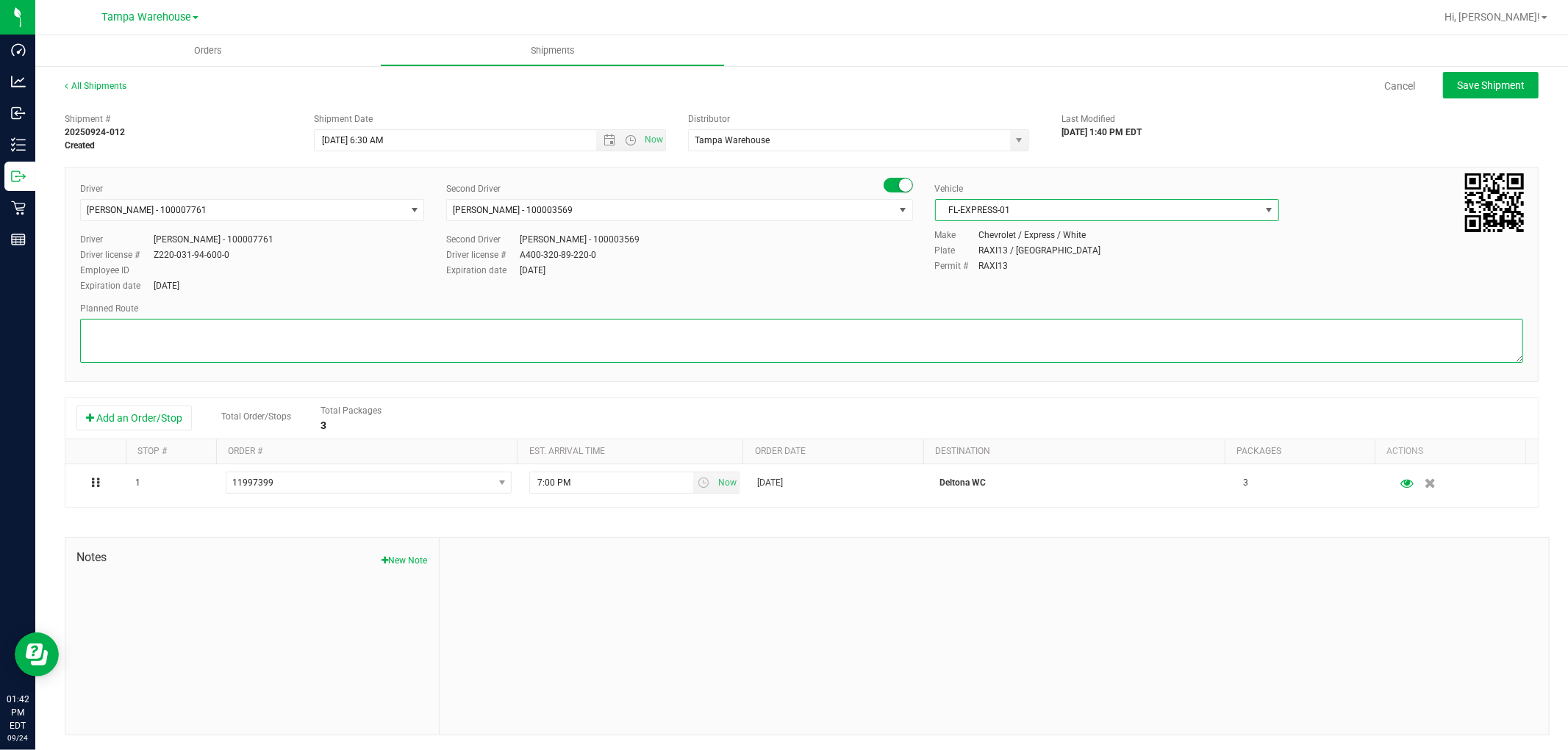
click at [635, 332] on textarea at bounding box center [801, 341] width 1443 height 44
paste textarea "HARDWARE 09.24.25"
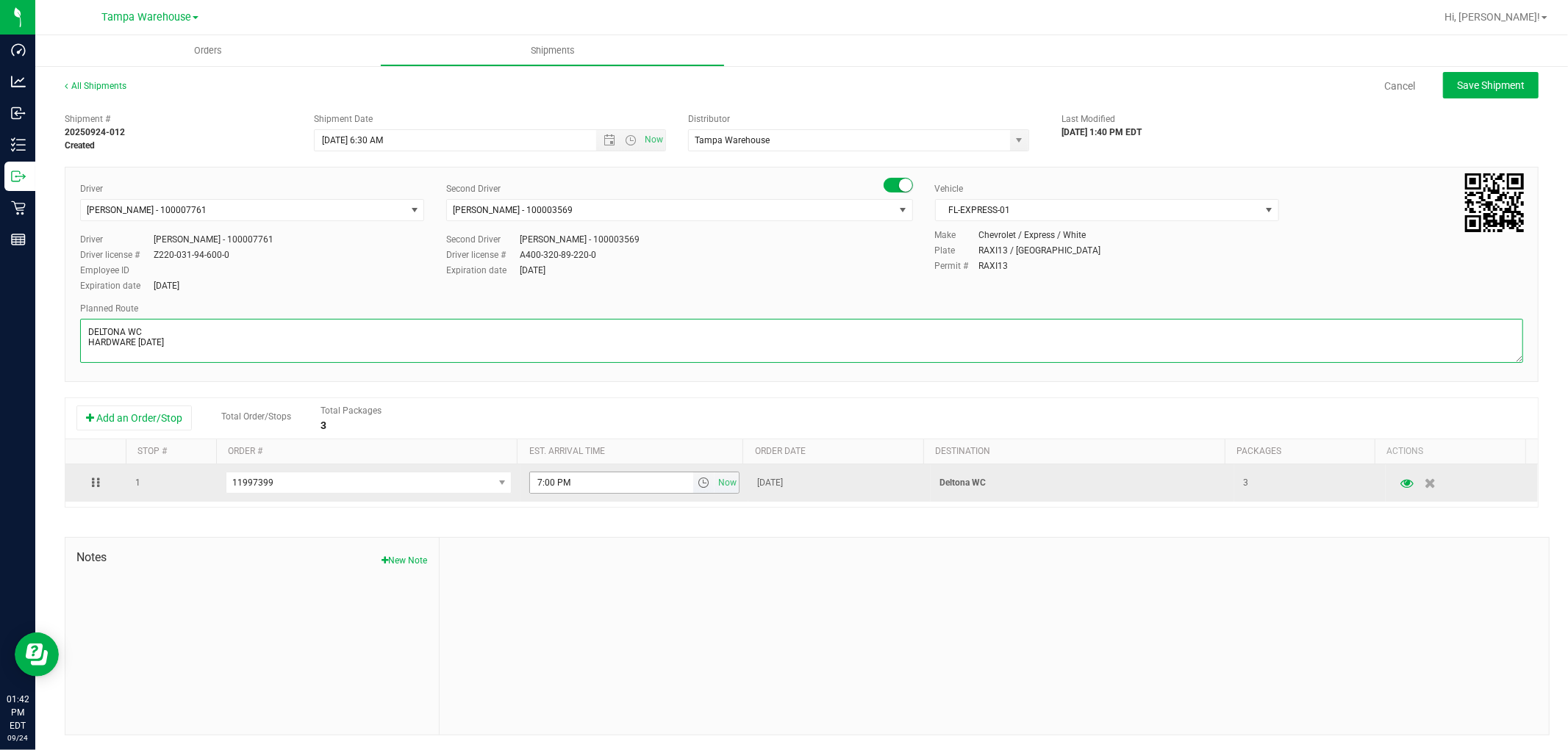
click at [697, 485] on span "select" at bounding box center [703, 483] width 12 height 12
type textarea "DELTONA WC HARDWARE 09.24.25"
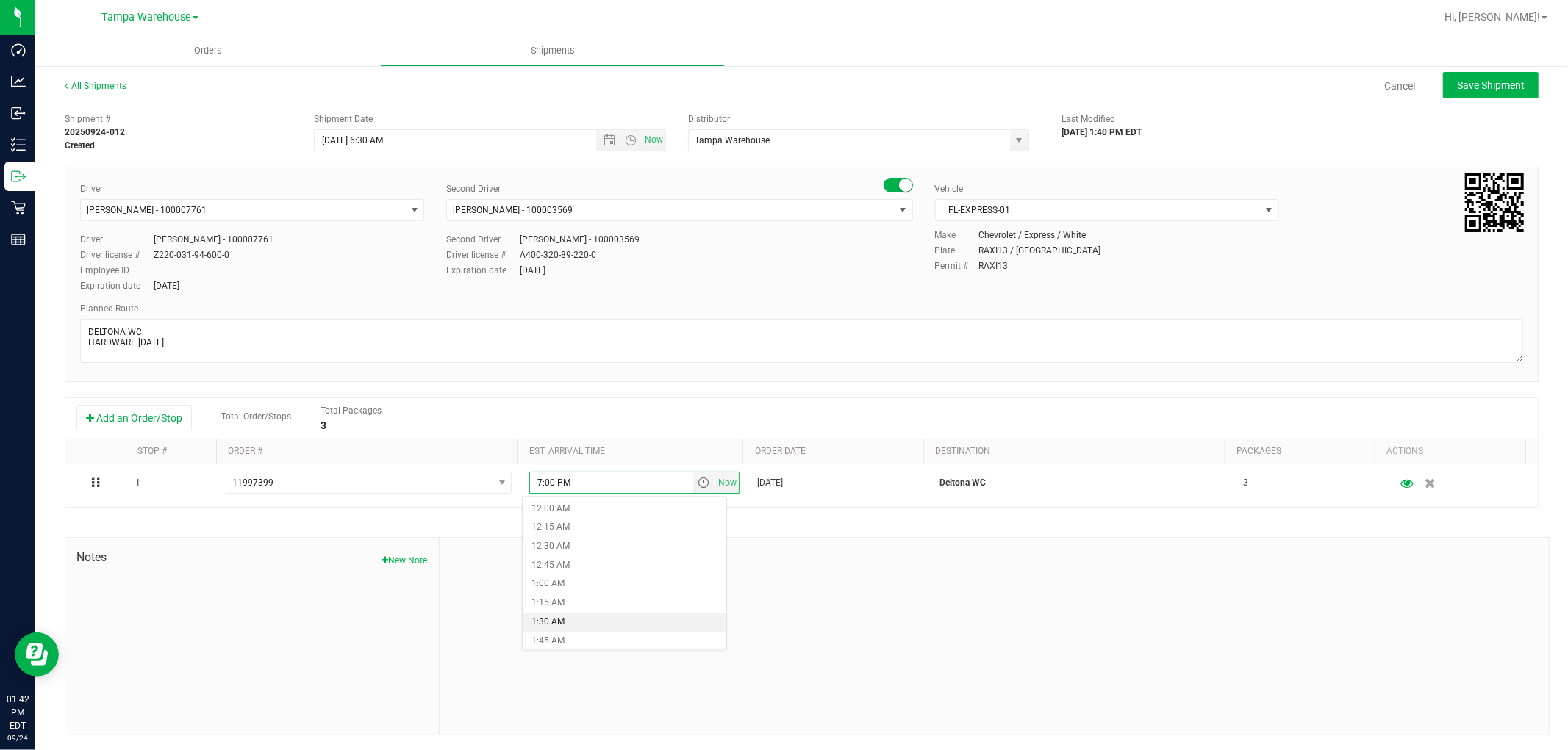
click at [613, 618] on li "1:30 AM" at bounding box center [624, 622] width 203 height 19
click at [832, 627] on div at bounding box center [994, 636] width 1109 height 197
click at [1499, 86] on span "Save Shipment" at bounding box center [1490, 85] width 67 height 12
type input "9/25/2025 10:30 AM"
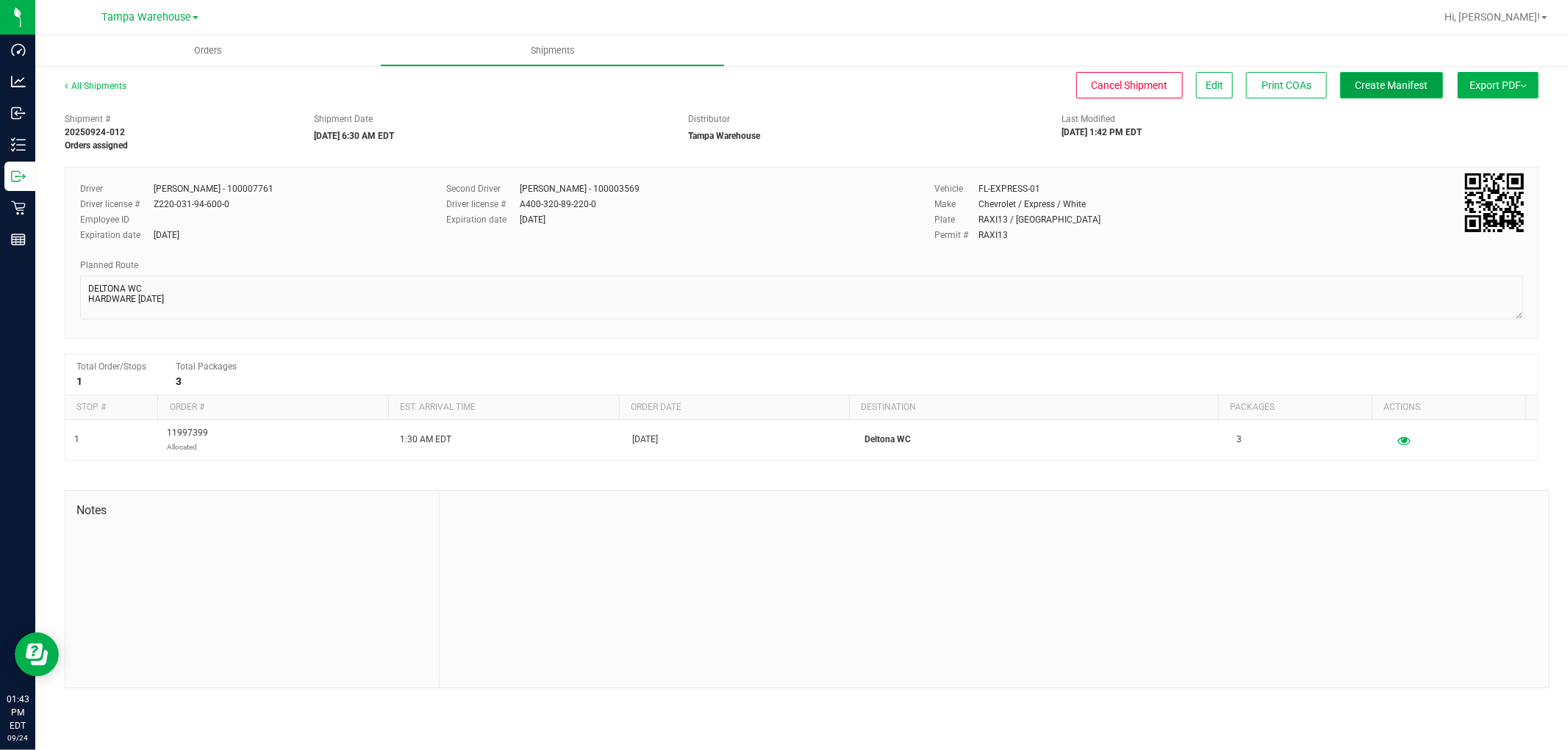
click at [1413, 84] on span "Create Manifest" at bounding box center [1391, 85] width 72 height 12
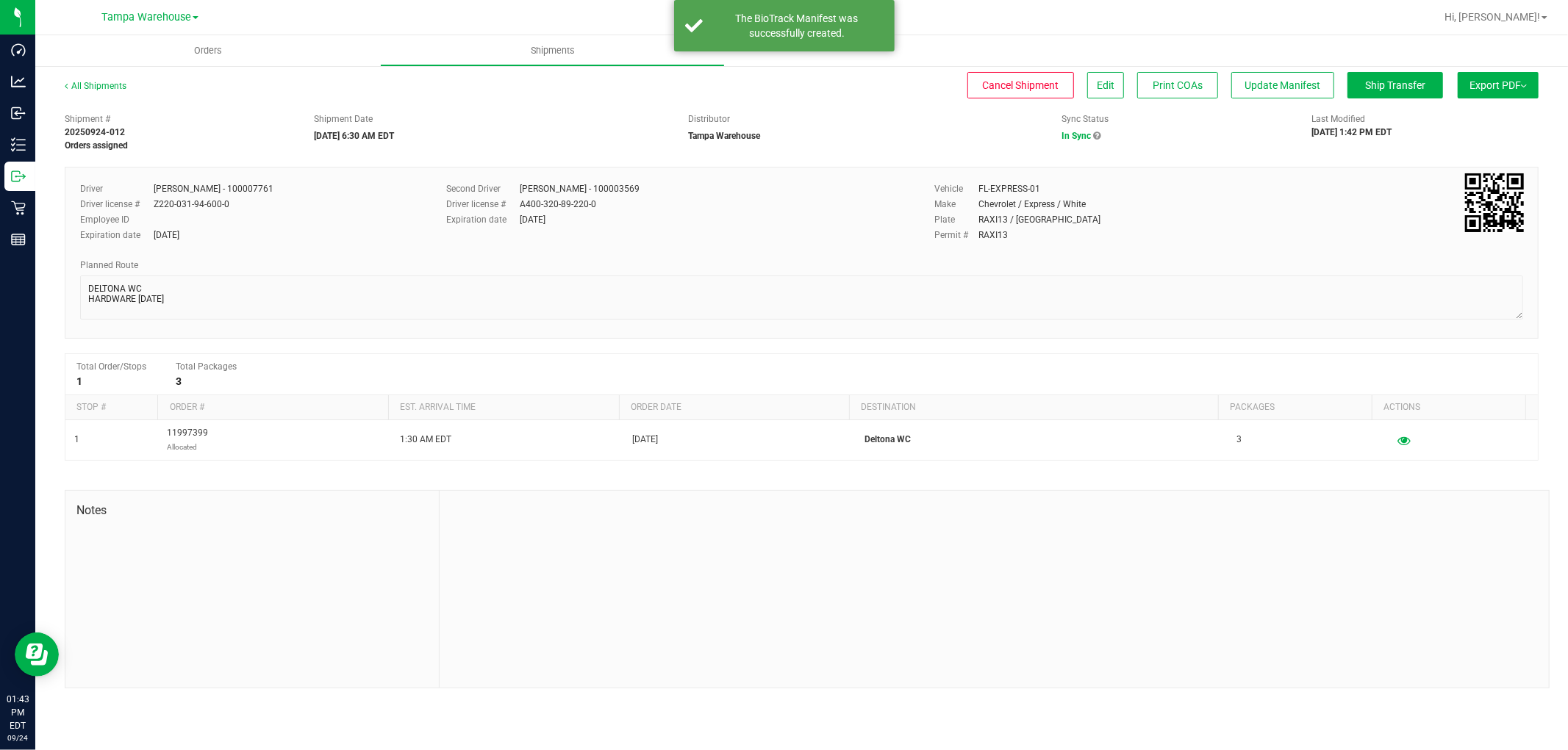
click at [1530, 86] on button "Export PDF" at bounding box center [1497, 85] width 81 height 27
click at [1473, 137] on span "Manifest by Lot" at bounding box center [1460, 140] width 61 height 10
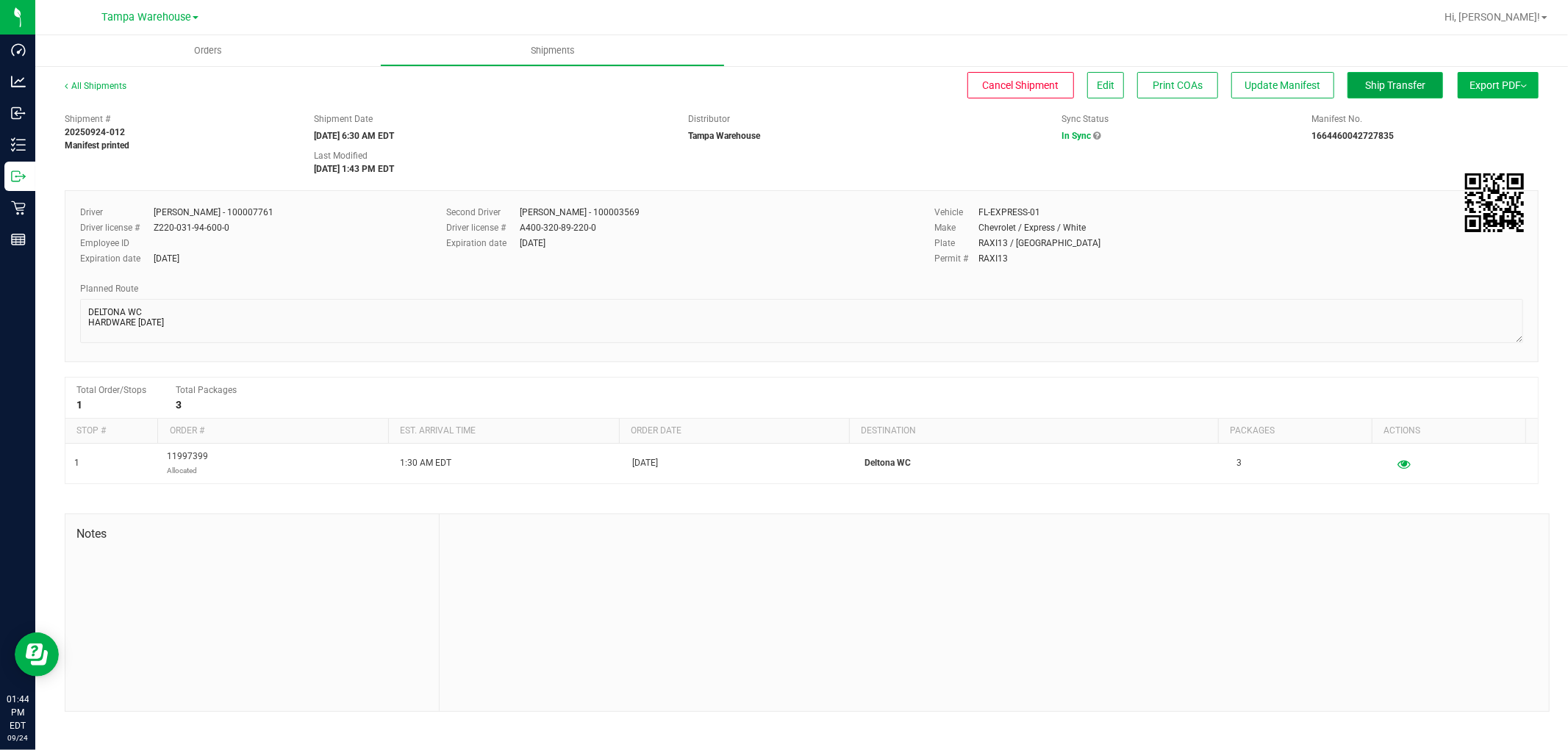
click at [1405, 86] on span "Ship Transfer" at bounding box center [1395, 85] width 61 height 12
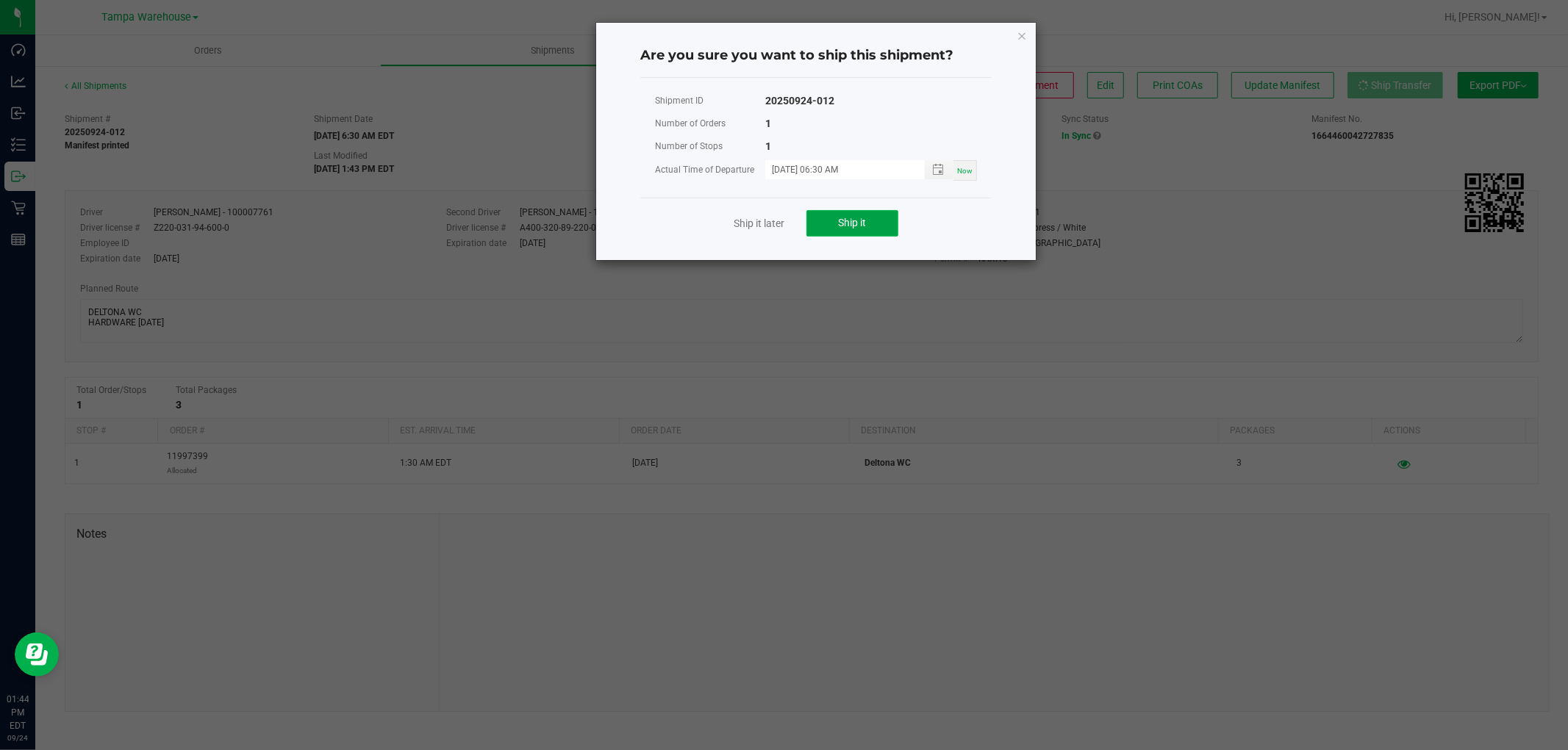
click at [858, 221] on span "Ship it" at bounding box center [852, 222] width 28 height 12
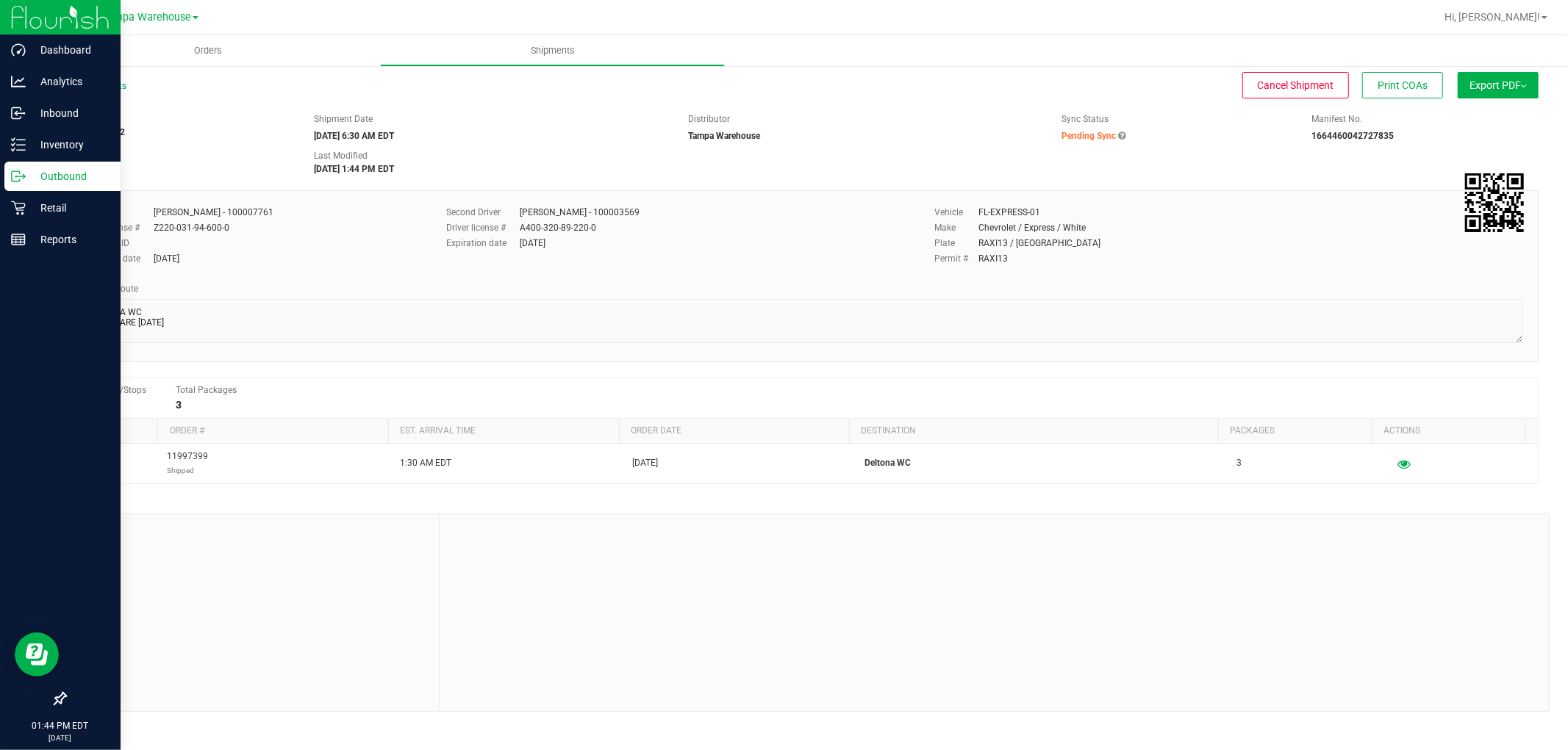
click at [47, 174] on p "Outbound" at bounding box center [69, 177] width 88 height 18
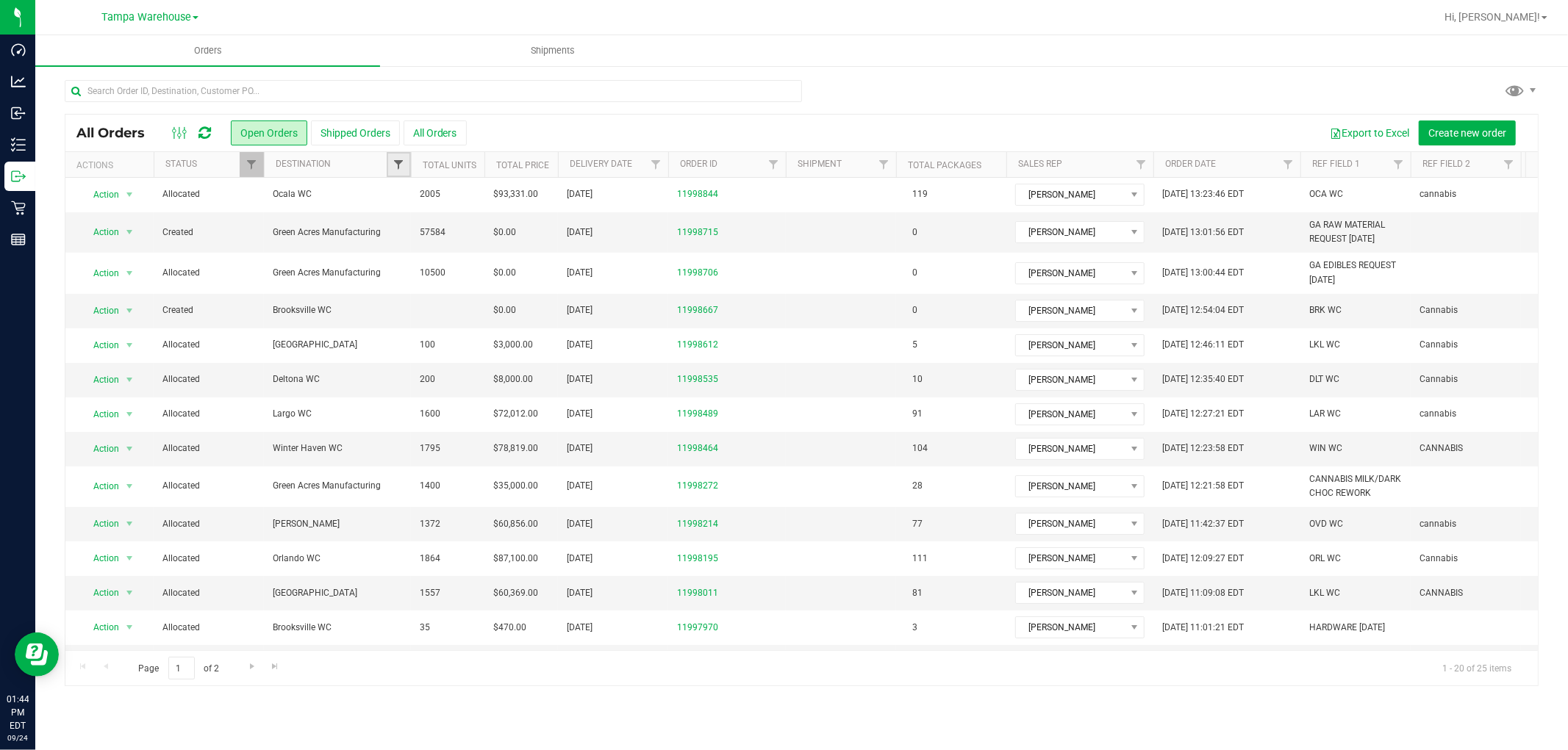
click at [401, 163] on span "Filter" at bounding box center [398, 165] width 12 height 12
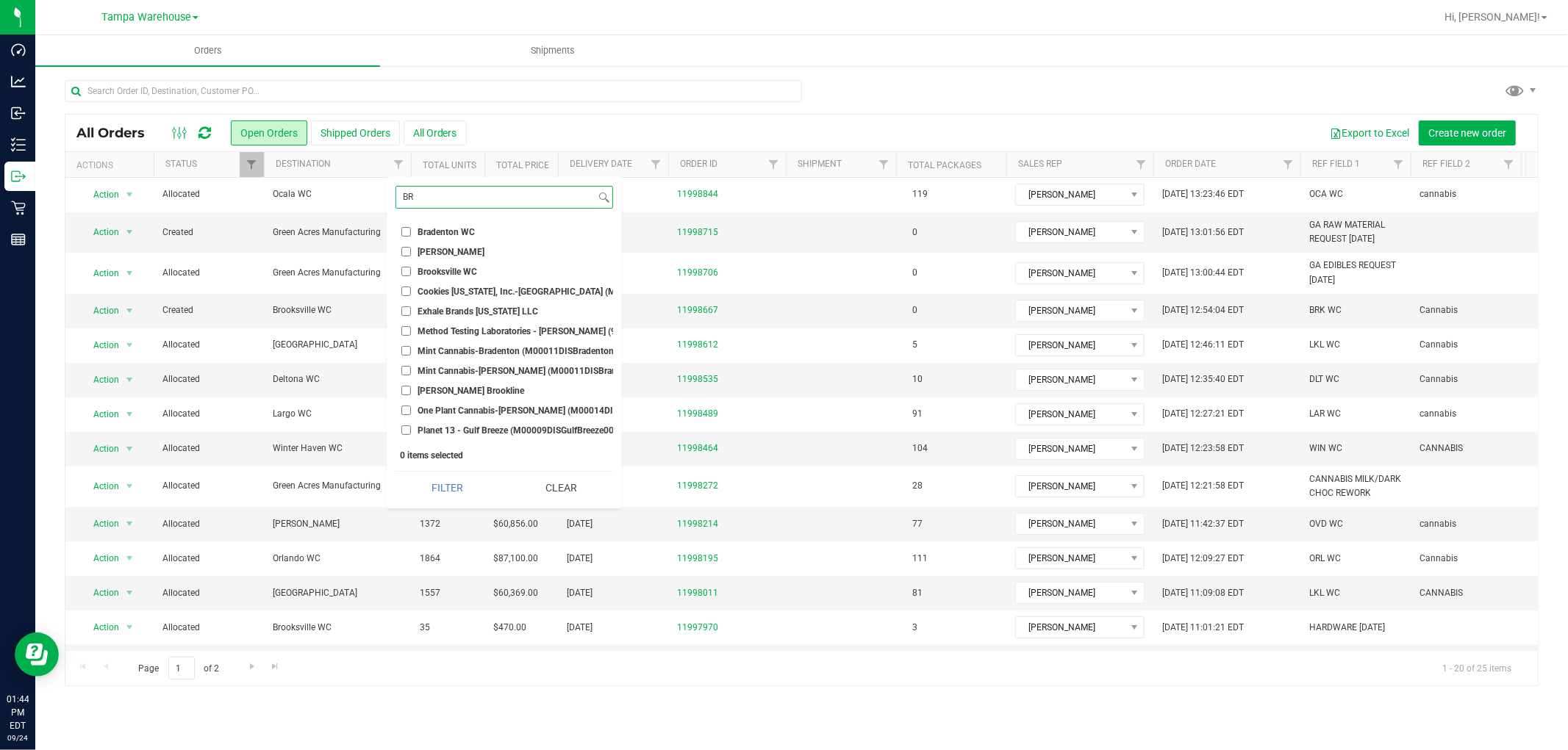
type input "BR"
click at [401, 250] on input "Brandon WC" at bounding box center [406, 251] width 10 height 10
checkbox input "true"
click at [440, 494] on button "Filter" at bounding box center [447, 488] width 103 height 33
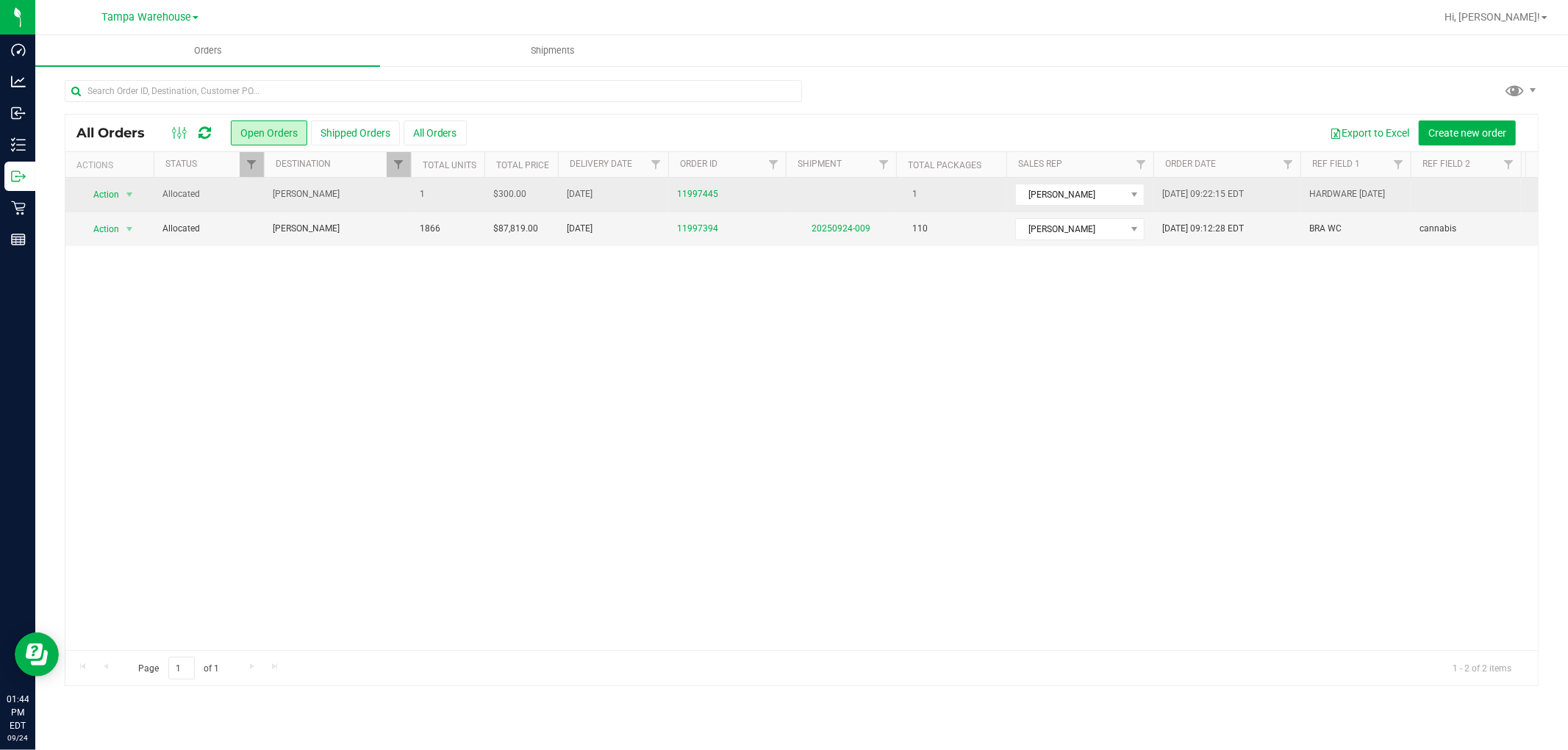
click at [396, 198] on span "Brandon WC" at bounding box center [337, 194] width 129 height 14
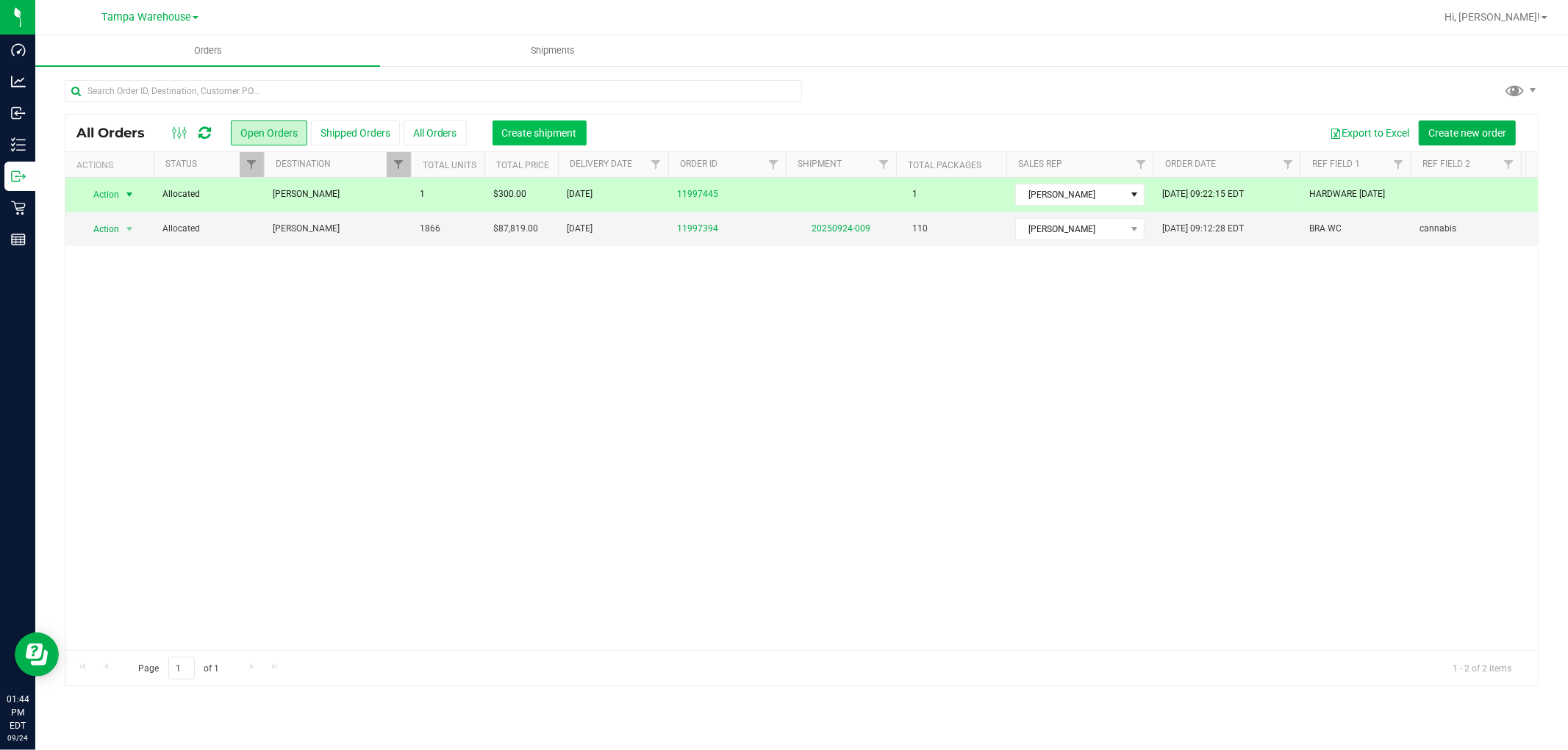
click at [571, 134] on span "Create shipment" at bounding box center [539, 133] width 75 height 12
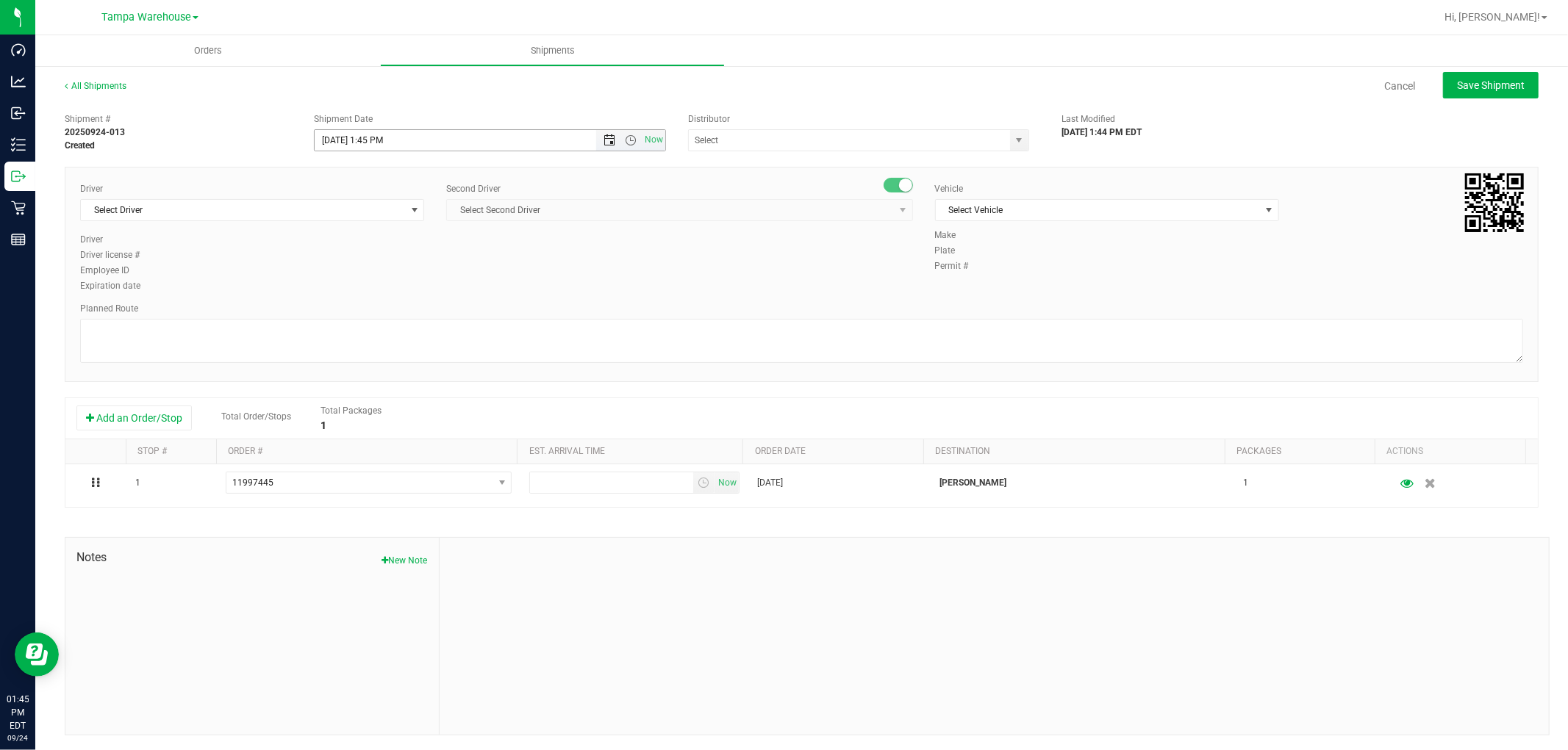
click at [603, 137] on span "Open the date view" at bounding box center [609, 140] width 12 height 12
click at [409, 289] on link "25" at bounding box center [411, 290] width 21 height 23
click at [625, 142] on span "Open the time view" at bounding box center [631, 140] width 12 height 12
click at [399, 237] on li "6:30 AM" at bounding box center [485, 247] width 345 height 19
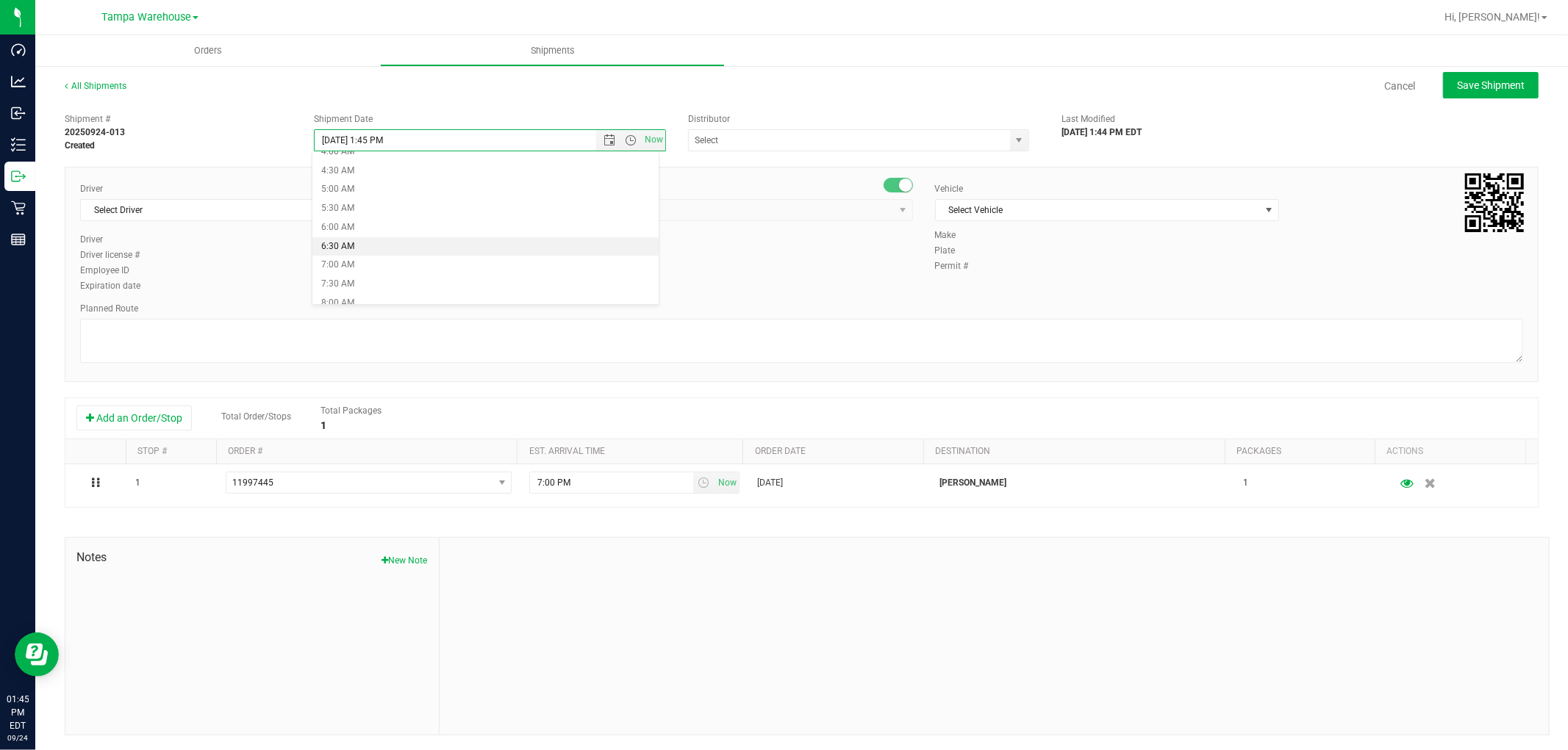
type input "9/25/2025 6:30 AM"
click at [798, 140] on input "text" at bounding box center [845, 140] width 312 height 21
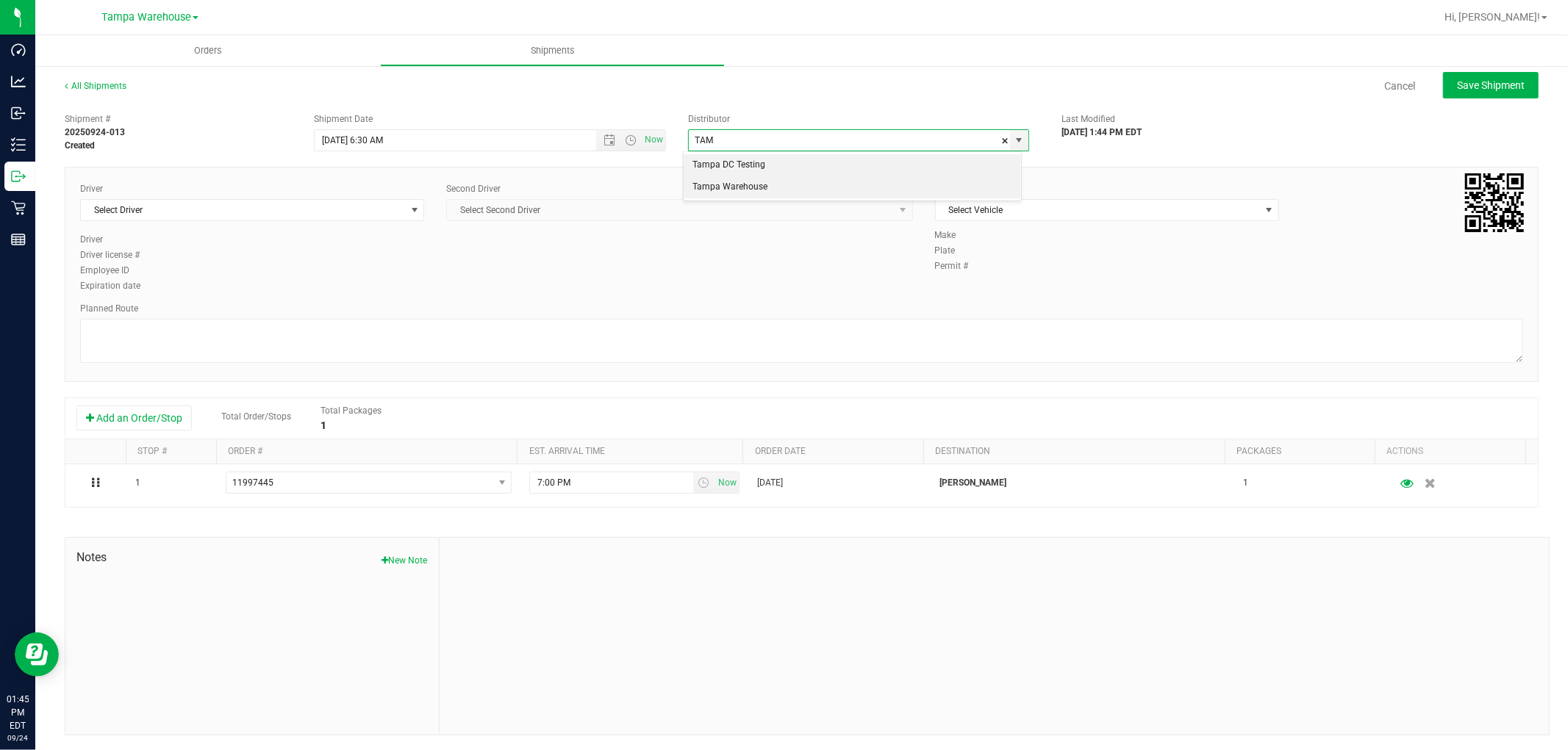
click at [730, 191] on li "Tampa Warehouse" at bounding box center [852, 188] width 336 height 22
type input "Tampa Warehouse"
click at [291, 211] on span "Select Driver" at bounding box center [242, 210] width 324 height 21
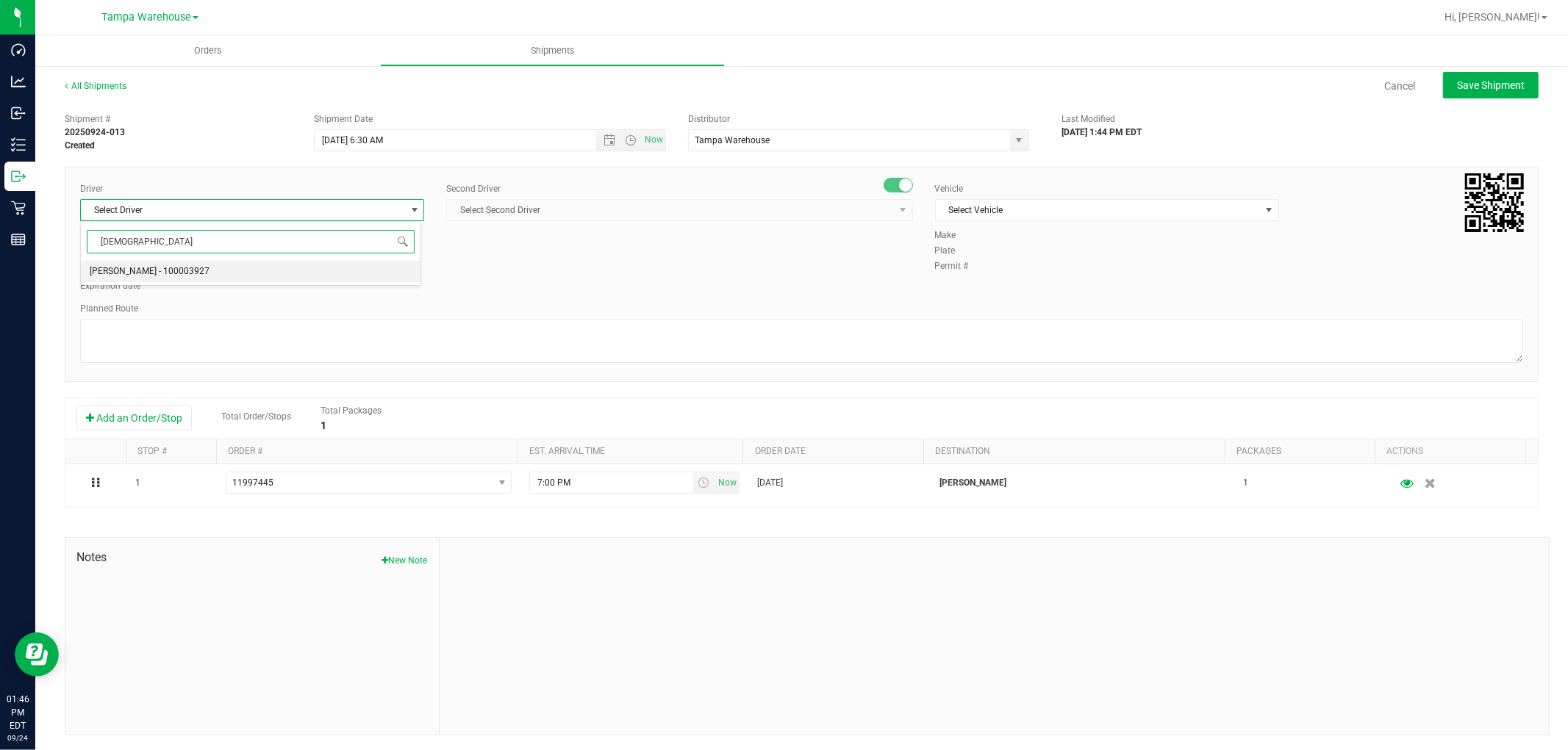
click at [208, 262] on span "Isaac Nunez Collado - 100003927" at bounding box center [149, 272] width 120 height 19
type input "ISAA"
click at [622, 213] on span "Select Second Driver" at bounding box center [669, 210] width 446 height 21
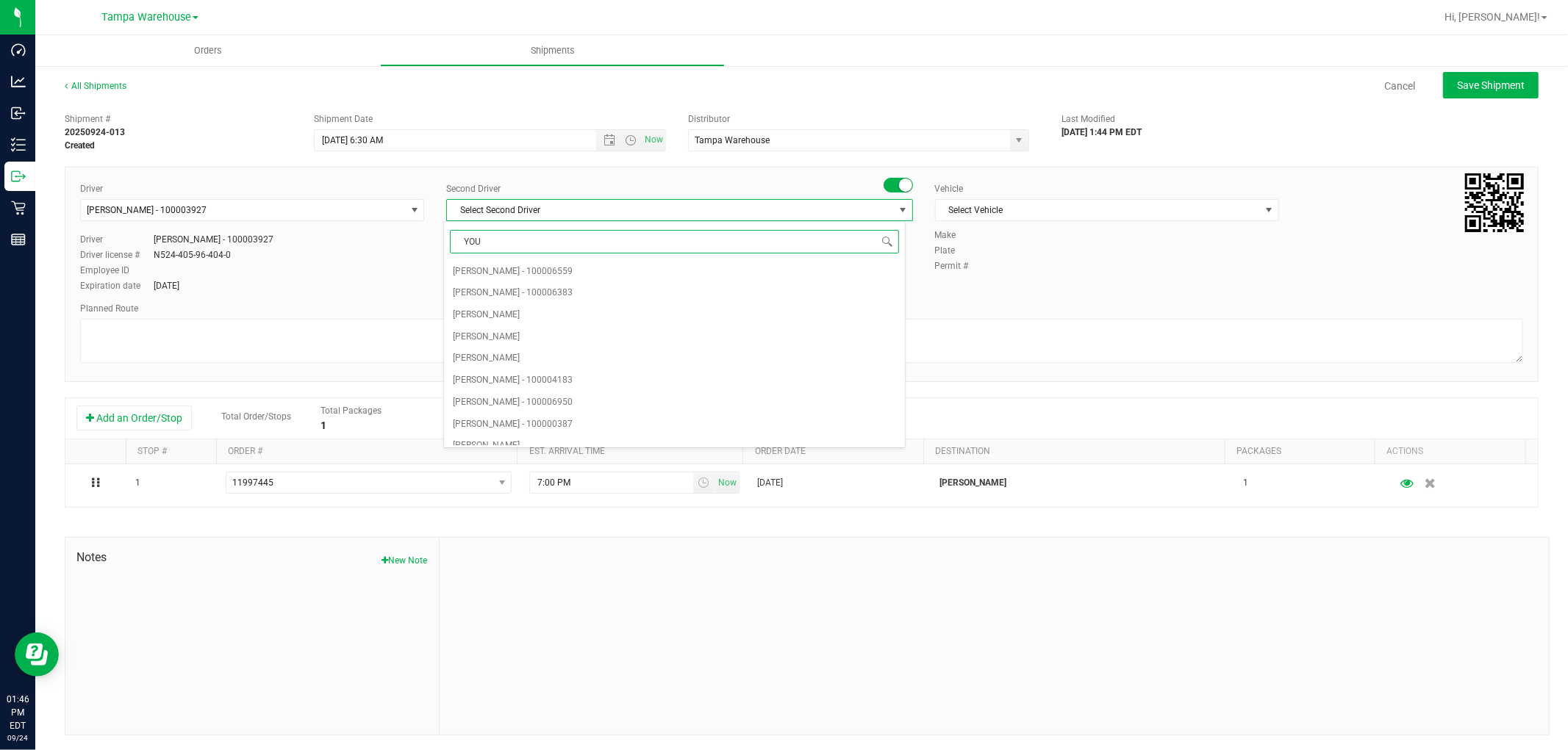
type input "YOUN"
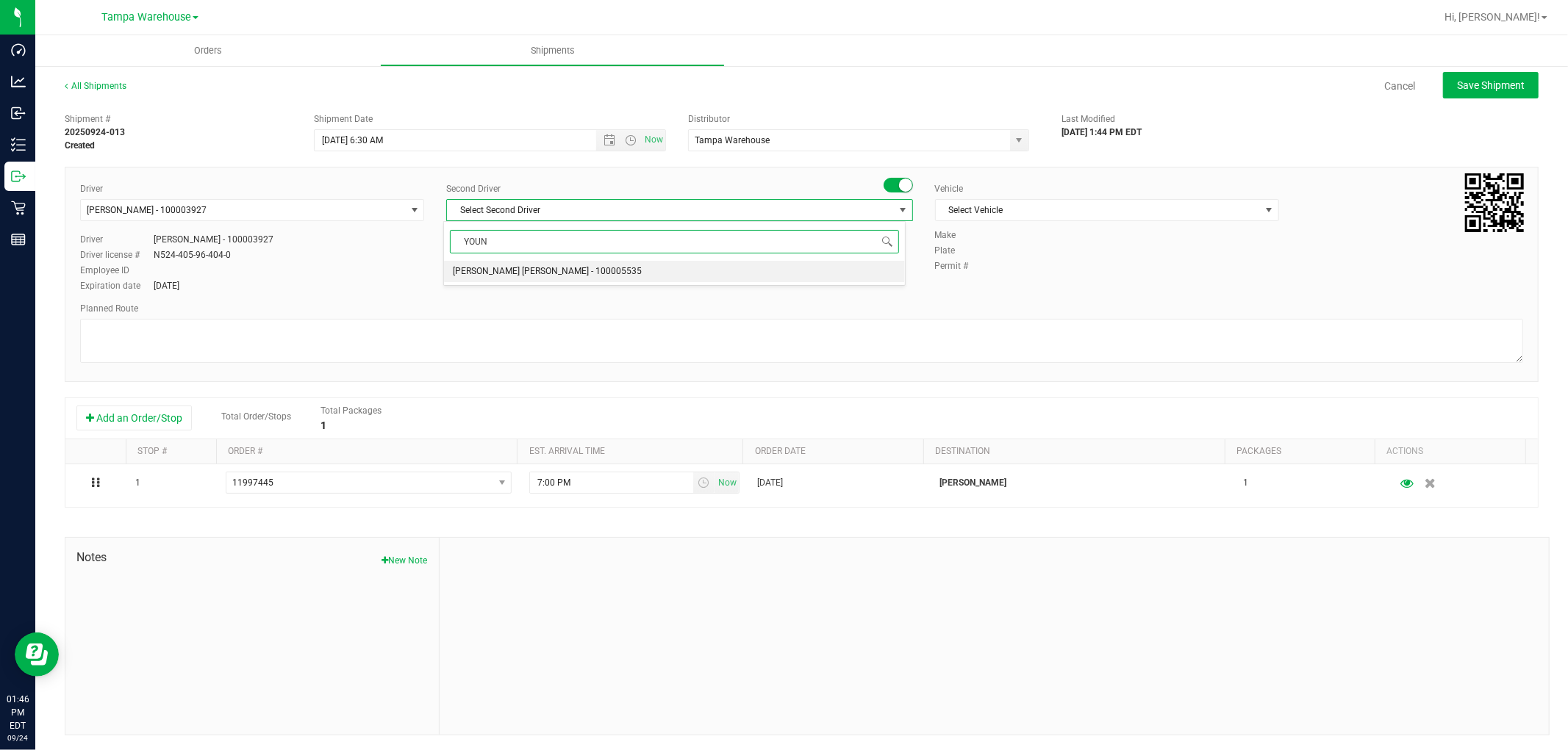
click at [543, 267] on span "Riccardo Young Reyes - 100005535" at bounding box center [547, 272] width 189 height 19
click at [1068, 214] on span "Select Vehicle" at bounding box center [1098, 210] width 324 height 21
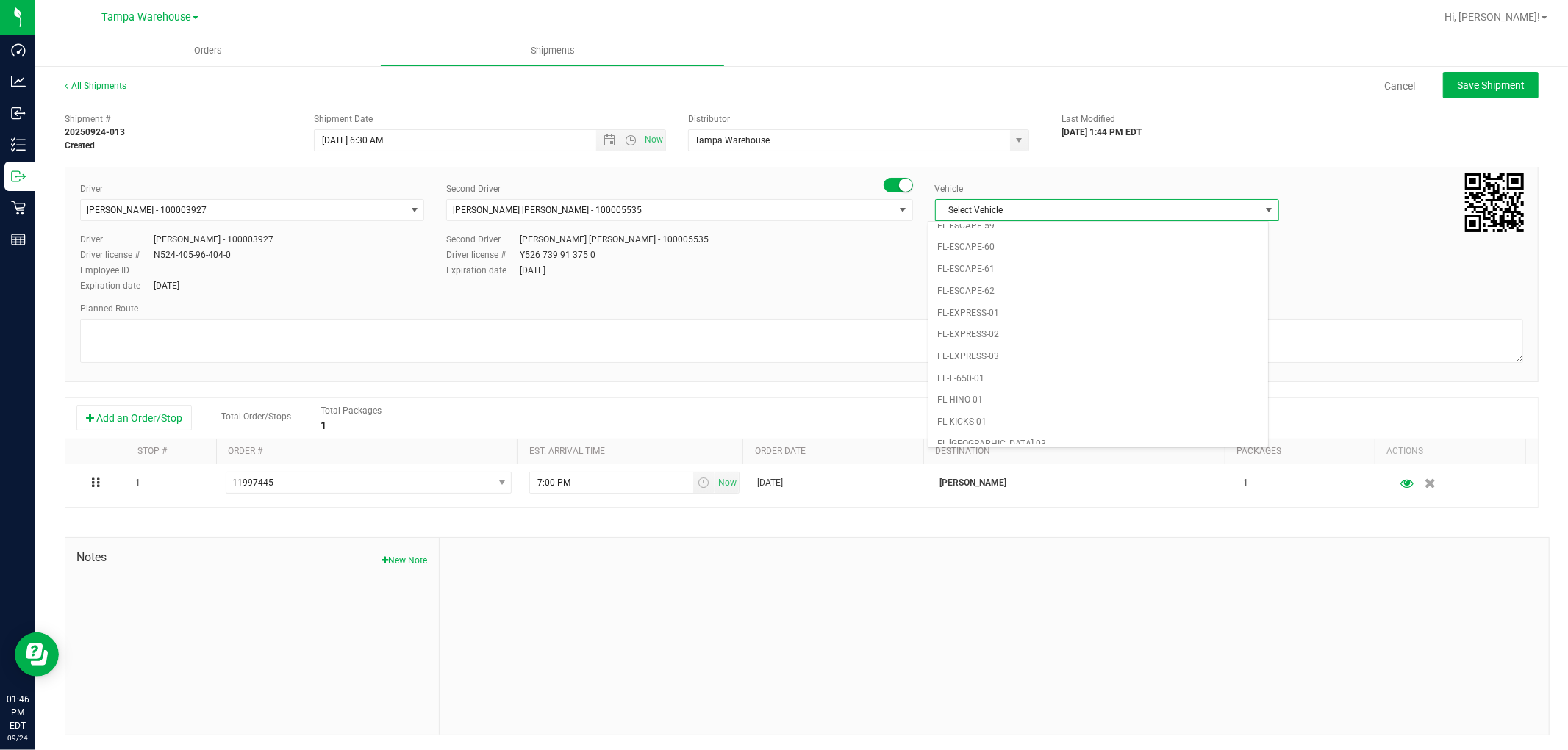
scroll to position [261, 0]
click at [975, 351] on li "FL-F-650-01" at bounding box center [1098, 346] width 339 height 22
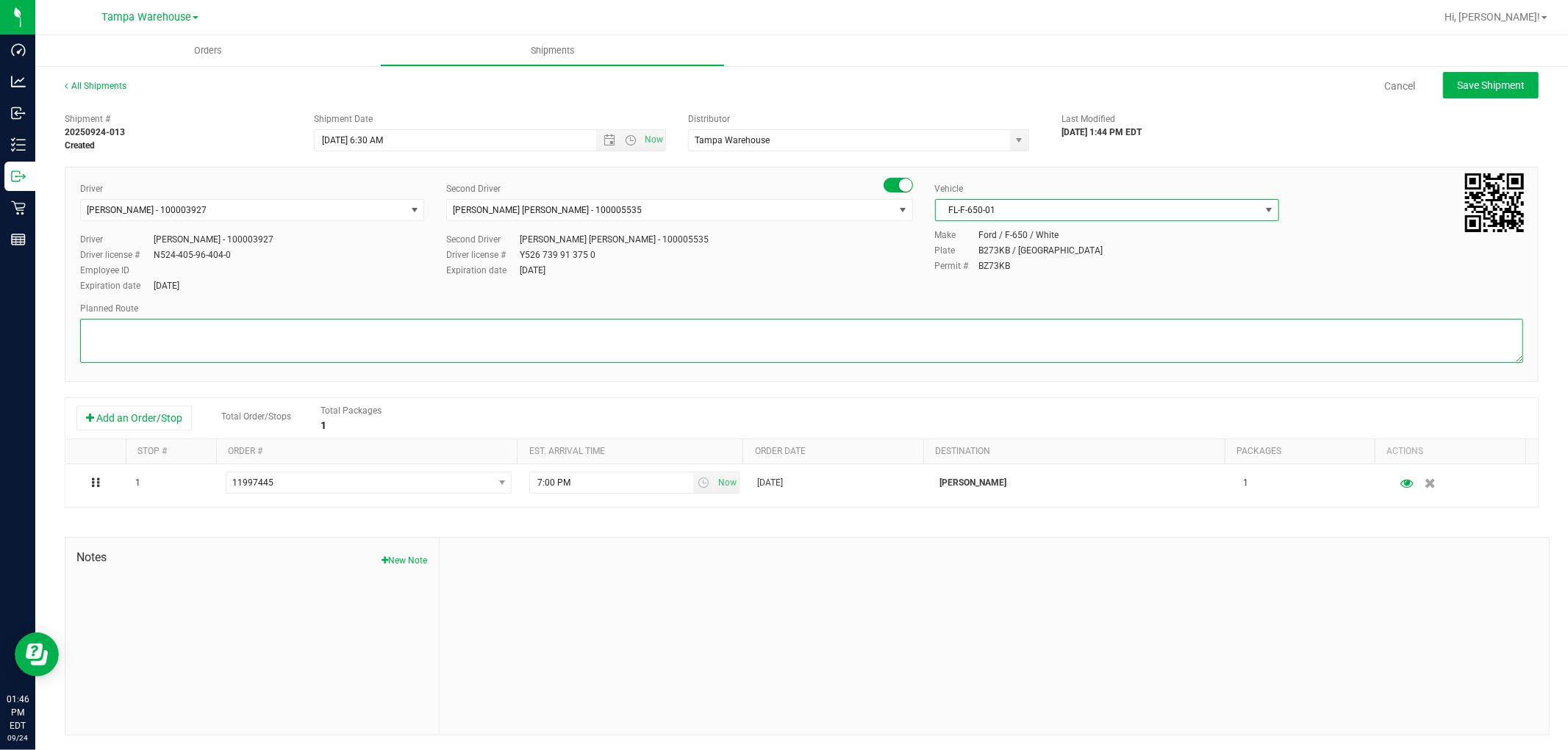
click at [549, 334] on textarea at bounding box center [801, 341] width 1443 height 44
paste textarea "HARDWARE 09.24.25"
click at [625, 140] on span "Open the time view" at bounding box center [631, 140] width 12 height 12
type textarea "BRANDON WC HARDWARE 09.24.25"
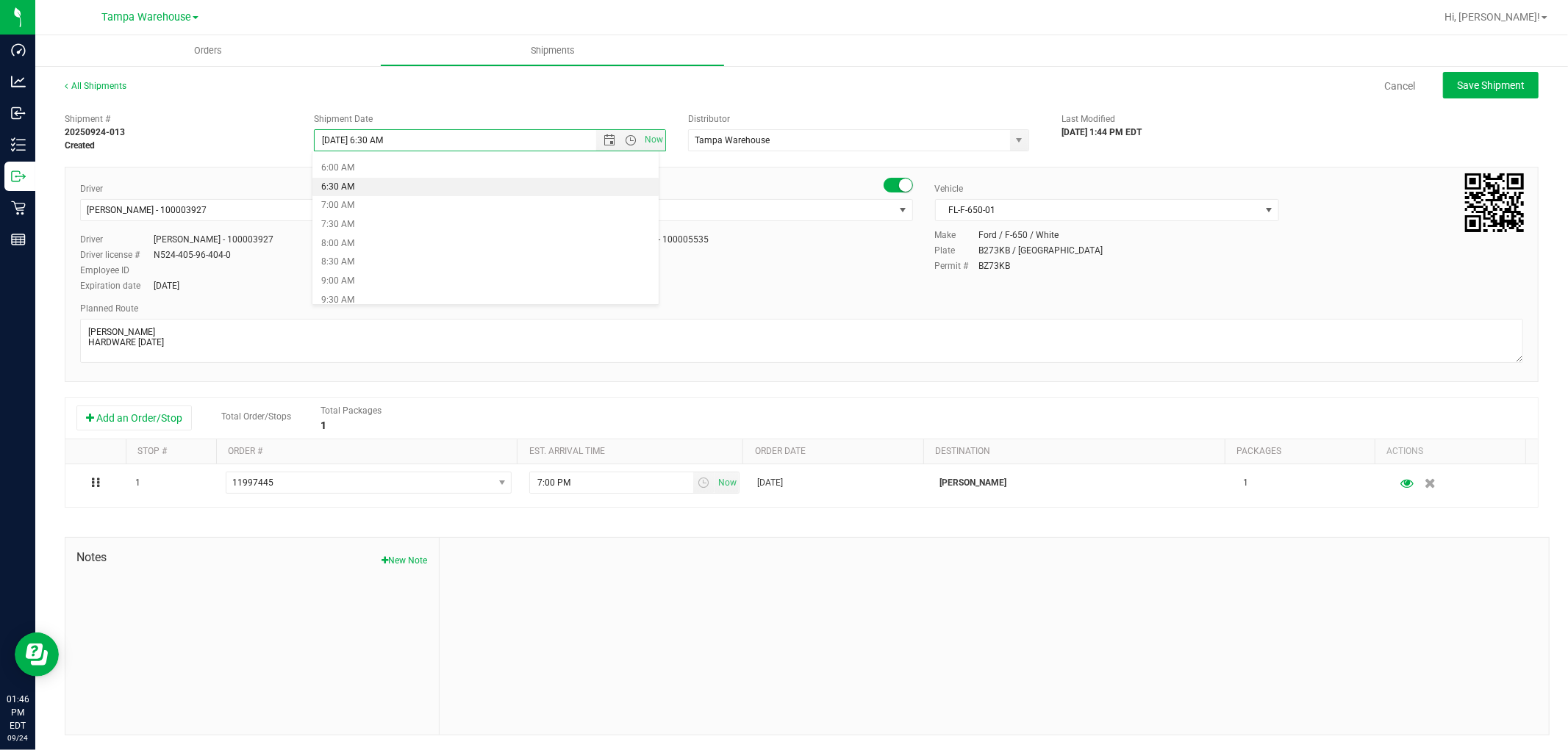
scroll to position [245, 0]
click at [418, 255] on li "9:00 AM" at bounding box center [485, 259] width 345 height 19
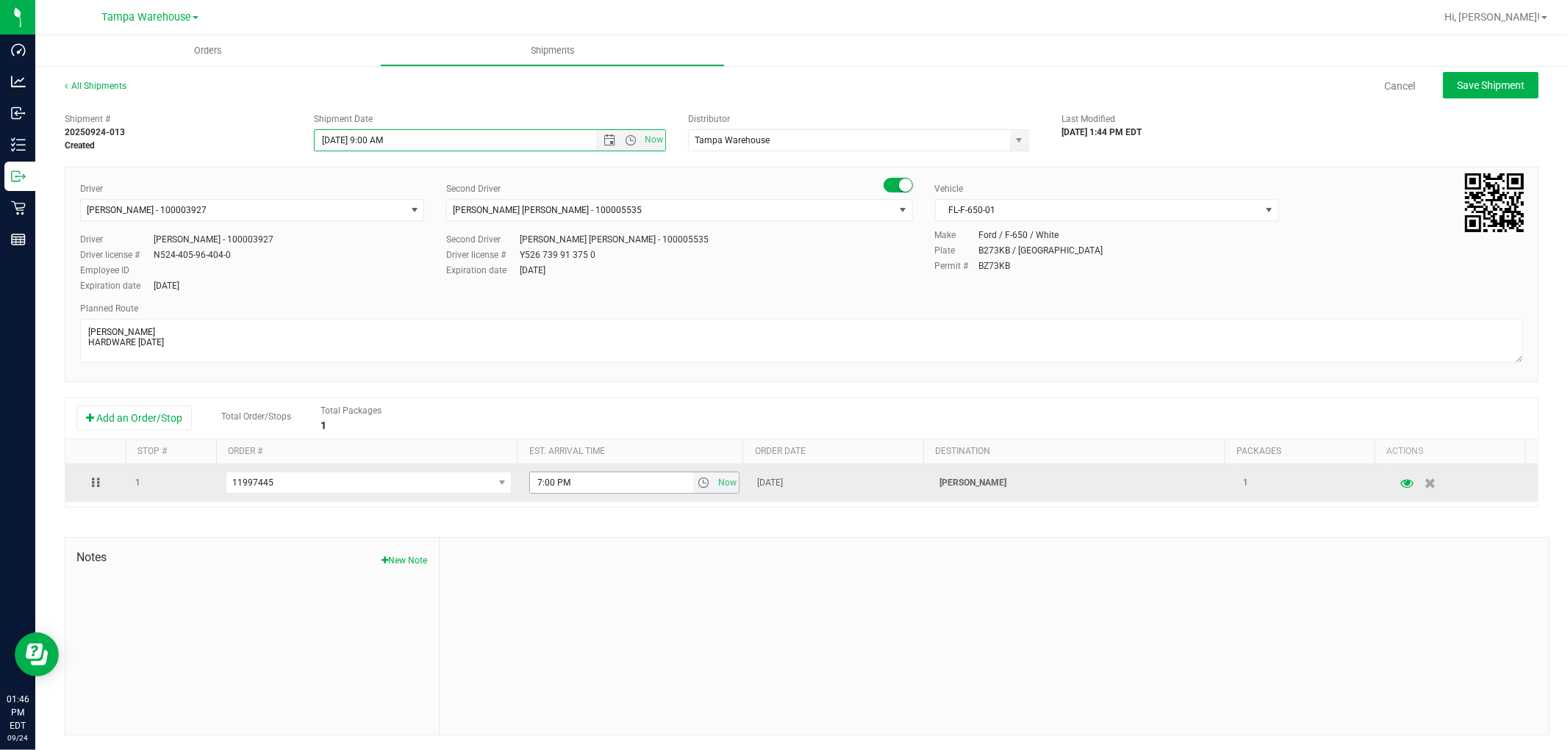
click at [697, 487] on span "select" at bounding box center [703, 483] width 12 height 12
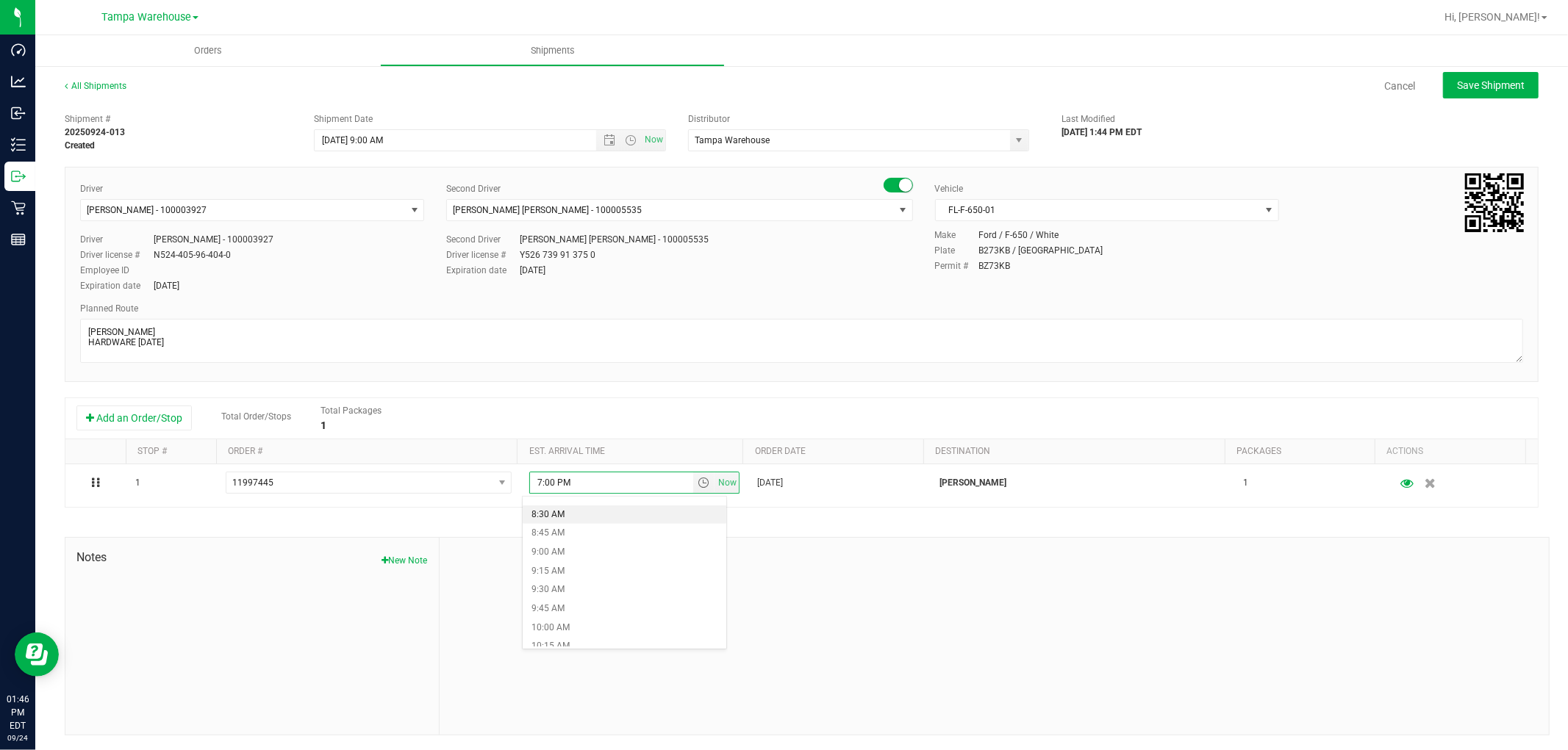
scroll to position [652, 0]
click at [578, 613] on li "10:00 AM" at bounding box center [624, 612] width 203 height 19
click at [754, 588] on div at bounding box center [994, 636] width 1109 height 197
click at [1501, 89] on span "Save Shipment" at bounding box center [1490, 85] width 67 height 12
type input "9/25/2025 1:00 PM"
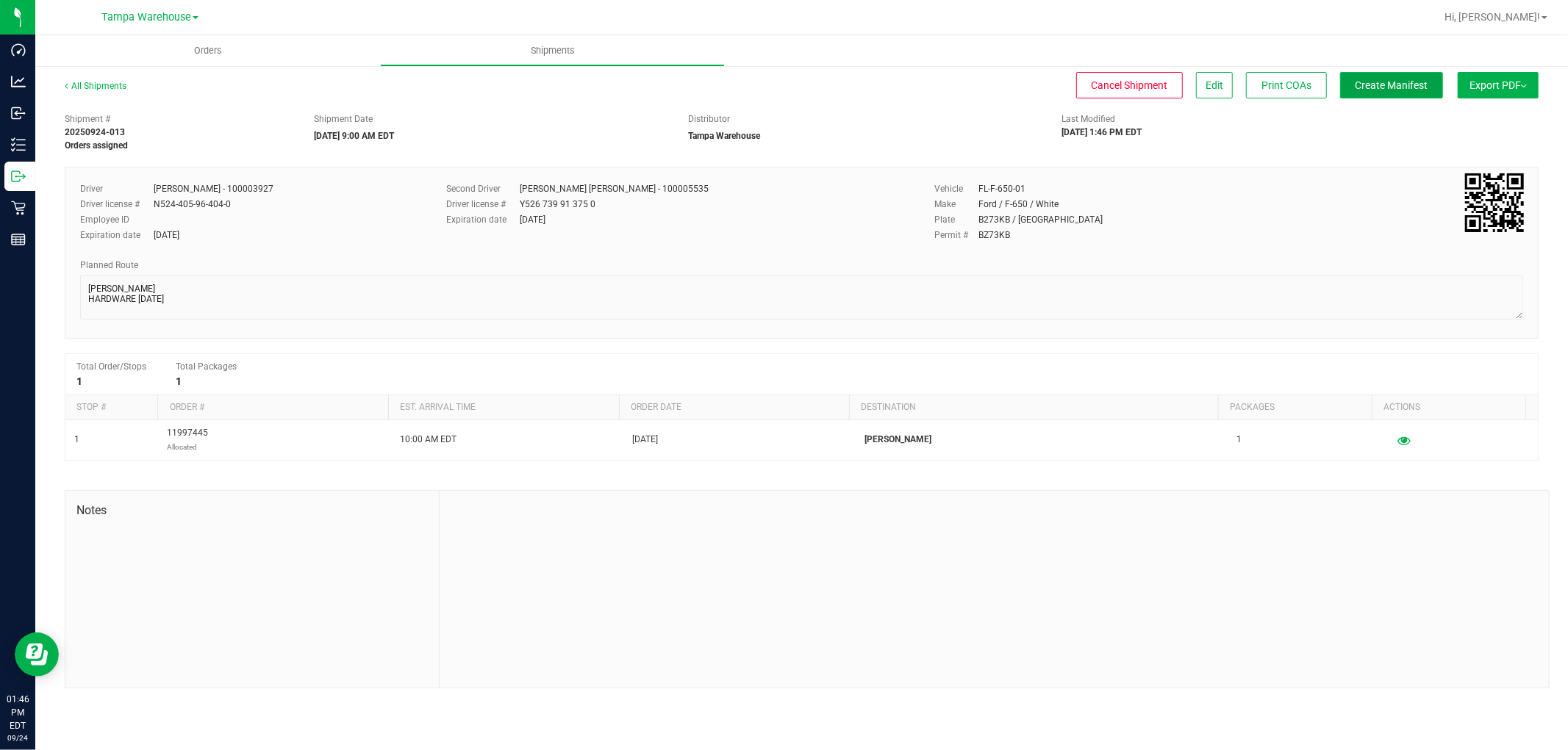
click at [1404, 88] on span "Create Manifest" at bounding box center [1391, 85] width 72 height 12
click at [1504, 89] on span "Export PDF" at bounding box center [1498, 85] width 58 height 12
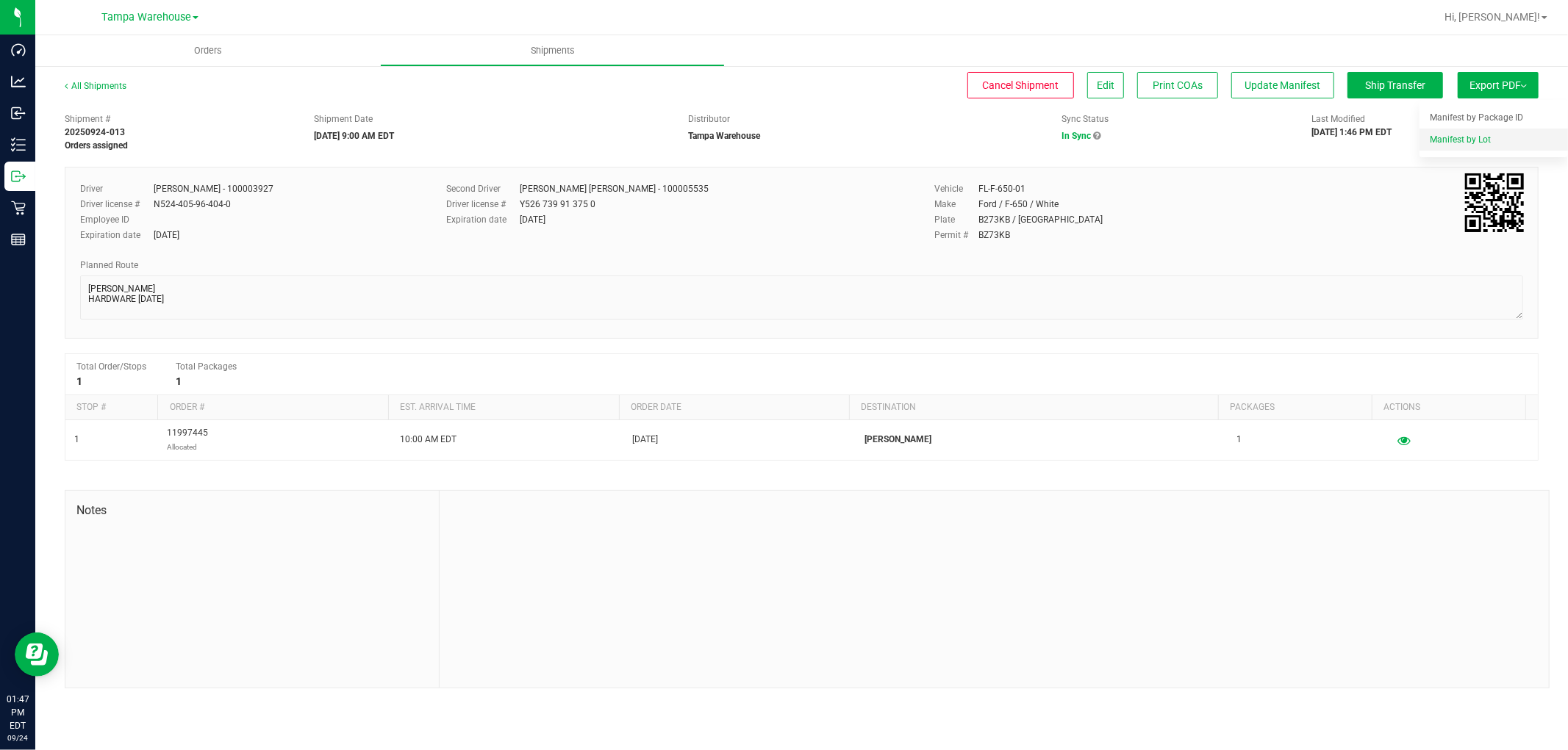
click at [1473, 137] on span "Manifest by Lot" at bounding box center [1460, 140] width 61 height 10
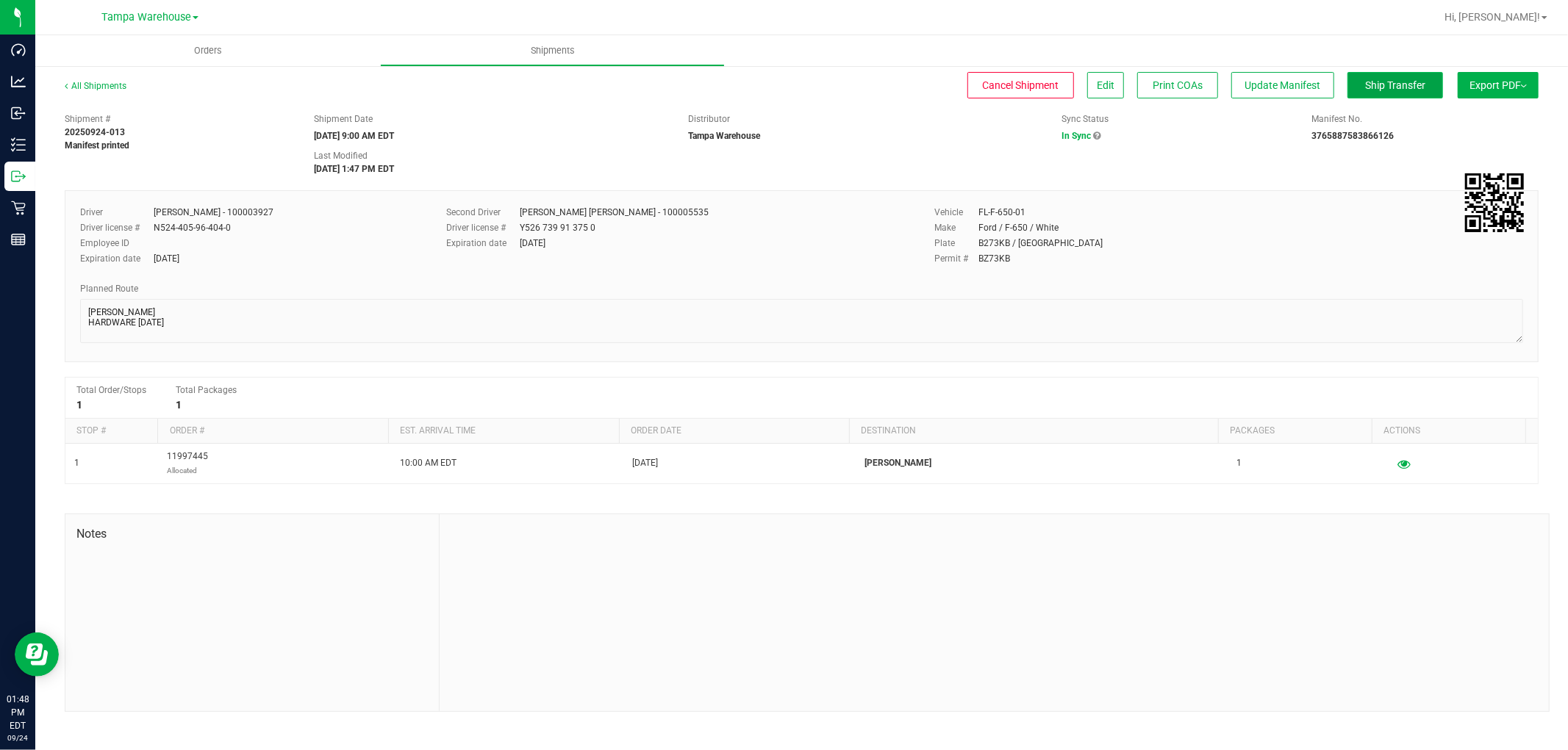
click at [1423, 81] on span "Ship Transfer" at bounding box center [1395, 85] width 61 height 12
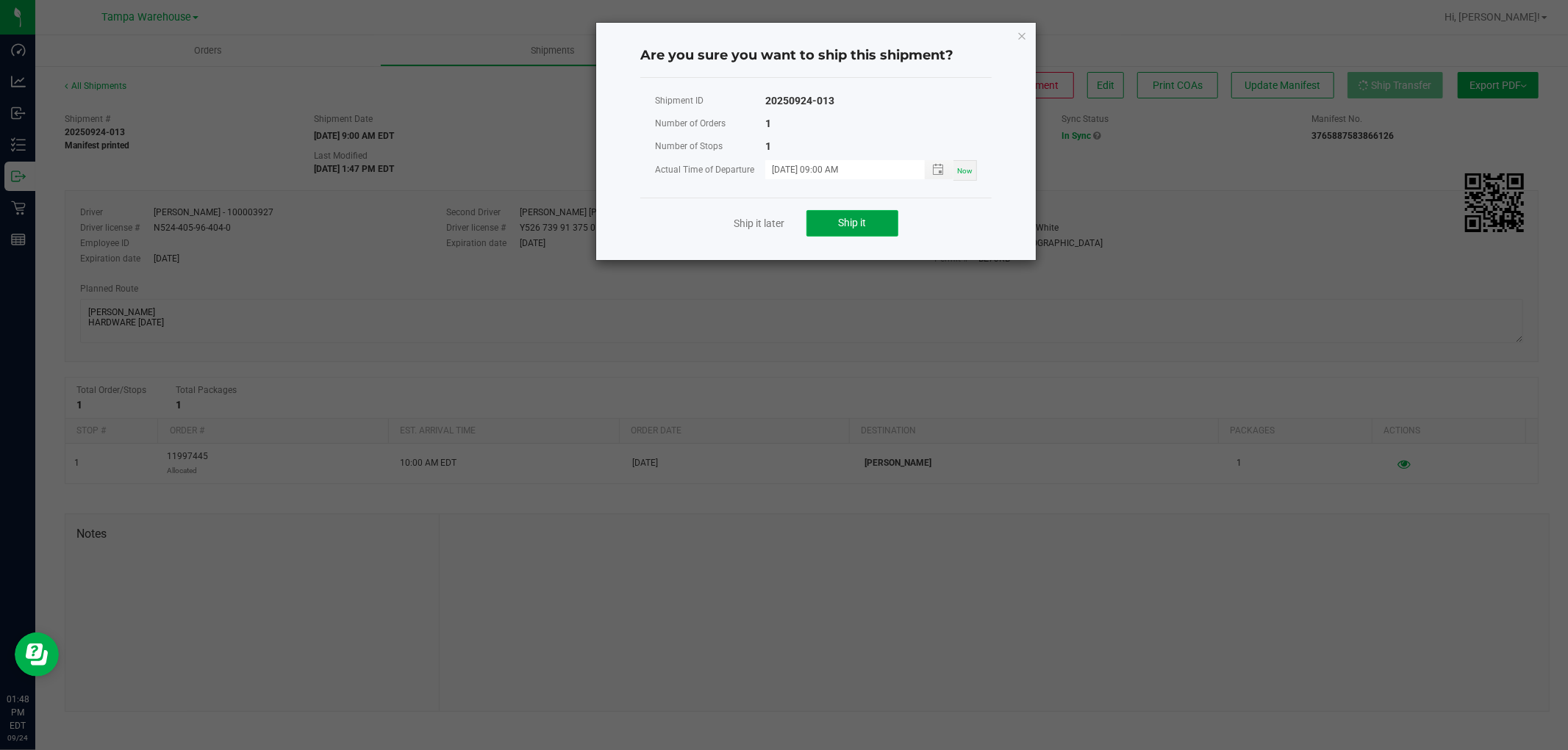
click at [866, 224] on span "Ship it" at bounding box center [852, 222] width 28 height 12
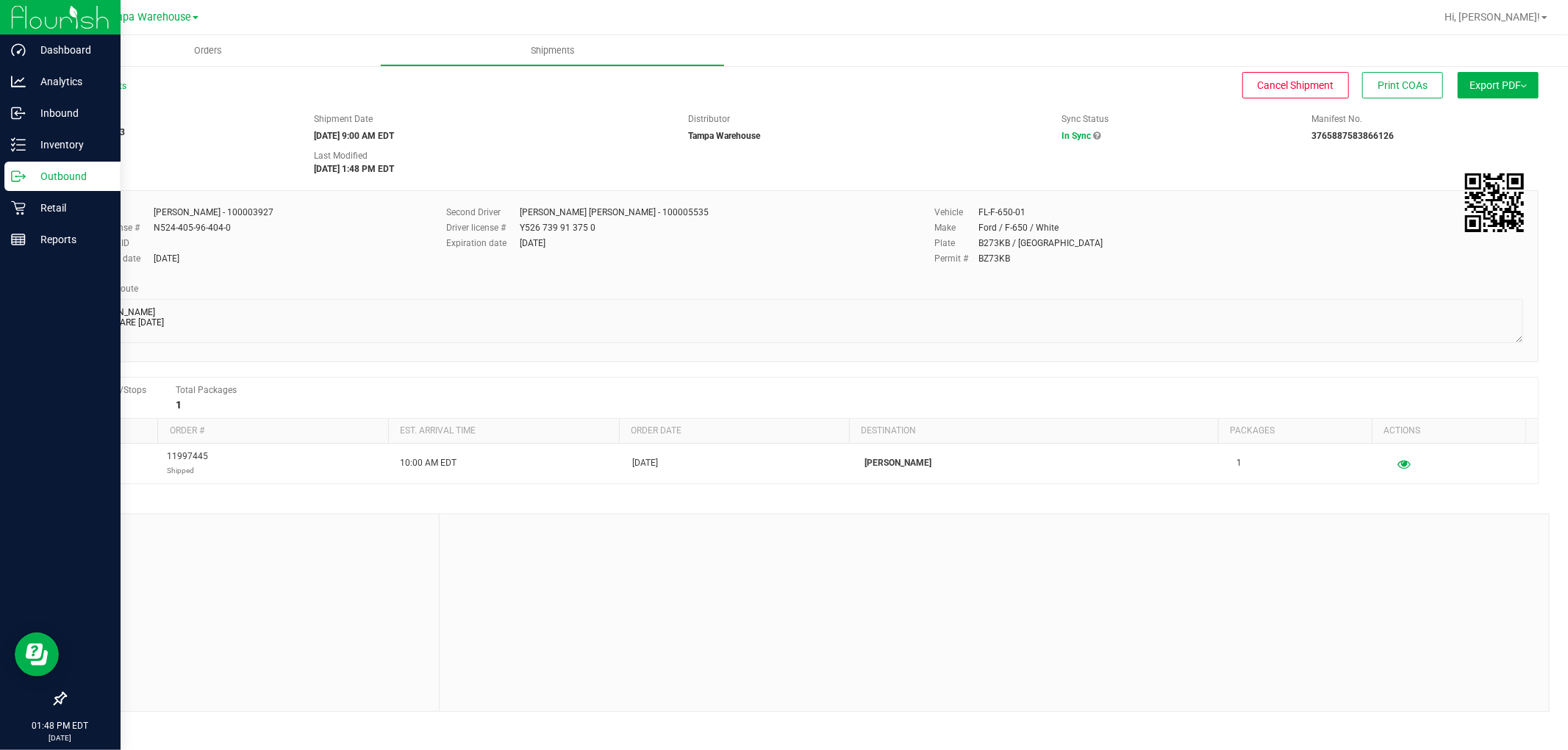
click at [63, 173] on p "Outbound" at bounding box center [69, 177] width 88 height 18
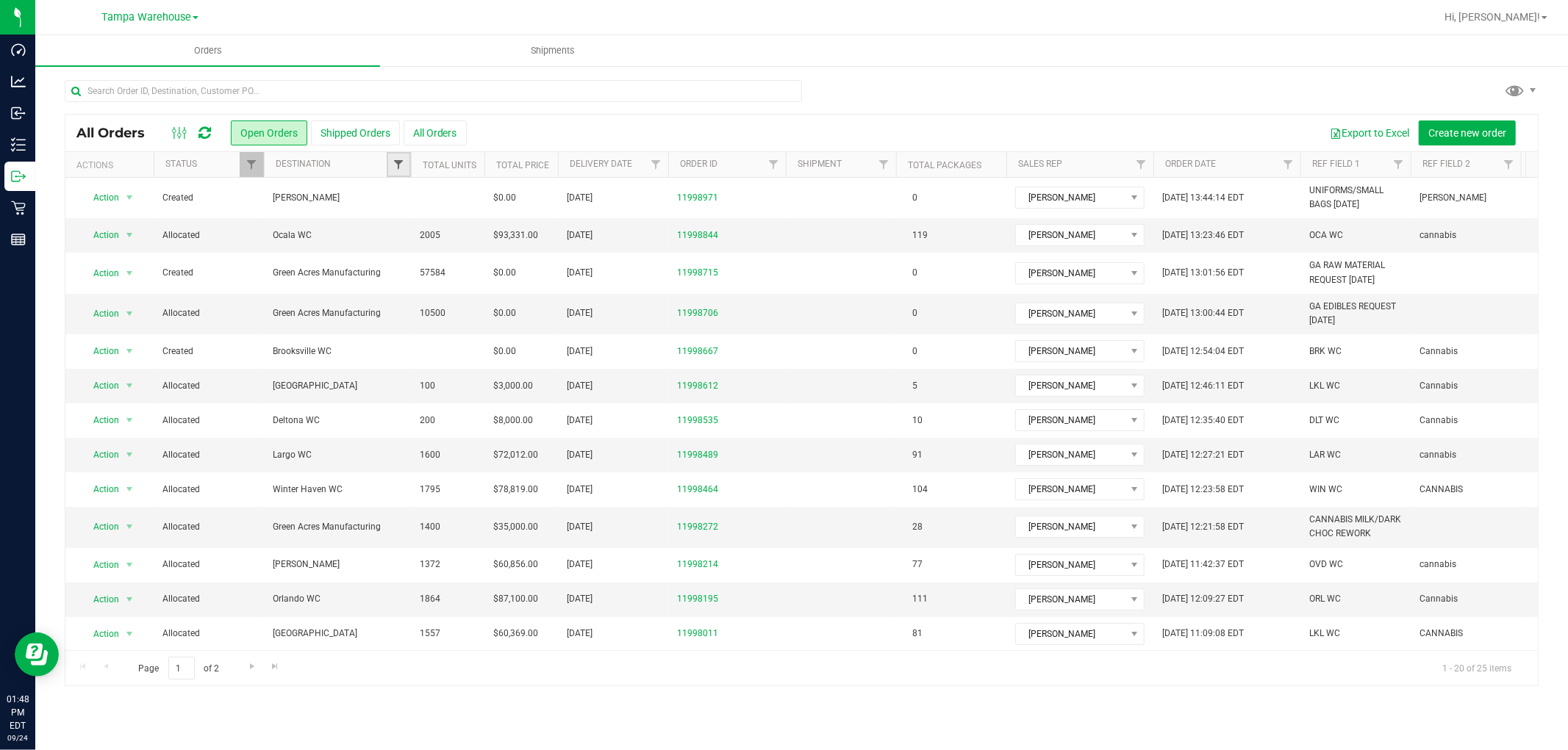
click at [394, 165] on span "Filter" at bounding box center [398, 165] width 12 height 12
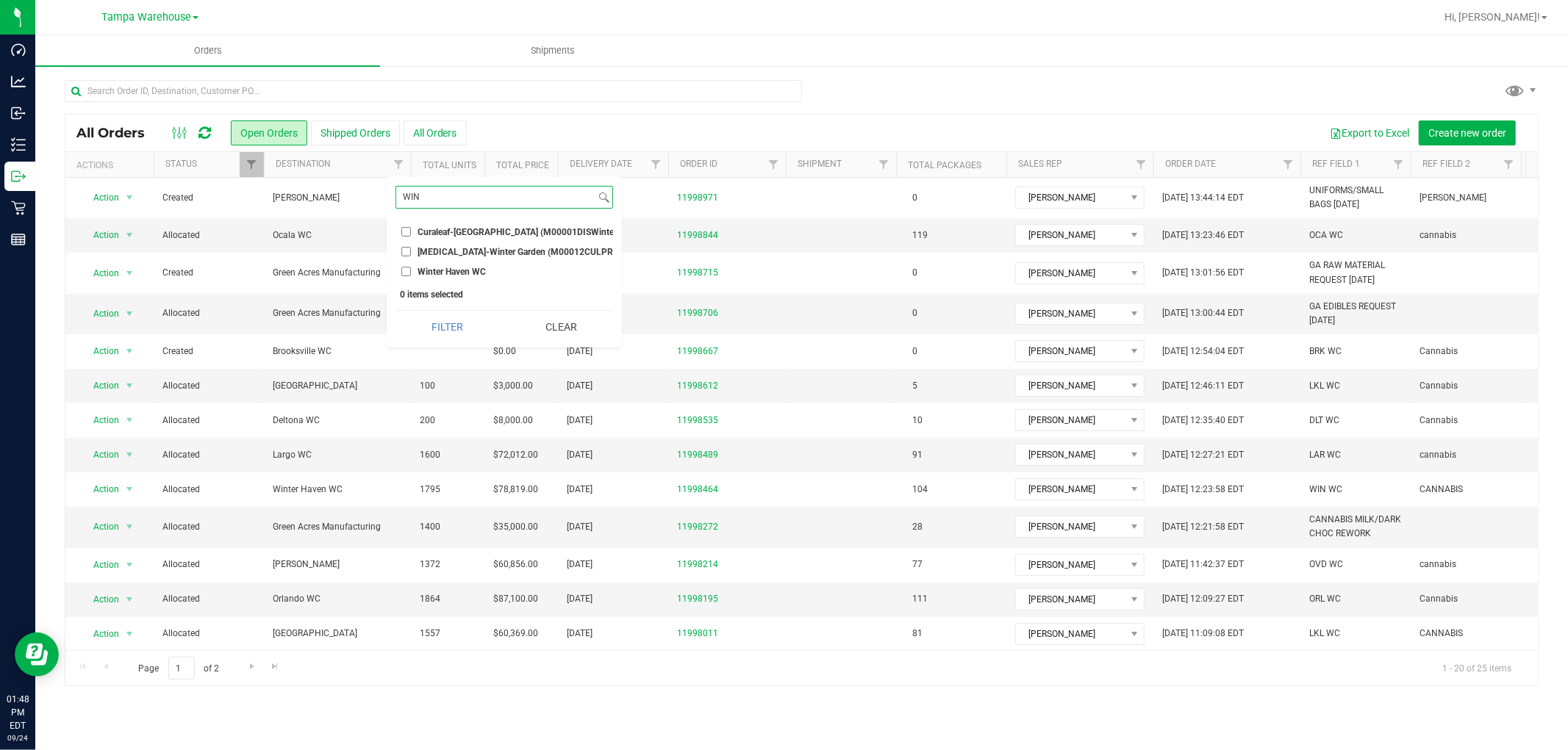
type input "WIN"
click at [402, 270] on input "Winter Haven WC" at bounding box center [406, 271] width 10 height 10
checkbox input "true"
click at [448, 339] on button "Filter" at bounding box center [447, 327] width 103 height 33
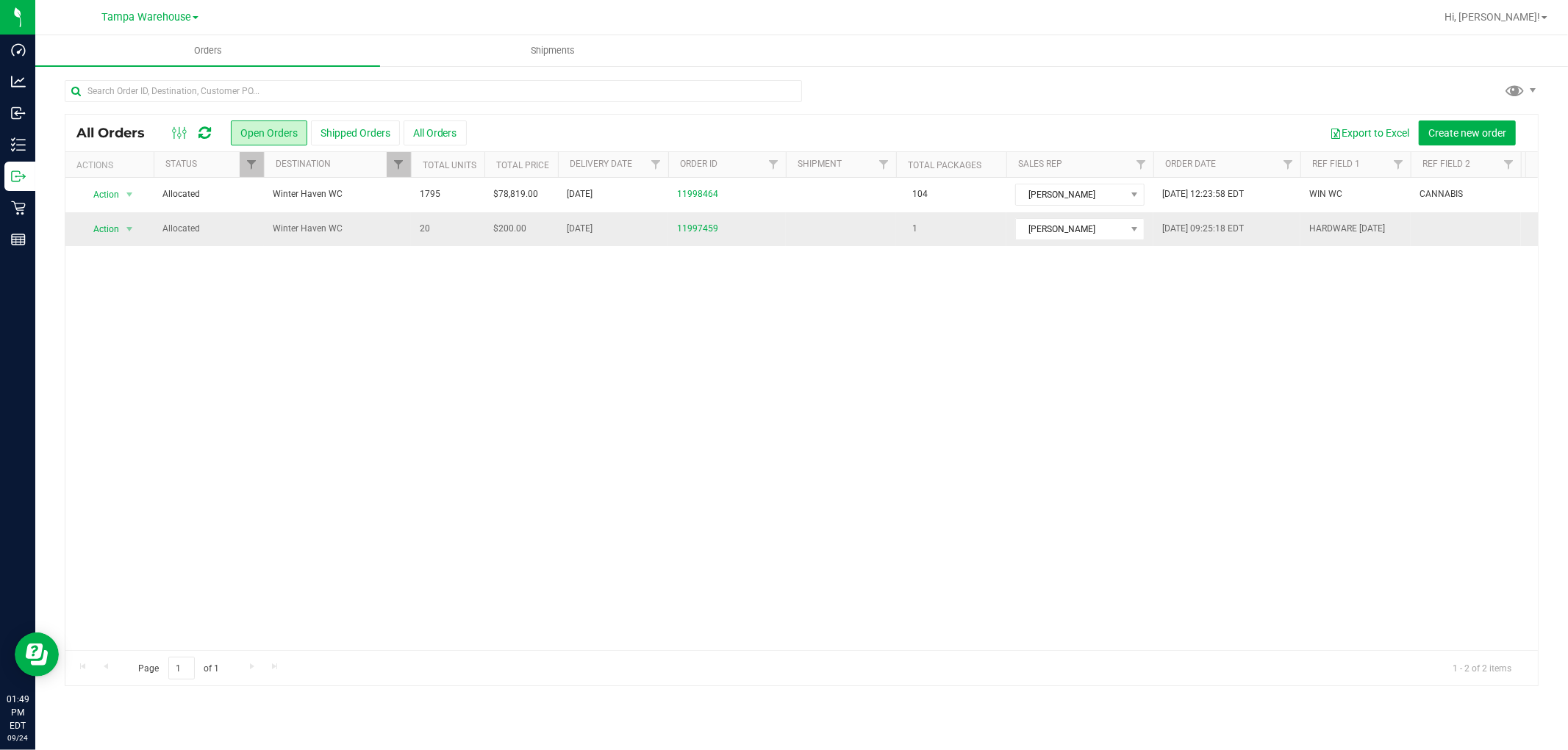
click at [383, 226] on span "Winter Haven WC" at bounding box center [337, 228] width 129 height 14
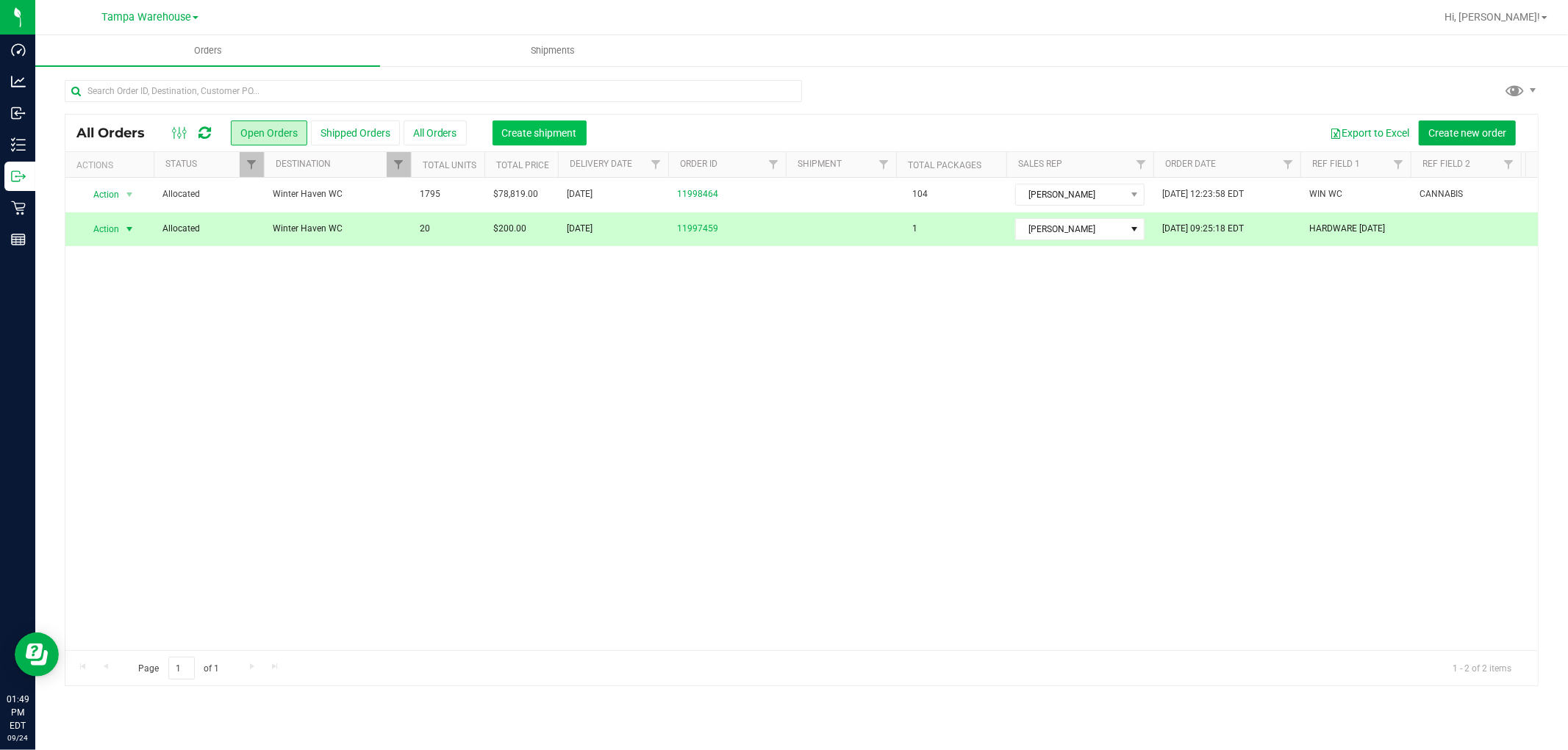
click at [571, 129] on span "Create shipment" at bounding box center [539, 133] width 75 height 12
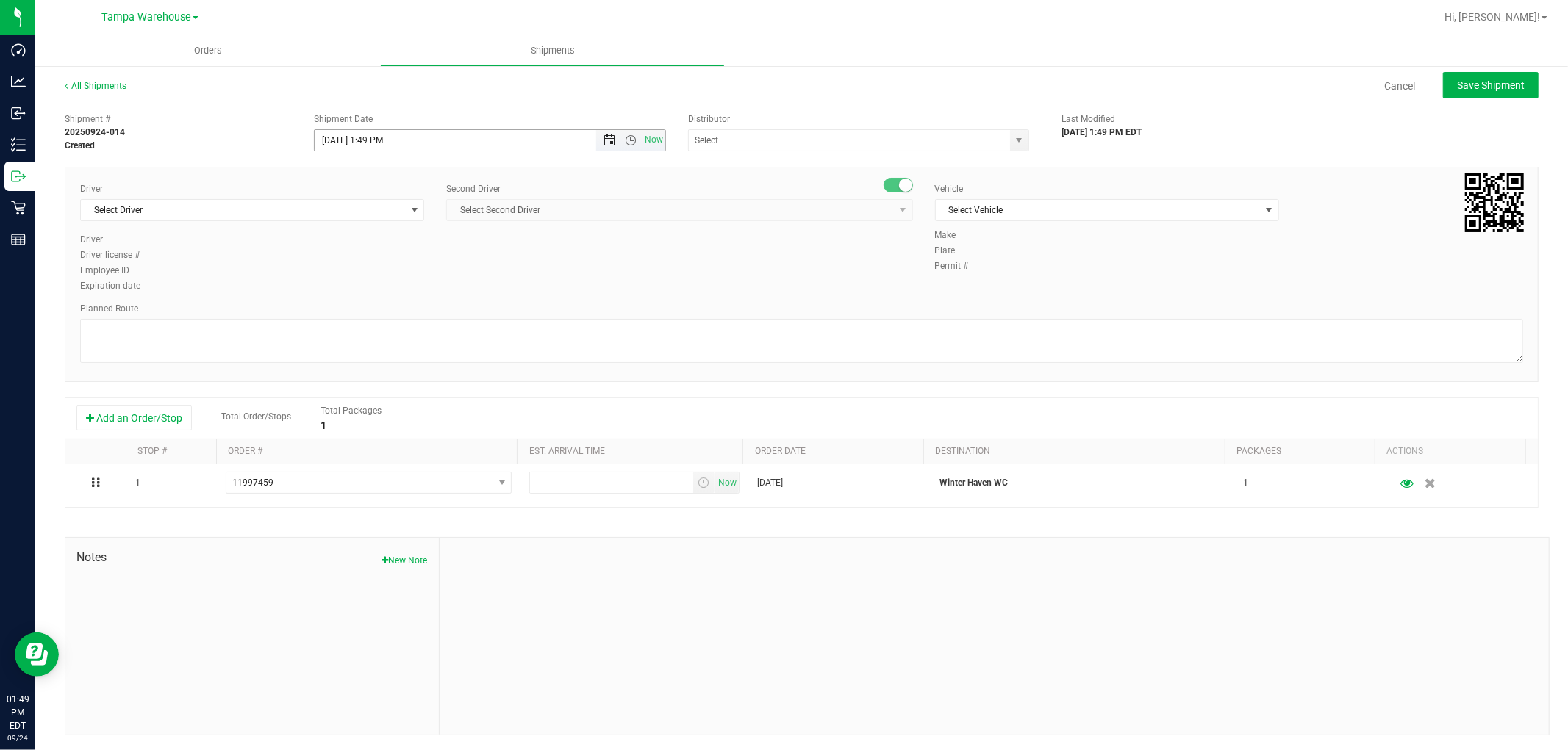
click at [605, 143] on span "Open the date view" at bounding box center [609, 140] width 12 height 12
click at [410, 291] on link "25" at bounding box center [411, 290] width 21 height 23
click at [628, 143] on span "Open the time view" at bounding box center [631, 140] width 12 height 12
click at [403, 160] on li "6:30 AM" at bounding box center [485, 166] width 345 height 19
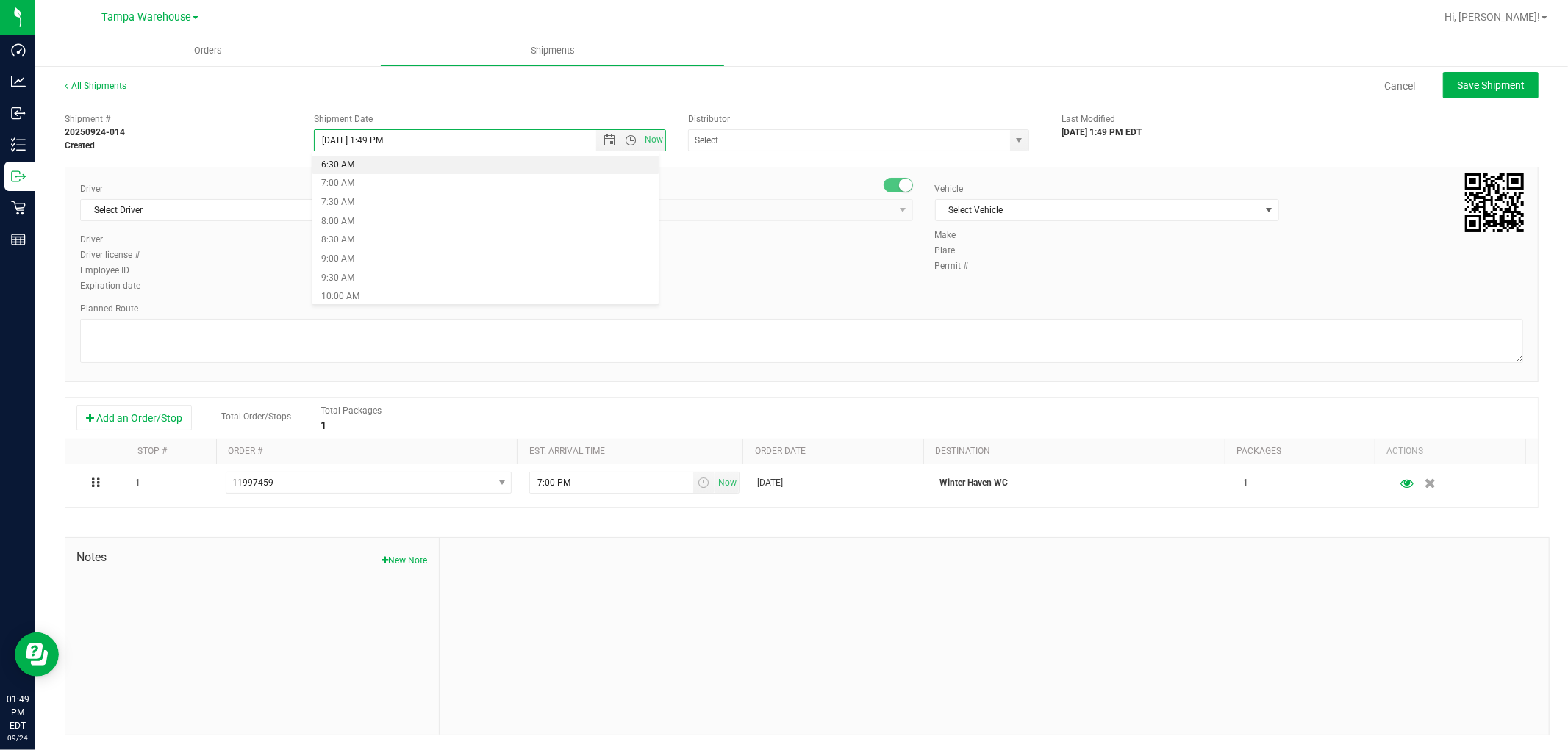
type input "9/25/2025 6:30 AM"
click at [775, 134] on input "text" at bounding box center [845, 140] width 312 height 21
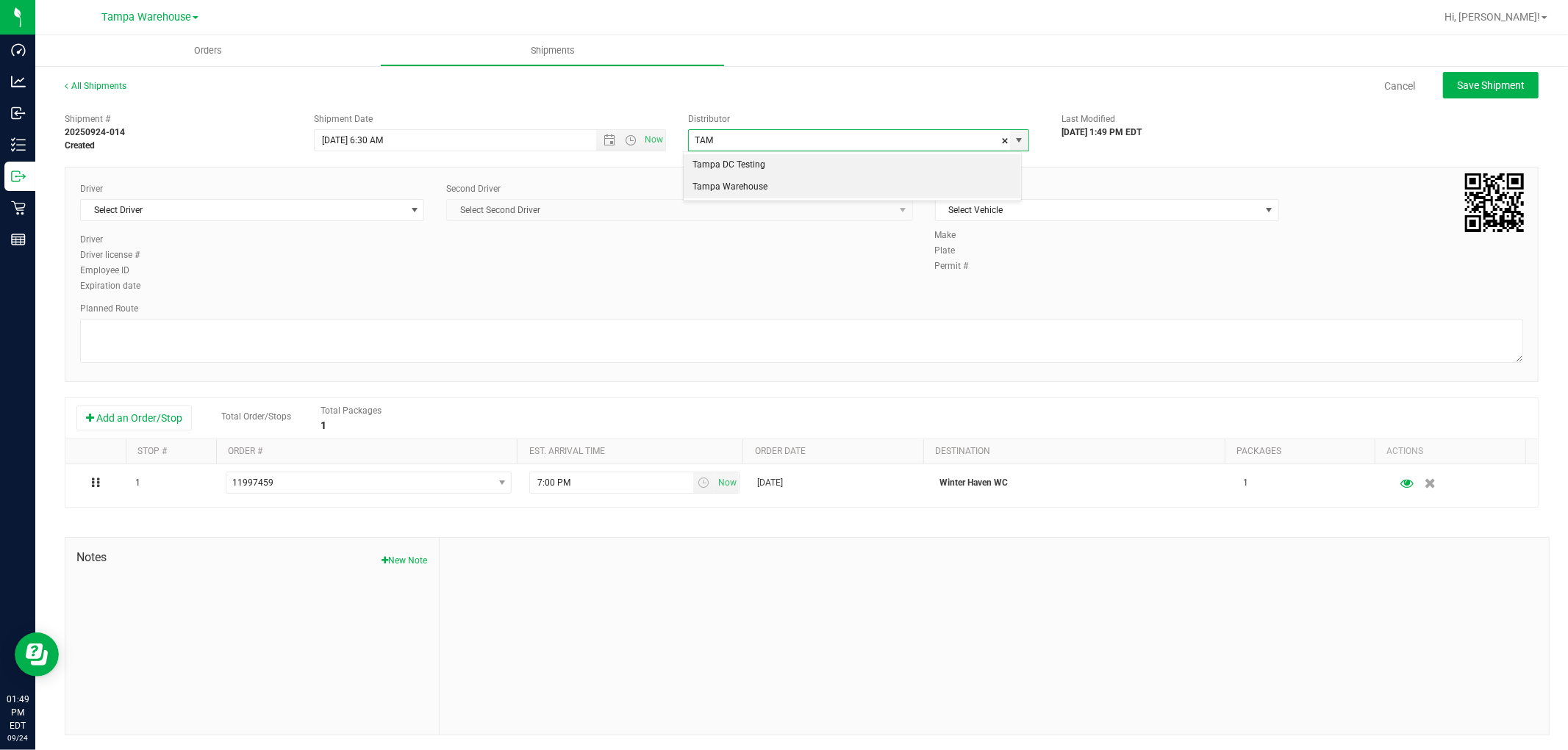
click at [752, 180] on li "Tampa Warehouse" at bounding box center [852, 188] width 336 height 22
type input "Tampa Warehouse"
click at [302, 208] on span "Select Driver" at bounding box center [242, 210] width 324 height 21
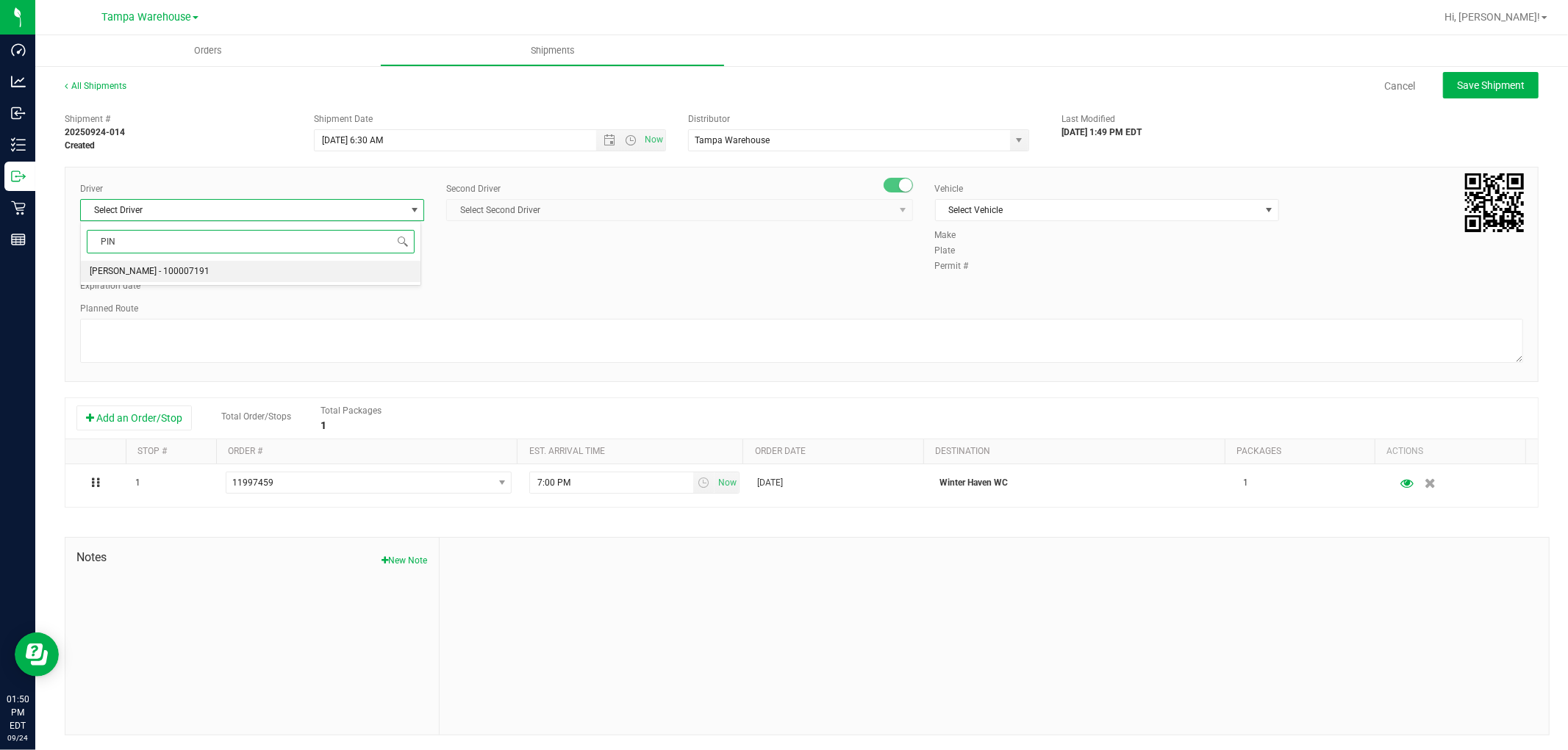
click at [119, 263] on span "Nicholas Pinero - 100007191" at bounding box center [149, 272] width 120 height 19
type input "PIN"
click at [577, 217] on span "Select Second Driver" at bounding box center [669, 210] width 446 height 21
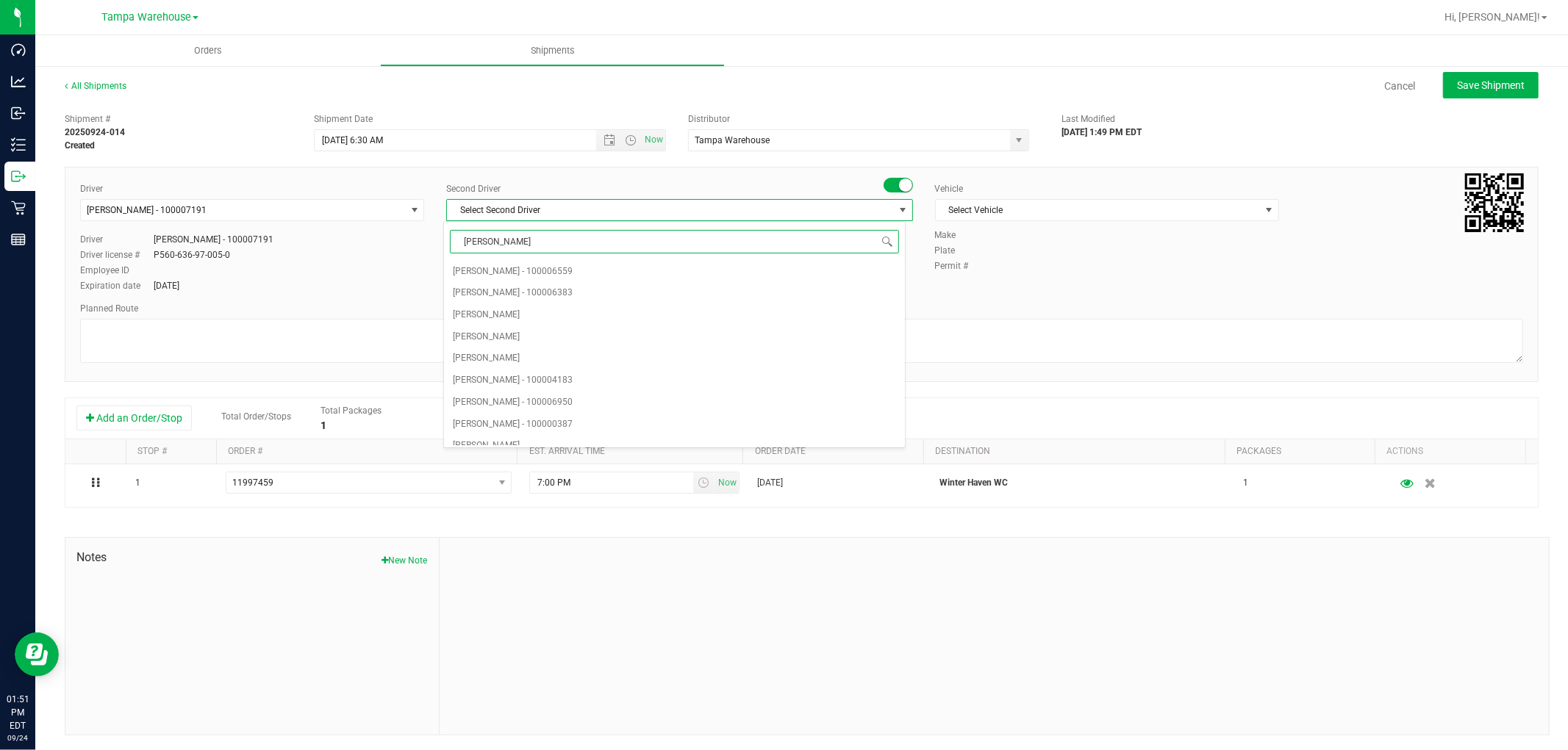
type input "DANN"
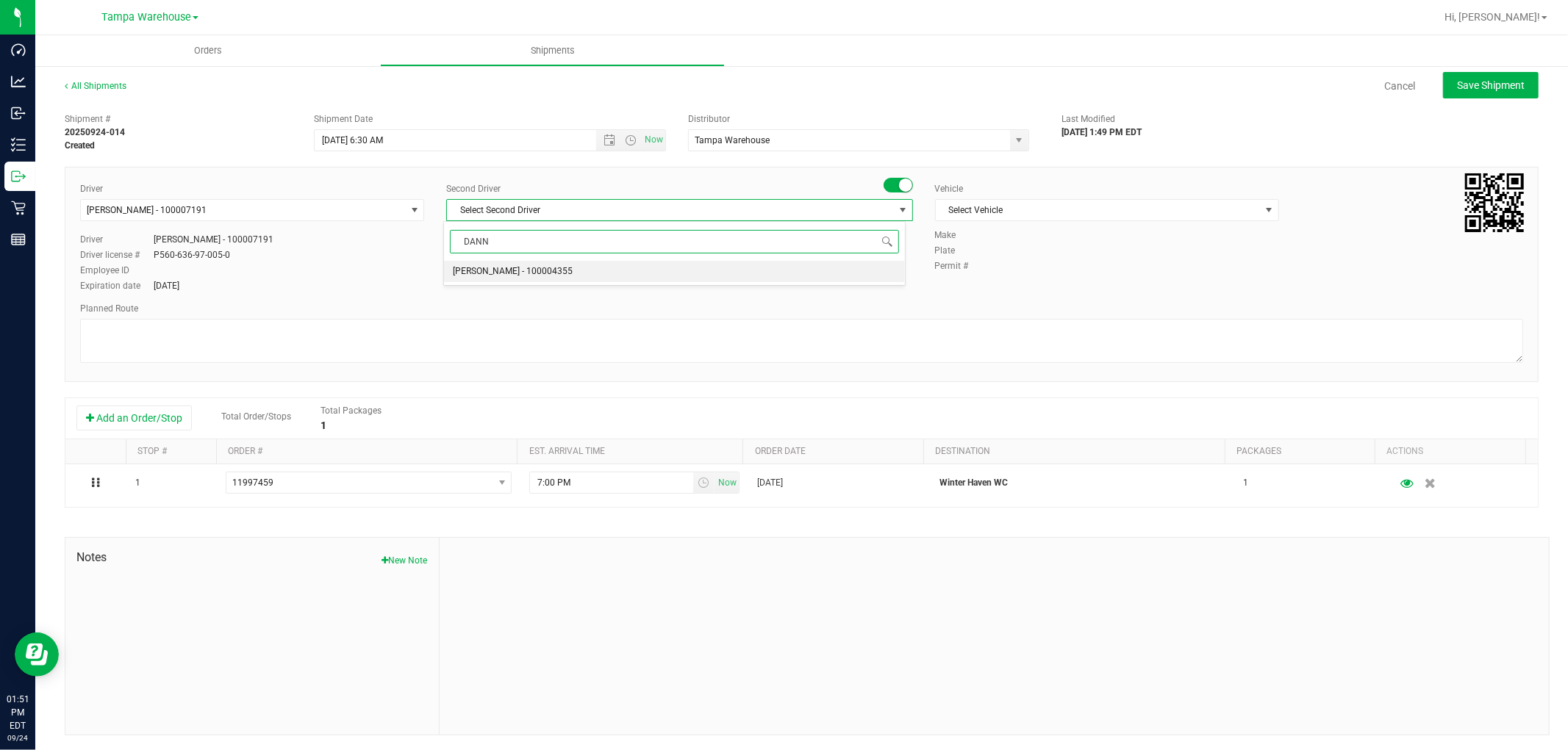
click at [550, 276] on span "Danny Vickers - 100004355" at bounding box center [512, 272] width 120 height 19
click at [1051, 209] on span "Select Vehicle" at bounding box center [1098, 210] width 324 height 21
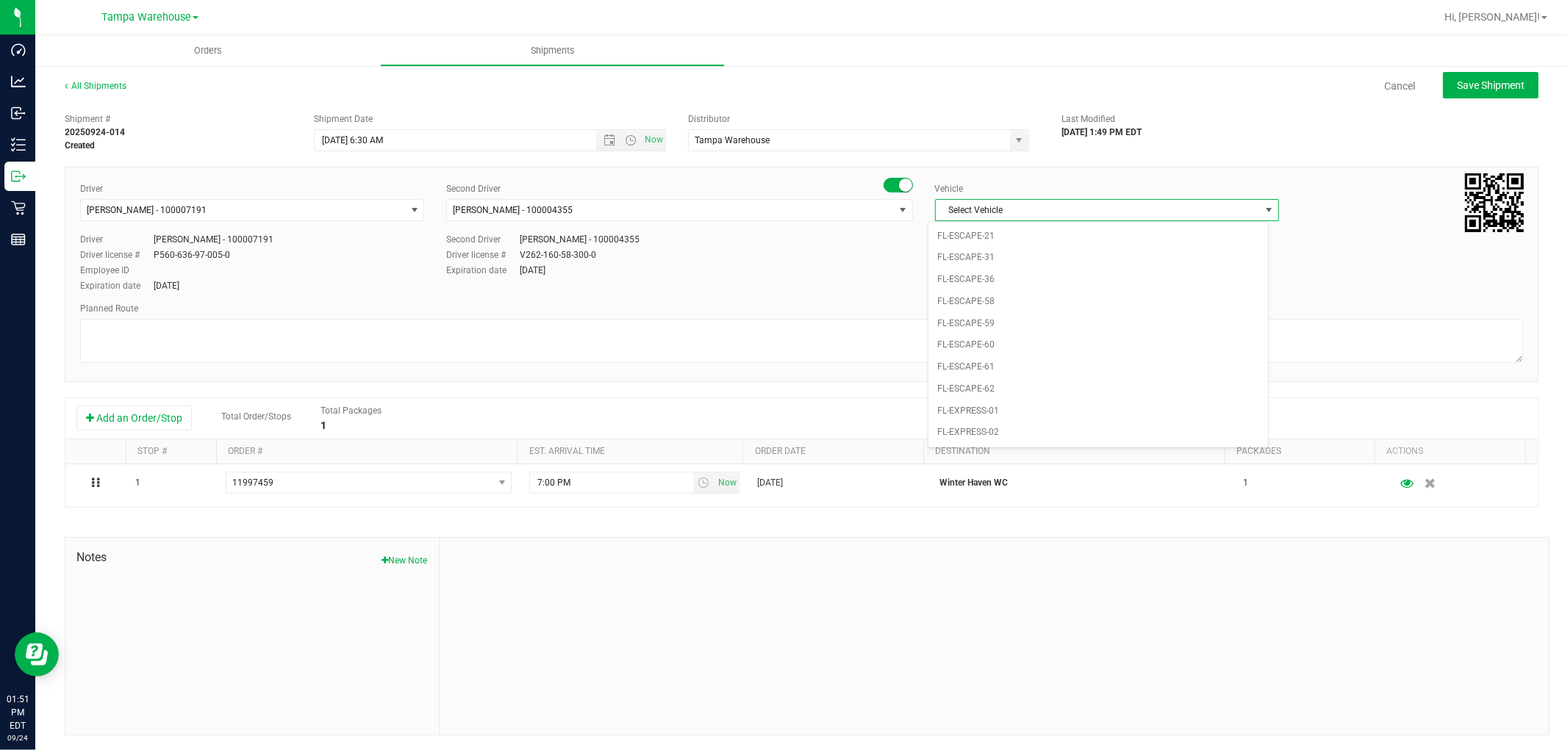
scroll to position [163, 0]
click at [1062, 425] on li "FL-EXPRESS-03" at bounding box center [1098, 422] width 339 height 22
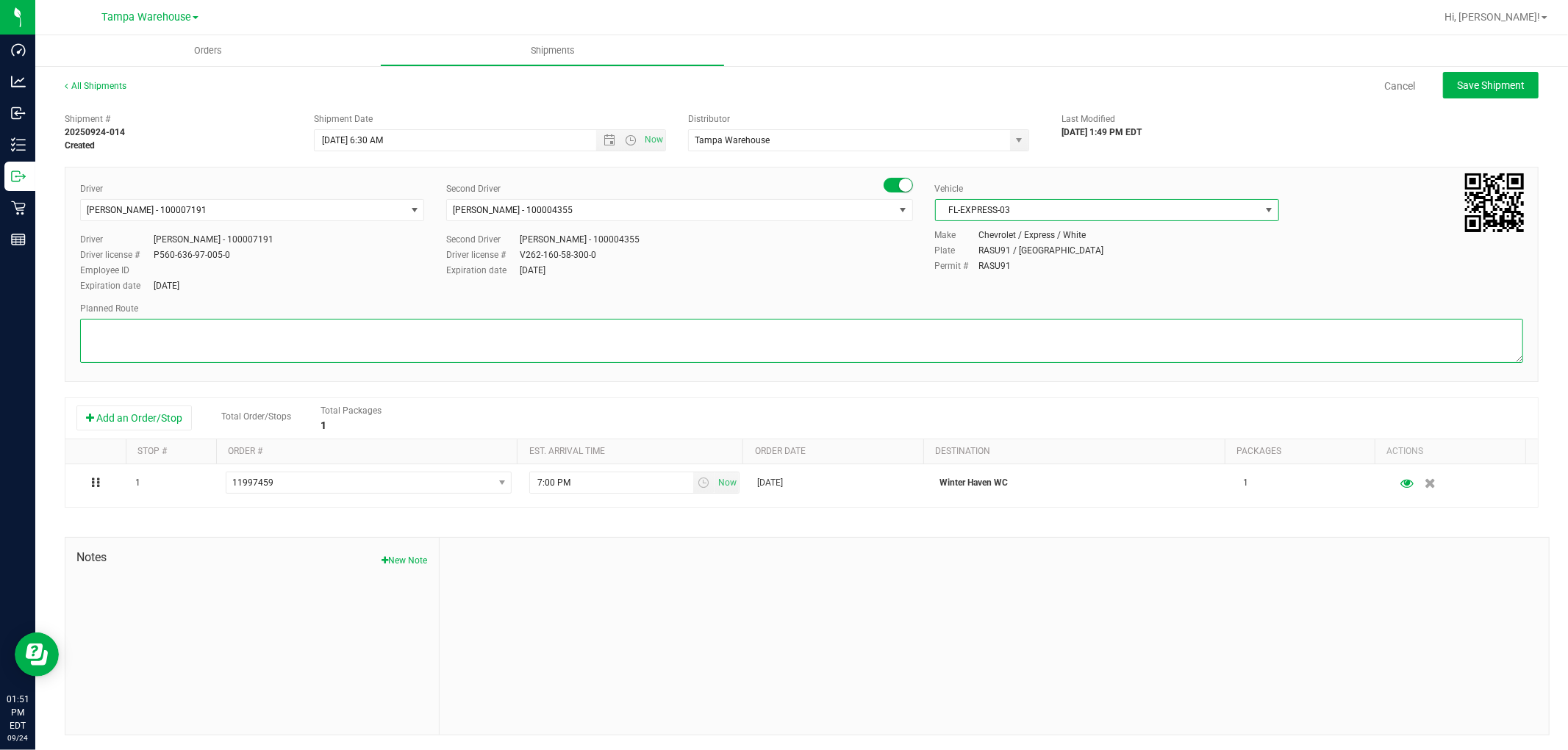
click at [596, 343] on textarea at bounding box center [801, 341] width 1443 height 44
paste textarea "HARDWARE 09.24.25"
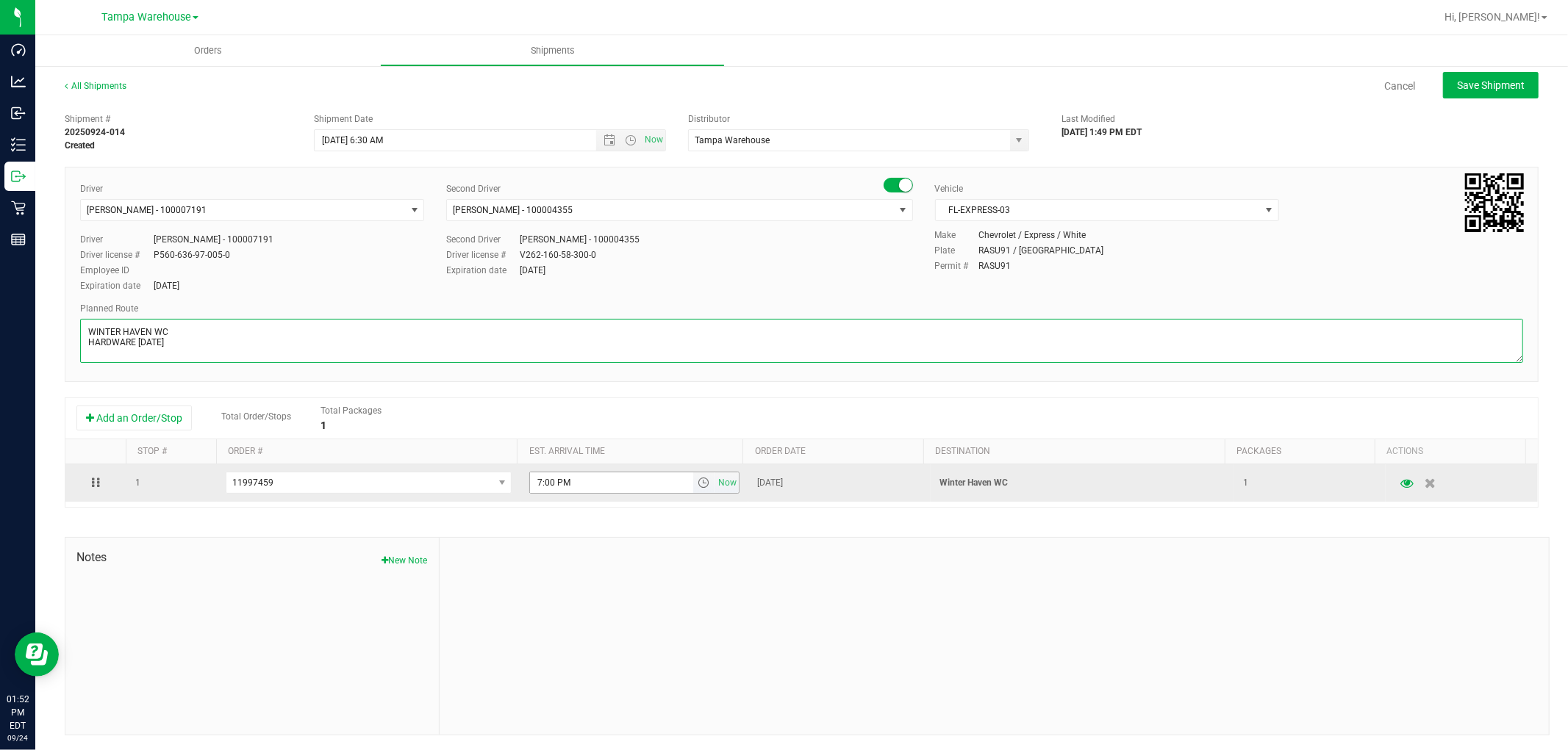
click at [697, 485] on span "select" at bounding box center [703, 483] width 12 height 12
type textarea "WINTER HAVEN WC HARDWARE 09.24.25"
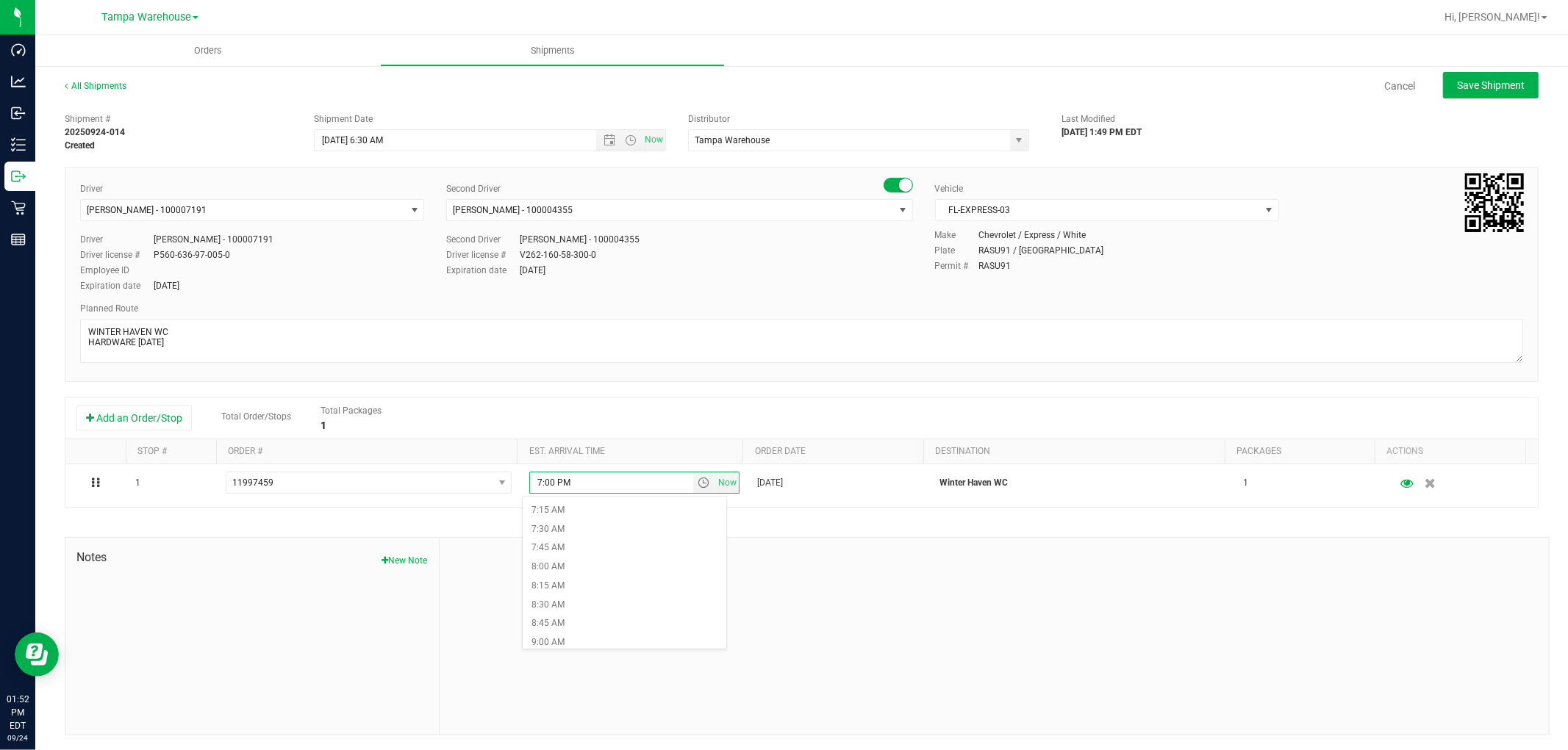
scroll to position [570, 0]
click at [576, 617] on li "9:00 AM" at bounding box center [624, 618] width 203 height 19
click at [903, 620] on div at bounding box center [994, 636] width 1109 height 197
click at [1486, 81] on span "Save Shipment" at bounding box center [1490, 85] width 67 height 12
type input "9/25/2025 10:30 AM"
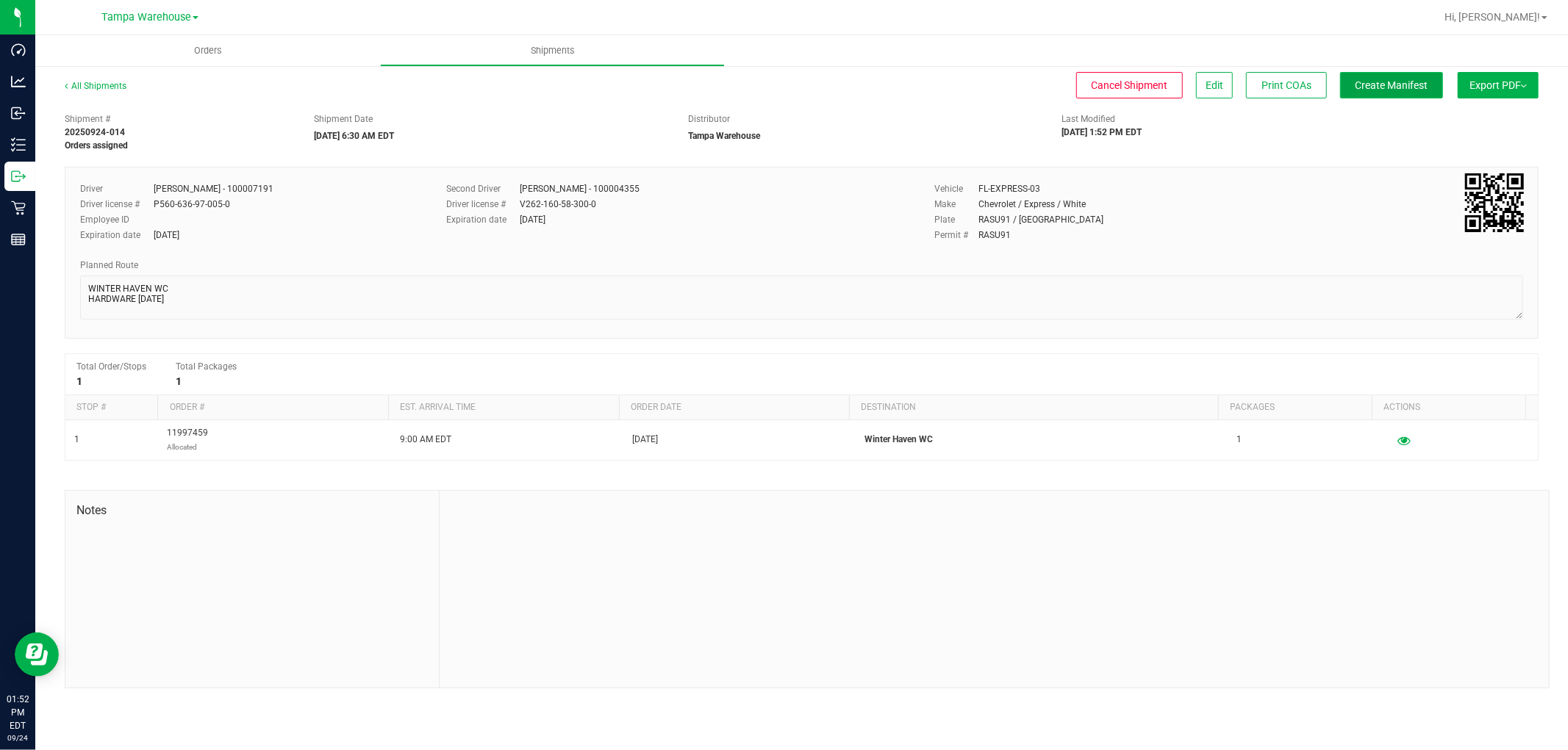
click at [1420, 85] on span "Create Manifest" at bounding box center [1391, 85] width 72 height 12
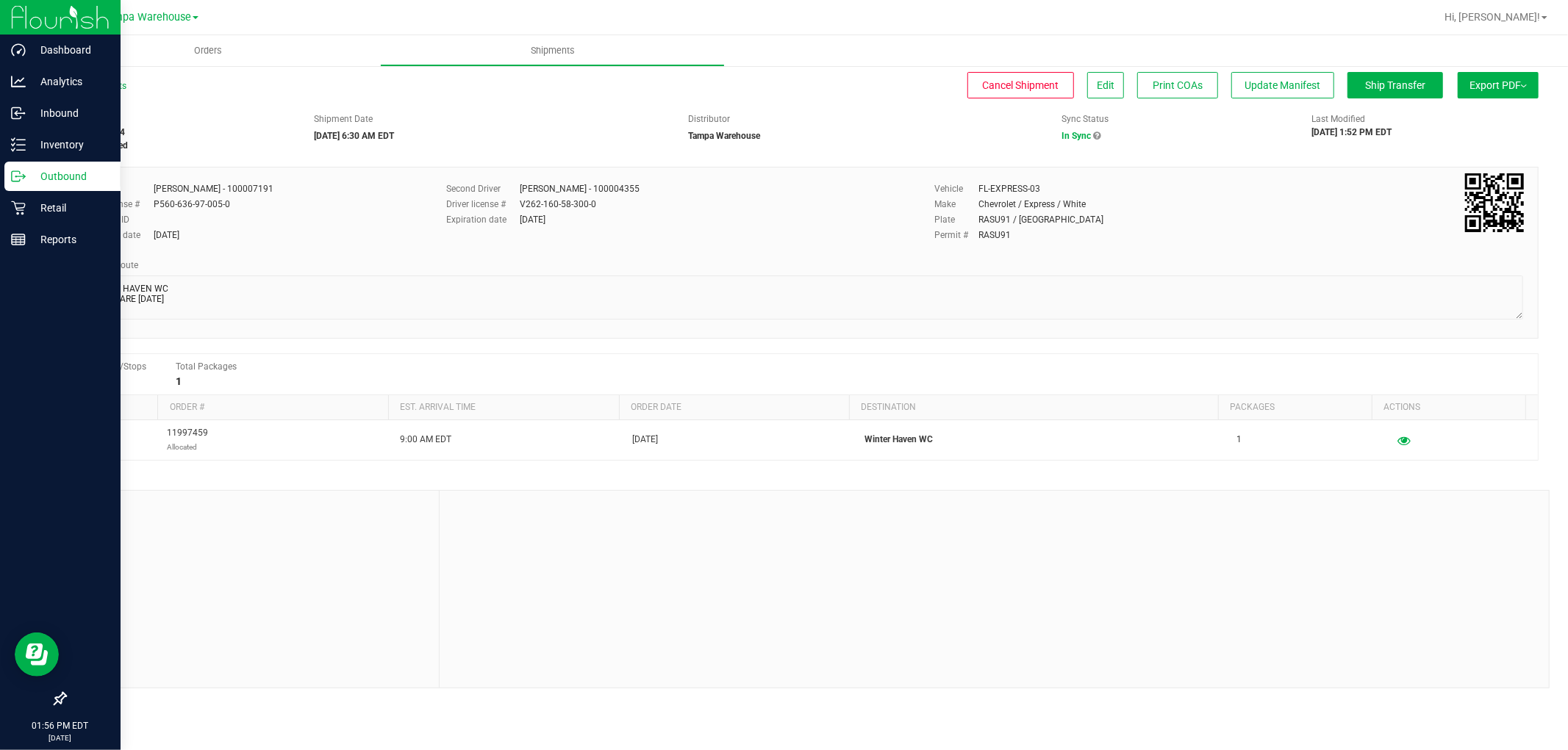
click at [75, 174] on p "Outbound" at bounding box center [69, 177] width 88 height 18
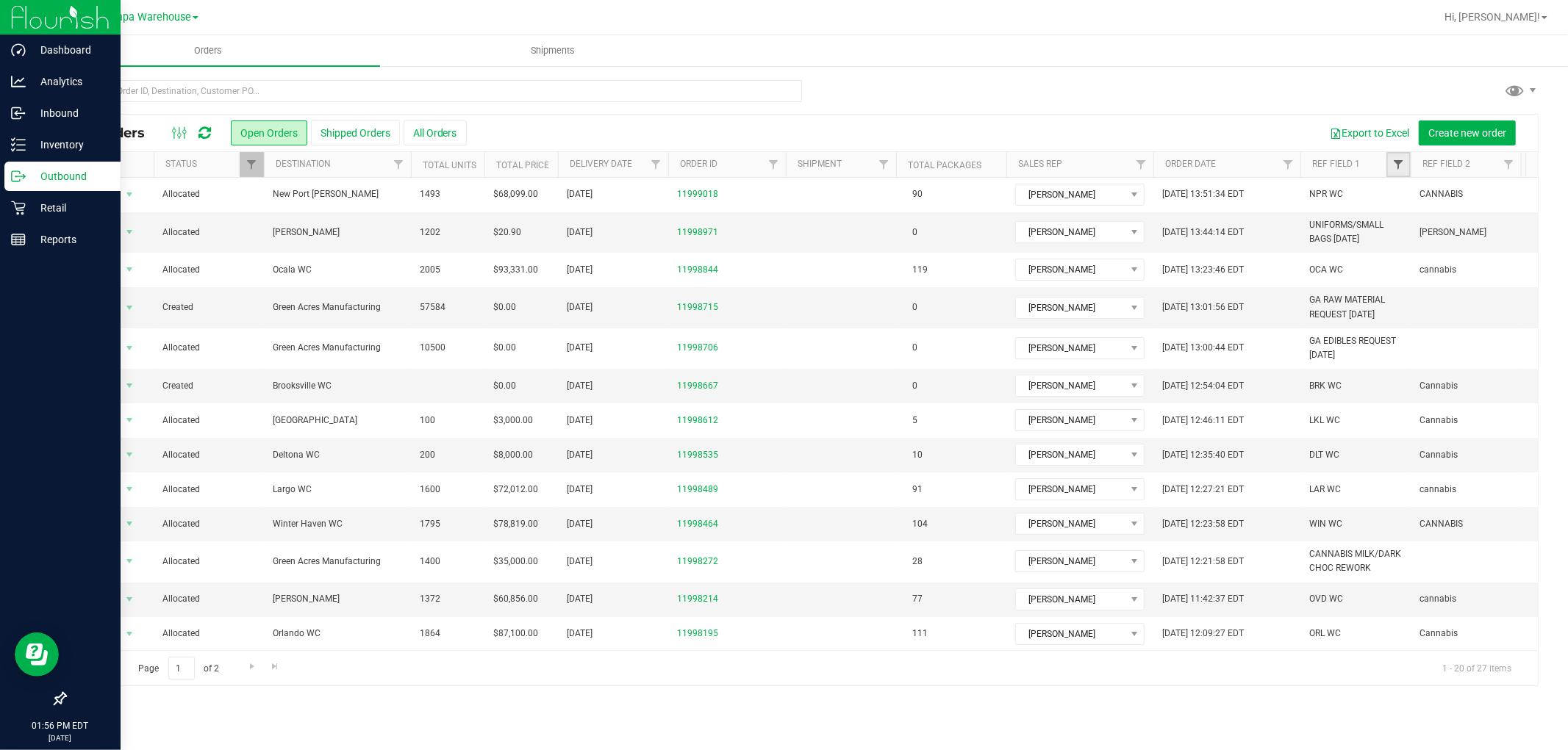
click at [1401, 165] on span "Filter" at bounding box center [1398, 165] width 12 height 12
paste input "HARDWARE 09.24.25"
type input "HARDWARE 09.24.25"
click at [1442, 236] on button "Filter" at bounding box center [1430, 236] width 70 height 33
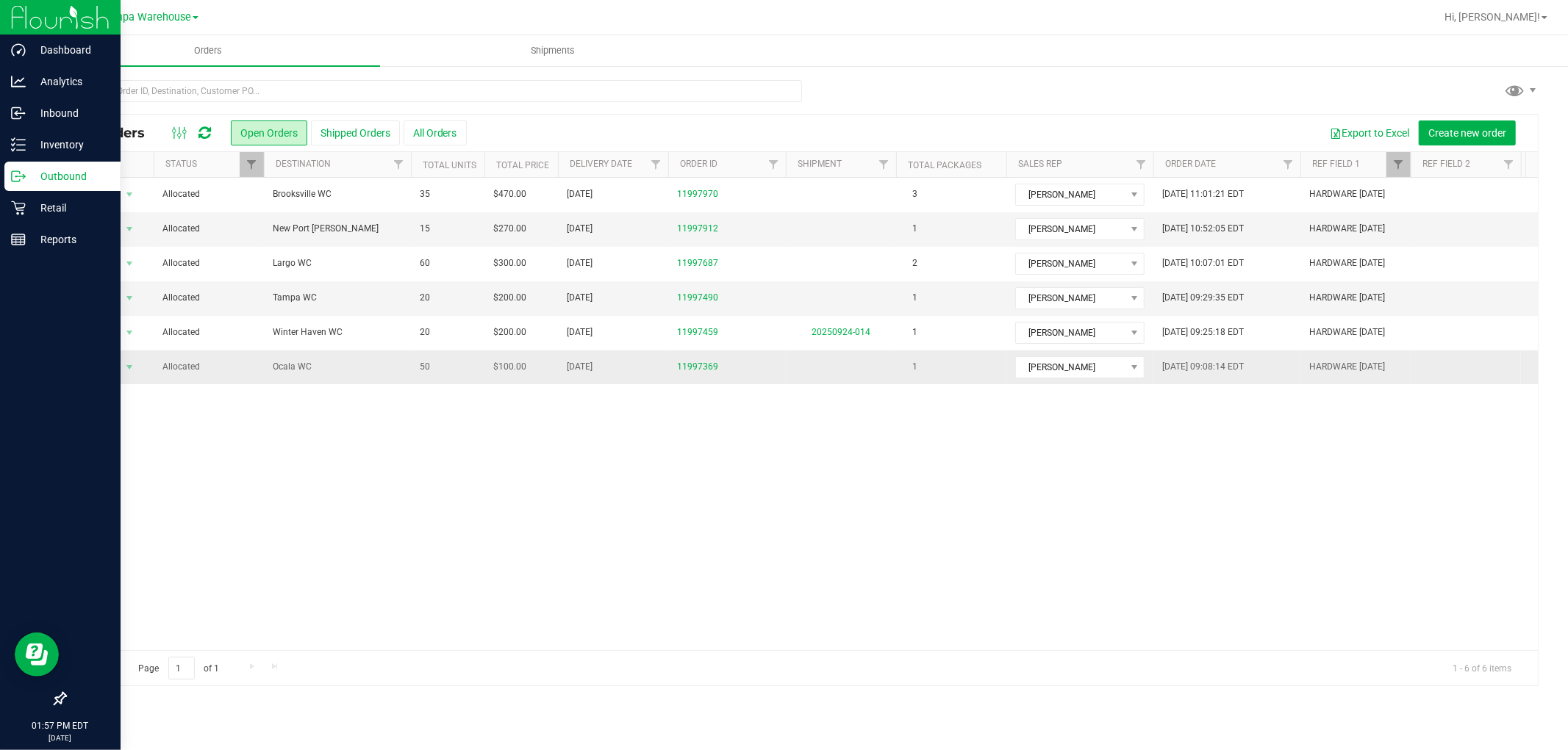
click at [369, 374] on span "Ocala WC" at bounding box center [337, 367] width 129 height 14
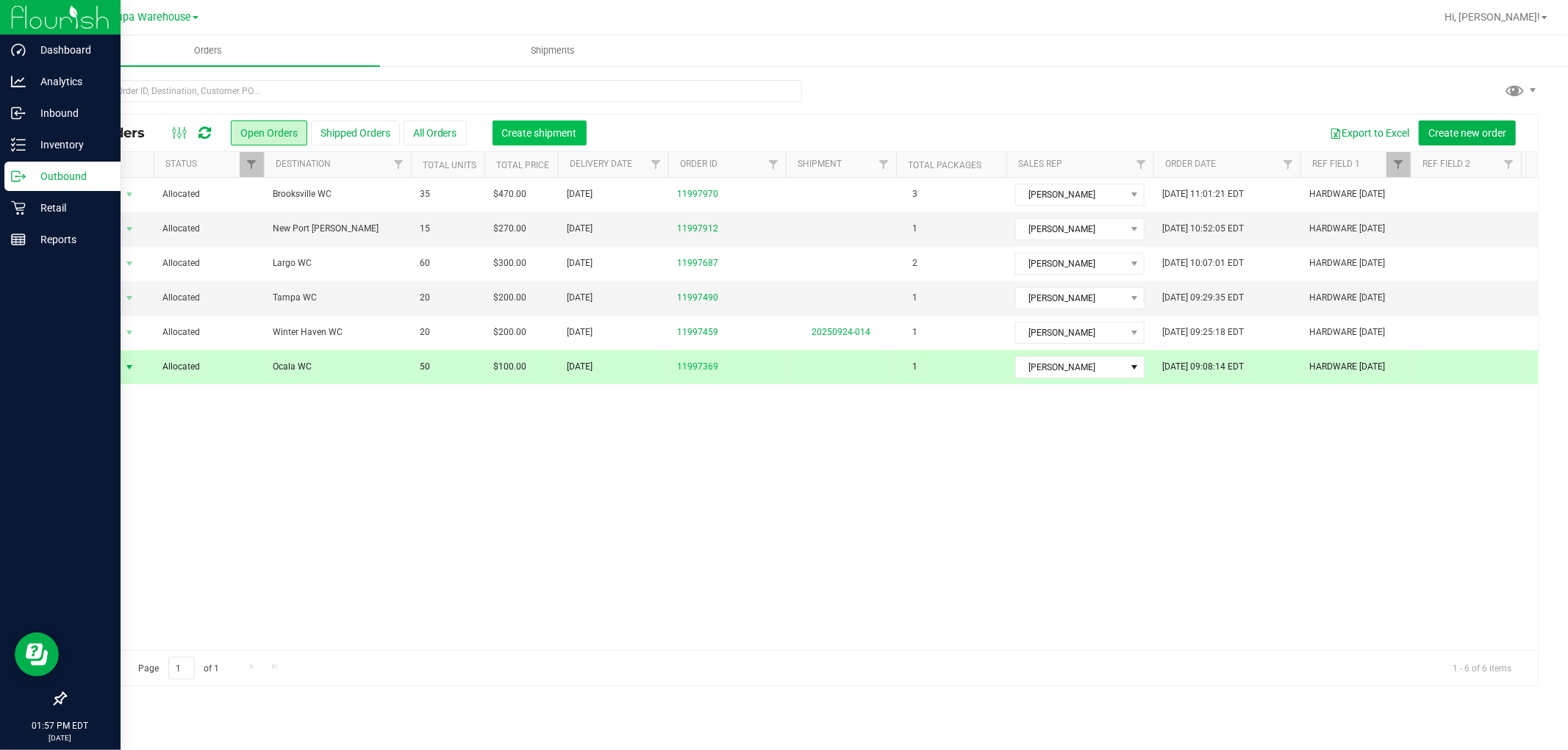
click at [557, 132] on span "Create shipment" at bounding box center [539, 133] width 75 height 12
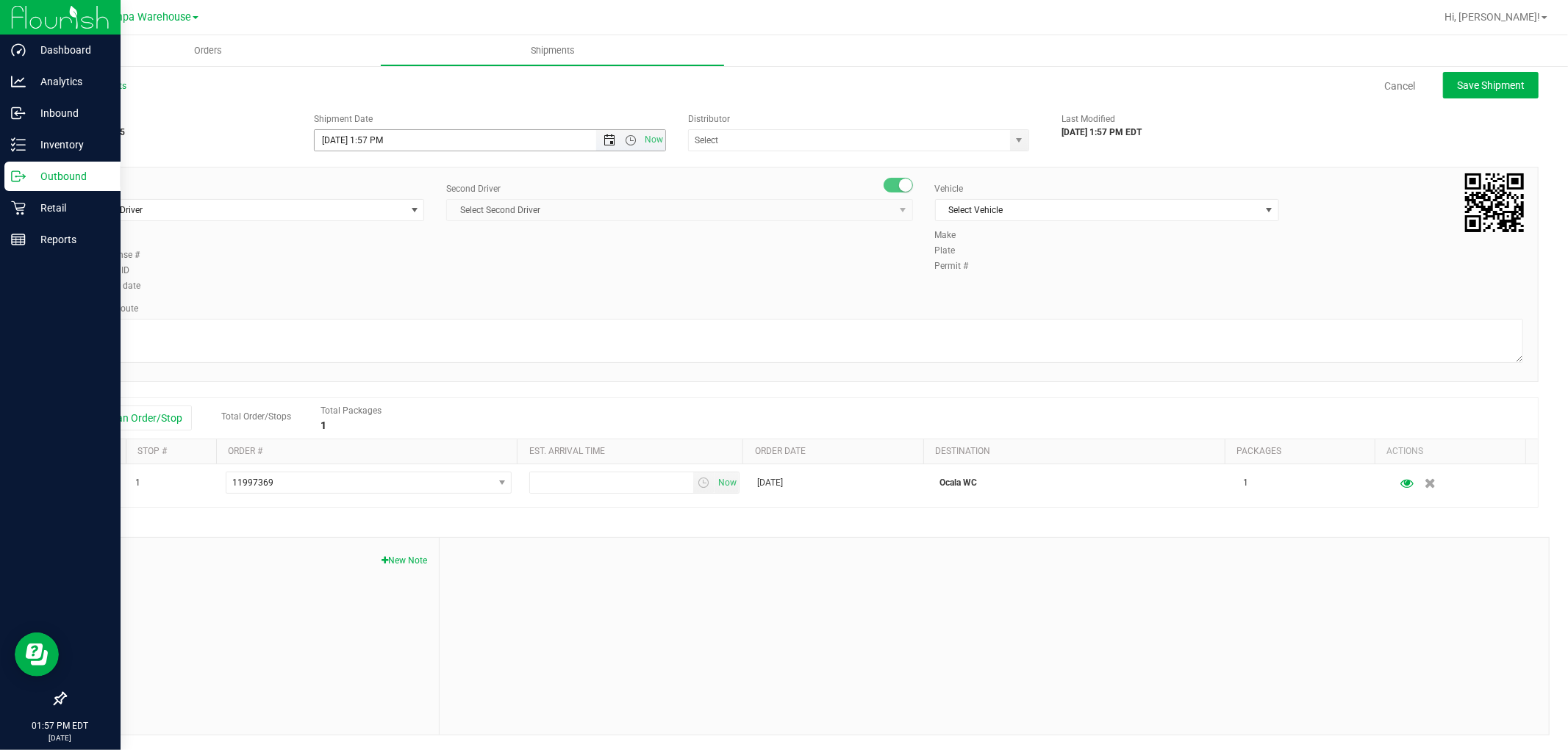
click at [607, 140] on span "Open the date view" at bounding box center [609, 140] width 12 height 12
click at [413, 293] on link "25" at bounding box center [411, 290] width 21 height 23
click at [625, 137] on span "Open the time view" at bounding box center [631, 140] width 12 height 12
click at [377, 245] on li "6:30 AM" at bounding box center [485, 247] width 345 height 19
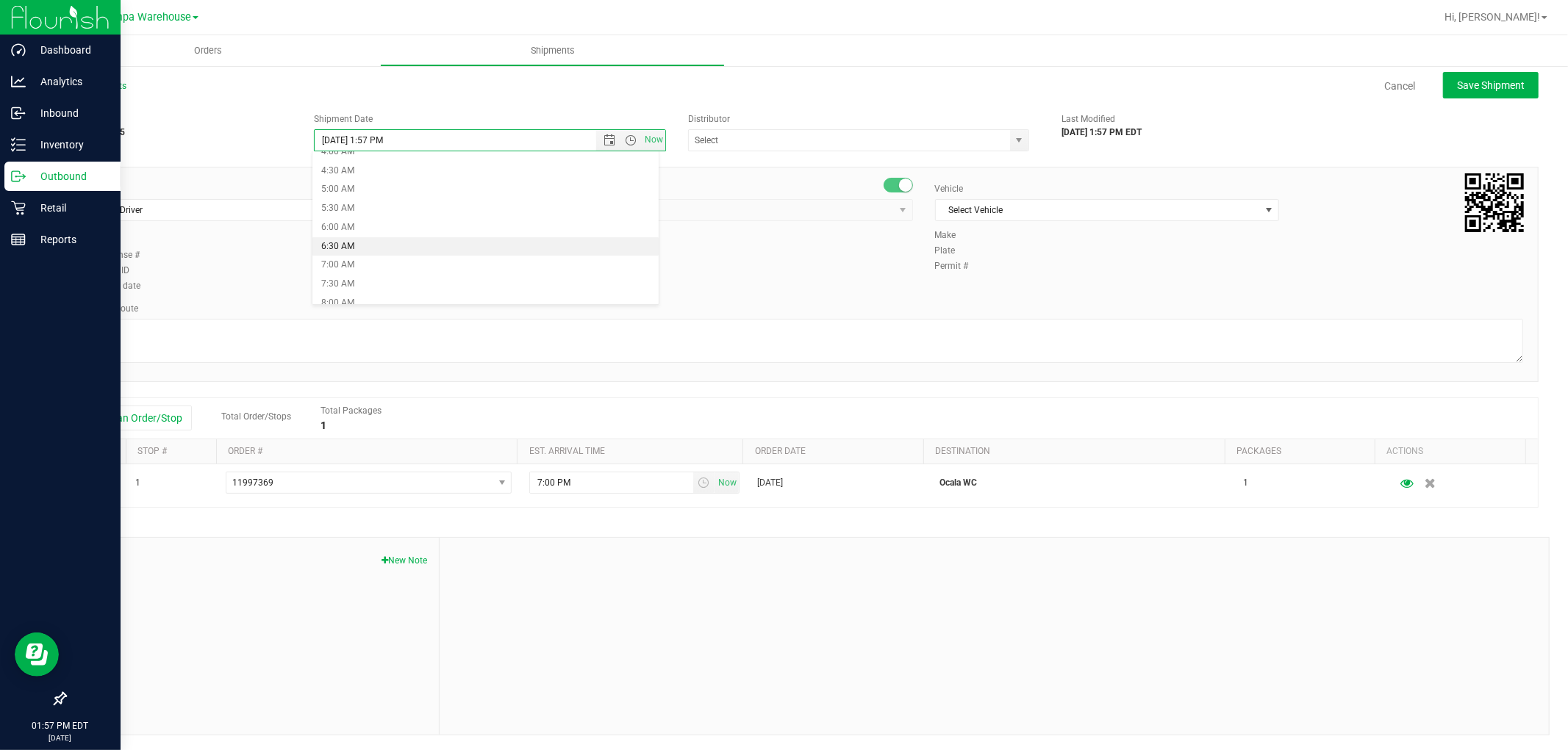
type input "9/25/2025 6:30 AM"
click at [760, 134] on input "text" at bounding box center [845, 140] width 312 height 21
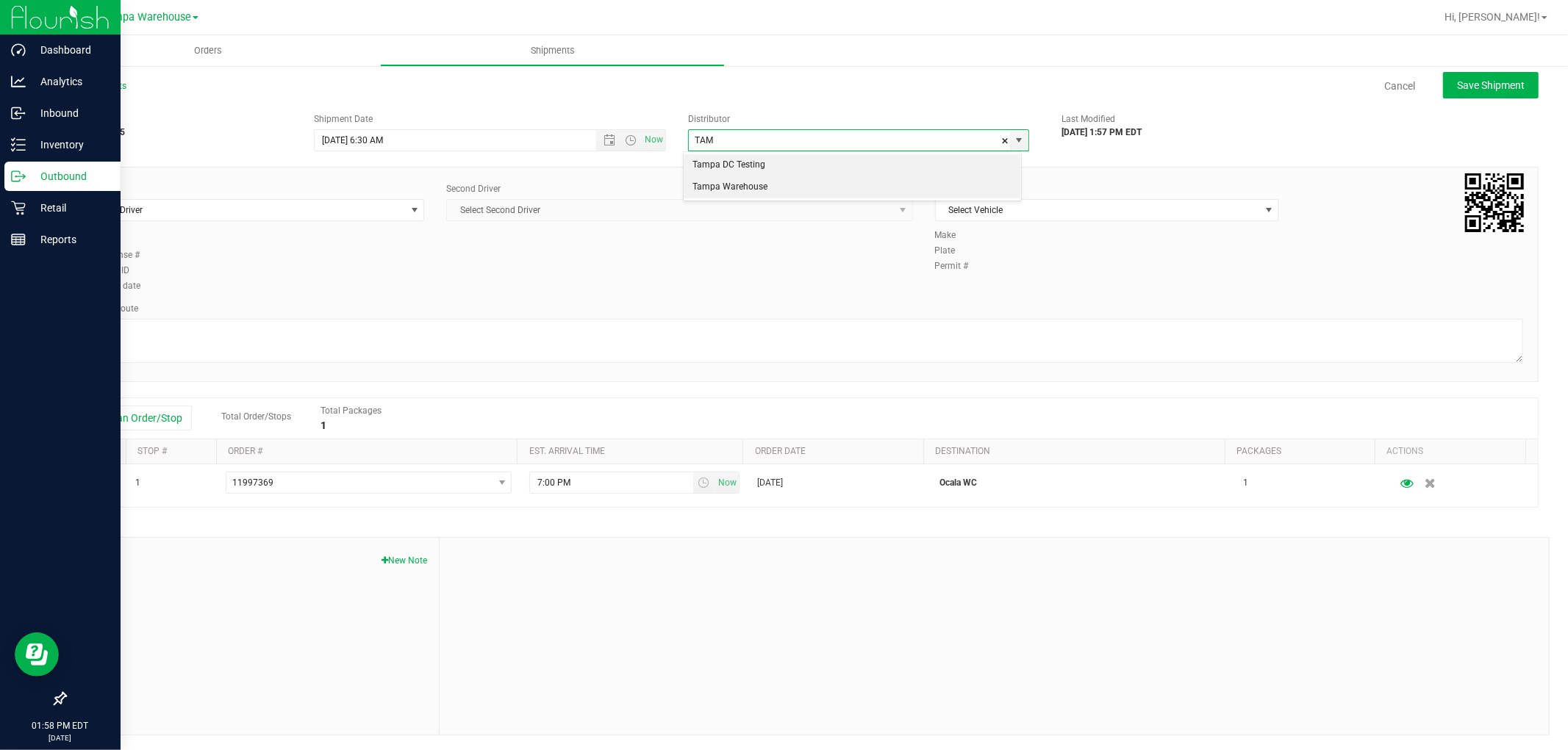
click at [754, 185] on li "Tampa Warehouse" at bounding box center [852, 188] width 336 height 22
type input "Tampa Warehouse"
click at [317, 214] on span "Select Driver" at bounding box center [242, 210] width 324 height 21
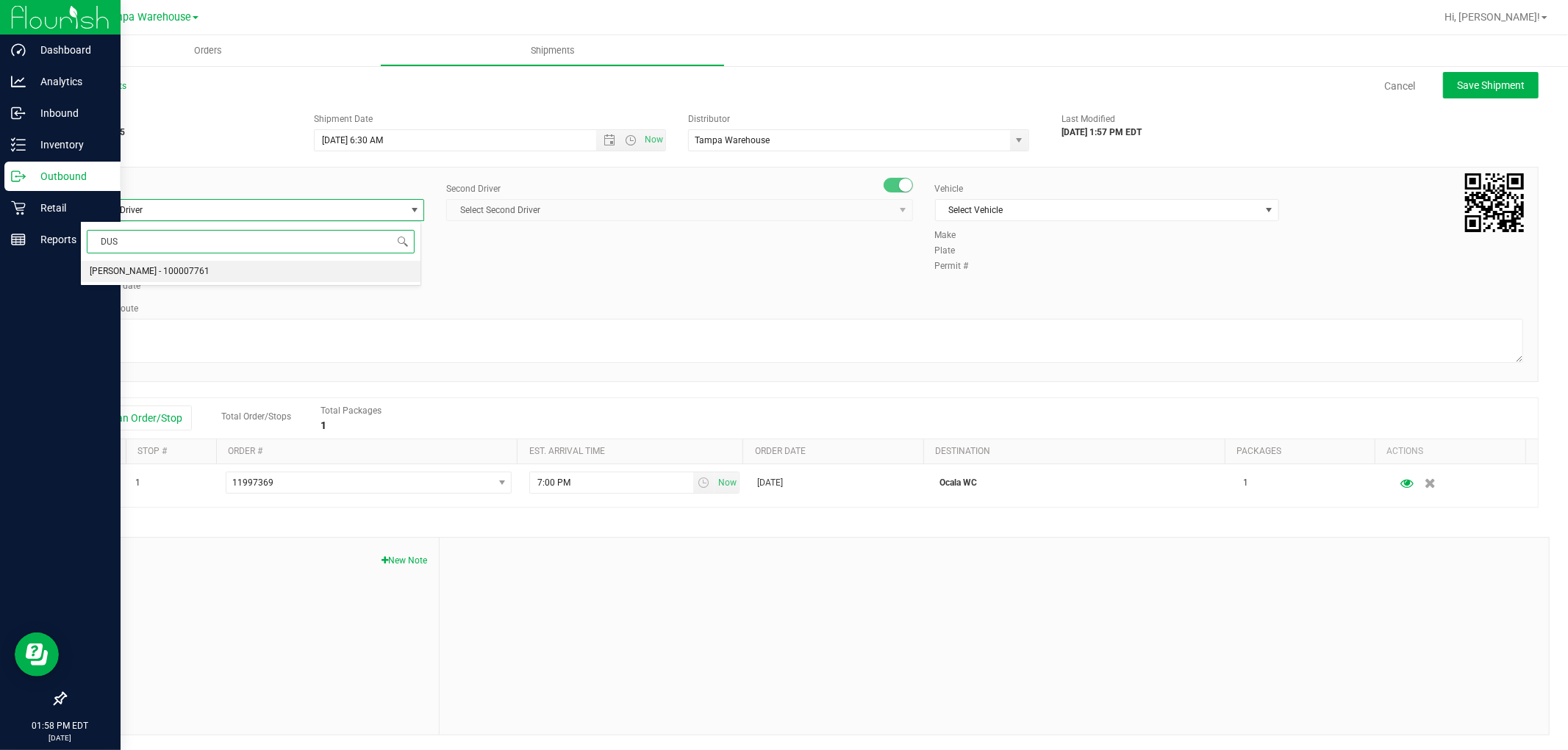
click at [197, 272] on span "Dustin Zonneville - 100007761" at bounding box center [149, 272] width 120 height 19
type input "DUS"
click at [603, 209] on span "Select Second Driver" at bounding box center [669, 210] width 446 height 21
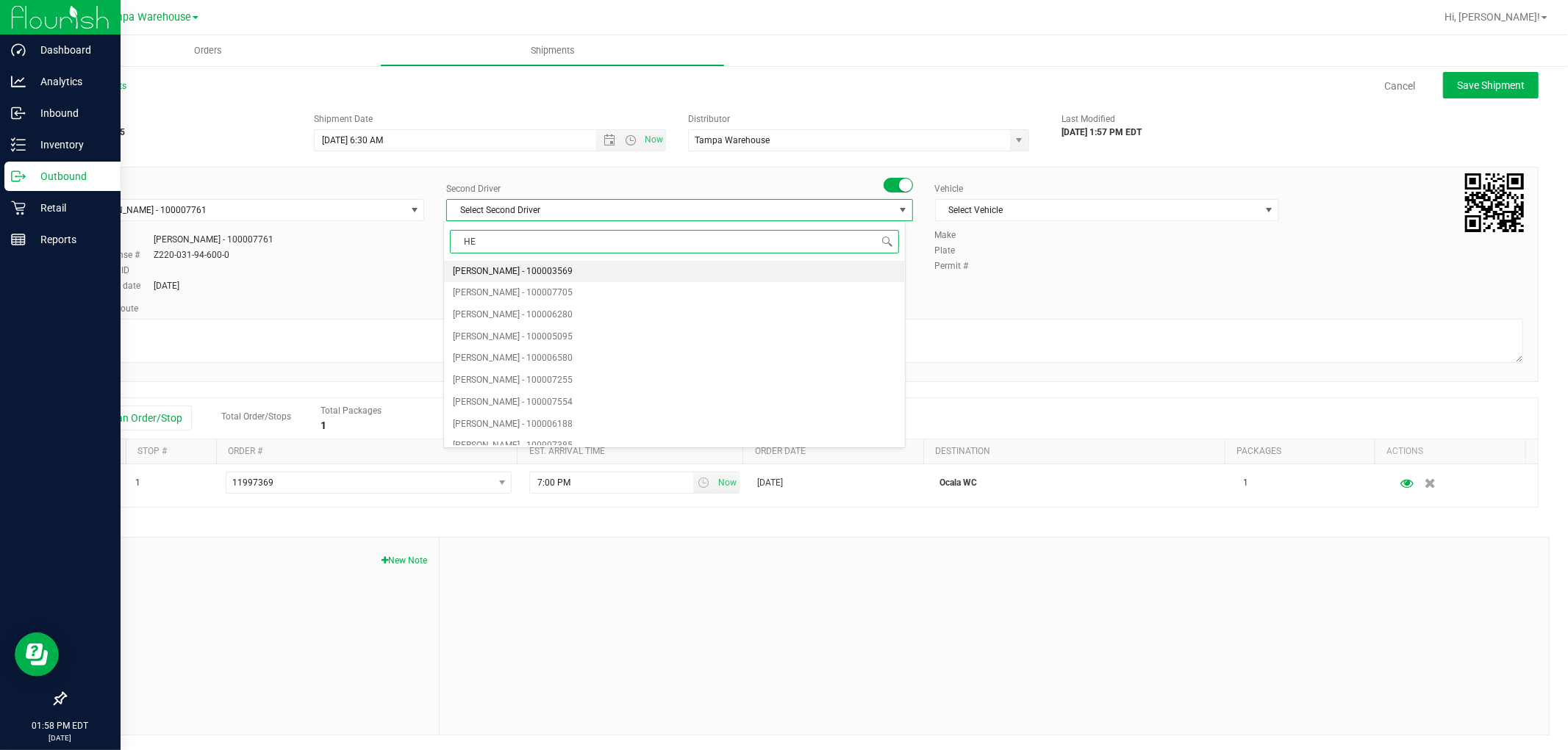
type input "HEC"
click at [549, 268] on span "Hector Ayala - 100003569" at bounding box center [512, 272] width 120 height 19
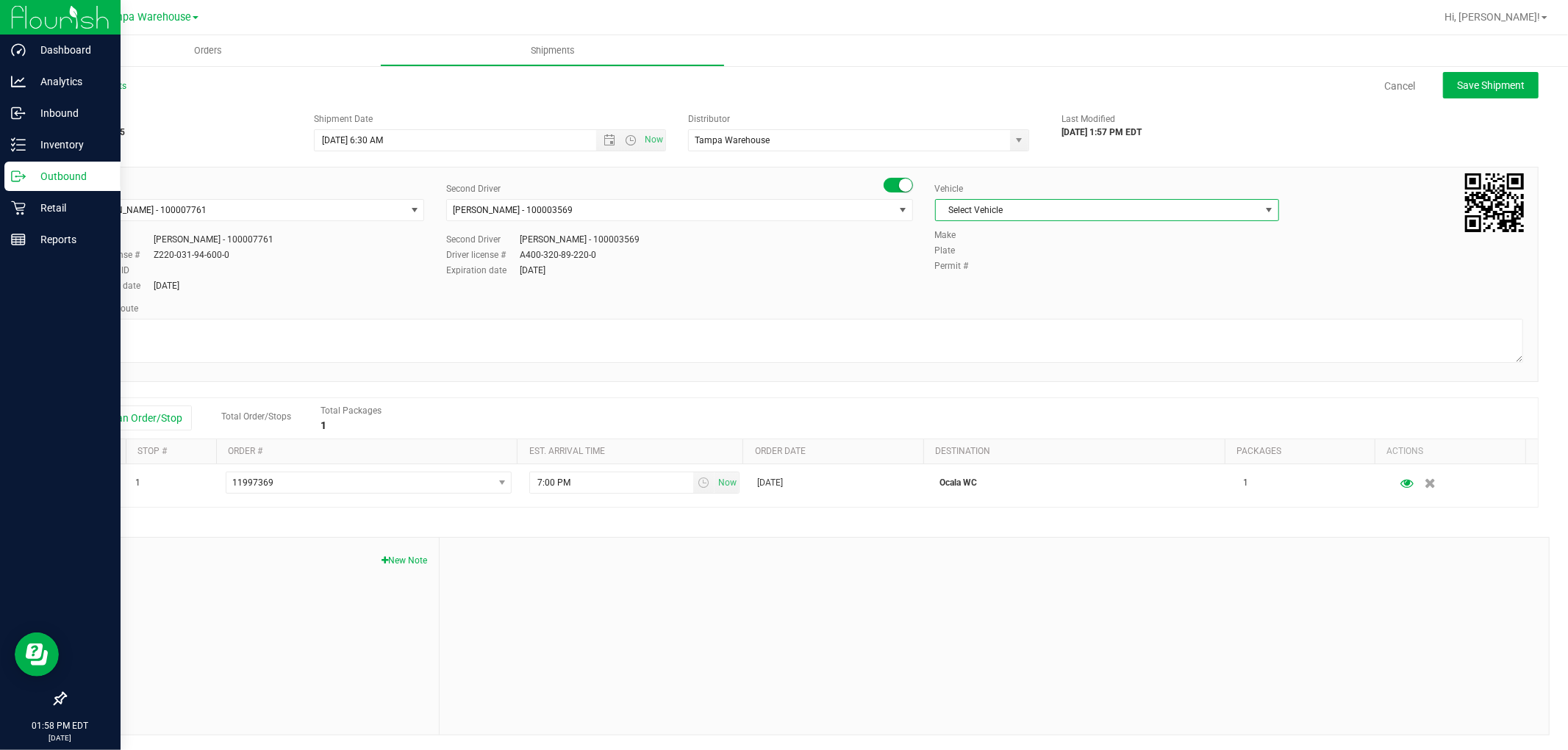
click at [1011, 211] on span "Select Vehicle" at bounding box center [1098, 210] width 324 height 21
click at [1005, 375] on li "FL-EXPRESS-01" at bounding box center [1098, 378] width 339 height 22
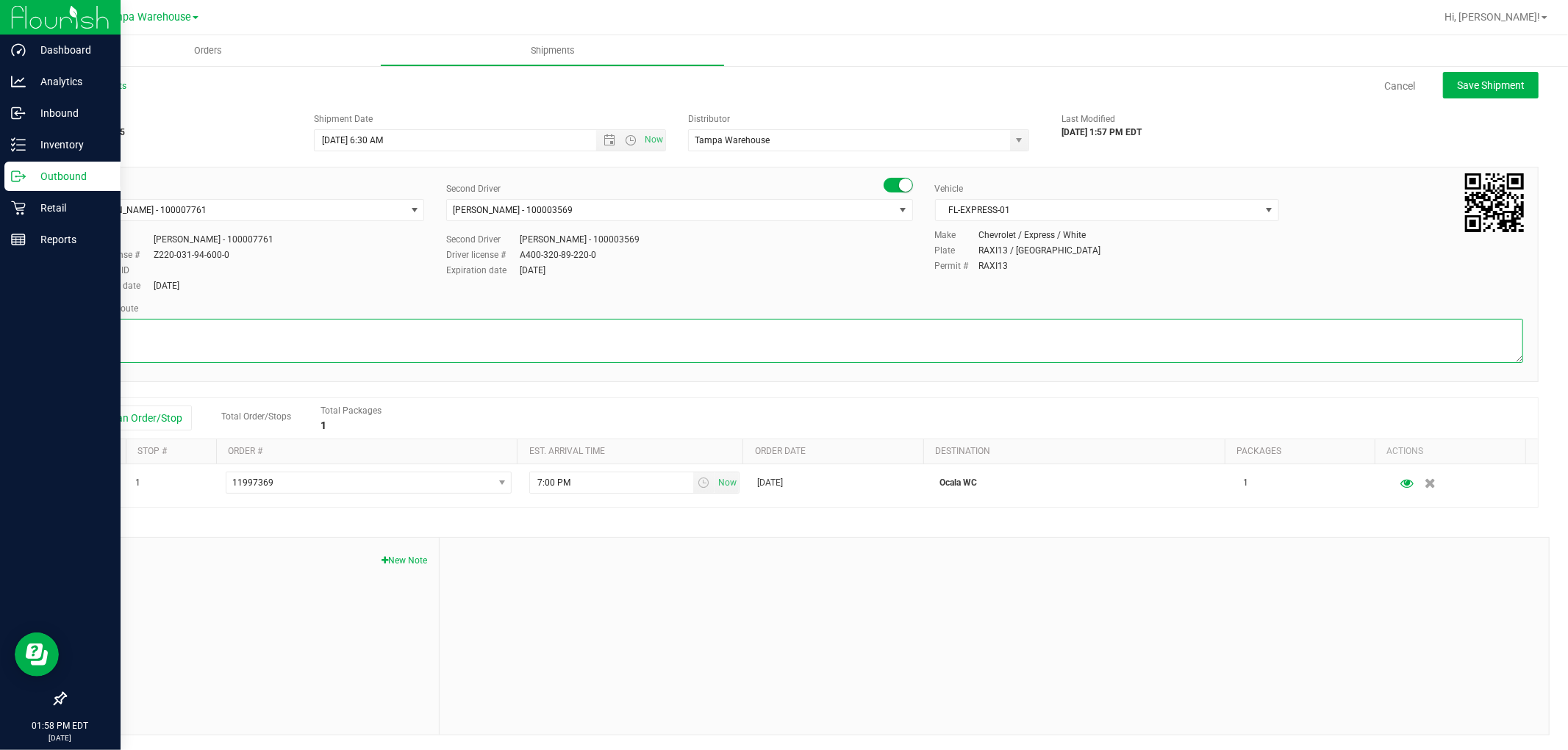
click at [708, 342] on textarea at bounding box center [801, 341] width 1443 height 44
paste textarea "HARDWARE 09.24.25"
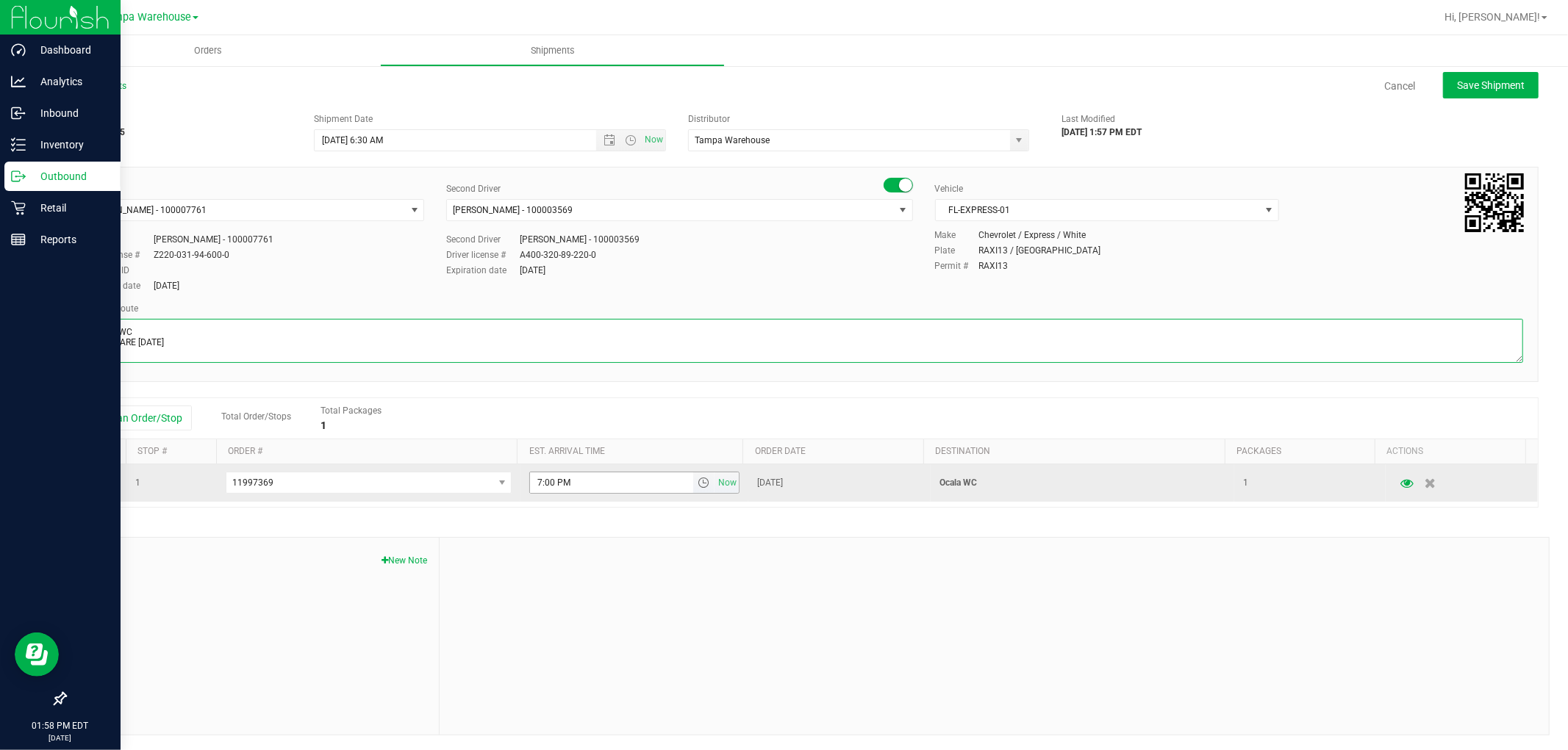
click at [697, 485] on span "select" at bounding box center [703, 483] width 12 height 12
type textarea "OCALA WC HARDWARE 09.24.25"
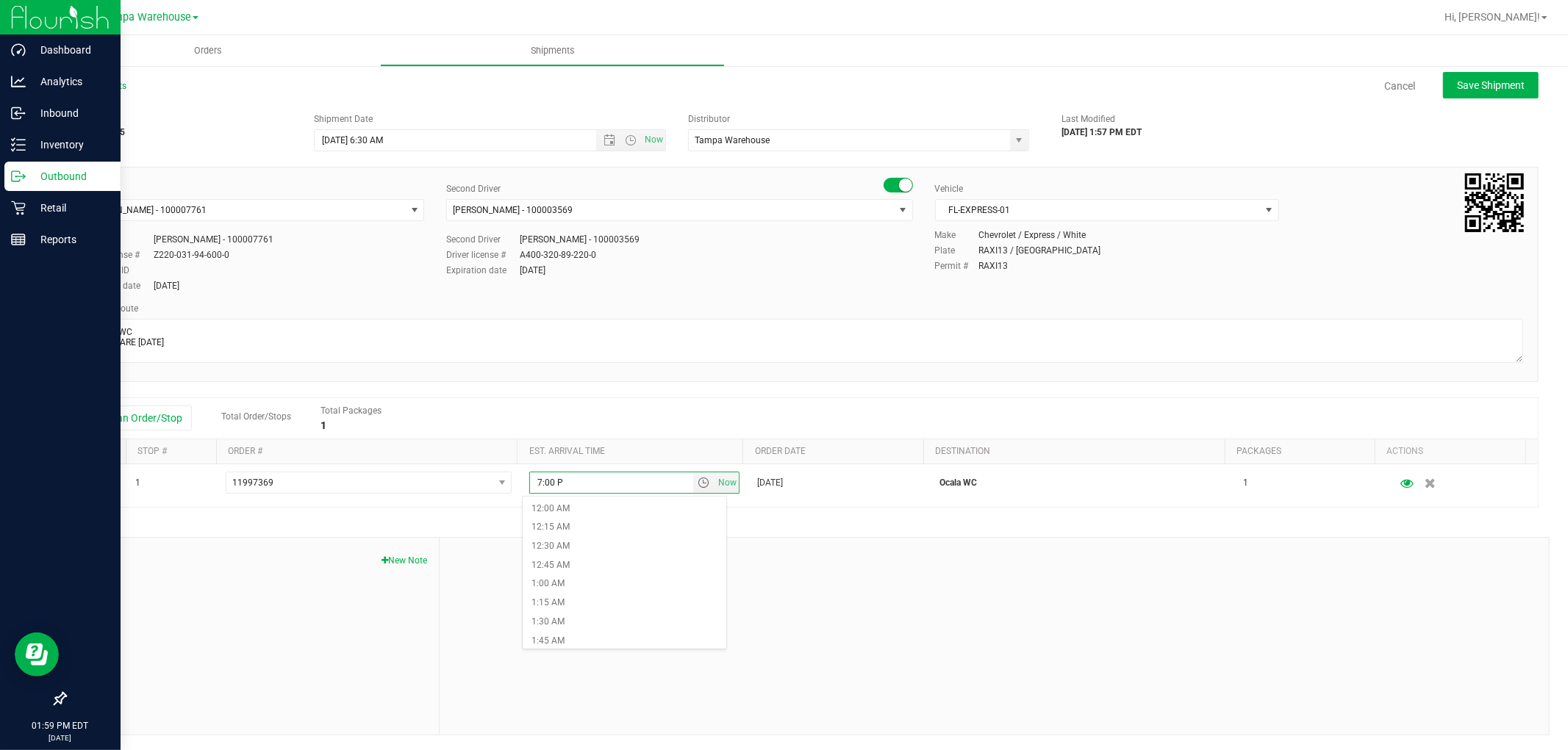
type input "7:00 P"
click at [709, 380] on div "Driver Dustin Zonneville - 100007761 Select Driver Dustin Zonneville - 10000776…" at bounding box center [801, 274] width 1473 height 215
click at [410, 206] on span "select" at bounding box center [415, 210] width 12 height 12
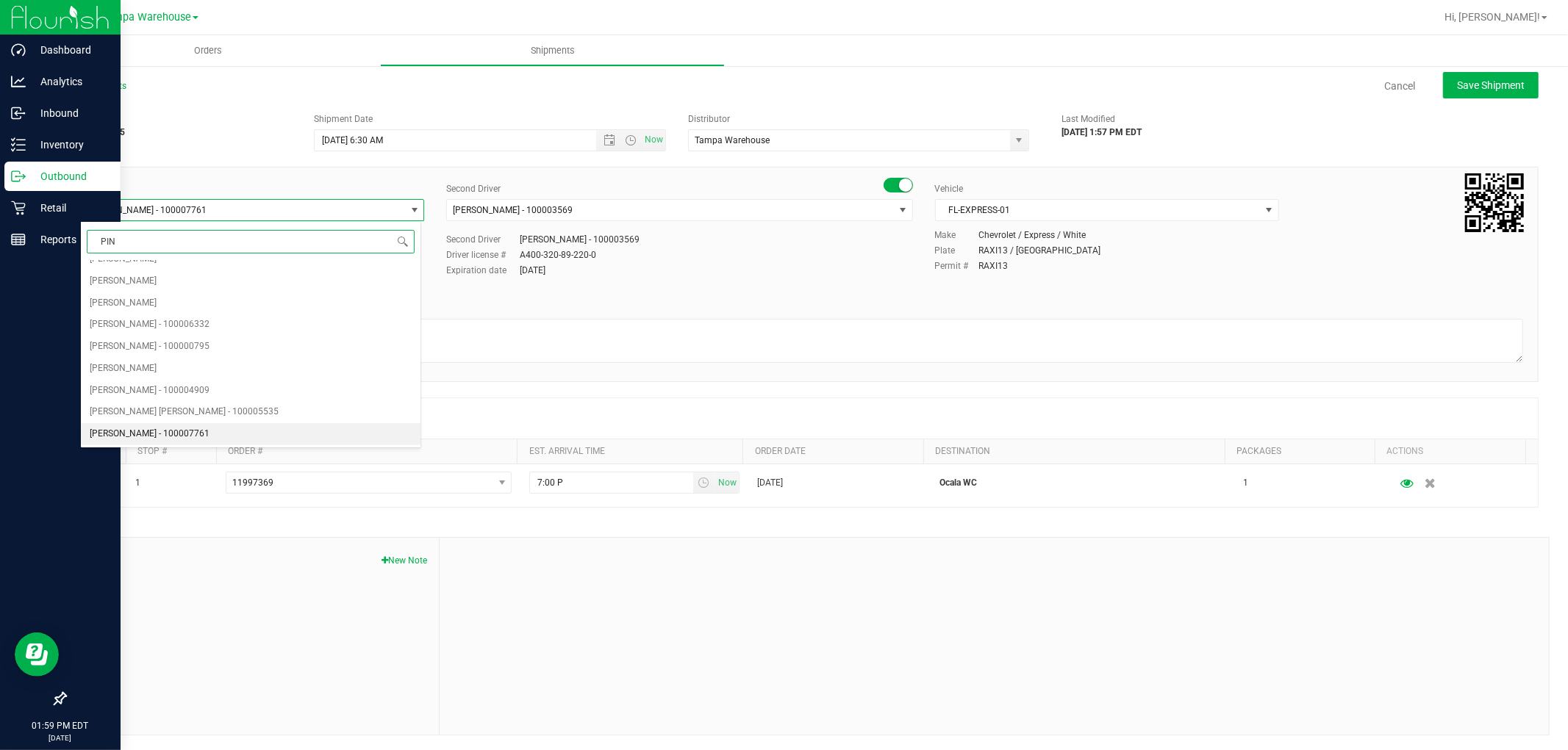
scroll to position [0, 0]
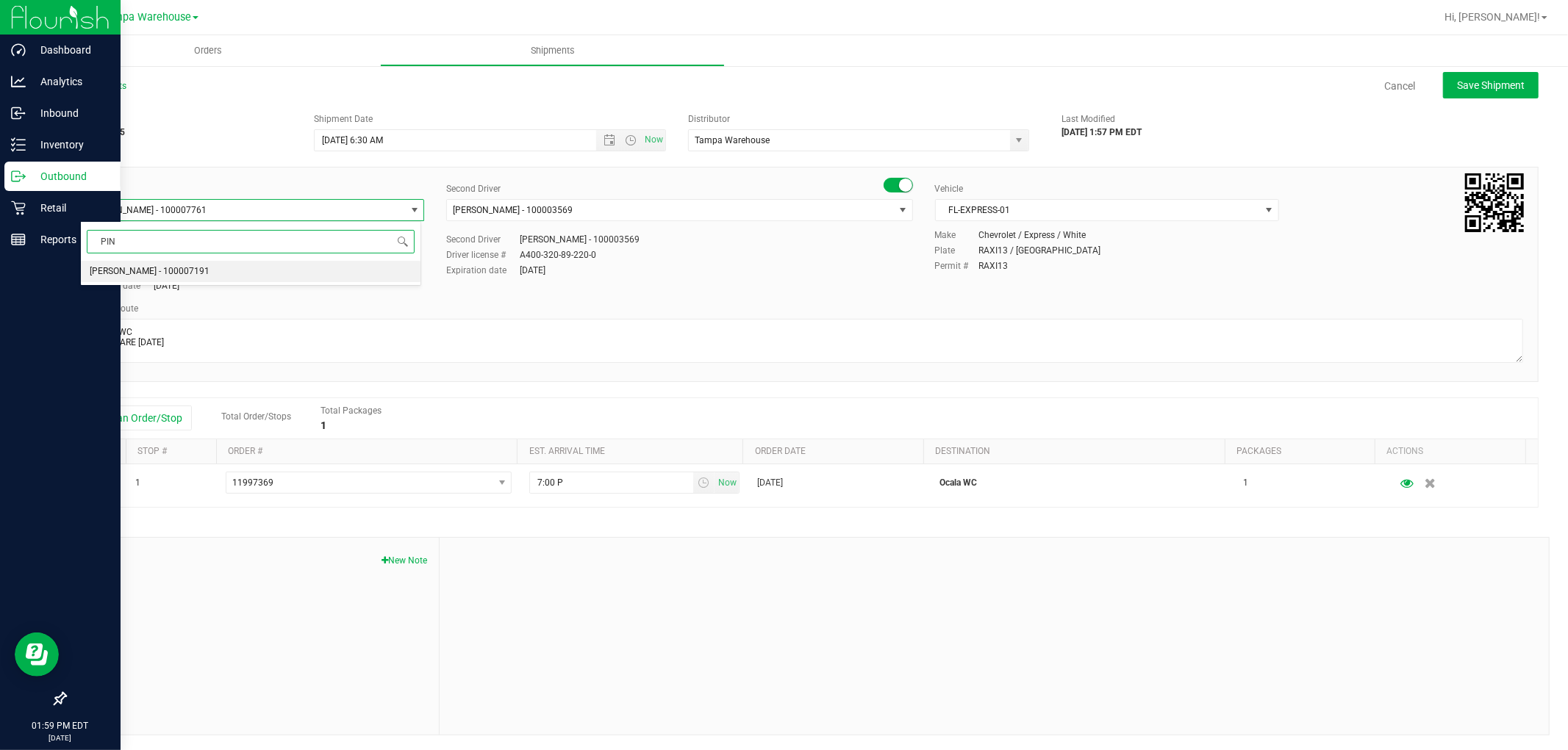
click at [250, 268] on li "Nicholas Pinero - 100007191" at bounding box center [250, 272] width 339 height 22
type input "PIN"
click at [736, 211] on span "Hector Ayala - 100003569" at bounding box center [669, 210] width 446 height 21
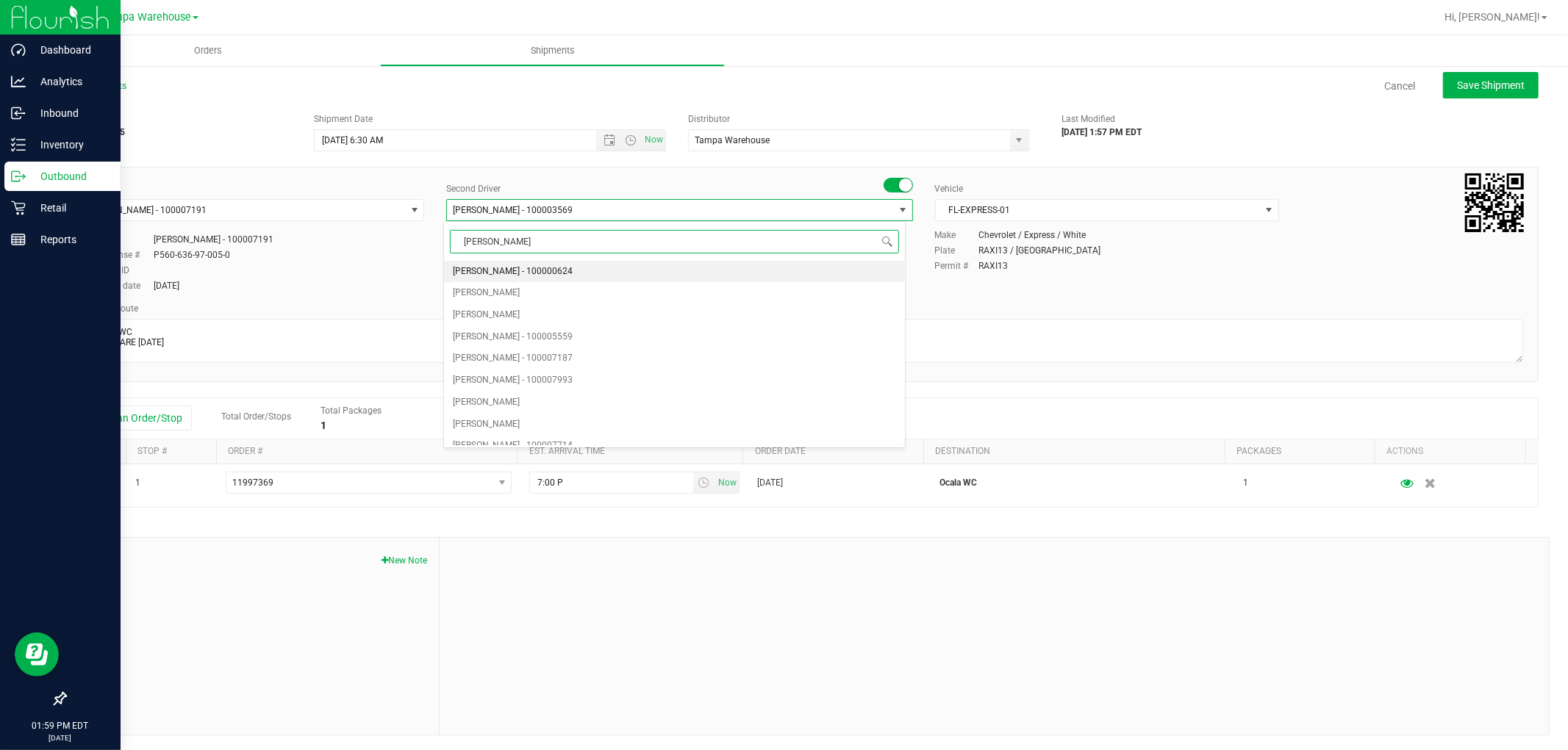
type input "DANN"
click at [560, 267] on span "Danny Vickers - 100004355" at bounding box center [512, 272] width 120 height 19
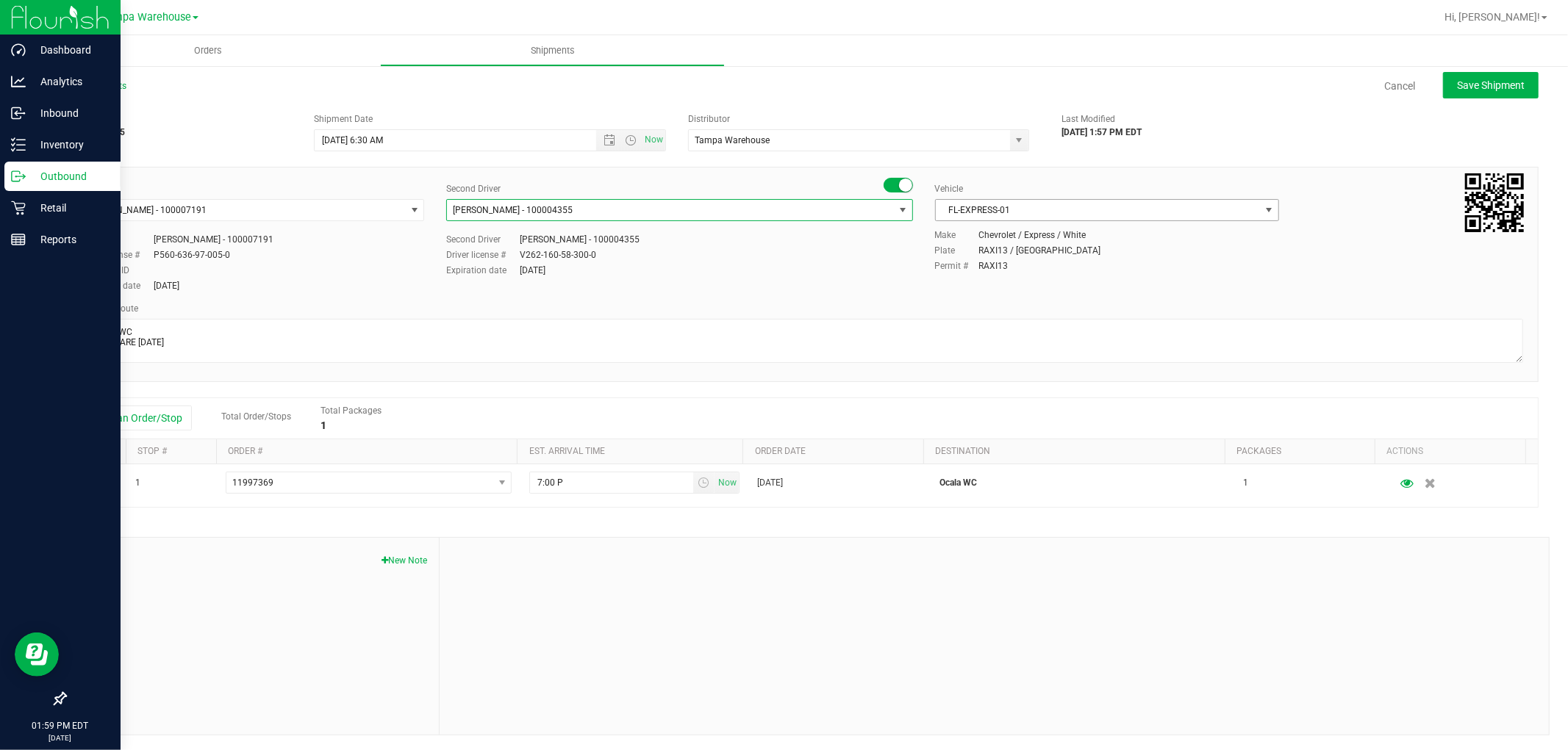
click at [1150, 215] on span "FL-EXPRESS-01" at bounding box center [1098, 210] width 324 height 21
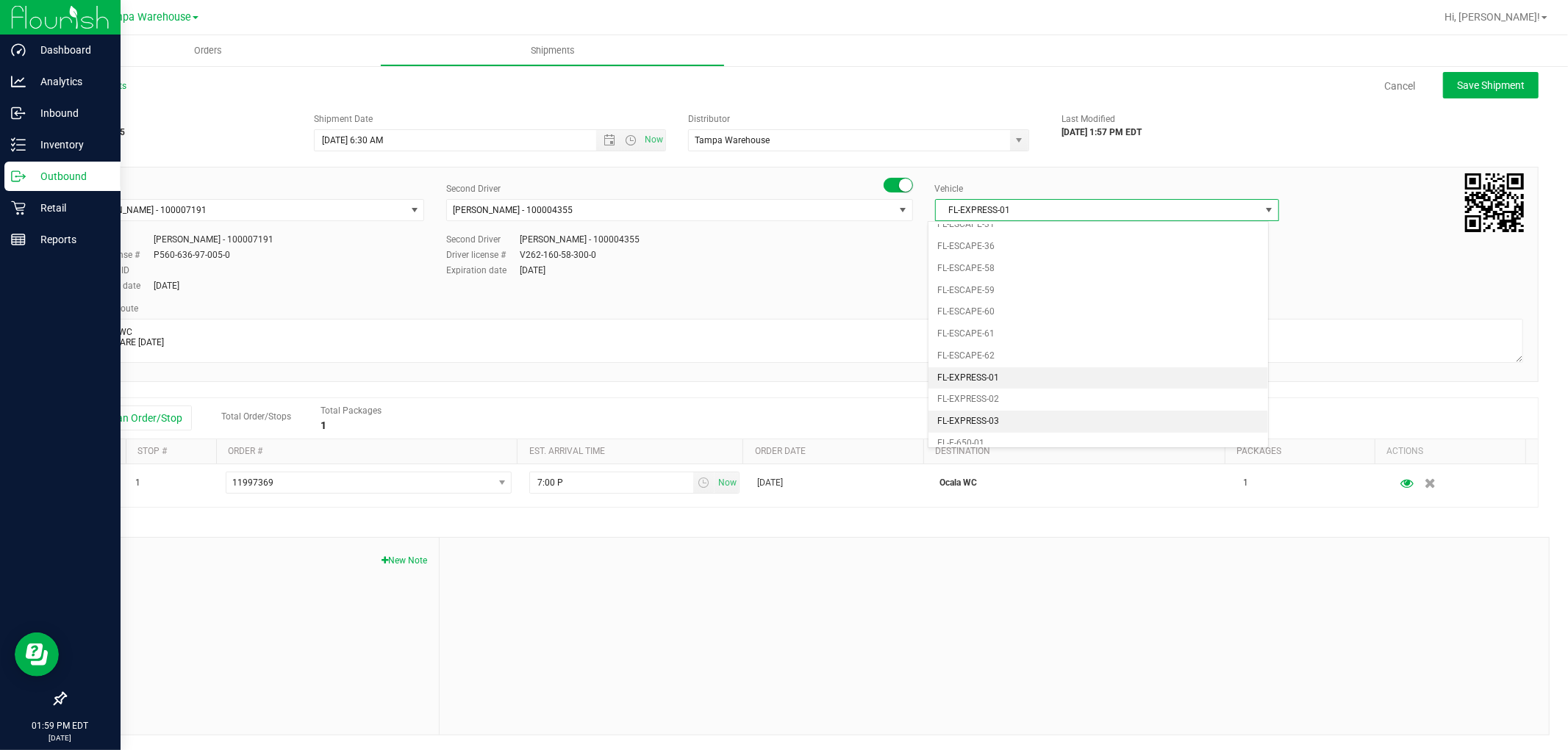
click at [991, 424] on li "FL-EXPRESS-03" at bounding box center [1098, 422] width 339 height 22
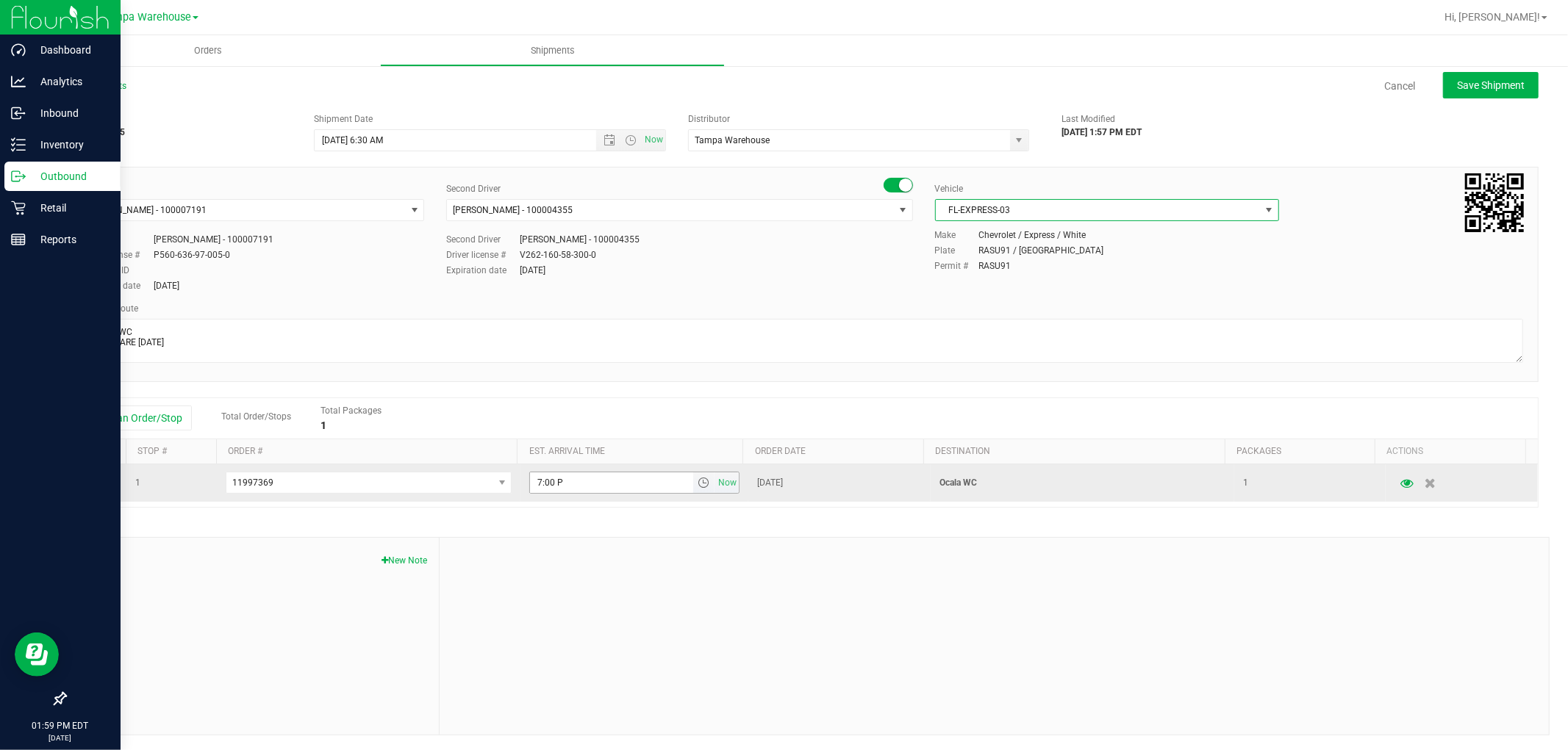
click at [697, 486] on span "select" at bounding box center [703, 483] width 12 height 12
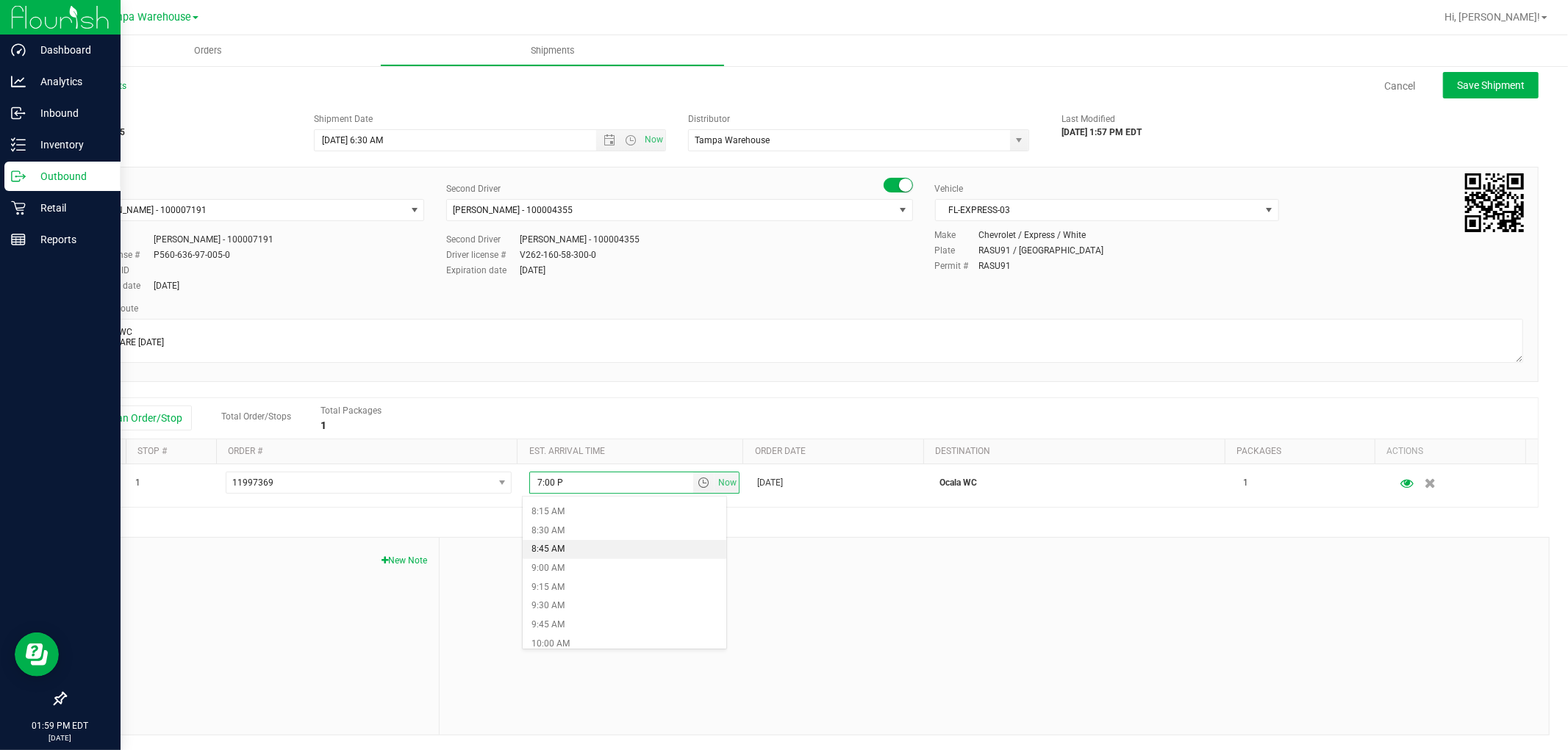
scroll to position [652, 0]
click at [589, 610] on li "10:00 AM" at bounding box center [624, 612] width 203 height 19
click at [817, 604] on div at bounding box center [994, 636] width 1109 height 197
click at [1493, 76] on button "Save Shipment" at bounding box center [1490, 85] width 95 height 27
type input "9/25/2025 10:30 AM"
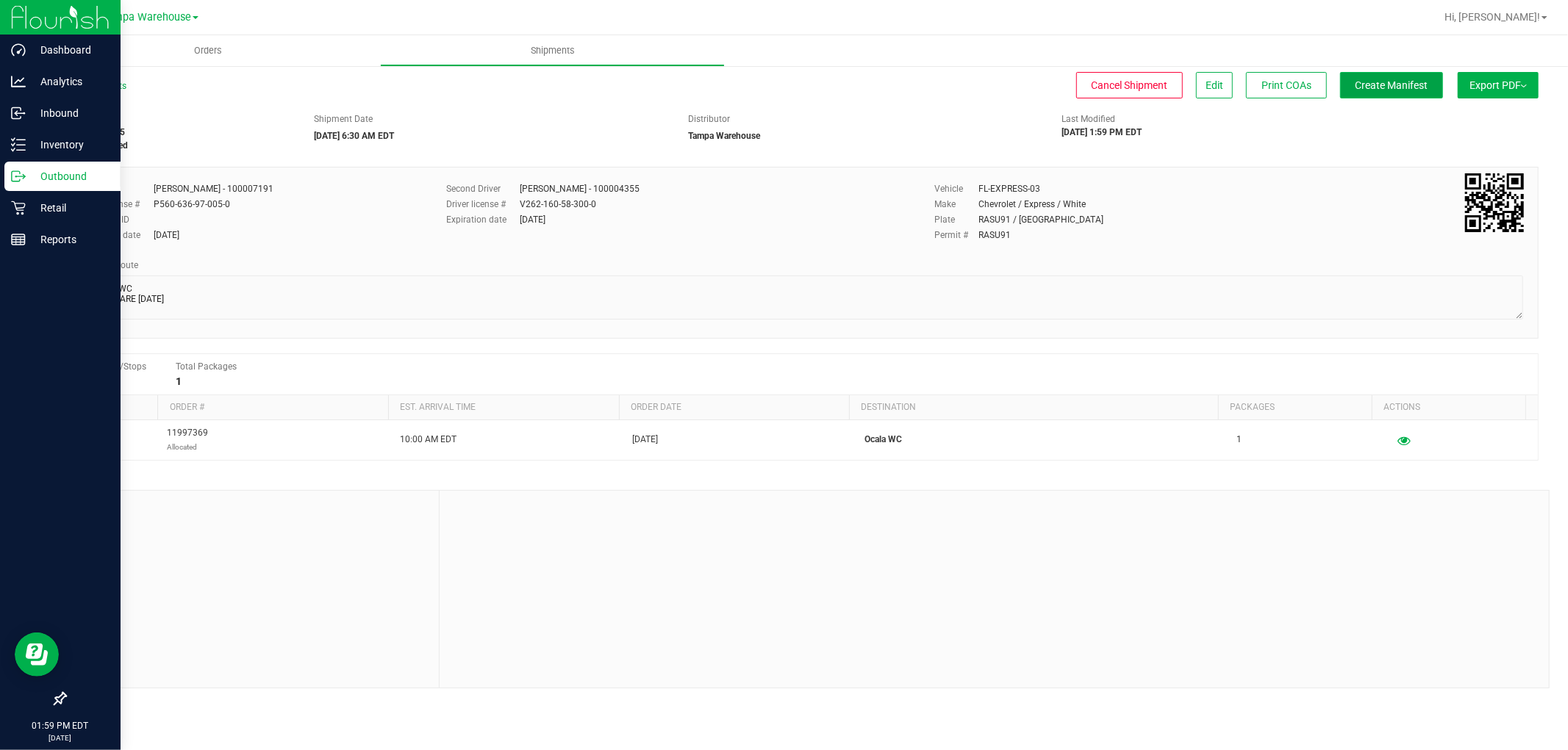
click at [1409, 89] on span "Create Manifest" at bounding box center [1391, 85] width 72 height 12
click at [1502, 85] on span "Export PDF" at bounding box center [1498, 85] width 58 height 12
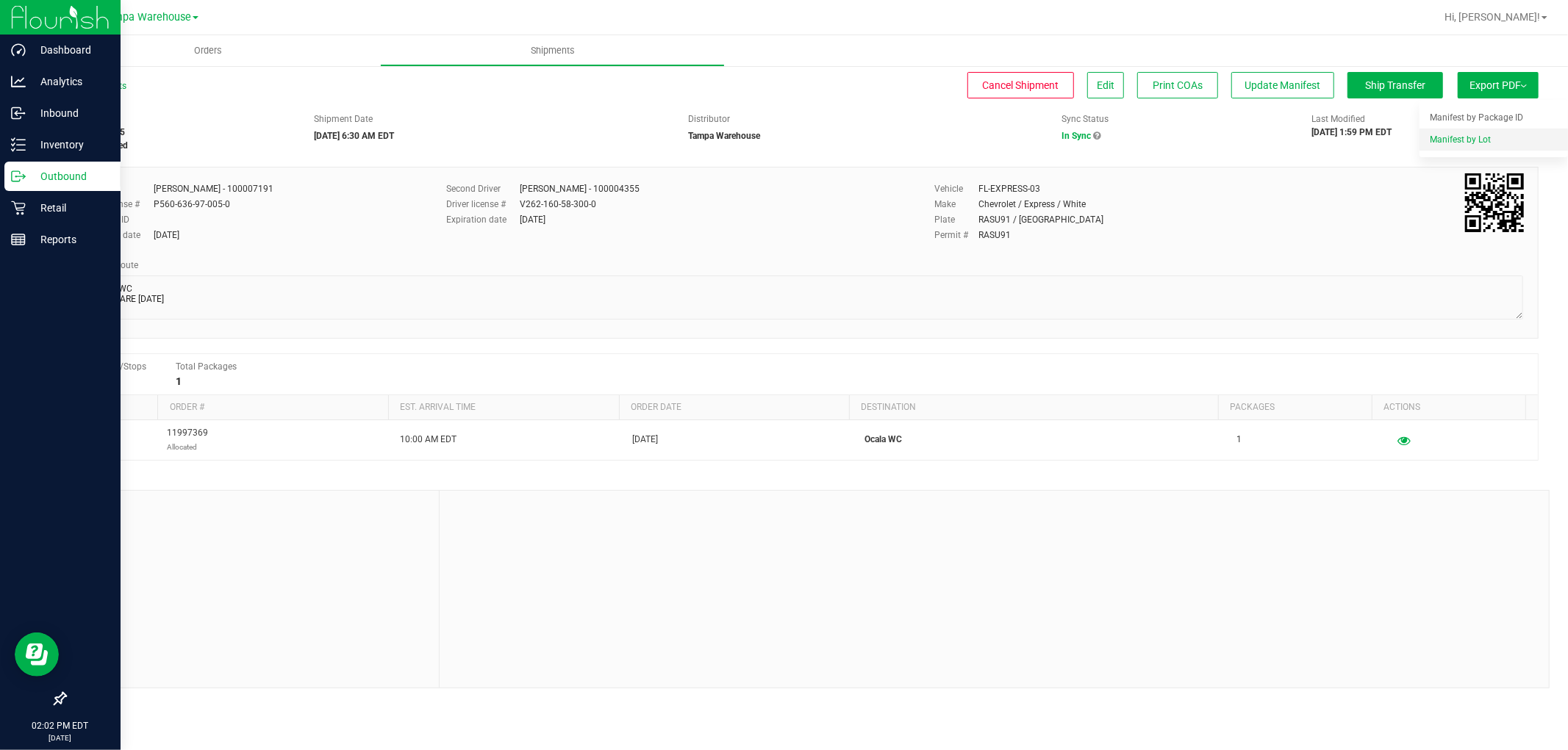
click at [1479, 144] on span "Manifest by Lot" at bounding box center [1460, 140] width 61 height 10
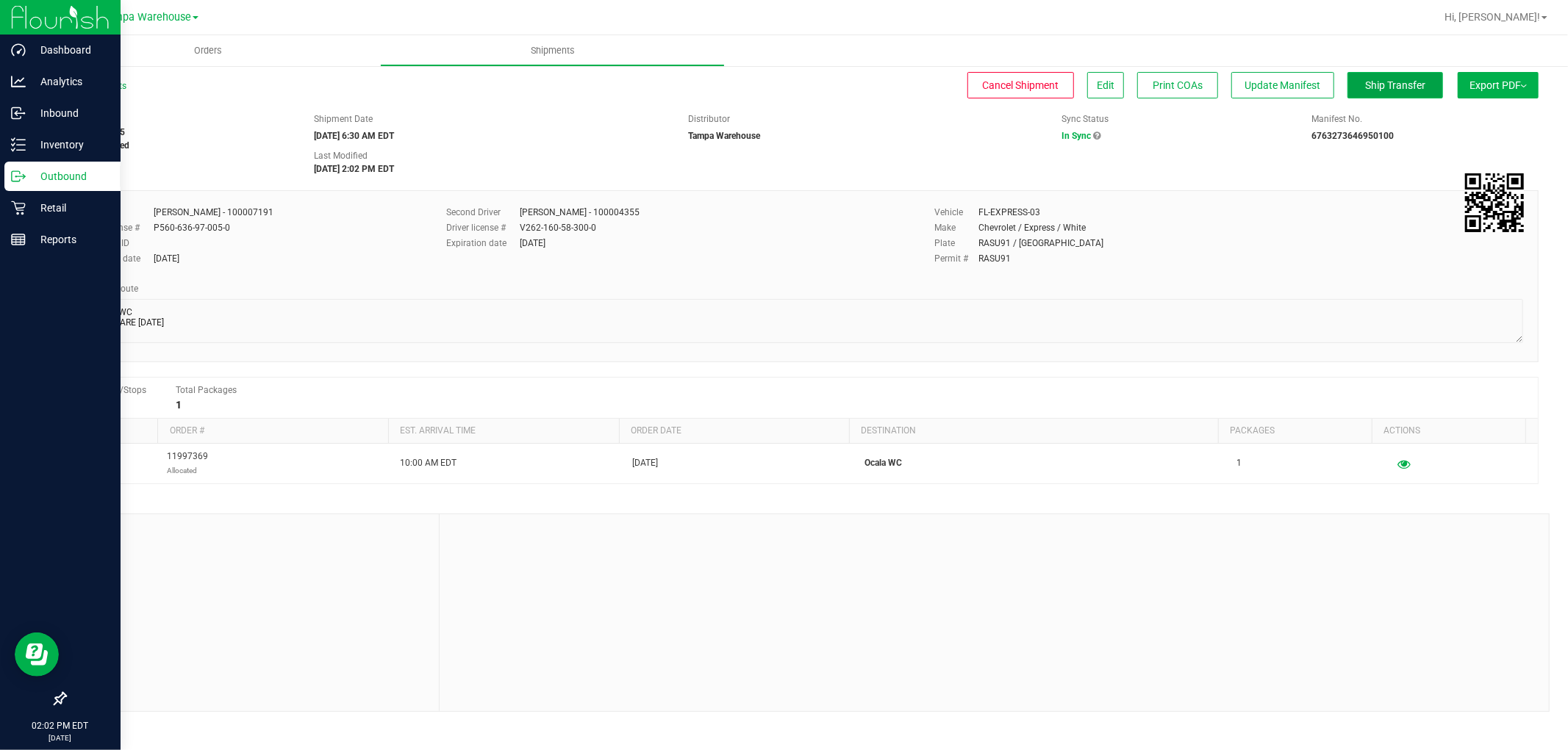
click at [1382, 83] on span "Ship Transfer" at bounding box center [1395, 85] width 61 height 12
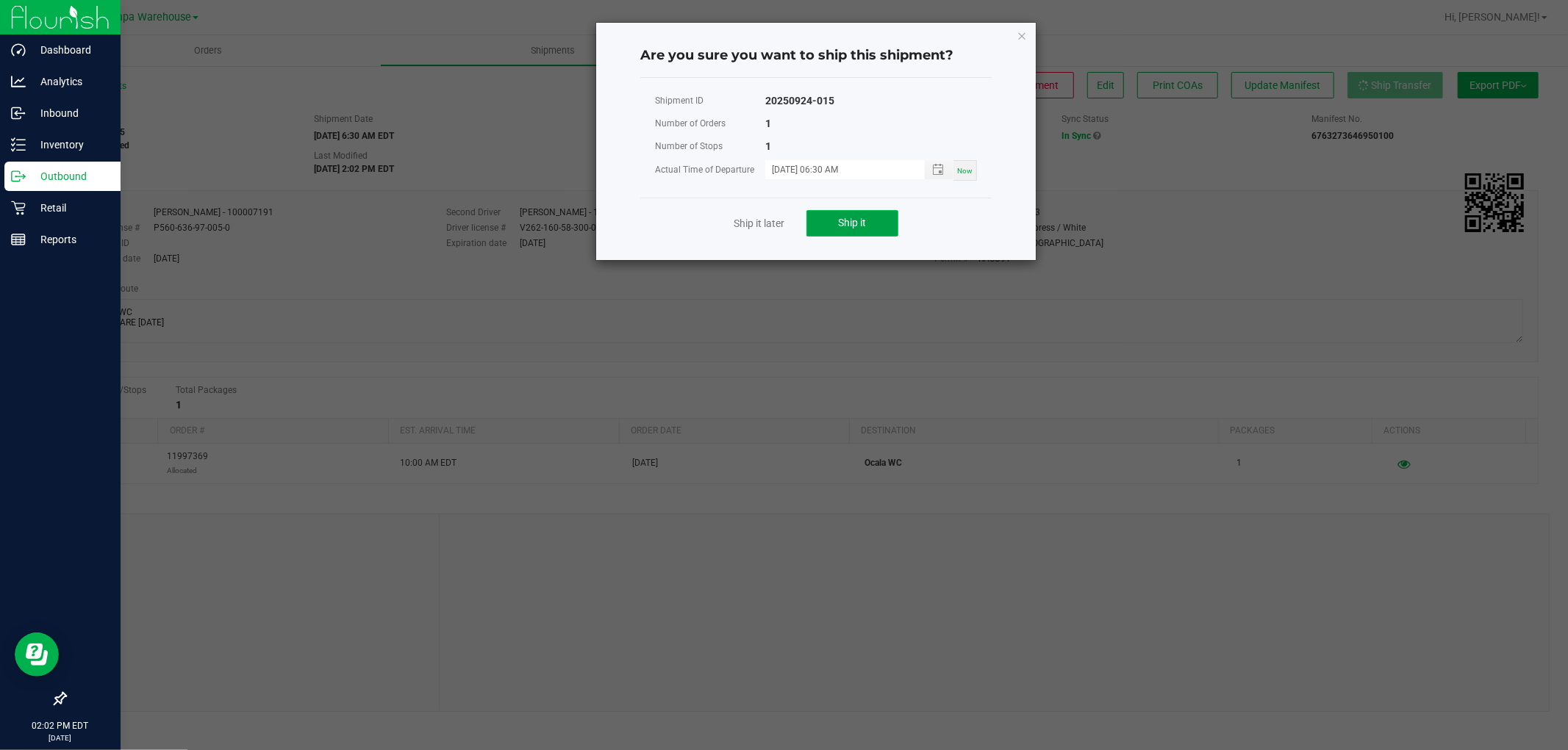
click at [878, 231] on button "Ship it" at bounding box center [852, 223] width 92 height 27
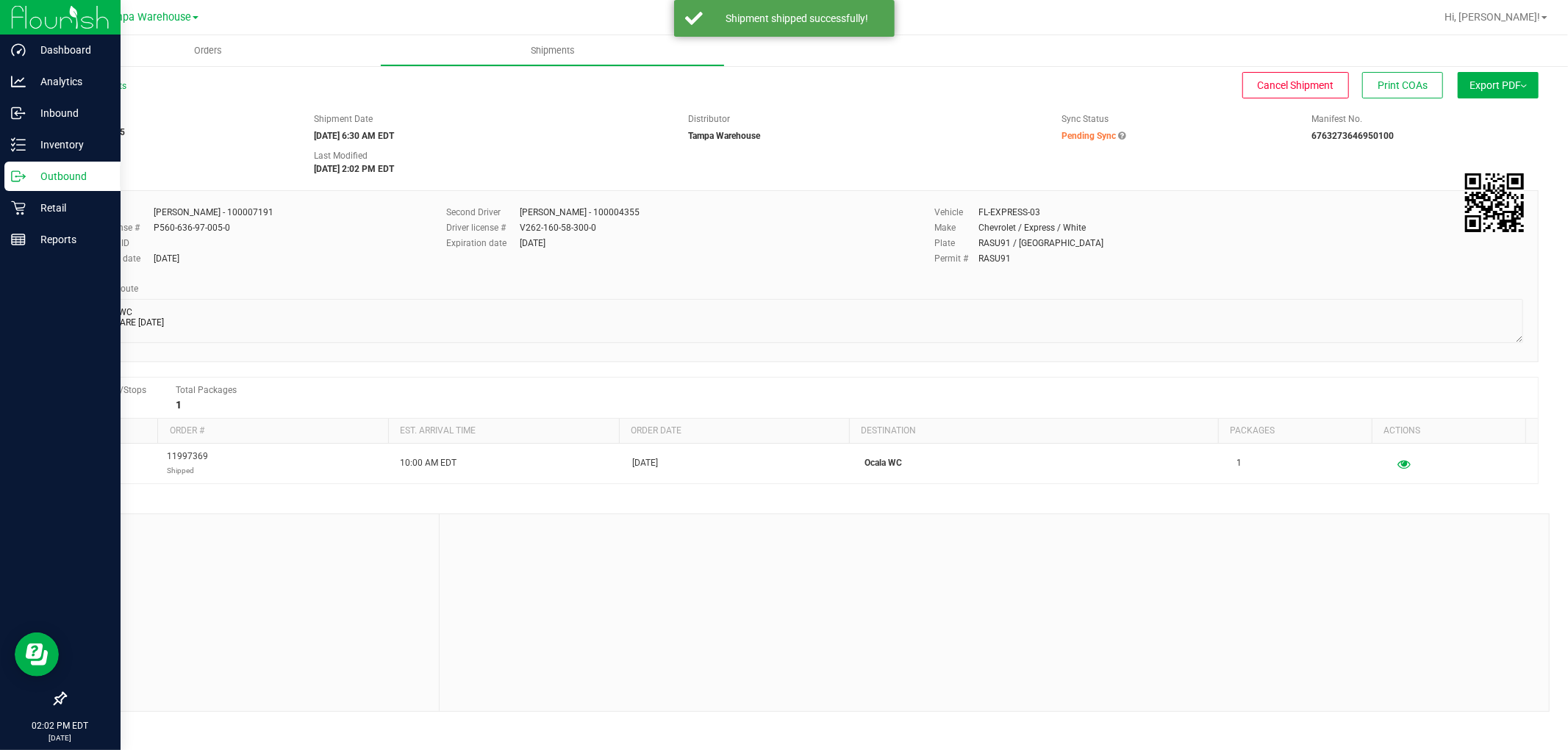
click at [64, 174] on p "Outbound" at bounding box center [69, 177] width 88 height 18
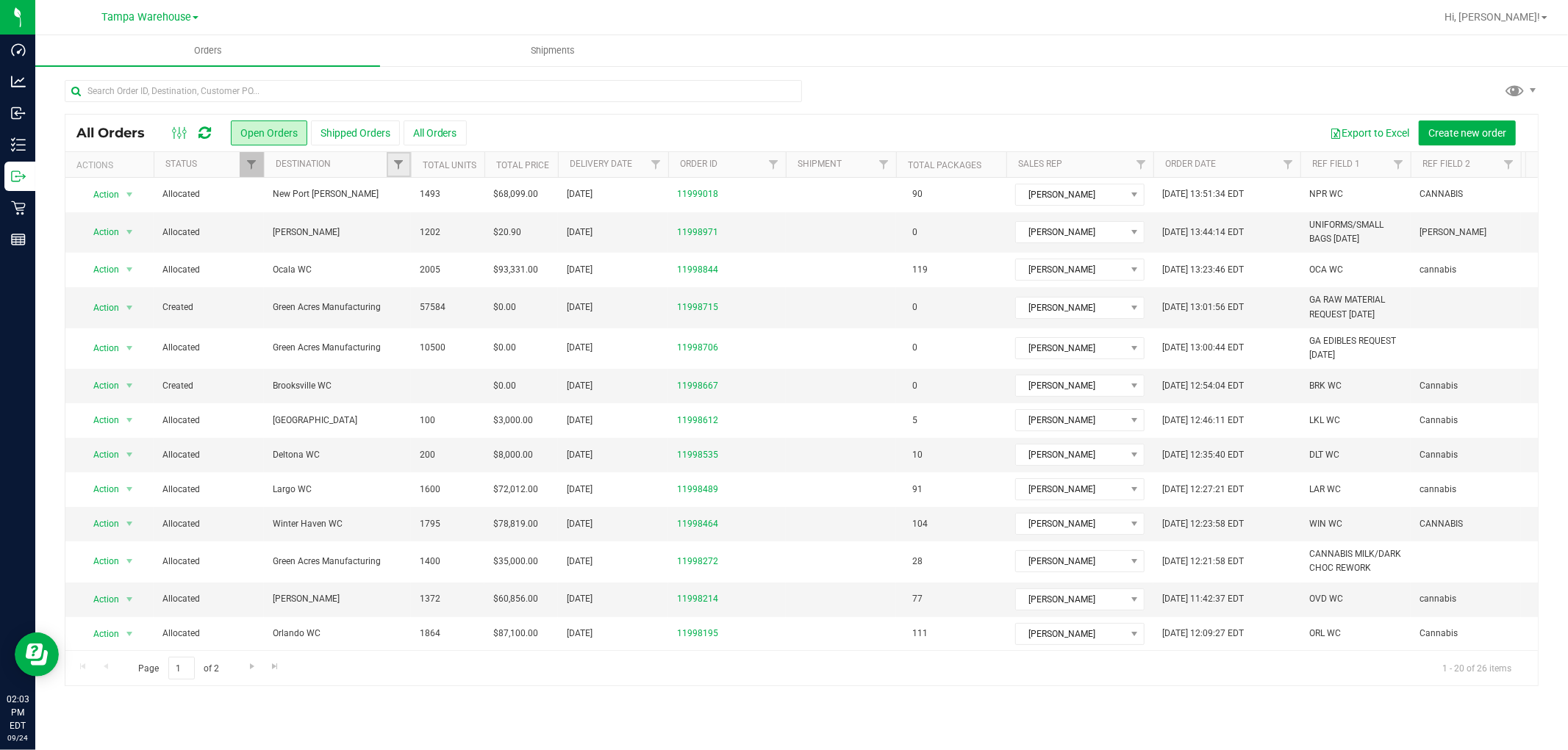
click at [405, 171] on link "Filter" at bounding box center [398, 165] width 24 height 25
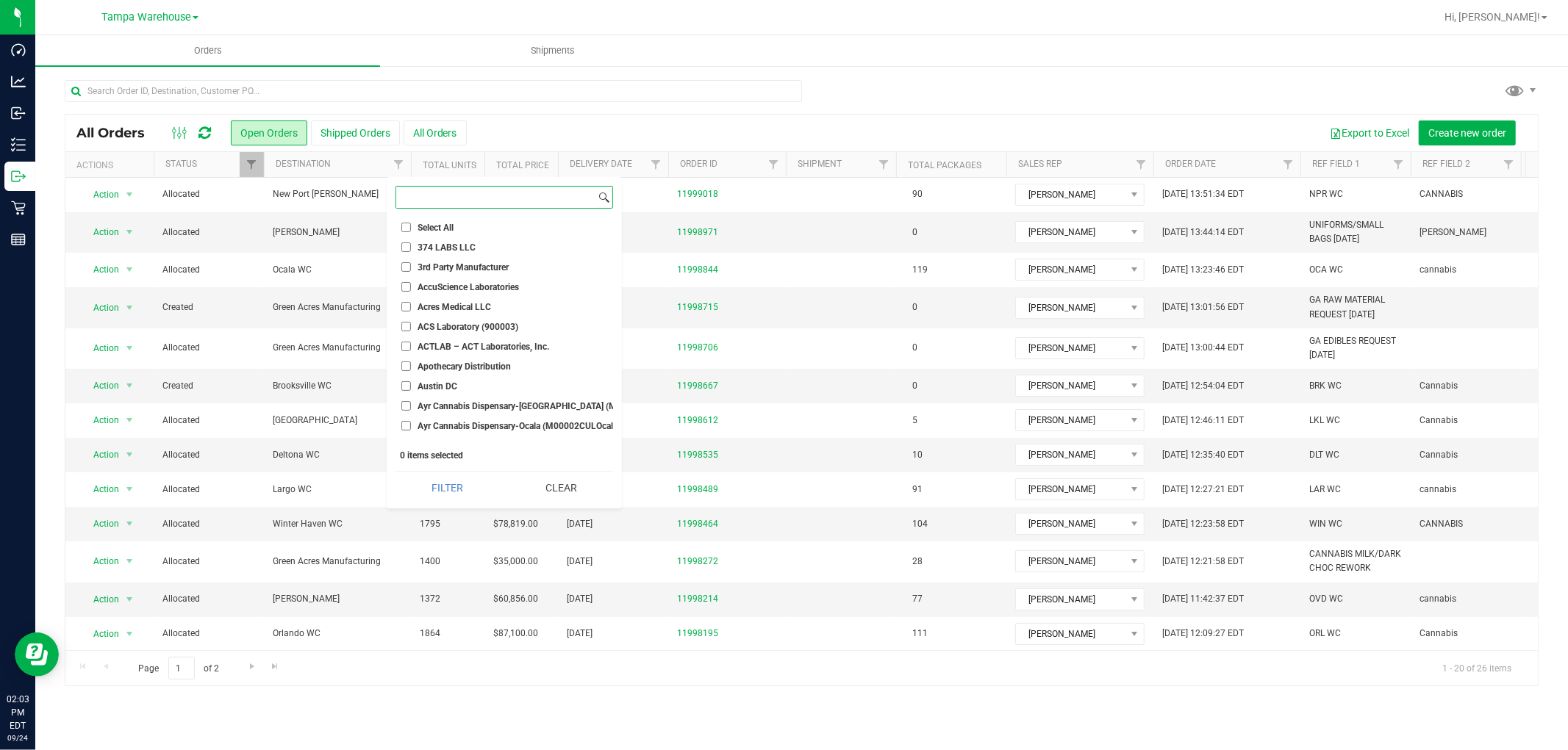
click at [427, 202] on input at bounding box center [495, 197] width 199 height 21
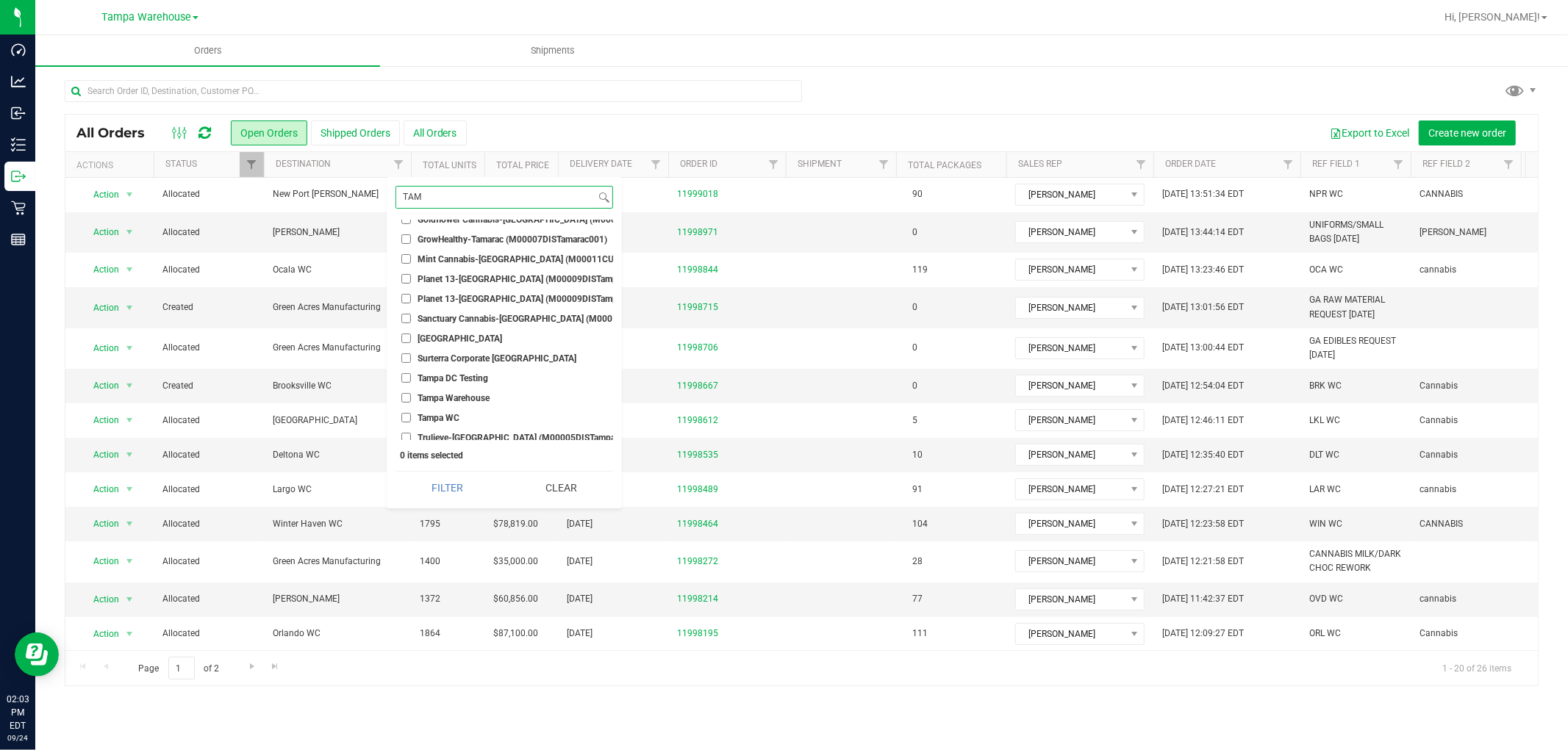
scroll to position [69, 0]
type input "TAM"
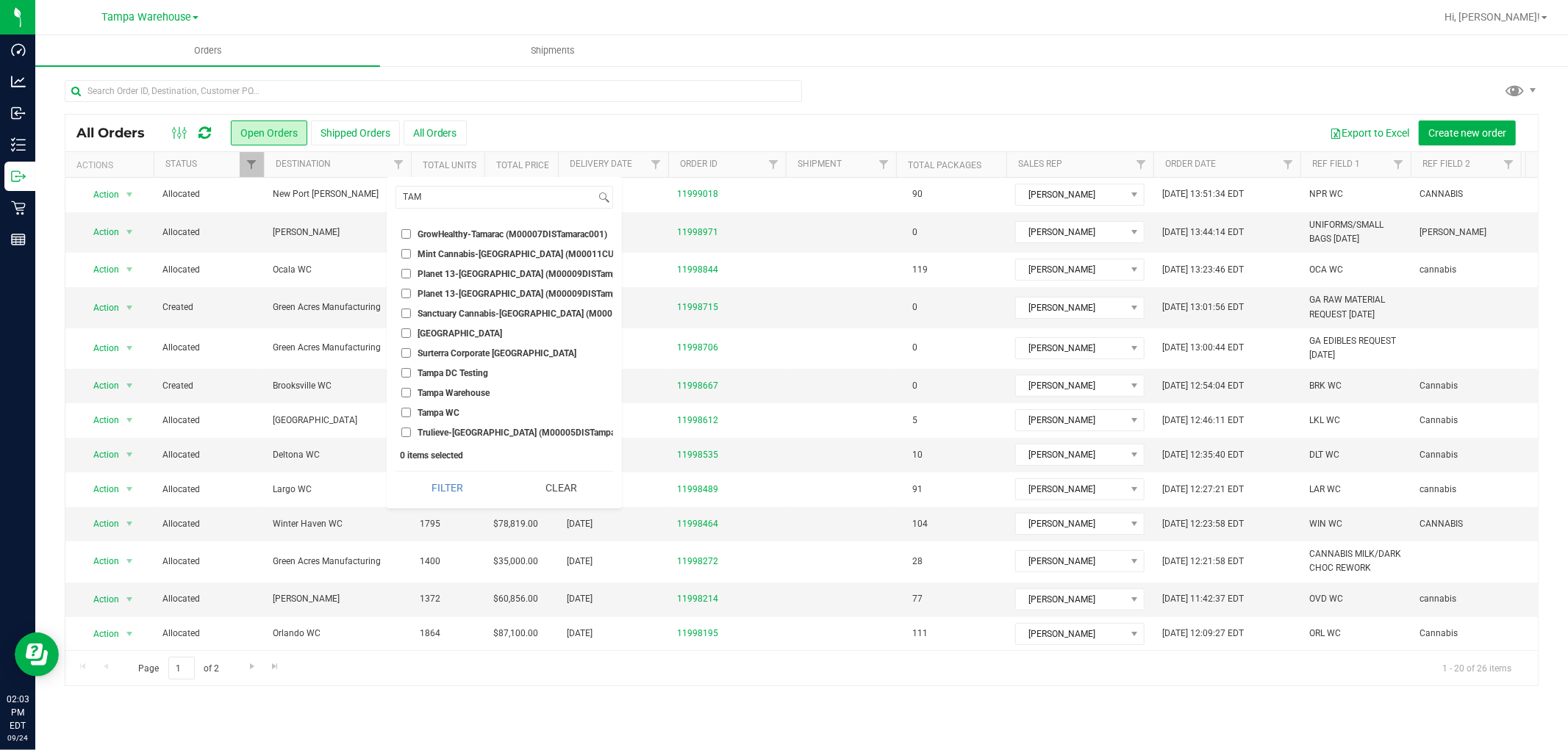
click at [407, 408] on input "Tampa WC" at bounding box center [406, 412] width 10 height 10
checkbox input "true"
click at [466, 486] on button "Filter" at bounding box center [447, 488] width 103 height 33
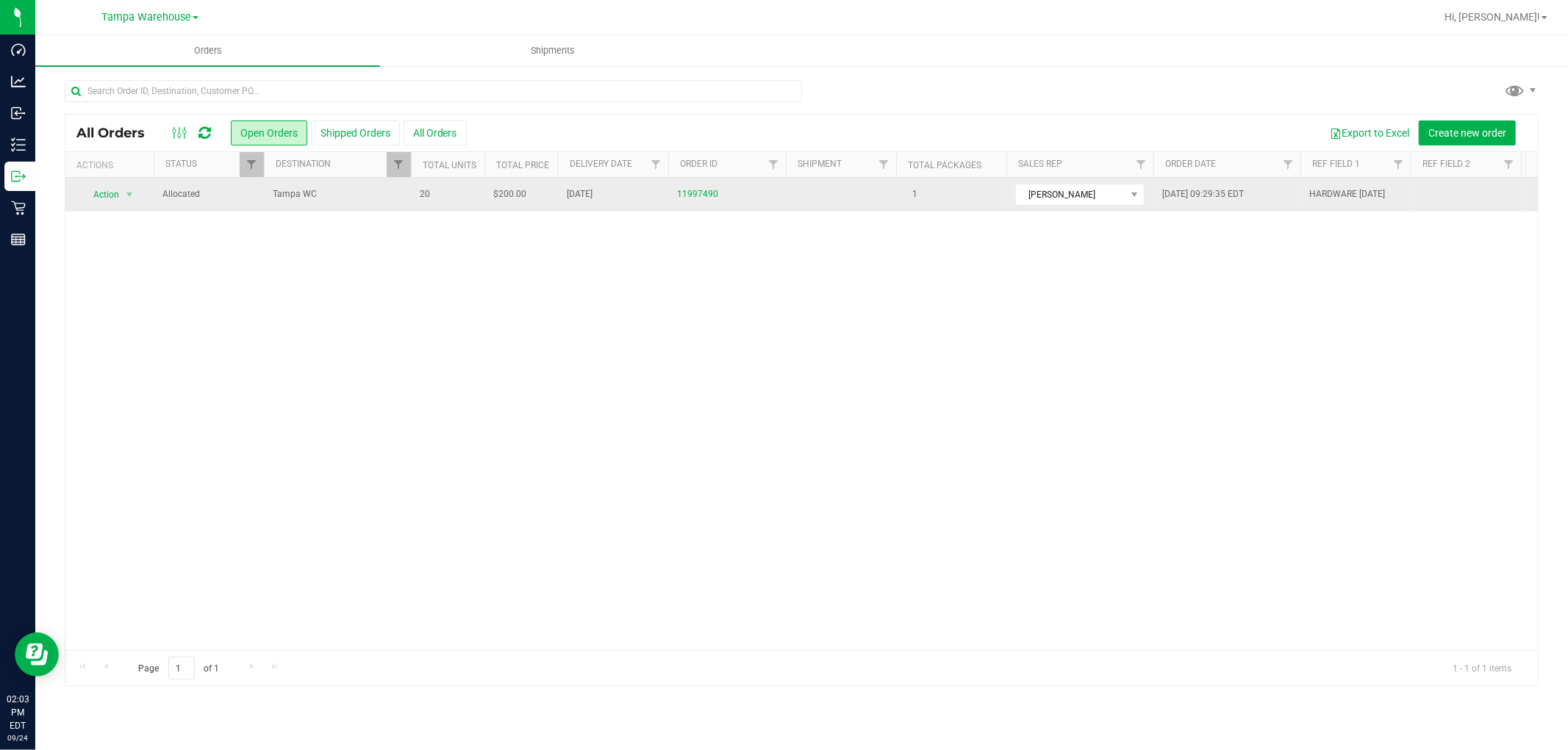
click at [363, 192] on span "Tampa WC" at bounding box center [337, 194] width 129 height 14
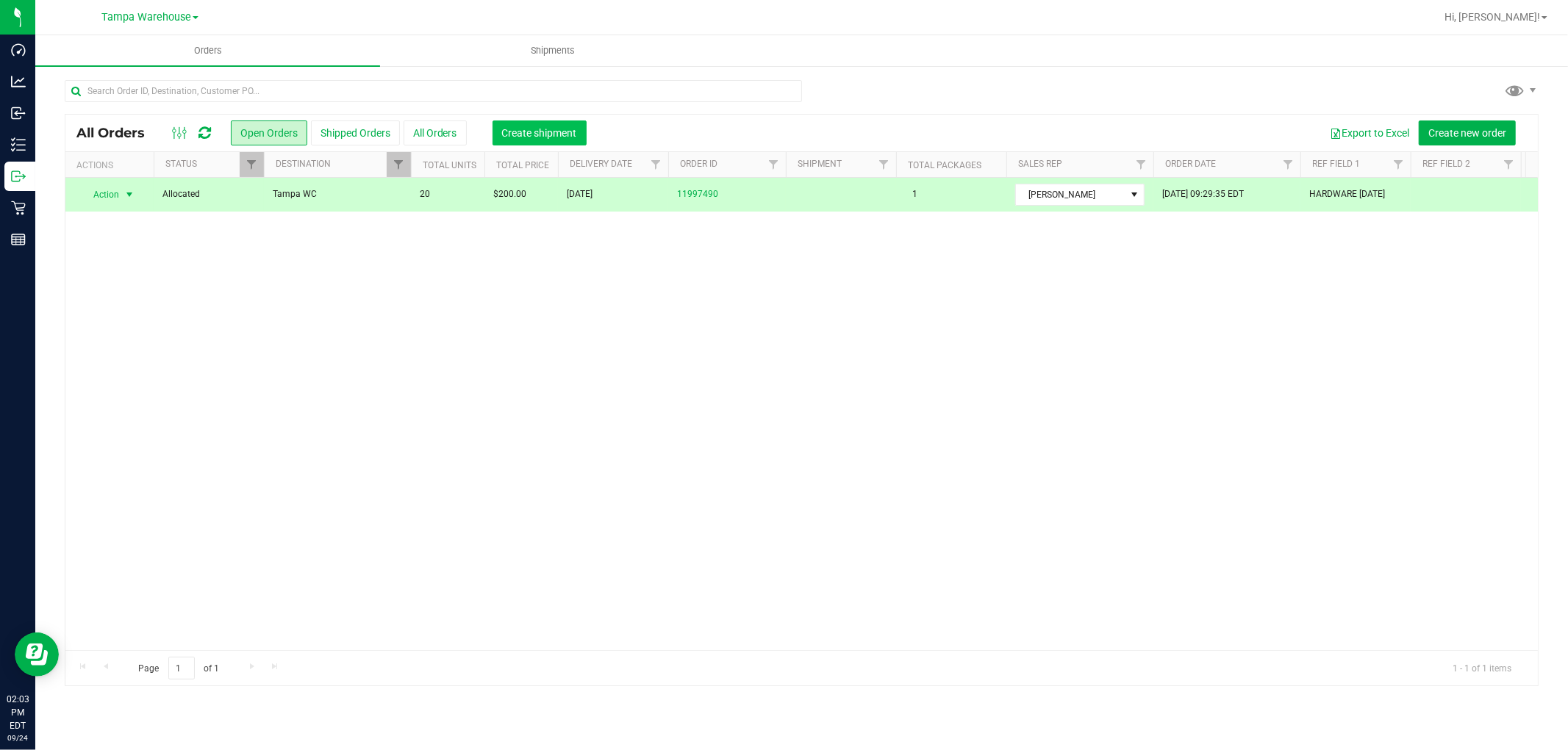
click at [562, 120] on button "Create shipment" at bounding box center [539, 133] width 94 height 25
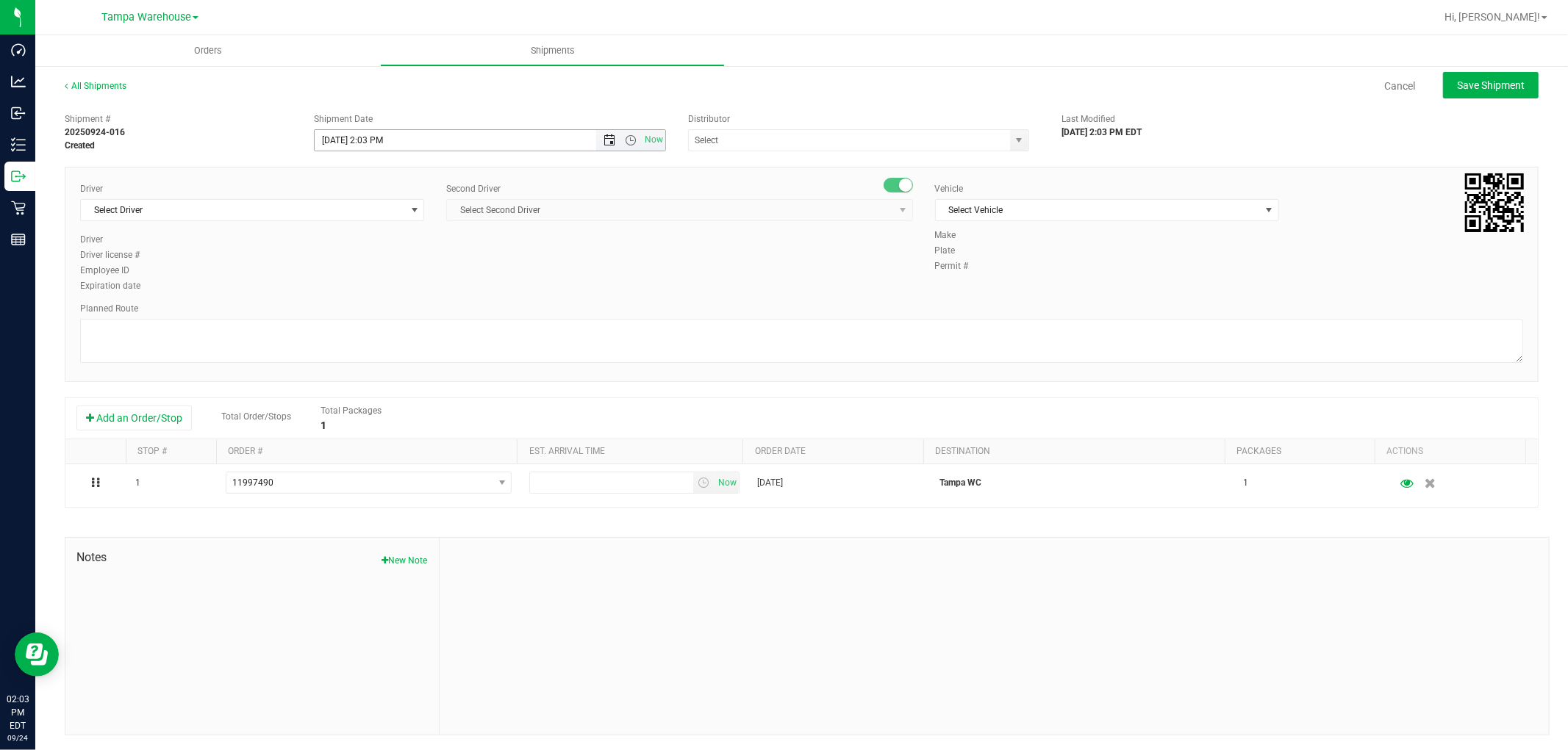
click at [604, 138] on span "Open the date view" at bounding box center [609, 140] width 12 height 12
click at [413, 289] on link "25" at bounding box center [411, 290] width 21 height 23
click at [629, 138] on span "Open the time view" at bounding box center [631, 140] width 12 height 12
click at [396, 251] on li "6:30 AM" at bounding box center [485, 247] width 345 height 19
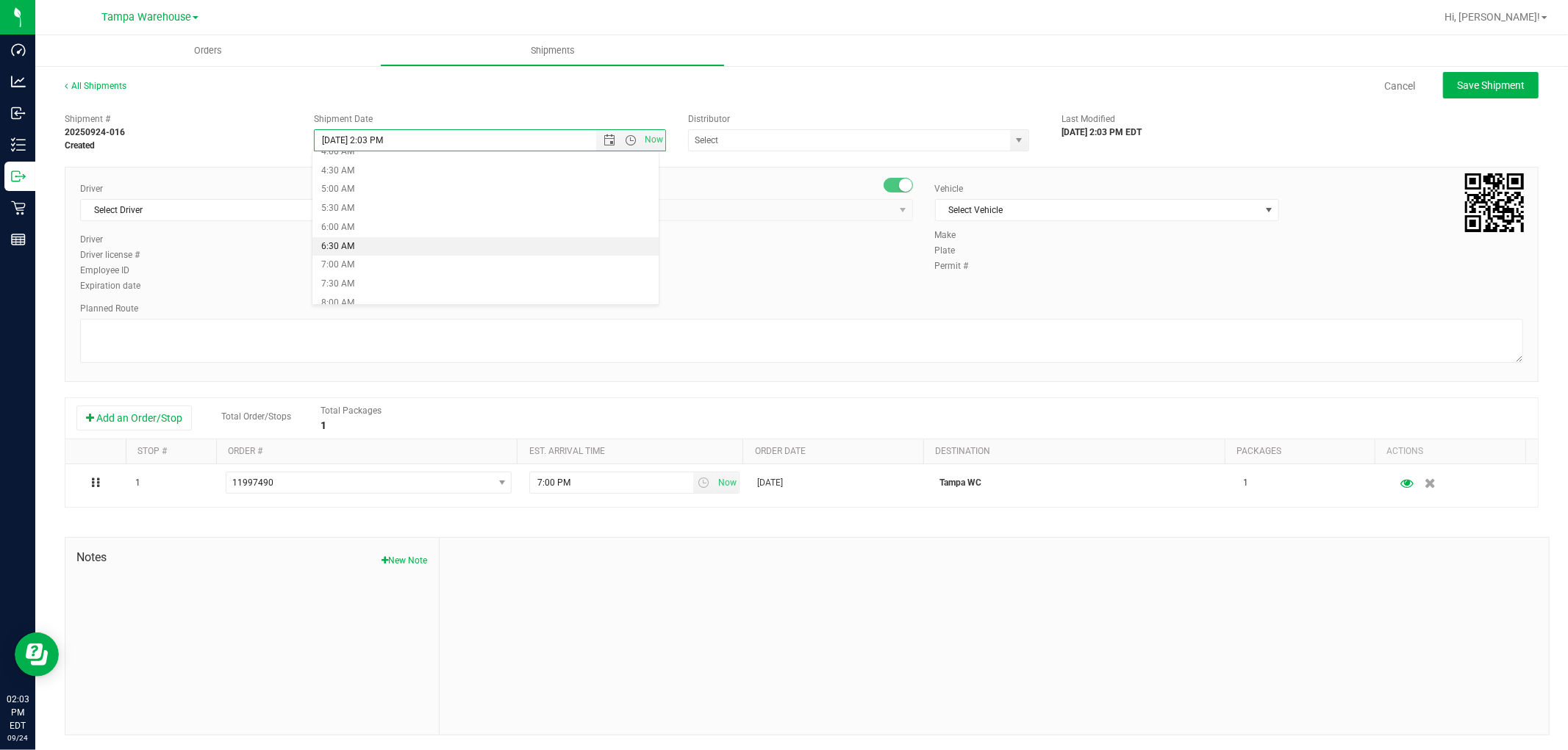
type input "9/25/2025 6:30 AM"
click at [750, 146] on input "text" at bounding box center [845, 140] width 312 height 21
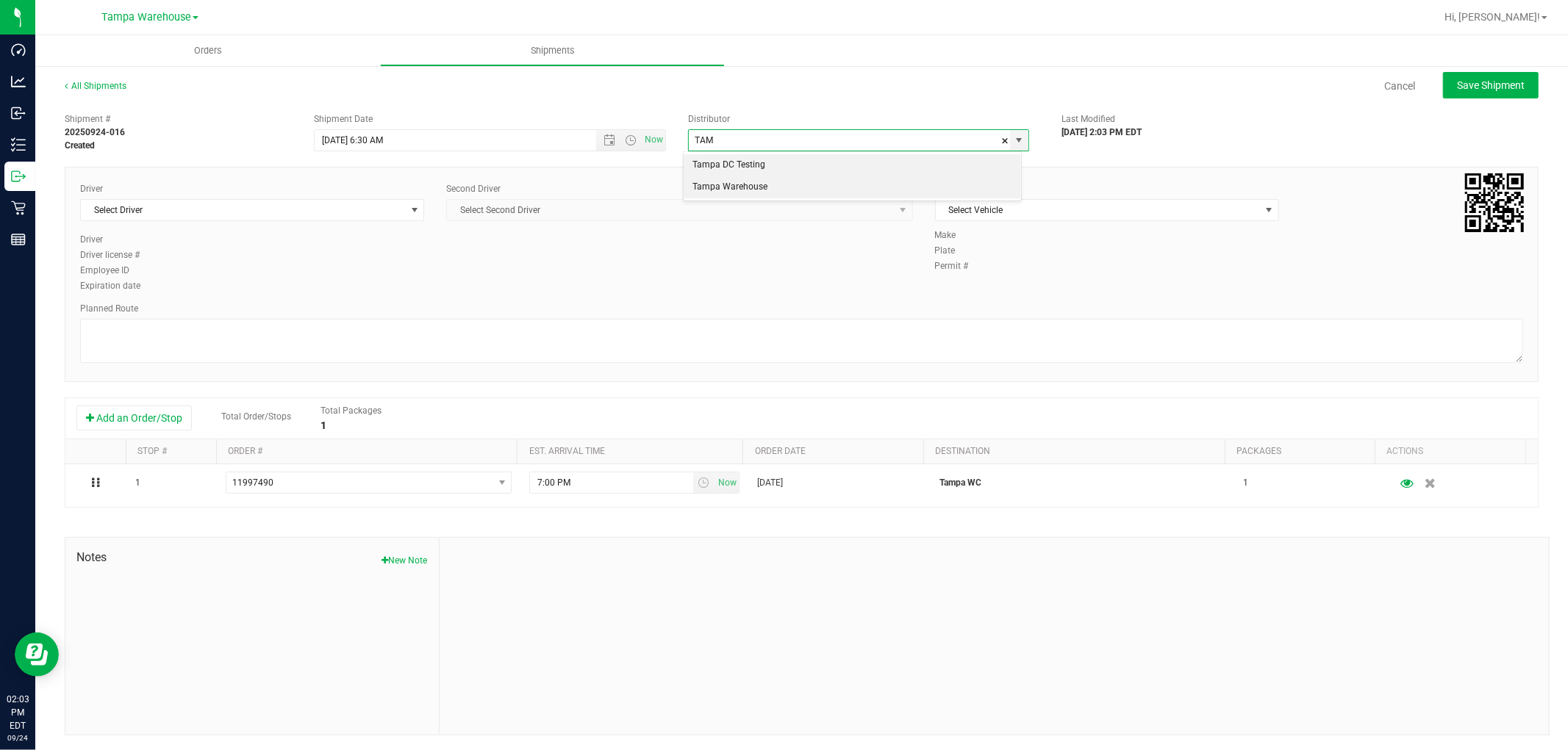
click at [744, 181] on li "Tampa Warehouse" at bounding box center [852, 188] width 336 height 22
type input "Tampa Warehouse"
click at [263, 222] on div "Driver Select Driver Select Driver Ian Albritton - 100006559 LOGAN ALLEN - 1000…" at bounding box center [251, 208] width 344 height 51
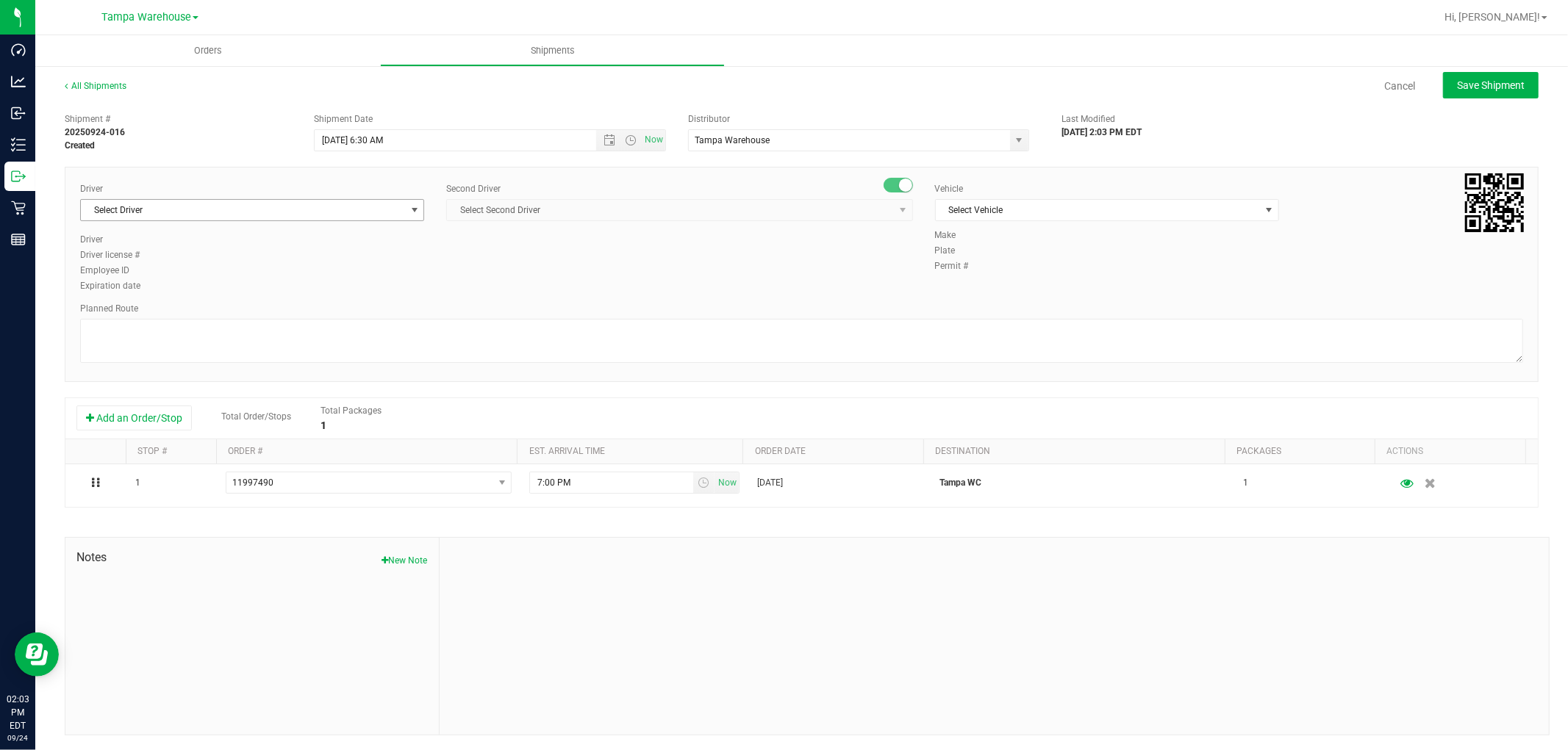
click at [269, 202] on span "Select Driver" at bounding box center [242, 210] width 324 height 21
click at [188, 267] on span "Nicholas Pinero - 100007191" at bounding box center [149, 272] width 120 height 19
type input "PIN"
click at [650, 209] on span "Select Second Driver" at bounding box center [669, 210] width 446 height 21
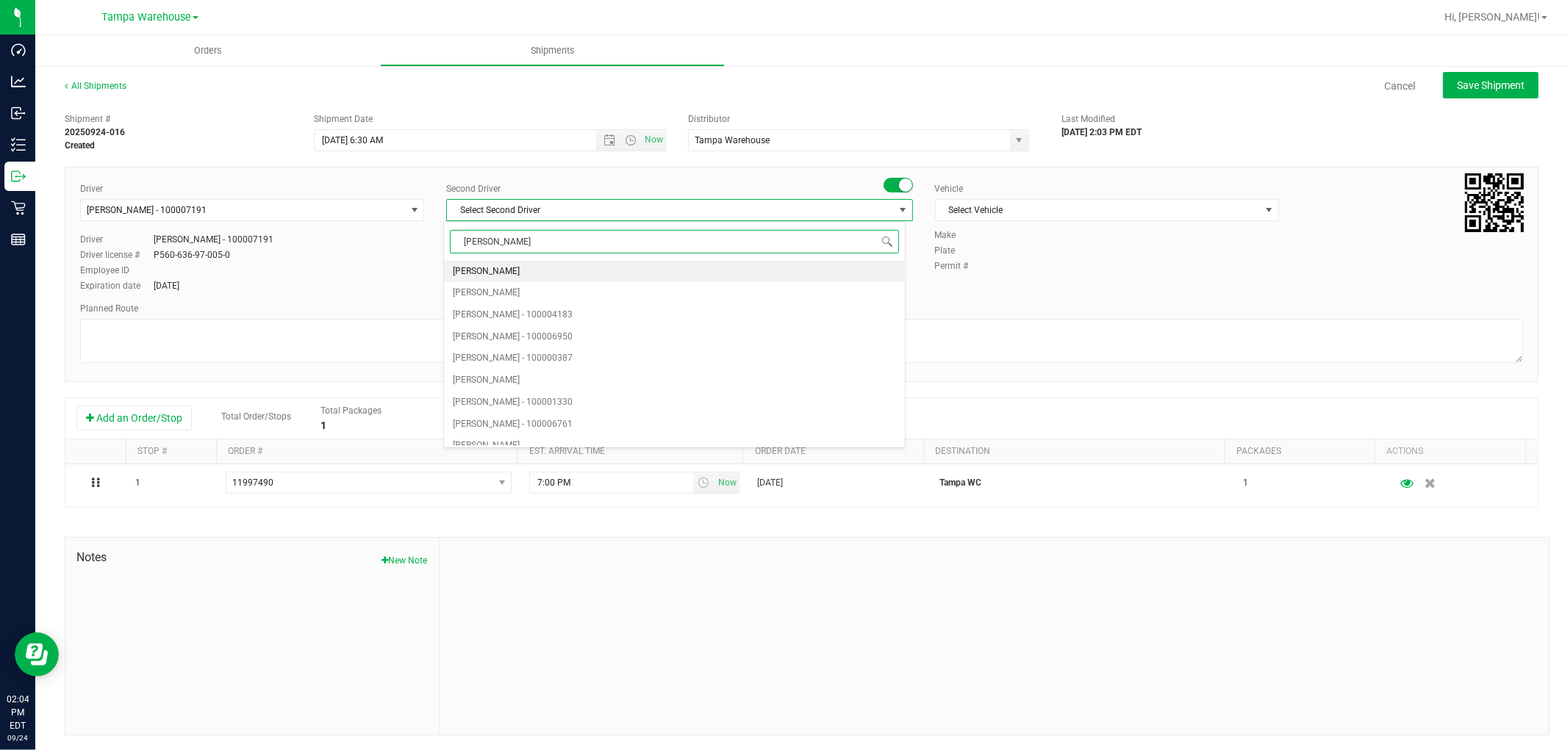
type input "DANN"
click at [492, 273] on span "Danny Vickers - 100004355" at bounding box center [512, 272] width 120 height 19
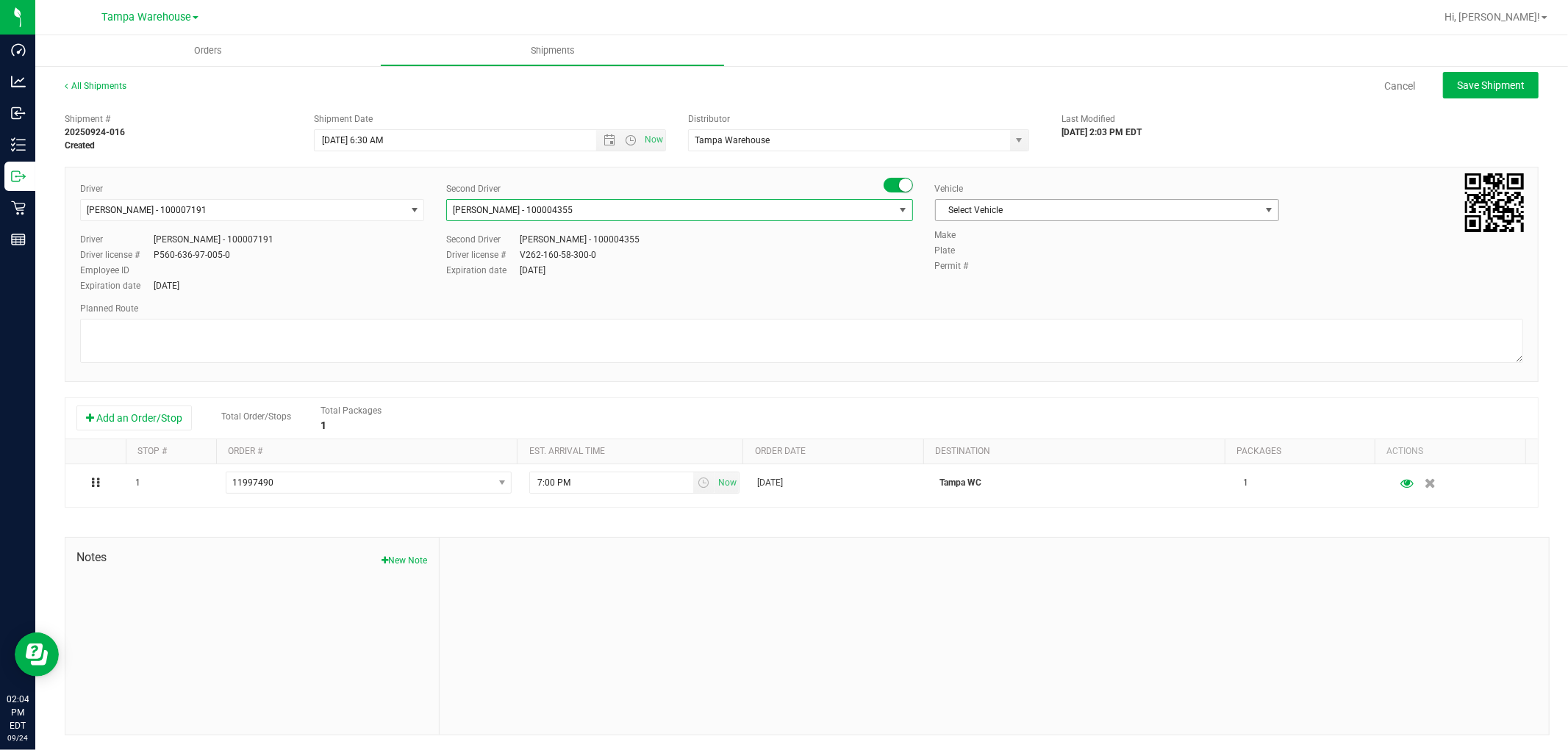
click at [1118, 211] on span "Select Vehicle" at bounding box center [1098, 210] width 324 height 21
click at [994, 389] on li "FL-EXPRESS-03" at bounding box center [1098, 389] width 339 height 22
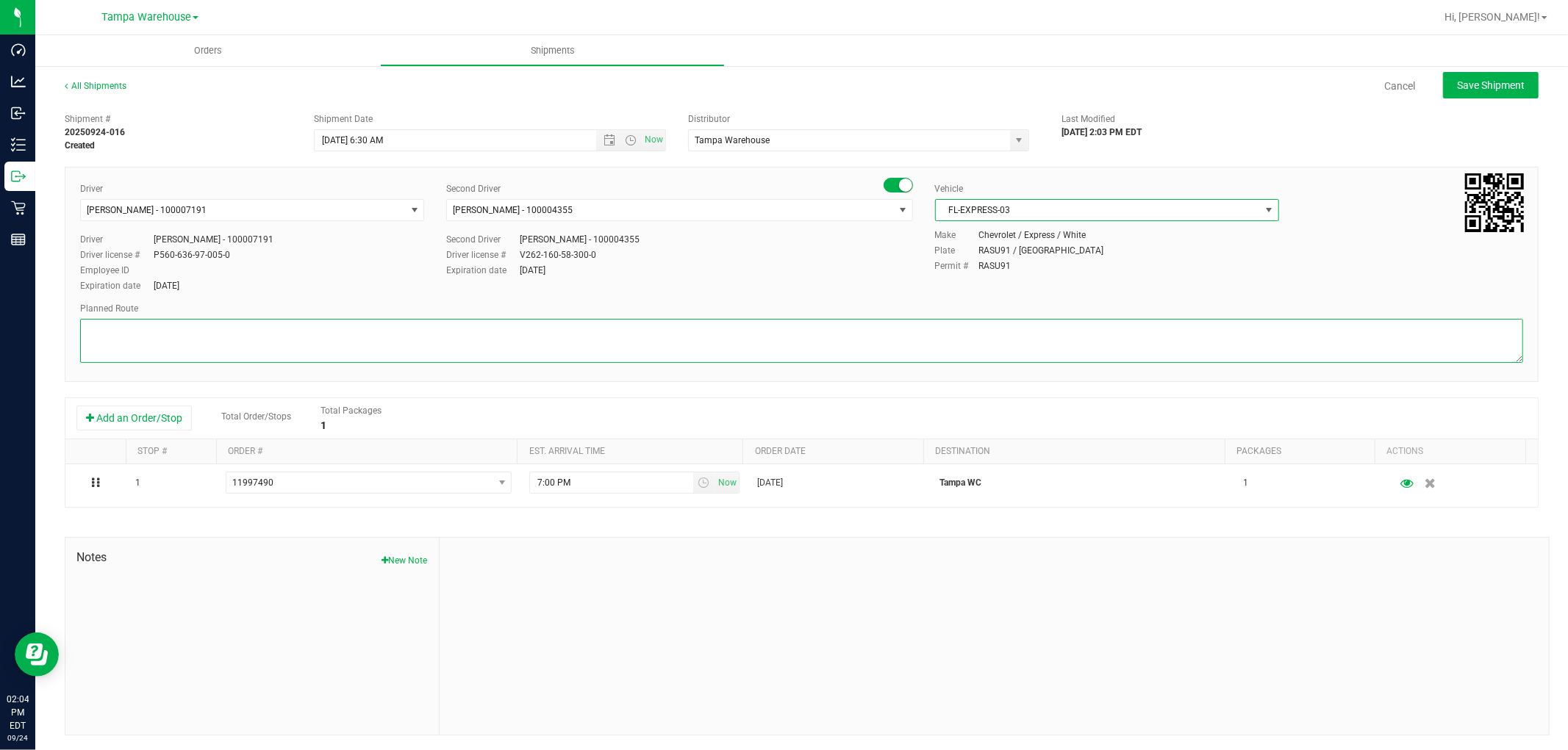
click at [693, 328] on textarea at bounding box center [801, 341] width 1443 height 44
paste textarea "HARDWARE 09.24.25"
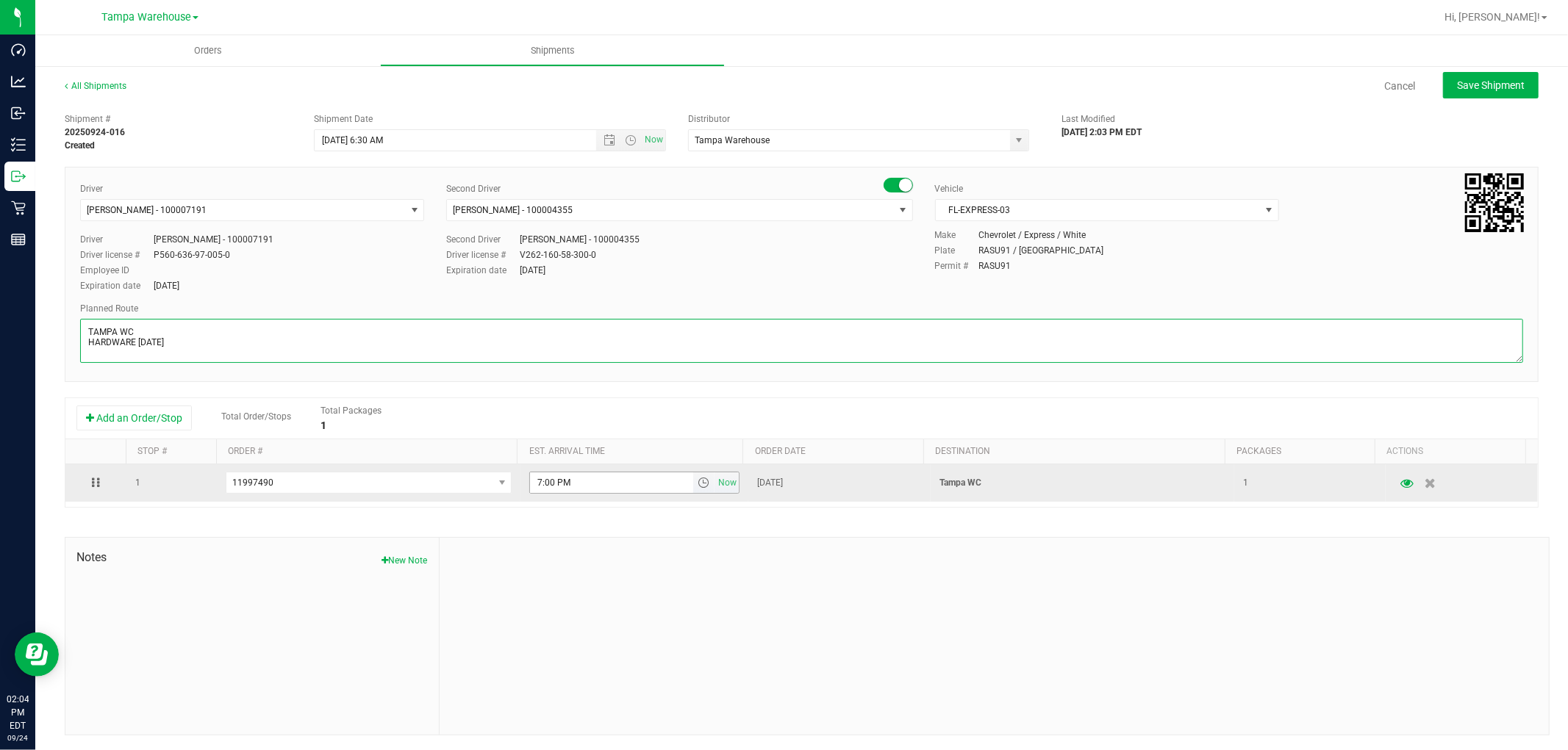
click at [697, 485] on span "select" at bounding box center [703, 483] width 12 height 12
type textarea "TAMPA WC HARDWARE 09.24.25"
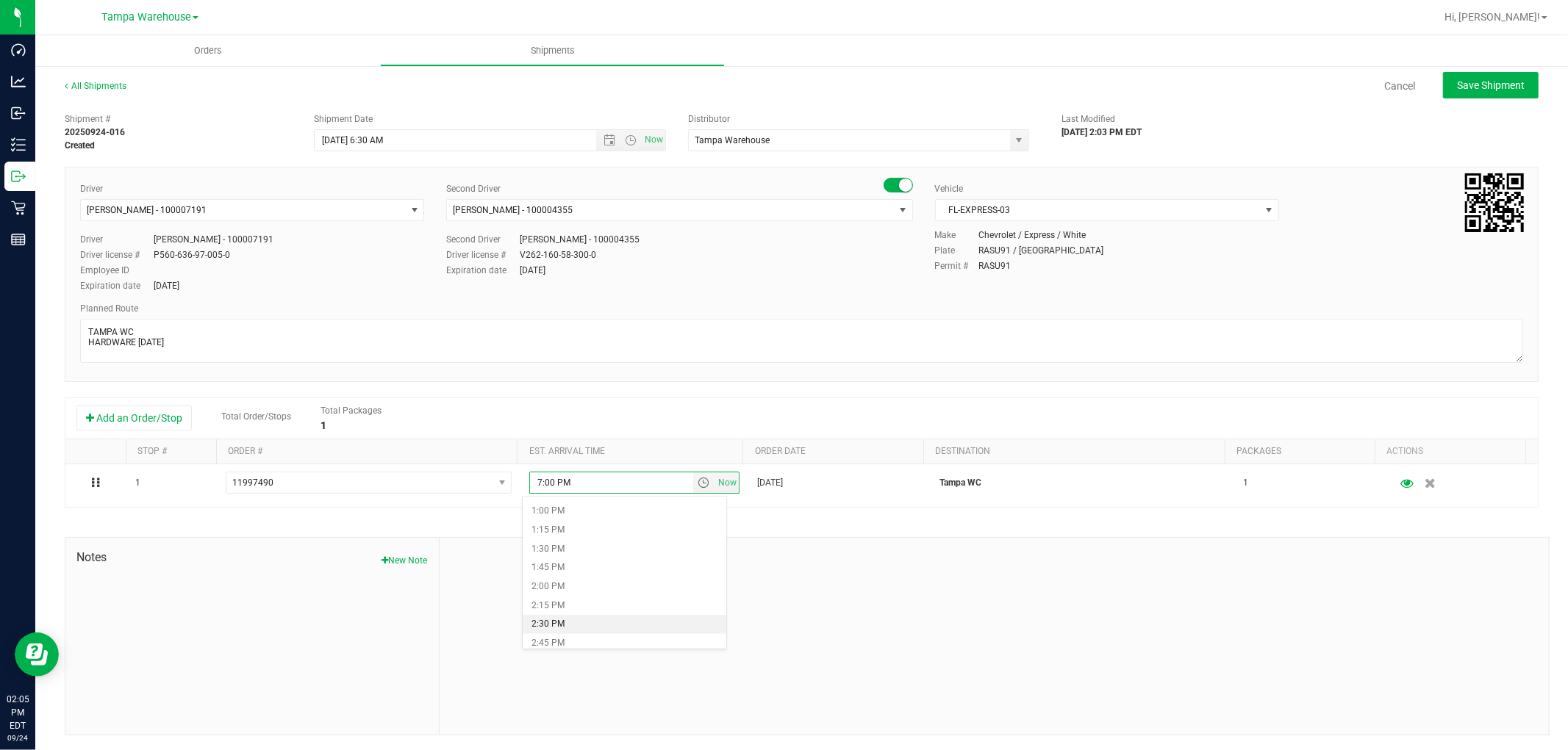
scroll to position [1061, 0]
click at [597, 575] on li "3:00 PM" at bounding box center [624, 581] width 203 height 19
click at [763, 571] on div at bounding box center [994, 636] width 1109 height 197
click at [1482, 83] on span "Save Shipment" at bounding box center [1490, 85] width 67 height 12
type input "9/25/2025 10:30 AM"
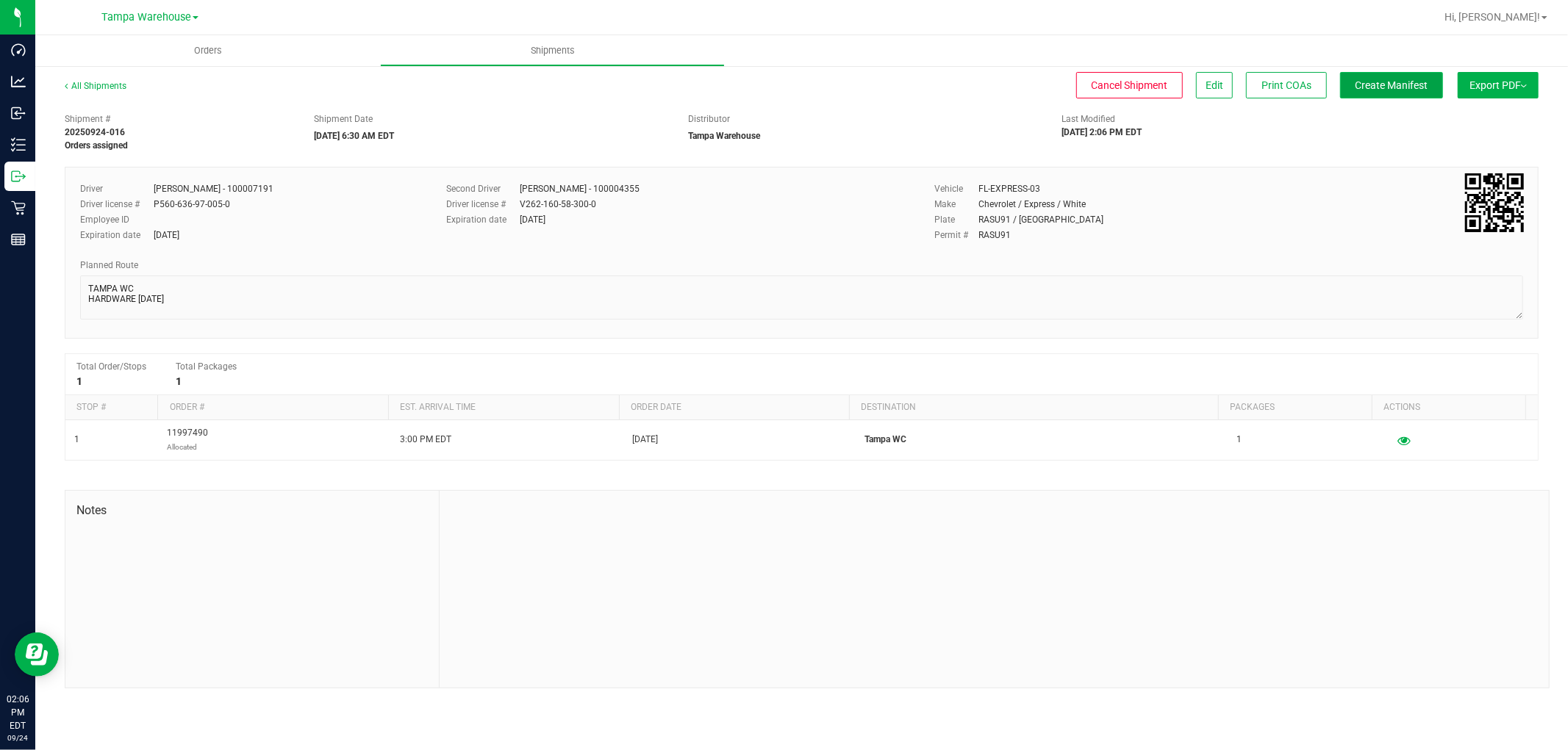
click at [1416, 89] on span "Create Manifest" at bounding box center [1391, 85] width 72 height 12
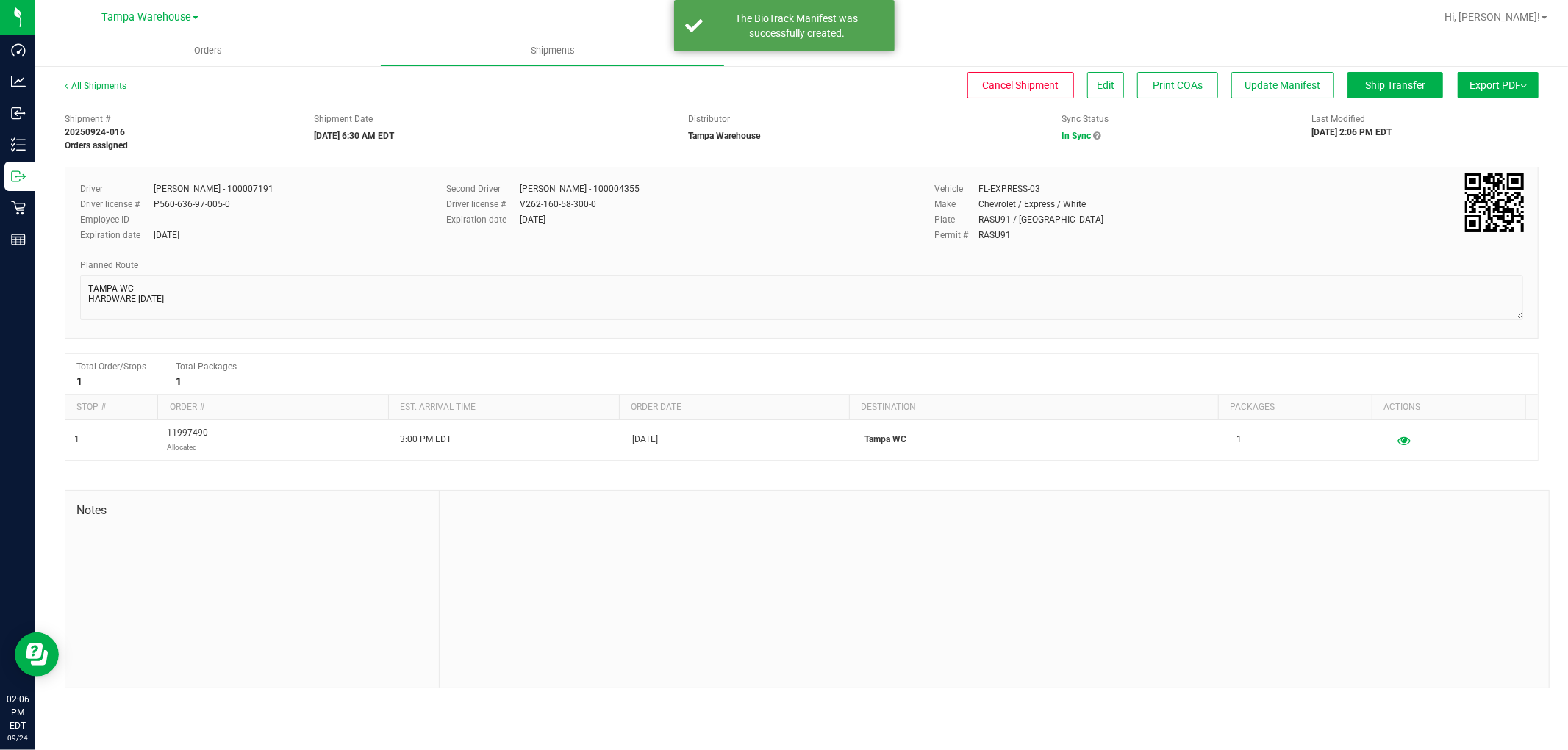
click at [1510, 91] on button "Export PDF" at bounding box center [1497, 85] width 81 height 27
click at [1481, 140] on span "Manifest by Lot" at bounding box center [1460, 140] width 61 height 10
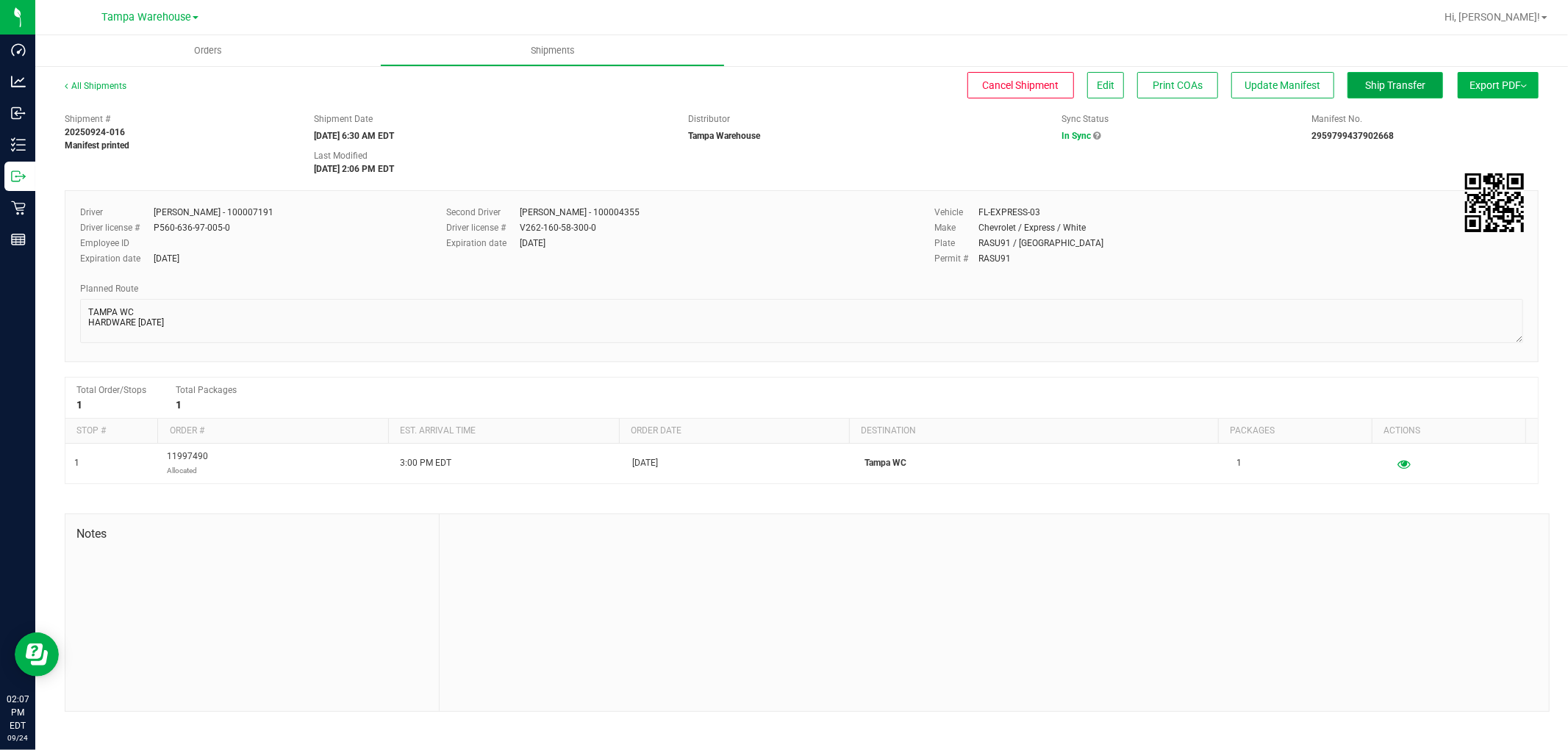
click at [1412, 93] on button "Ship Transfer" at bounding box center [1394, 85] width 95 height 27
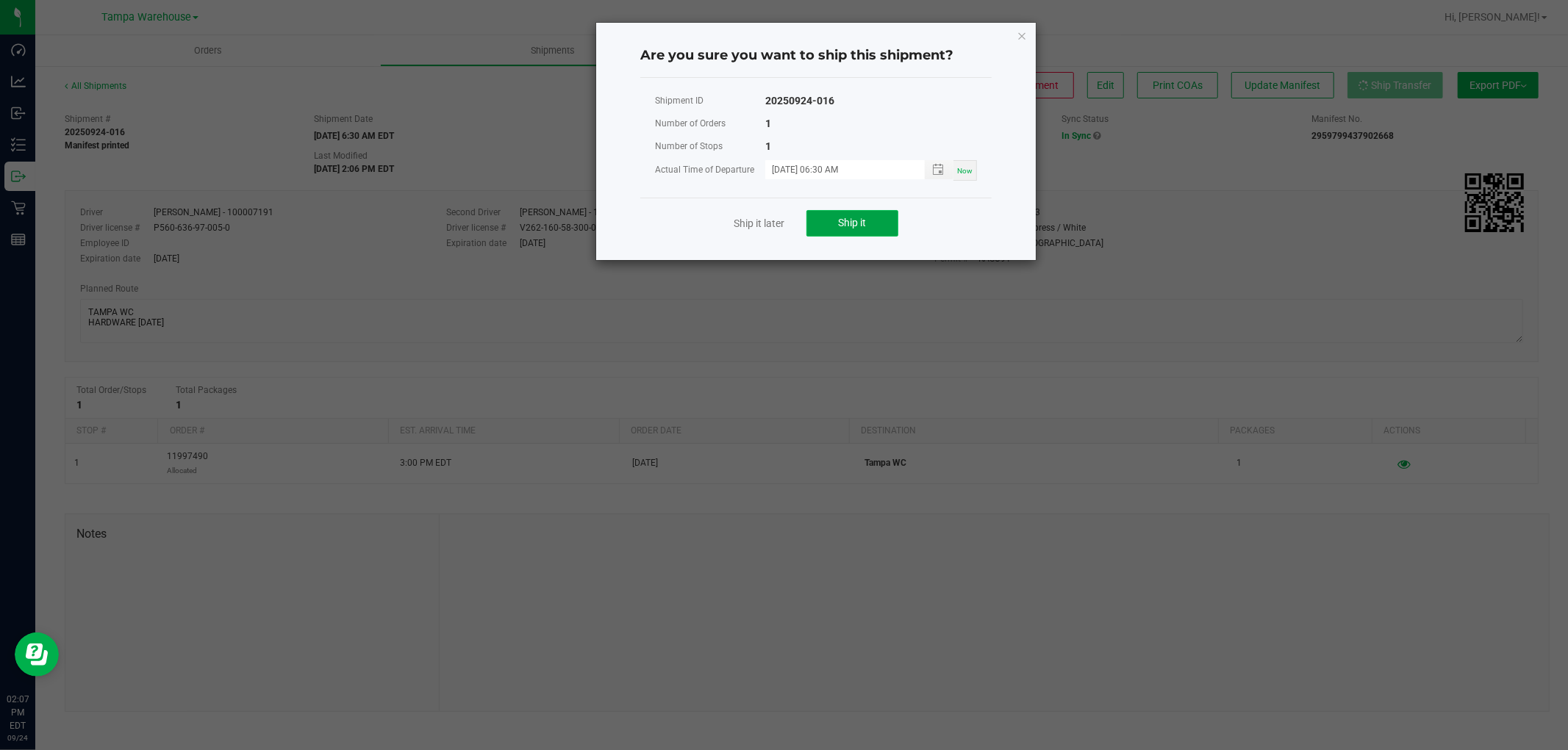
click at [889, 219] on button "Ship it" at bounding box center [852, 223] width 92 height 27
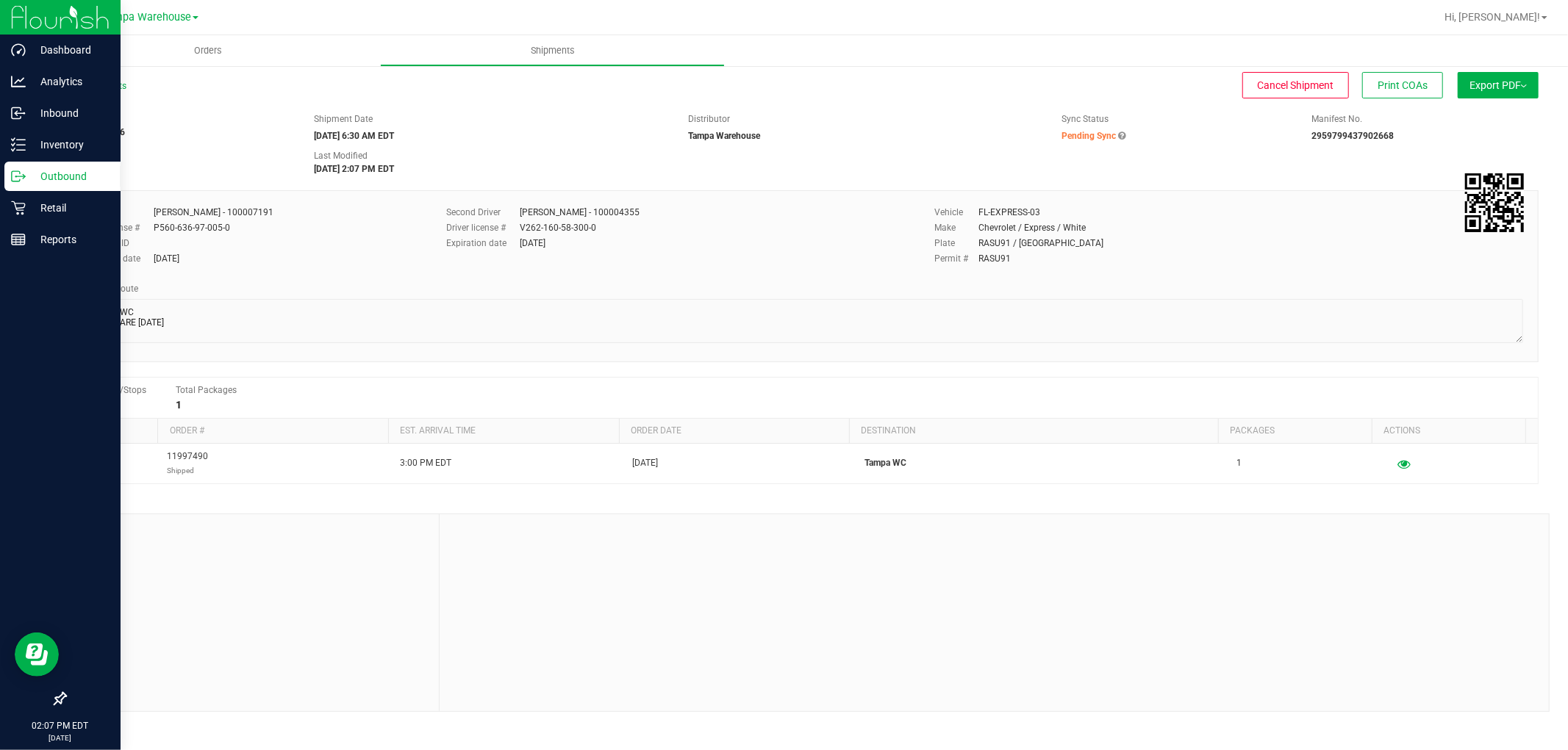
click at [64, 177] on p "Outbound" at bounding box center [69, 177] width 88 height 18
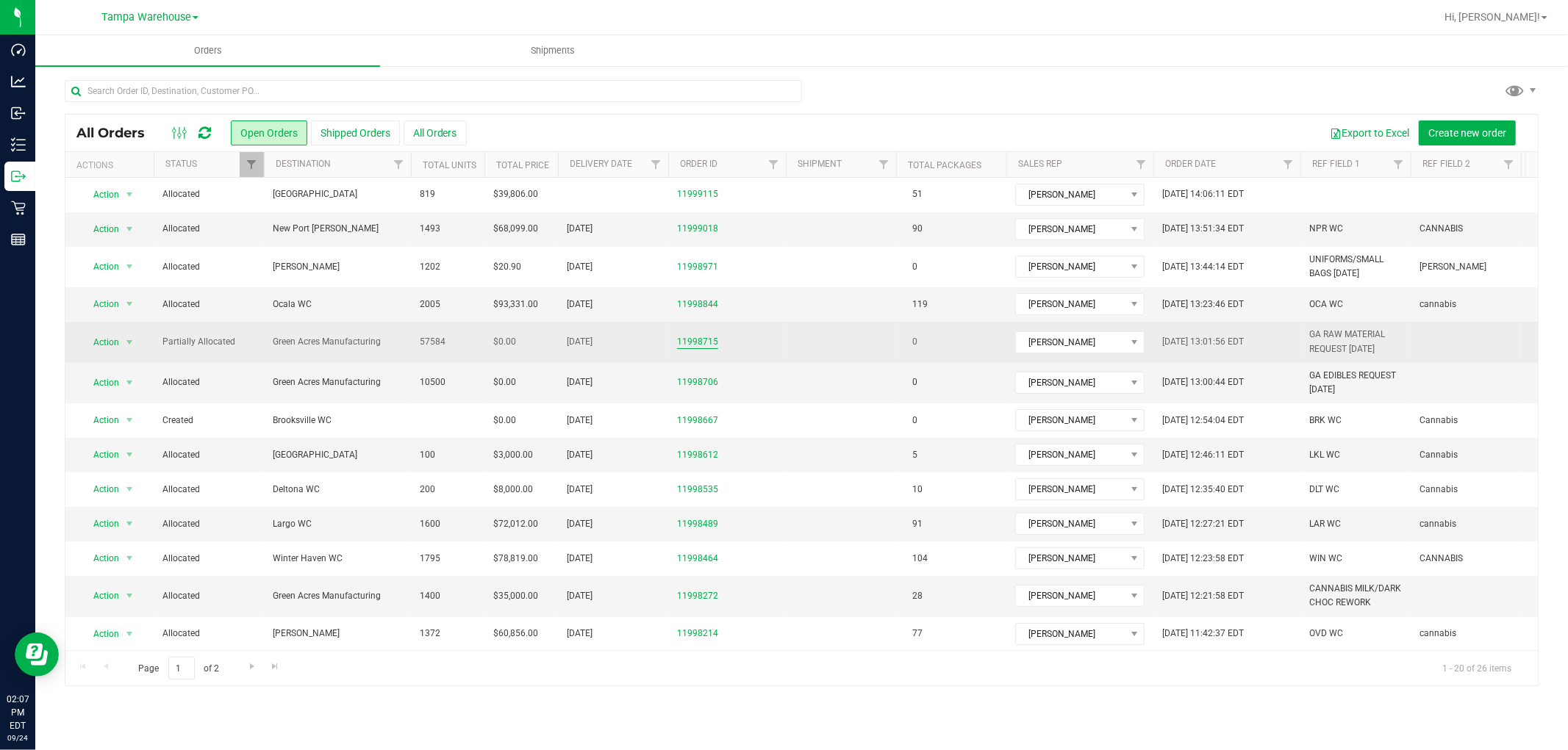
click at [700, 347] on link "11998715" at bounding box center [698, 341] width 41 height 14
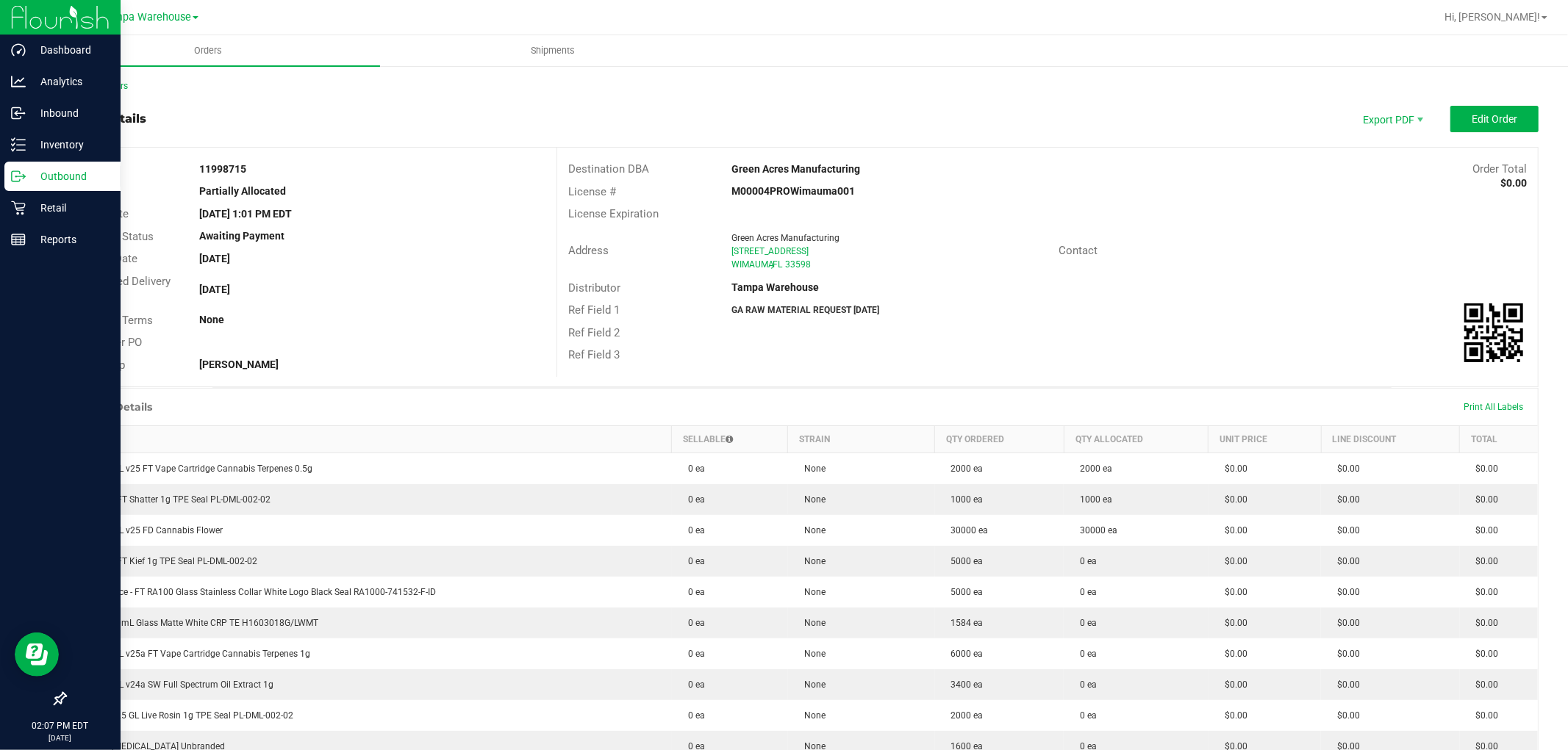
click at [62, 174] on p "Outbound" at bounding box center [69, 177] width 88 height 18
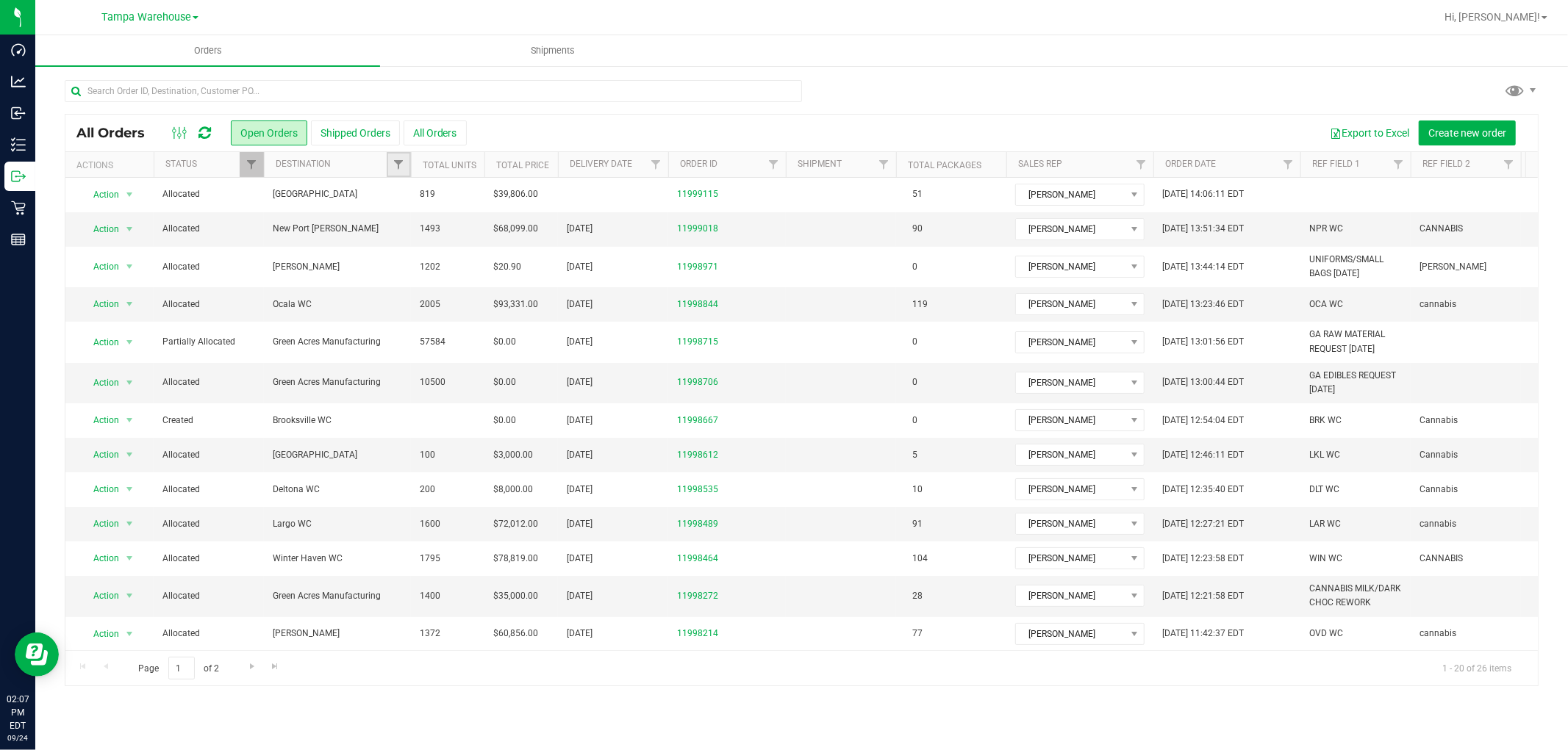
click at [392, 160] on link "Filter" at bounding box center [398, 165] width 24 height 25
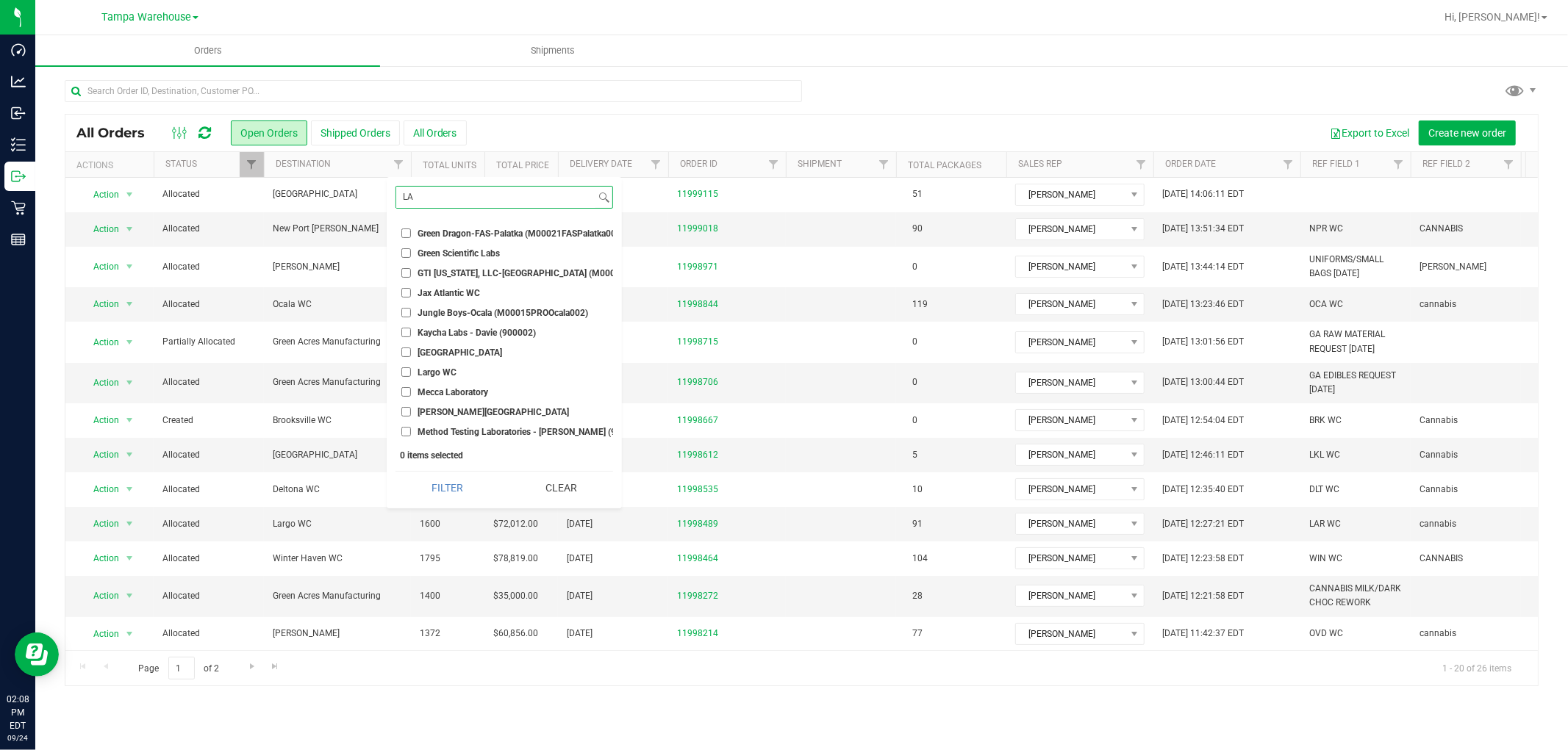
scroll to position [326, 0]
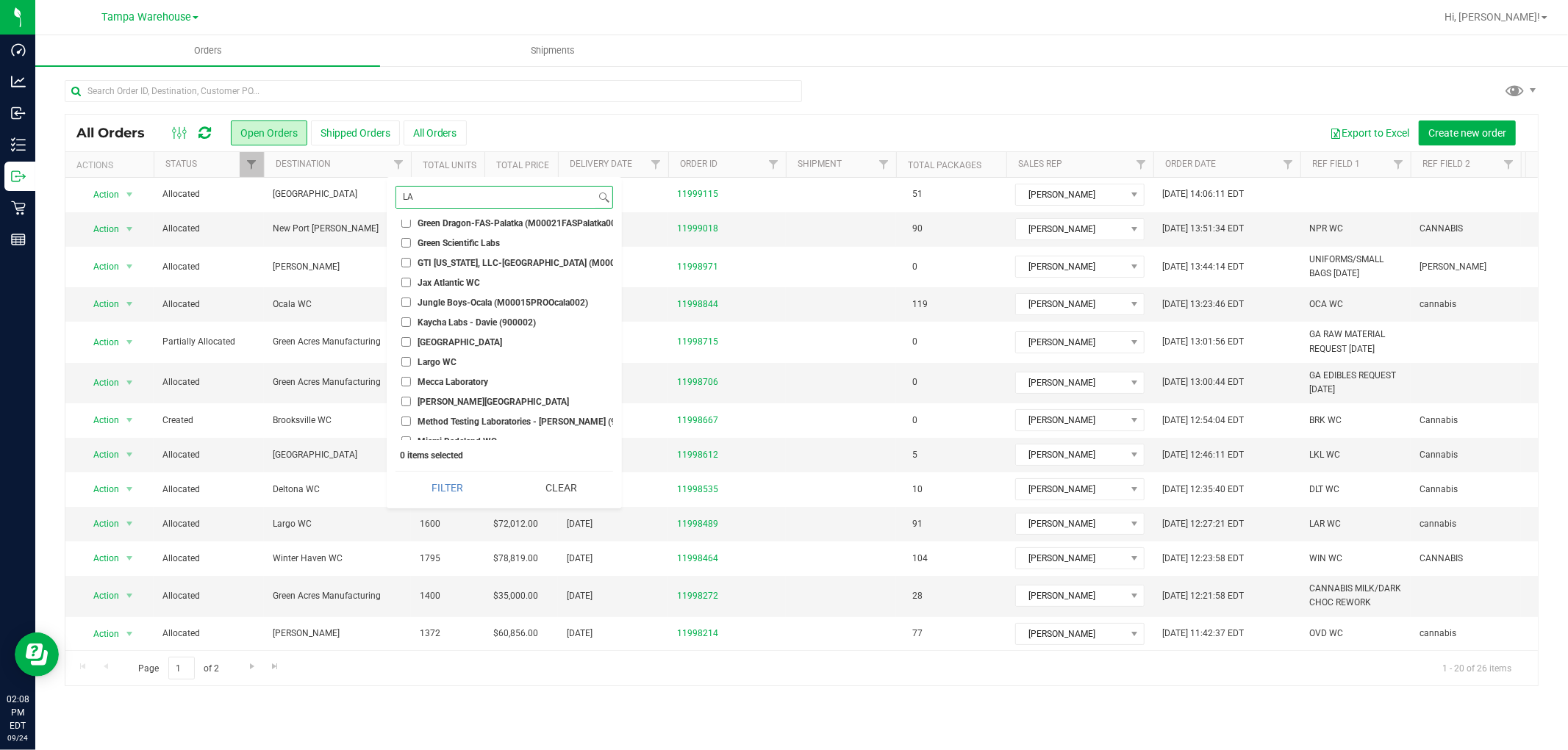
type input "LA"
click at [444, 358] on span "Largo WC" at bounding box center [437, 362] width 39 height 9
click at [411, 358] on input "Largo WC" at bounding box center [406, 361] width 10 height 10
checkbox input "true"
click at [451, 488] on button "Filter" at bounding box center [447, 488] width 103 height 33
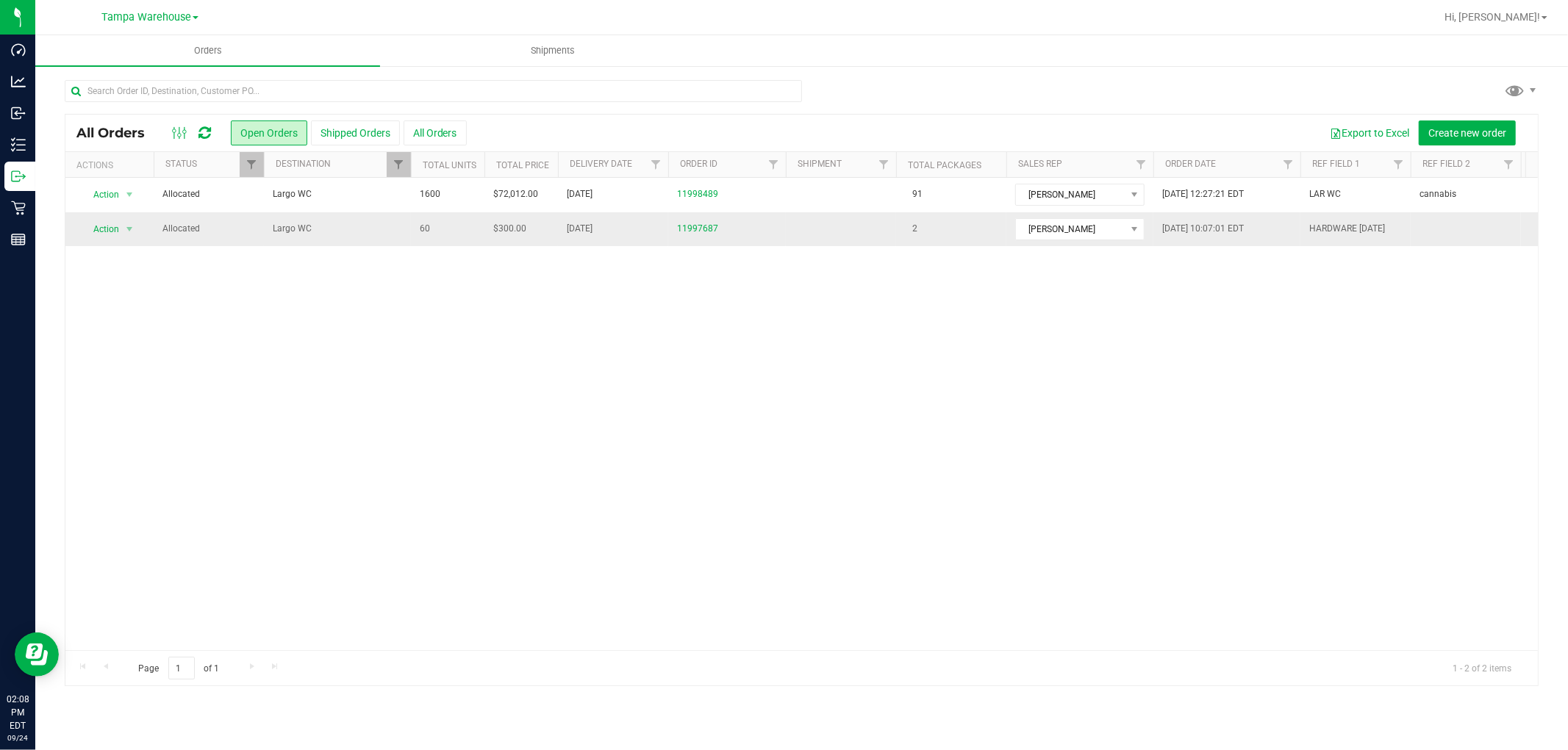
click at [370, 225] on span "Largo WC" at bounding box center [337, 228] width 129 height 14
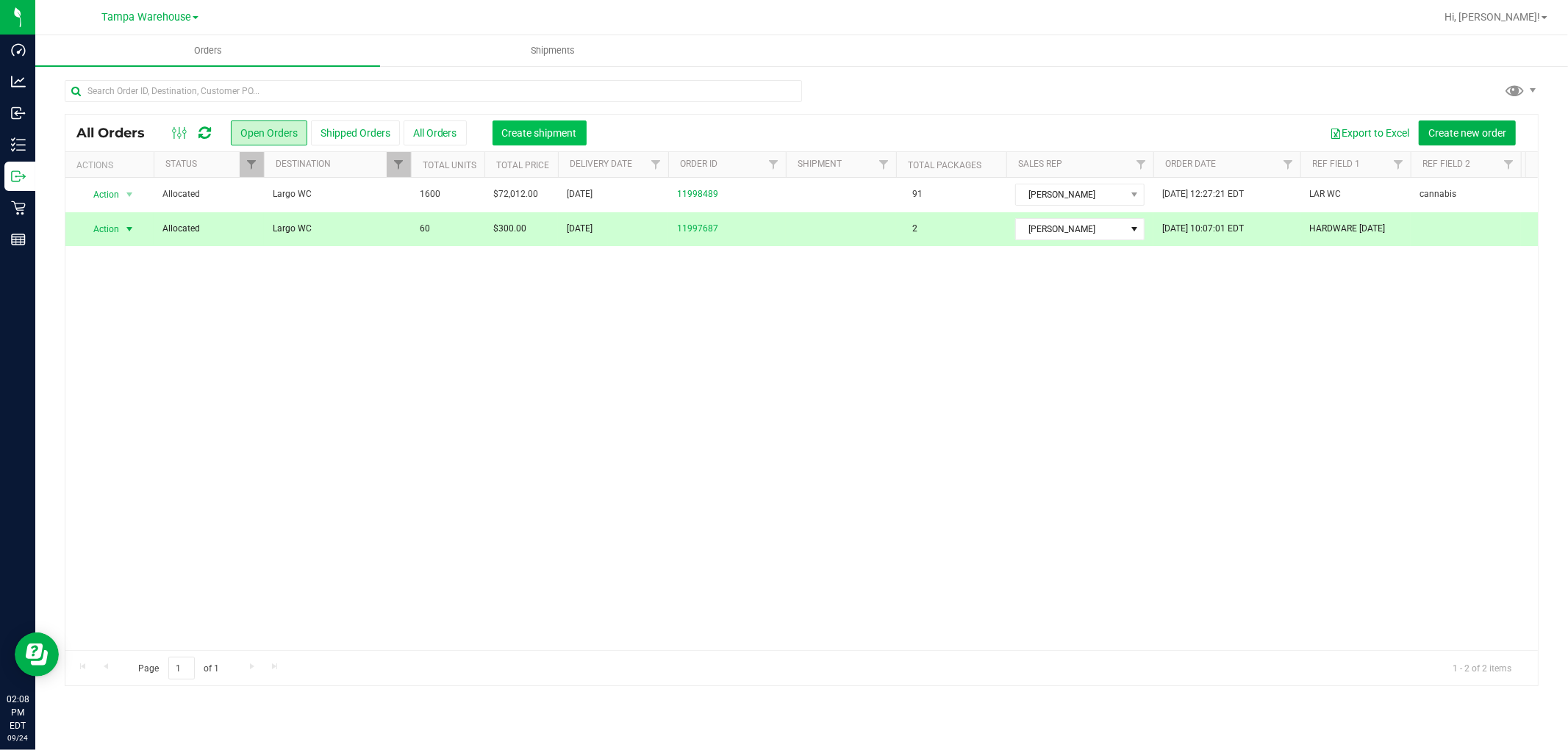
click at [560, 132] on span "Create shipment" at bounding box center [539, 133] width 75 height 12
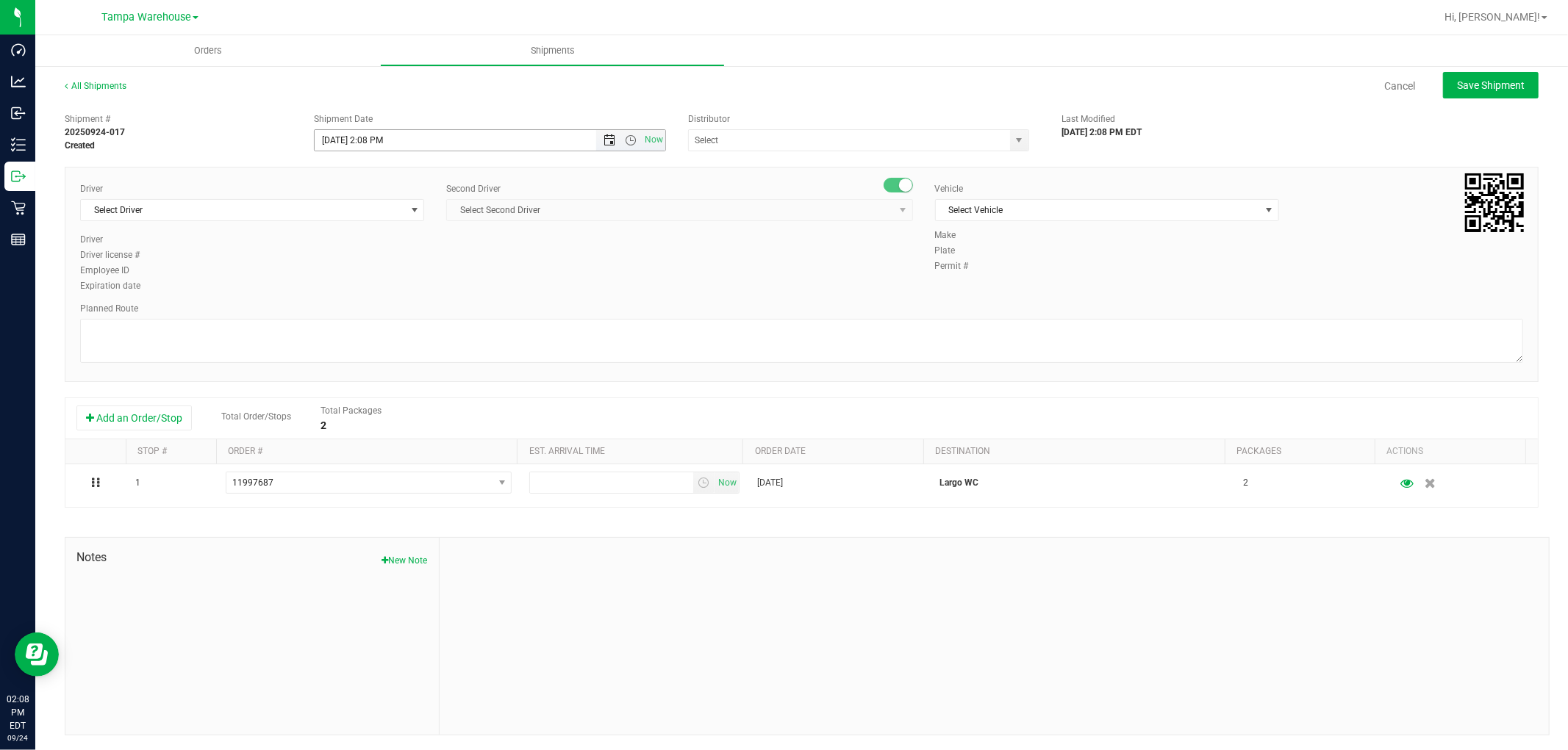
click at [603, 144] on span "Open the date view" at bounding box center [609, 140] width 12 height 12
click at [419, 290] on link "25" at bounding box center [411, 290] width 21 height 23
click at [628, 140] on span "Open the time view" at bounding box center [631, 140] width 12 height 12
click at [383, 170] on li "6:30 AM" at bounding box center [485, 166] width 345 height 19
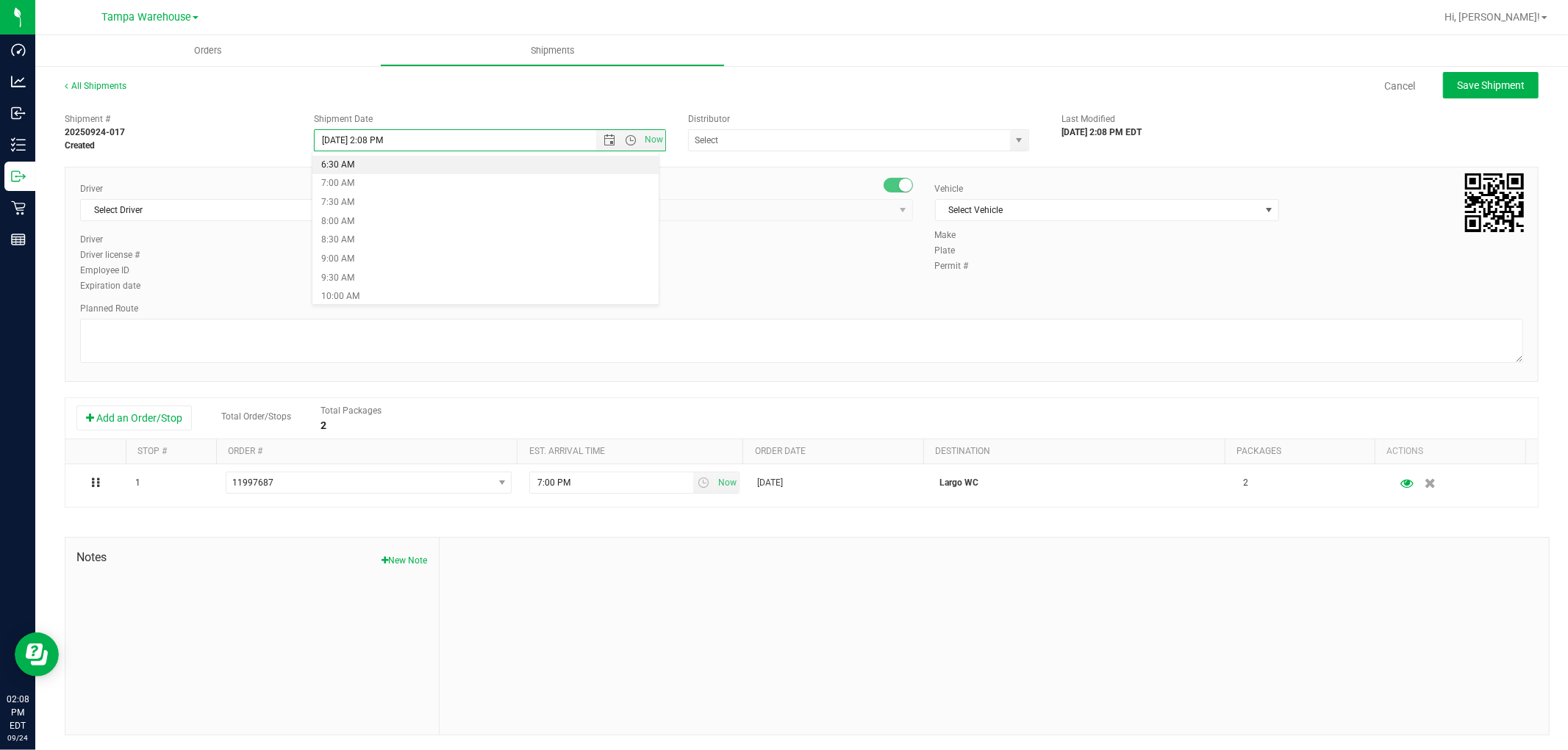
type input "9/25/2025 6:30 AM"
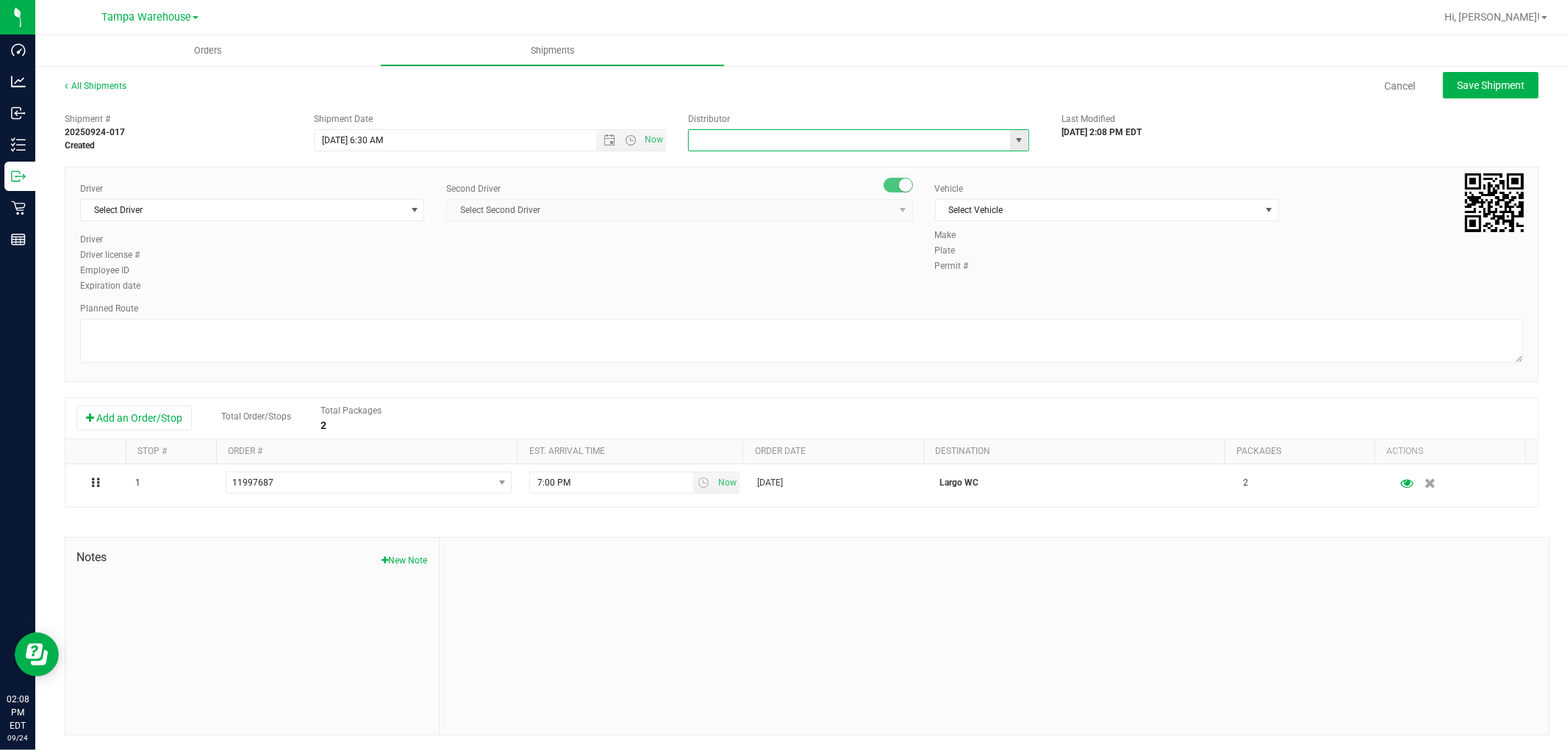
click at [778, 140] on input "text" at bounding box center [845, 140] width 312 height 21
click at [768, 182] on li "Tampa Warehouse" at bounding box center [852, 188] width 336 height 22
type input "Tampa Warehouse"
click at [255, 215] on span "Select Driver" at bounding box center [242, 210] width 324 height 21
click at [203, 270] on li "Nicholas Pinero - 100007191" at bounding box center [250, 272] width 339 height 22
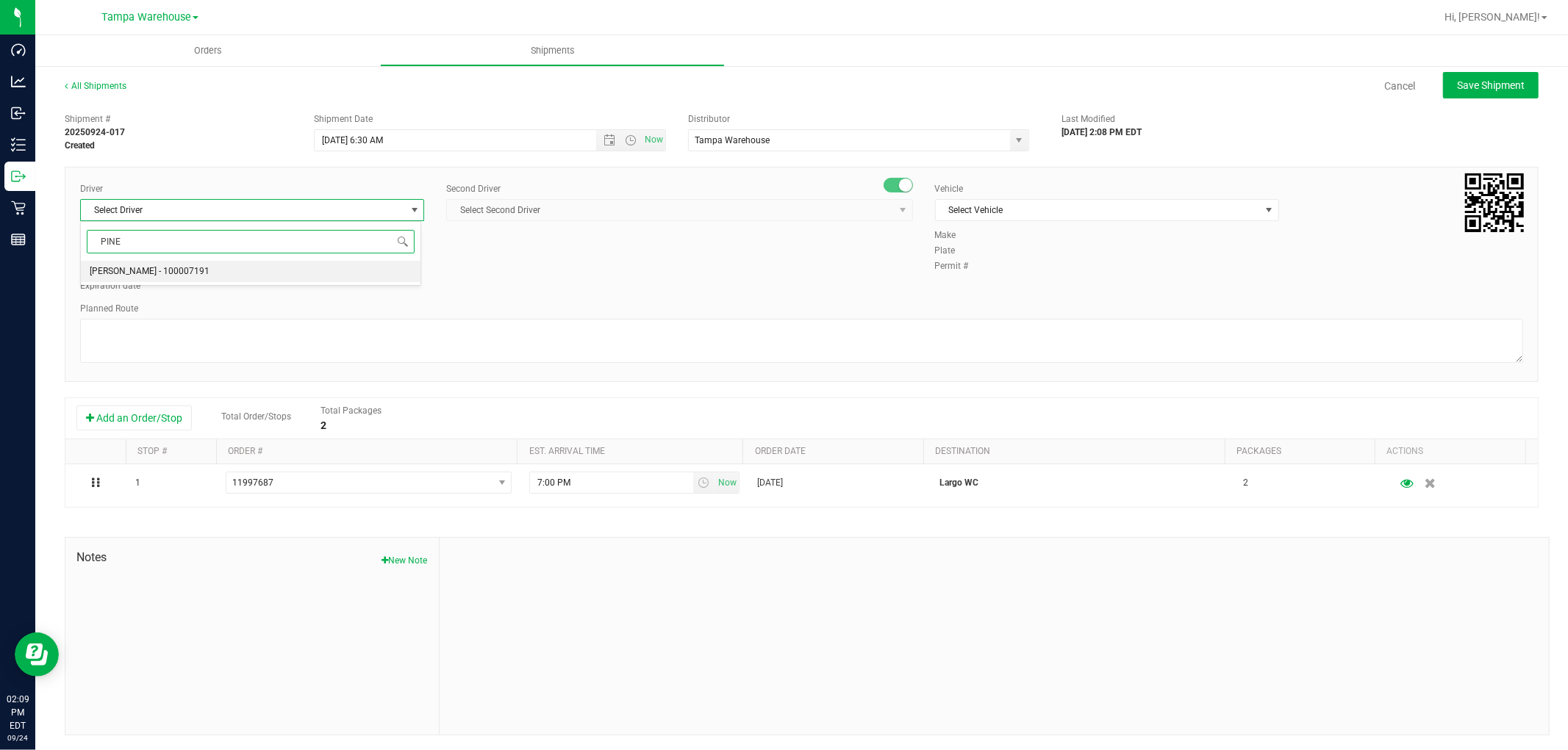
type input "PINE"
click at [534, 211] on span "Select Second Driver" at bounding box center [669, 210] width 446 height 21
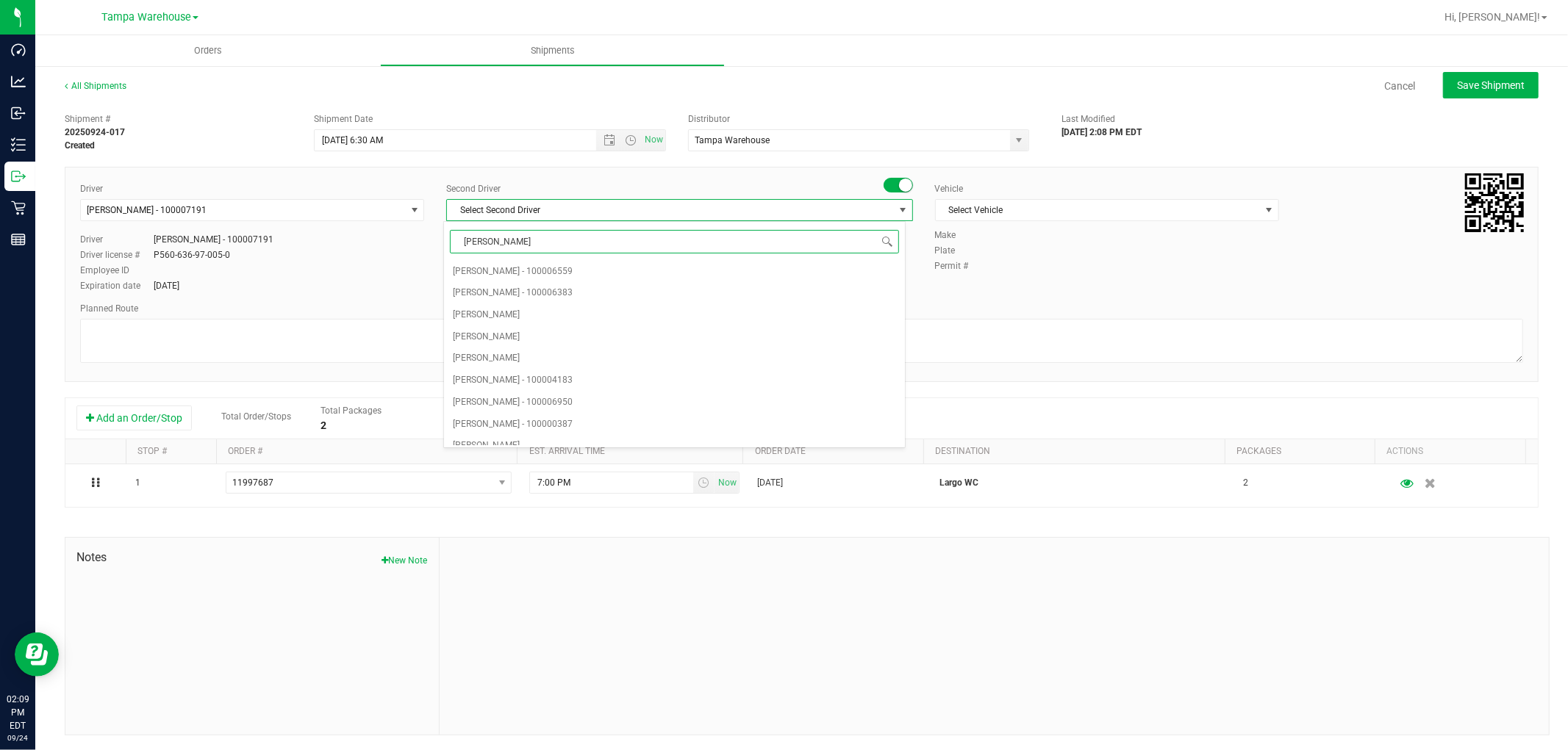
type input "DANN"
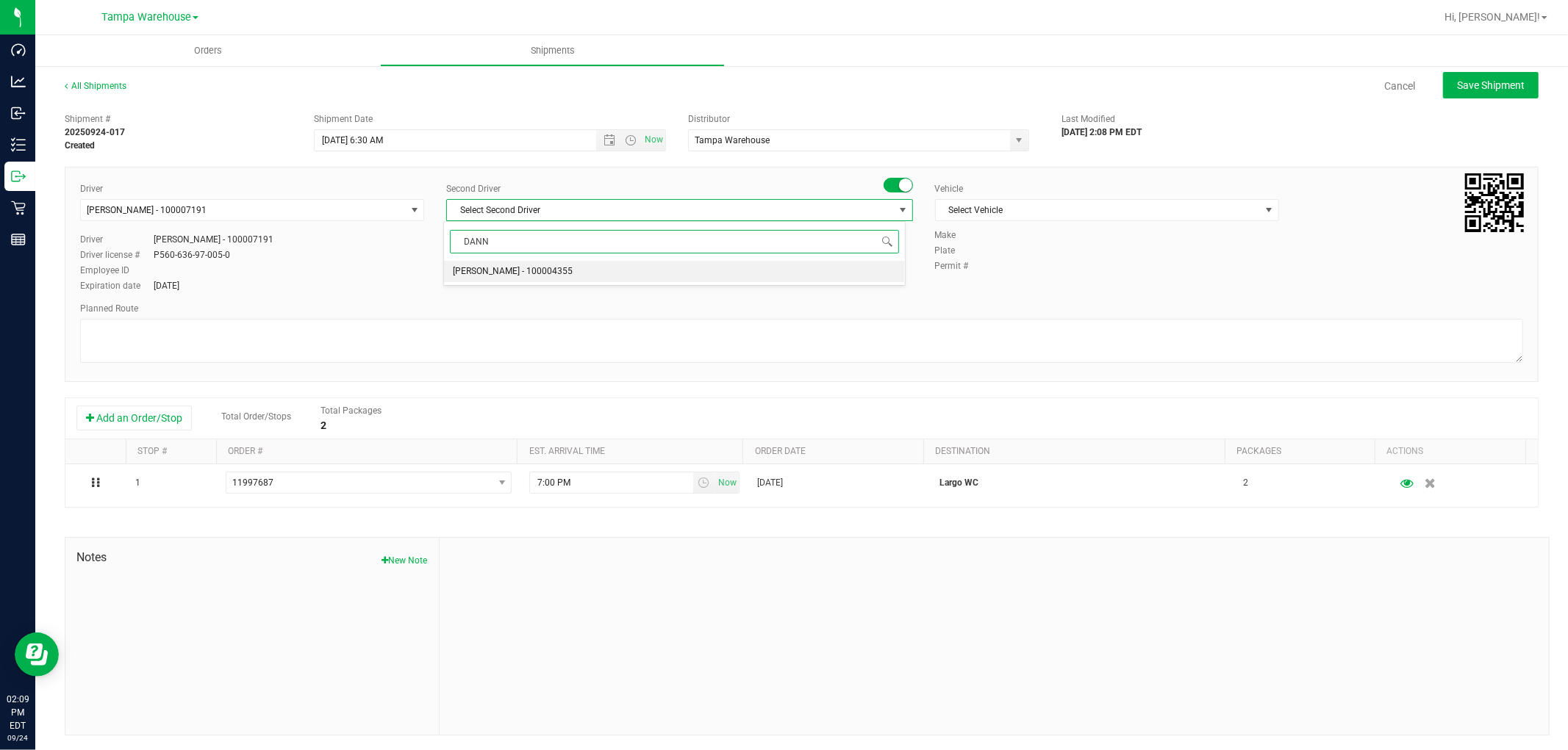
click at [523, 272] on span "Danny Vickers - 100004355" at bounding box center [512, 272] width 120 height 19
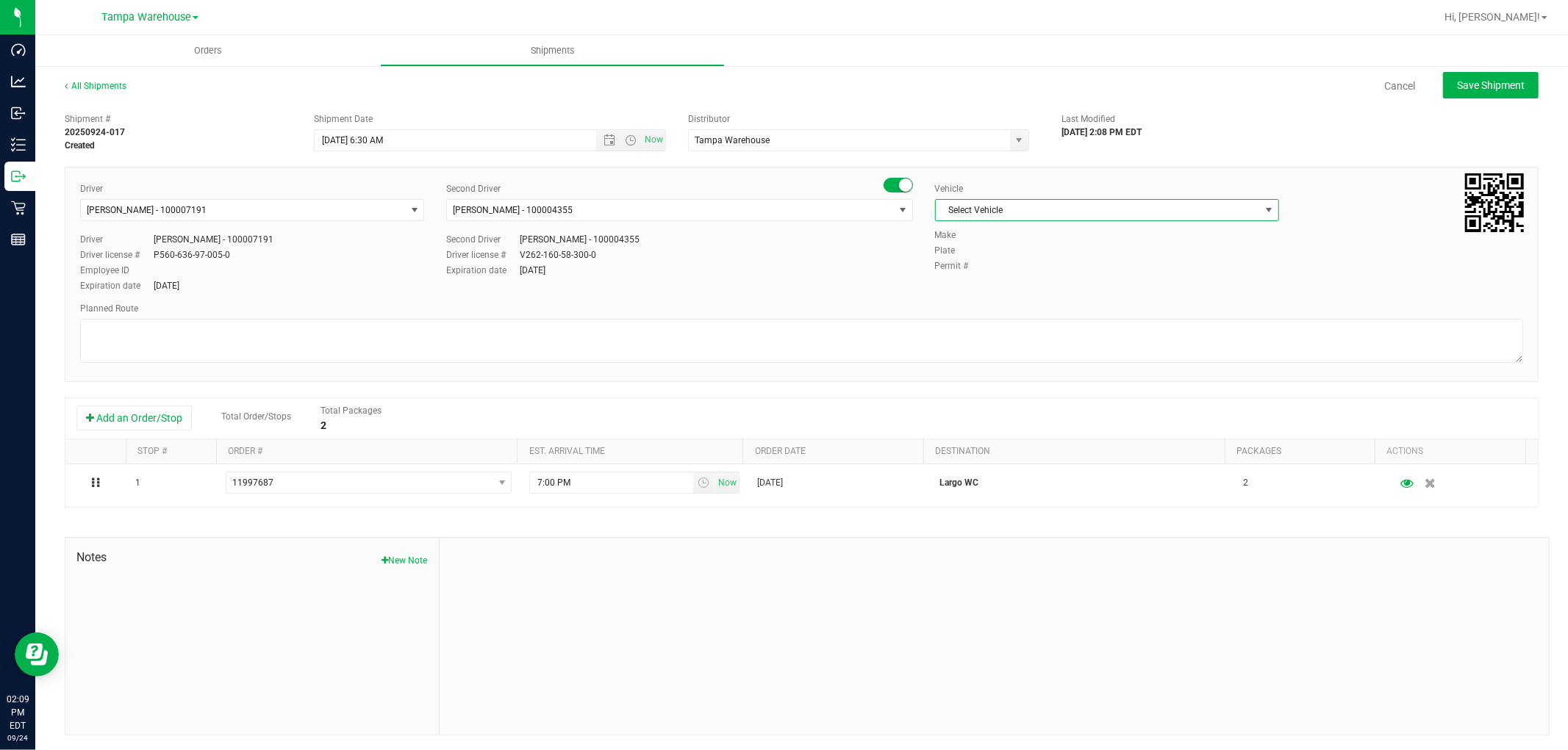
click at [1050, 210] on span "Select Vehicle" at bounding box center [1098, 210] width 324 height 21
click at [991, 393] on li "FL-EXPRESS-03" at bounding box center [1098, 389] width 339 height 22
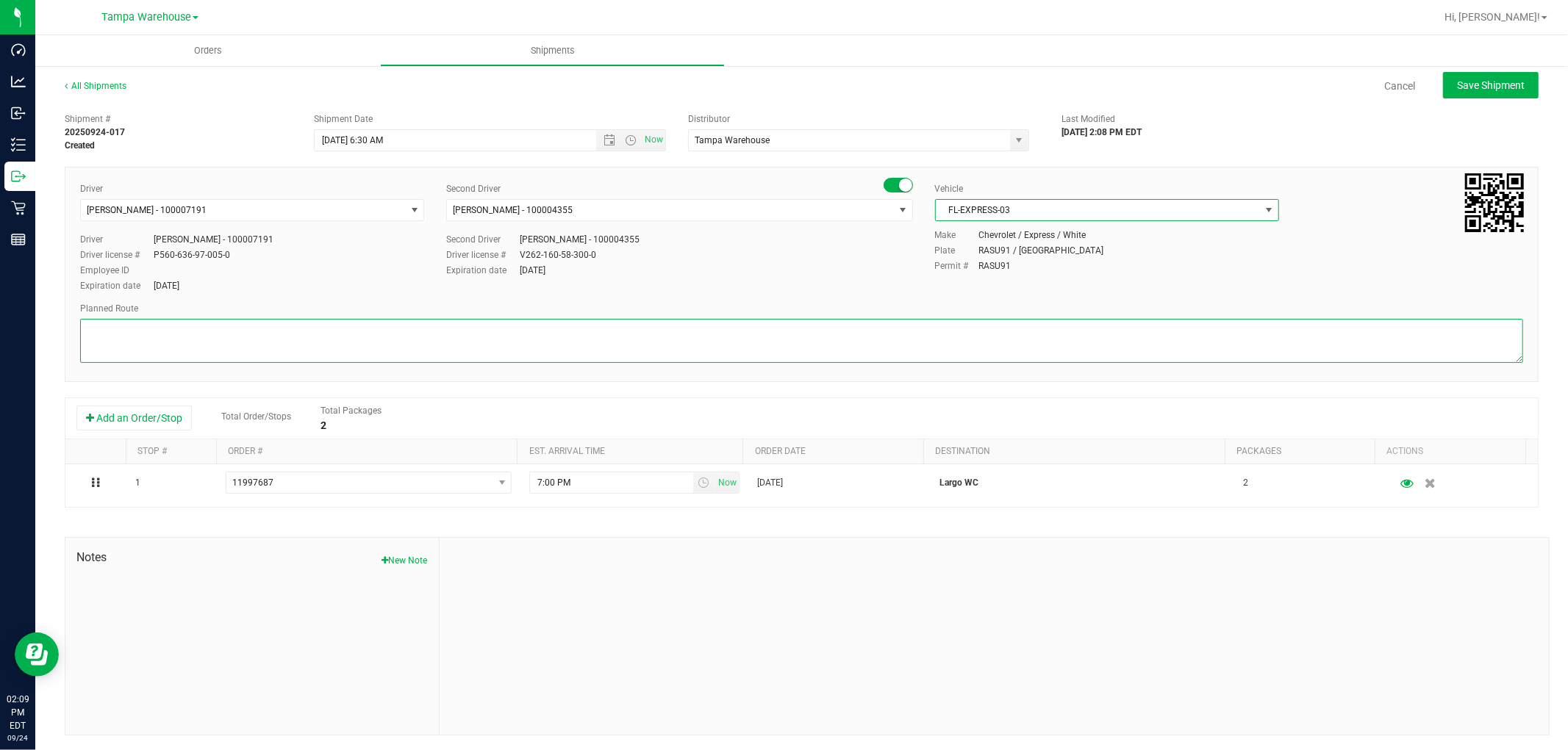
click at [710, 339] on textarea at bounding box center [801, 341] width 1443 height 44
paste textarea "HARDWARE 09.24.25"
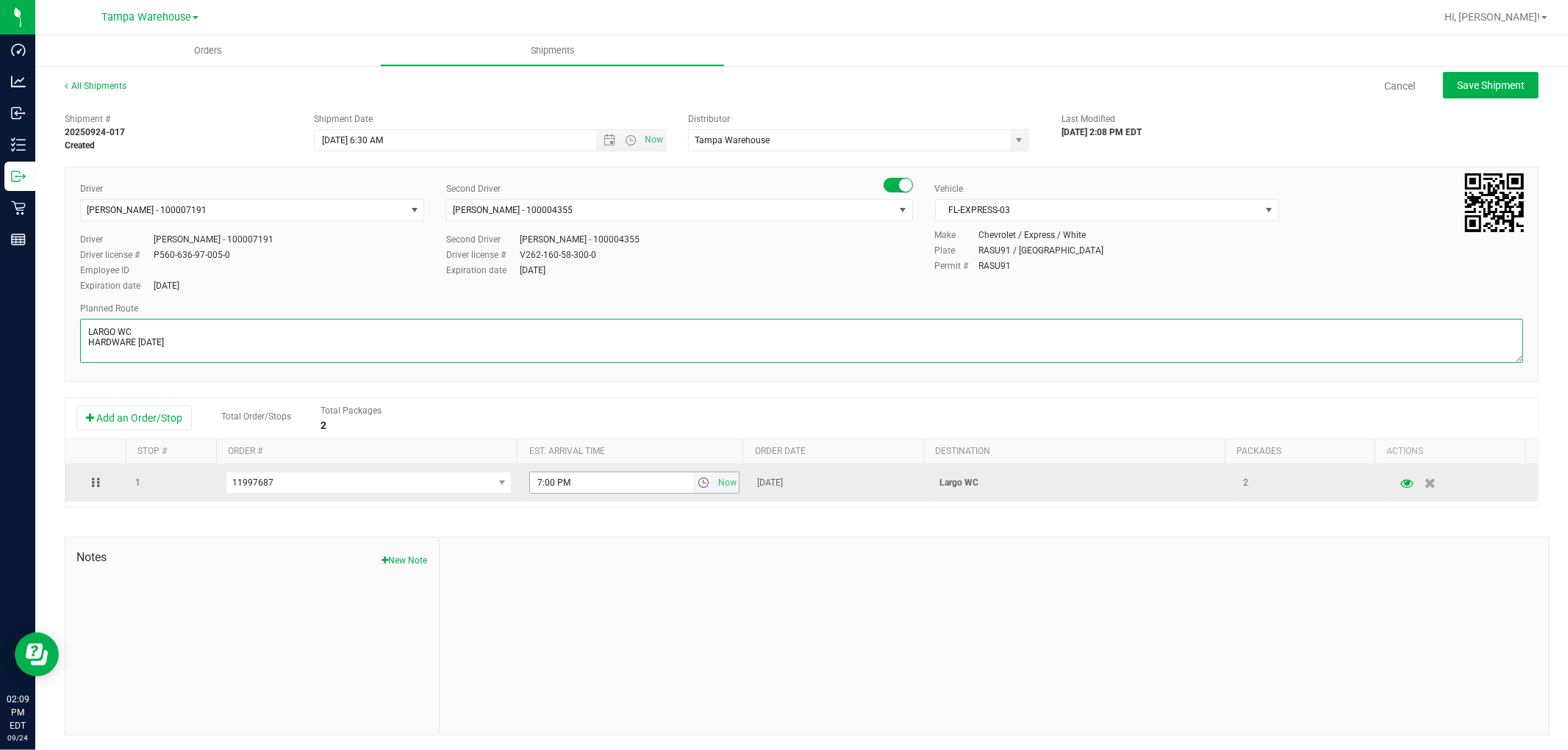
click at [697, 485] on span "select" at bounding box center [703, 483] width 12 height 12
type textarea "LARGO WC HARDWARE 09.24.25"
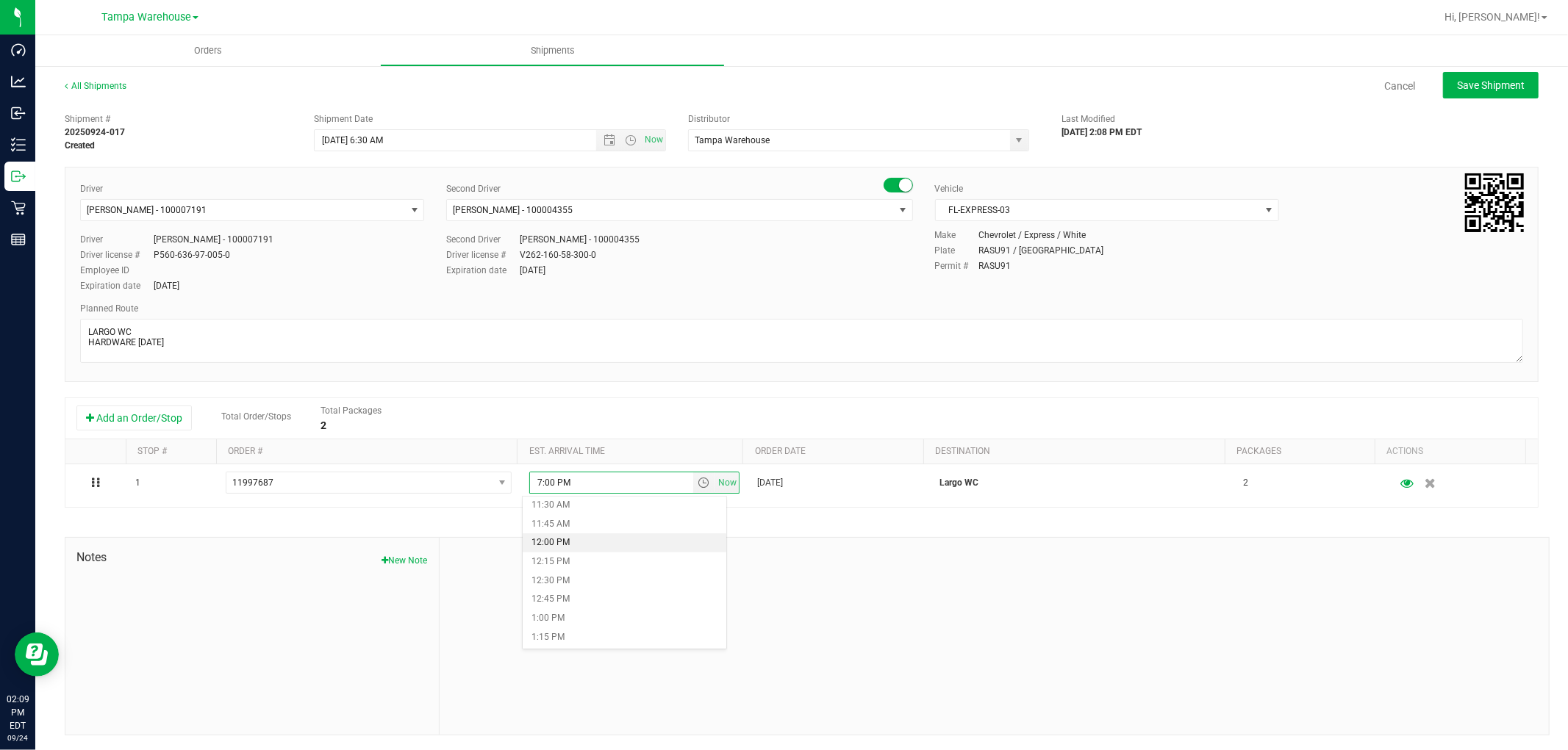
scroll to position [898, 0]
click at [567, 628] on li "1:30 PM" at bounding box center [624, 631] width 203 height 19
click at [956, 596] on div at bounding box center [994, 636] width 1109 height 197
click at [1519, 81] on button "Save Shipment" at bounding box center [1490, 85] width 95 height 27
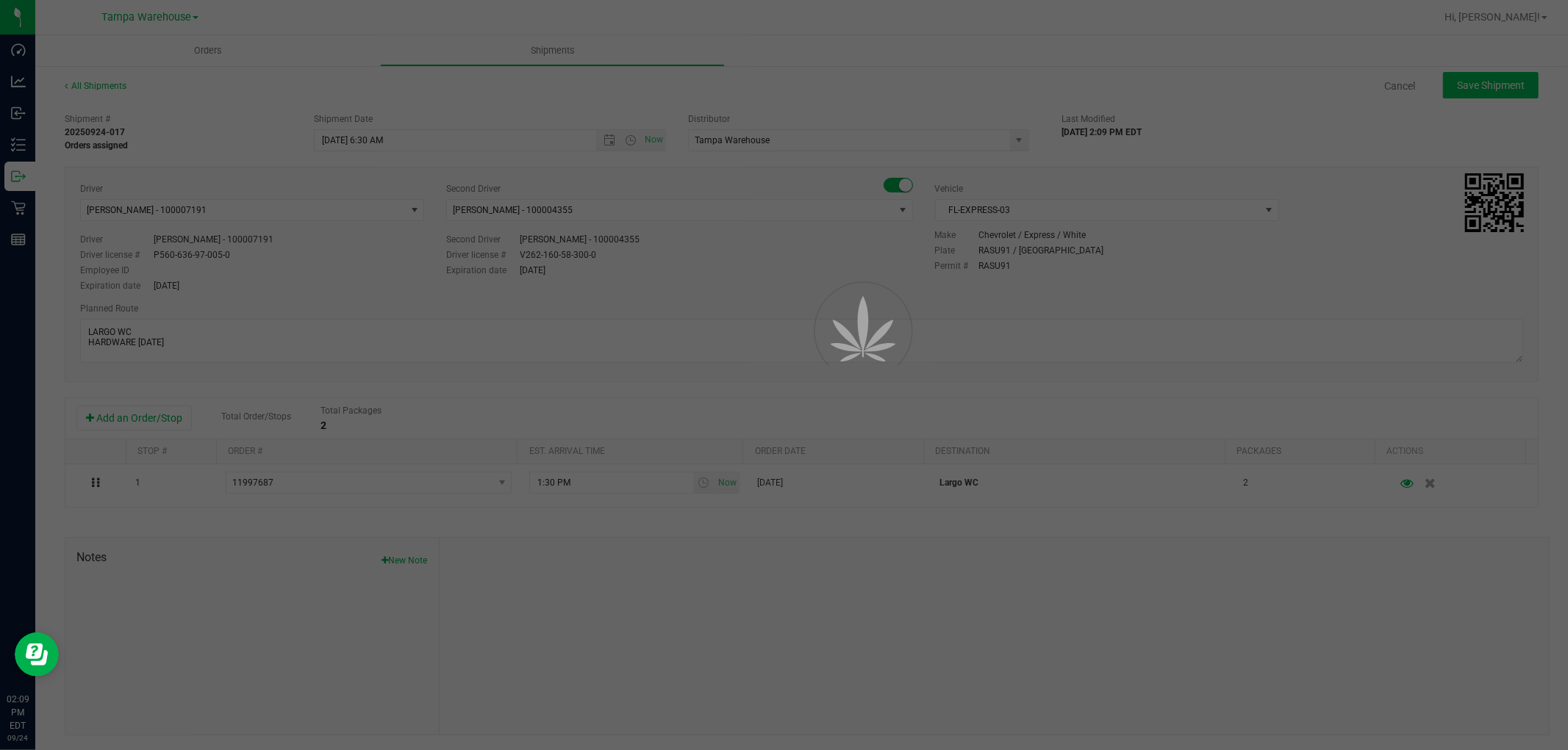
type input "9/25/2025 10:30 AM"
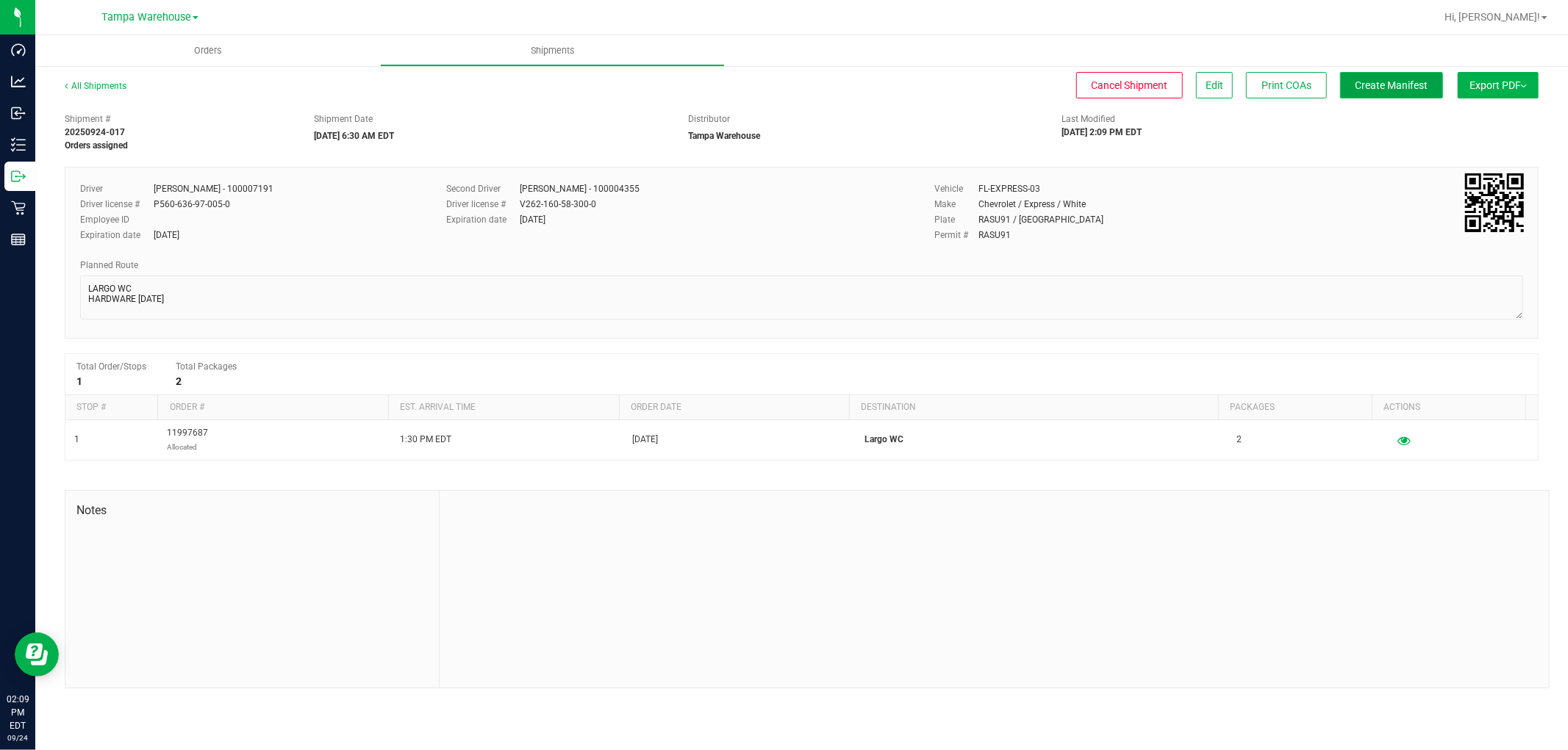
click at [1391, 81] on span "Create Manifest" at bounding box center [1391, 85] width 72 height 12
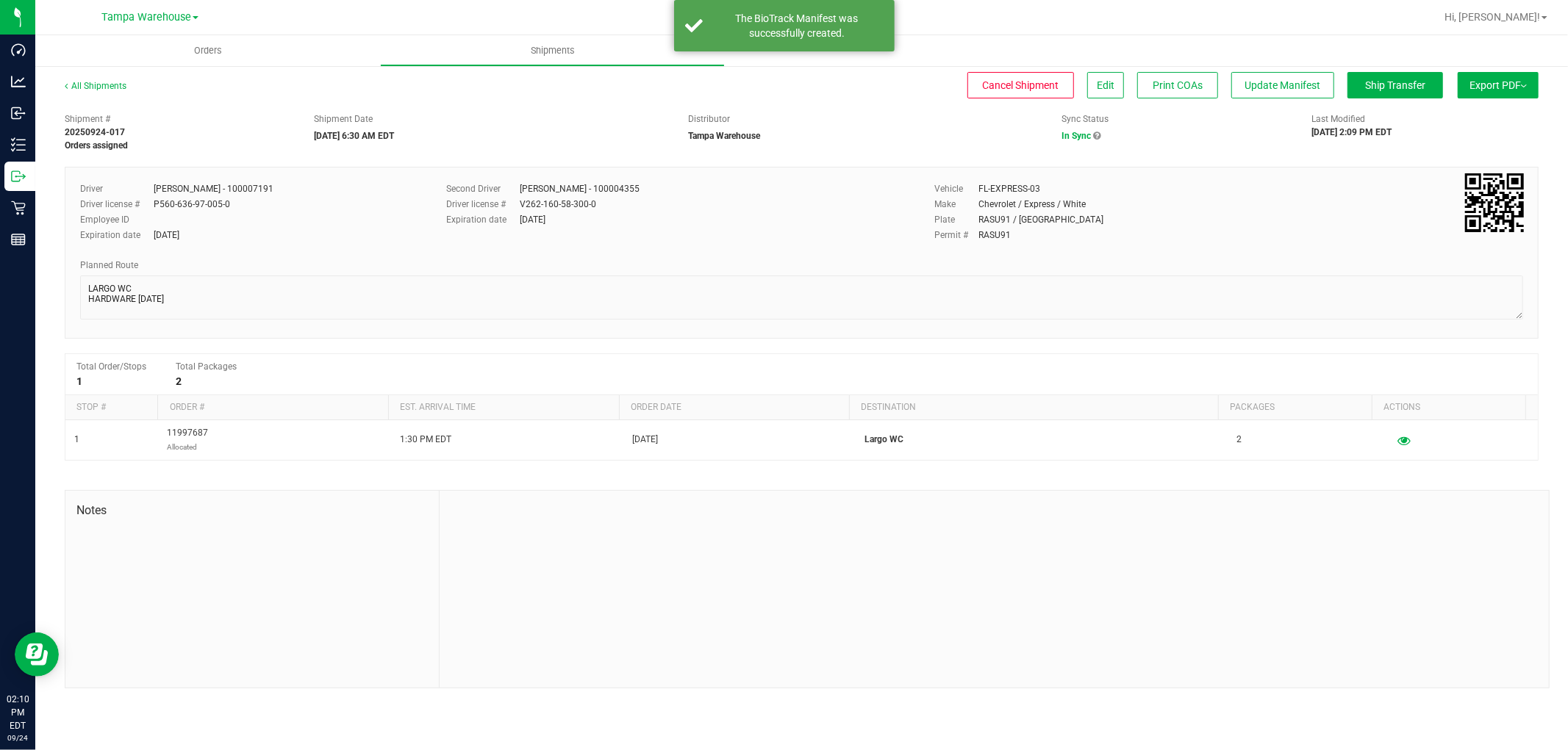
click at [1518, 69] on div "All Shipments Cancel Shipment Edit Print COAs Update Manifest Ship Transfer Exp…" at bounding box center [801, 383] width 1533 height 638
click at [1521, 84] on img at bounding box center [1524, 86] width 6 height 3
click at [1479, 141] on span "Manifest by Lot" at bounding box center [1460, 140] width 61 height 10
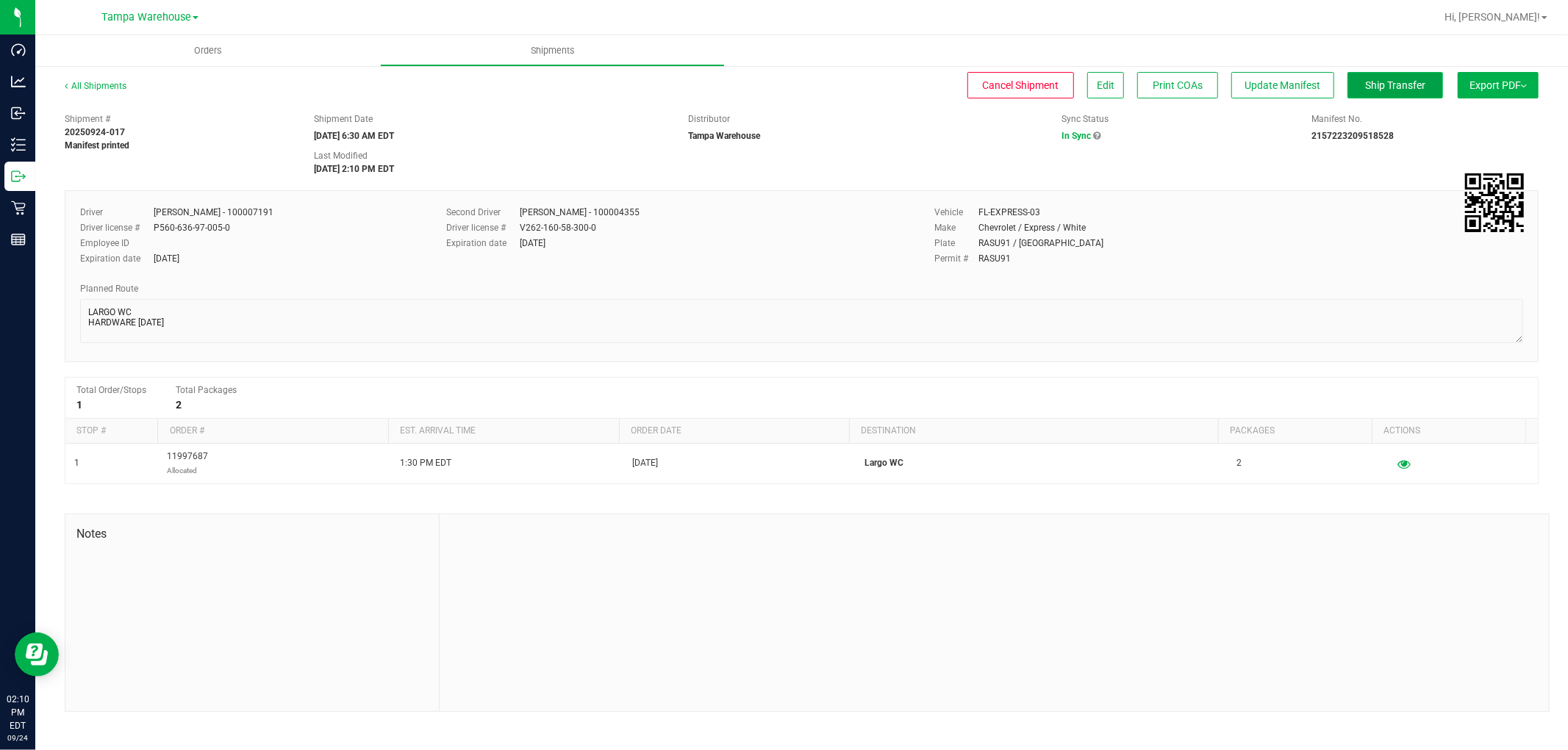
click at [1405, 79] on span "Ship Transfer" at bounding box center [1395, 85] width 61 height 12
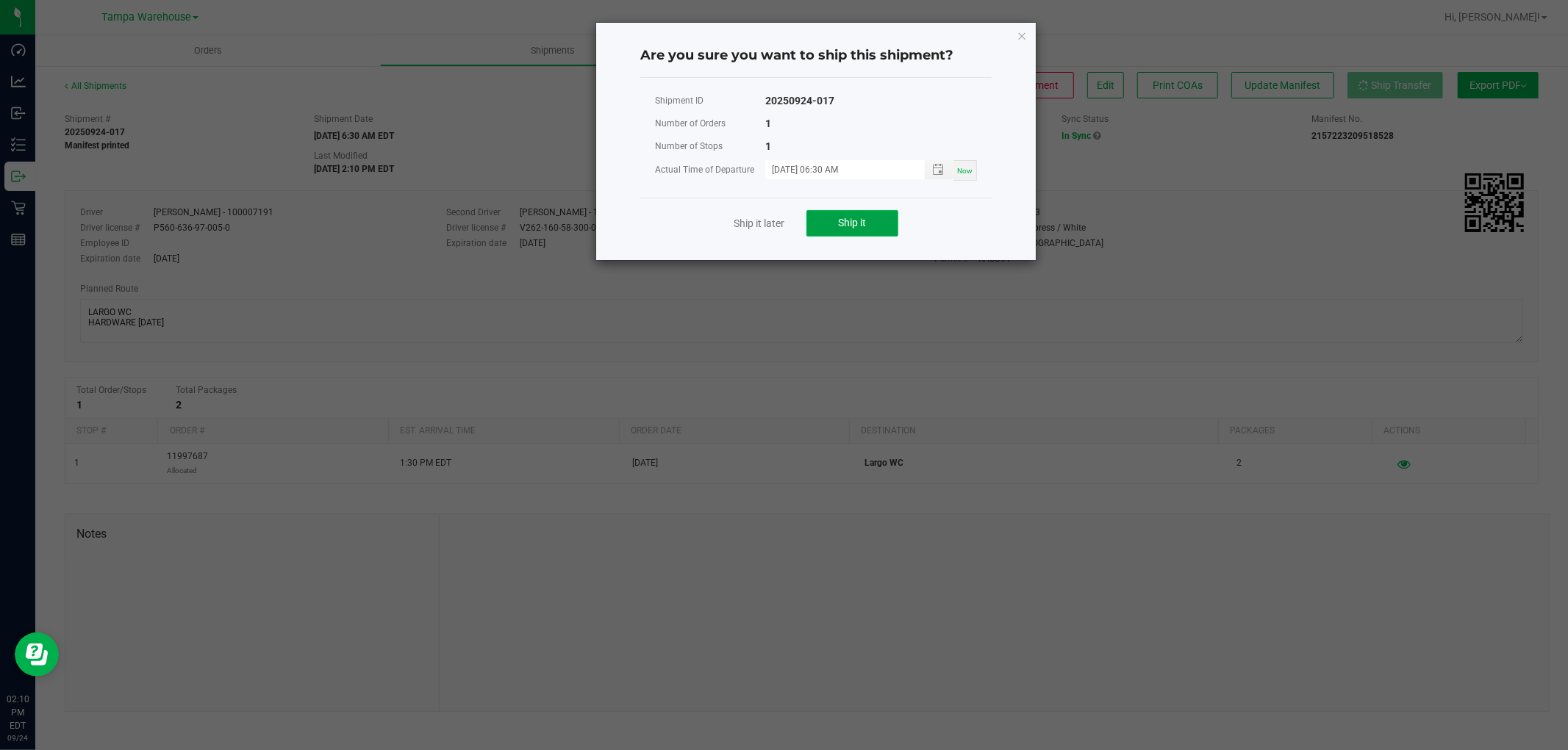
click at [875, 223] on button "Ship it" at bounding box center [852, 223] width 92 height 27
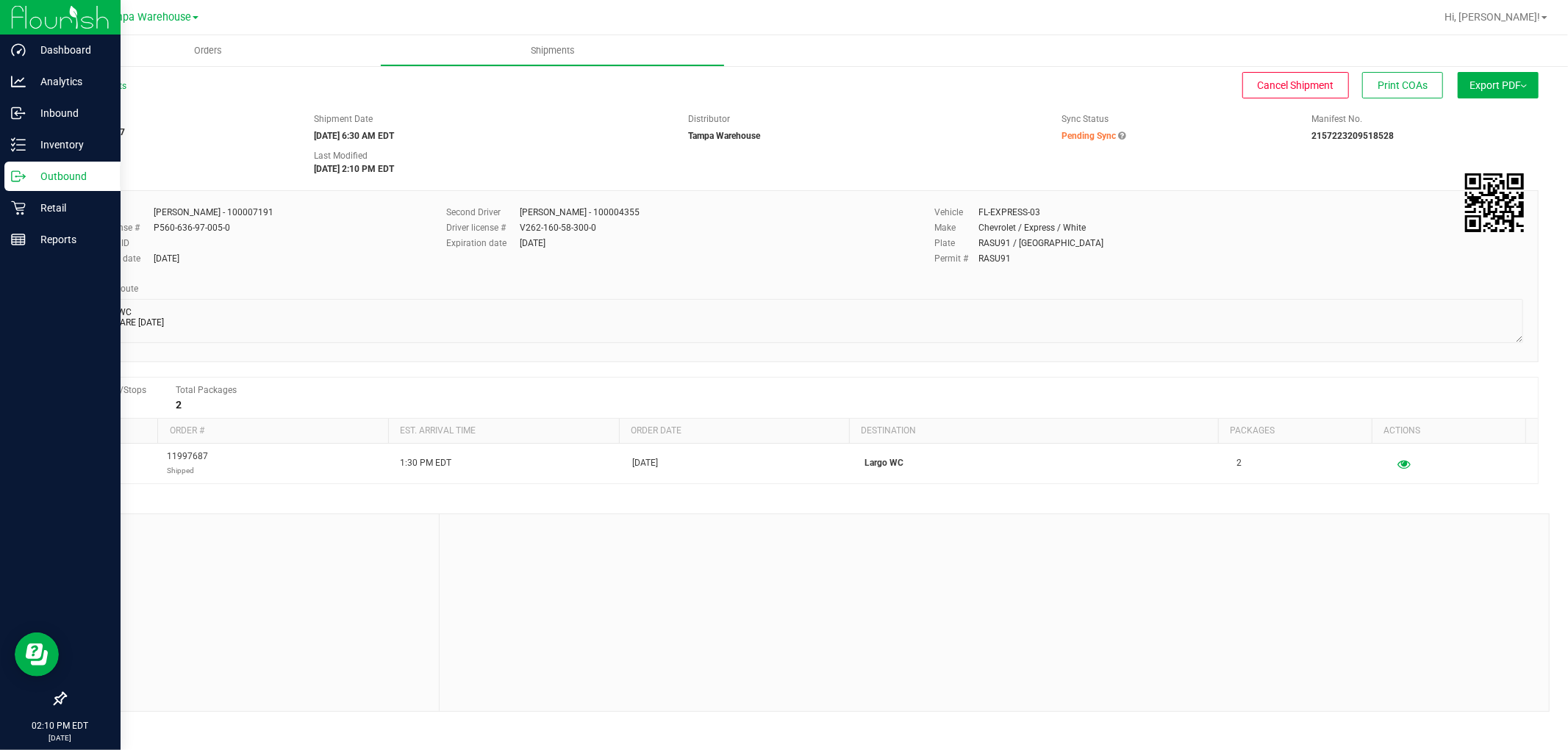
click at [69, 171] on p "Outbound" at bounding box center [69, 177] width 88 height 18
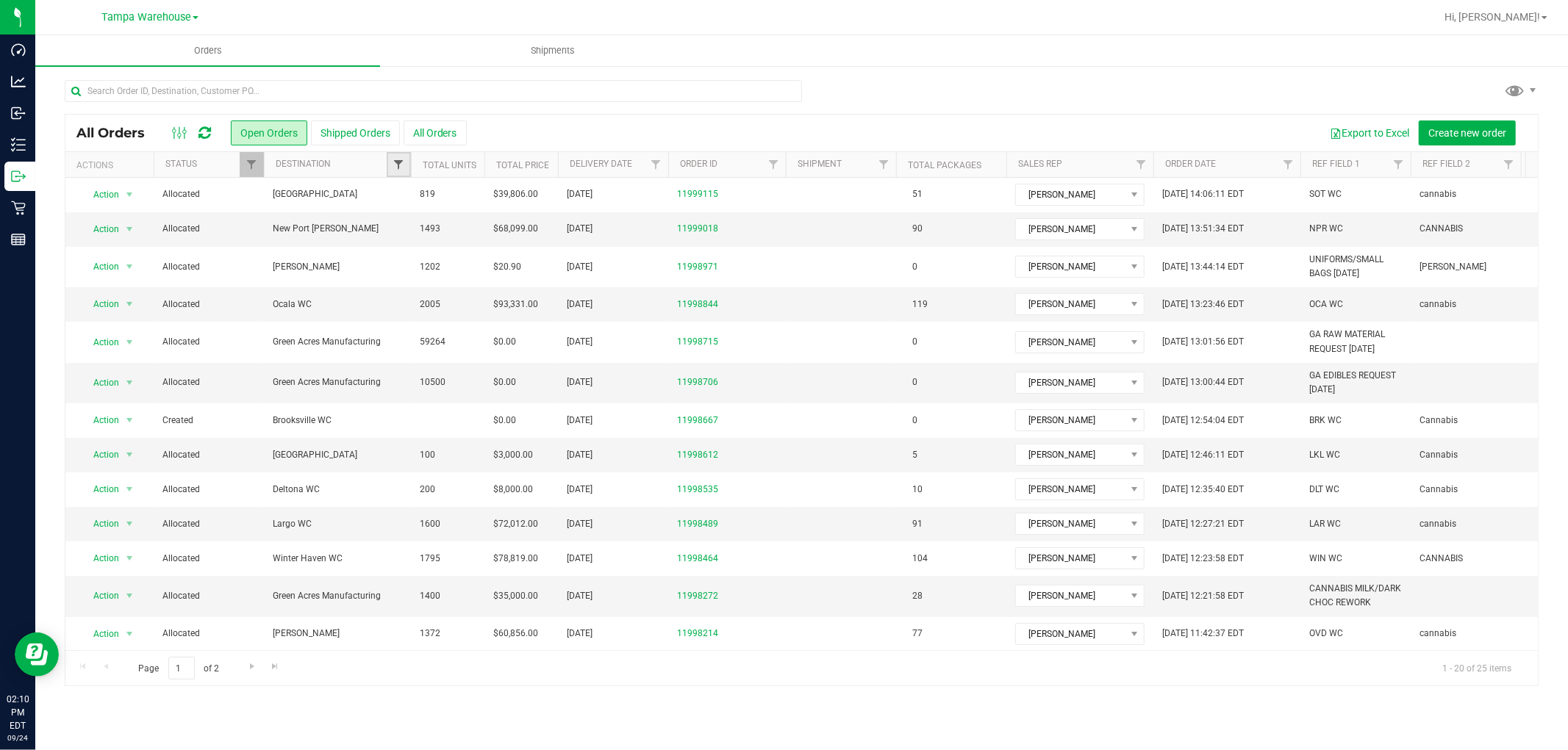
click at [393, 166] on span "Filter" at bounding box center [398, 165] width 12 height 12
type input "NEW"
click at [404, 248] on input "New Port [PERSON_NAME]" at bounding box center [406, 251] width 10 height 10
checkbox input "true"
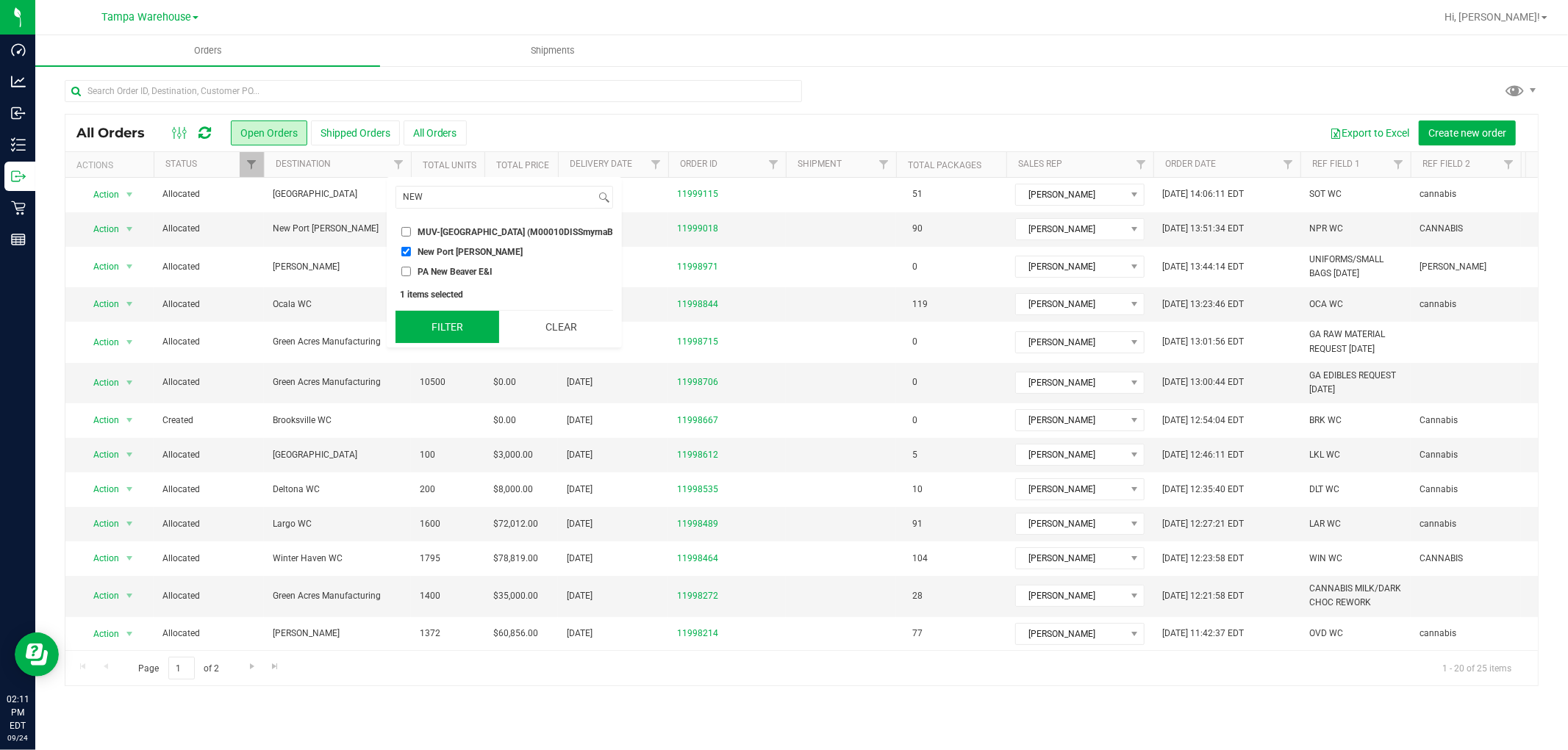
click at [452, 343] on button "Filter" at bounding box center [447, 327] width 103 height 33
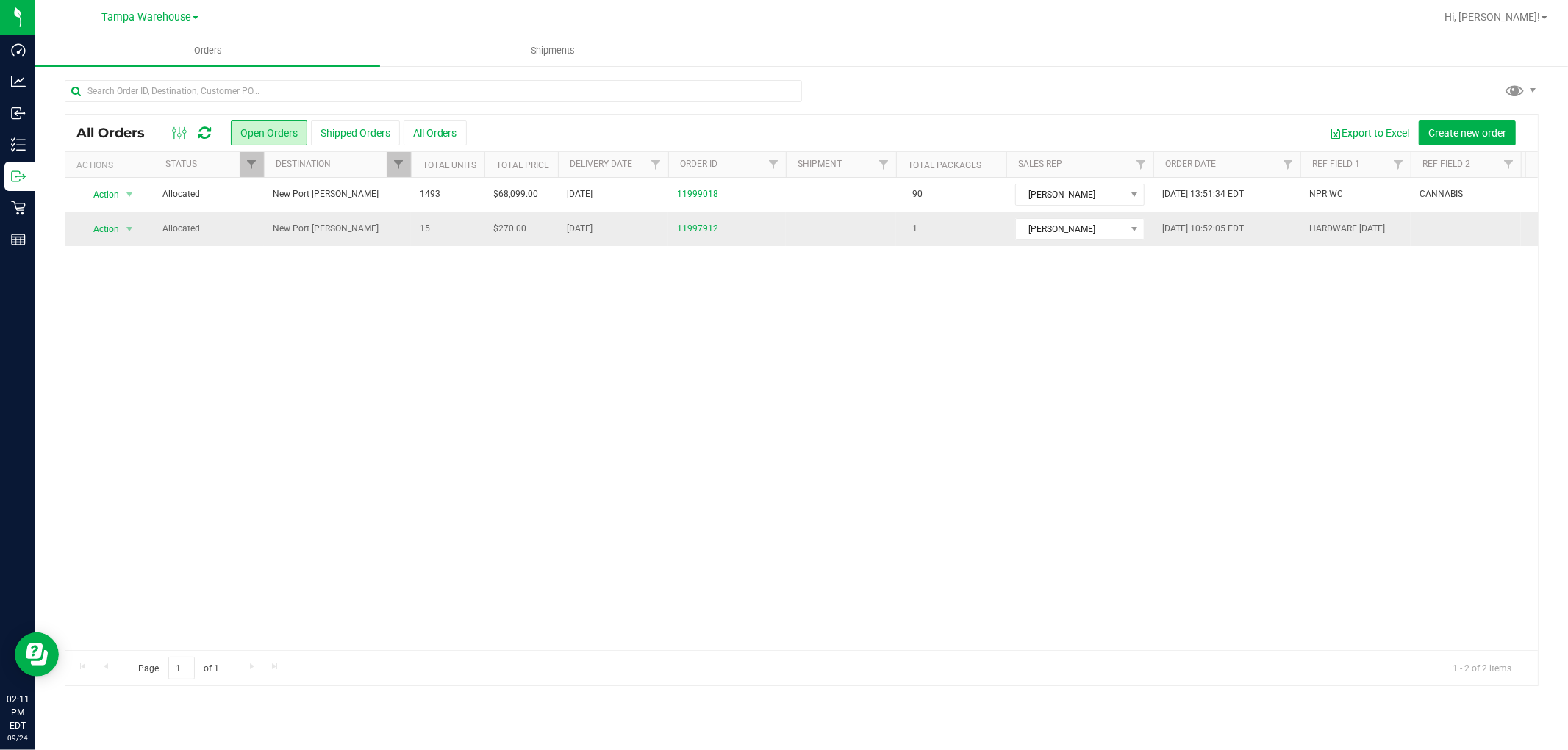
click at [400, 233] on span "New Port [PERSON_NAME]" at bounding box center [337, 228] width 129 height 14
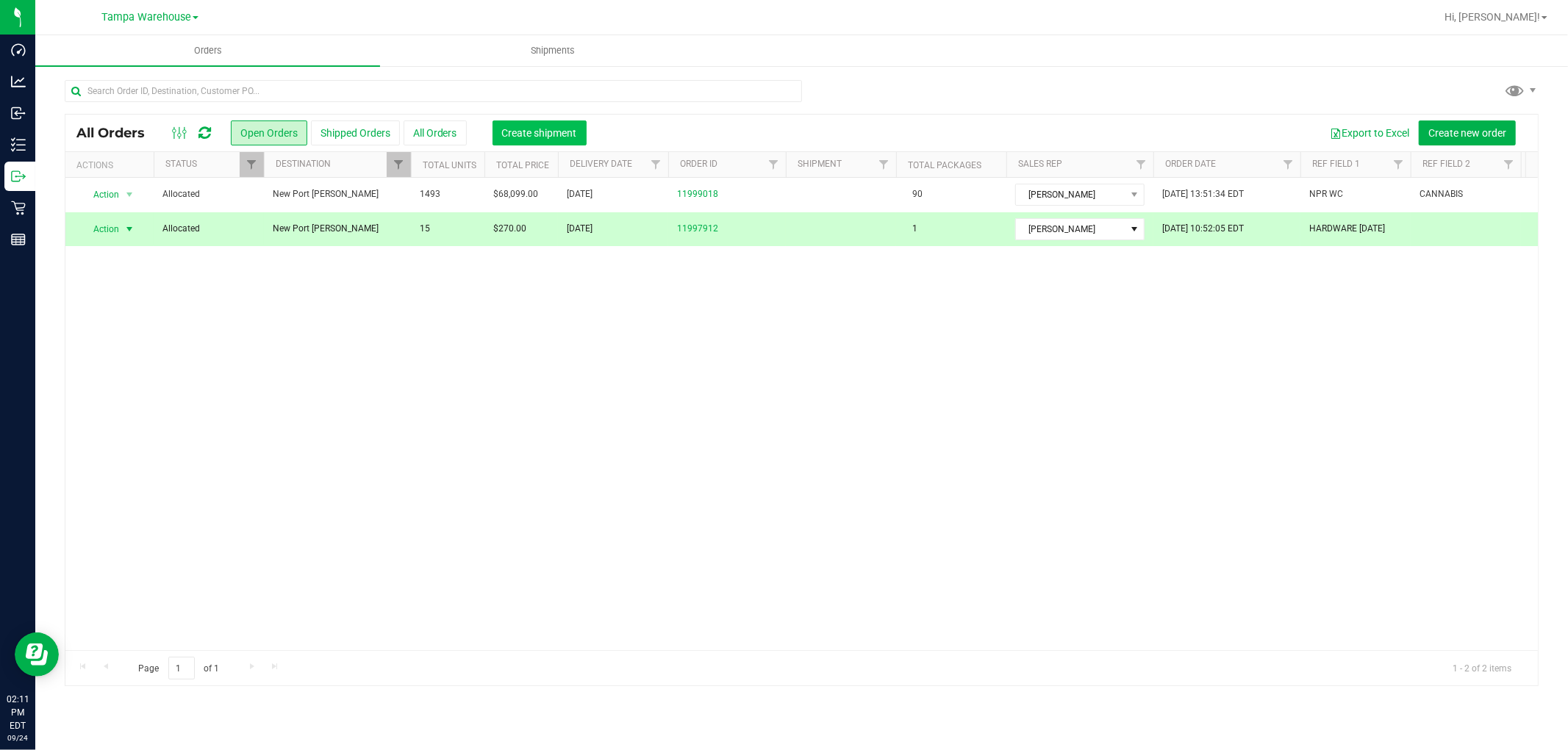
click at [554, 136] on span "Create shipment" at bounding box center [539, 133] width 75 height 12
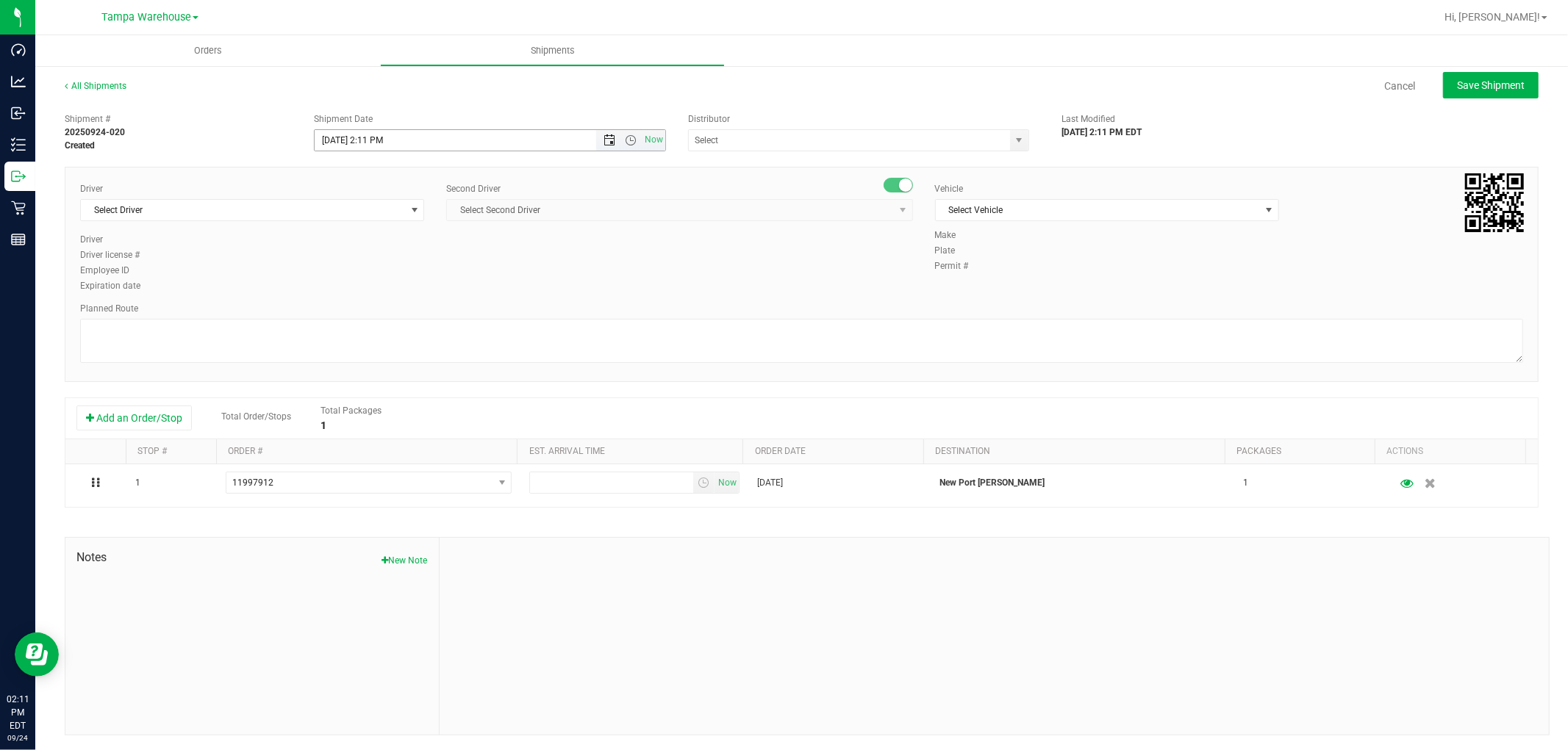
click at [605, 142] on span "Open the date view" at bounding box center [609, 140] width 12 height 12
click at [417, 287] on link "25" at bounding box center [411, 290] width 21 height 23
click at [627, 145] on span "Open the time view" at bounding box center [631, 140] width 12 height 12
click at [371, 242] on li "6:30 AM" at bounding box center [485, 247] width 345 height 19
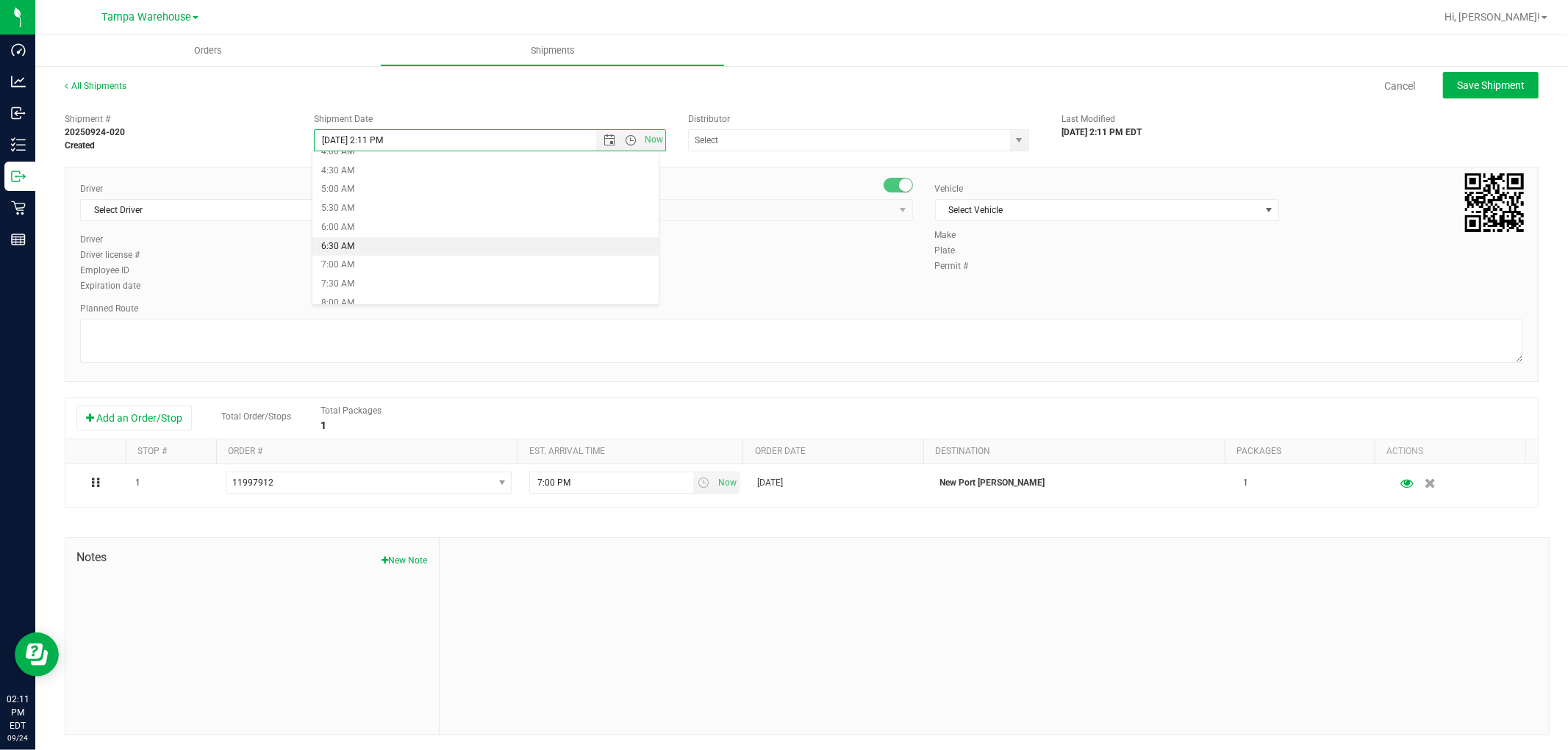
type input "9/25/2025 6:30 AM"
click at [740, 138] on input "text" at bounding box center [845, 140] width 312 height 21
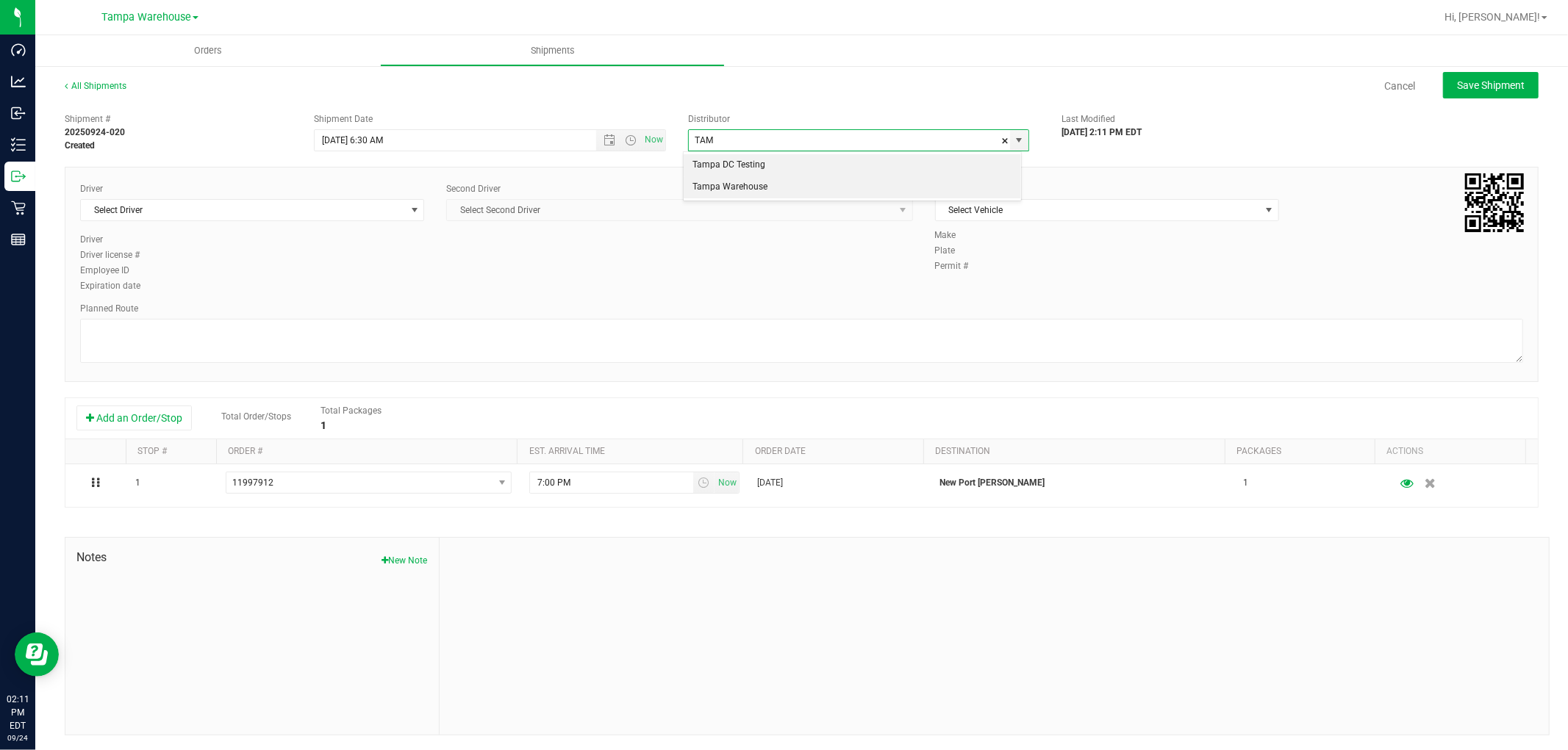
click at [737, 185] on li "Tampa Warehouse" at bounding box center [852, 188] width 336 height 22
type input "Tampa Warehouse"
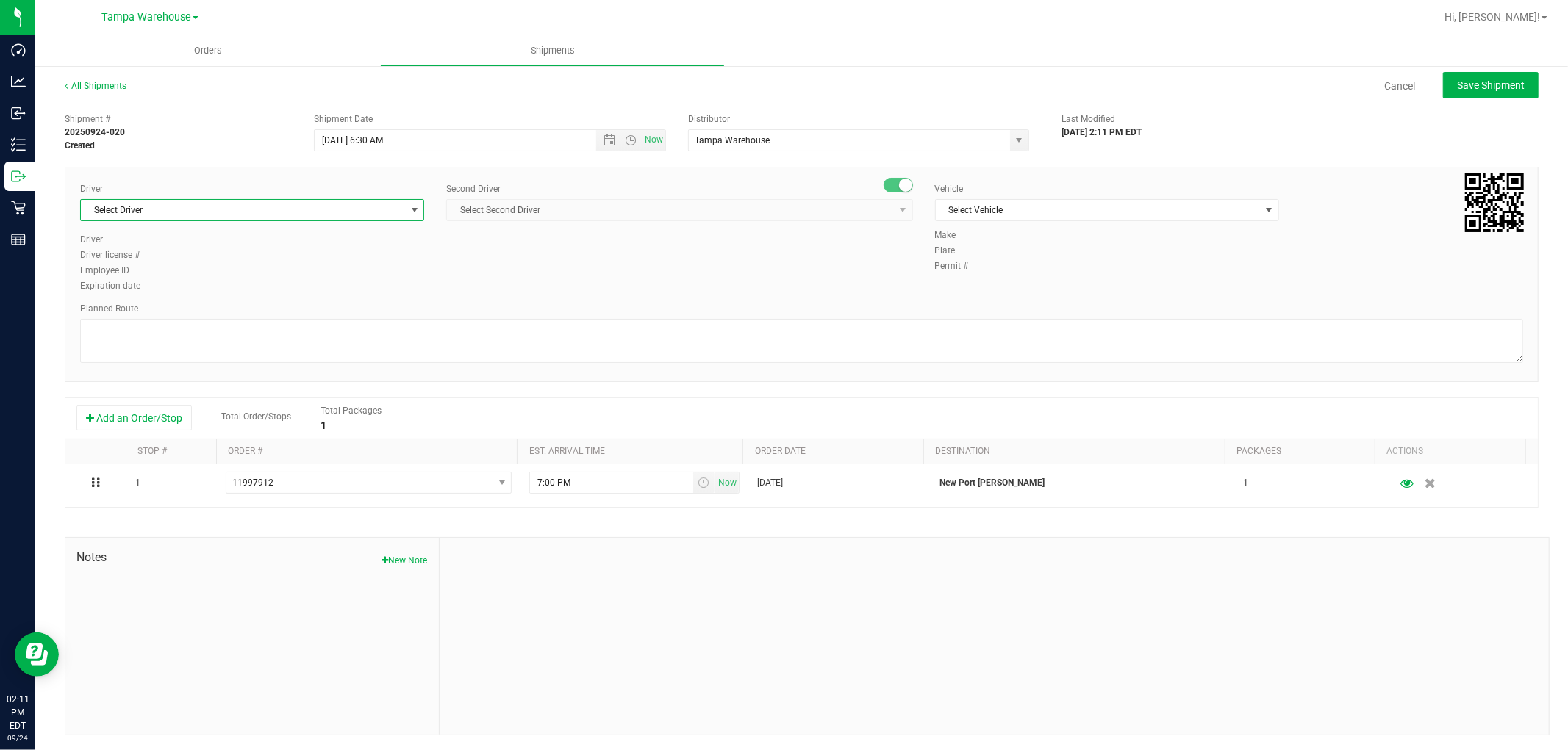
click at [307, 216] on span "Select Driver" at bounding box center [242, 210] width 324 height 21
click at [196, 263] on span "Nicholas Pinero - 100007191" at bounding box center [149, 272] width 120 height 19
type input "PINE"
click at [663, 213] on span "Select Second Driver" at bounding box center [669, 210] width 446 height 21
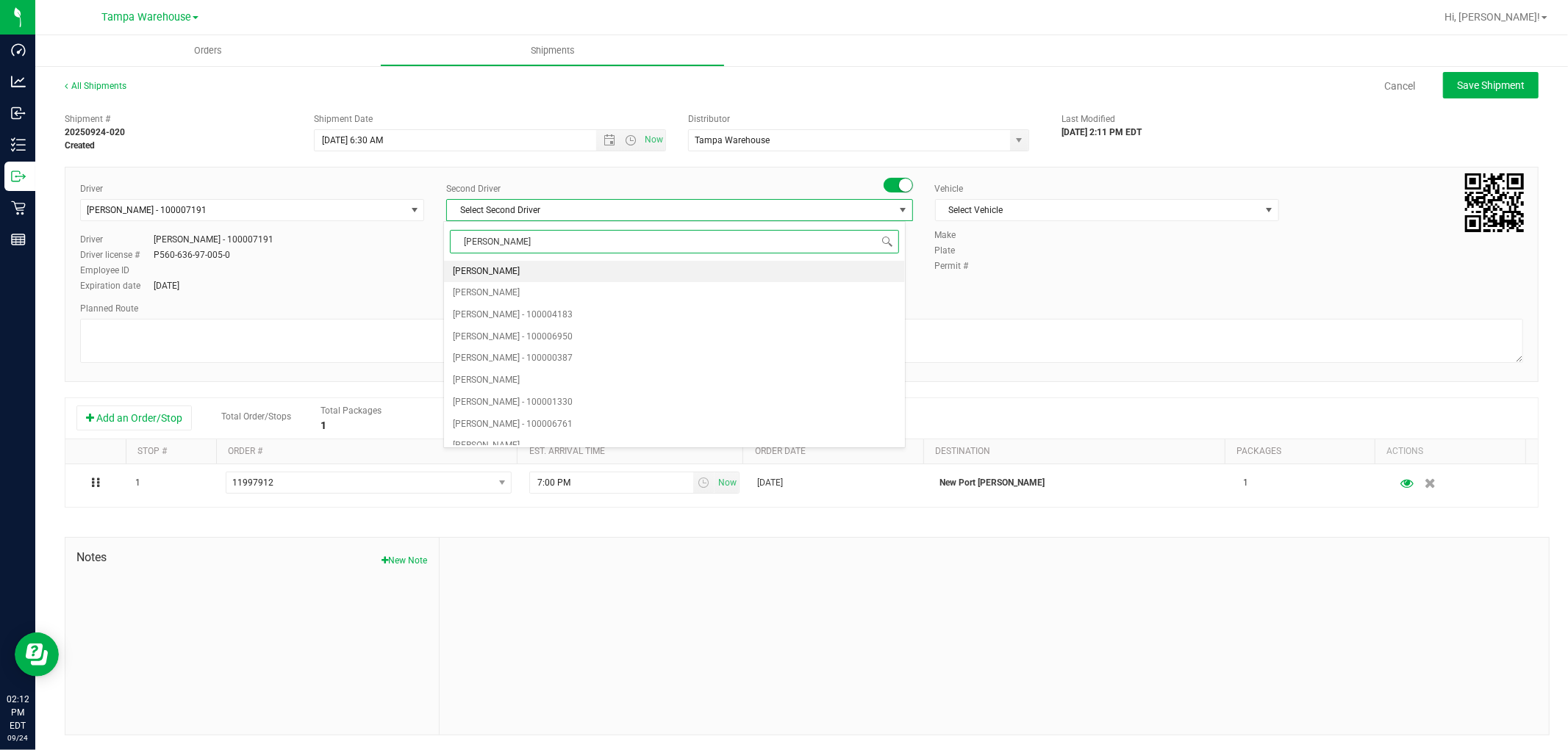
type input "DANN"
click at [564, 270] on li "Danny Vickers - 100004355" at bounding box center [673, 272] width 461 height 22
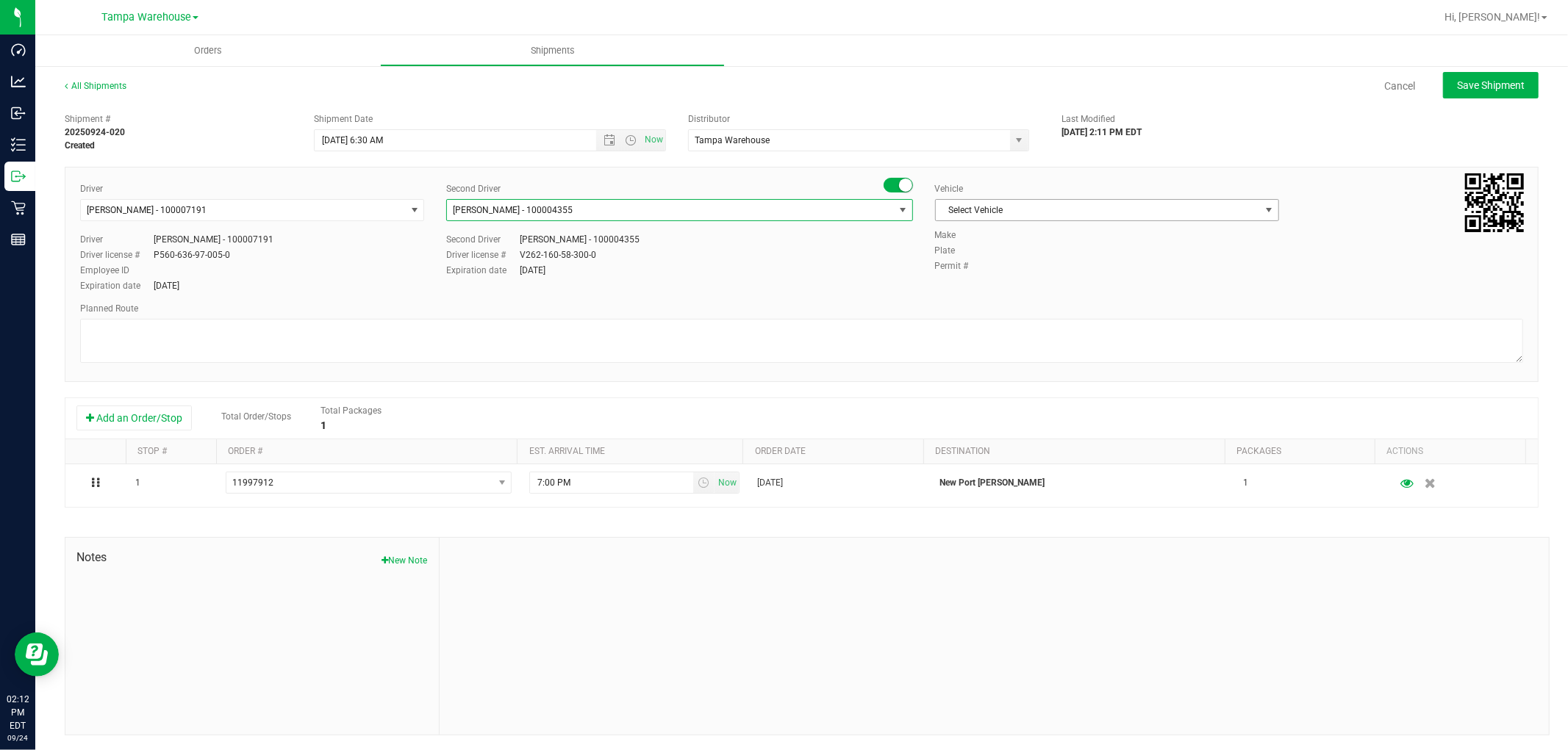
click at [1036, 207] on span "Select Vehicle" at bounding box center [1098, 210] width 324 height 21
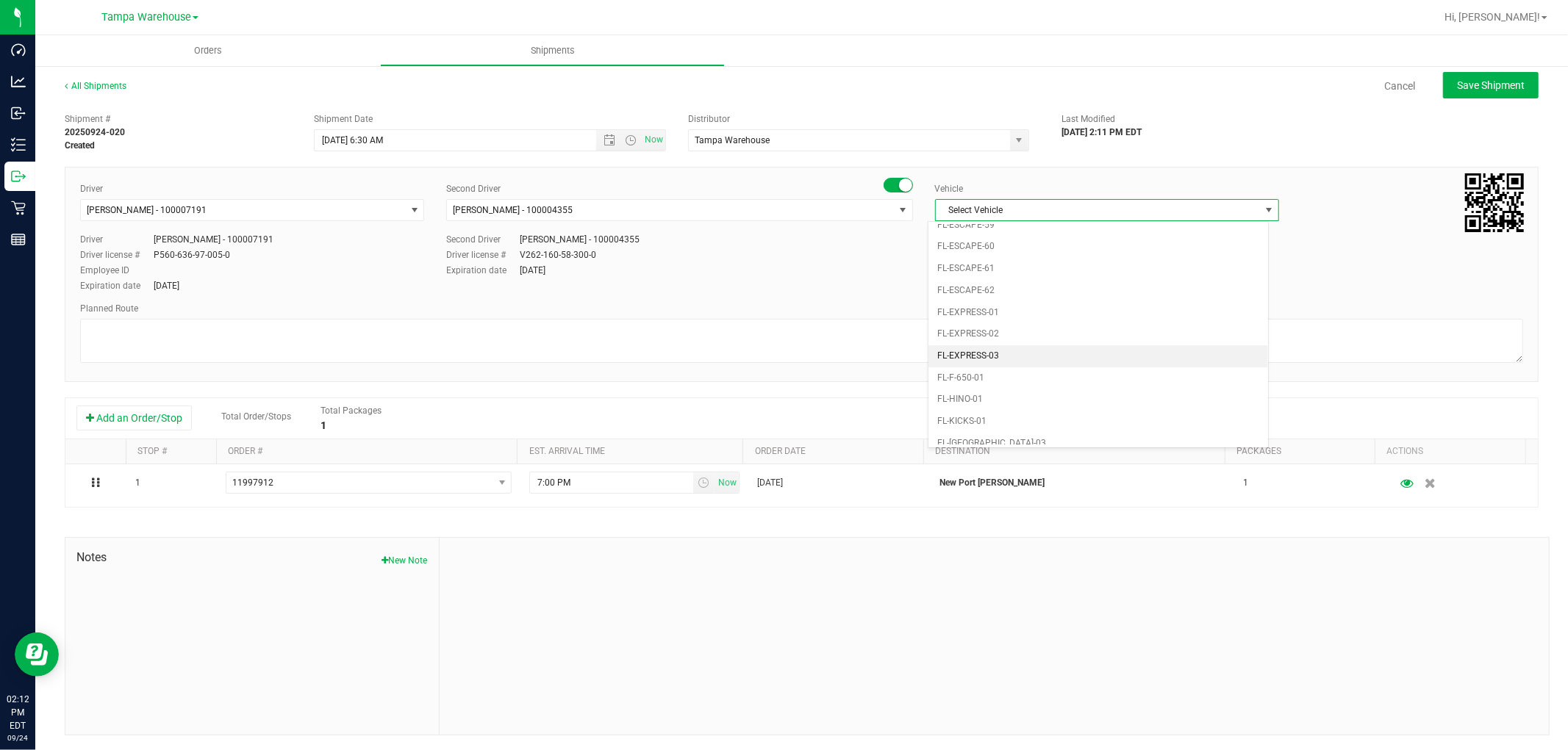
click at [1031, 357] on li "FL-EXPRESS-03" at bounding box center [1098, 356] width 339 height 22
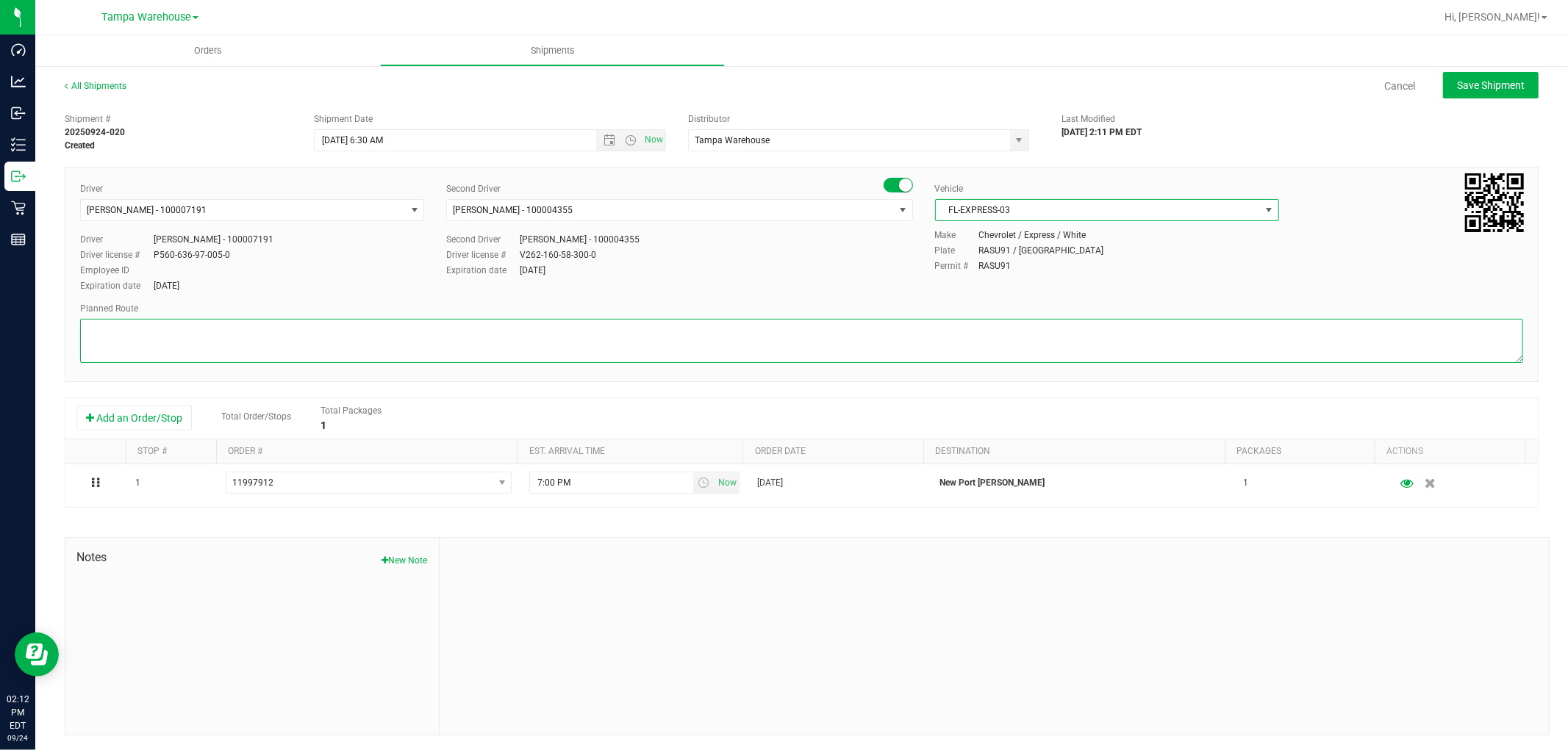
click at [720, 327] on textarea at bounding box center [801, 341] width 1443 height 44
paste textarea "HARDWARE 09.24.25"
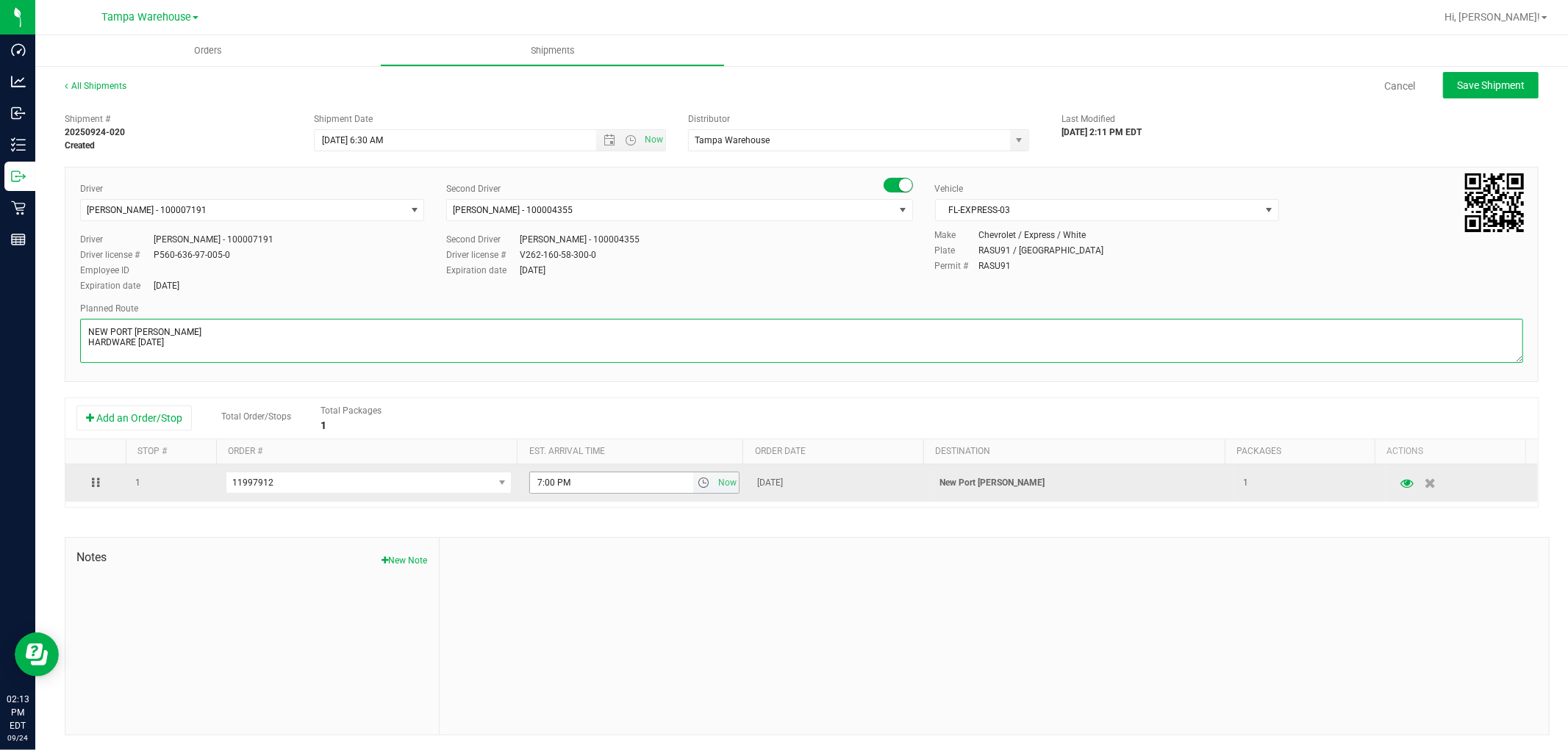
click at [697, 486] on span "select" at bounding box center [703, 483] width 12 height 12
type textarea "NEW PORT RICHEY WC HARDWARE 09.24.25"
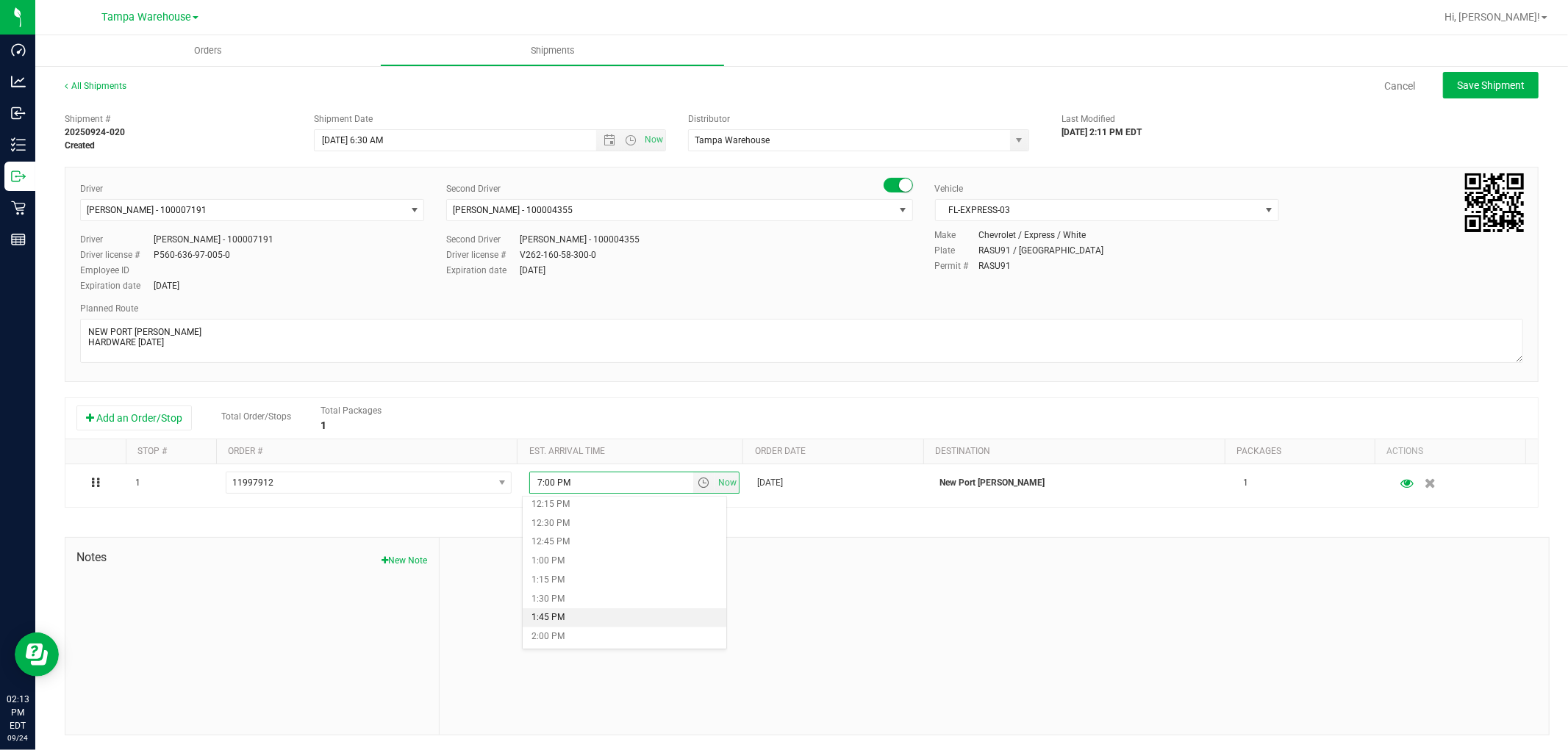
scroll to position [898, 0]
click at [596, 518] on li "12:00 PM" at bounding box center [624, 517] width 203 height 19
click at [680, 546] on div at bounding box center [994, 636] width 1109 height 197
click at [1479, 90] on span "Save Shipment" at bounding box center [1490, 85] width 67 height 12
type input "9/25/2025 10:30 AM"
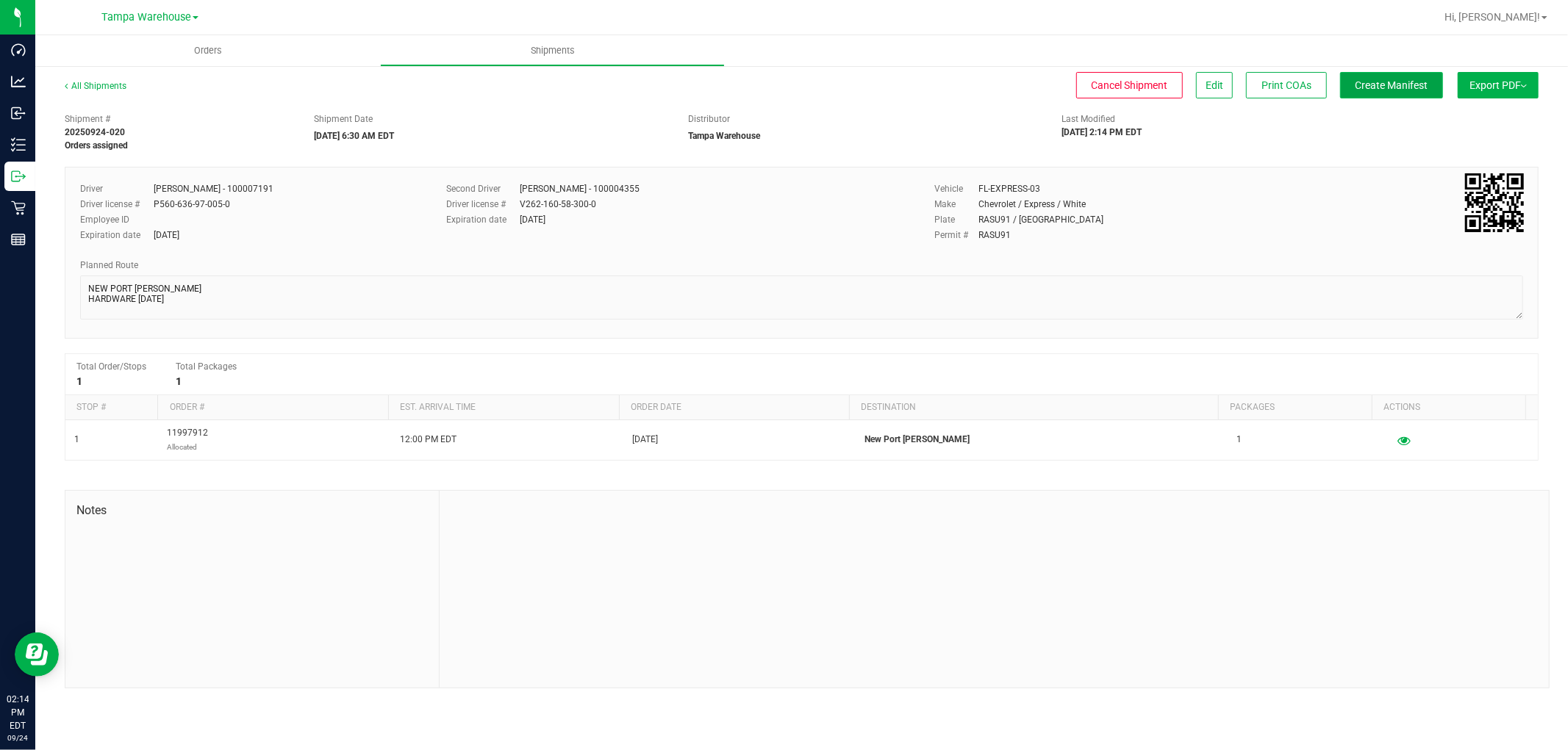
click at [1385, 92] on button "Create Manifest" at bounding box center [1391, 85] width 103 height 27
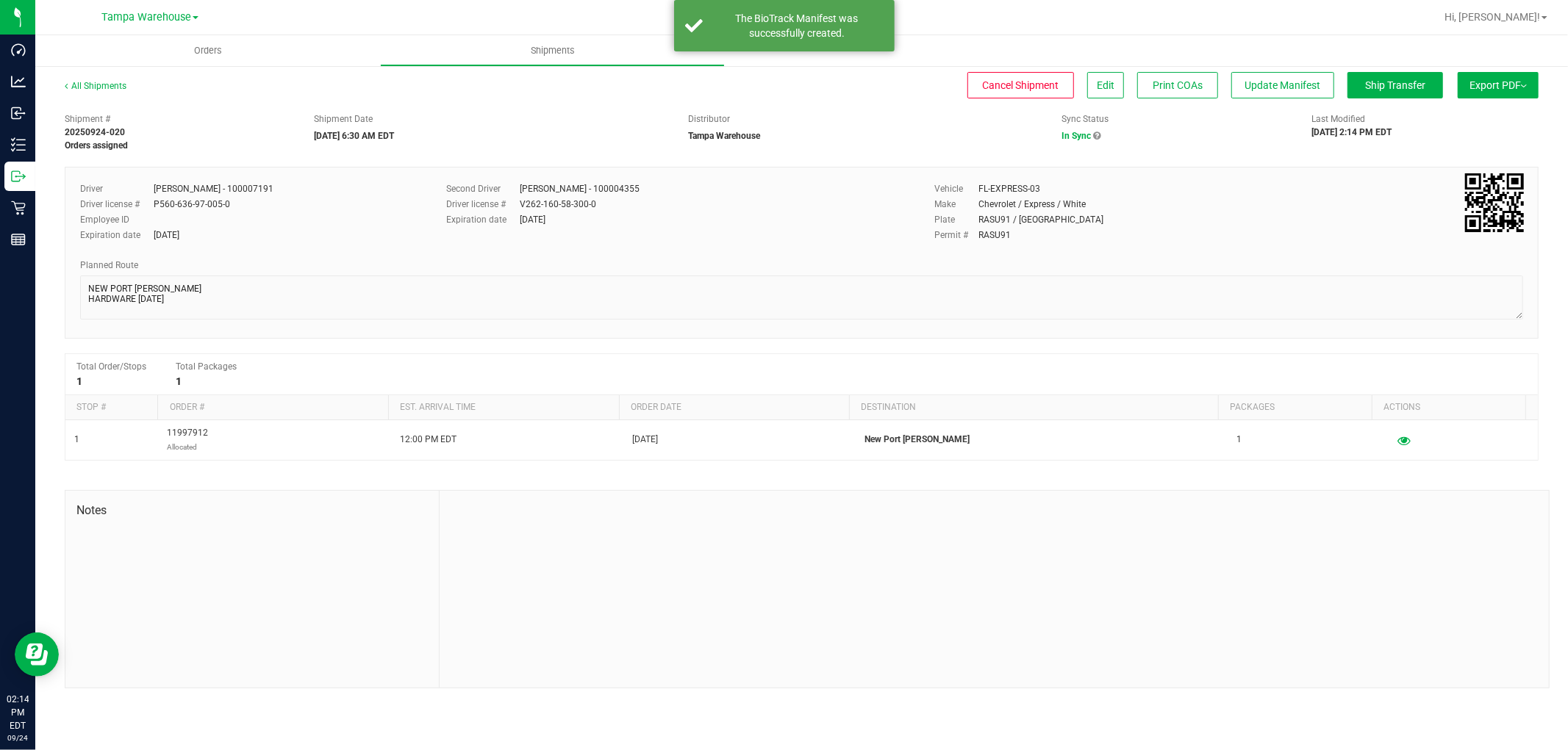
click at [1508, 90] on button "Export PDF" at bounding box center [1497, 85] width 81 height 27
click at [1487, 134] on span "Manifest by Lot" at bounding box center [1460, 140] width 61 height 10
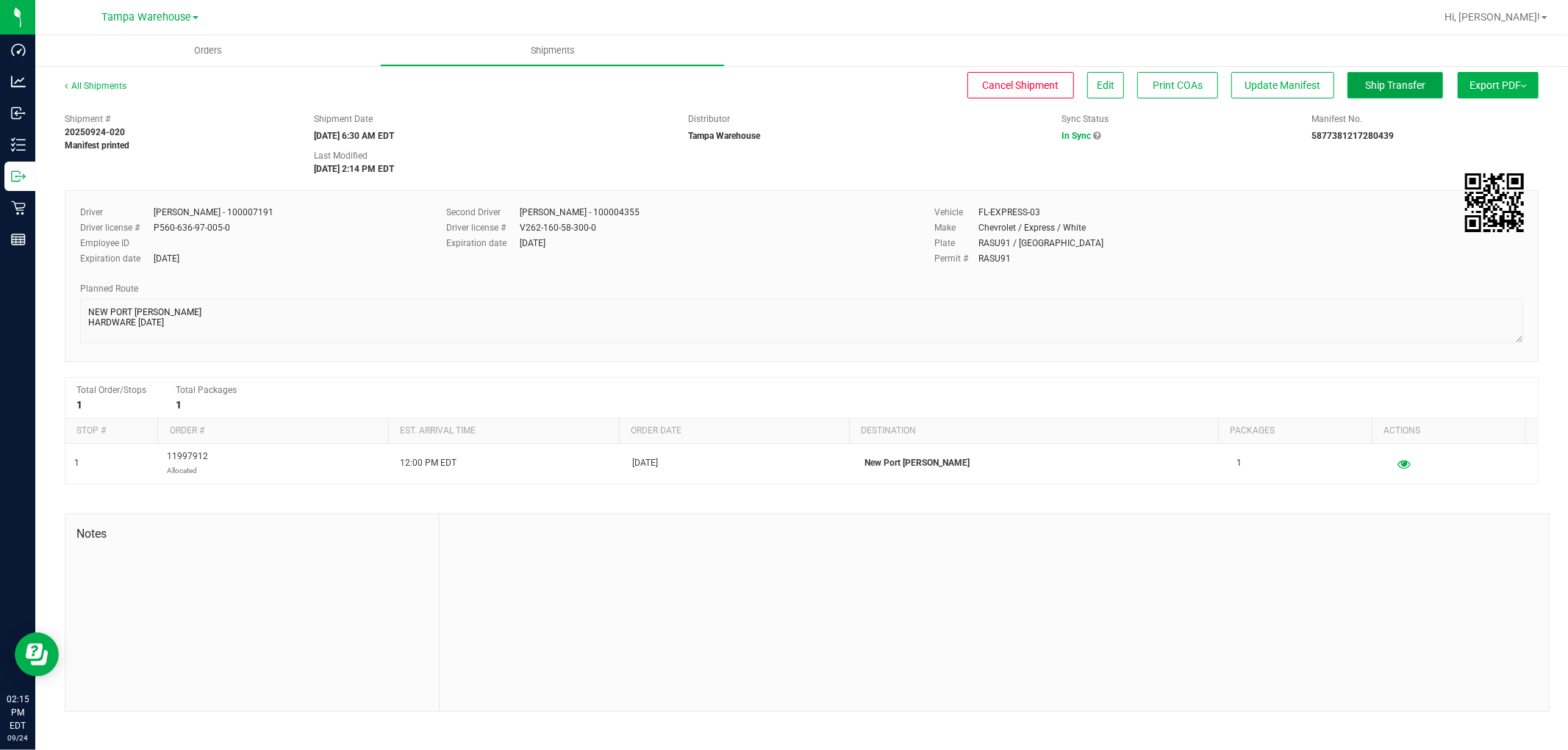
click at [1408, 83] on span "Ship Transfer" at bounding box center [1395, 85] width 61 height 12
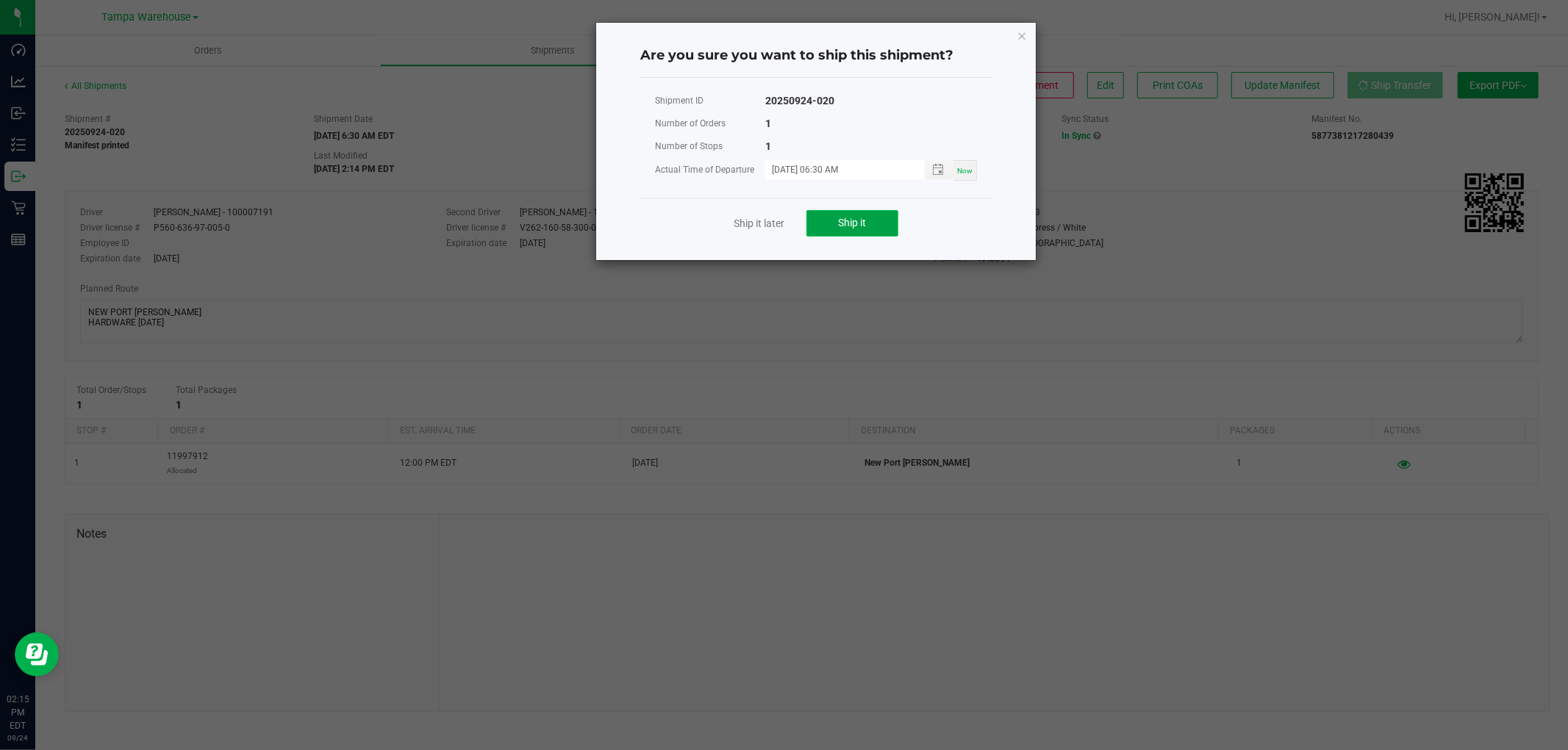
click at [869, 229] on button "Ship it" at bounding box center [852, 223] width 92 height 27
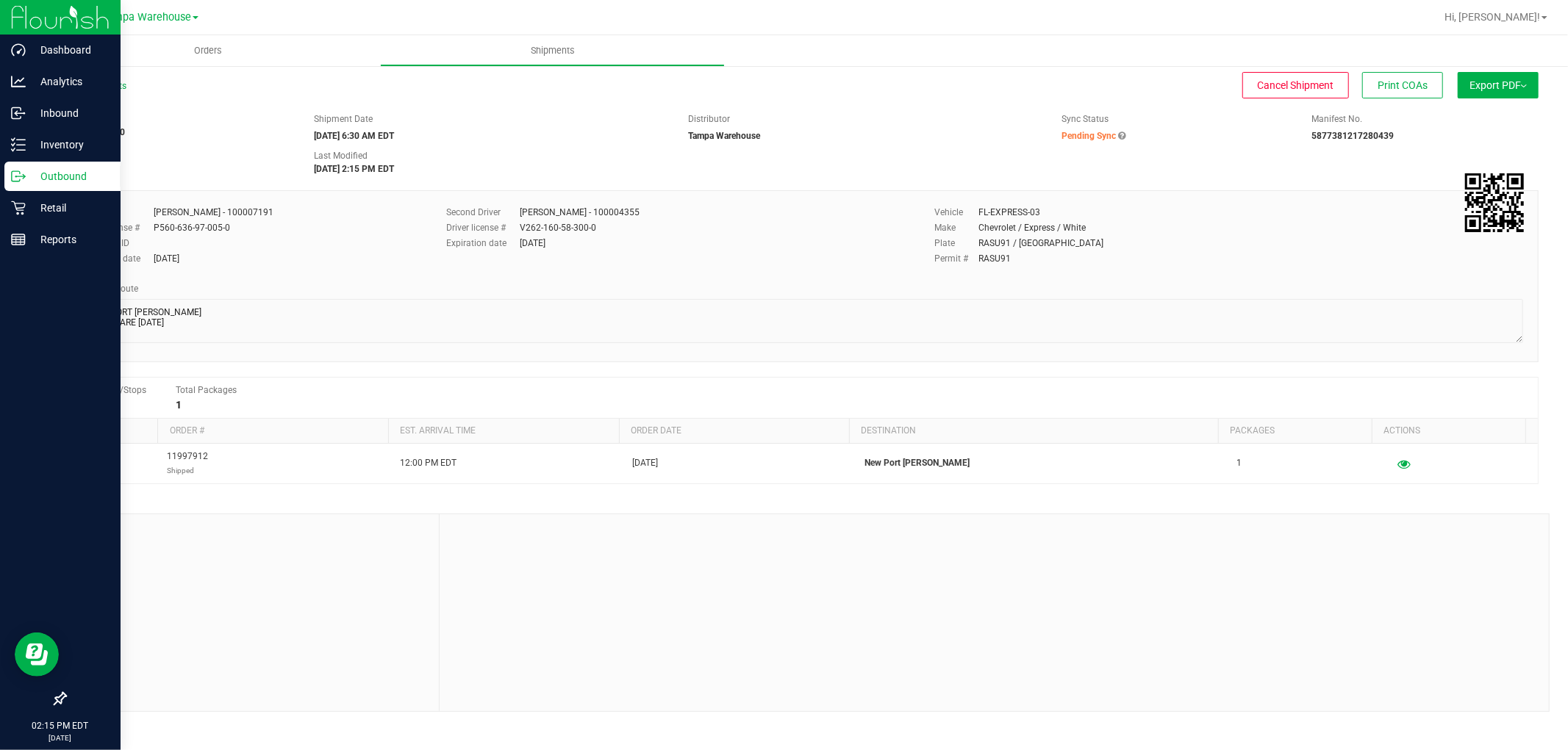
click at [71, 174] on p "Outbound" at bounding box center [69, 177] width 88 height 18
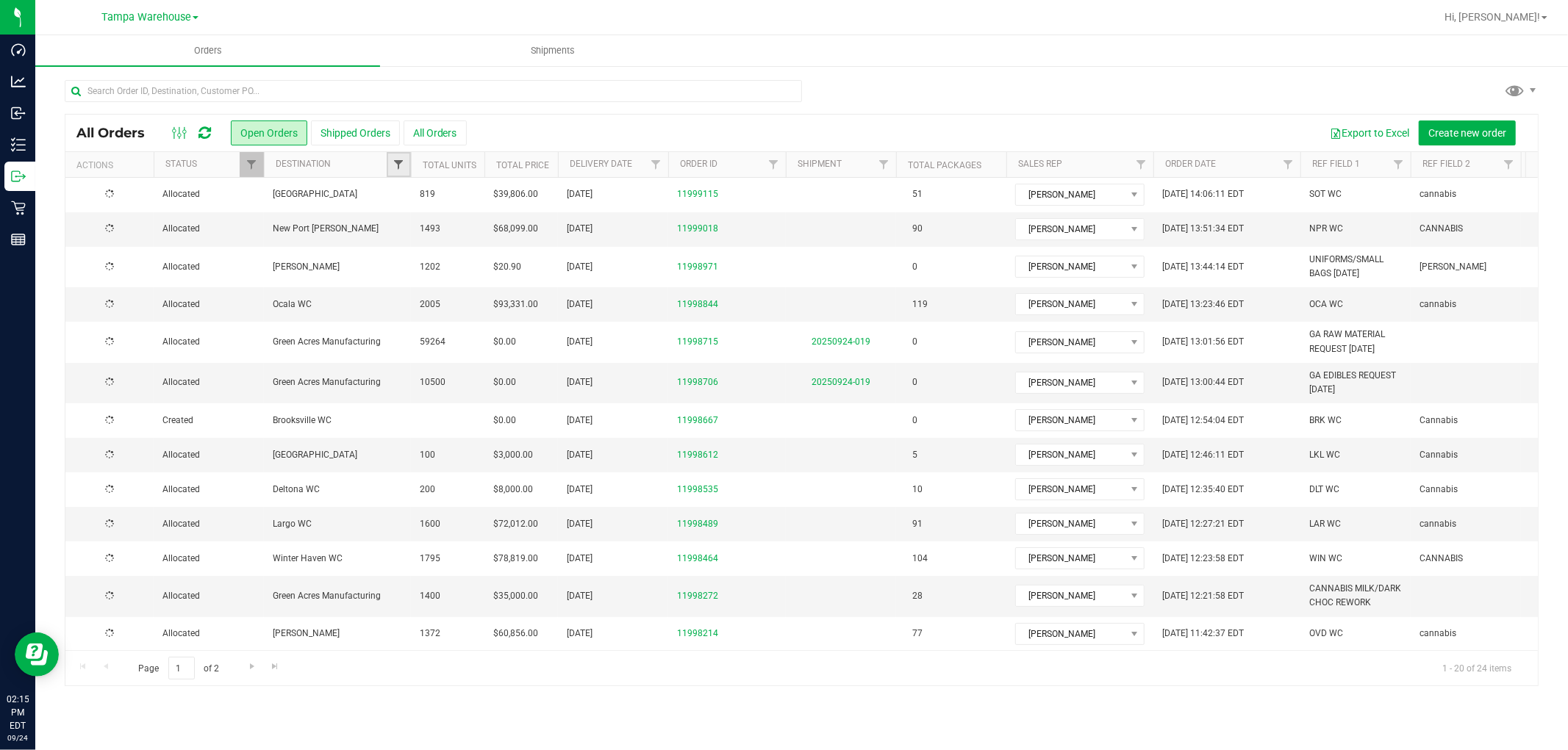
click at [398, 170] on span "Filter" at bounding box center [398, 165] width 12 height 12
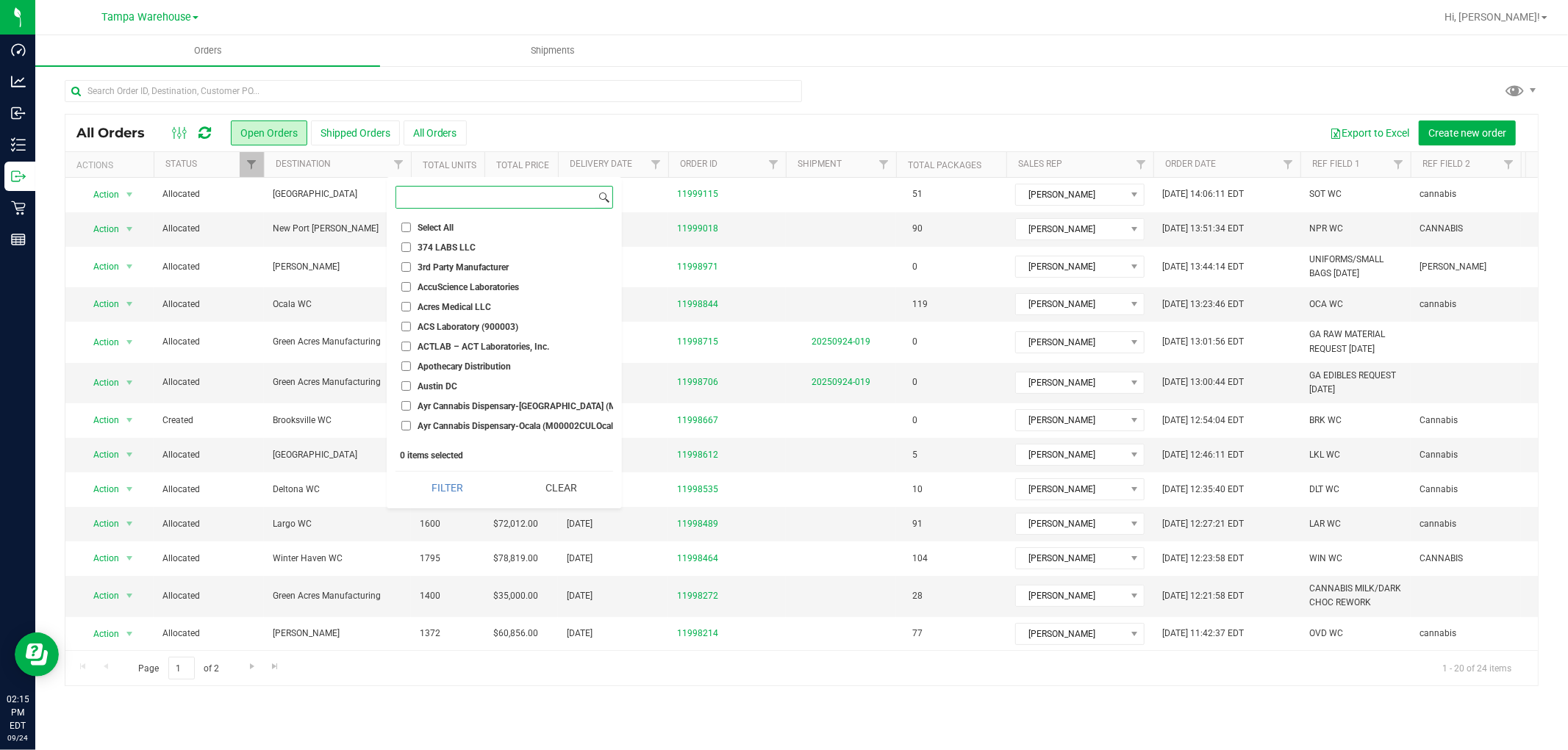
click at [439, 199] on input at bounding box center [495, 197] width 199 height 21
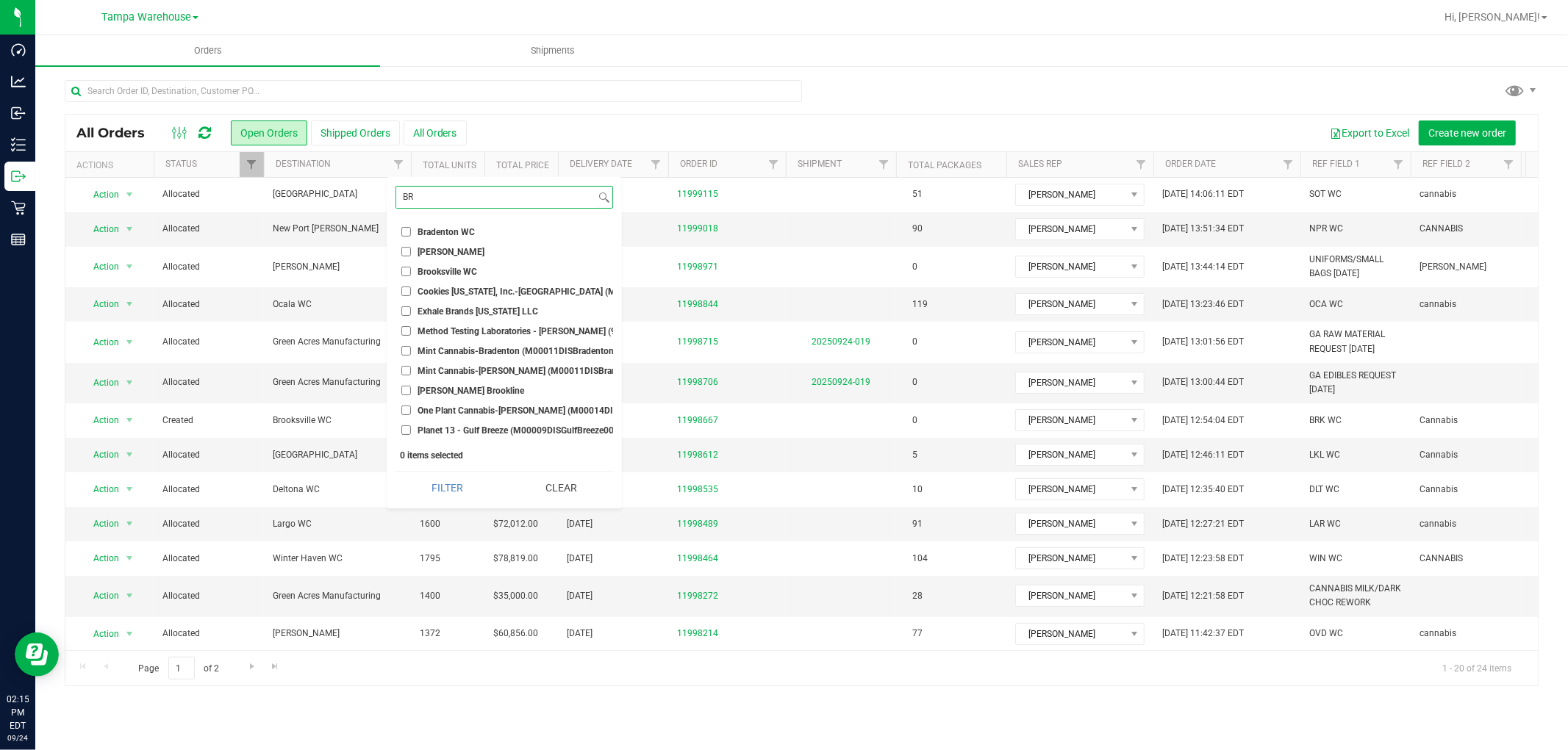
type input "BR"
click at [407, 273] on input "Brooksville WC" at bounding box center [406, 271] width 10 height 10
checkbox input "true"
click at [472, 486] on button "Filter" at bounding box center [447, 488] width 103 height 33
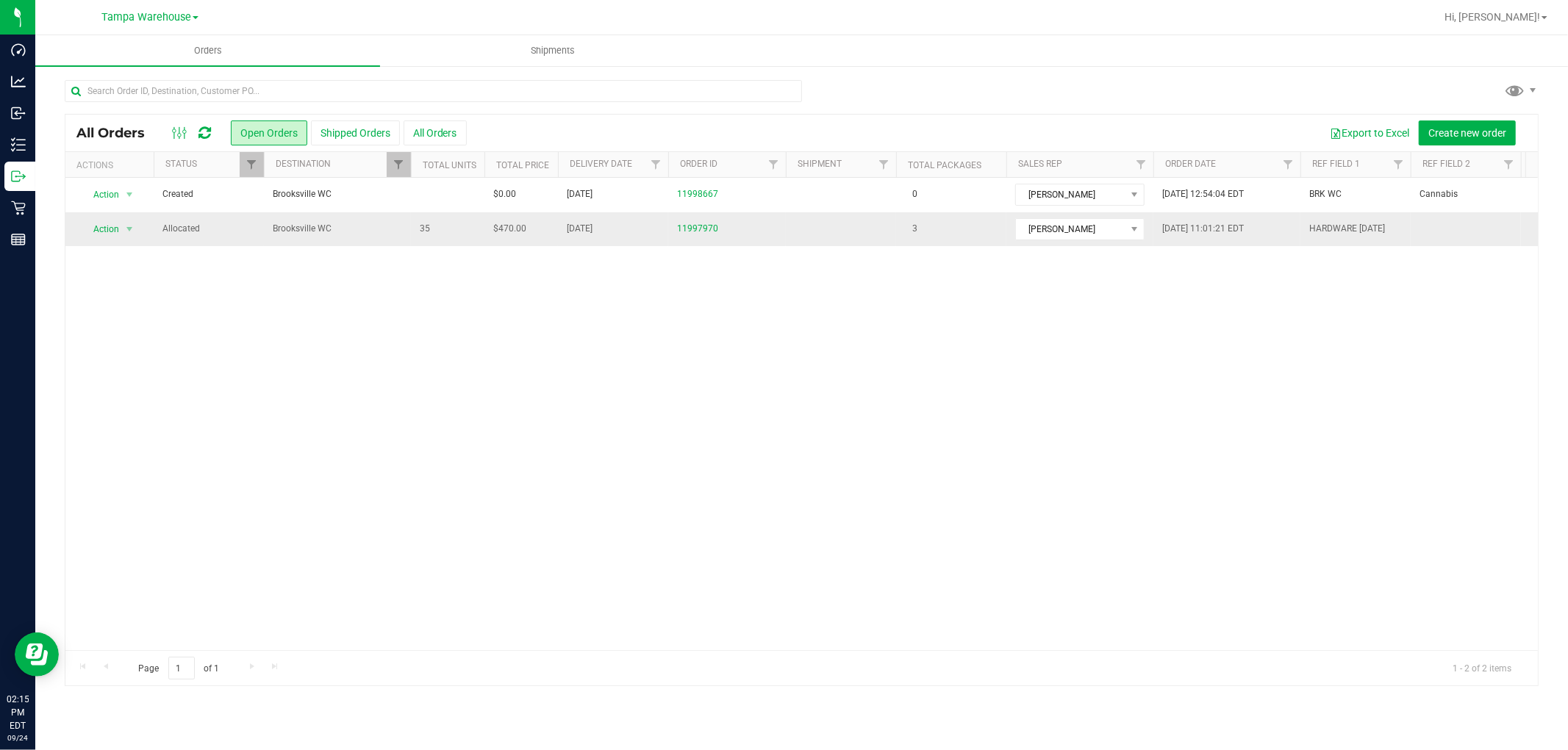
click at [397, 229] on span "Brooksville WC" at bounding box center [337, 228] width 129 height 14
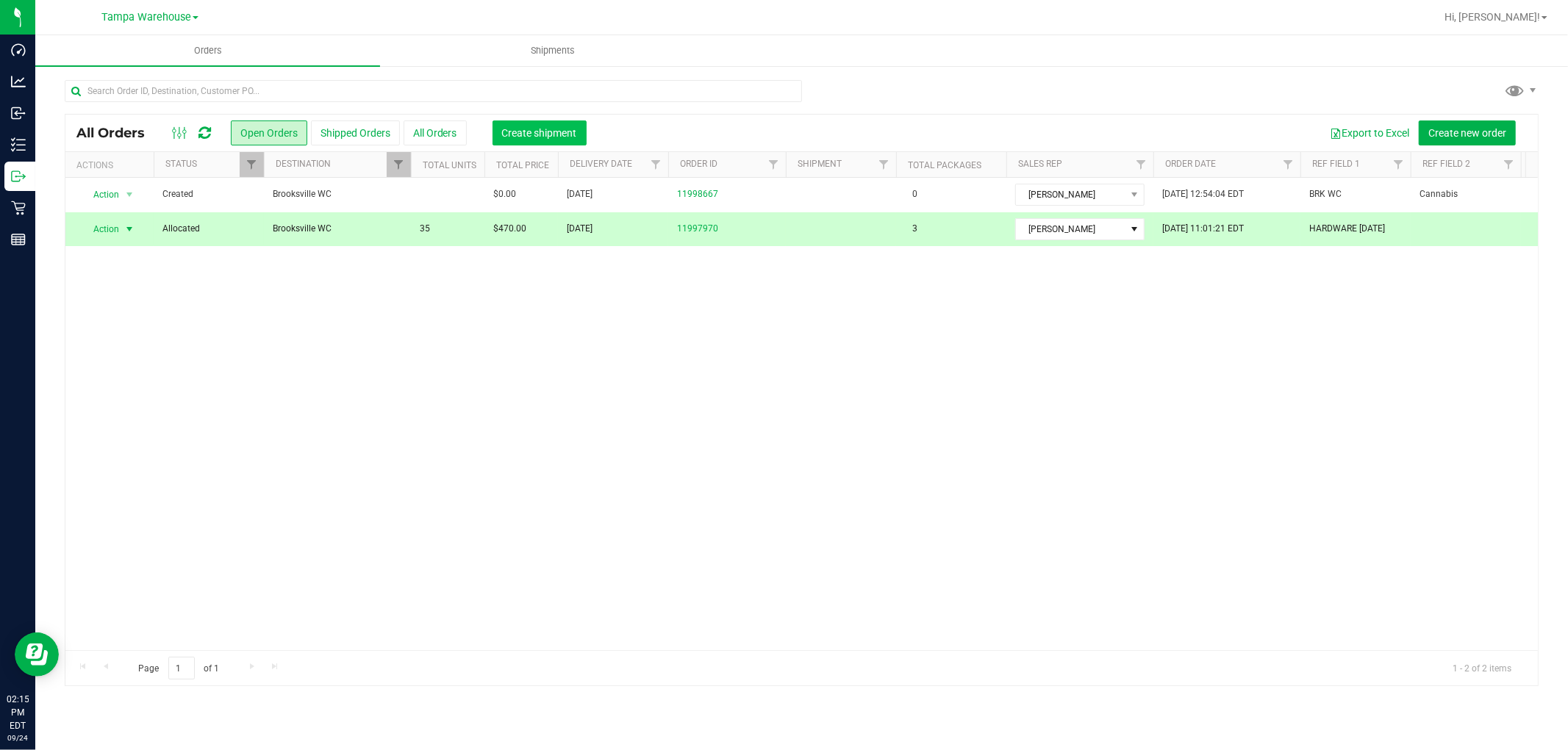
click at [549, 127] on span "Create shipment" at bounding box center [539, 133] width 75 height 12
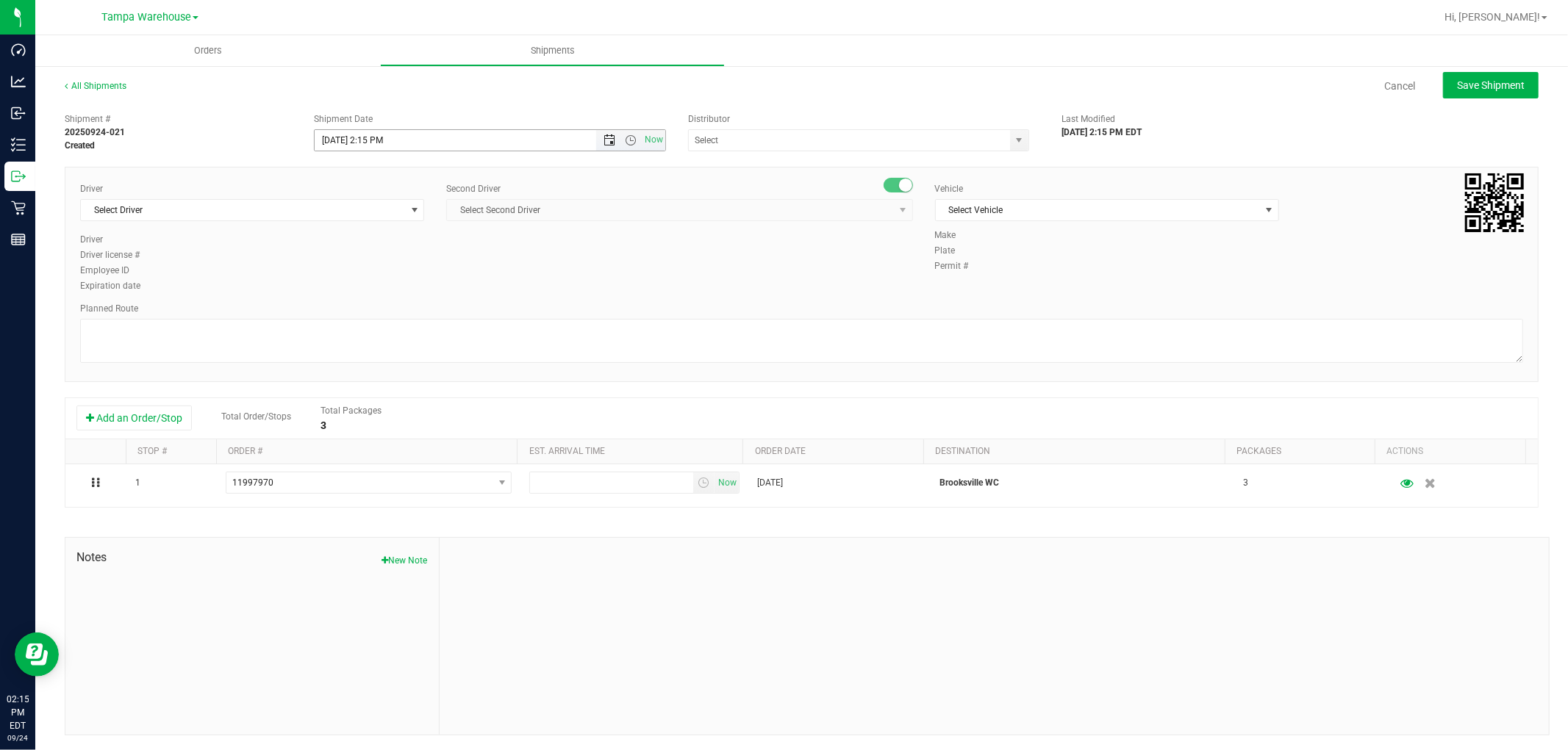
click at [605, 143] on span "Open the date view" at bounding box center [609, 140] width 12 height 12
click at [415, 289] on link "25" at bounding box center [411, 290] width 21 height 23
click at [625, 141] on span "Open the time view" at bounding box center [631, 140] width 12 height 12
click at [376, 243] on li "6:30 AM" at bounding box center [485, 247] width 345 height 19
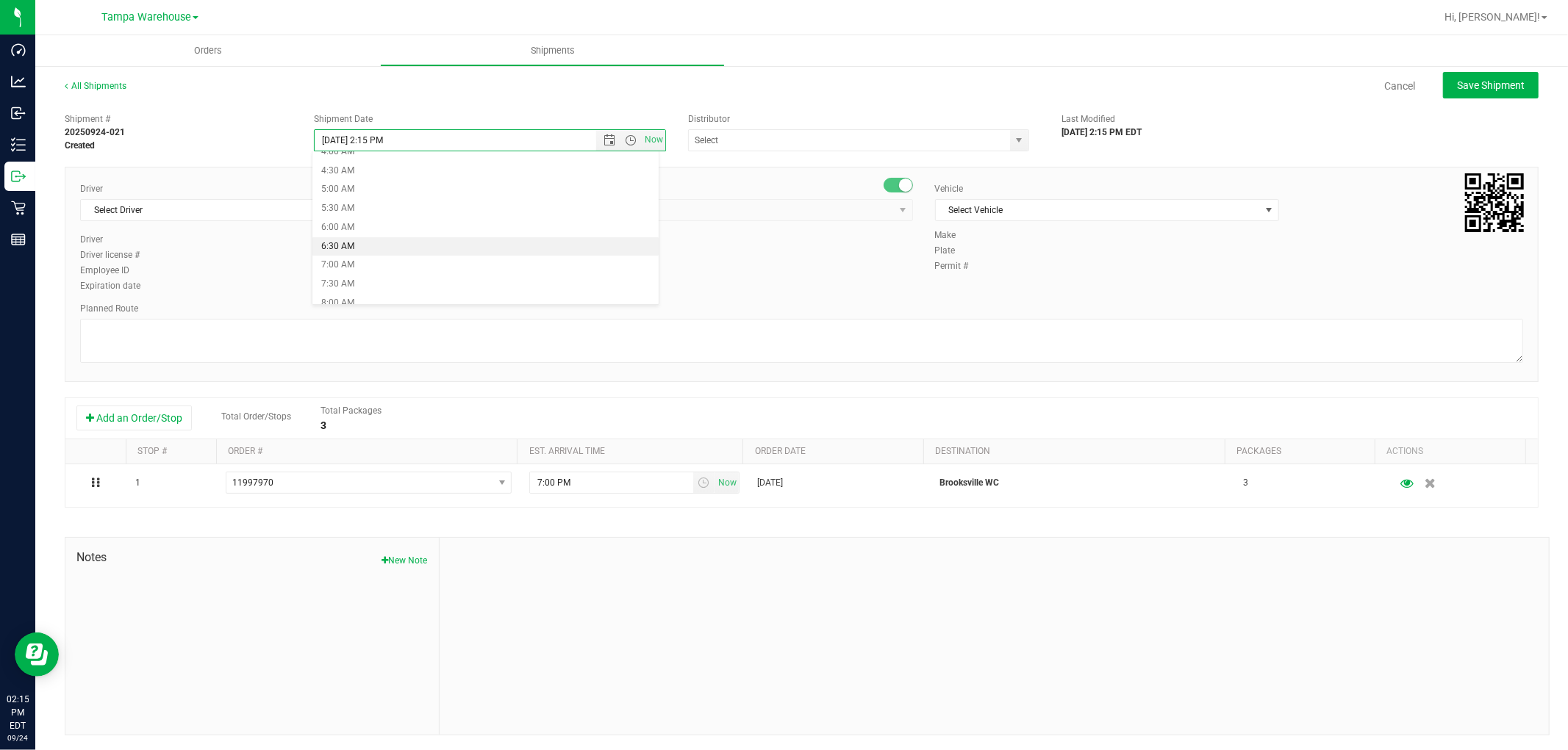
type input "9/25/2025 6:30 AM"
click at [744, 142] on input "text" at bounding box center [845, 140] width 312 height 21
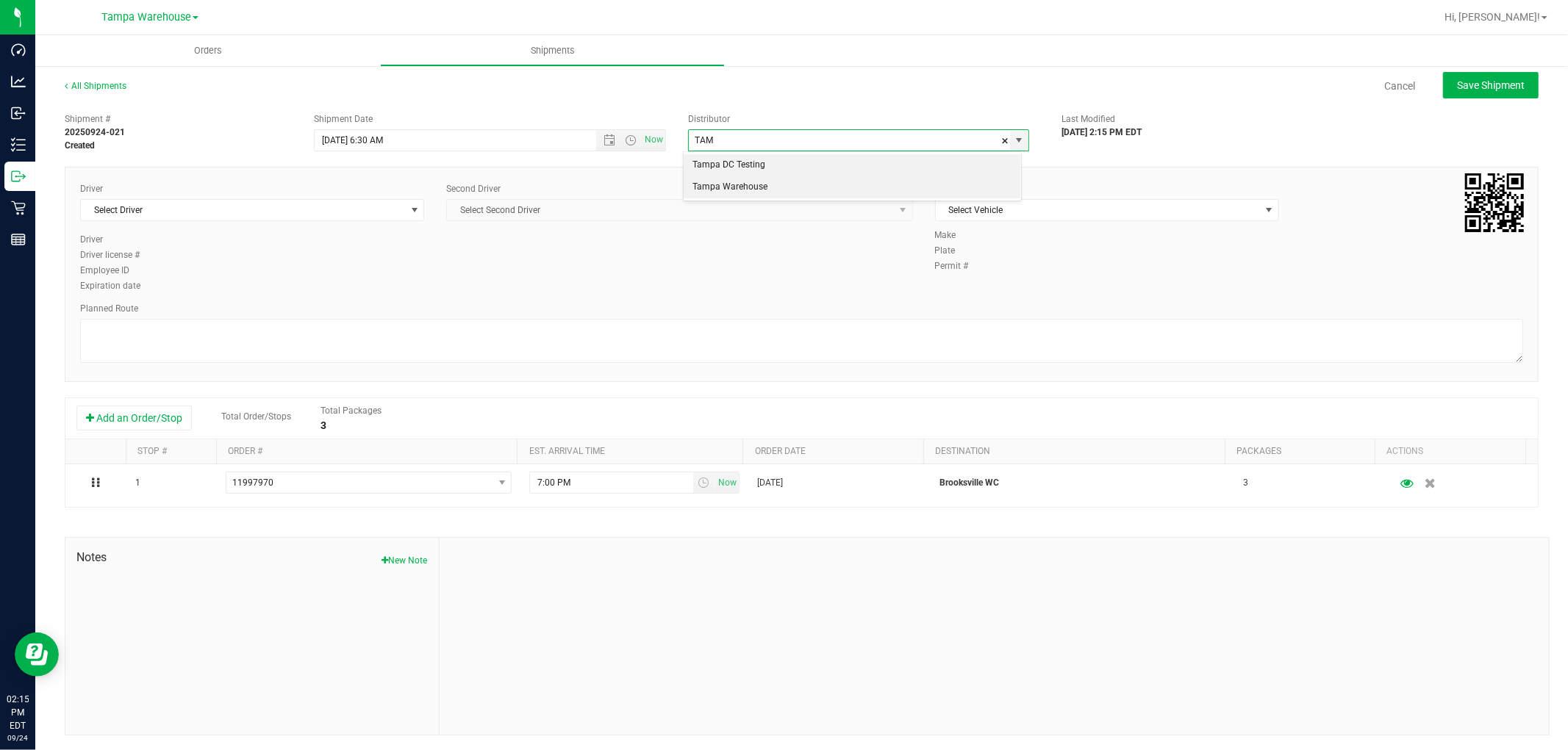
click at [777, 185] on li "Tampa Warehouse" at bounding box center [852, 188] width 336 height 22
type input "Tampa Warehouse"
click at [244, 210] on span "Select Driver" at bounding box center [242, 210] width 324 height 21
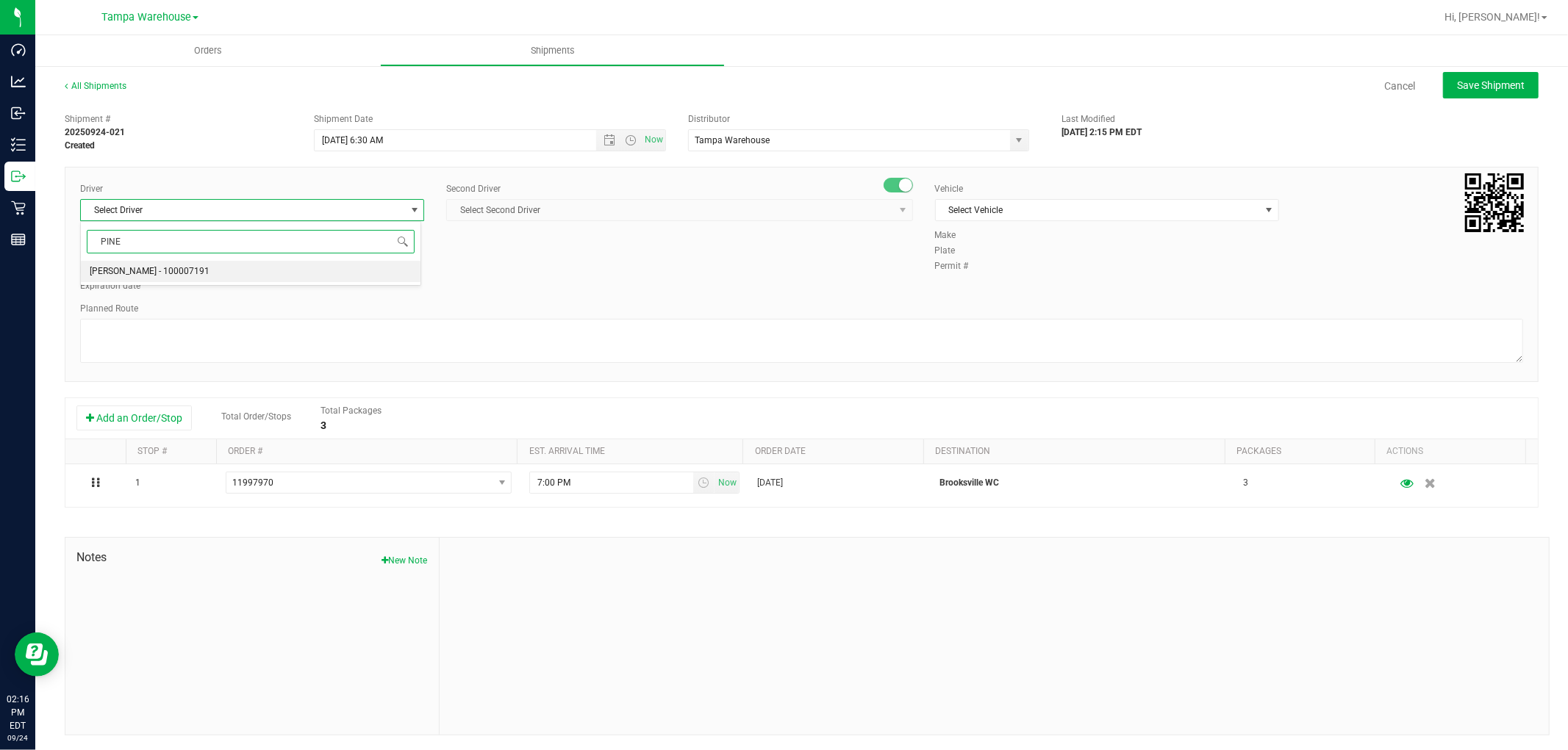
click at [201, 273] on span "Nicholas Pinero - 100007191" at bounding box center [149, 272] width 120 height 19
type input "PINE"
click at [556, 214] on span "Select Second Driver" at bounding box center [669, 210] width 446 height 21
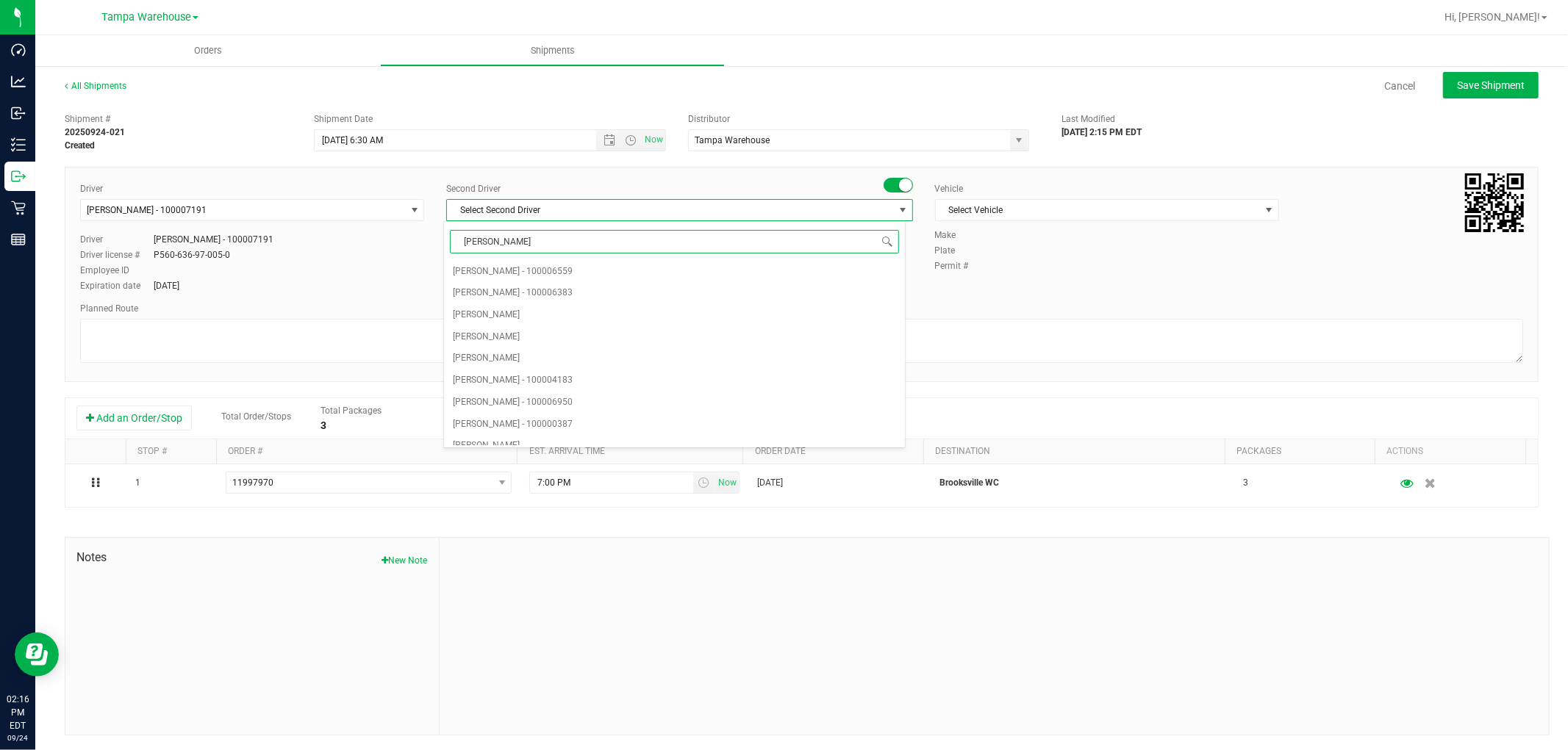
type input "DANN"
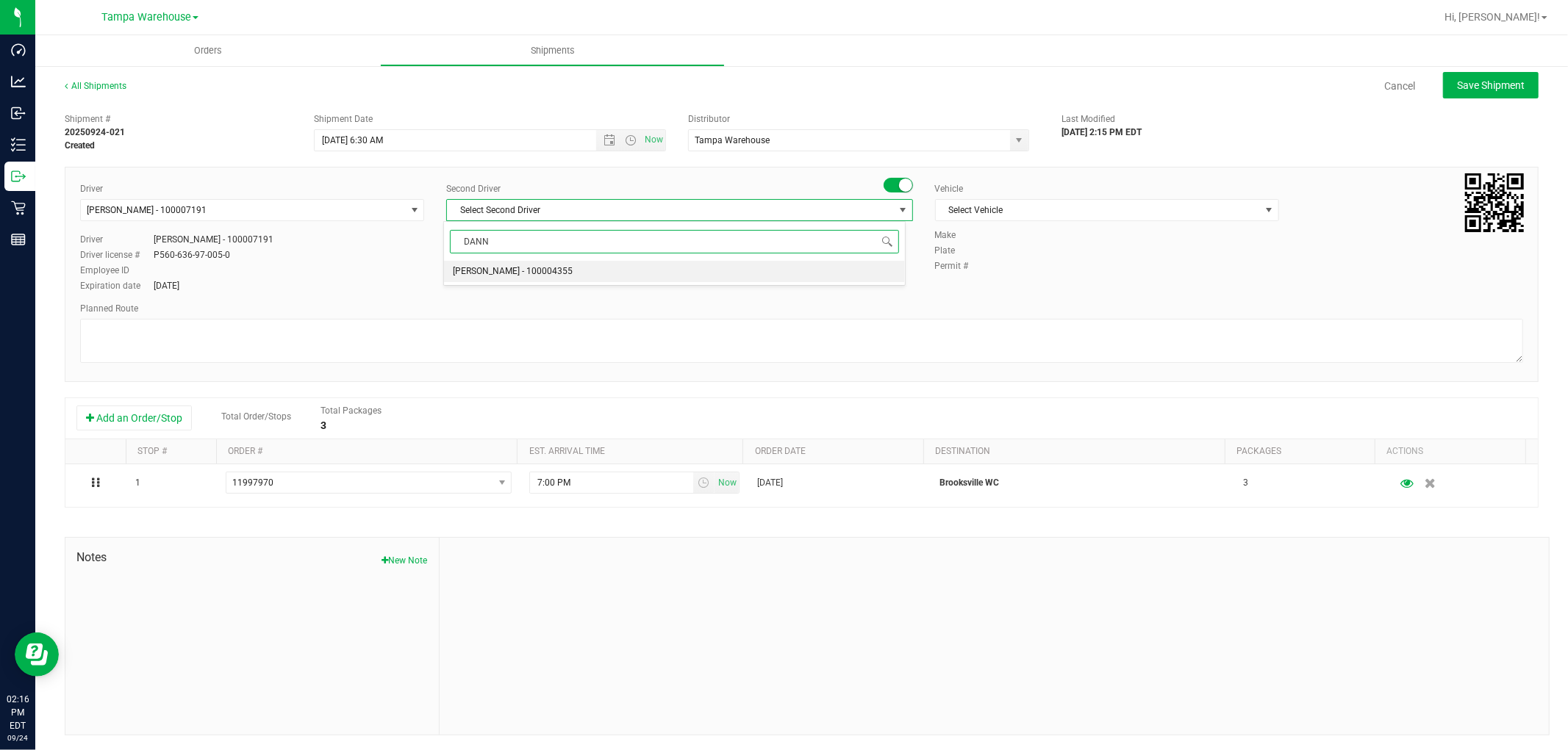
click at [551, 273] on span "Danny Vickers - 100004355" at bounding box center [512, 272] width 120 height 19
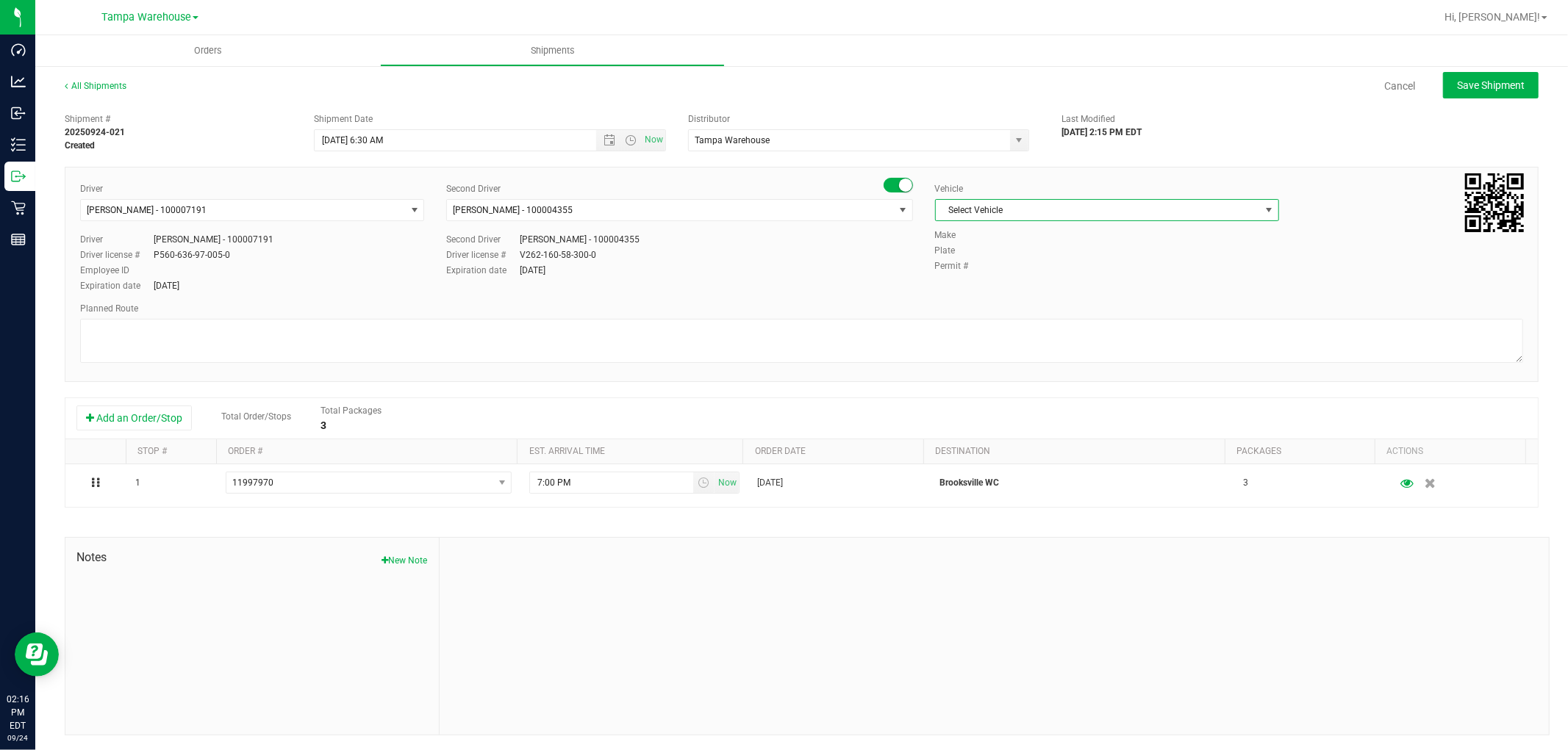
click at [1125, 208] on span "Select Vehicle" at bounding box center [1098, 210] width 324 height 21
click at [1004, 361] on li "FL-EXPRESS-03" at bounding box center [1098, 356] width 339 height 22
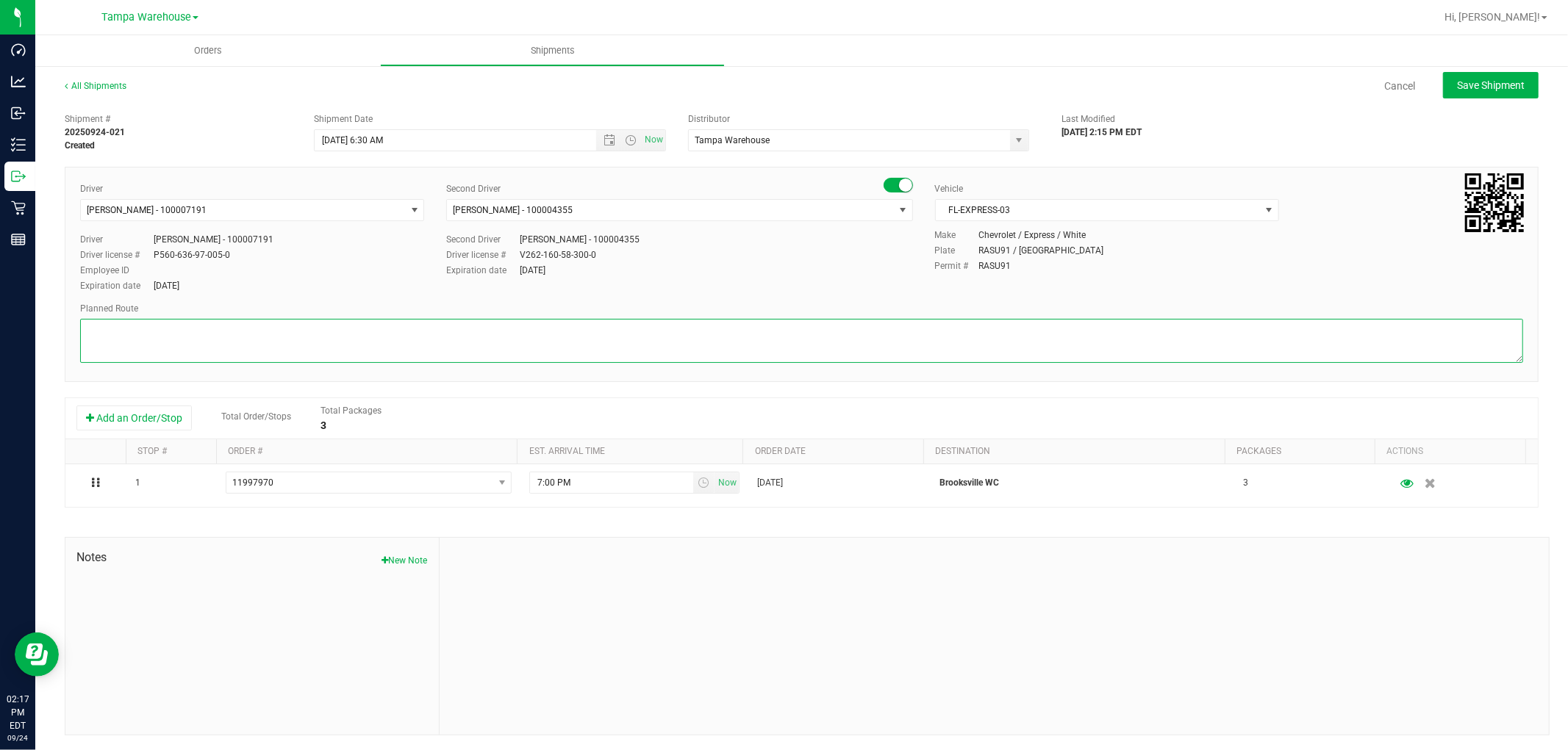
click at [667, 318] on textarea at bounding box center [801, 341] width 1443 height 44
paste textarea "HARDWARE 09.24.25"
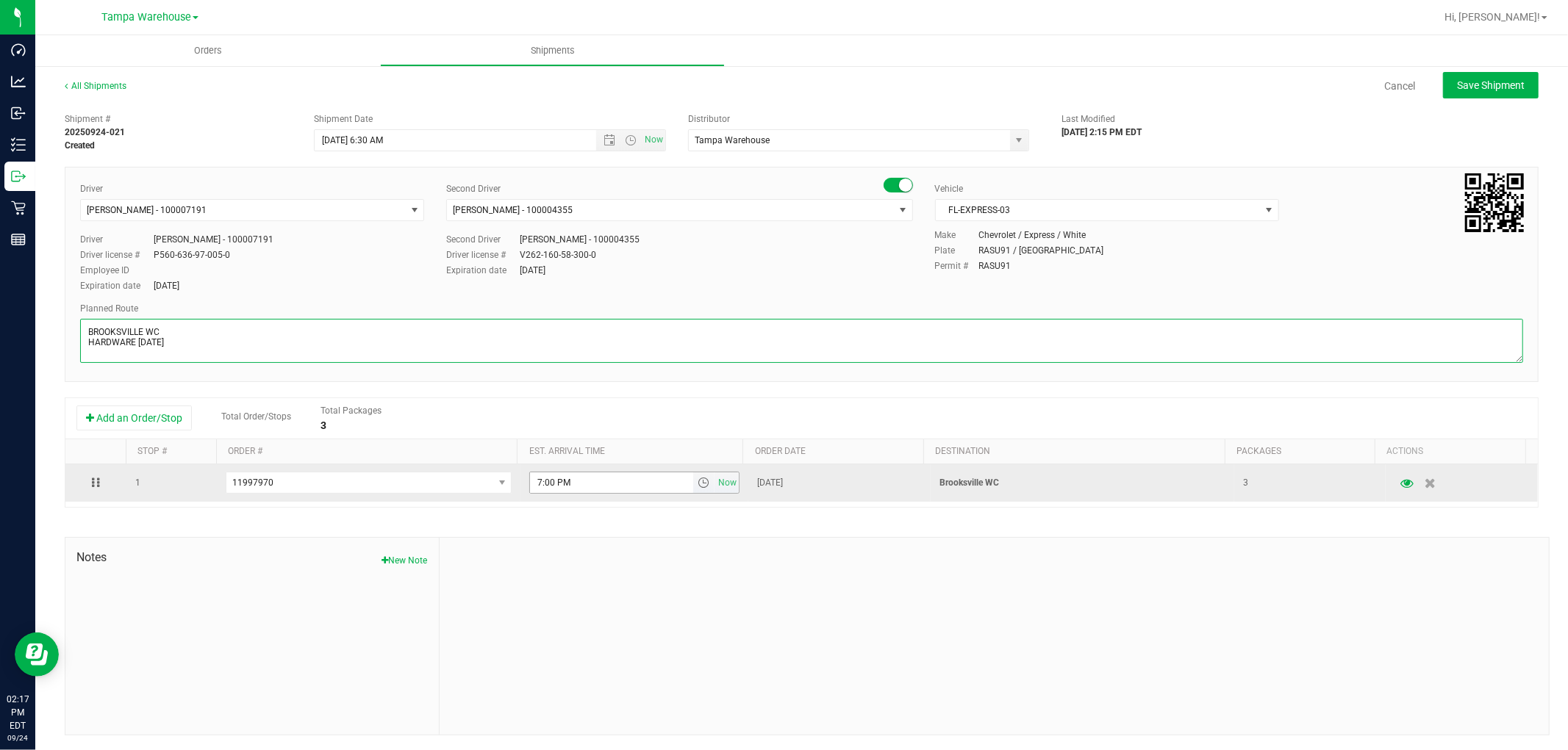
click at [697, 485] on span "select" at bounding box center [703, 483] width 12 height 12
type textarea "BROOKSVILLE WC HARDWARE 09.24.25"
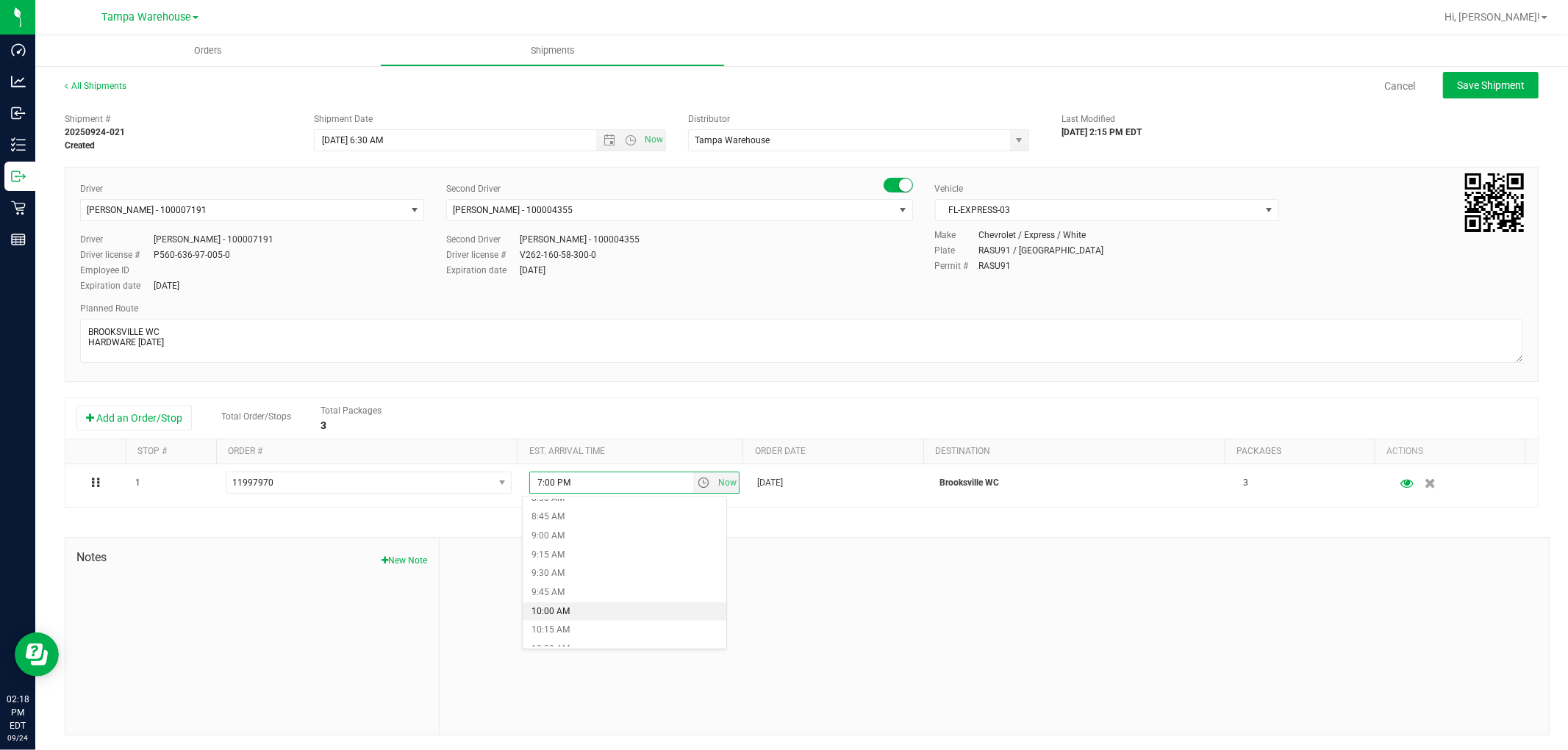
scroll to position [734, 0]
click at [600, 604] on li "11:00 AM" at bounding box center [624, 605] width 203 height 19
click at [892, 554] on div at bounding box center [994, 636] width 1109 height 197
click at [1497, 83] on span "Save Shipment" at bounding box center [1490, 85] width 67 height 12
type input "9/25/2025 10:30 AM"
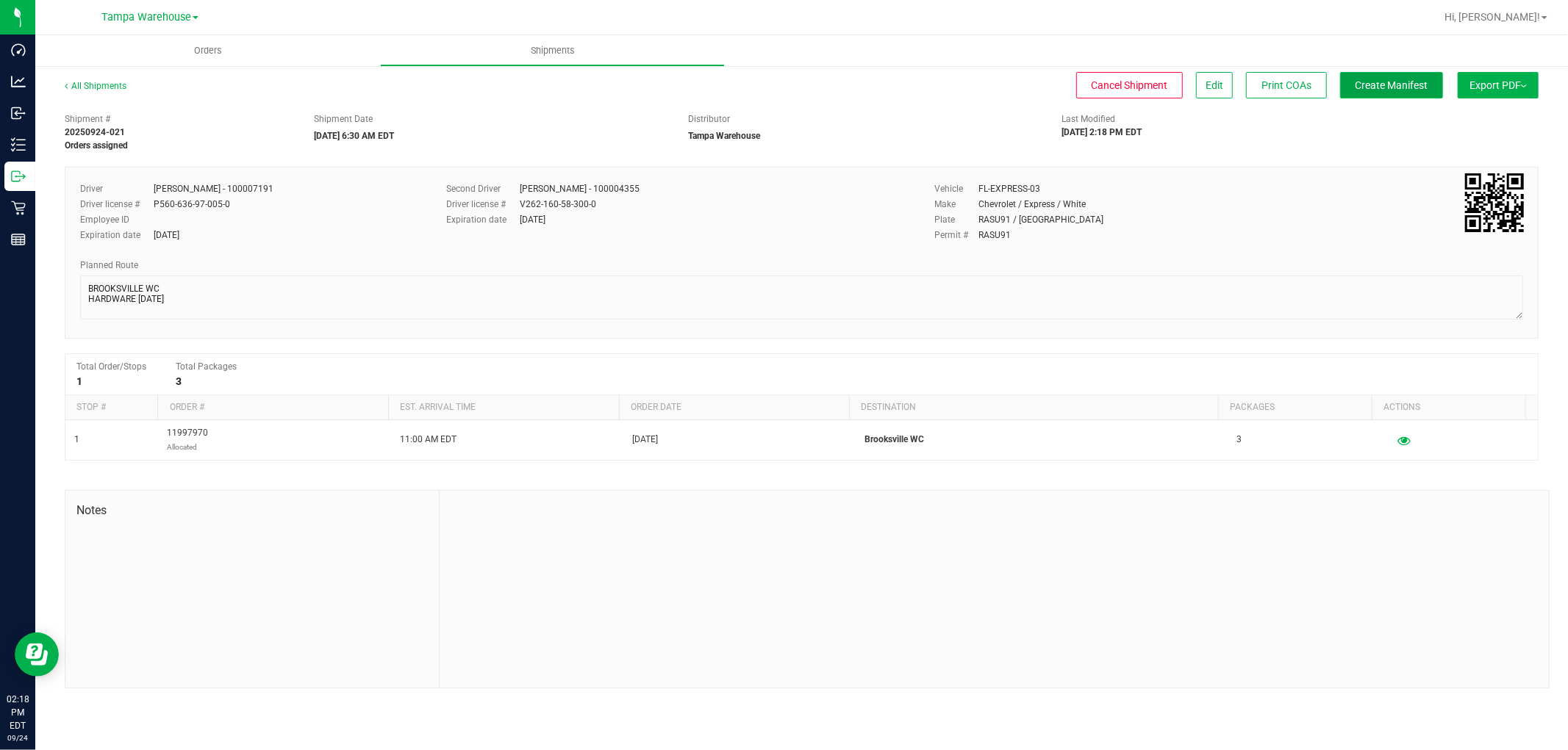
click at [1401, 91] on button "Create Manifest" at bounding box center [1391, 85] width 103 height 27
click at [1407, 83] on span "Ship Transfer" at bounding box center [1395, 85] width 61 height 12
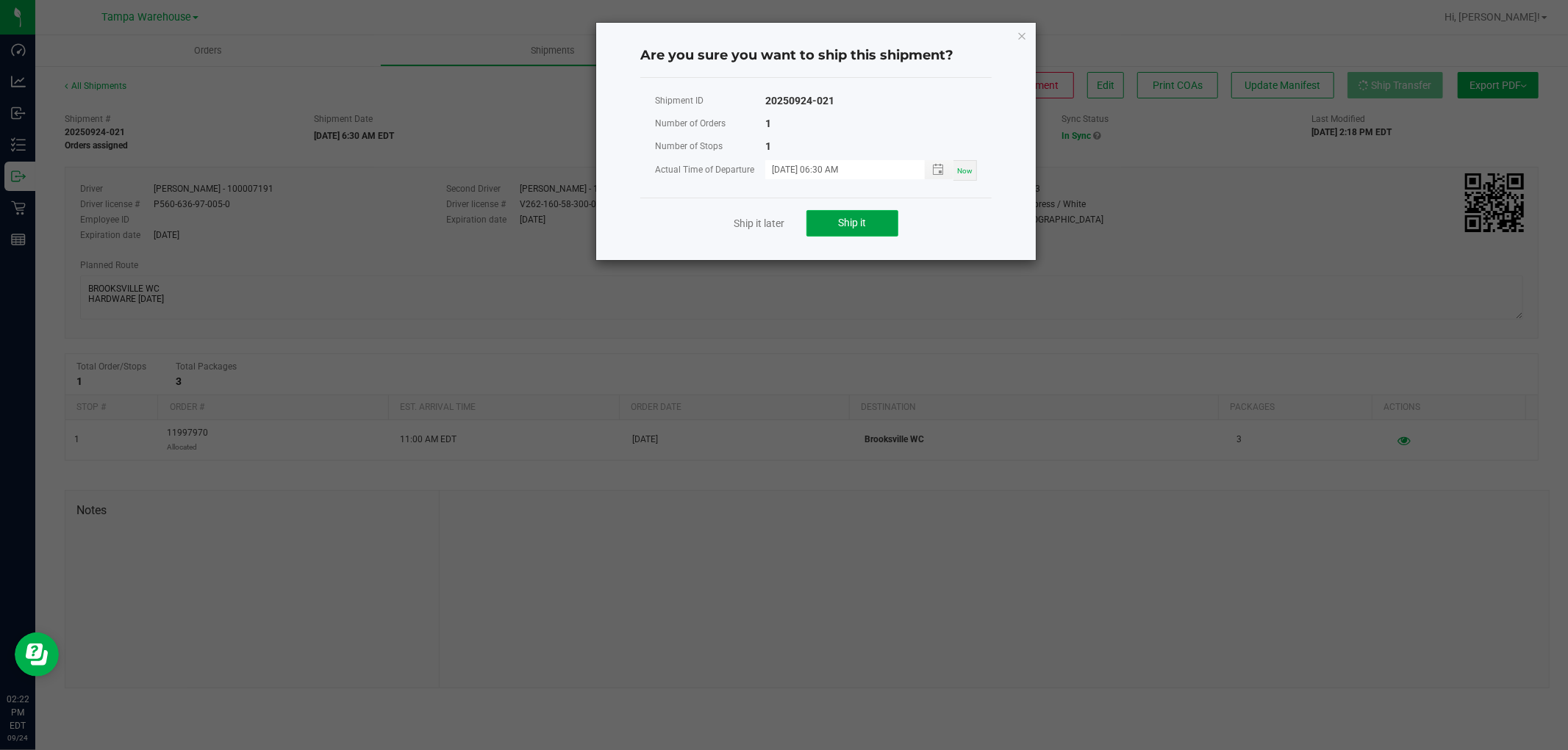
click at [857, 222] on span "Ship it" at bounding box center [852, 222] width 28 height 12
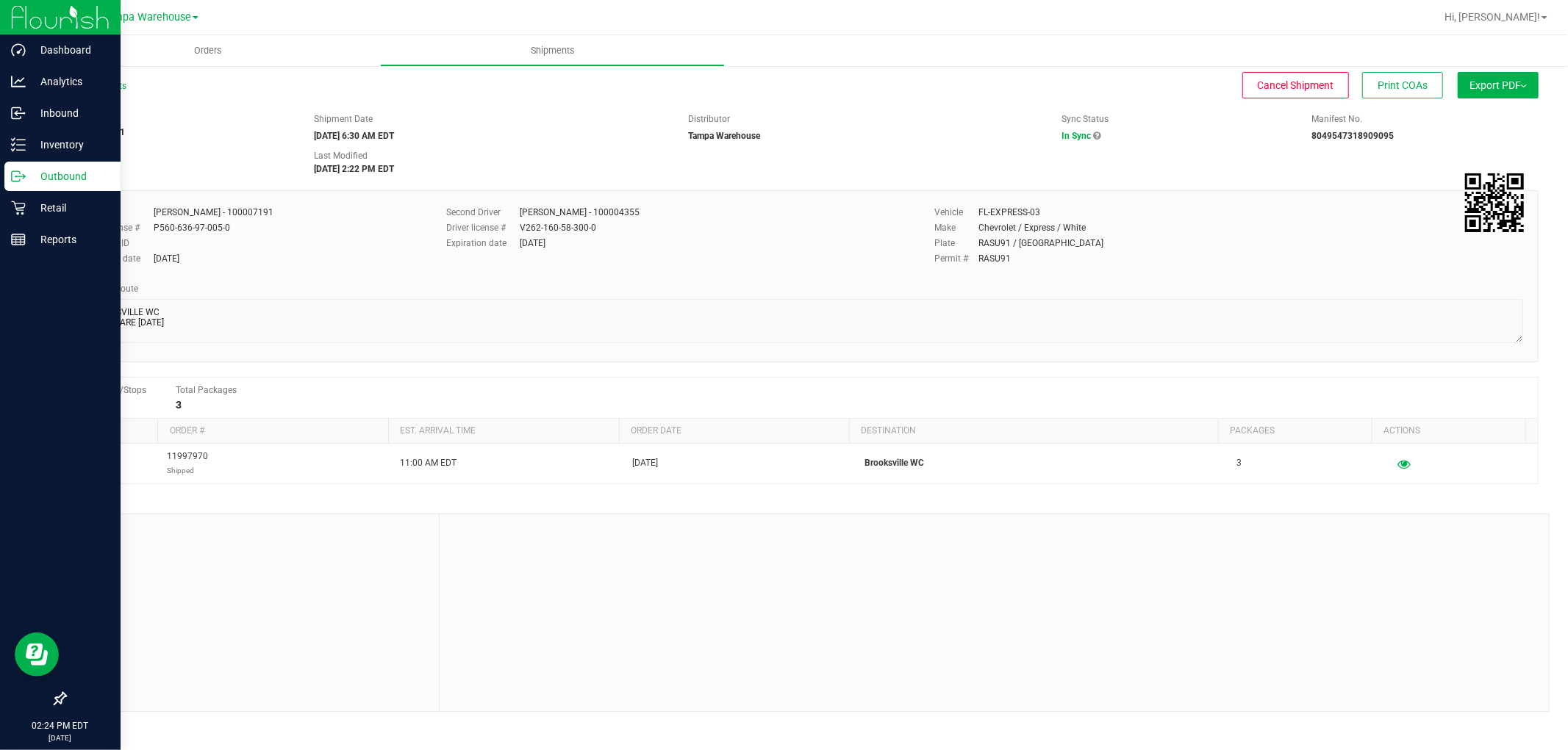
click at [68, 181] on p "Outbound" at bounding box center [69, 177] width 88 height 18
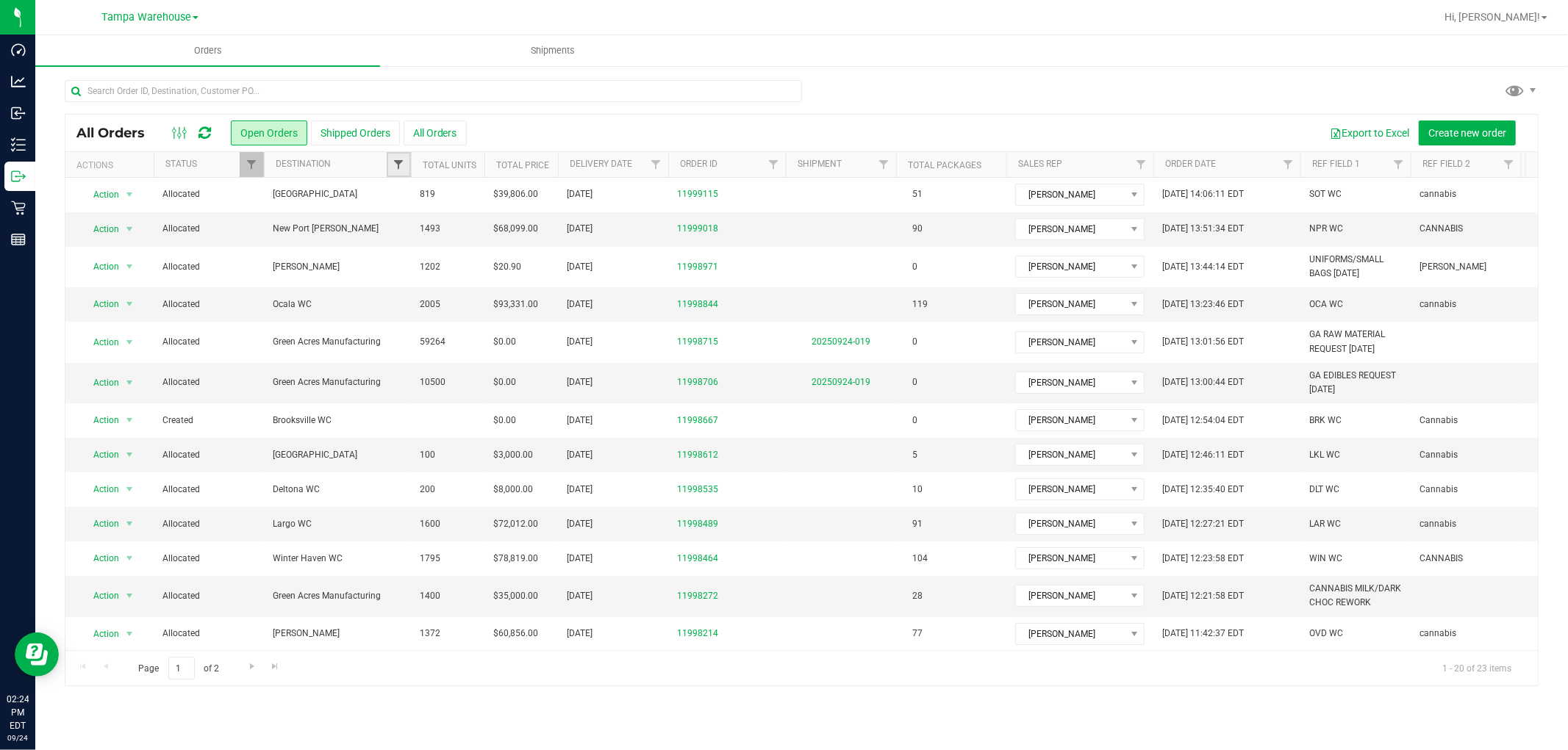
click at [394, 164] on span "Filter" at bounding box center [398, 165] width 12 height 12
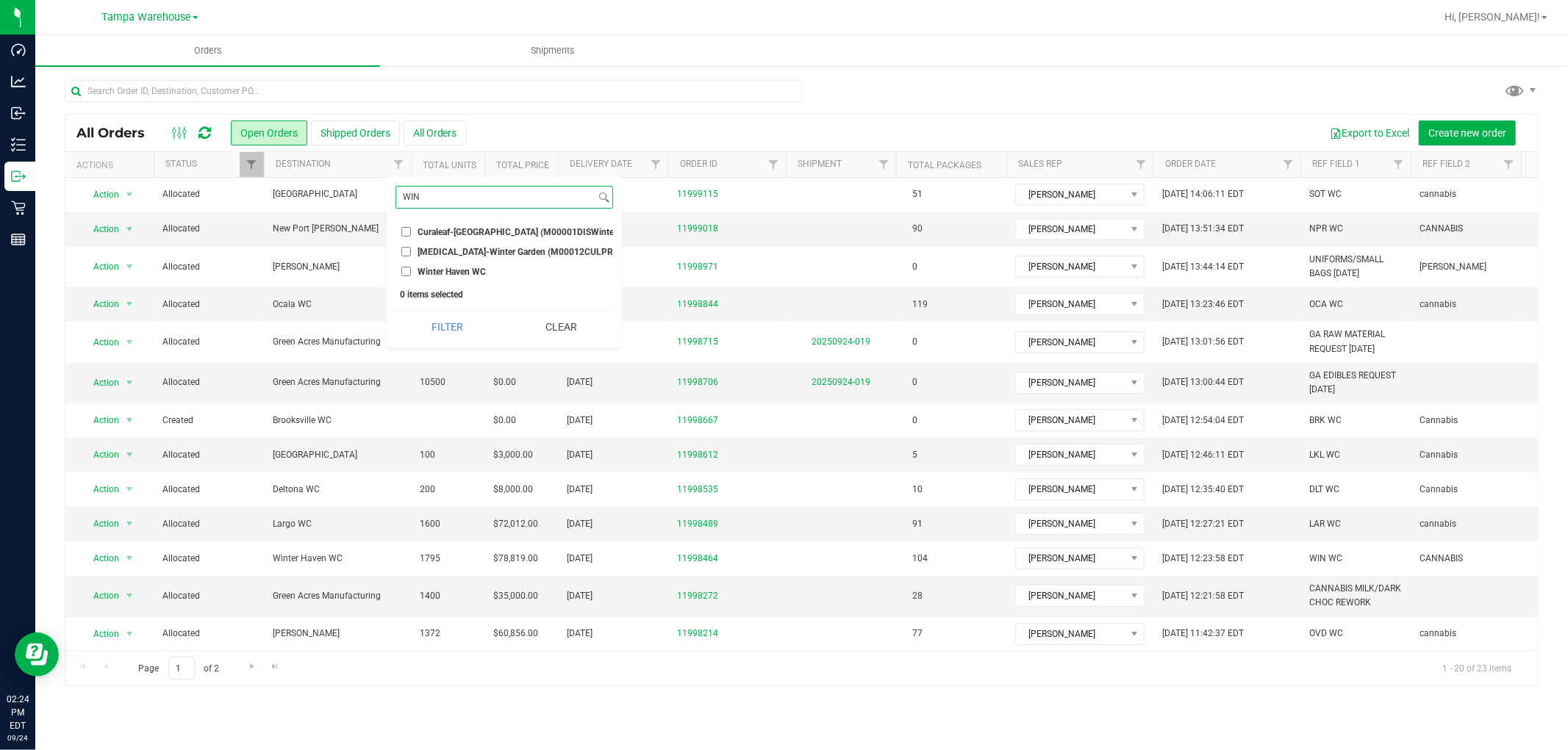
type input "WIN"
click at [404, 272] on input "Winter Haven WC" at bounding box center [406, 271] width 10 height 10
checkbox input "true"
click at [463, 332] on button "Filter" at bounding box center [447, 327] width 103 height 33
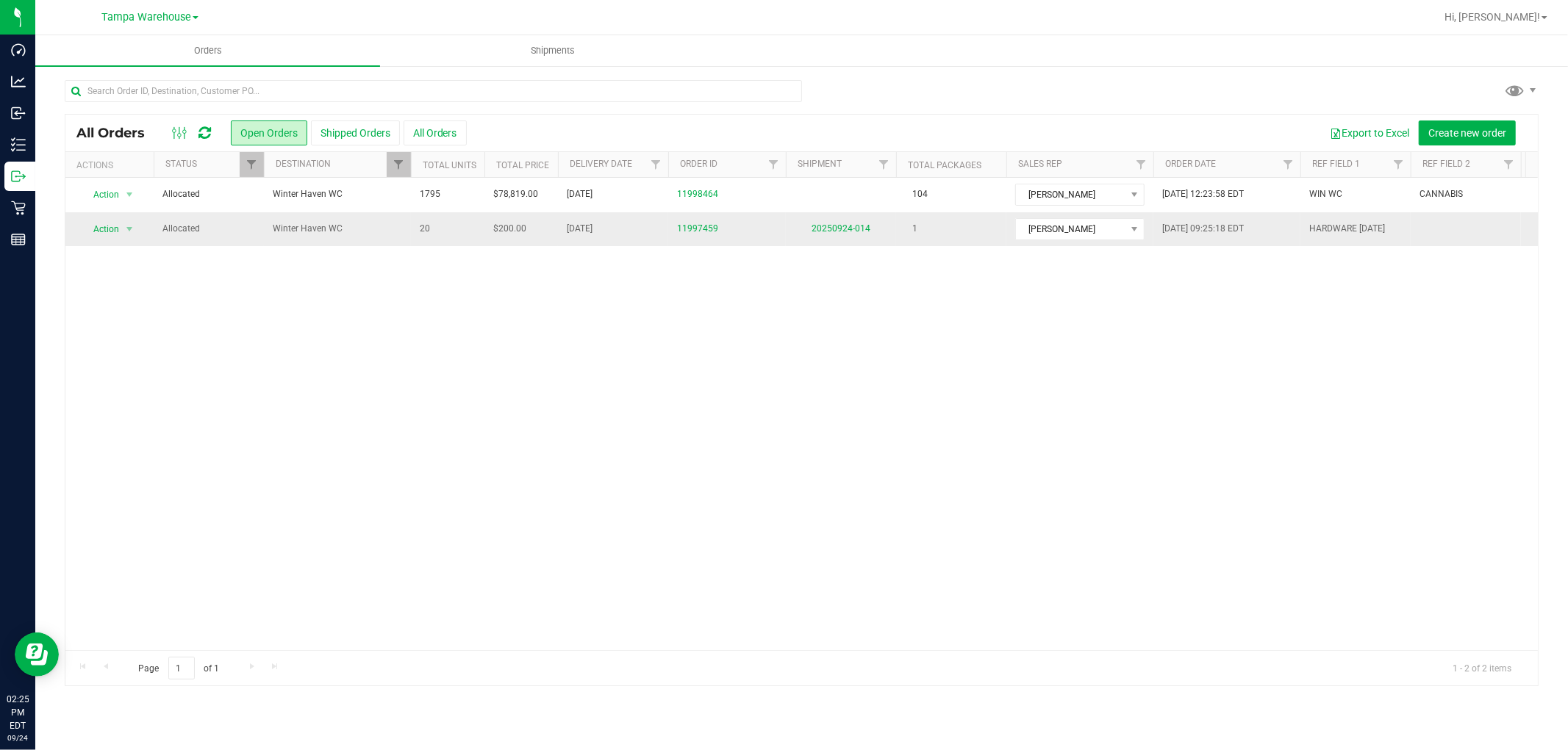
click at [382, 225] on span "Winter Haven WC" at bounding box center [337, 228] width 129 height 14
click at [848, 231] on link "20250924-014" at bounding box center [841, 228] width 59 height 10
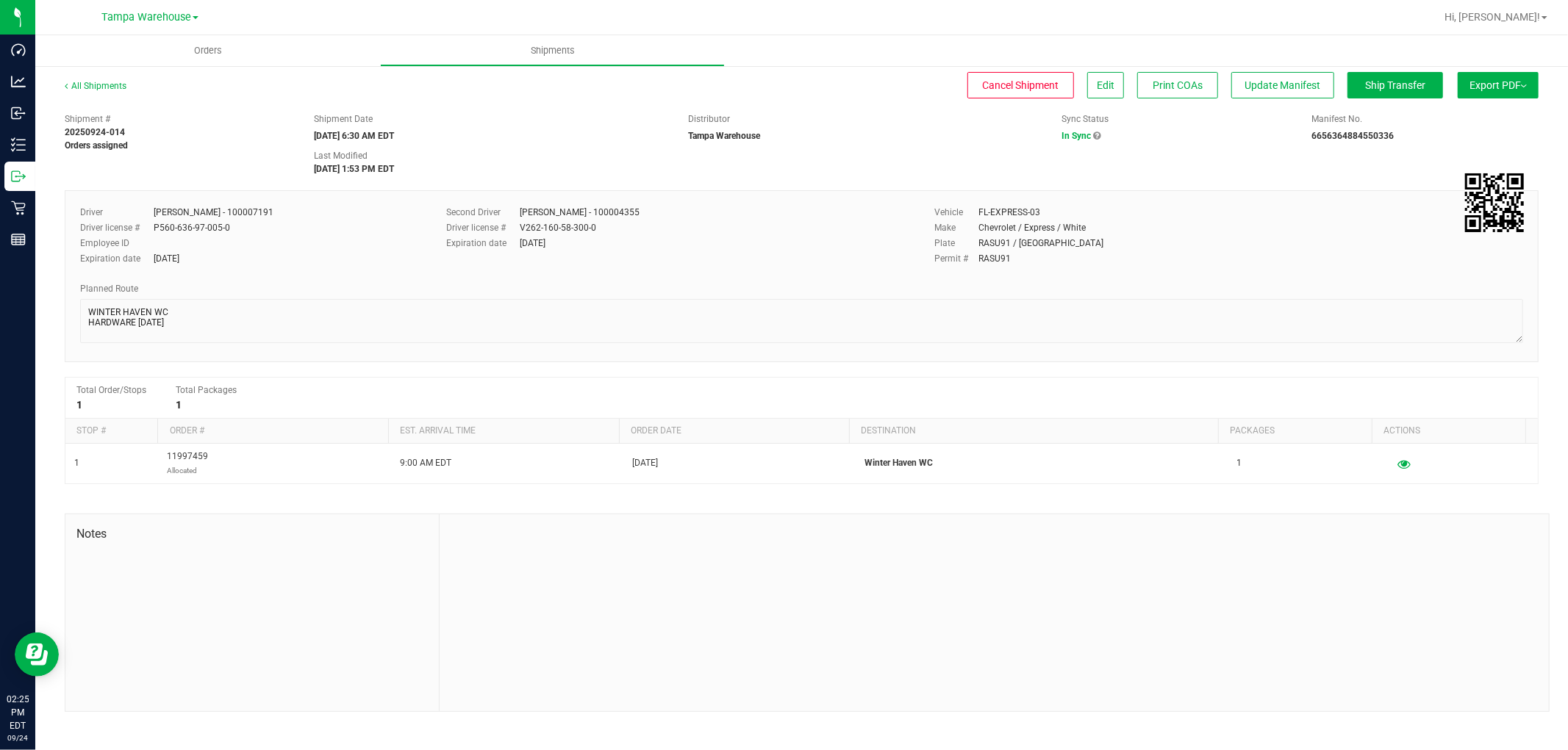
click at [1510, 91] on button "Export PDF" at bounding box center [1497, 85] width 81 height 27
click at [1480, 138] on span "Manifest by Lot" at bounding box center [1460, 140] width 61 height 10
click at [1399, 81] on span "Ship Transfer" at bounding box center [1395, 85] width 61 height 12
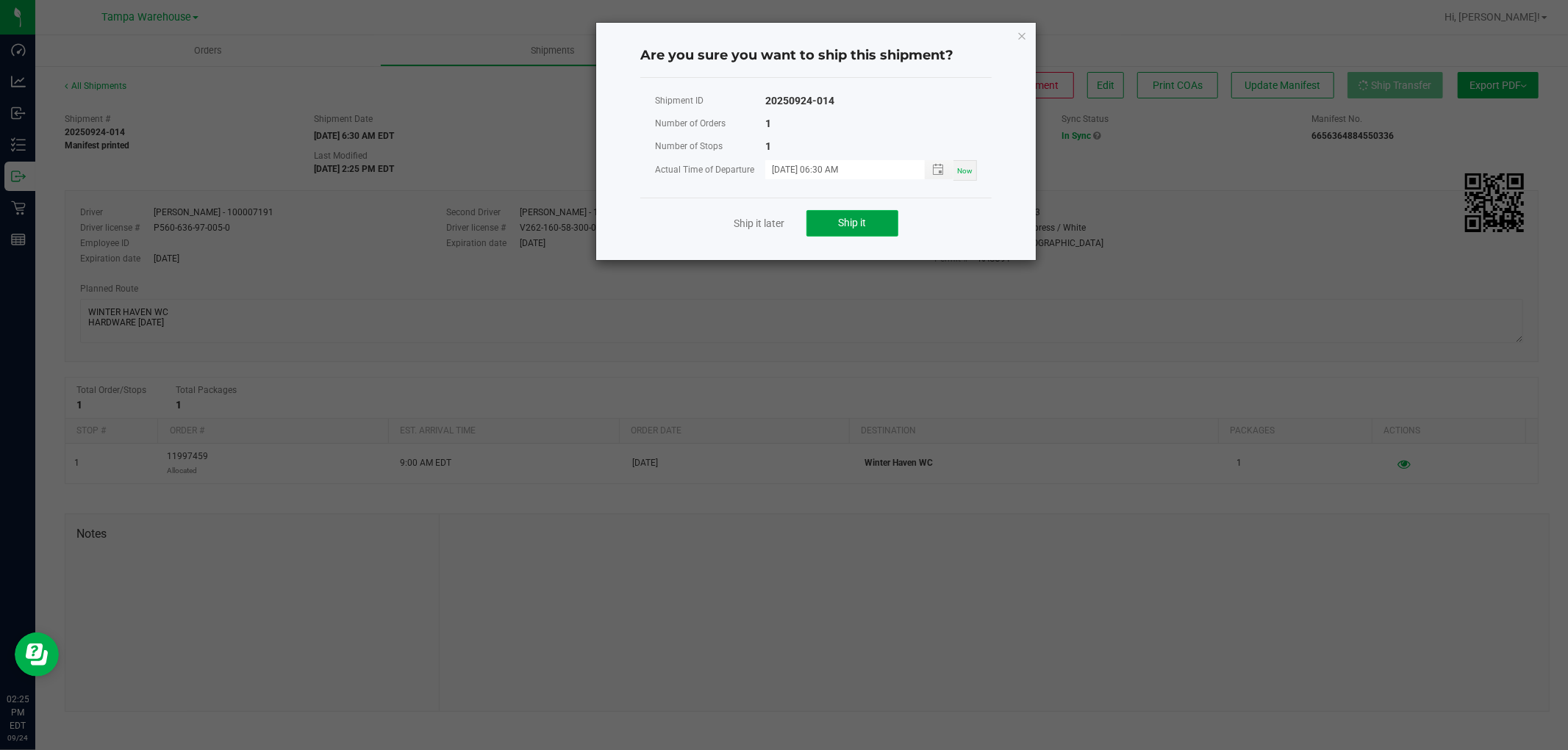
click at [871, 220] on button "Ship it" at bounding box center [852, 223] width 92 height 27
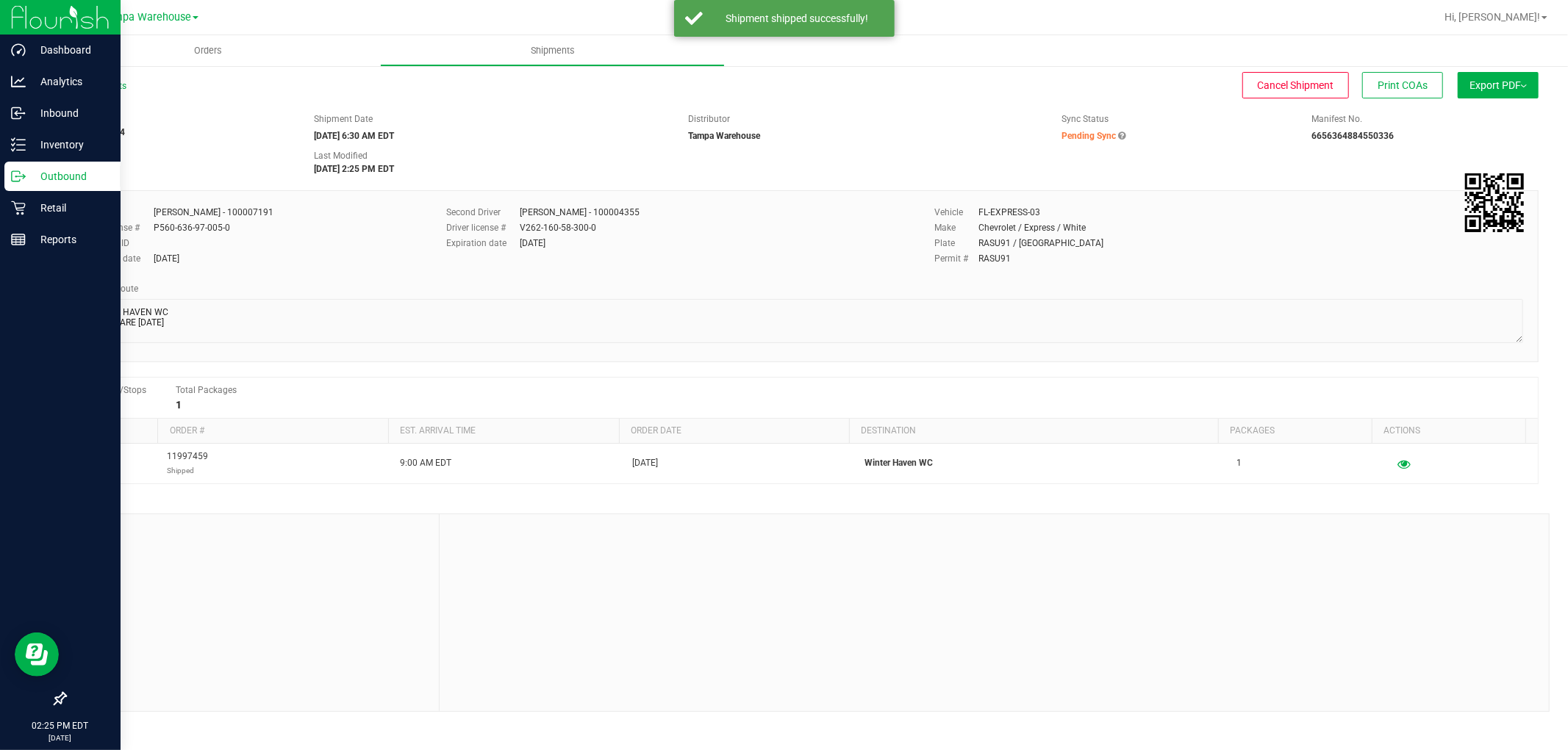
click at [49, 166] on div "Outbound" at bounding box center [62, 177] width 116 height 30
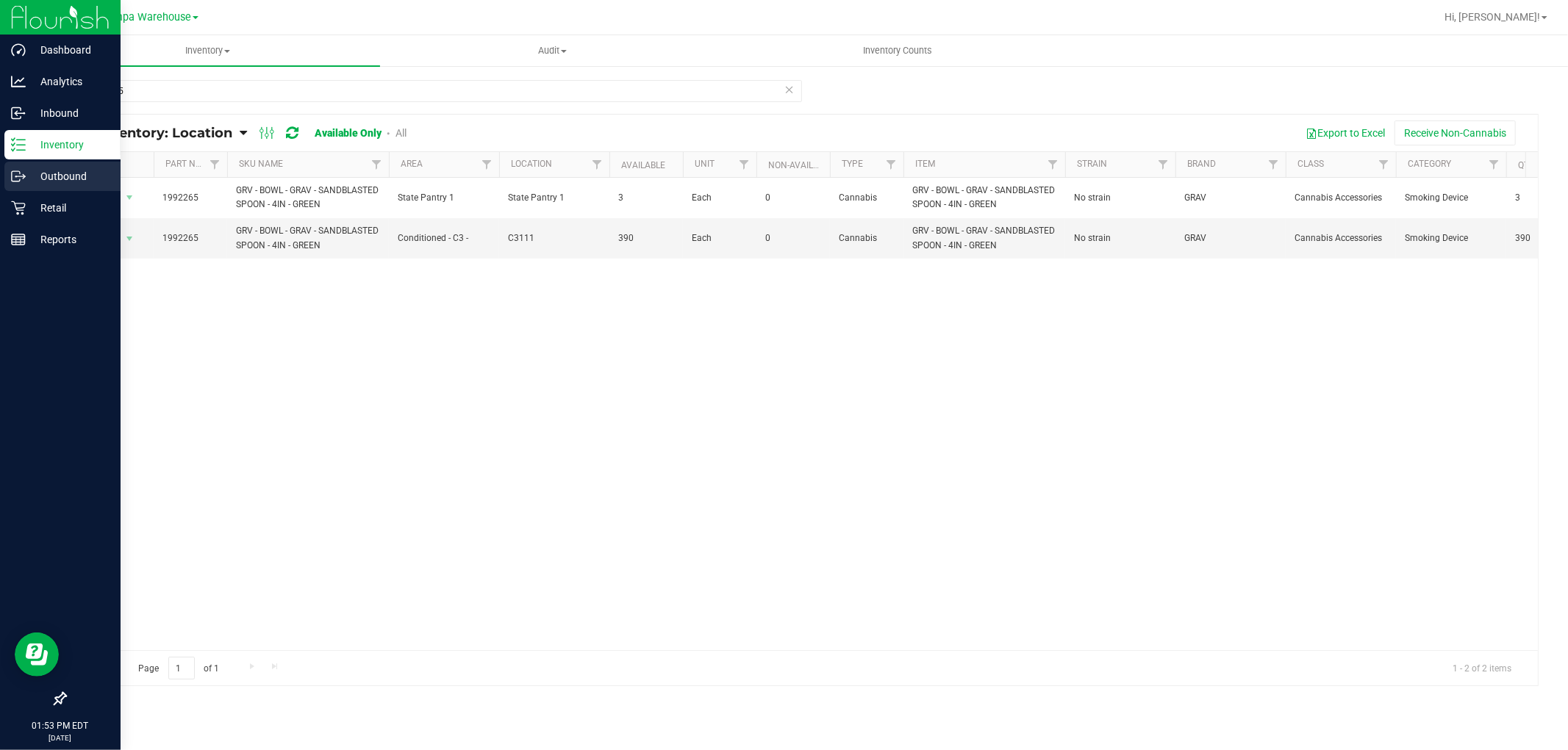
click at [47, 168] on p "Outbound" at bounding box center [69, 177] width 88 height 18
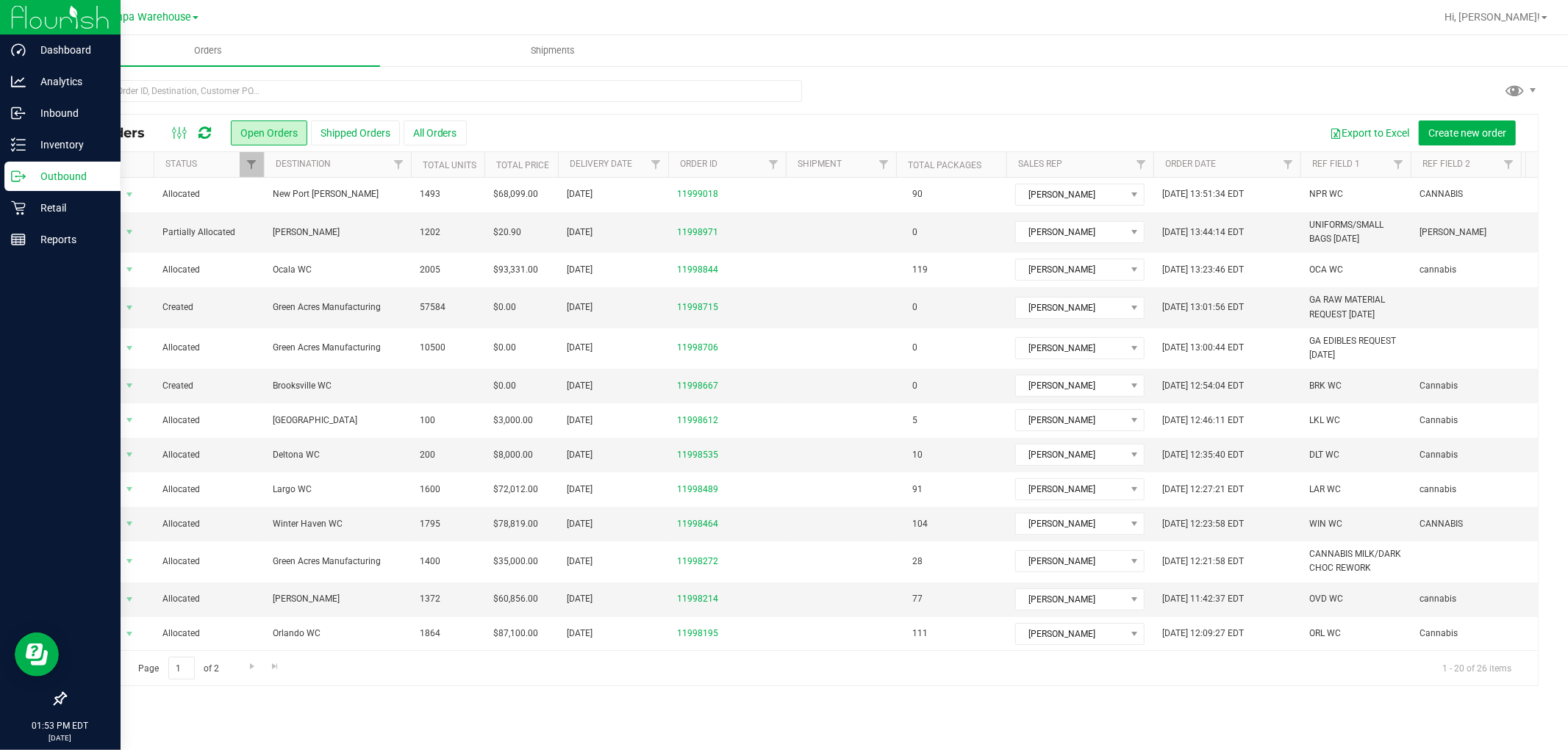
click at [362, 135] on button "Shipped Orders" at bounding box center [356, 133] width 89 height 25
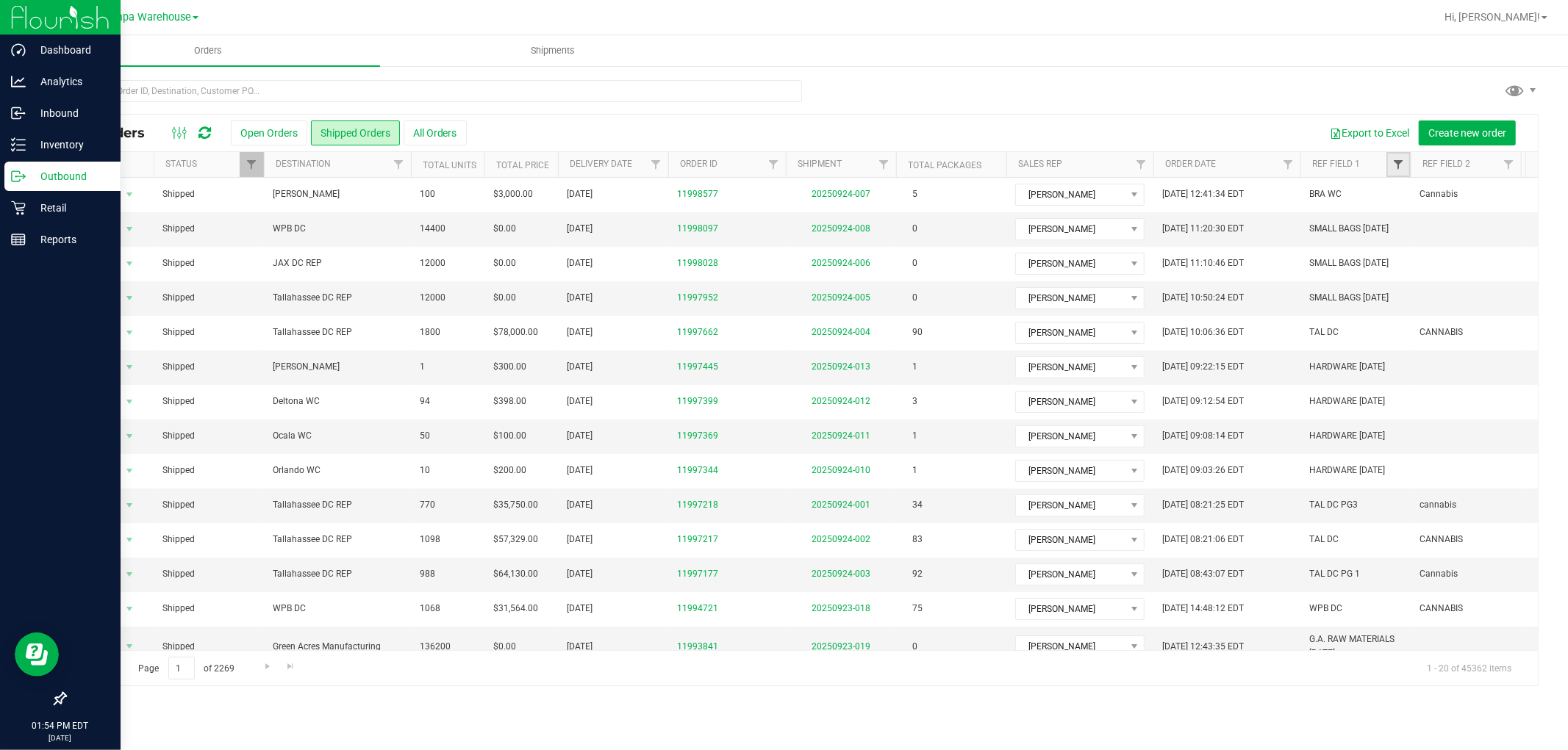
click at [1396, 162] on span "Filter" at bounding box center [1398, 165] width 12 height 12
paste input "HARDWARE 09.24.25"
type input "HARDWARE 09.24.25"
click at [1434, 231] on button "Filter" at bounding box center [1430, 236] width 70 height 33
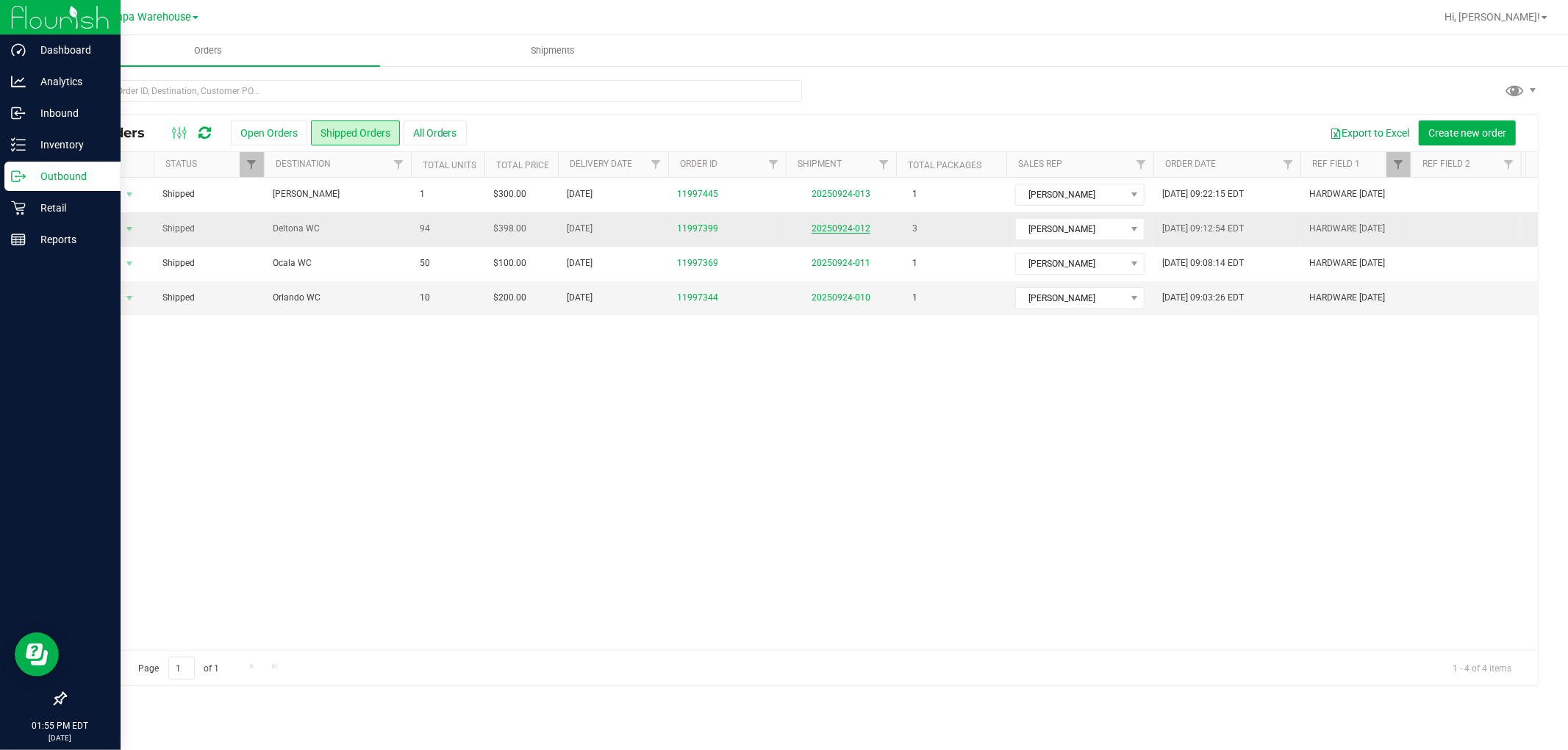
click at [857, 228] on link "20250924-012" at bounding box center [841, 228] width 59 height 10
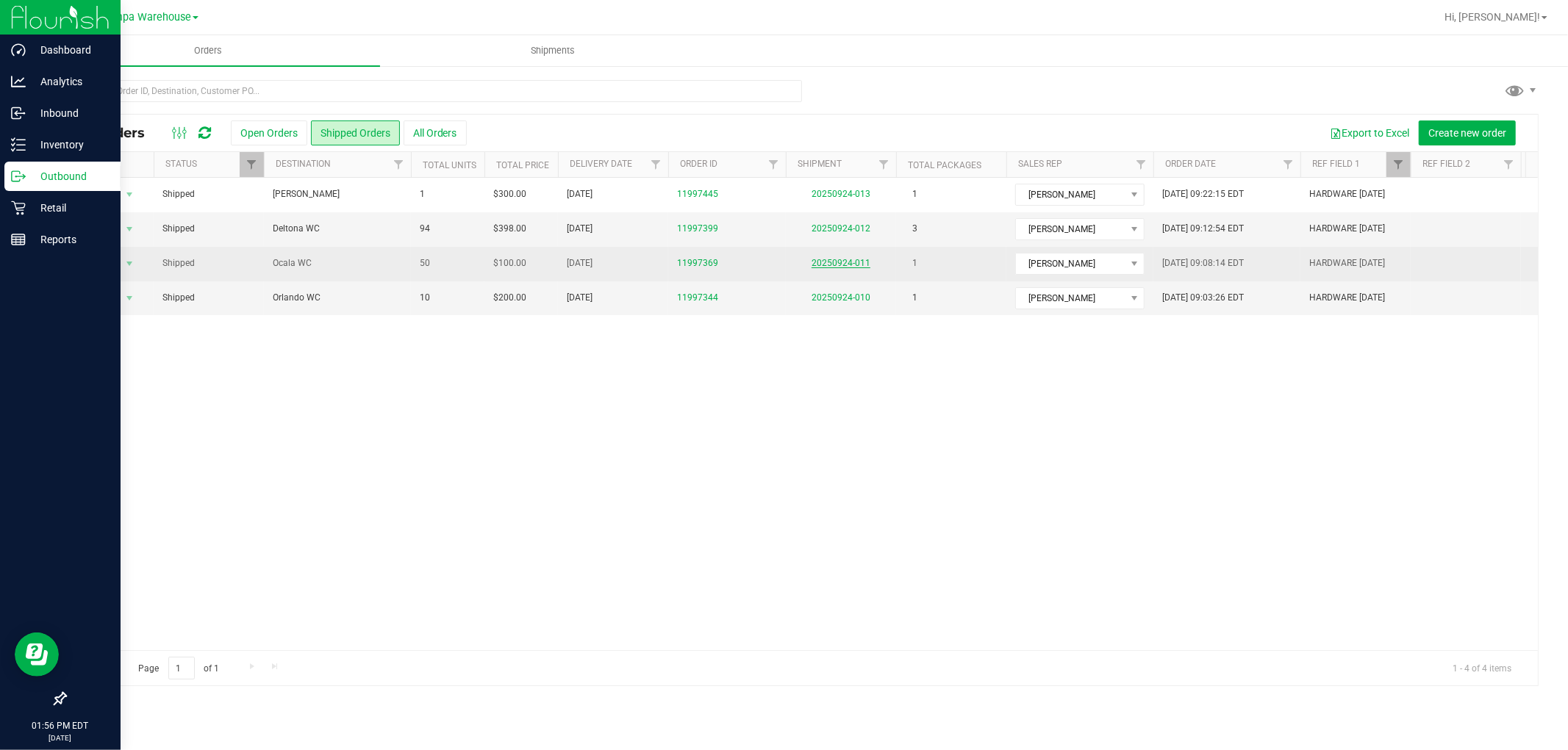
click at [852, 261] on link "20250924-011" at bounding box center [841, 263] width 59 height 10
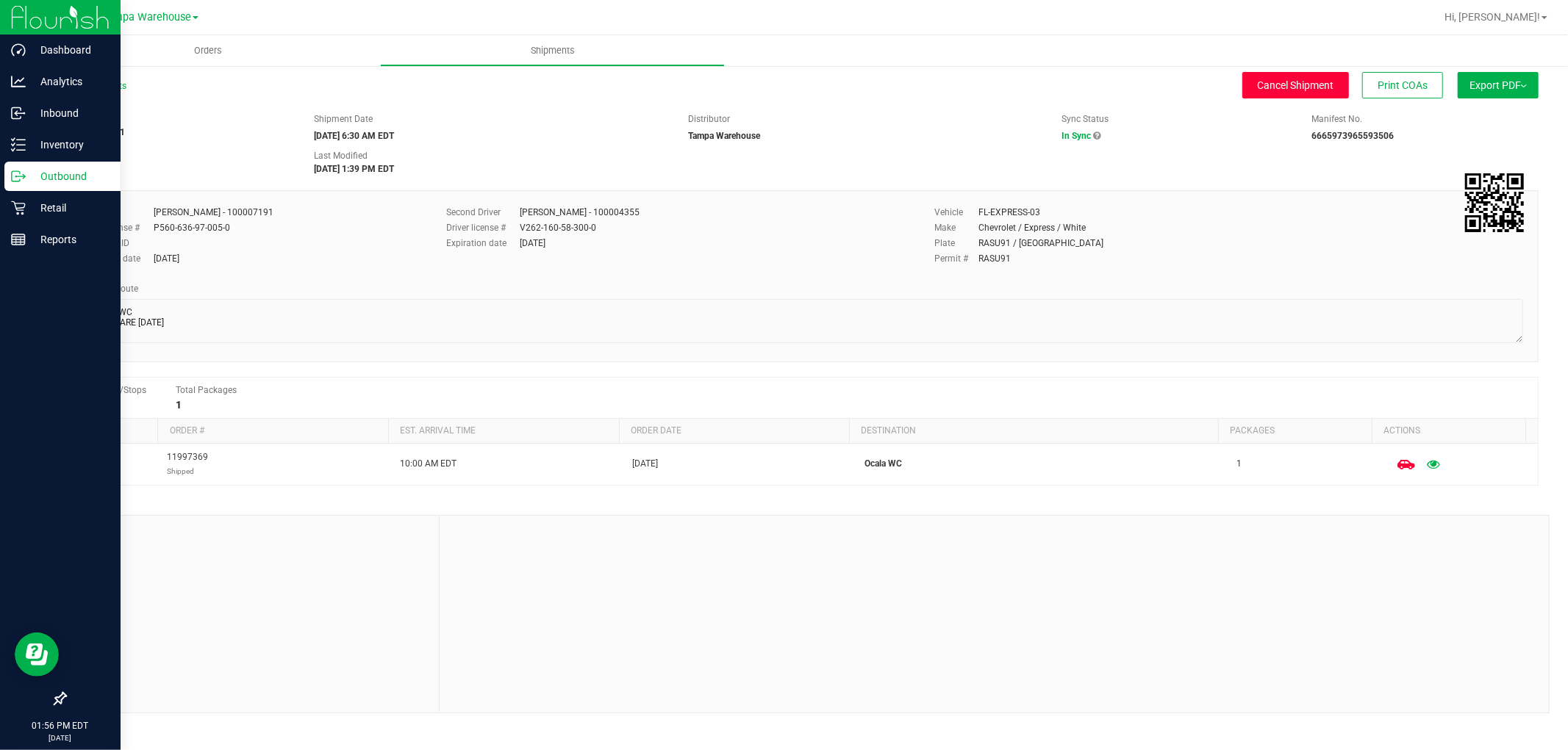
click at [1309, 86] on span "Cancel Shipment" at bounding box center [1295, 85] width 76 height 12
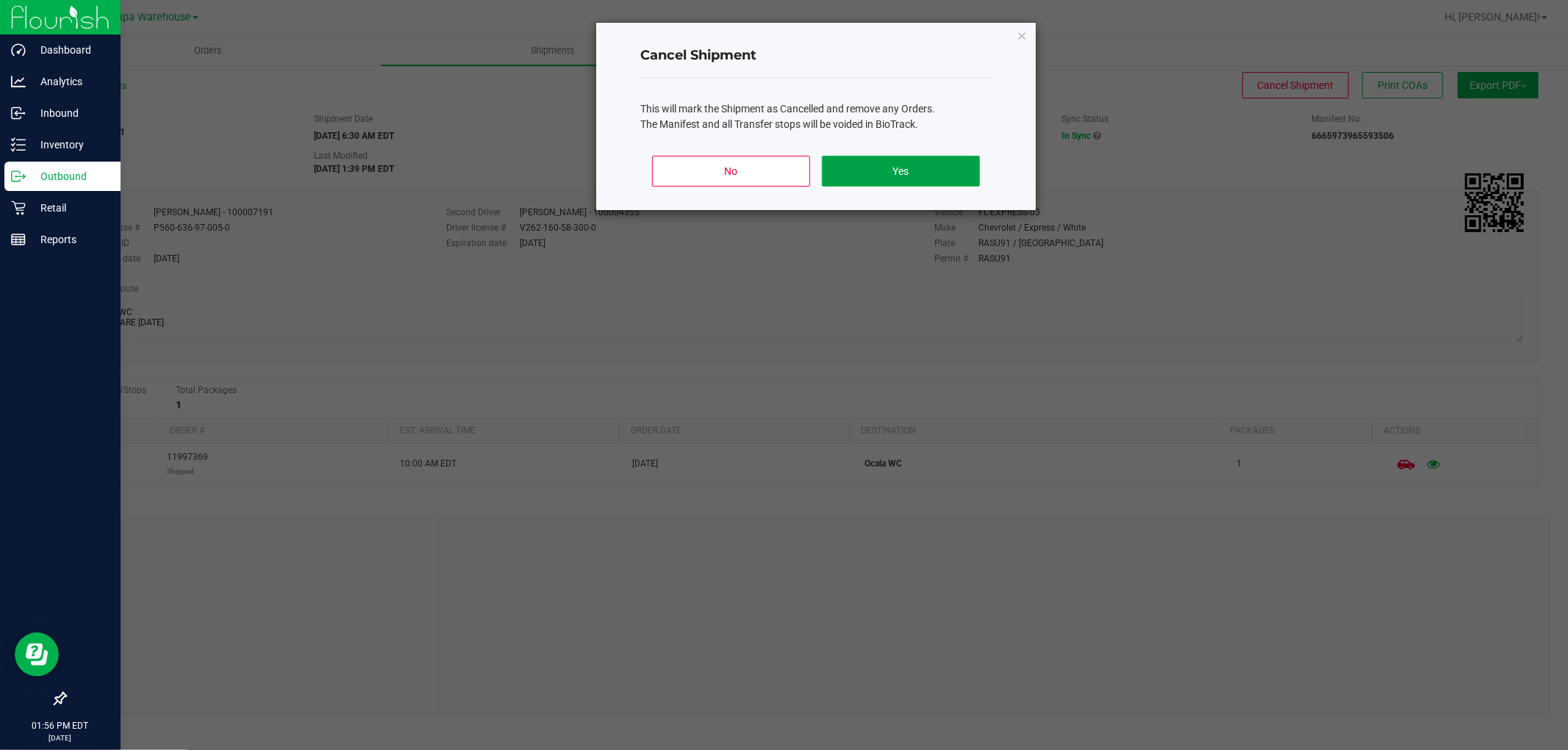
click at [923, 173] on button "Yes" at bounding box center [900, 171] width 158 height 31
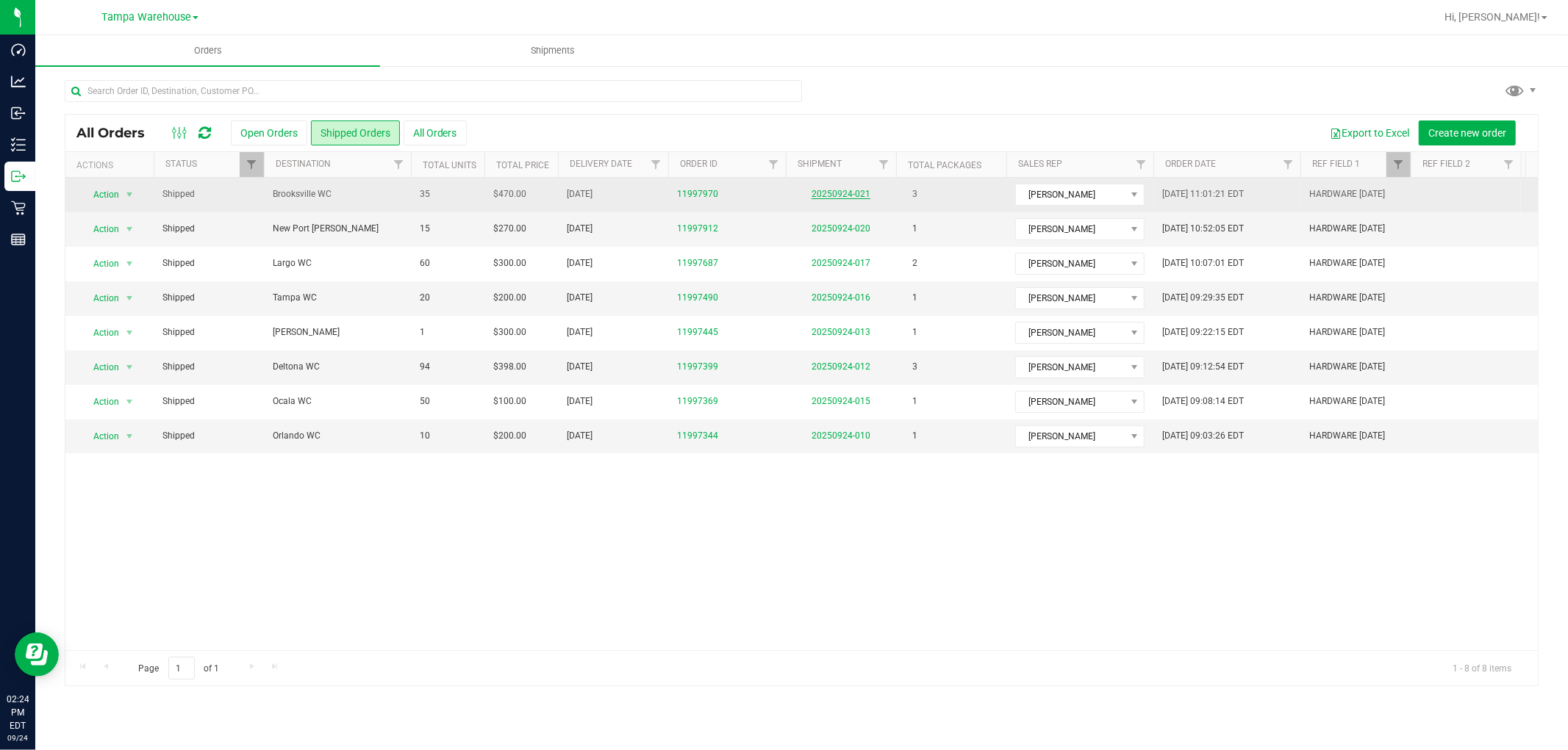
click at [852, 194] on link "20250924-021" at bounding box center [841, 194] width 59 height 10
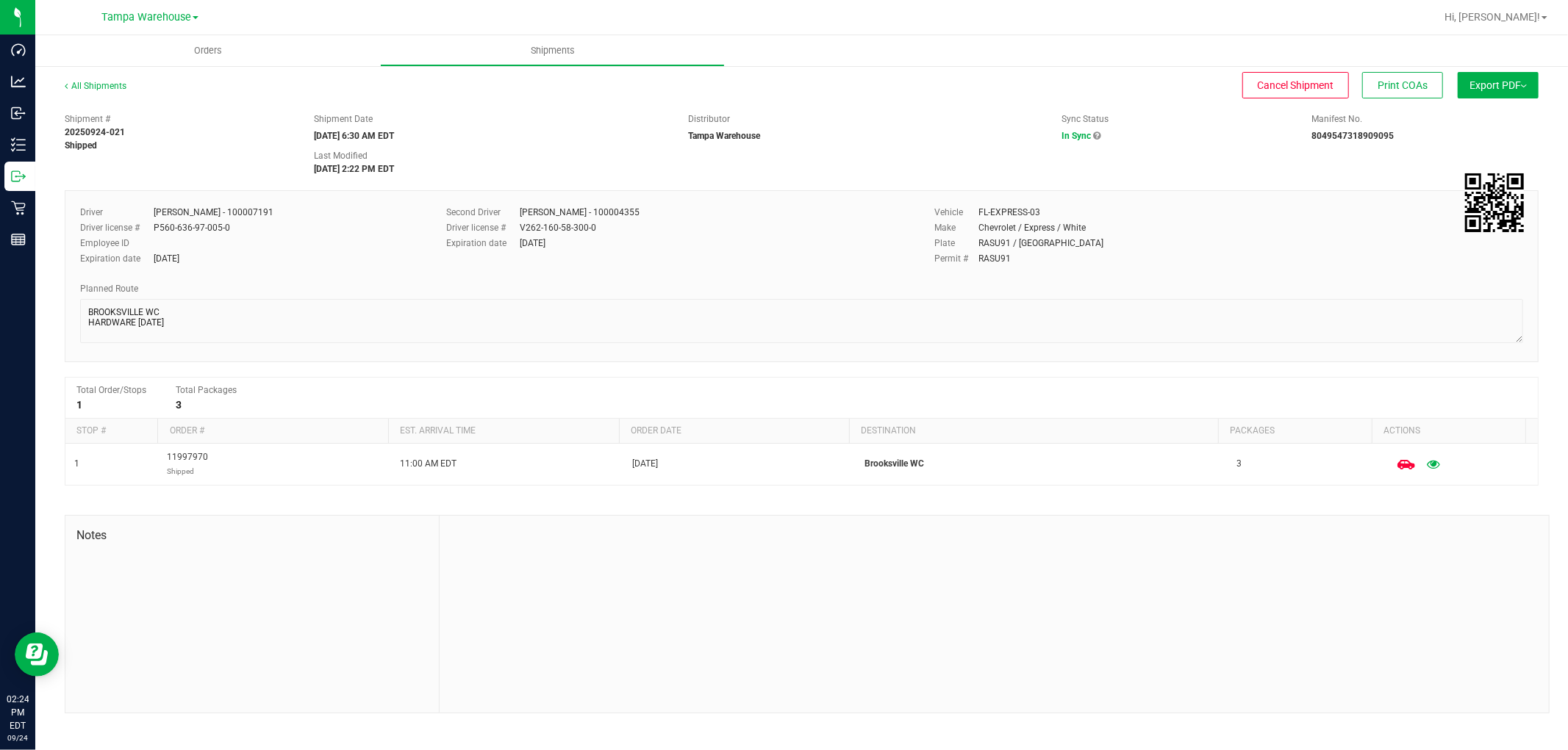
click at [1492, 79] on span "Export PDF" at bounding box center [1498, 85] width 58 height 12
click at [1487, 140] on span "Manifest by Lot" at bounding box center [1460, 140] width 61 height 10
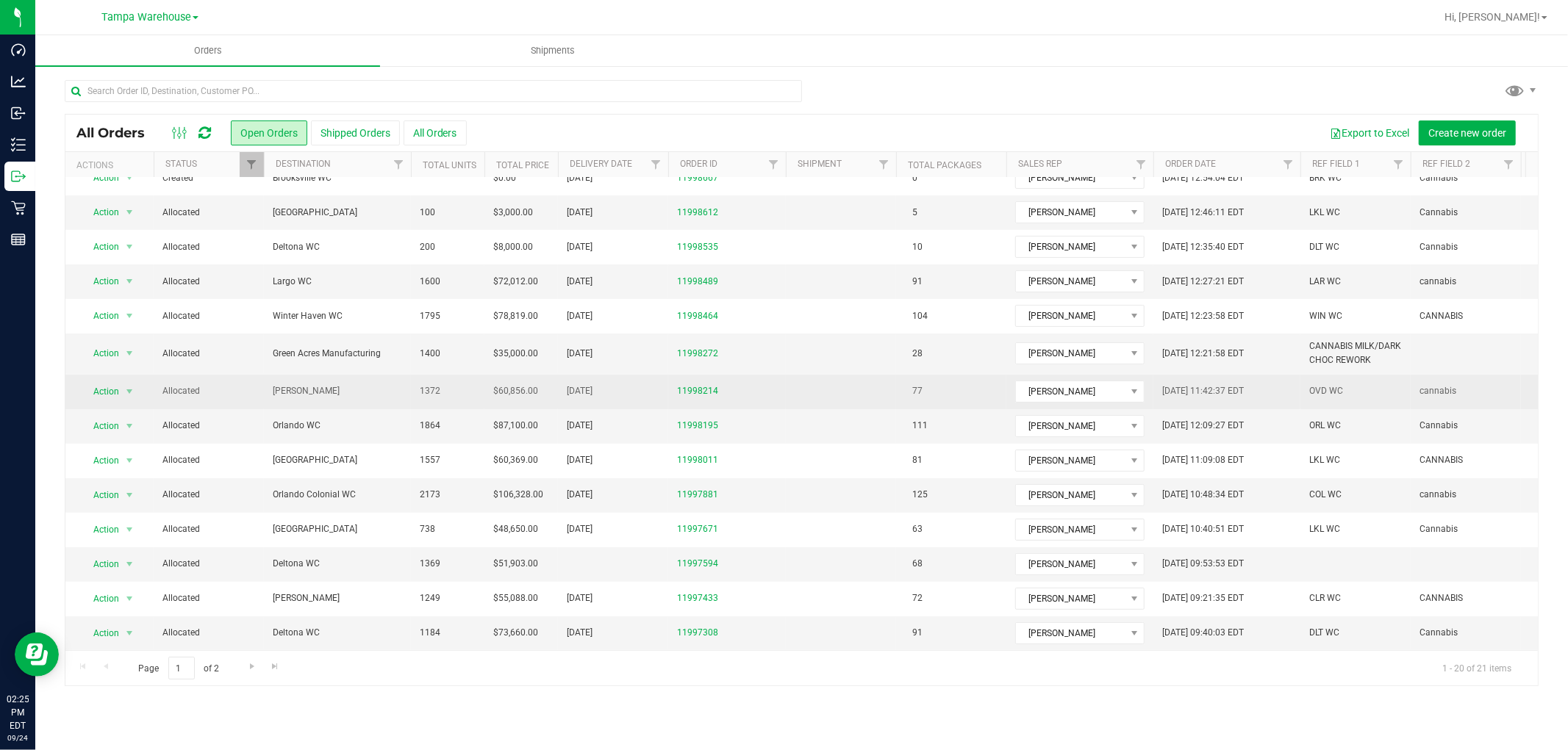
scroll to position [258, 0]
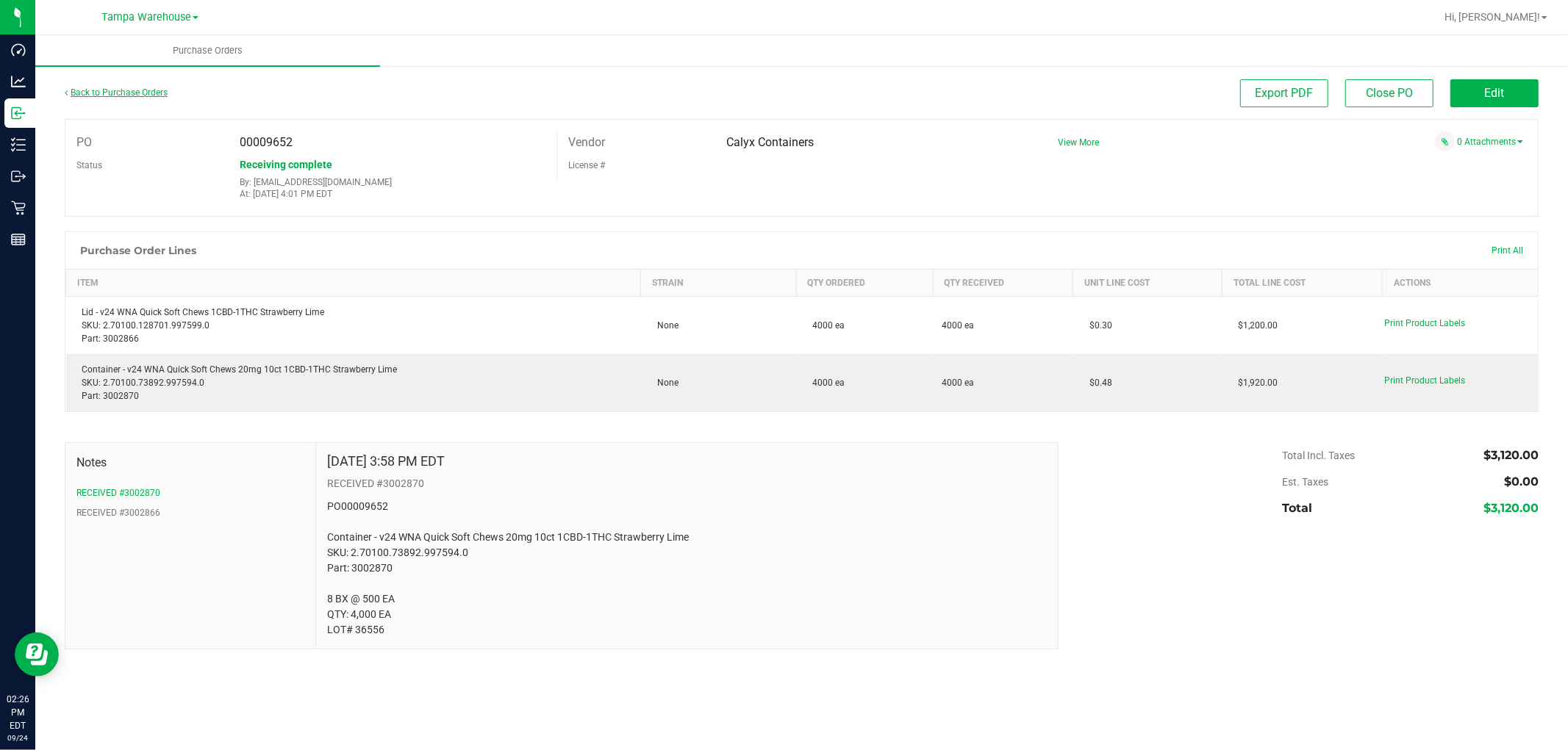
click at [140, 91] on link "Back to Purchase Orders" at bounding box center [115, 92] width 103 height 10
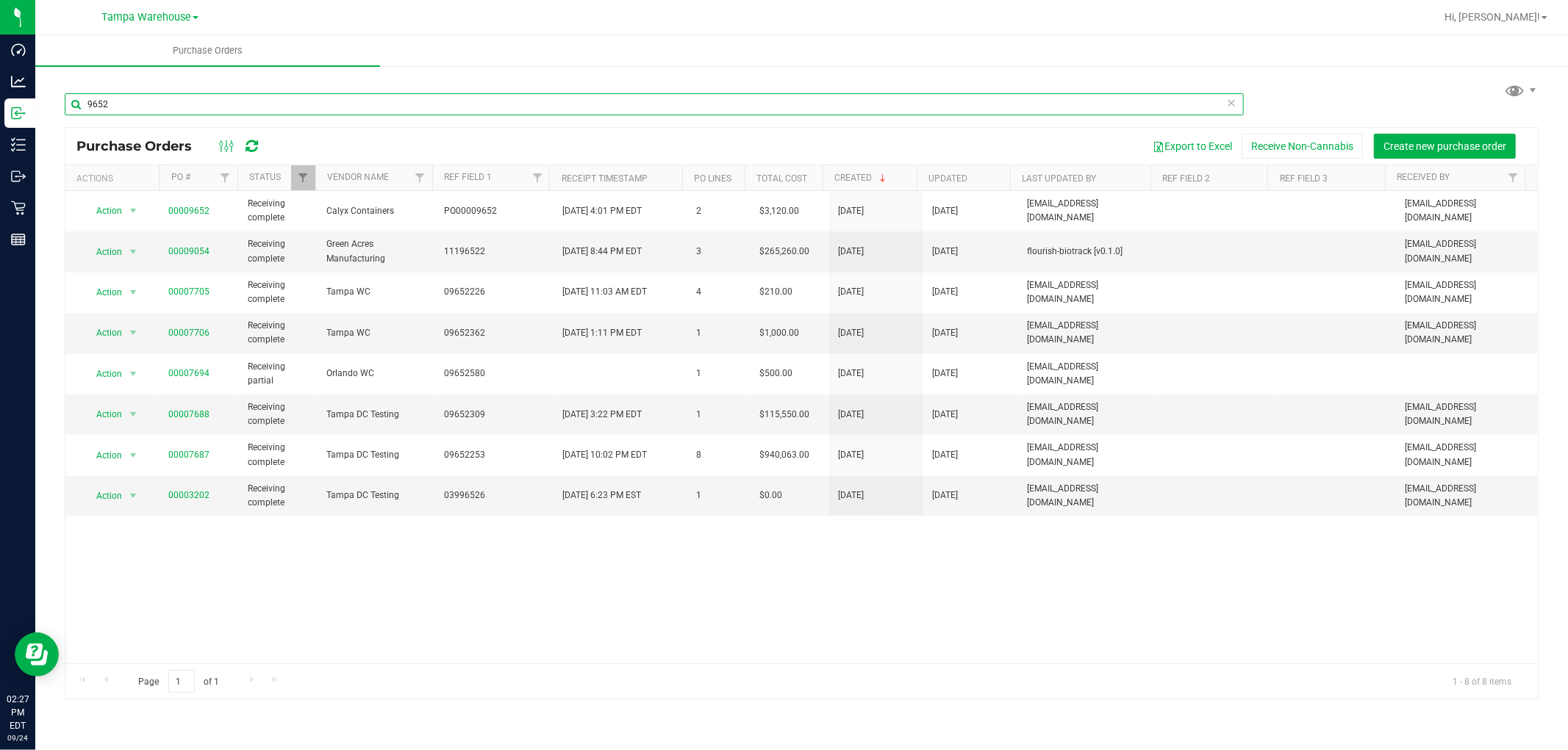
click at [196, 106] on input "9652" at bounding box center [654, 104] width 1179 height 22
type input "9"
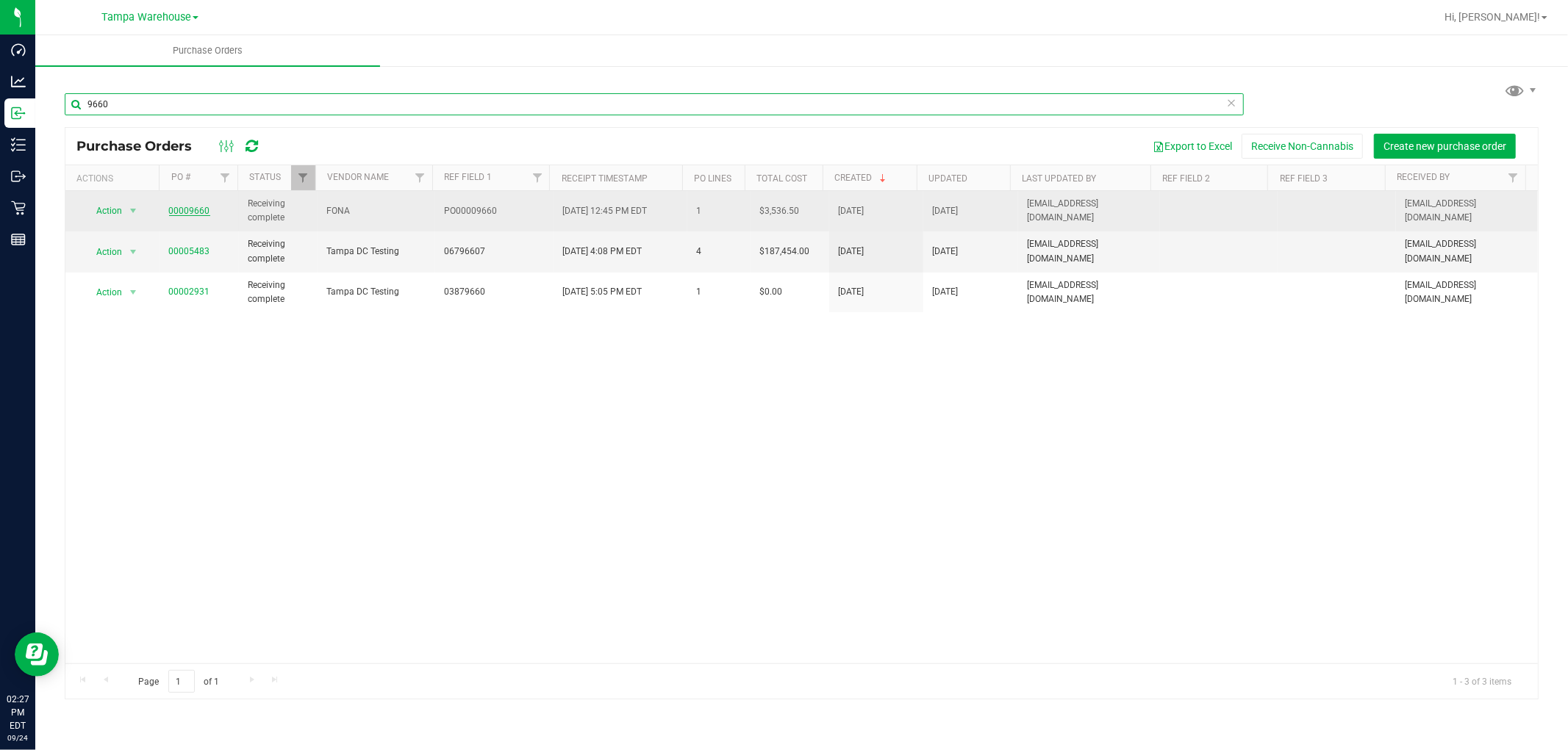
type input "9660"
click at [196, 209] on link "00009660" at bounding box center [190, 211] width 41 height 10
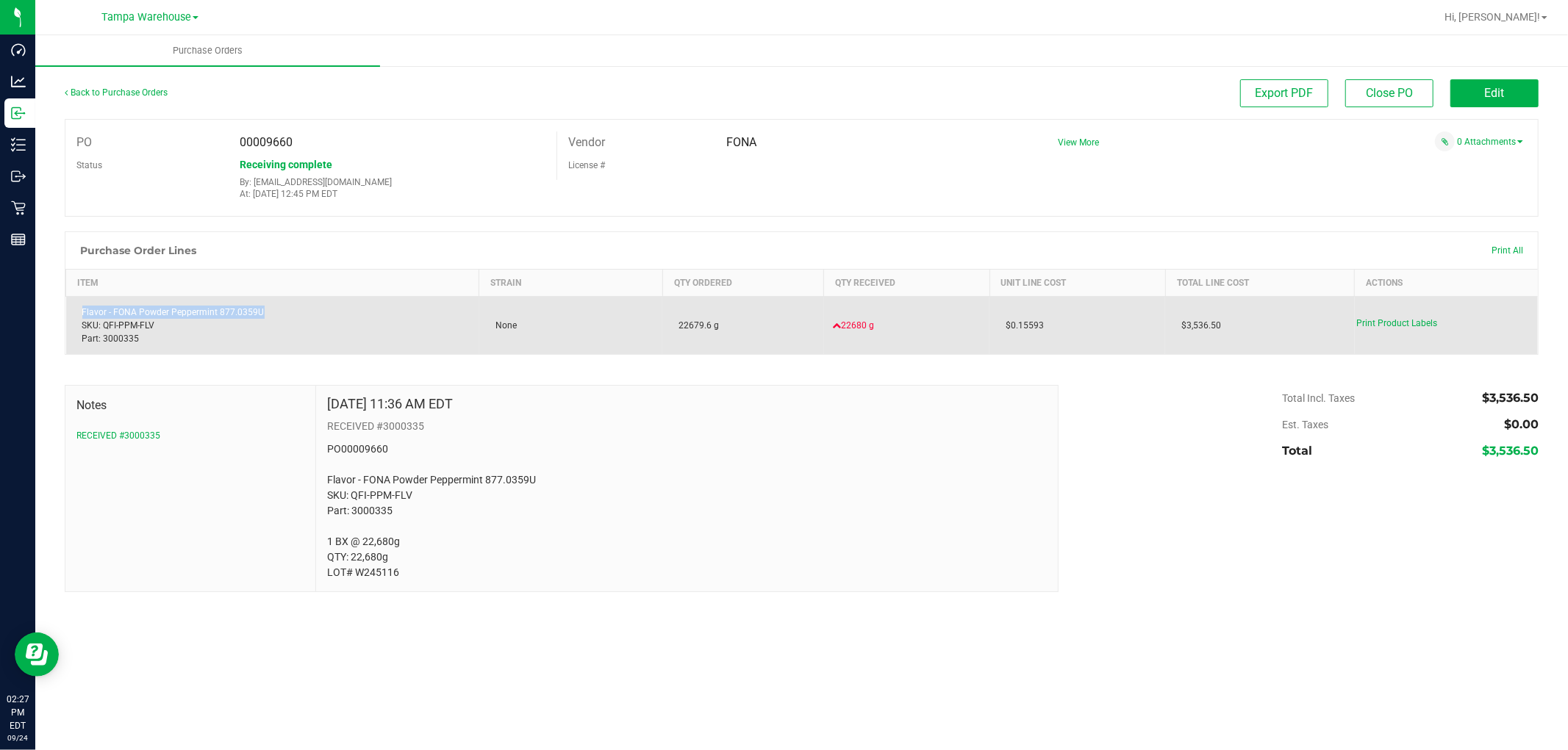
drag, startPoint x: 263, startPoint y: 311, endPoint x: 81, endPoint y: 318, distance: 182.1
click at [81, 318] on div "Flavor - FONA Powder Peppermint 877.0359U SKU: QFI-PPM-FLV Part: 3000335" at bounding box center [272, 326] width 396 height 40
copy div "Flavor - FONA Powder Peppermint 877.0359U"
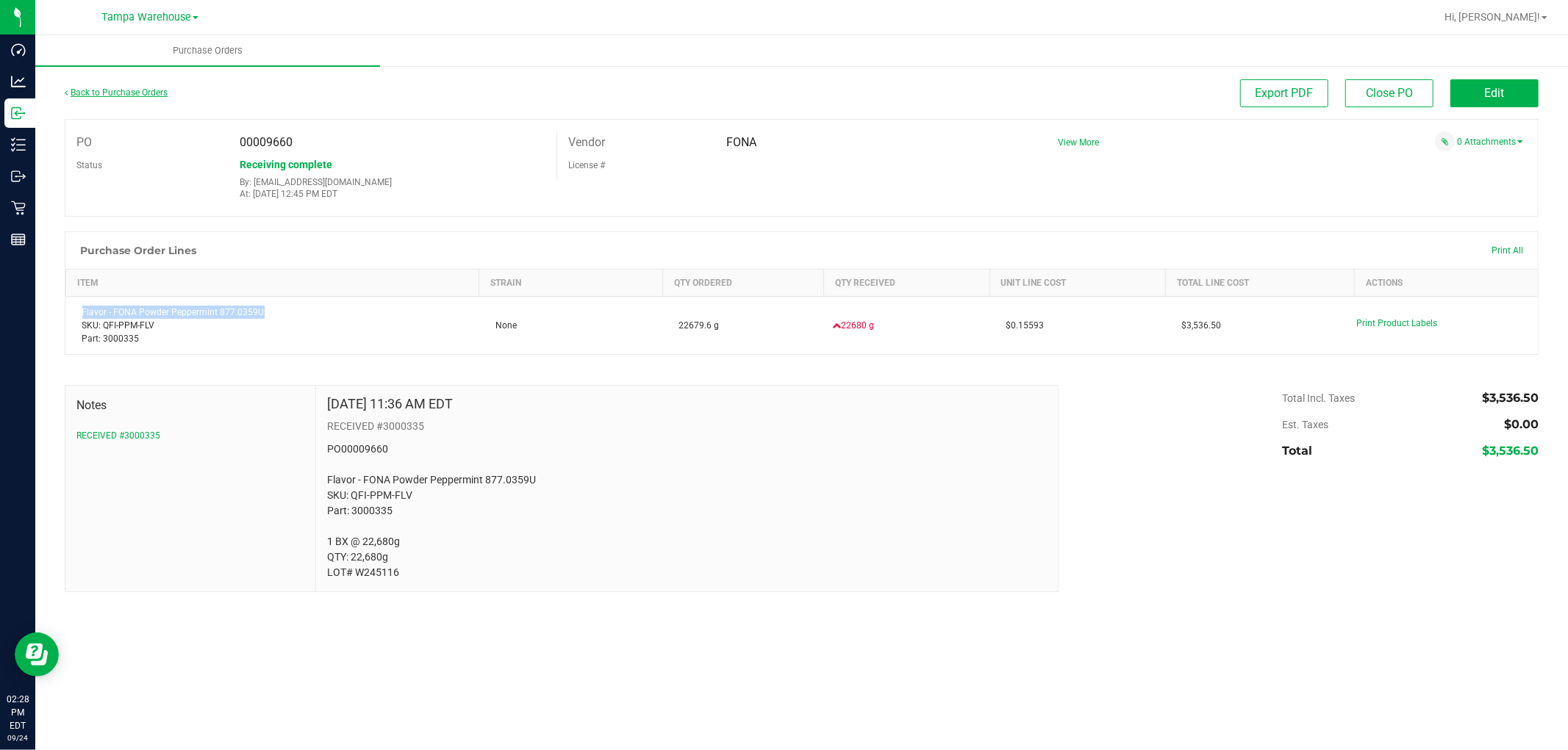
click at [126, 93] on link "Back to Purchase Orders" at bounding box center [115, 92] width 103 height 10
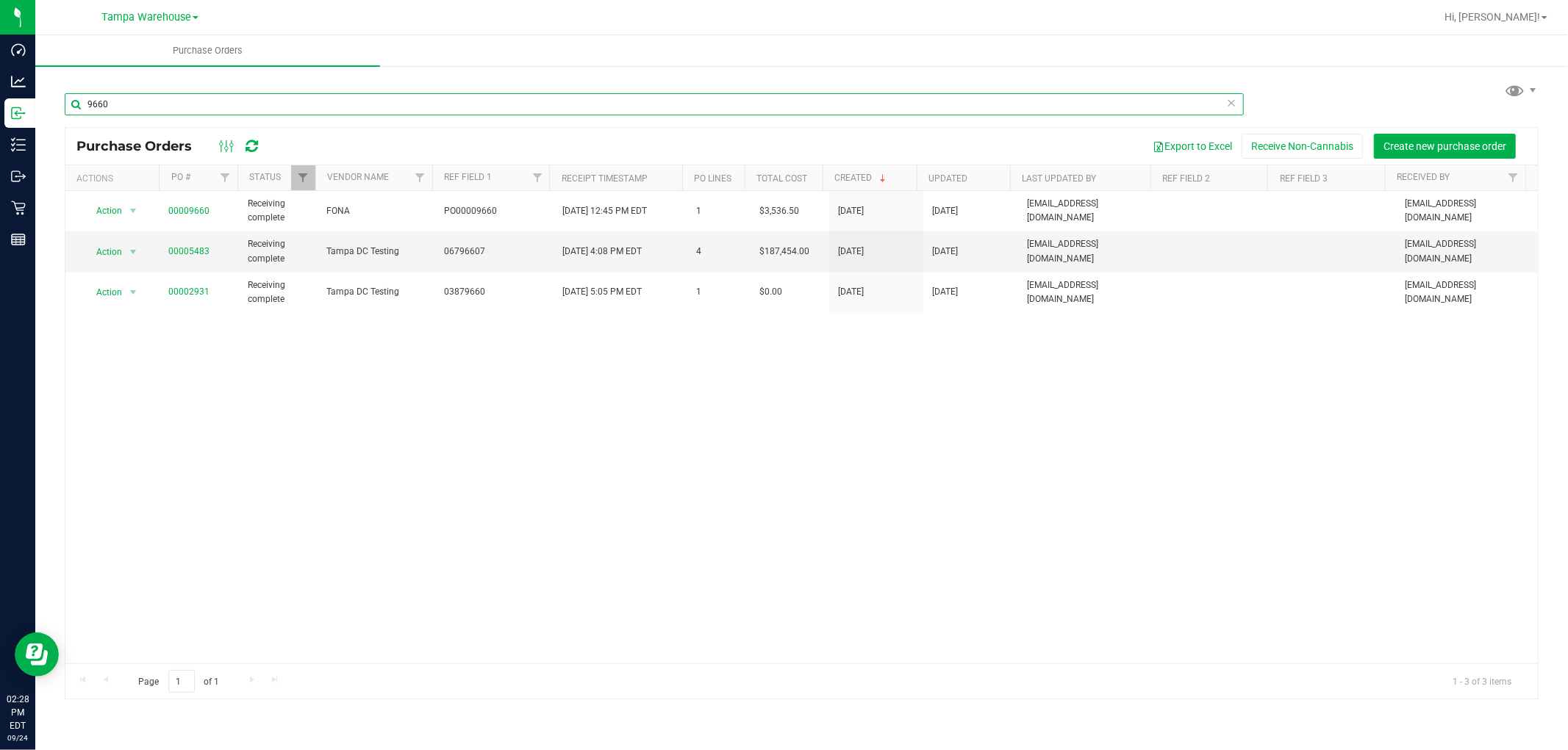
click at [144, 98] on input "9660" at bounding box center [654, 104] width 1179 height 22
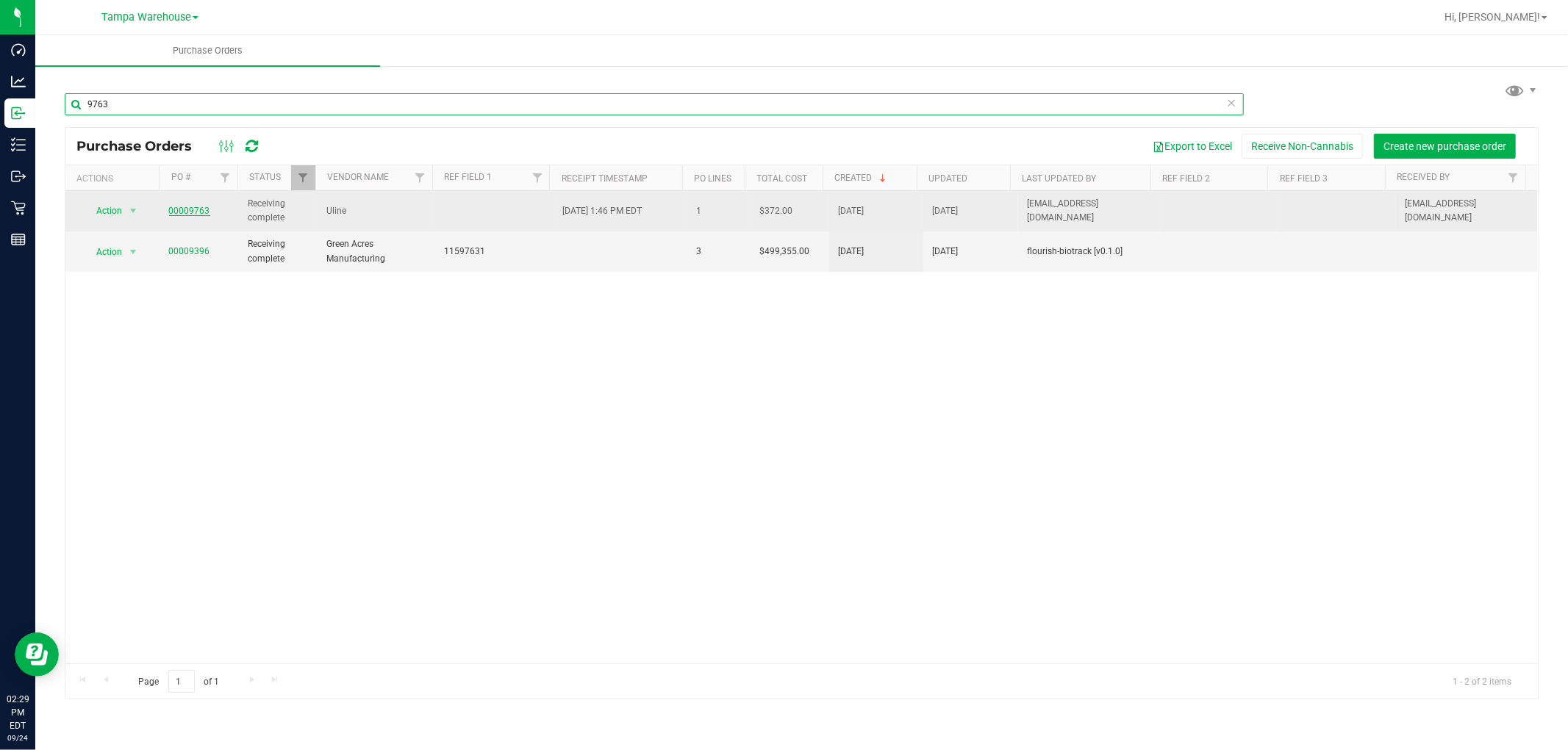
type input "9763"
click at [206, 214] on link "00009763" at bounding box center [190, 211] width 41 height 10
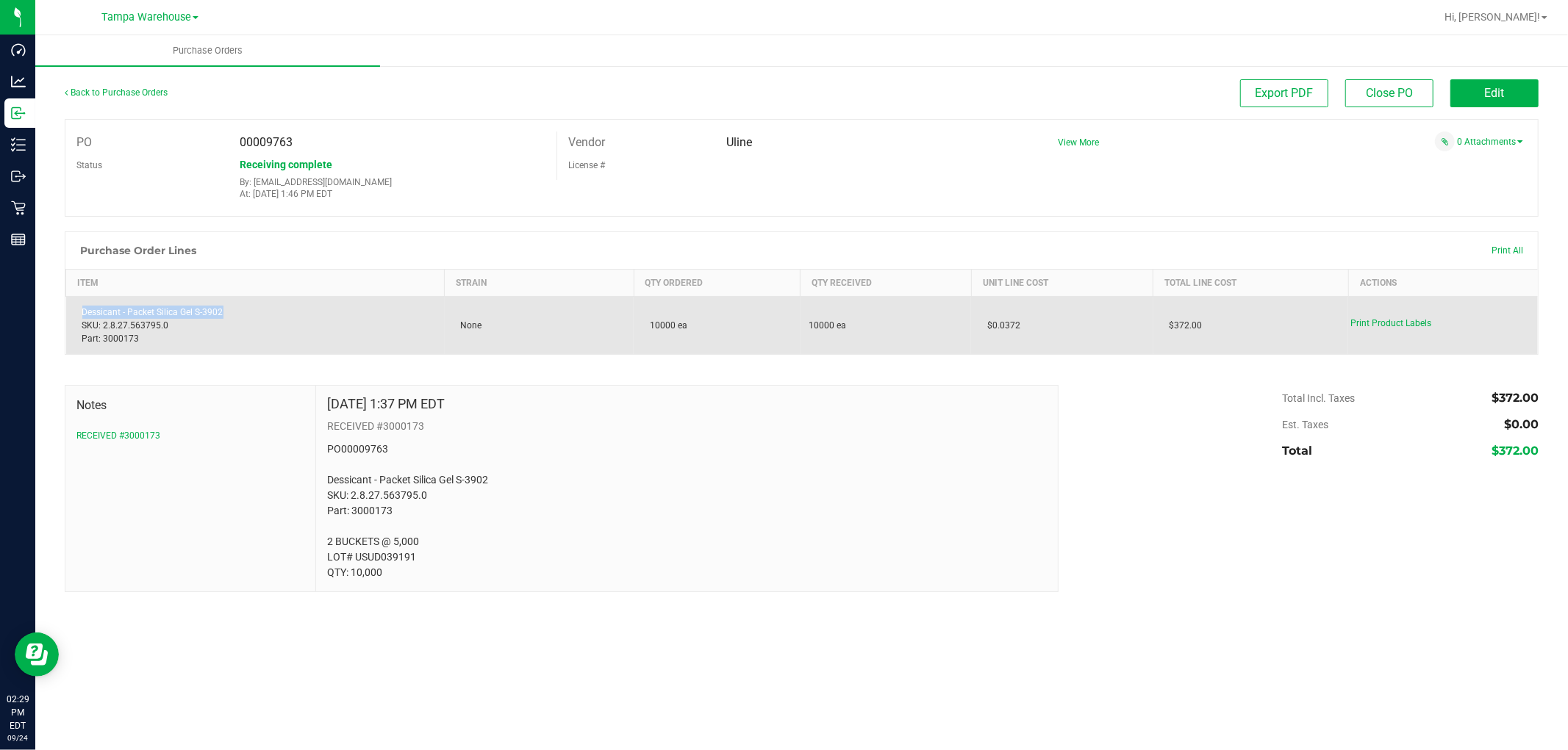
drag, startPoint x: 238, startPoint y: 318, endPoint x: 67, endPoint y: 303, distance: 171.7
click at [67, 303] on td "Dessicant - Packet Silica Gel S-3902 SKU: 2.8.27.563795.0 Part: 3000173" at bounding box center [255, 326] width 379 height 58
copy div "Dessicant - Packet Silica Gel S-3902"
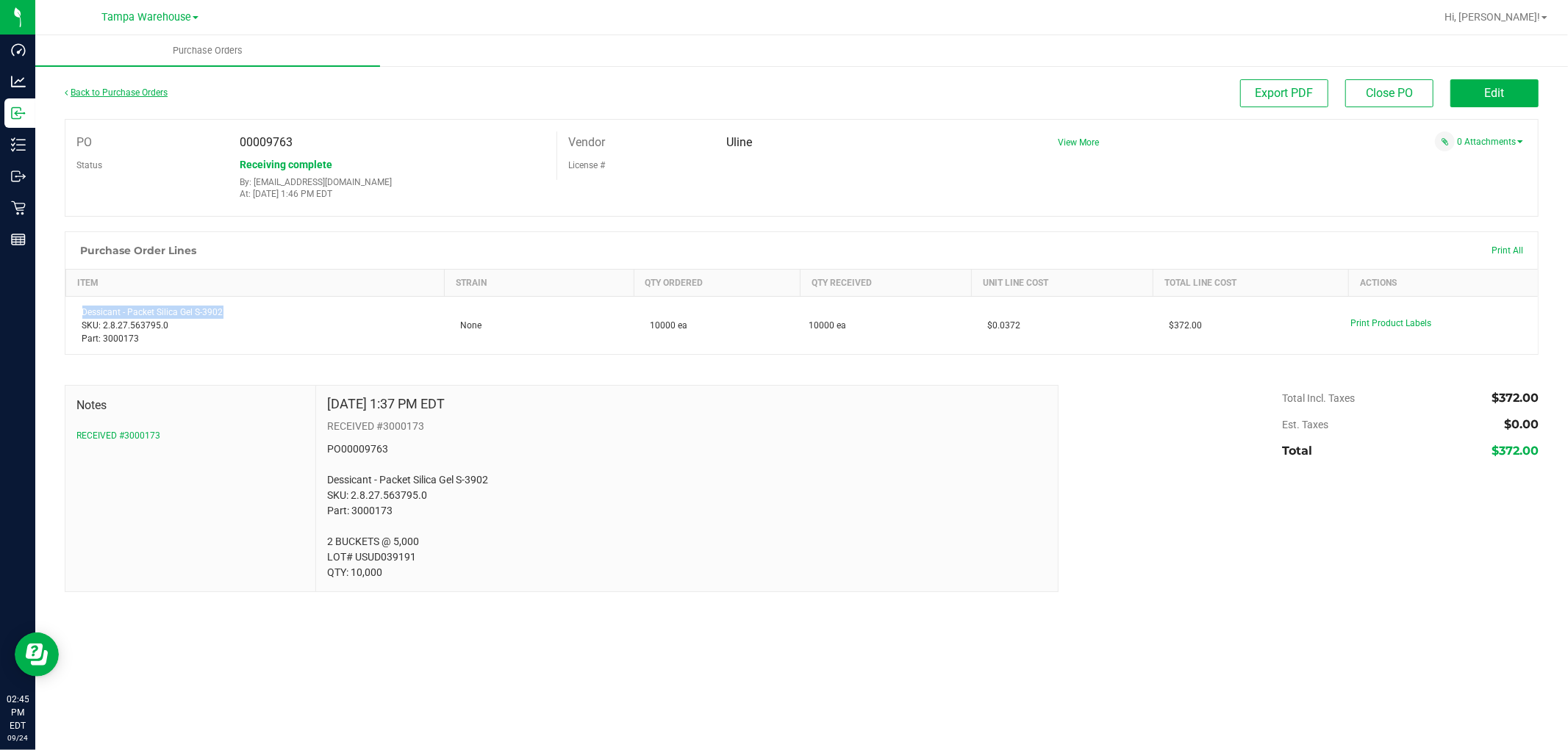
click at [110, 91] on link "Back to Purchase Orders" at bounding box center [115, 92] width 103 height 10
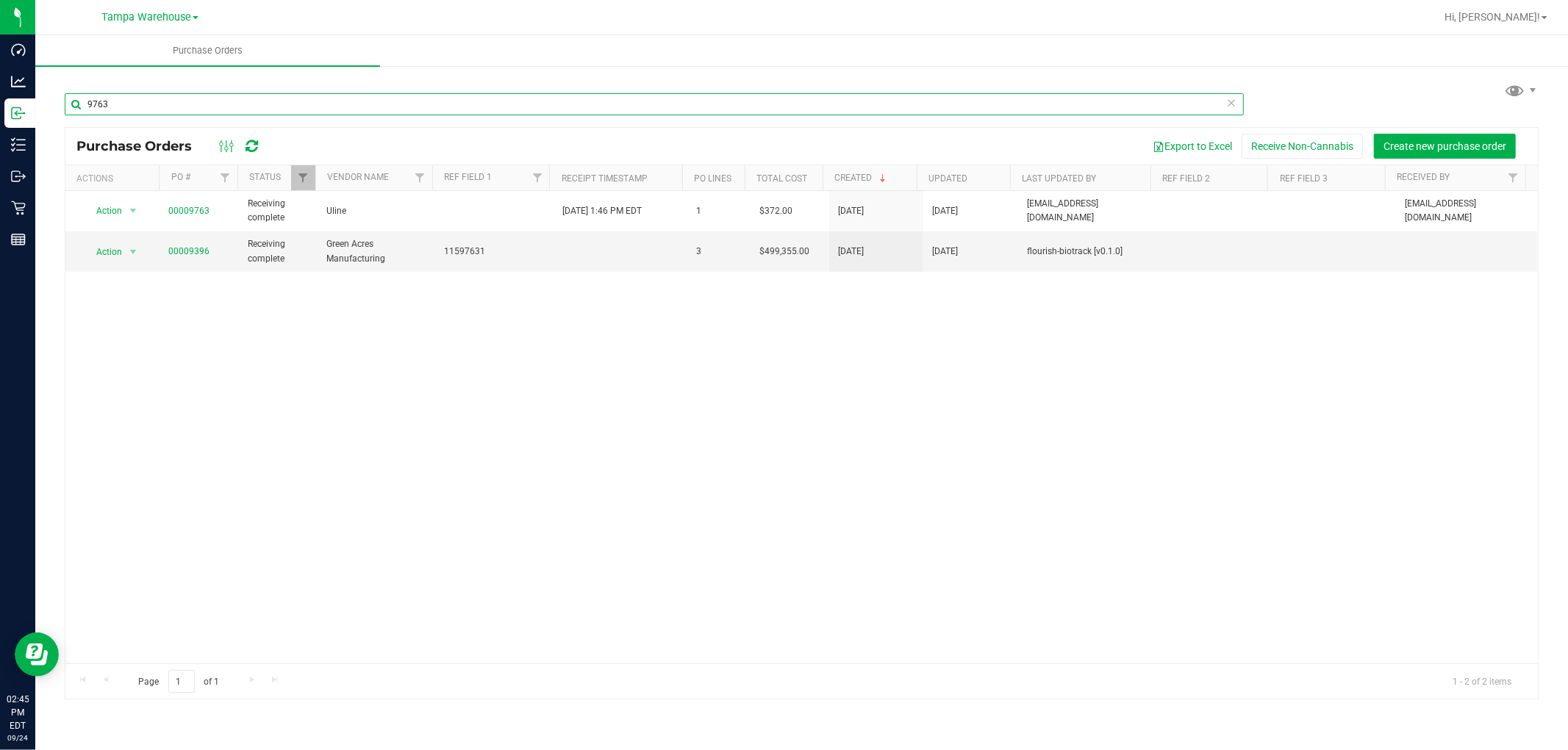
click at [126, 105] on input "9763" at bounding box center [654, 104] width 1179 height 22
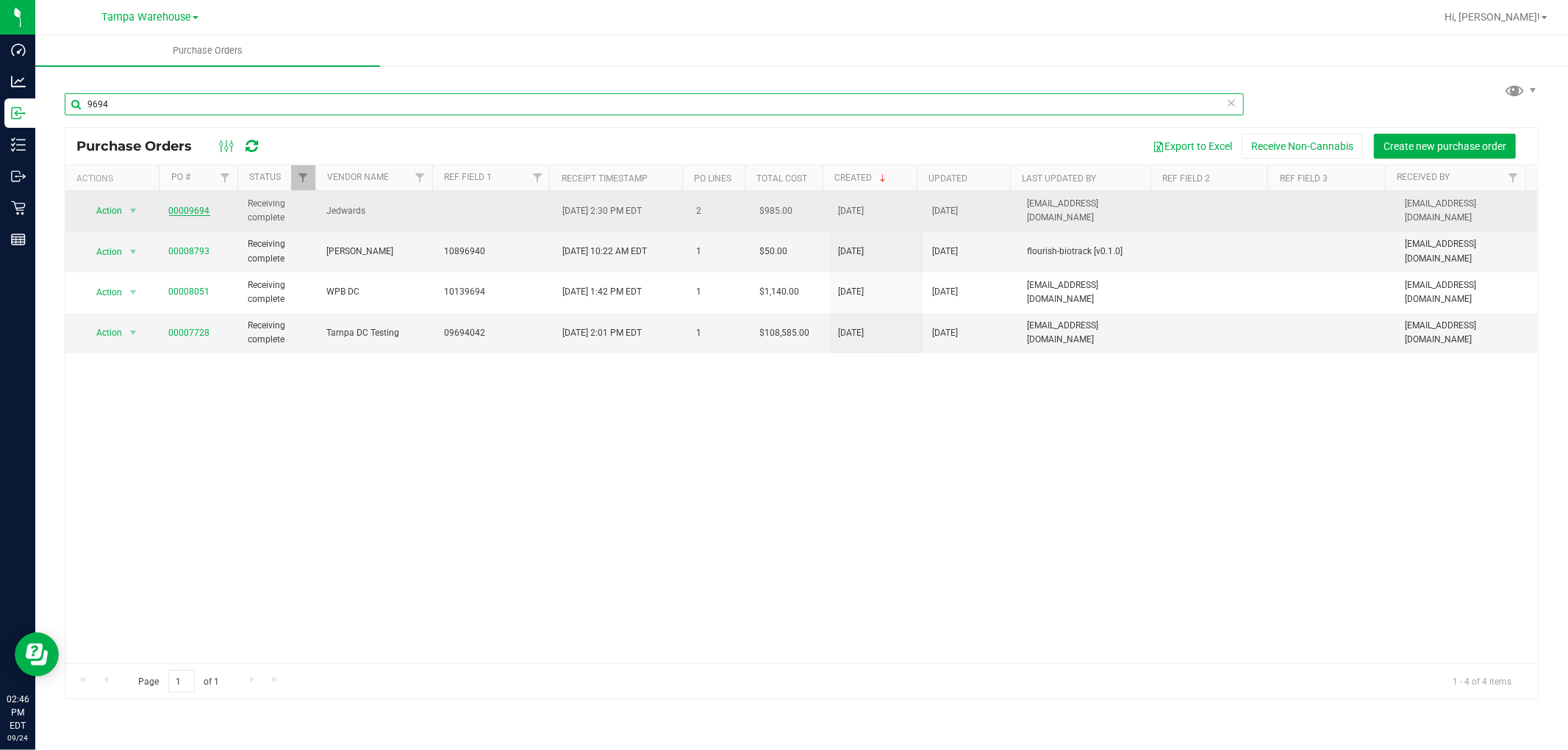
type input "9694"
click at [200, 208] on link "00009694" at bounding box center [190, 211] width 41 height 10
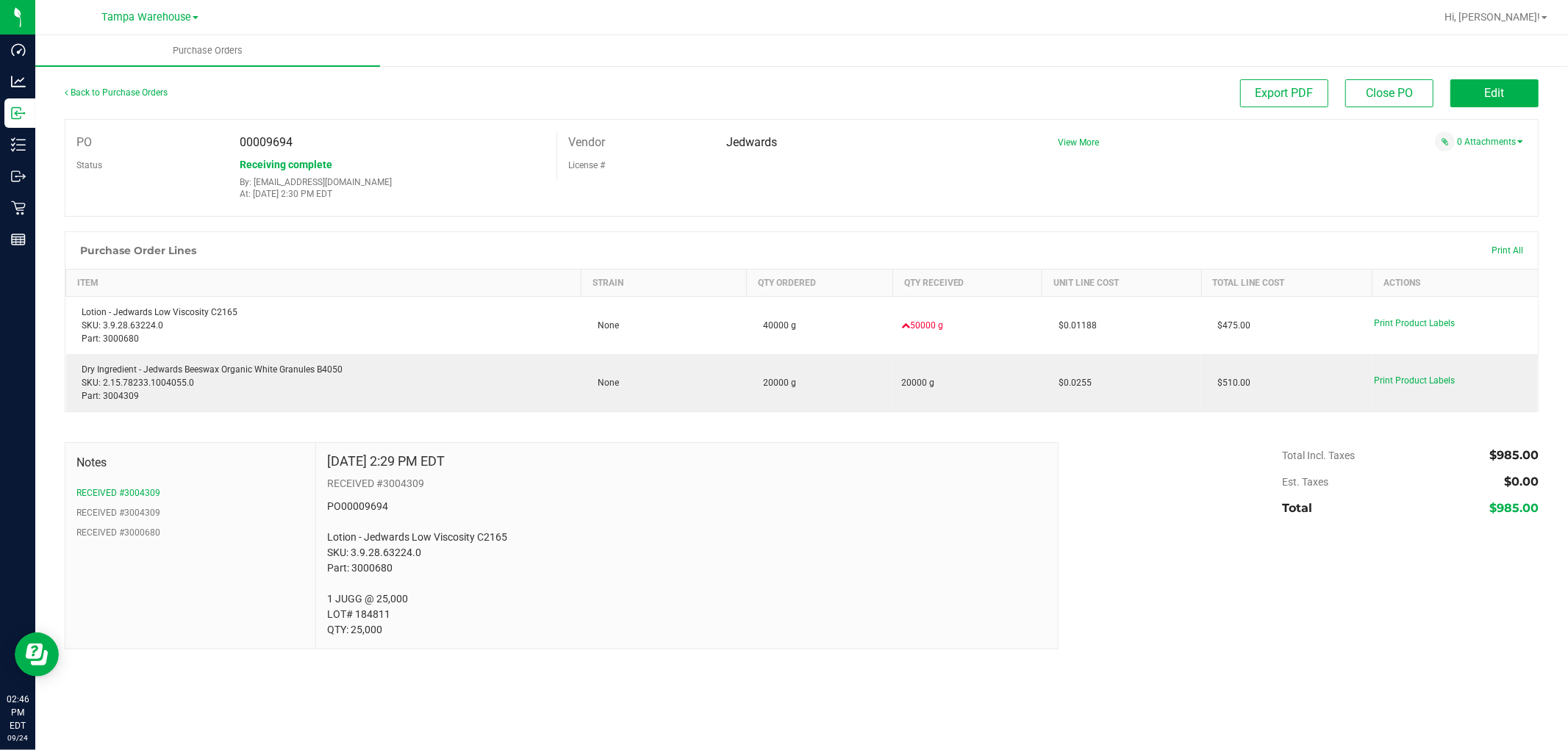
drag, startPoint x: 713, startPoint y: 146, endPoint x: 790, endPoint y: 145, distance: 77.0
click at [790, 145] on div "Vendor Jedwards" at bounding box center [795, 143] width 475 height 22
